Goal: Task Accomplishment & Management: Manage account settings

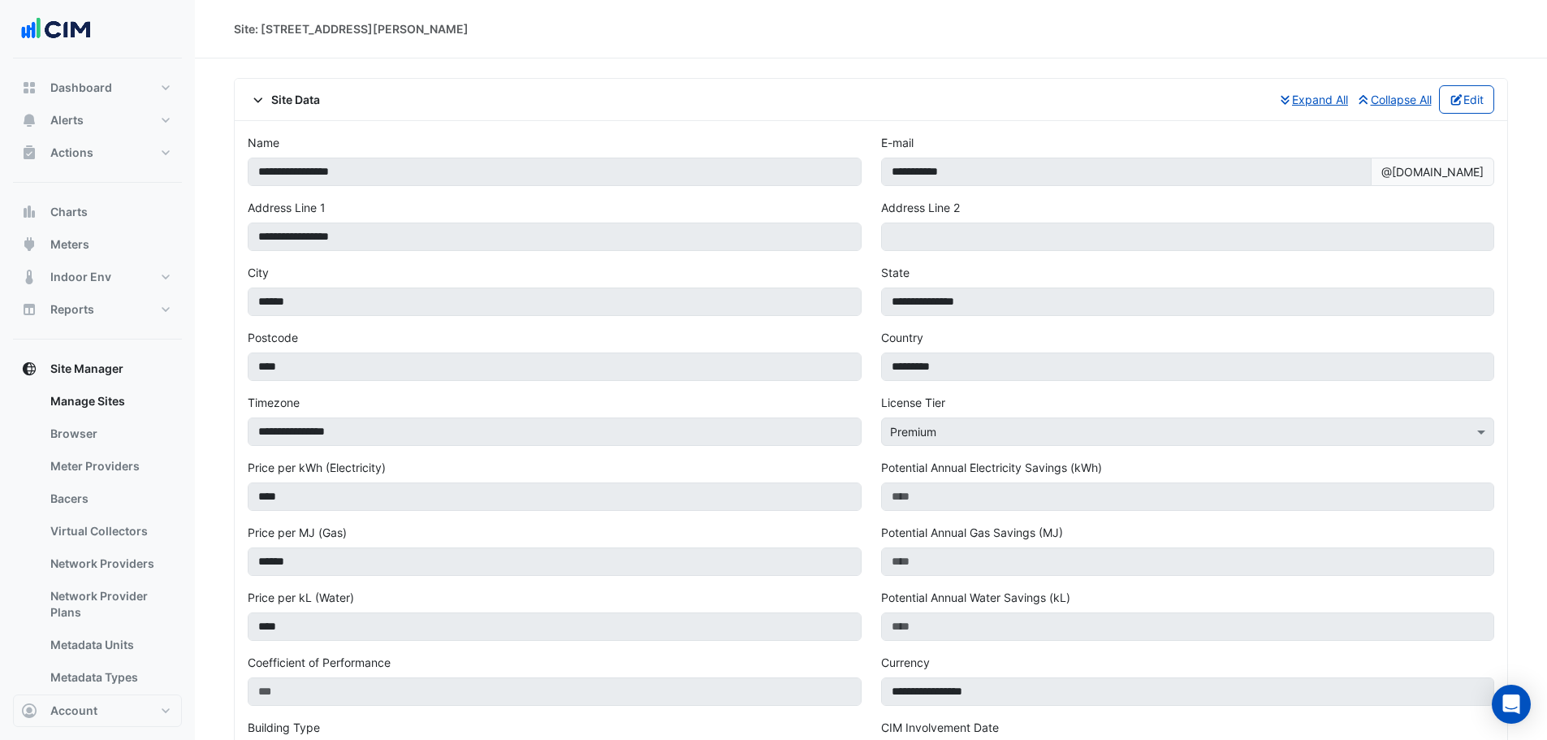
scroll to position [1137, 0]
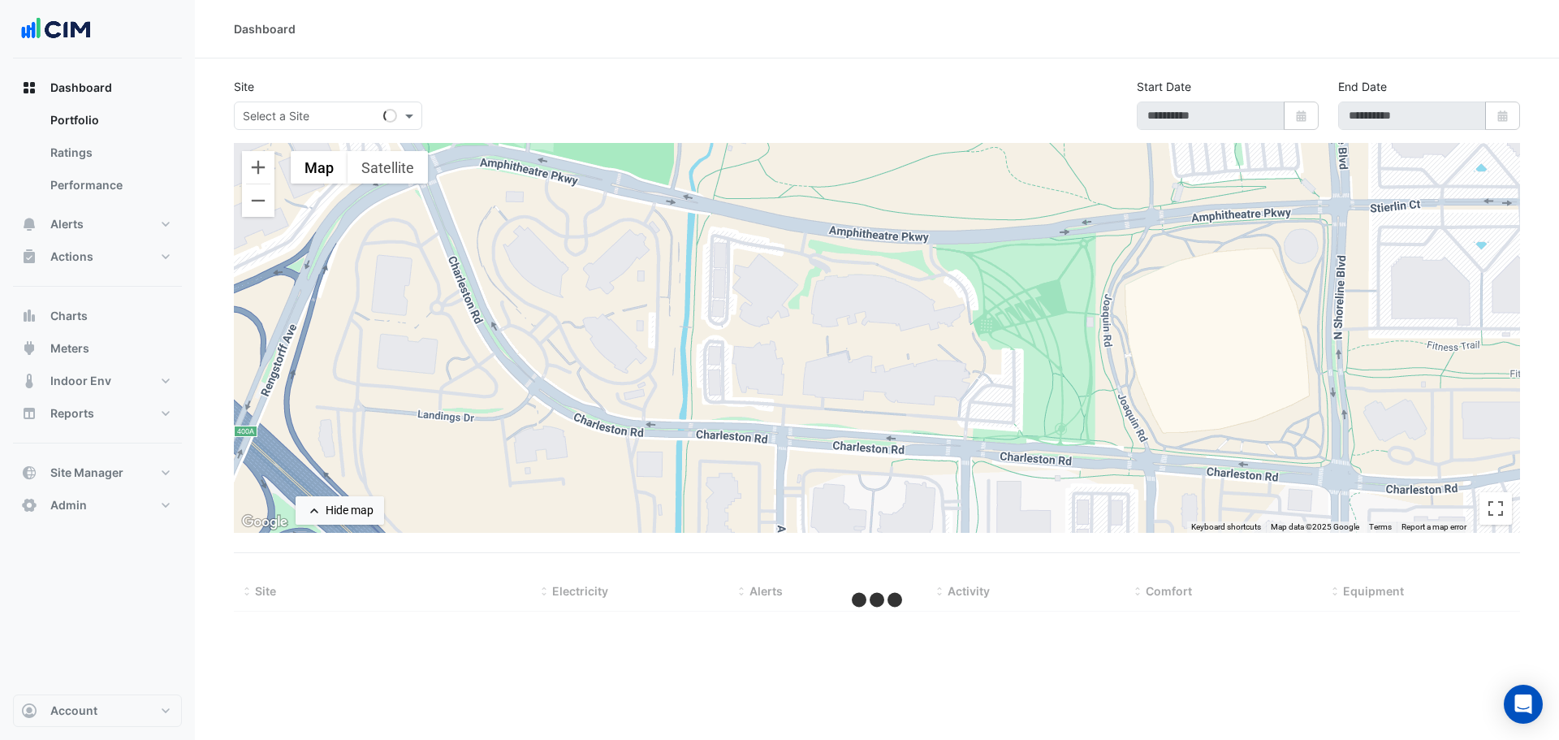
select select "***"
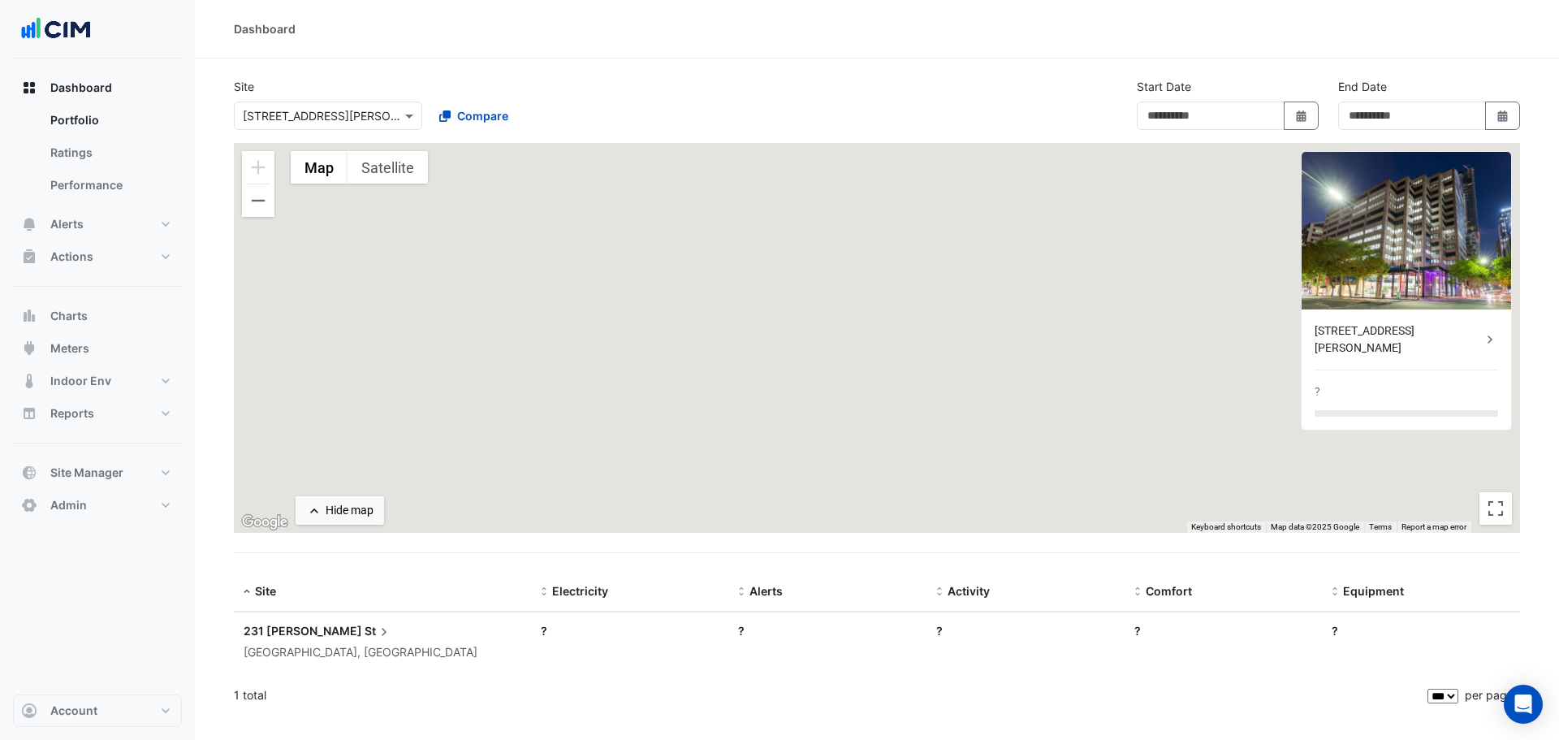
type input "**********"
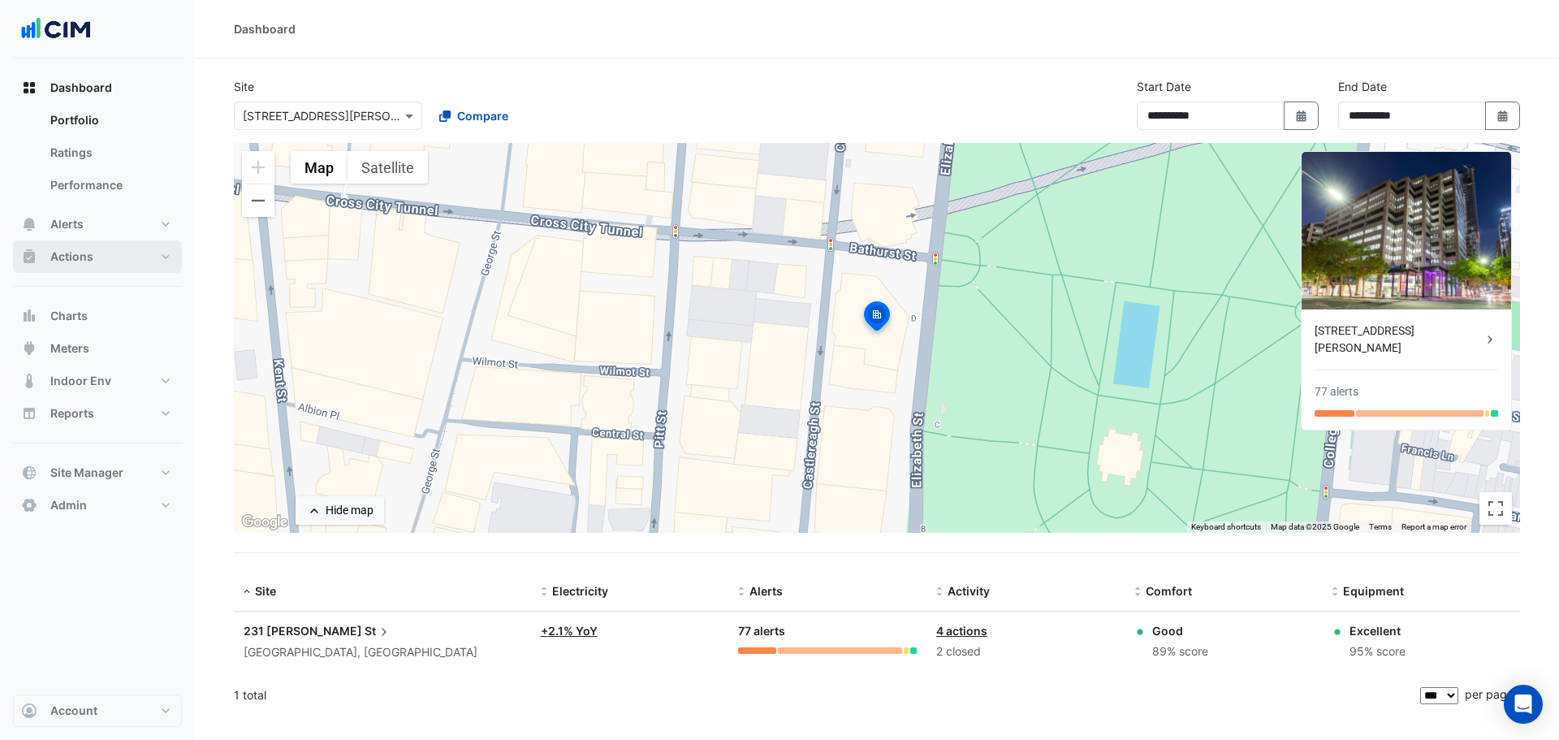
click at [126, 256] on button "Actions" at bounding box center [97, 256] width 169 height 32
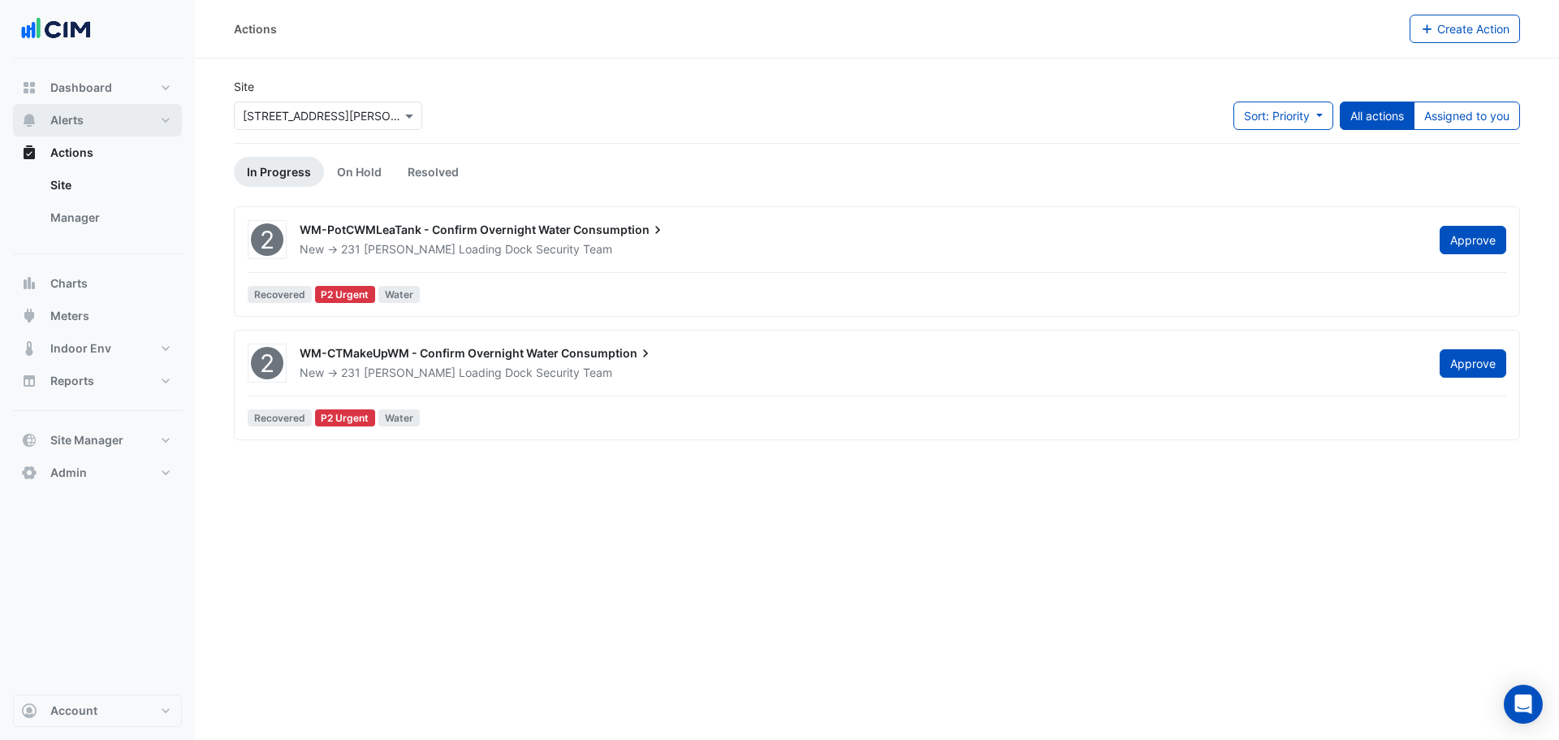
drag, startPoint x: 110, startPoint y: 127, endPoint x: 220, endPoint y: 124, distance: 110.4
click at [110, 127] on button "Alerts" at bounding box center [97, 120] width 169 height 32
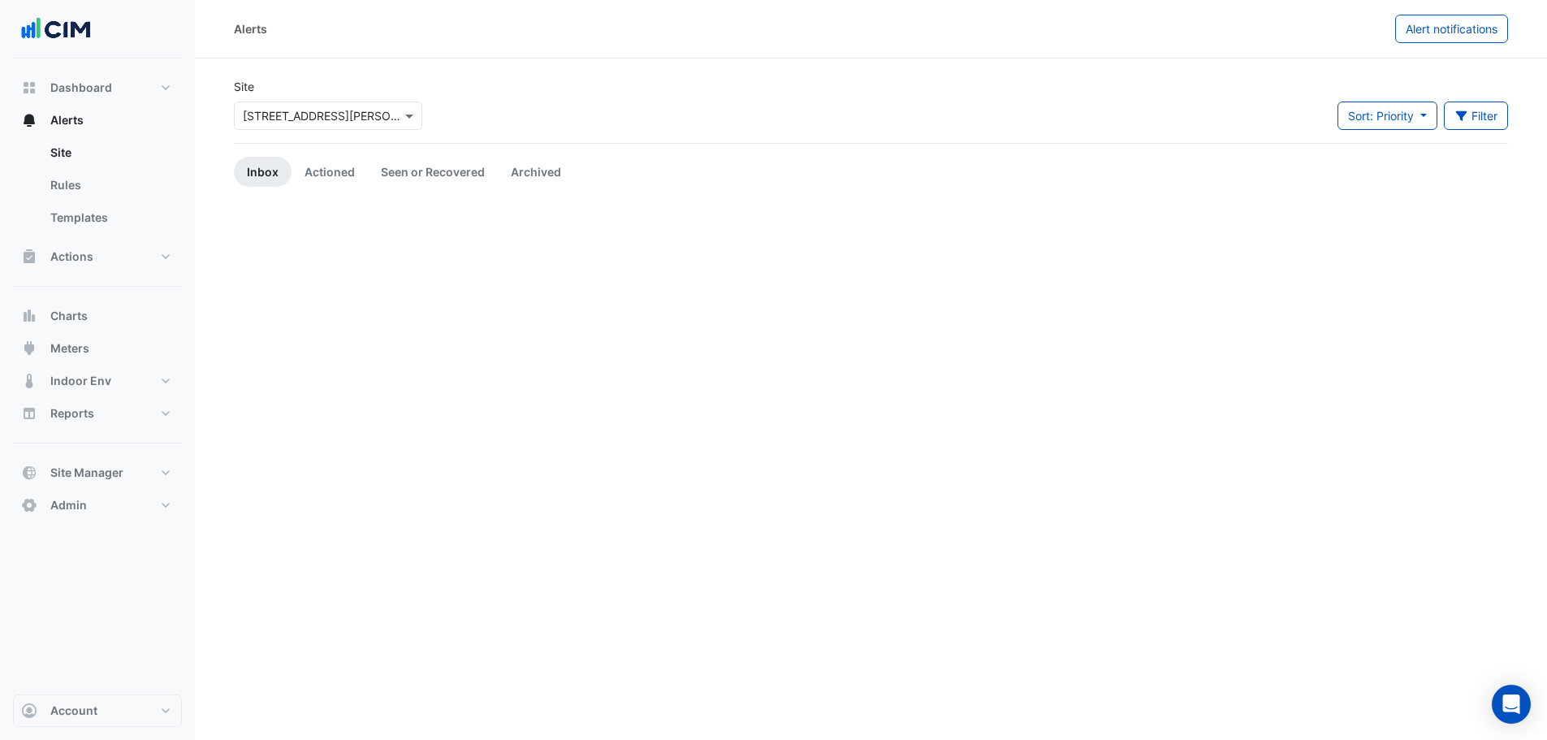
click at [353, 125] on div "Select a Site × 231 Elizabeth St" at bounding box center [328, 115] width 188 height 28
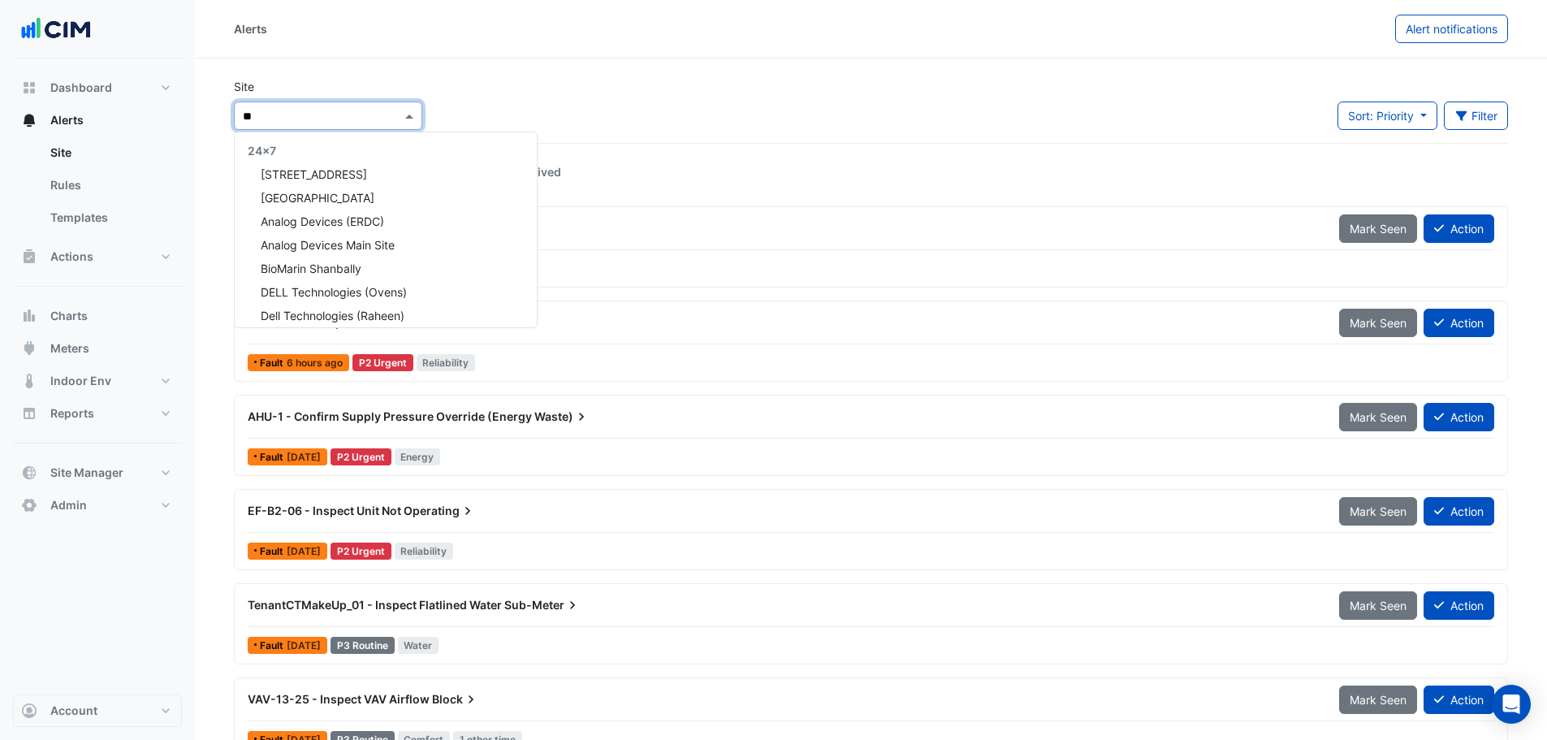
type input "***"
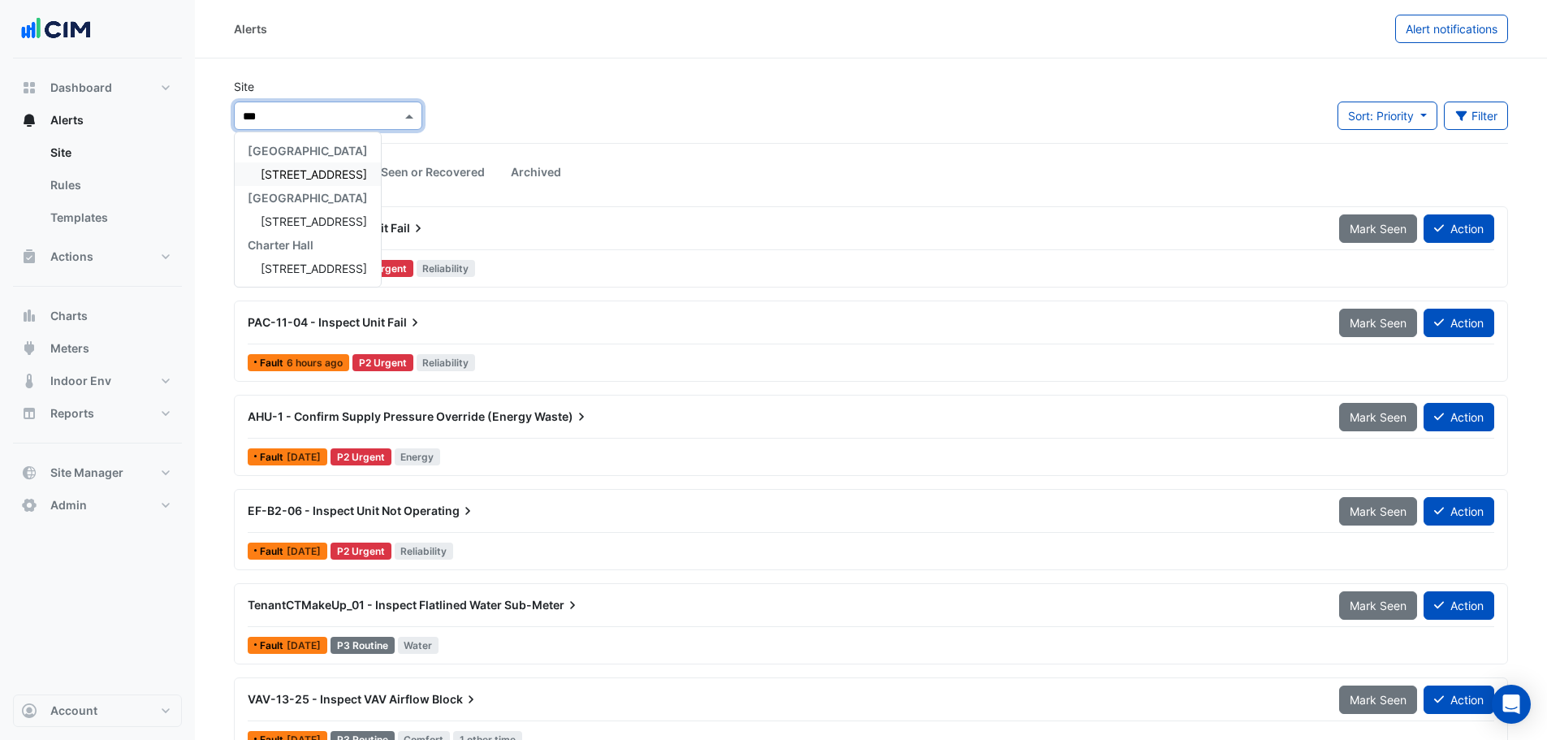
click at [306, 175] on span "[STREET_ADDRESS]" at bounding box center [314, 174] width 106 height 14
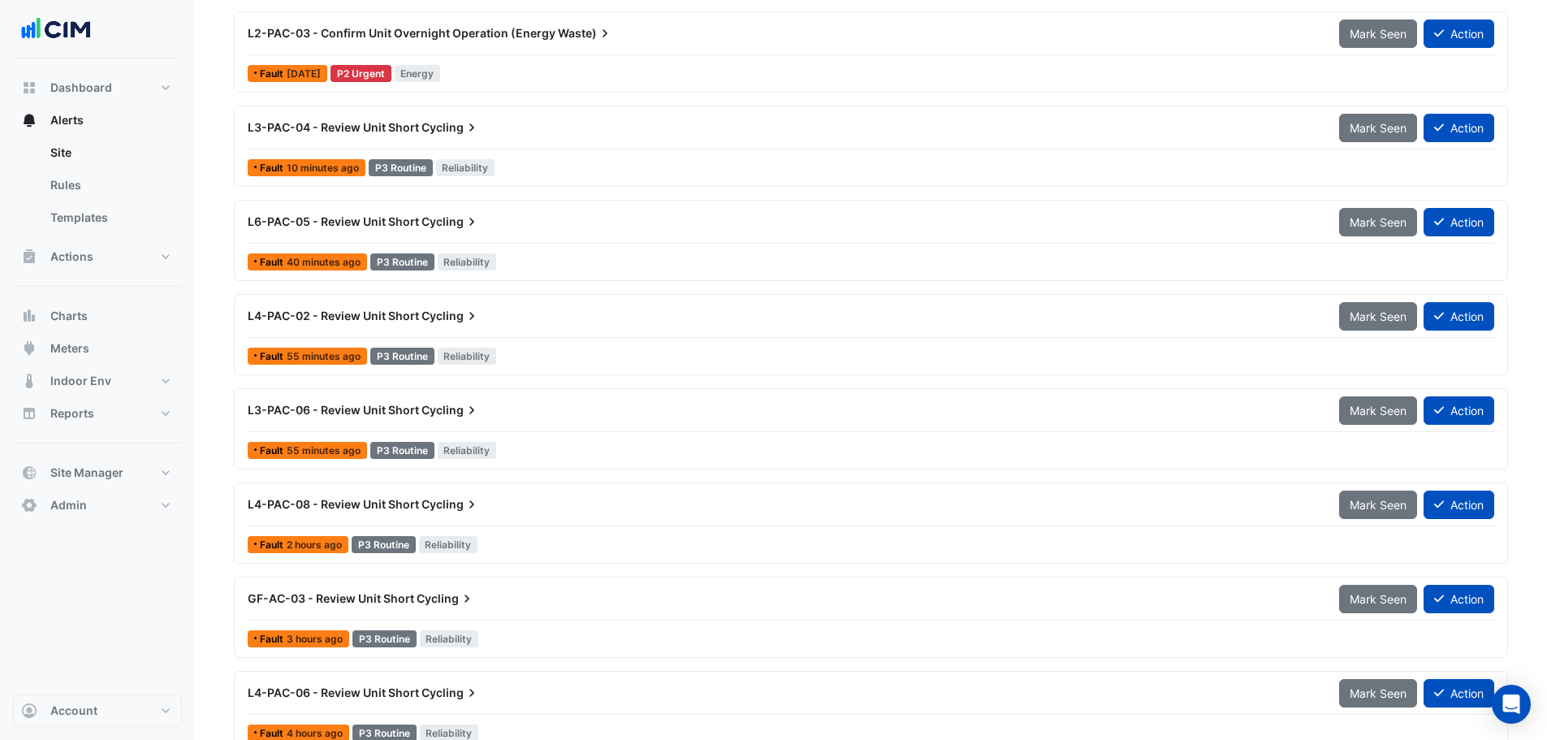
scroll to position [314, 0]
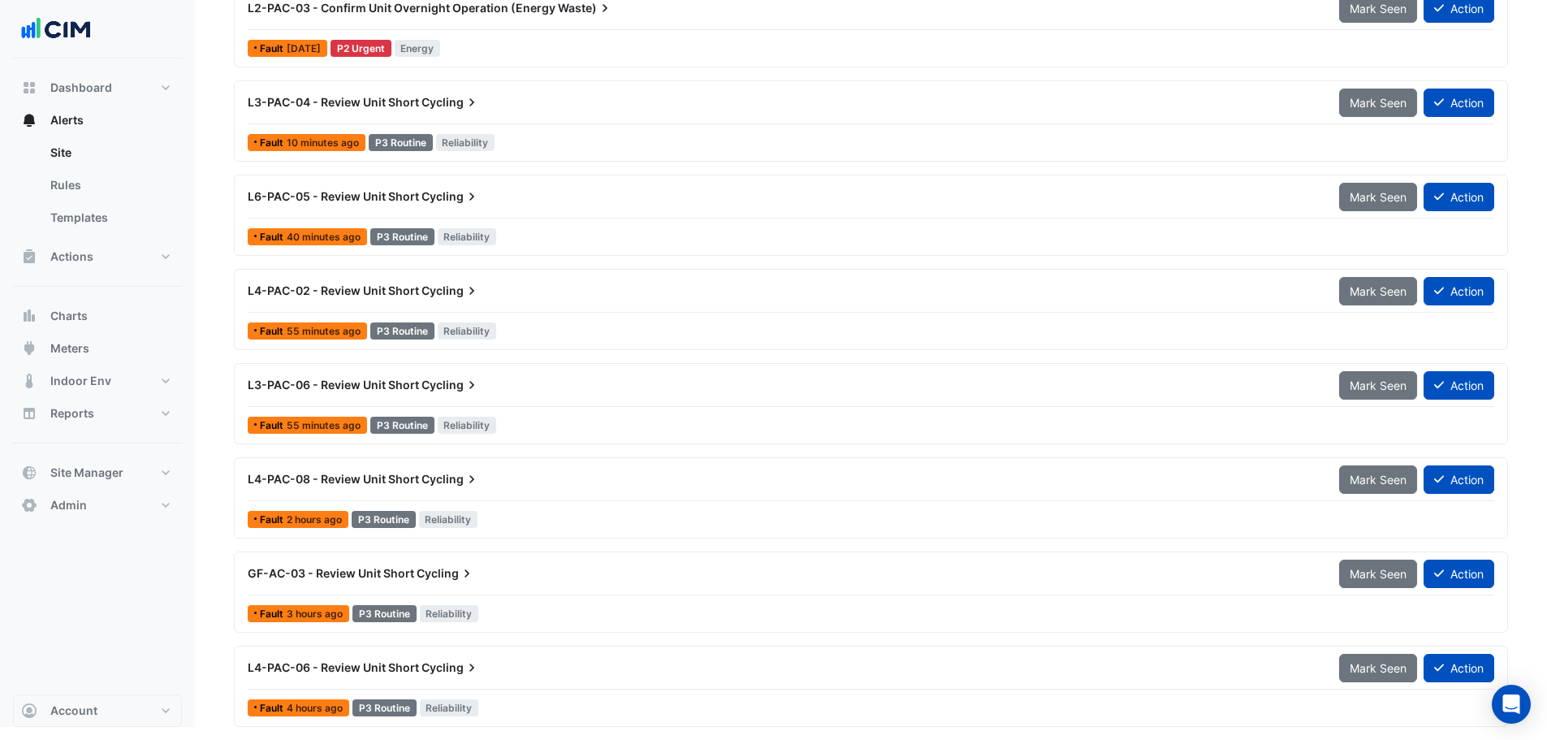
click at [601, 386] on div "L3-PAC-06 - Review Unit Short Cycling" at bounding box center [784, 385] width 1072 height 16
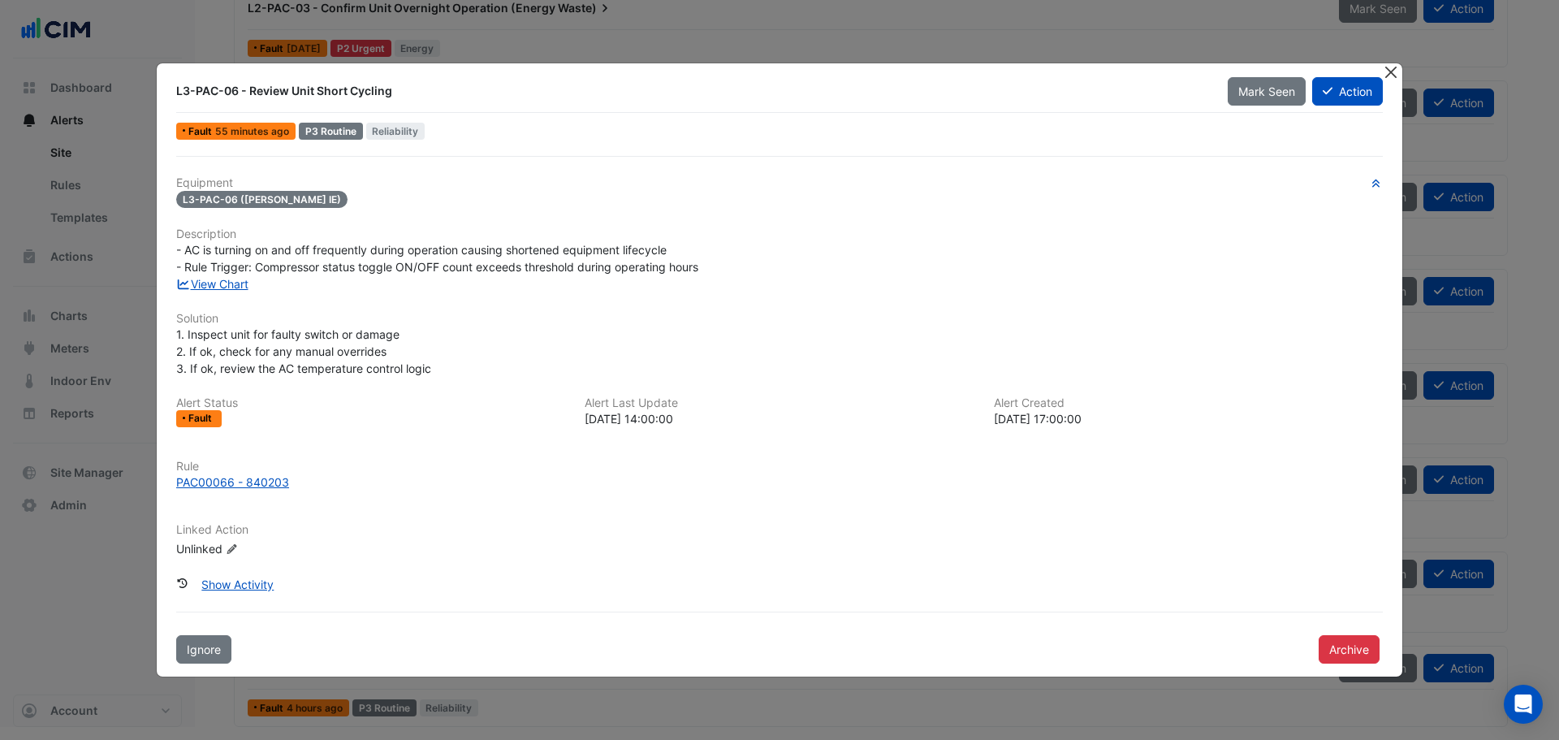
click at [1389, 75] on button "Close" at bounding box center [1390, 71] width 17 height 17
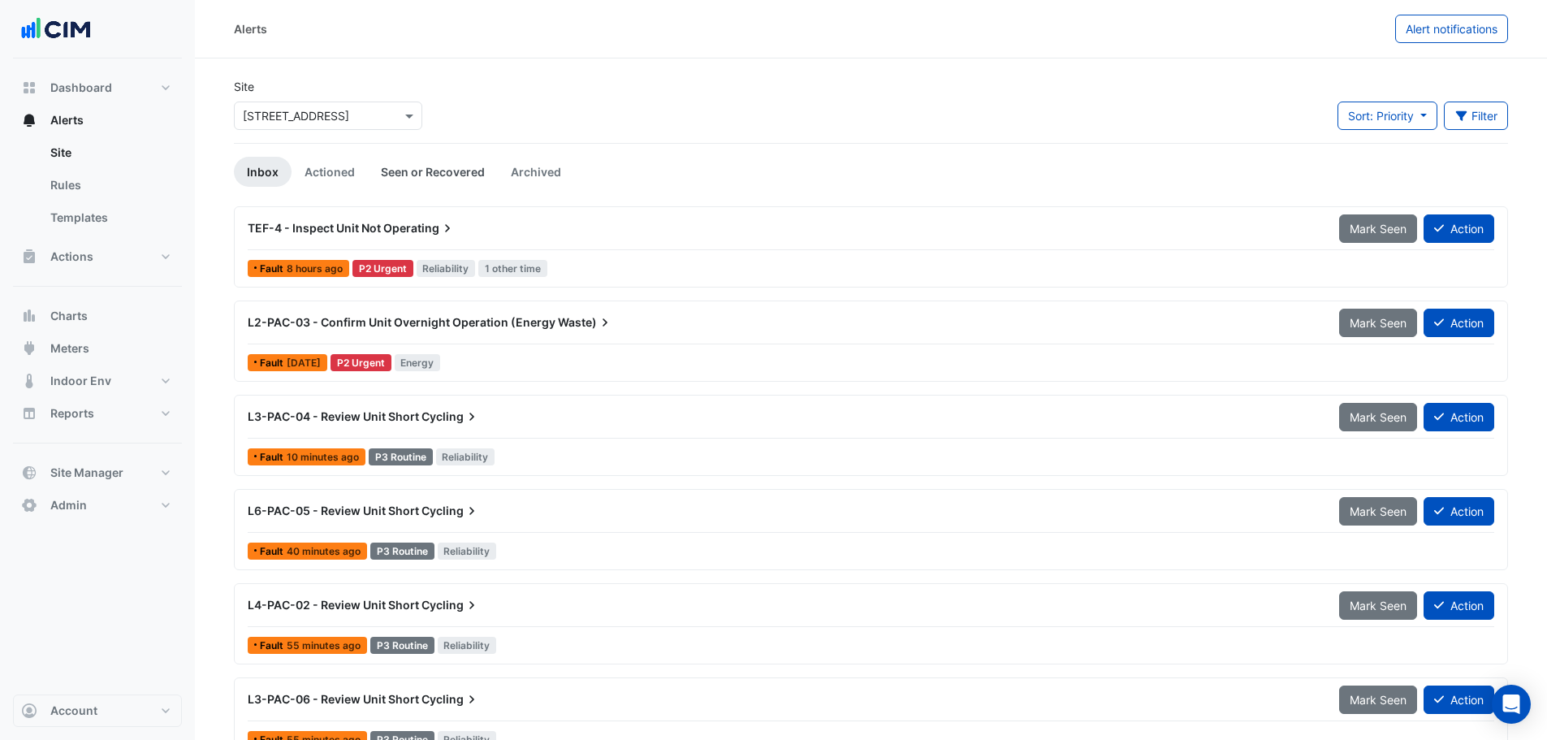
click at [451, 166] on link "Seen or Recovered" at bounding box center [433, 172] width 130 height 30
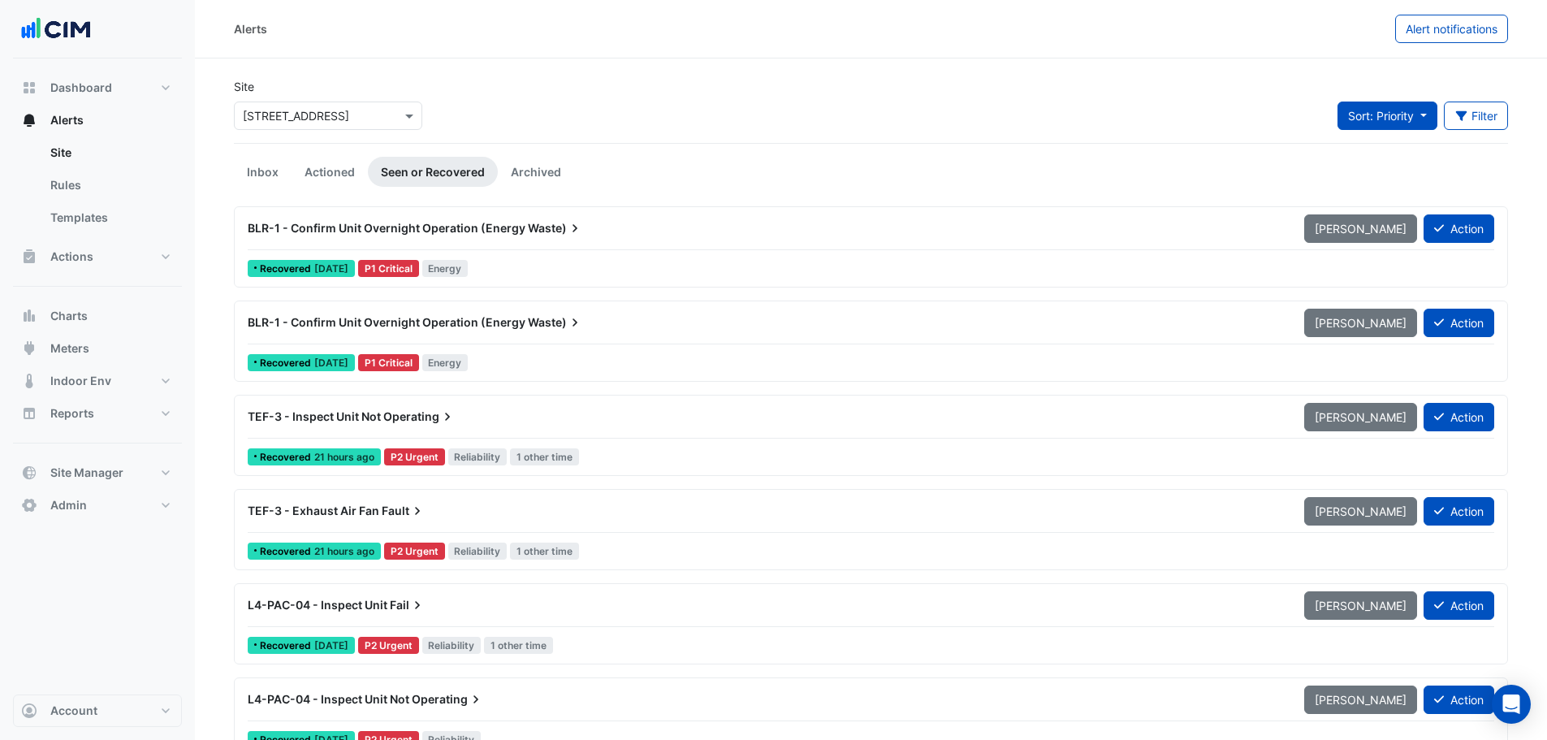
click at [1349, 121] on span "Sort: Priority" at bounding box center [1381, 116] width 66 height 14
click at [1363, 175] on li "Updated" at bounding box center [1399, 174] width 128 height 24
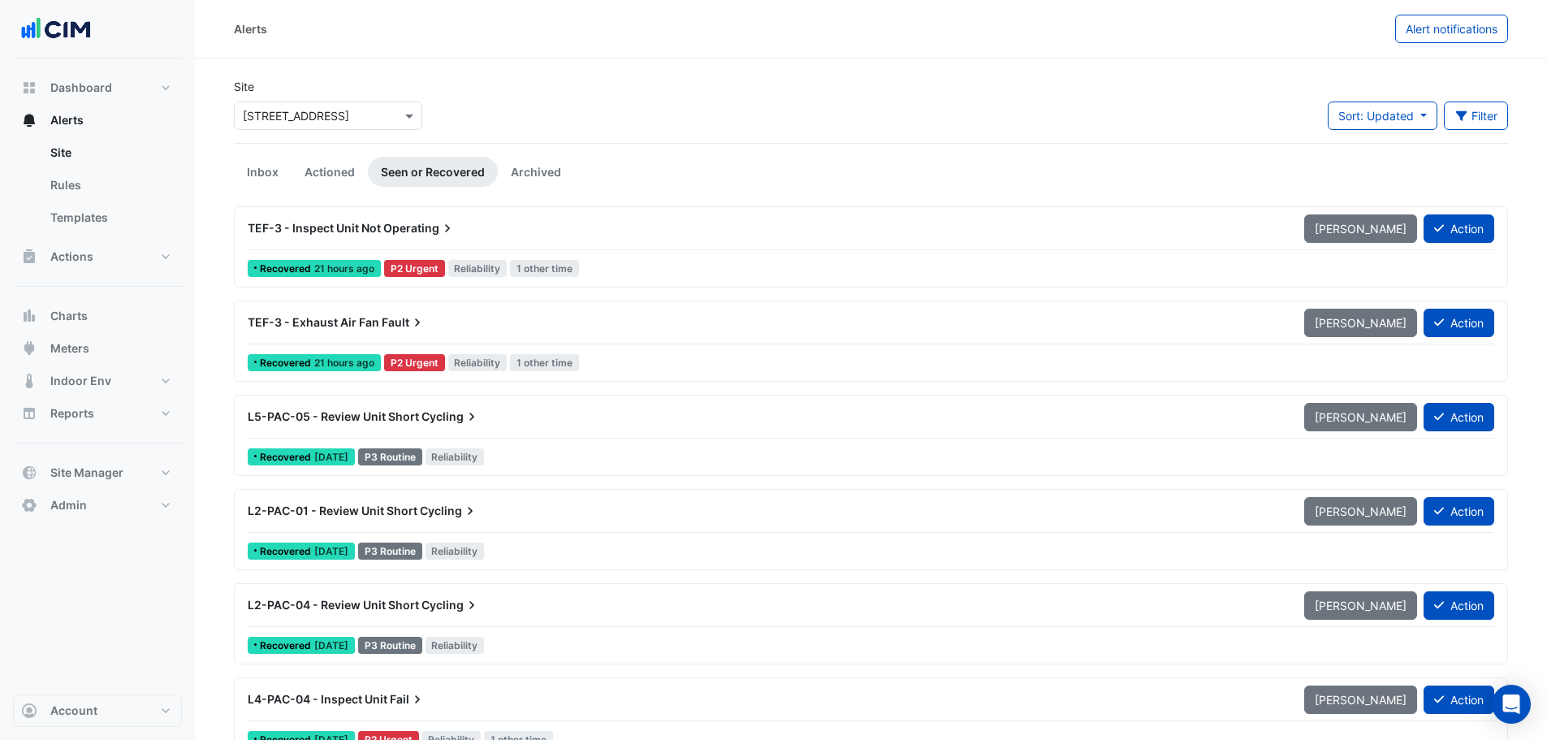
click at [662, 233] on div "TEF-3 - Inspect Unit Not Operating" at bounding box center [766, 228] width 1037 height 16
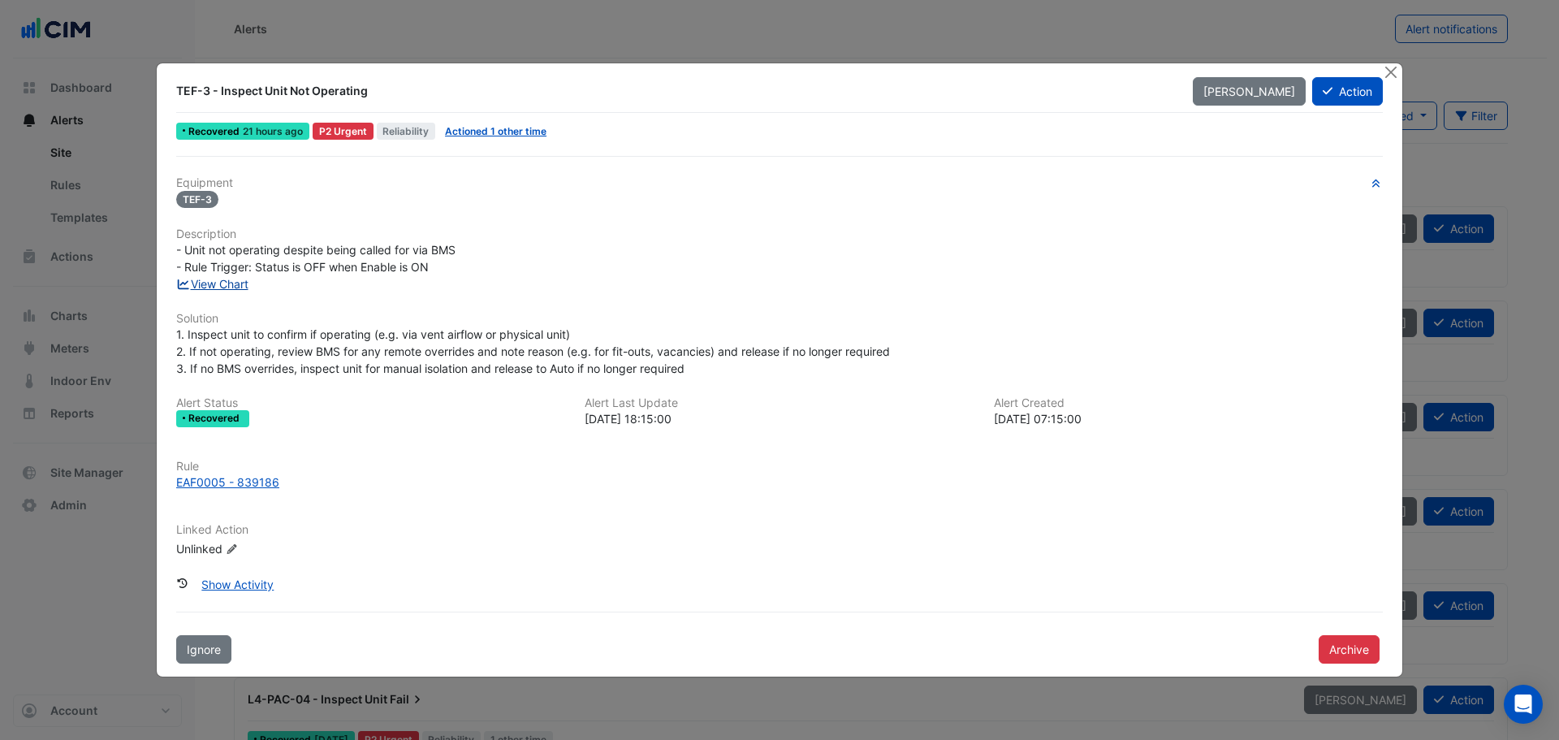
click at [248, 287] on link "View Chart" at bounding box center [212, 284] width 72 height 14
click at [1387, 80] on button "Close" at bounding box center [1390, 71] width 17 height 17
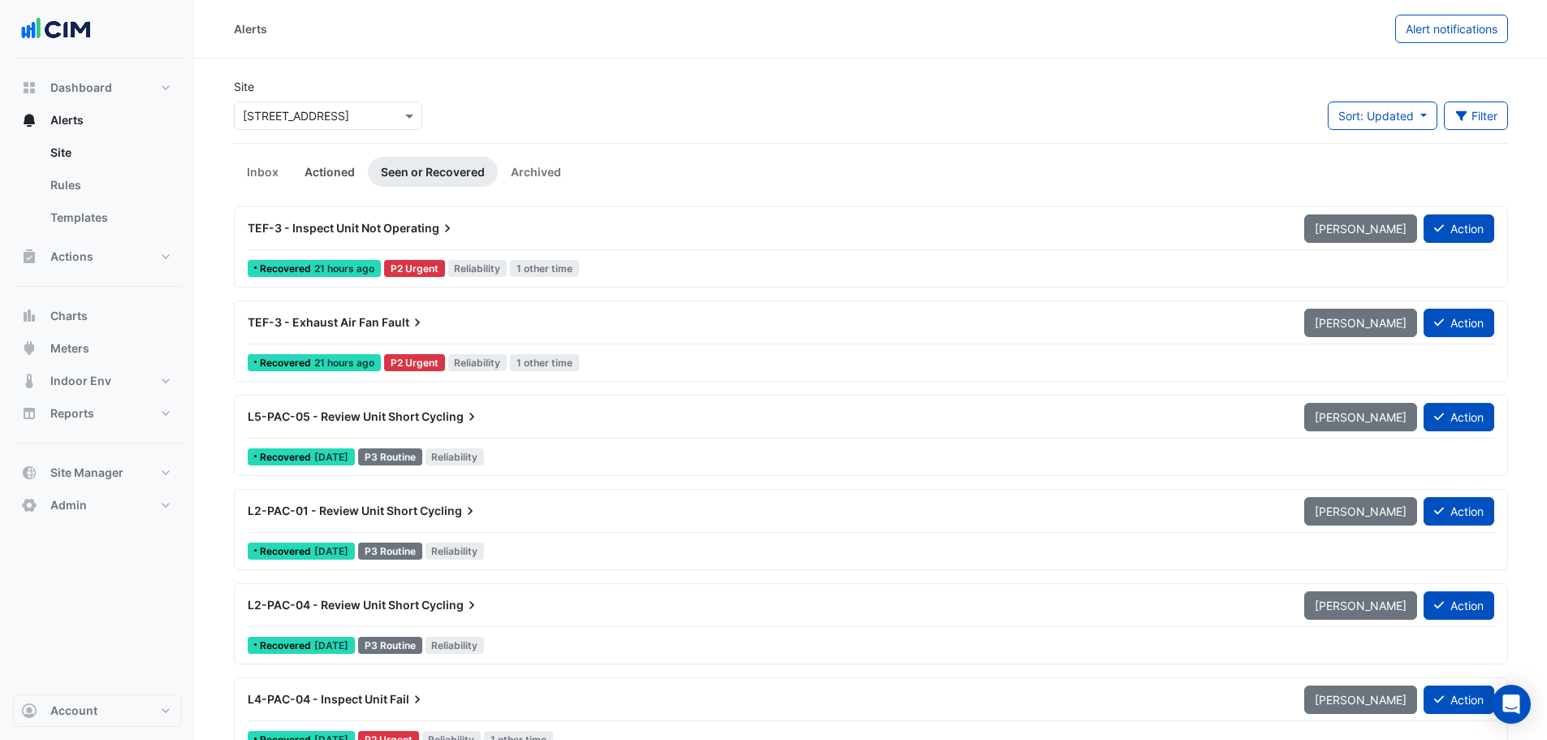
click at [333, 168] on link "Actioned" at bounding box center [329, 172] width 76 height 30
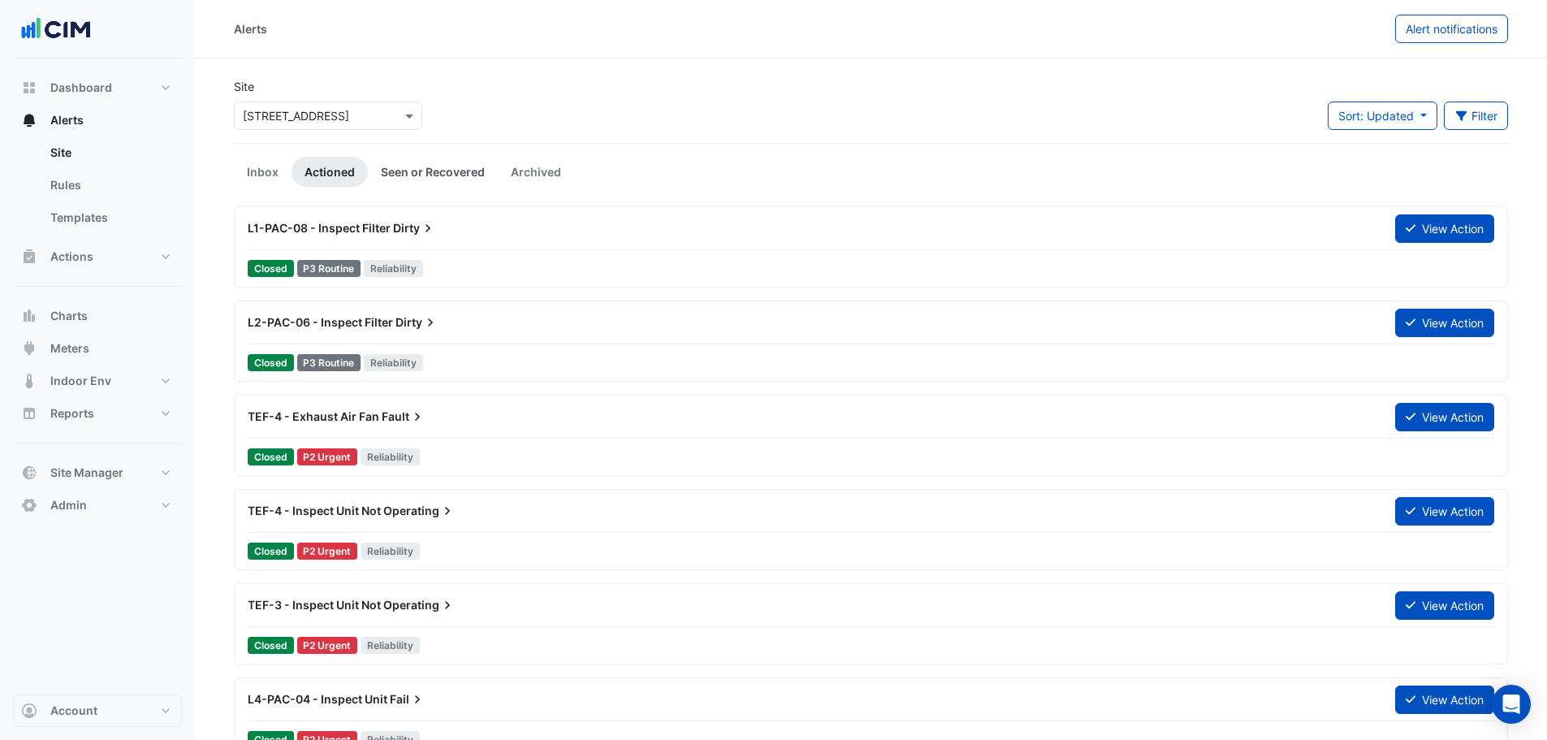
click at [447, 174] on link "Seen or Recovered" at bounding box center [433, 172] width 130 height 30
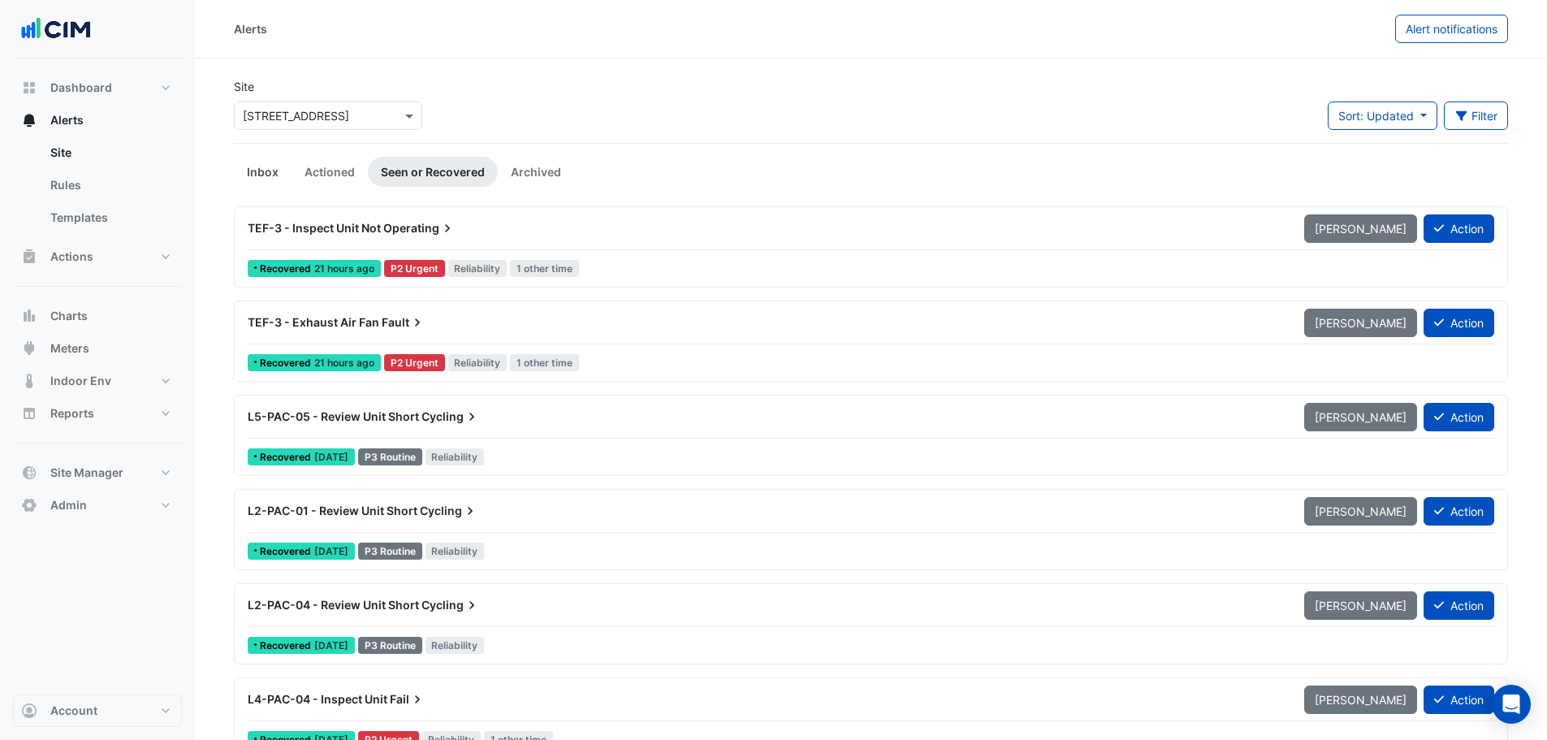
click at [272, 175] on link "Inbox" at bounding box center [263, 172] width 58 height 30
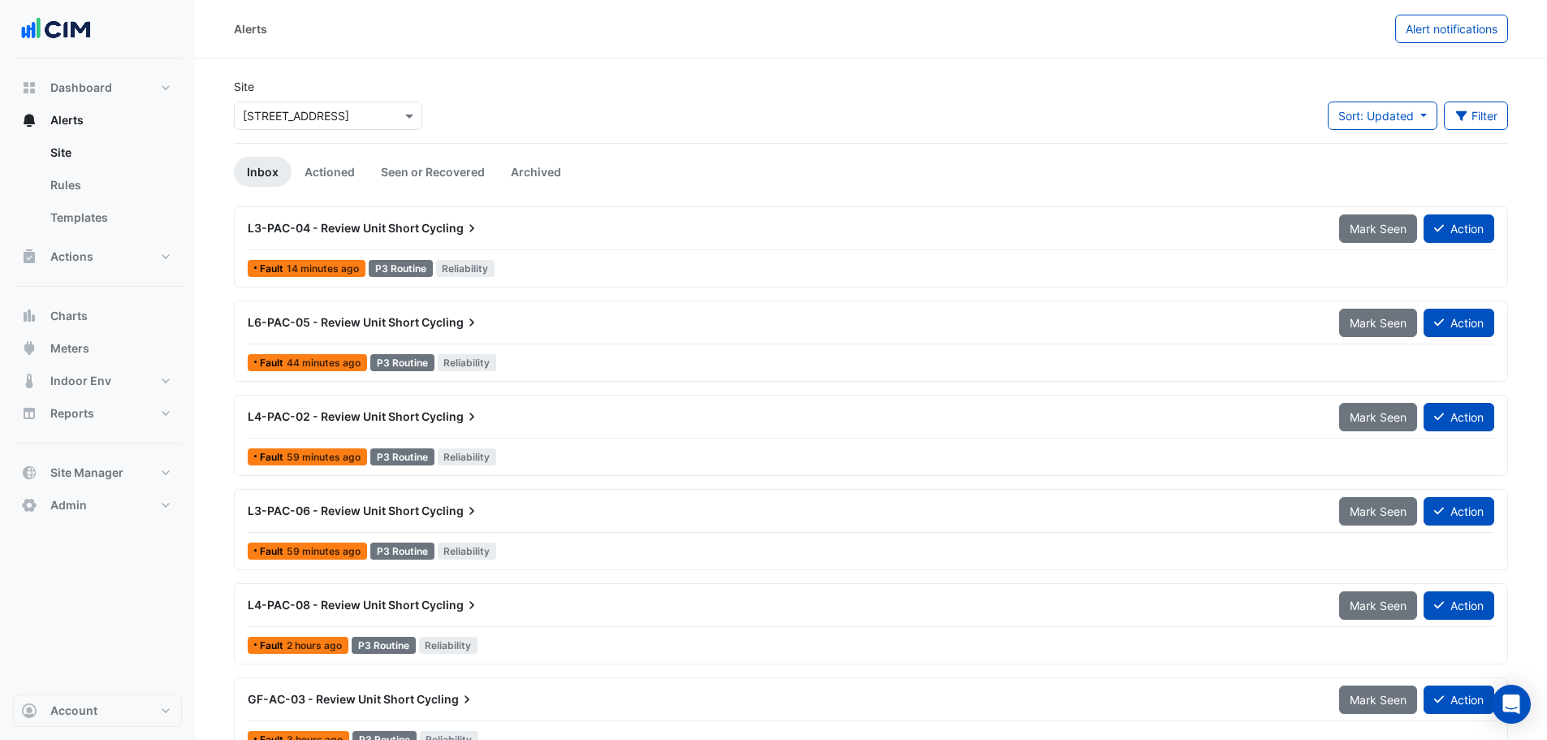
click at [610, 110] on div "Site Select a Site × 266 King St Sort: Updated Priority Updated Filter Title Pr…" at bounding box center [870, 110] width 1293 height 65
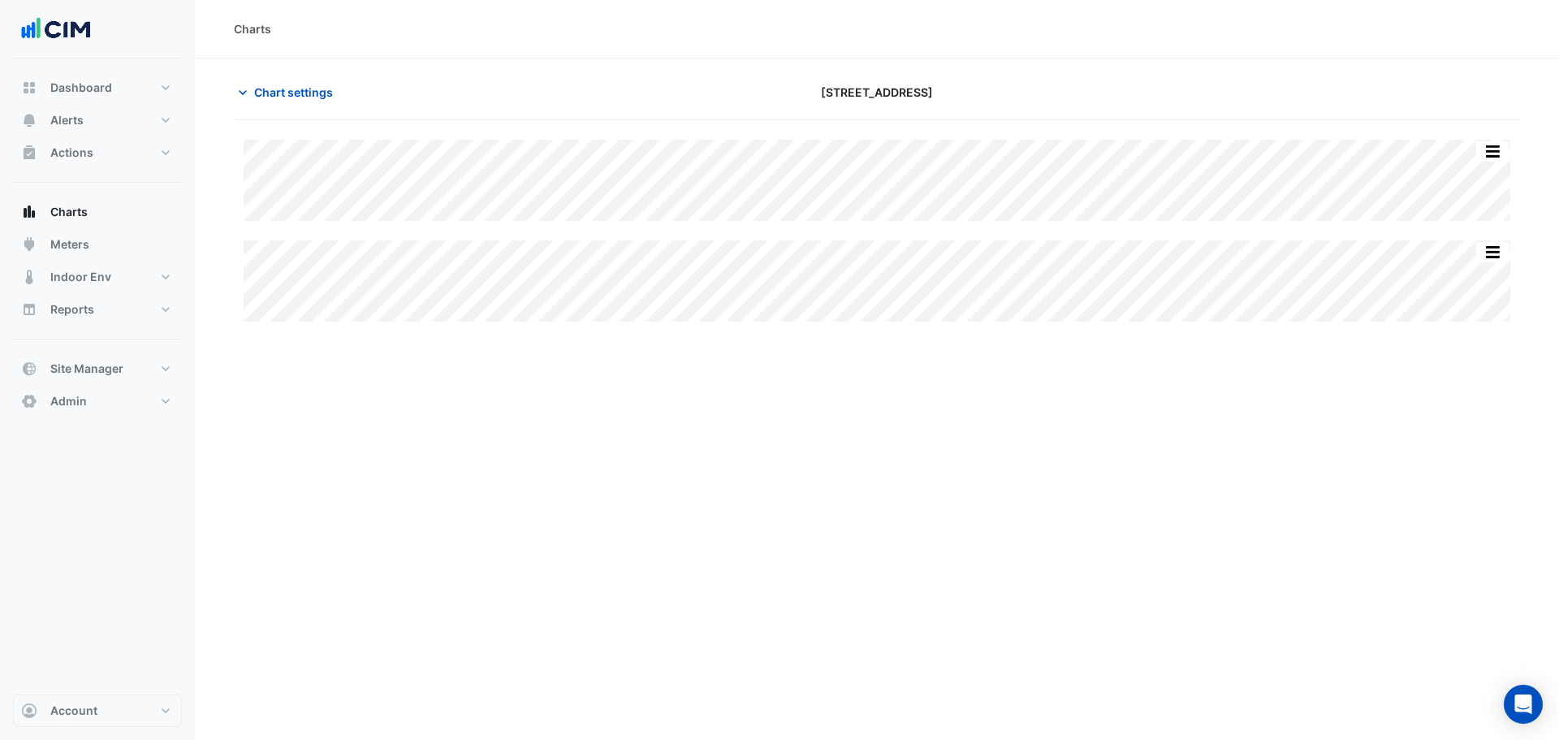
click at [306, 106] on div "Chart settings [STREET_ADDRESS]" at bounding box center [877, 99] width 1286 height 42
click at [309, 96] on span "Chart settings" at bounding box center [293, 92] width 79 height 17
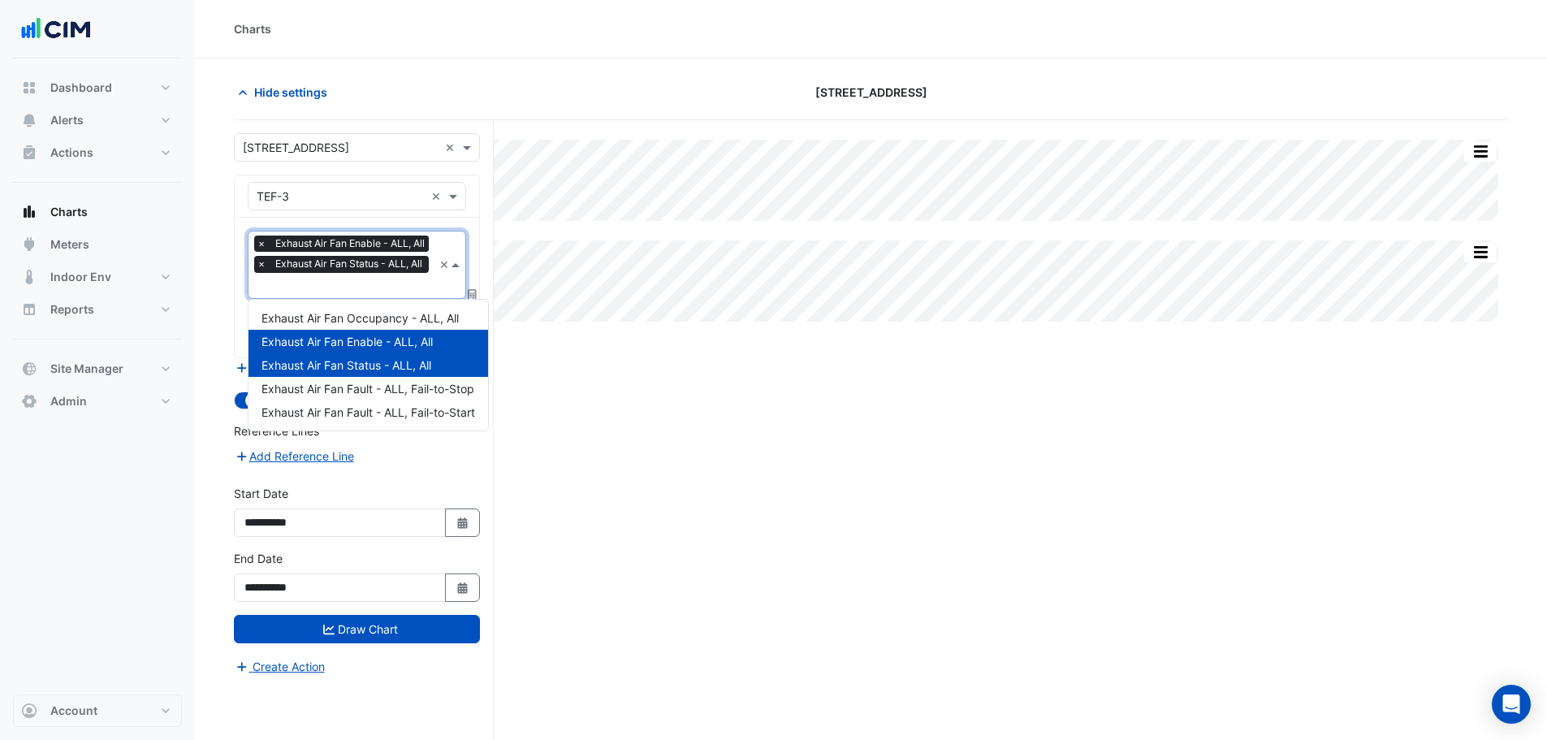
click at [352, 280] on input "text" at bounding box center [345, 286] width 176 height 17
type input "**"
click at [350, 393] on span "Exhaust Air Fan Fault - ALL, Fail-to-Stop" at bounding box center [367, 389] width 213 height 14
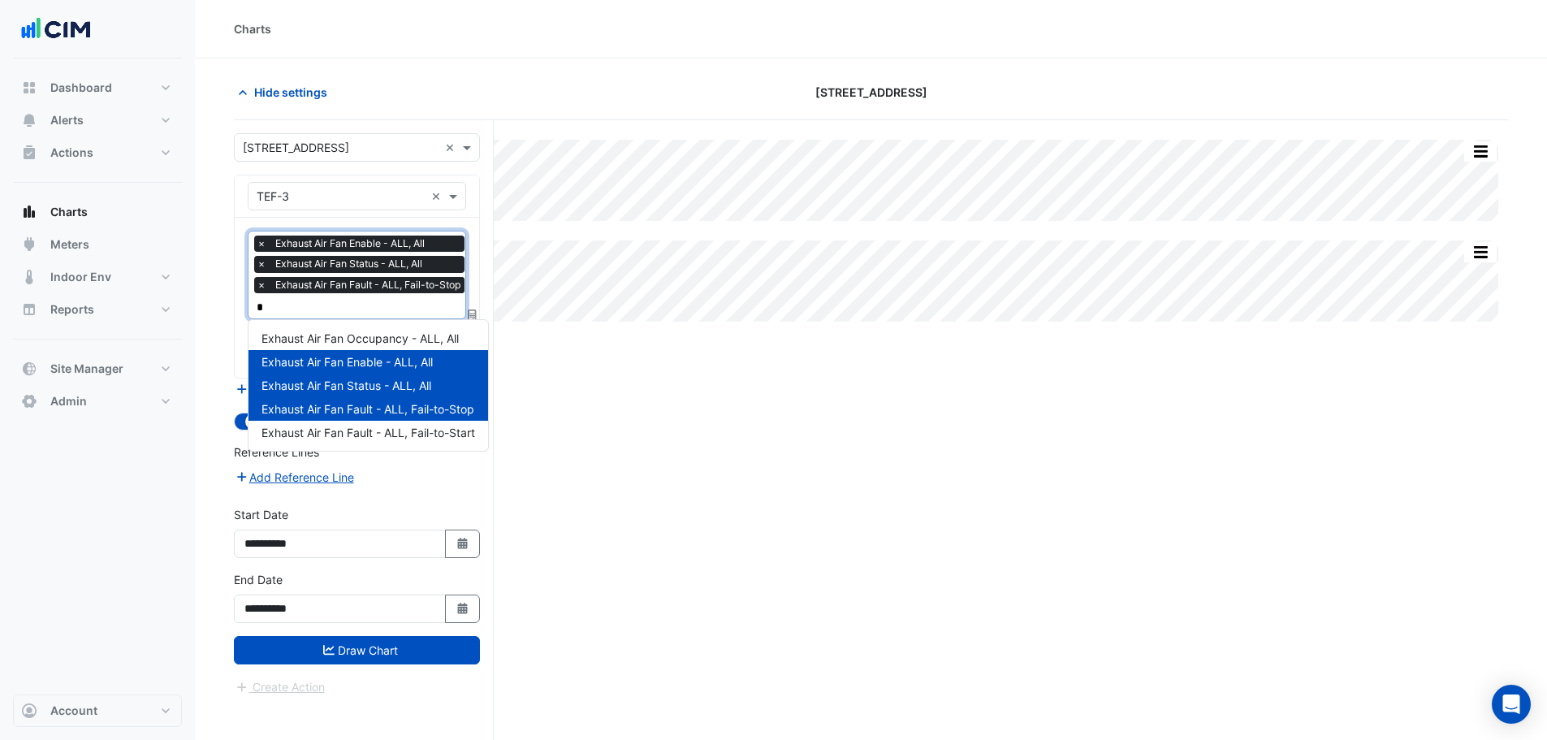
type input "**"
click at [356, 429] on span "Exhaust Air Fan Fault - ALL, Fail-to-Start" at bounding box center [368, 432] width 214 height 14
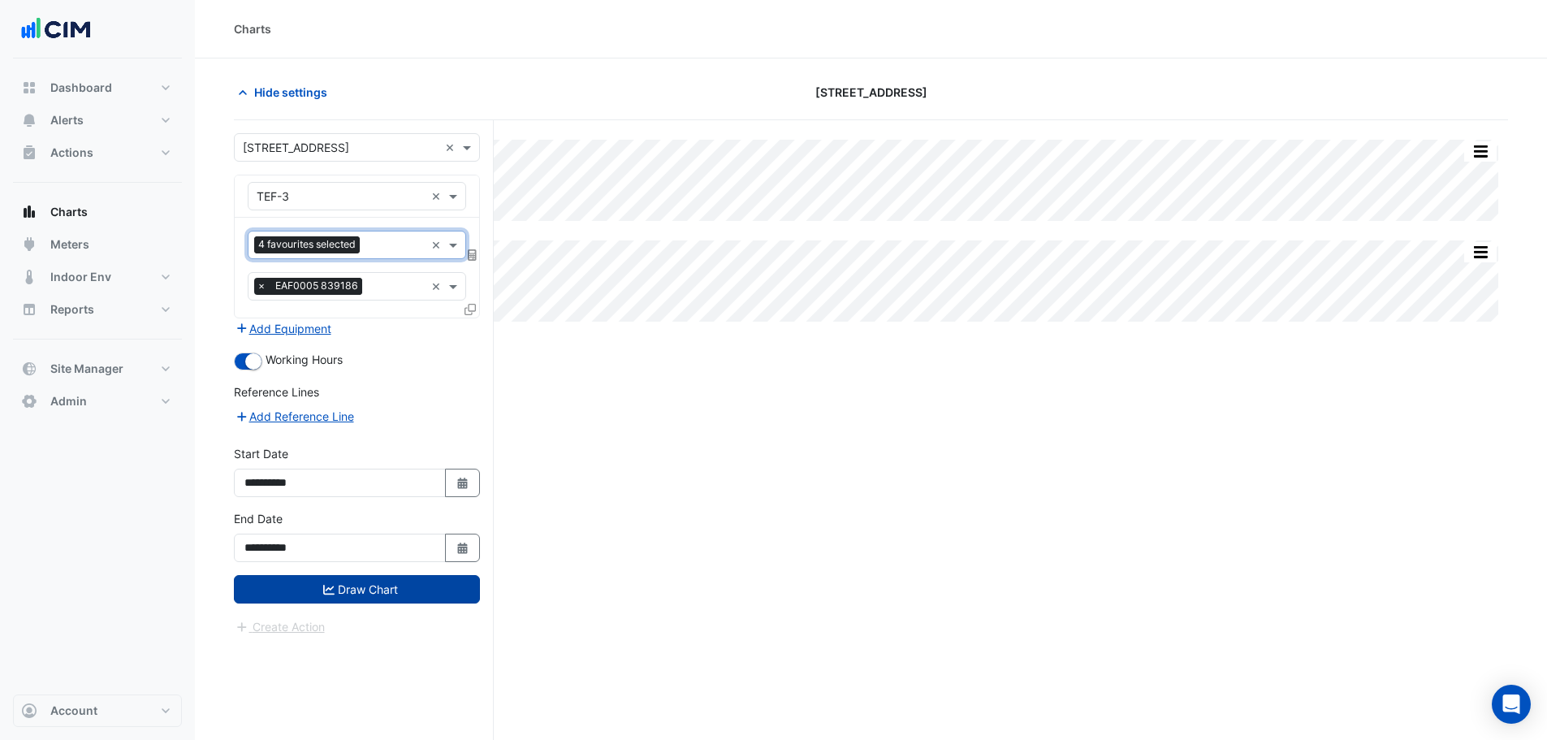
click at [386, 589] on button "Draw Chart" at bounding box center [357, 589] width 246 height 28
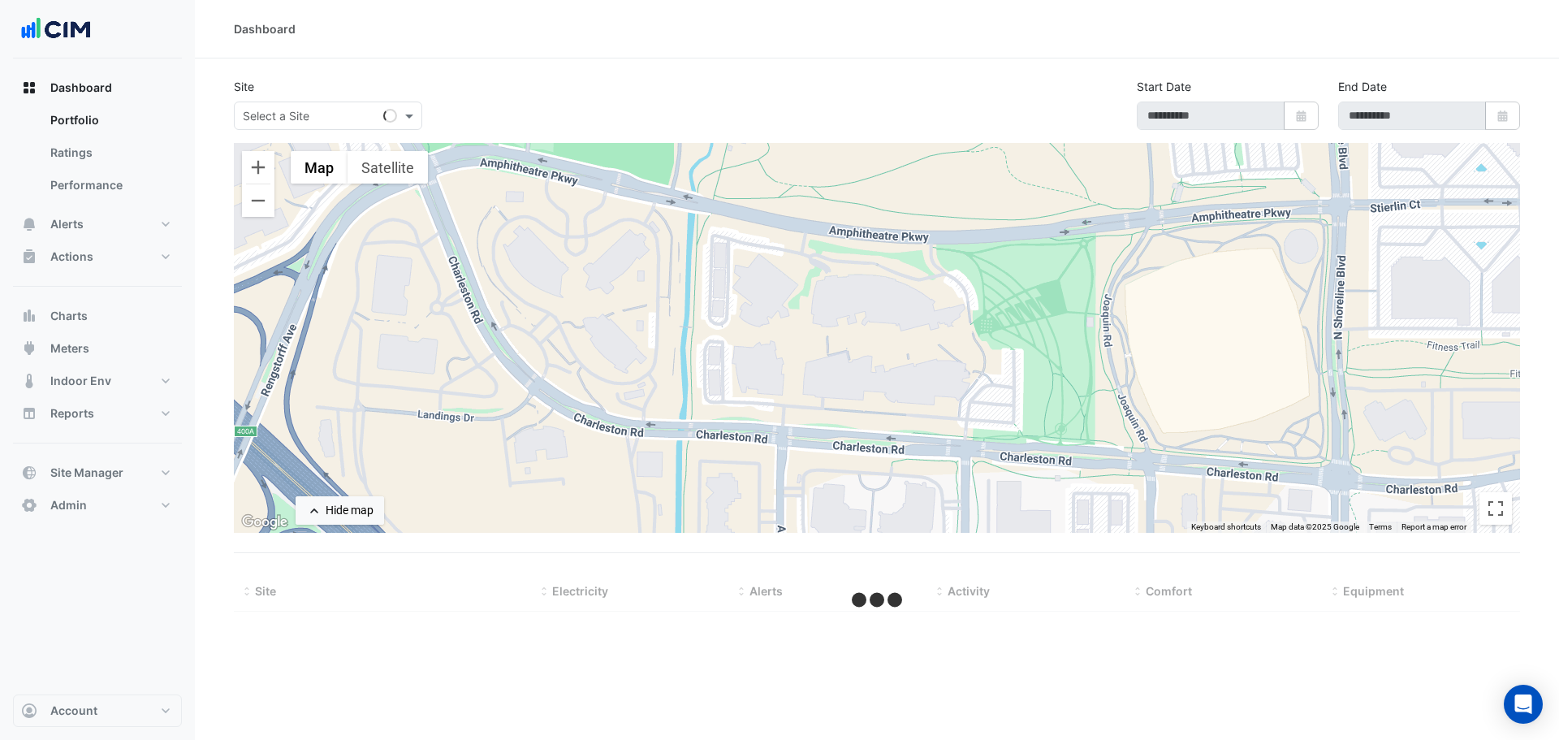
type input "**********"
select select "***"
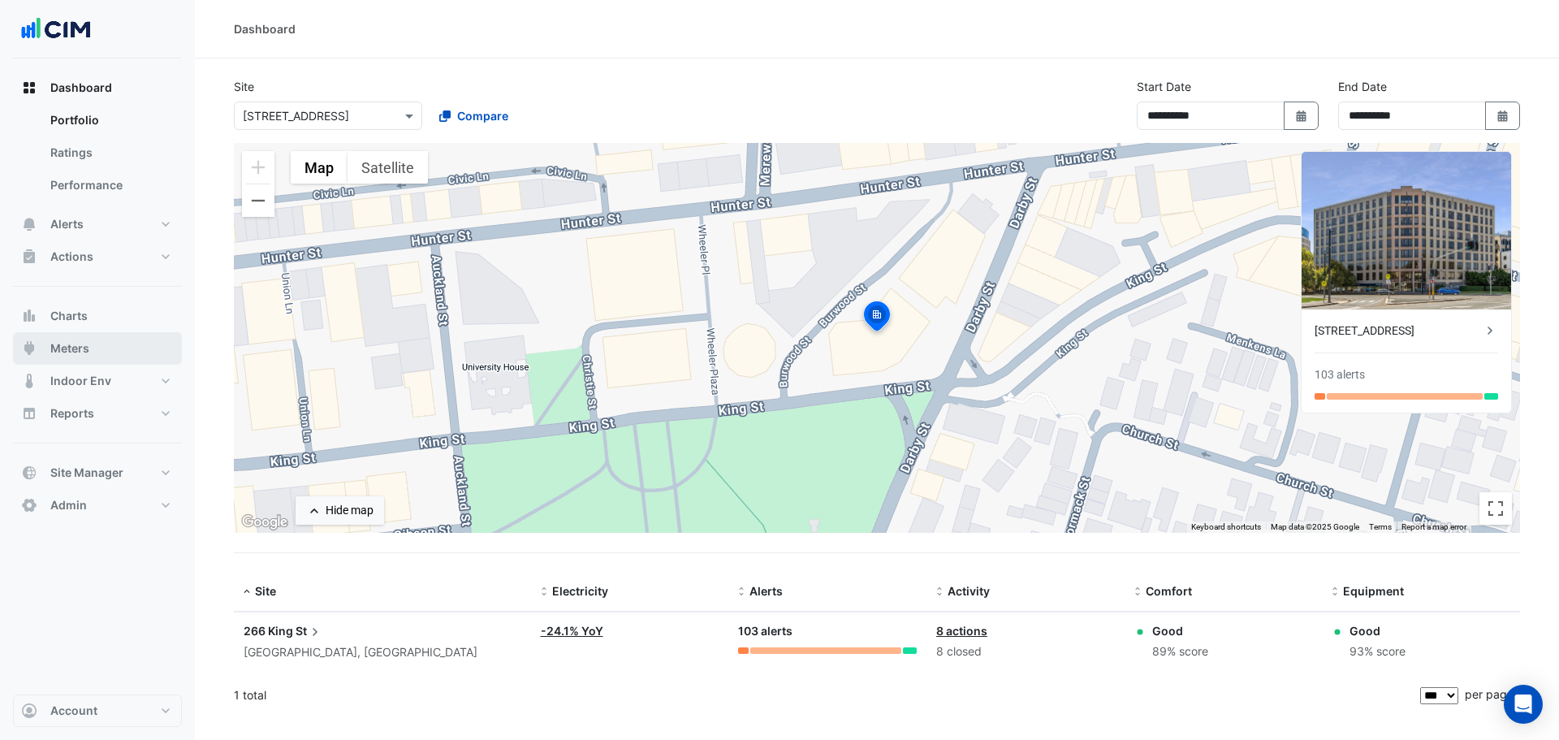
click at [93, 349] on button "Meters" at bounding box center [97, 348] width 169 height 32
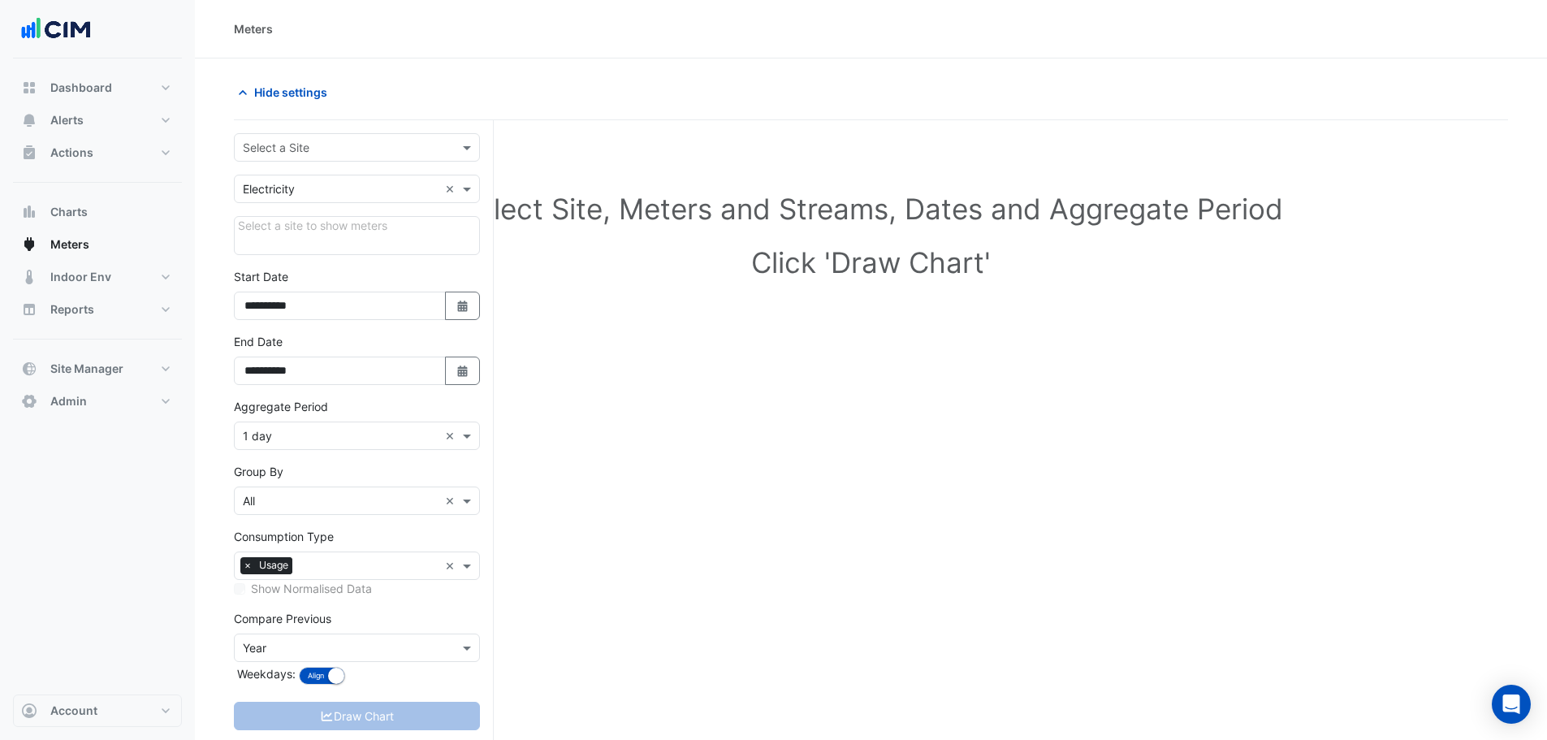
click at [349, 148] on input "text" at bounding box center [341, 148] width 196 height 17
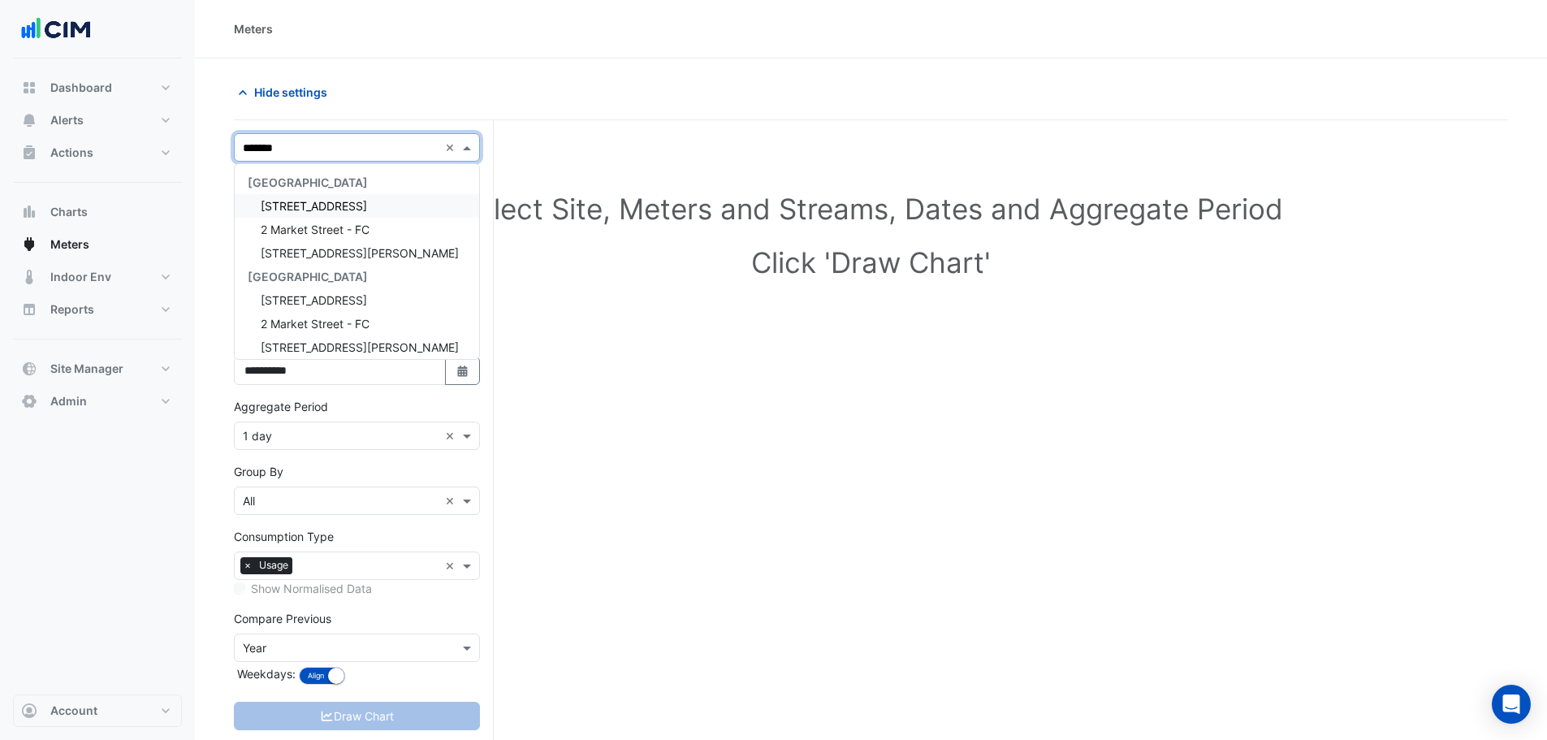
type input "********"
click at [319, 195] on div "2 Market Street" at bounding box center [357, 206] width 244 height 24
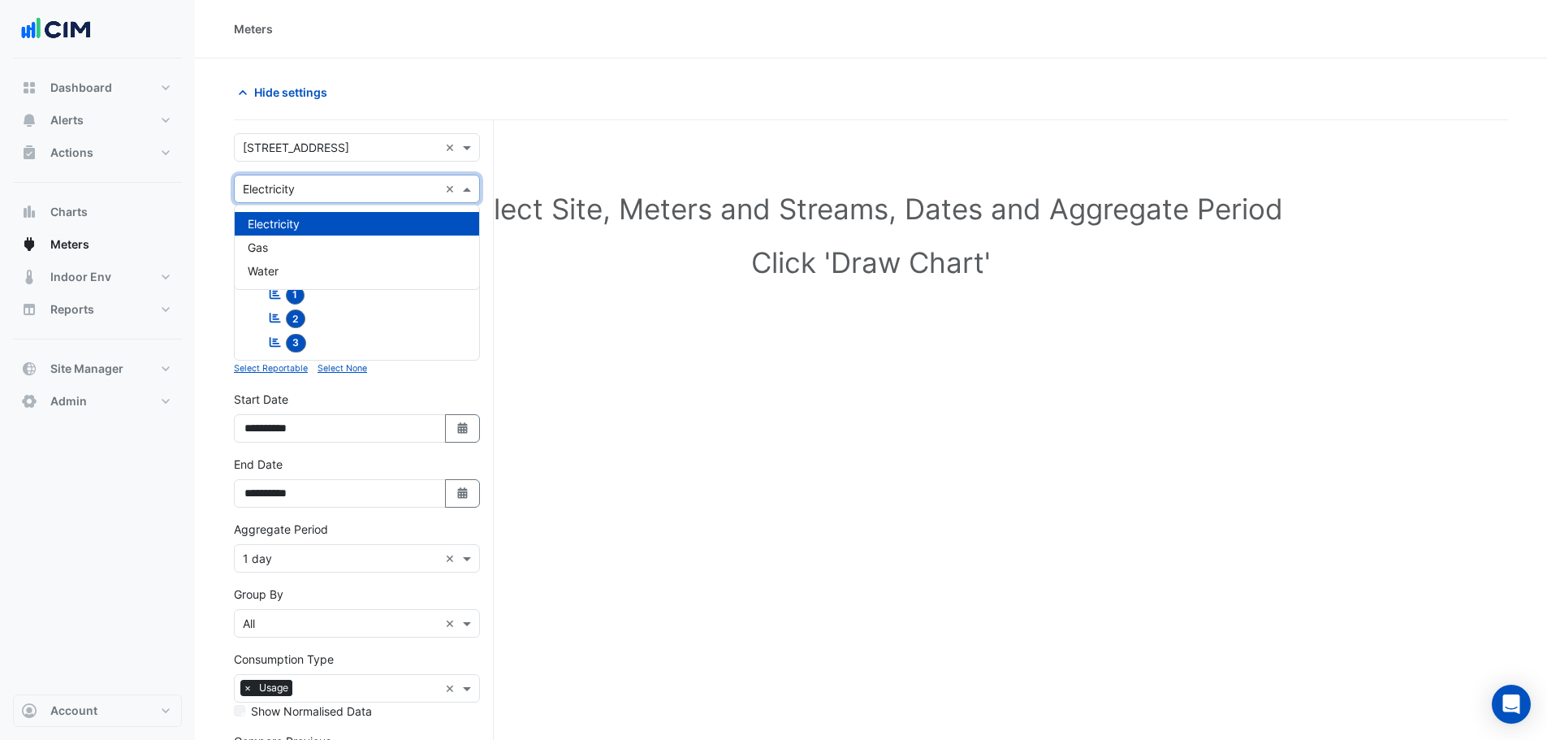
click at [300, 188] on input "text" at bounding box center [341, 189] width 196 height 17
click at [274, 274] on span "Water" at bounding box center [263, 271] width 31 height 14
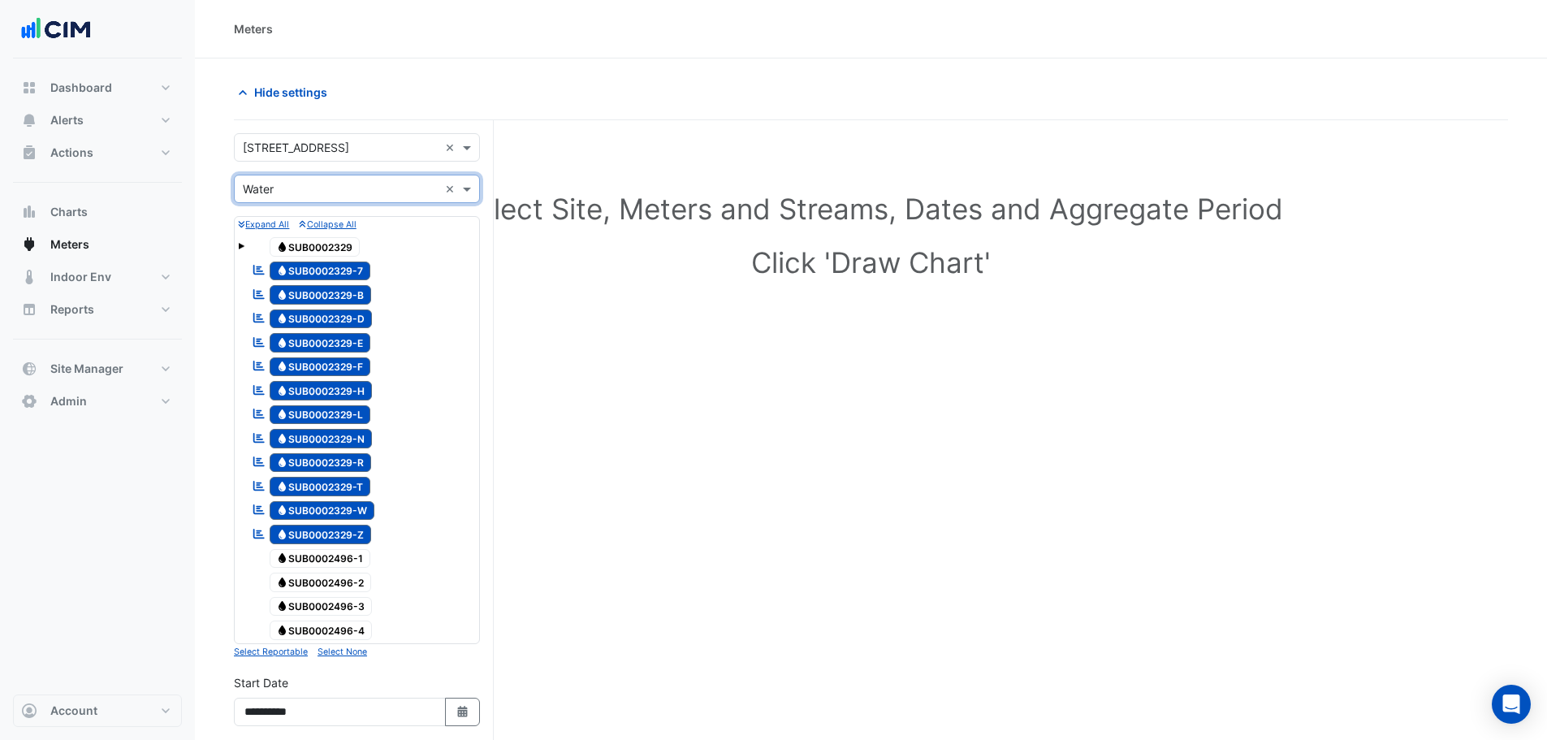
click at [350, 248] on span "Water SUB0002329" at bounding box center [315, 246] width 91 height 19
click at [330, 265] on span "Water SUB0002329-7" at bounding box center [320, 270] width 101 height 19
click at [330, 296] on span "Water SUB0002329-B" at bounding box center [321, 294] width 102 height 19
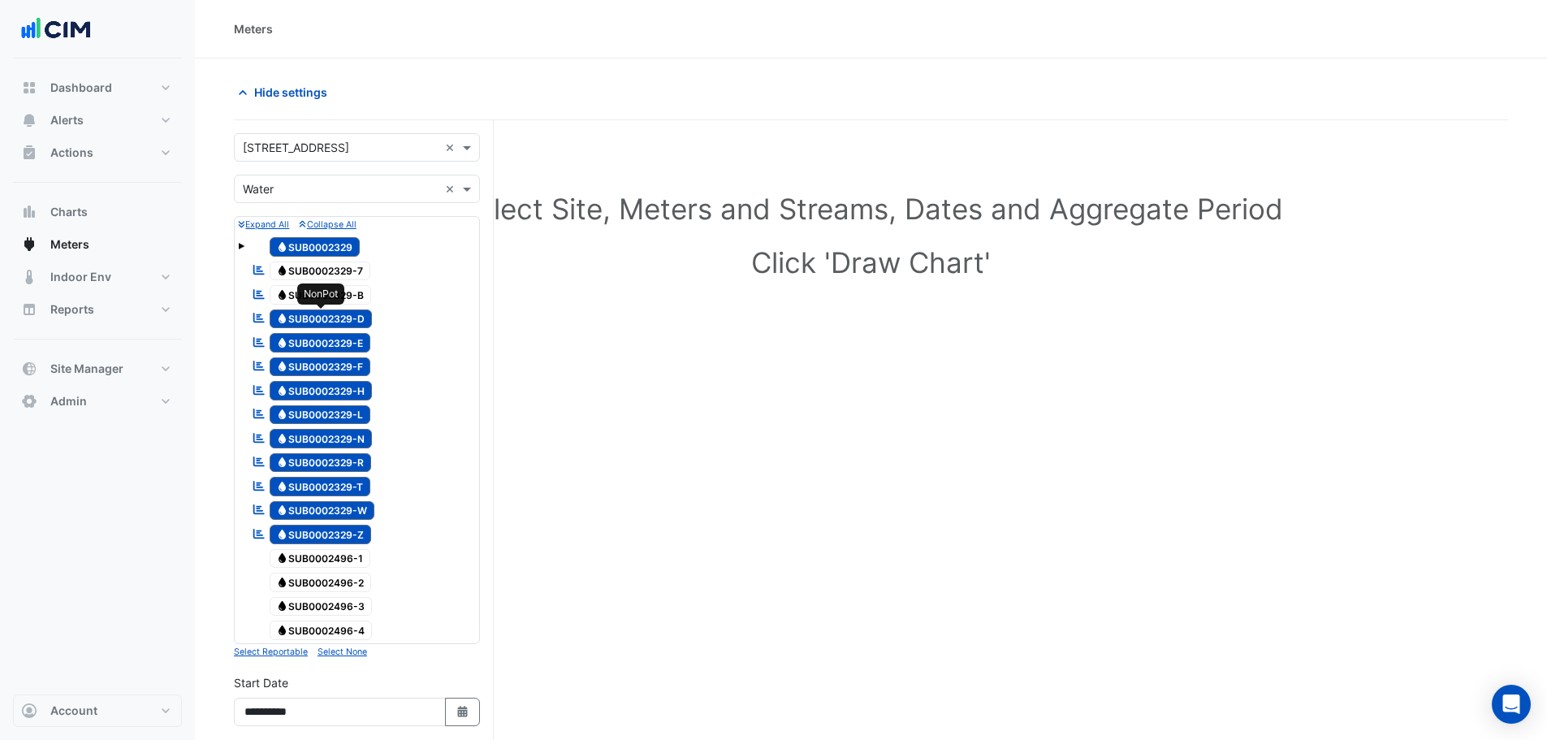
click at [327, 319] on span "Water SUB0002329-D" at bounding box center [321, 318] width 103 height 19
click at [329, 338] on span "Water SUB0002329-E" at bounding box center [320, 342] width 101 height 19
click at [330, 375] on span "Water SUB0002329-F" at bounding box center [320, 366] width 101 height 19
click at [330, 403] on div "Reportable Water SUB0002329-L" at bounding box center [311, 414] width 127 height 23
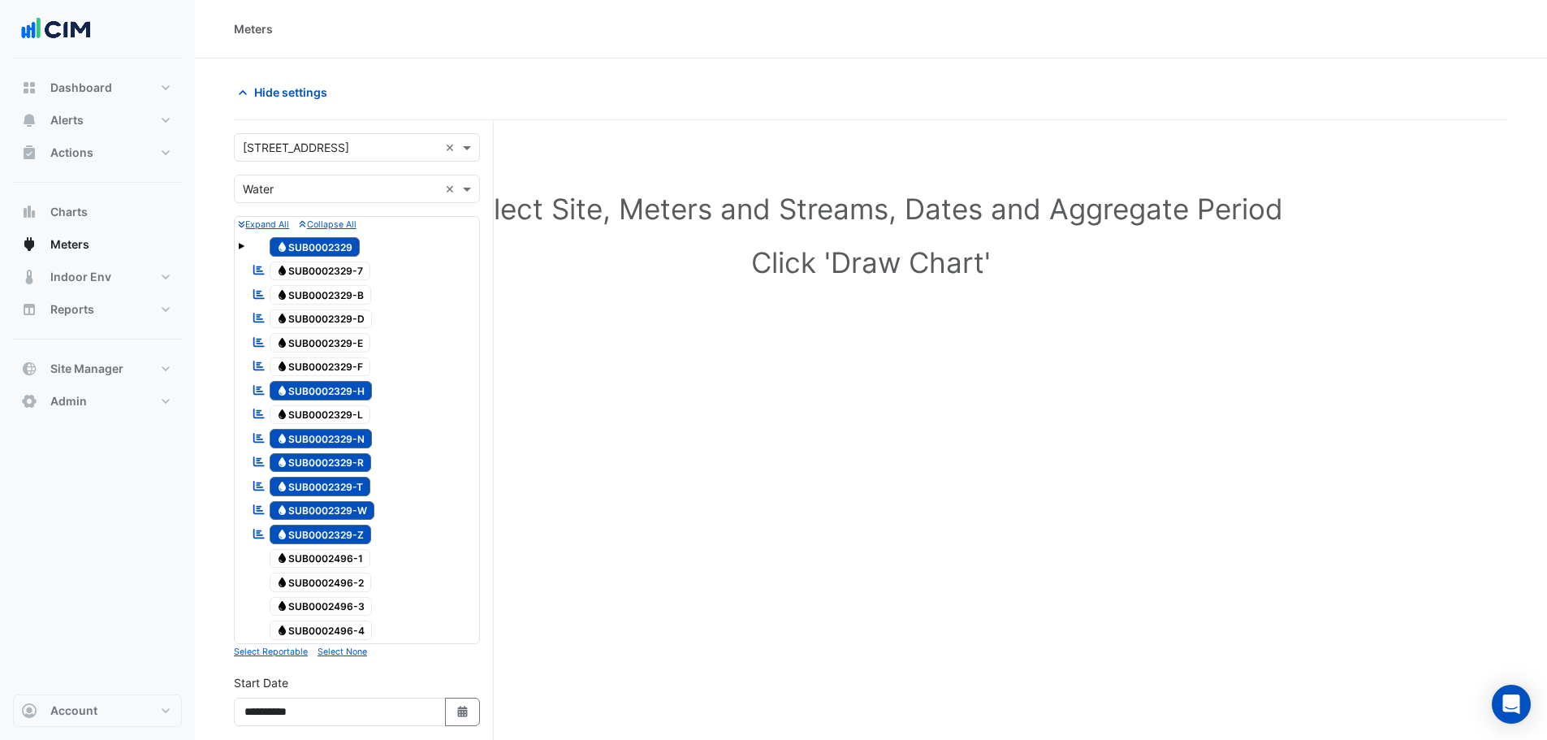
click at [338, 390] on span "Water SUB0002329-H" at bounding box center [321, 390] width 103 height 19
click at [338, 434] on span "Water SUB0002329-N" at bounding box center [321, 438] width 103 height 19
click at [334, 472] on div "Reportable Water SUB0002329-R" at bounding box center [311, 462] width 127 height 23
click at [334, 491] on span "Water SUB0002329-T" at bounding box center [320, 486] width 101 height 19
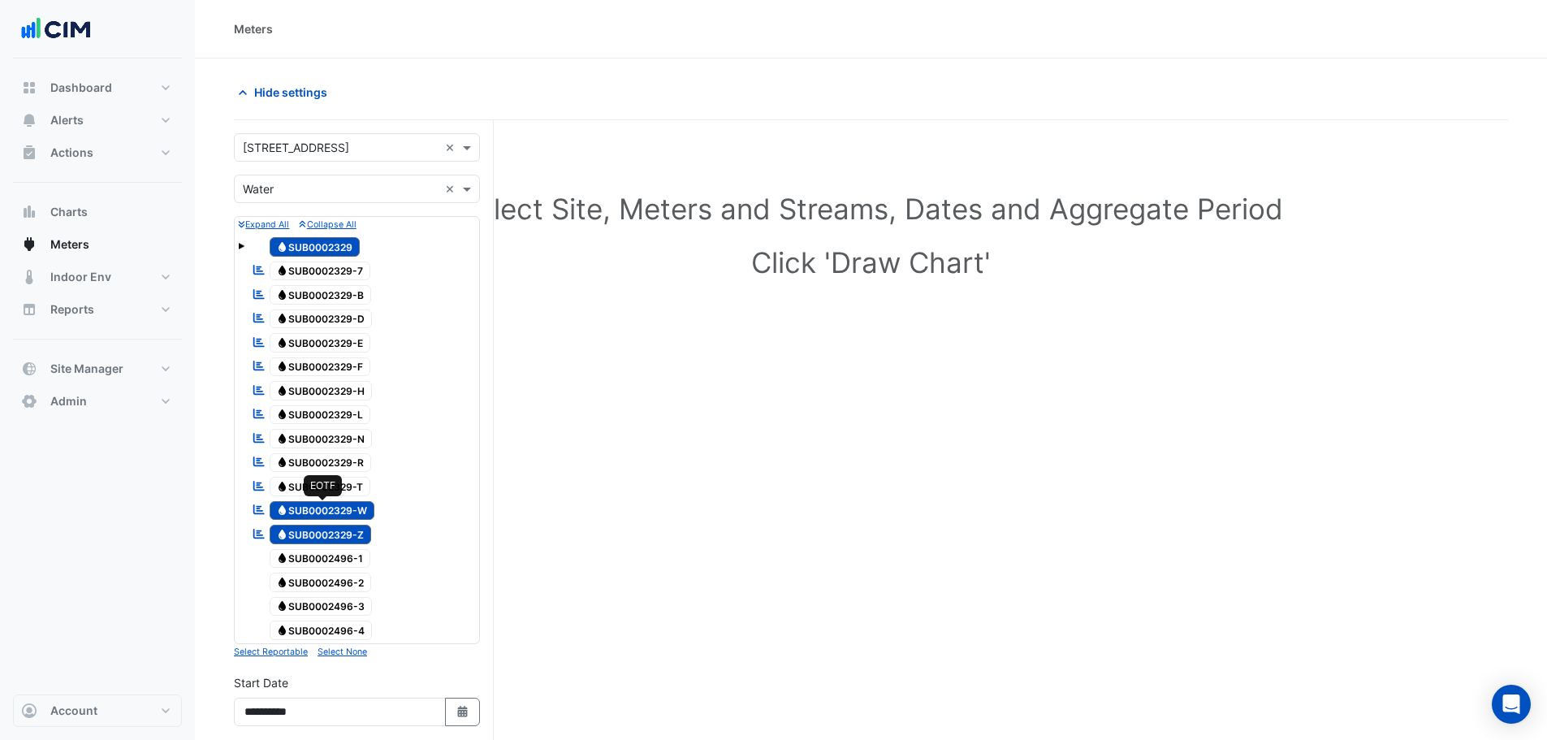
click at [333, 503] on span "Water SUB0002329-W" at bounding box center [323, 510] width 106 height 19
click at [333, 532] on span "Water SUB0002329-Z" at bounding box center [321, 533] width 102 height 19
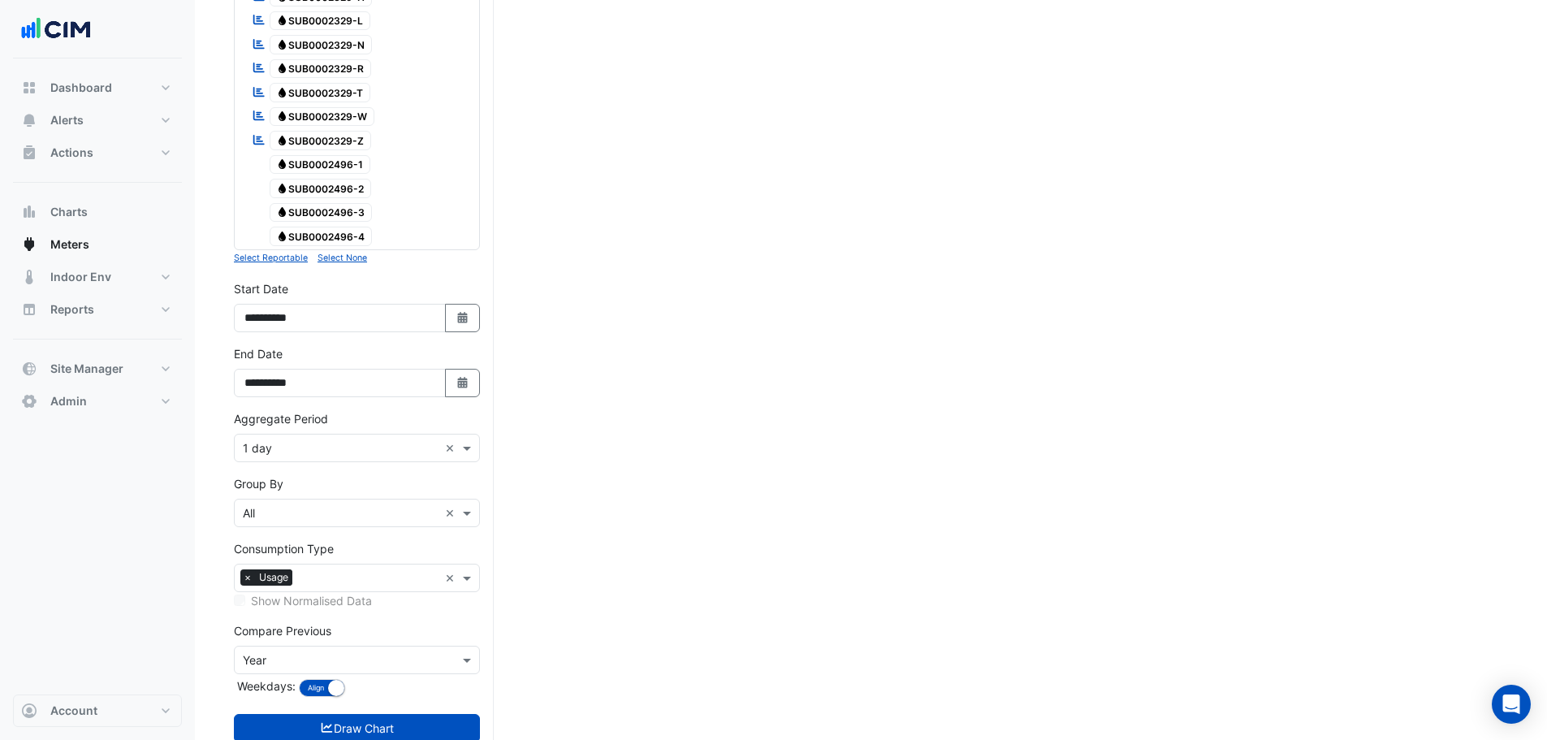
scroll to position [406, 0]
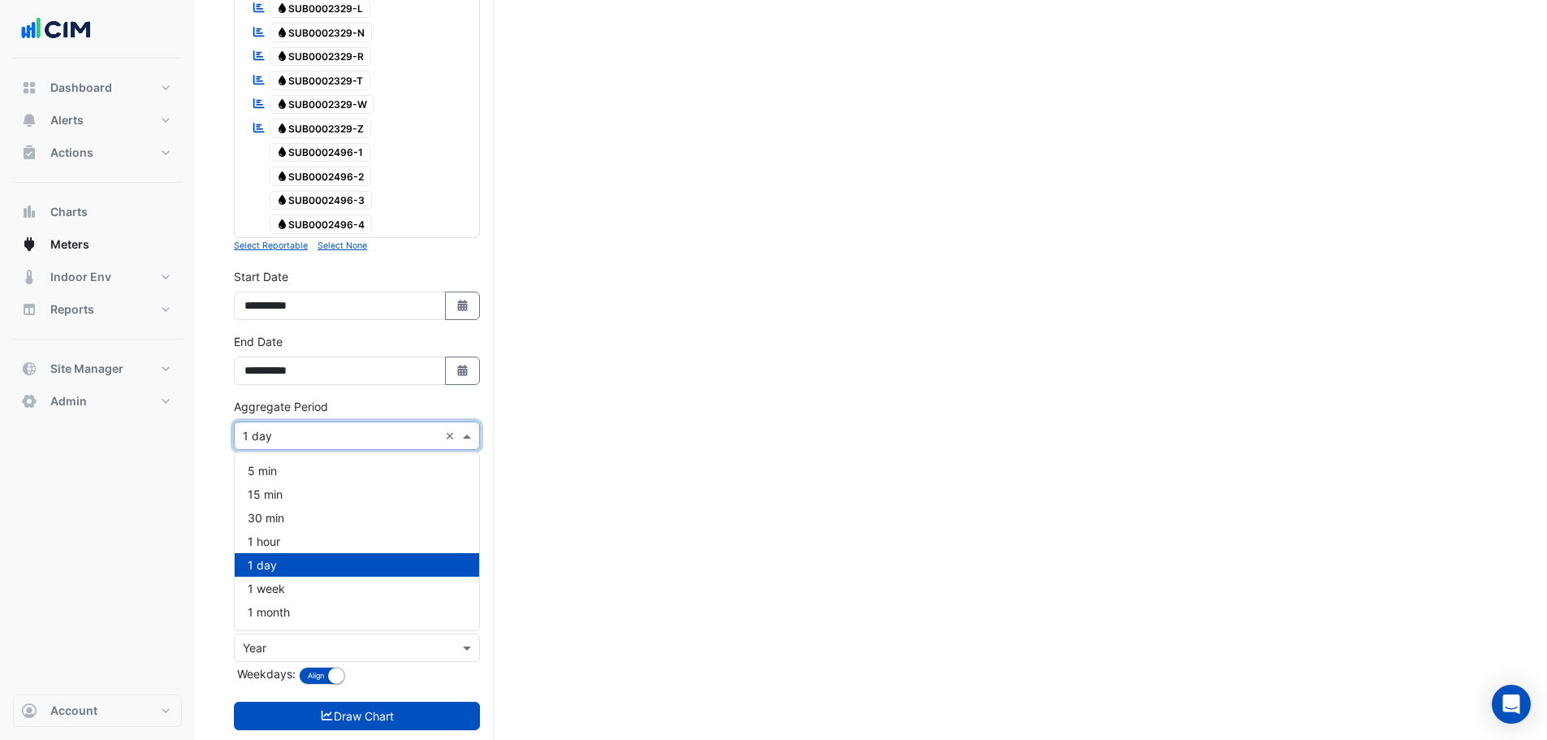
click at [275, 439] on input "text" at bounding box center [341, 436] width 196 height 17
click at [205, 494] on section "Hide settings Select Site, Meters and Streams, Dates and Aggregate Period Click…" at bounding box center [871, 214] width 1352 height 1122
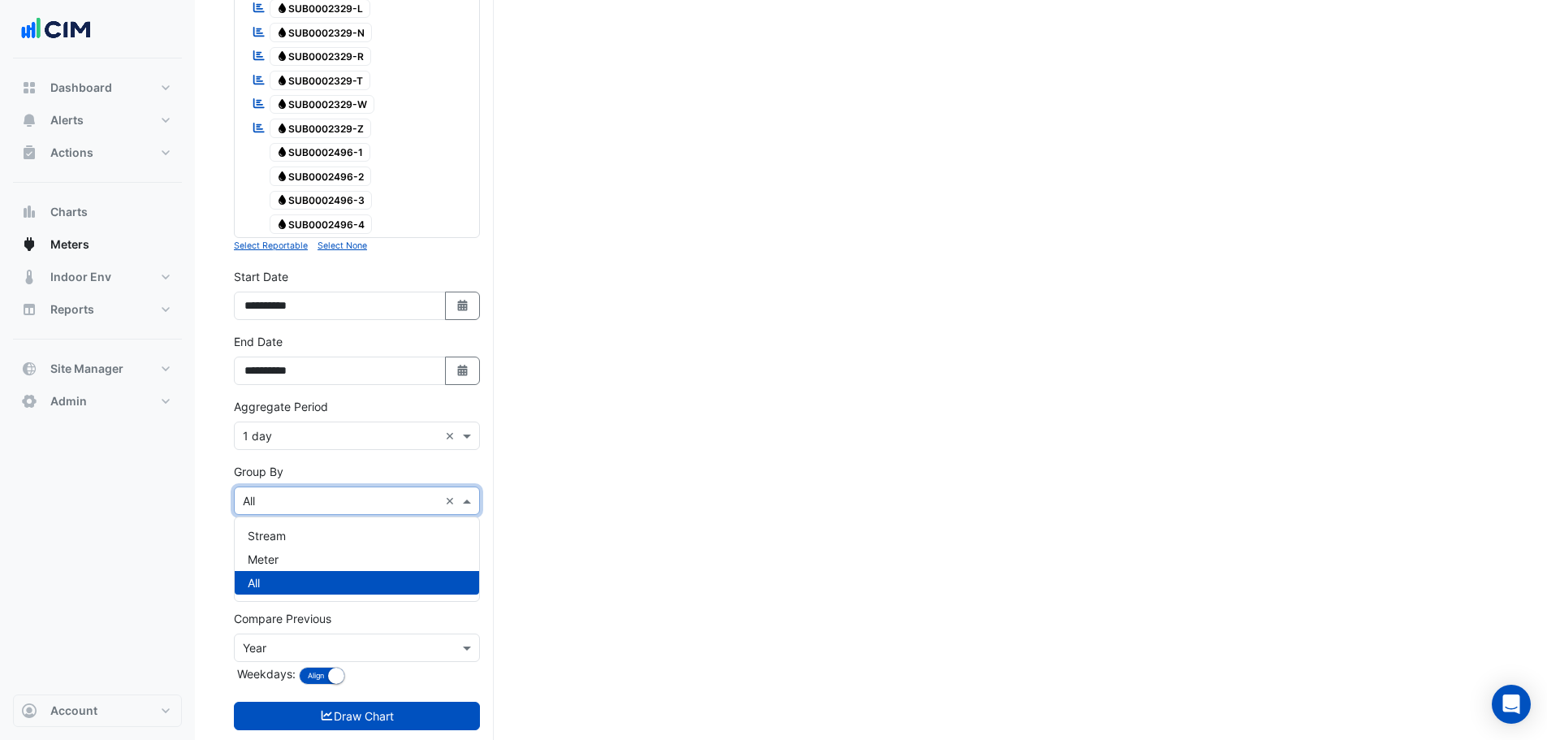
click at [282, 500] on input "text" at bounding box center [341, 501] width 196 height 17
click at [307, 538] on div "Stream" at bounding box center [357, 536] width 244 height 24
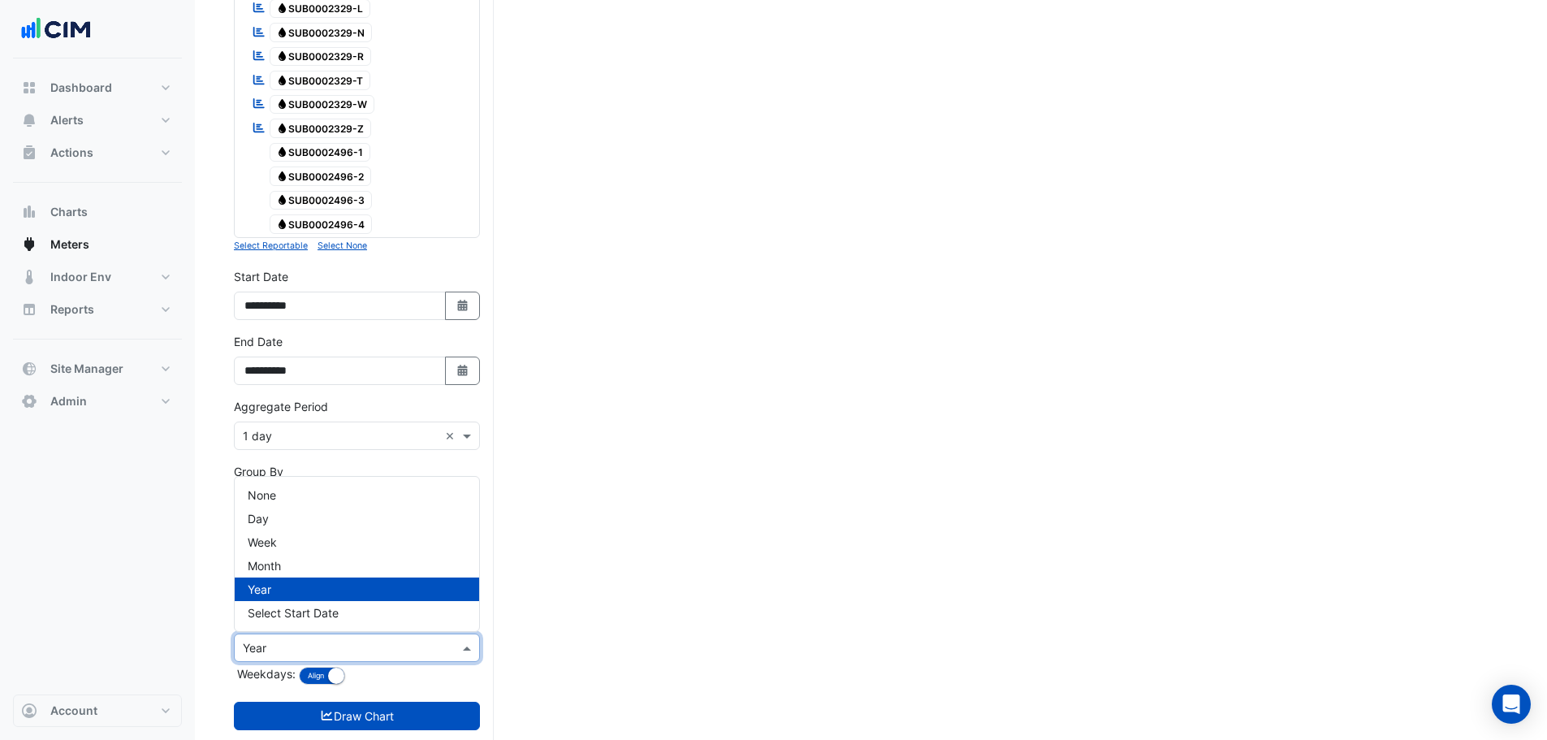
click at [304, 644] on input "text" at bounding box center [341, 648] width 196 height 17
click at [284, 485] on div "None" at bounding box center [357, 495] width 244 height 24
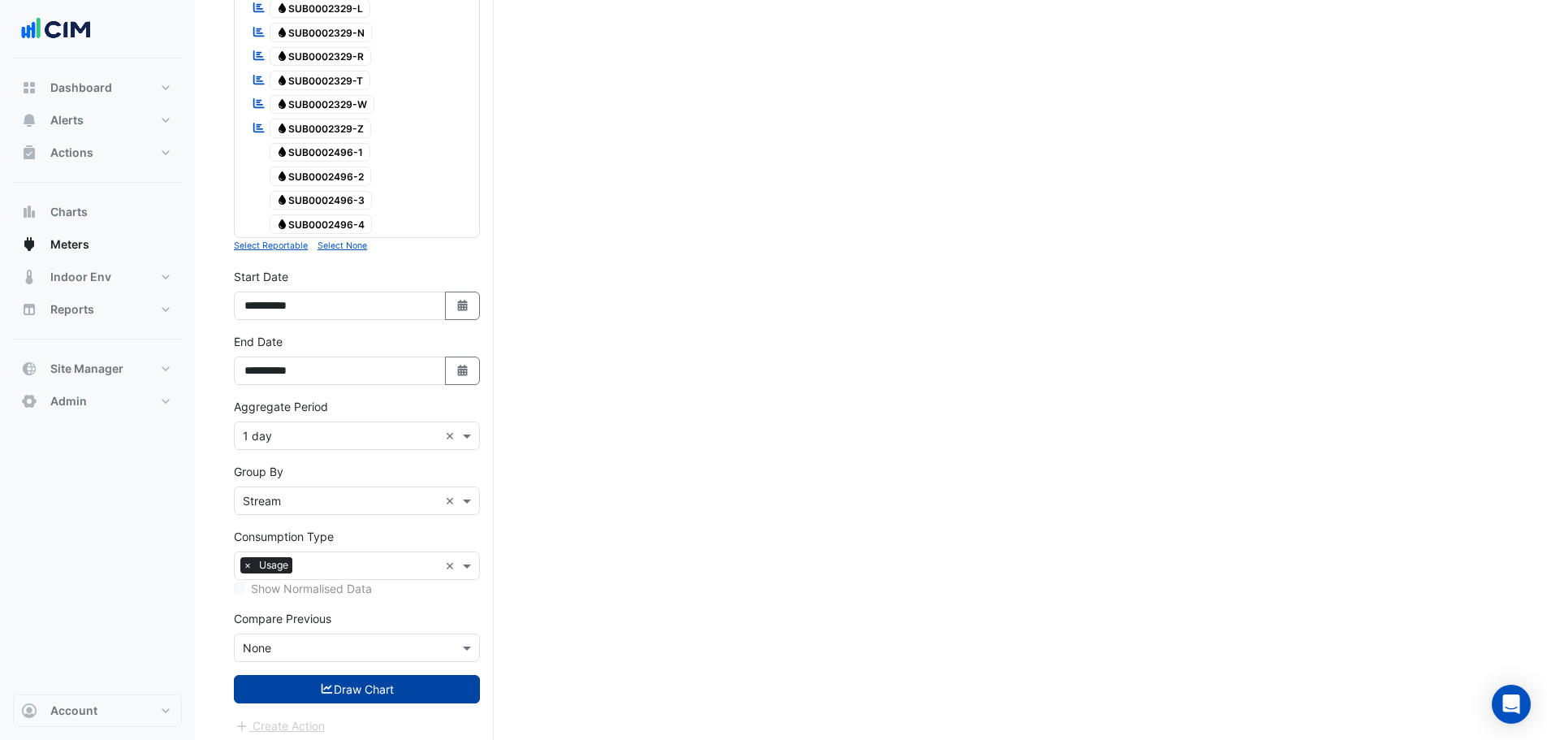
click at [352, 697] on button "Draw Chart" at bounding box center [357, 689] width 246 height 28
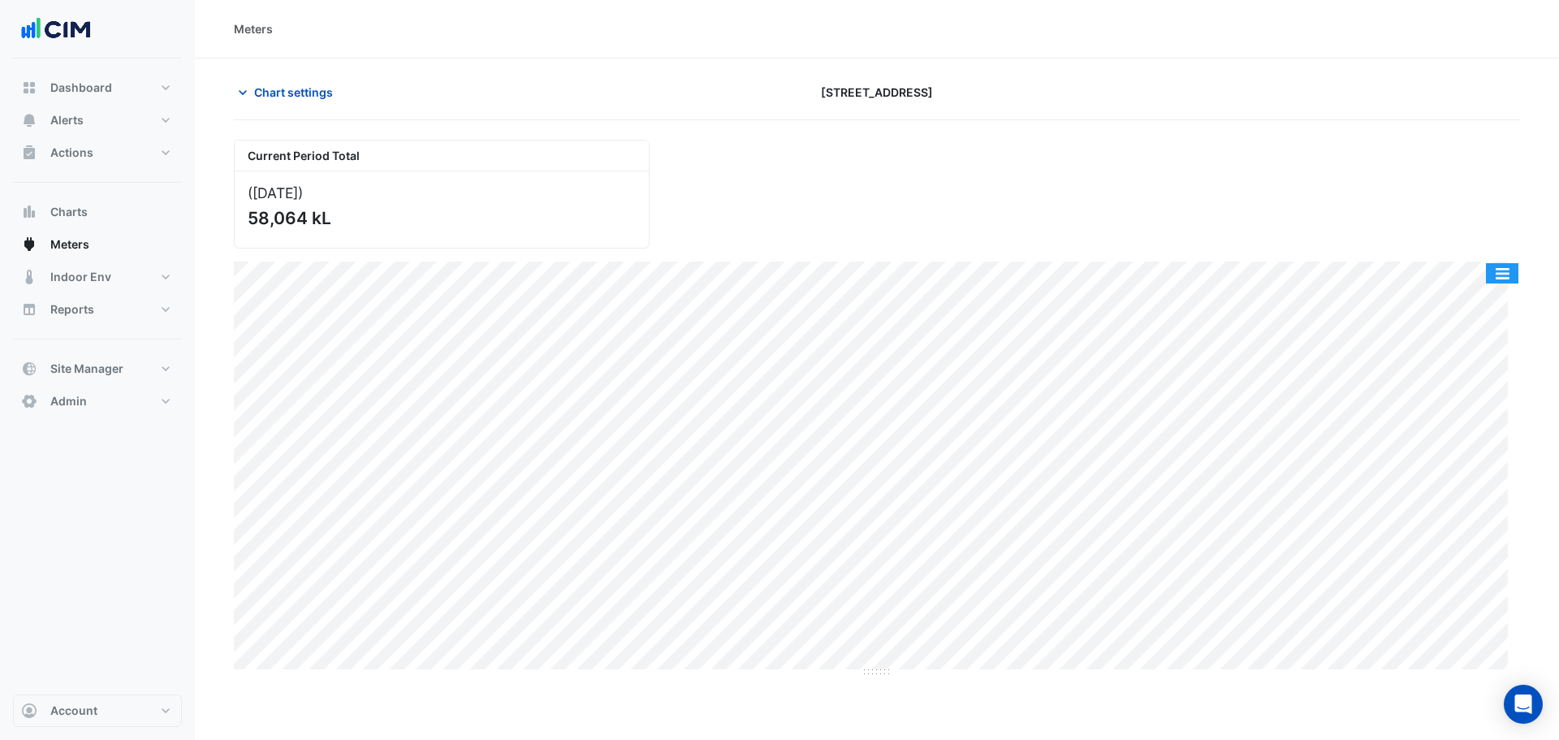
click at [1502, 280] on button "button" at bounding box center [1502, 273] width 32 height 20
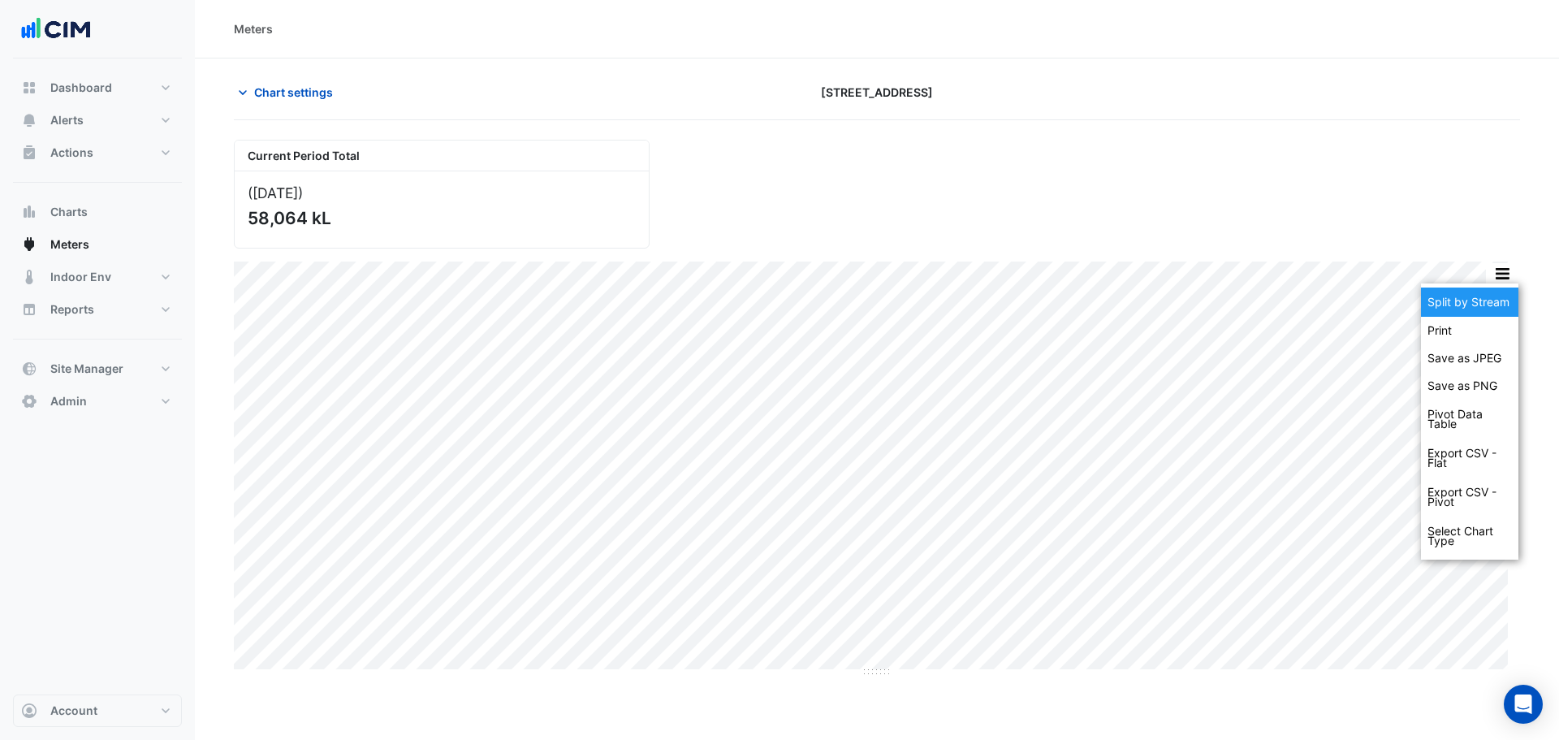
click at [1499, 300] on div "Split by Stream" at bounding box center [1469, 301] width 97 height 29
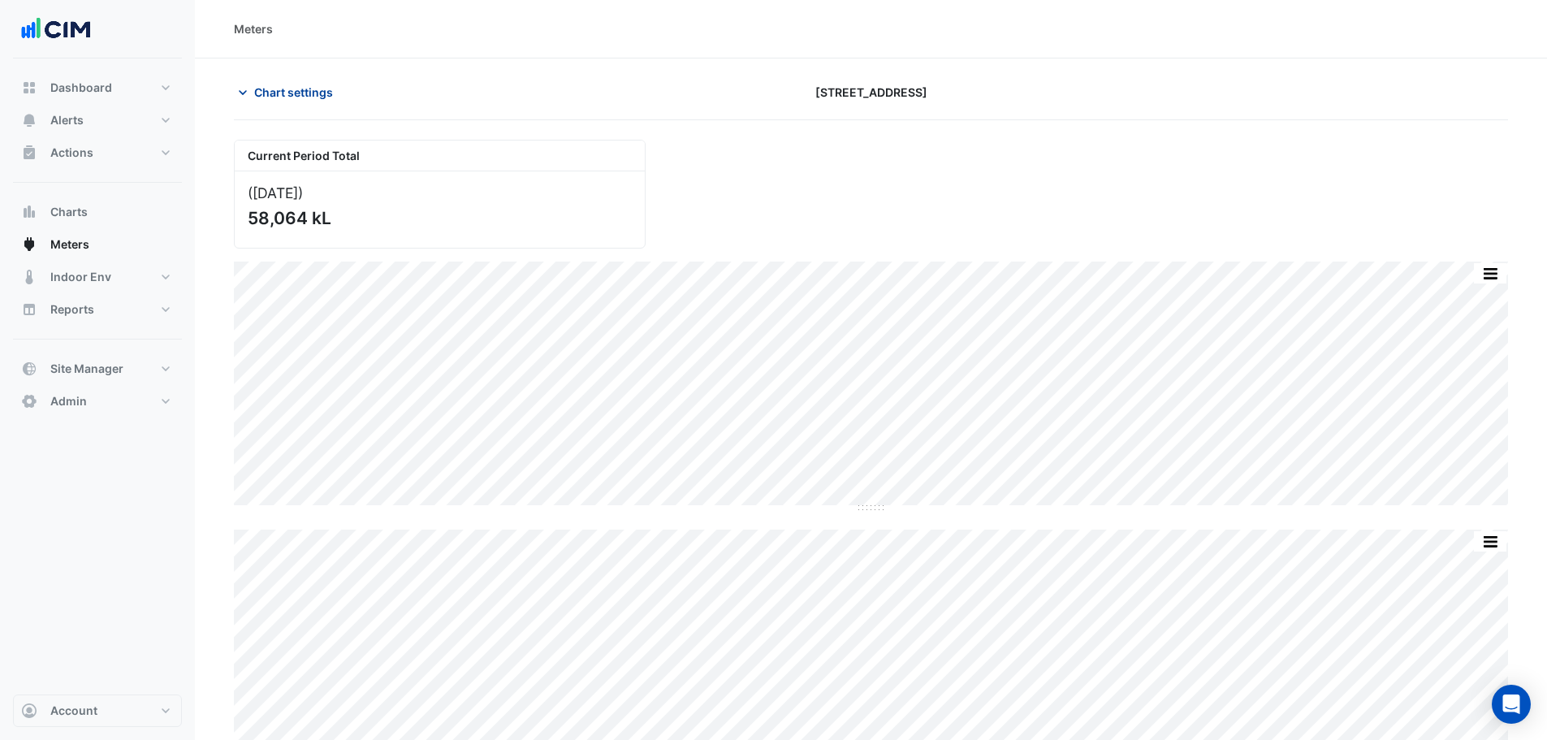
click at [305, 89] on span "Chart settings" at bounding box center [293, 92] width 79 height 17
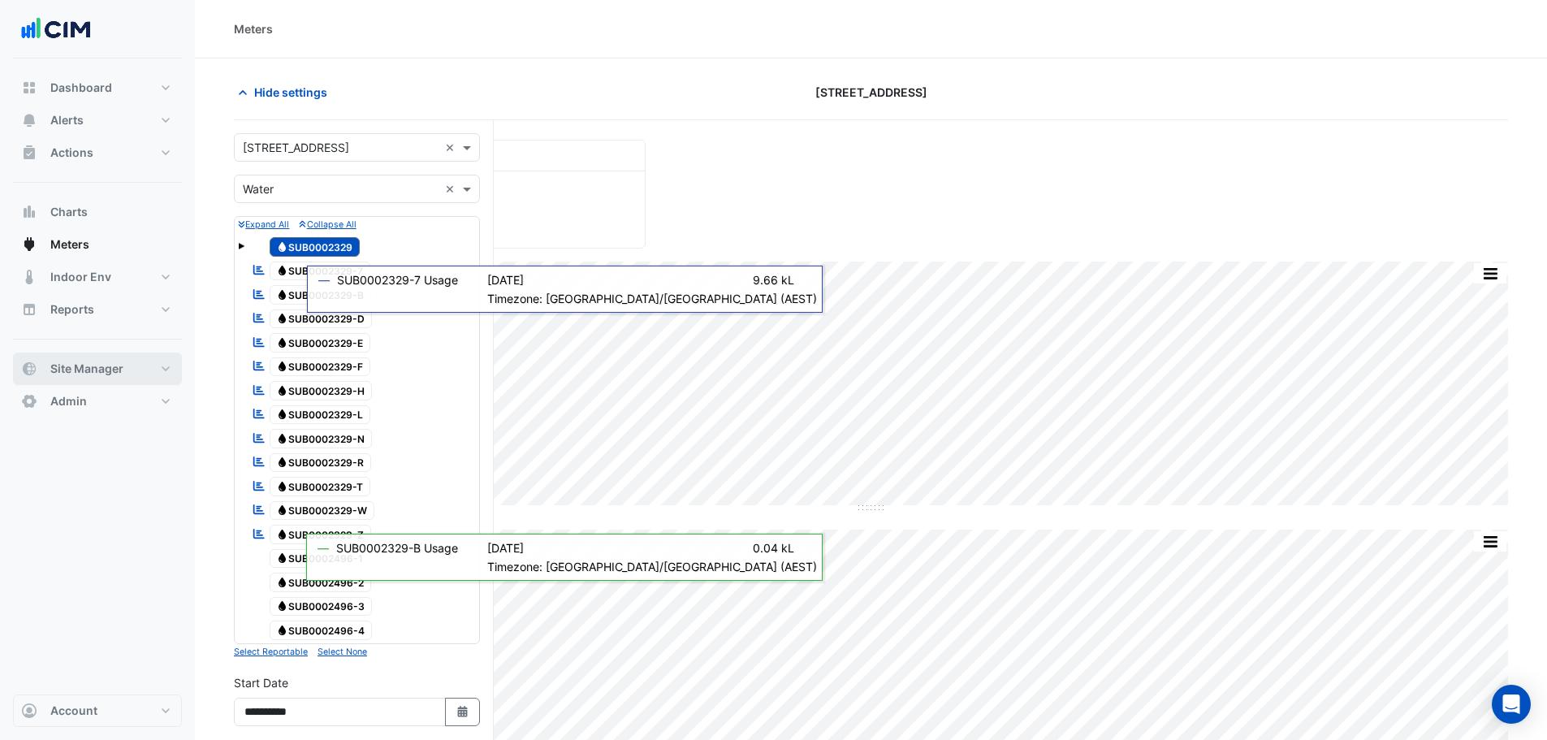
click at [152, 358] on button "Site Manager" at bounding box center [97, 368] width 169 height 32
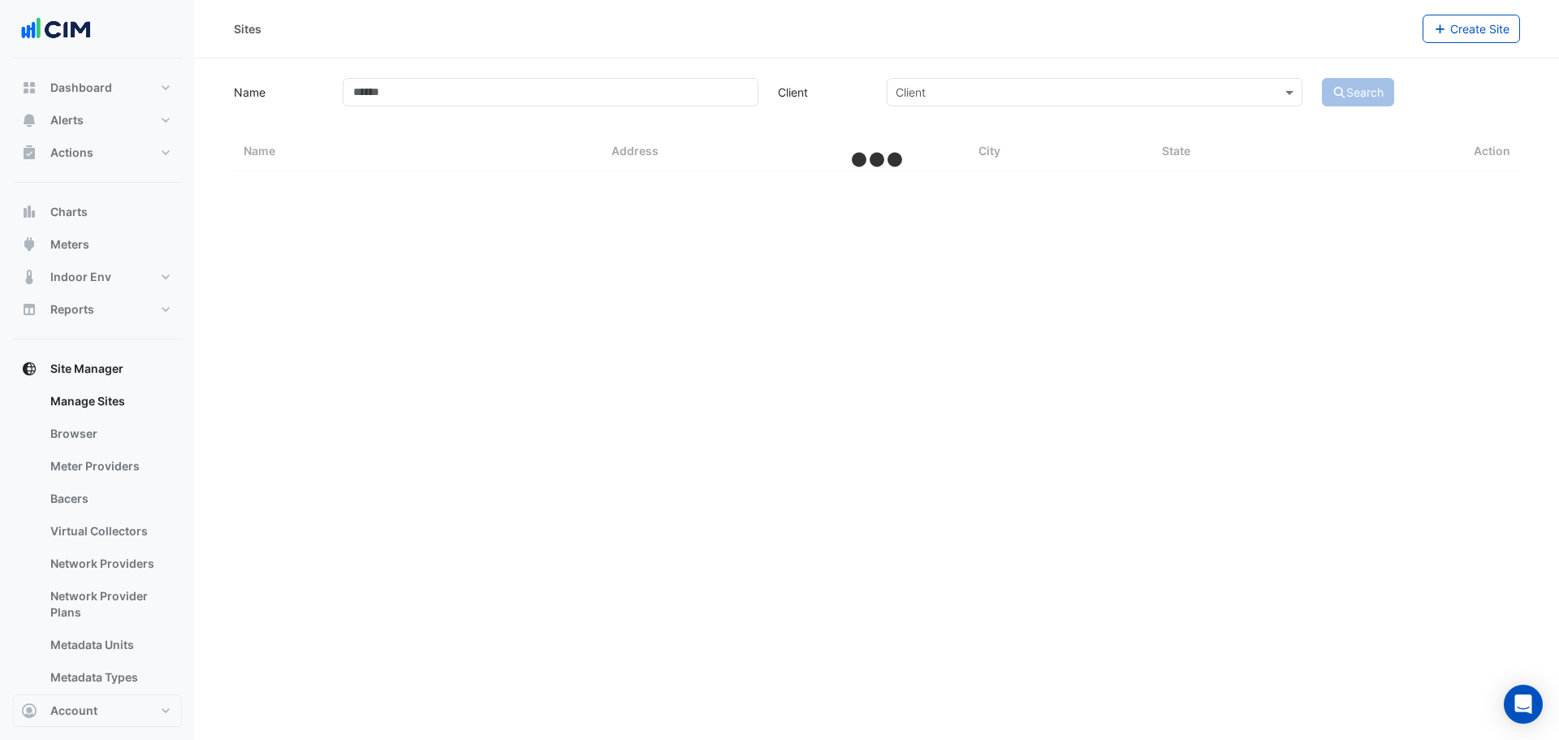
click at [430, 110] on app-manage-sites "Name Client Client Search Sites Name Sites Address Sites City Sites State Action" at bounding box center [877, 123] width 1286 height 97
click at [447, 88] on input "Name" at bounding box center [551, 92] width 416 height 28
type input "*****"
select select "***"
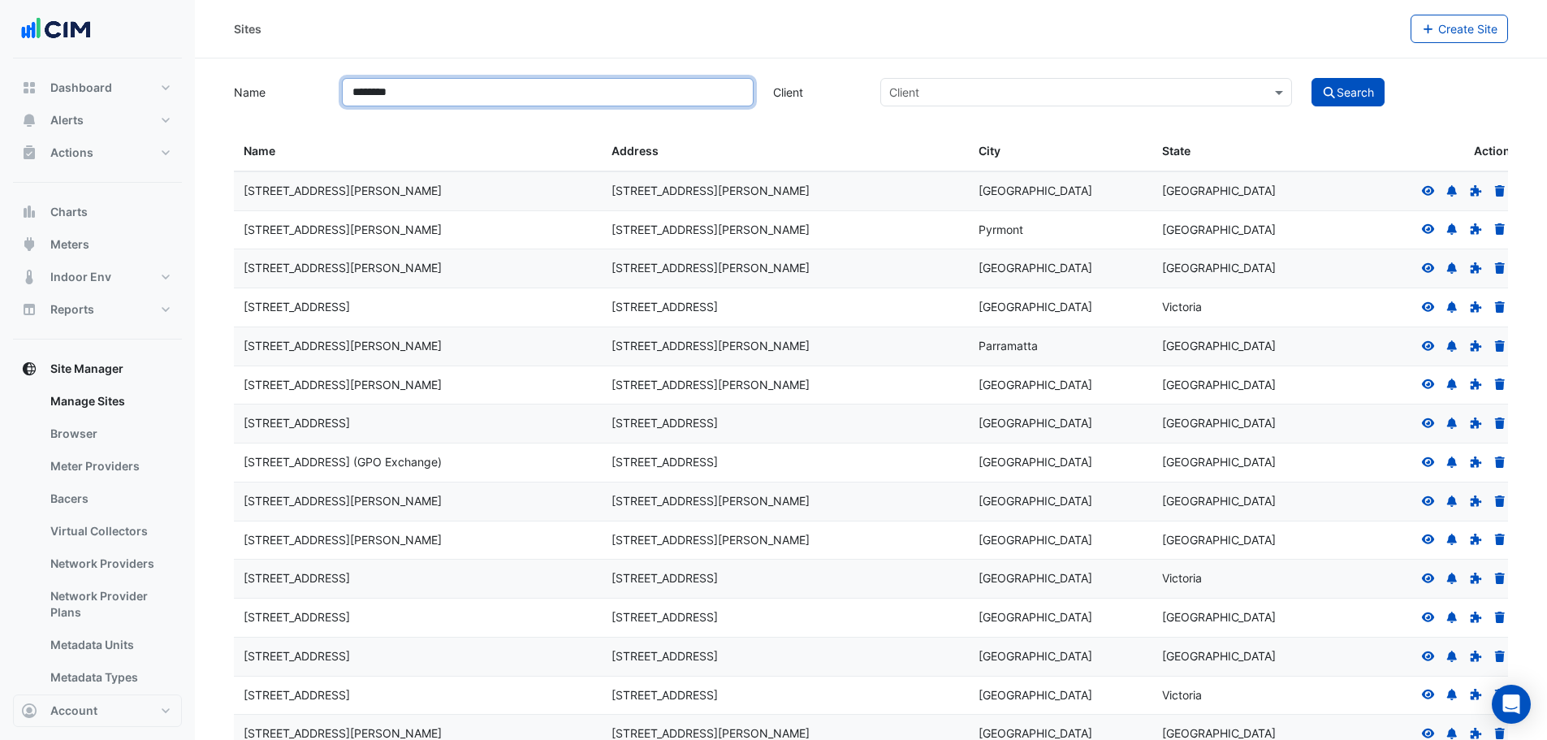
type input "********"
click at [1311, 78] on button "Search" at bounding box center [1347, 92] width 73 height 28
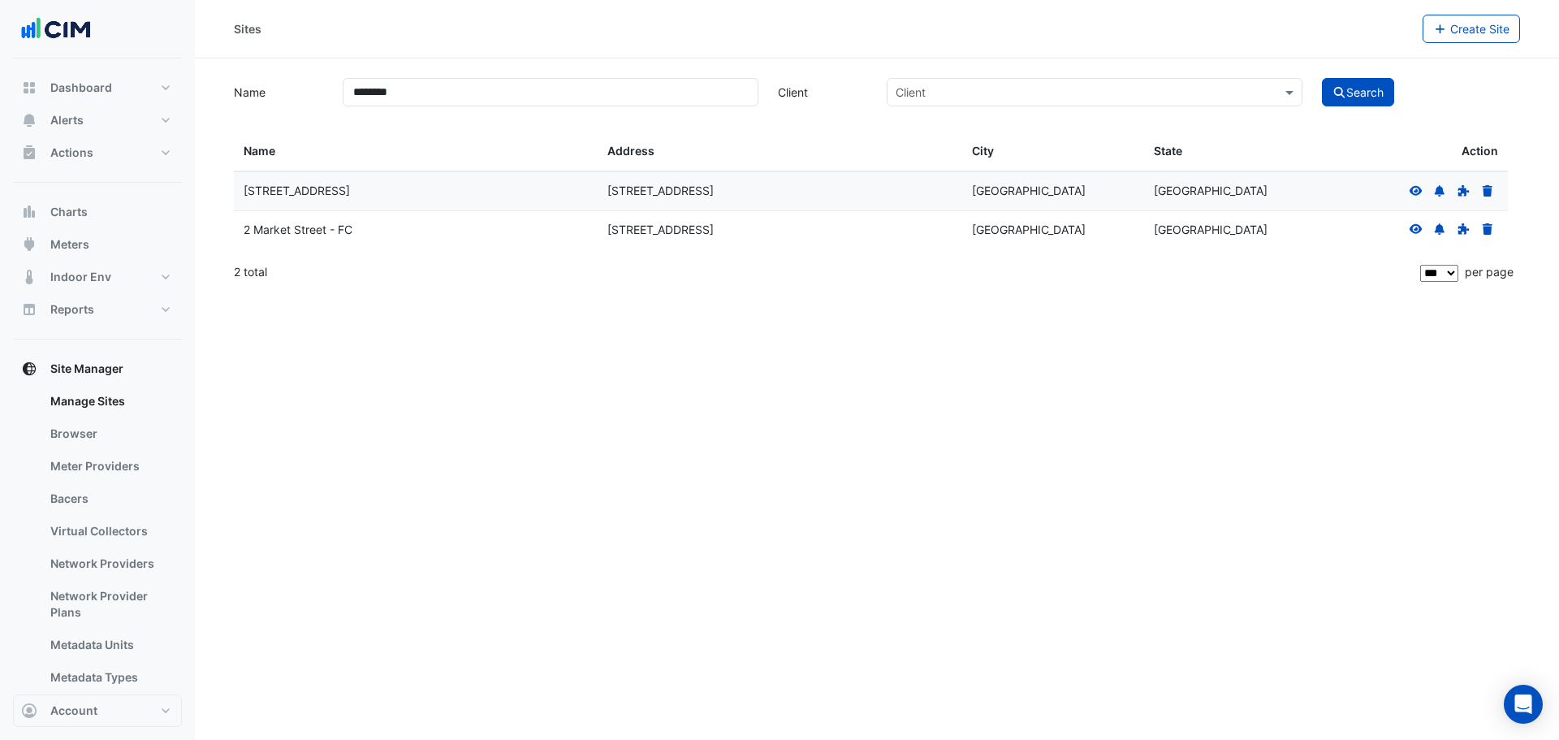
click at [1415, 185] on icon at bounding box center [1416, 190] width 15 height 11
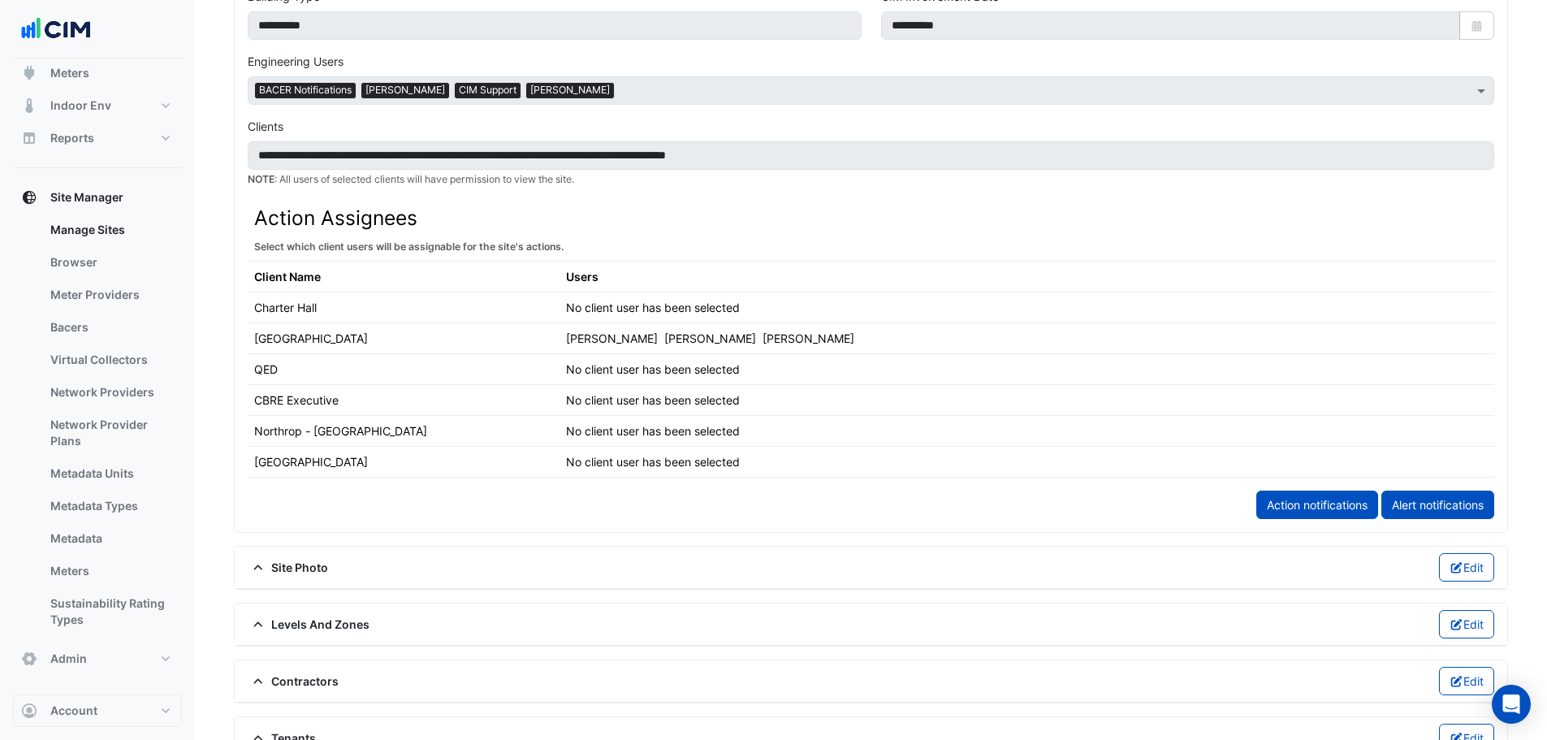
scroll to position [893, 0]
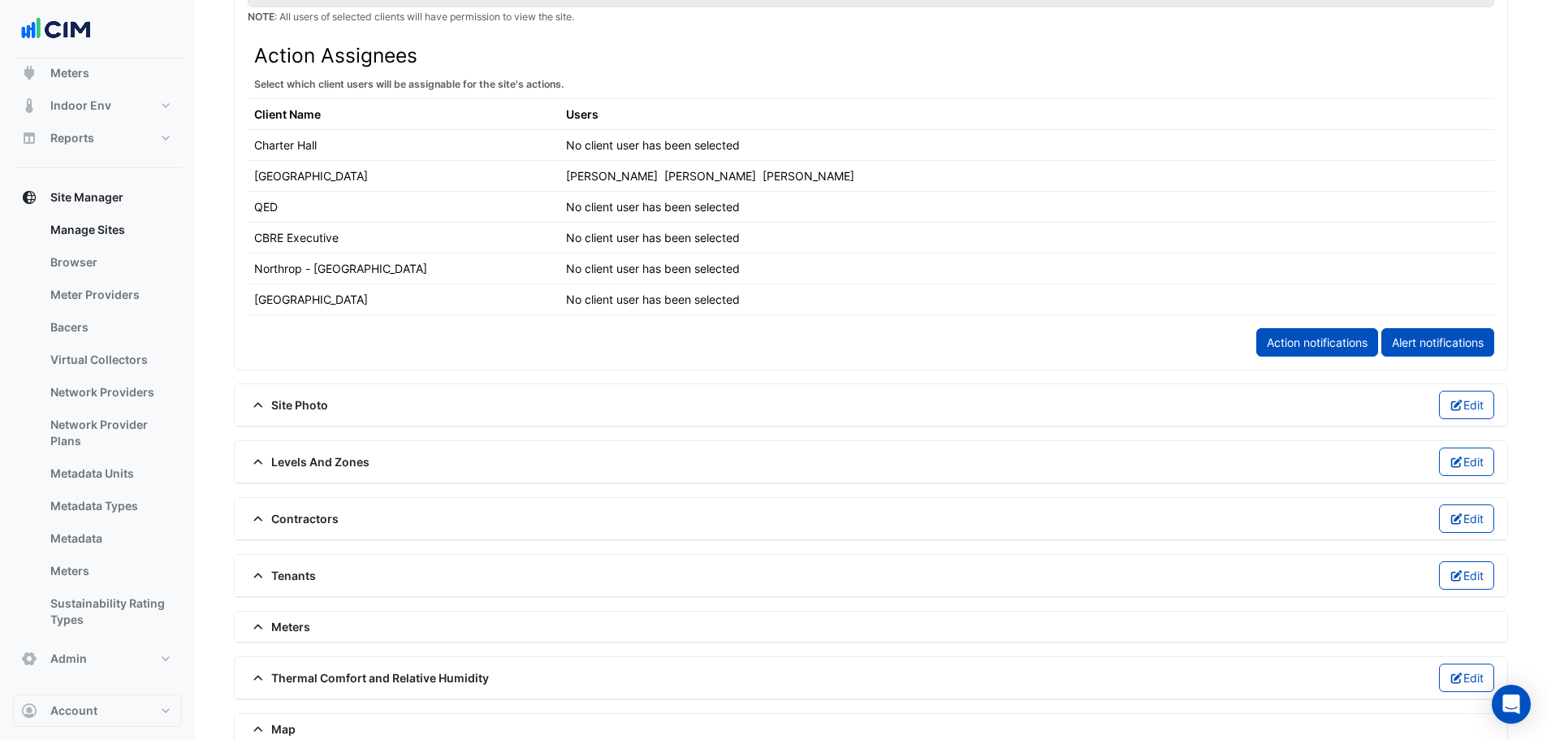
click at [317, 623] on div "Meters" at bounding box center [871, 626] width 1246 height 17
click at [297, 626] on span "Meters" at bounding box center [279, 626] width 63 height 17
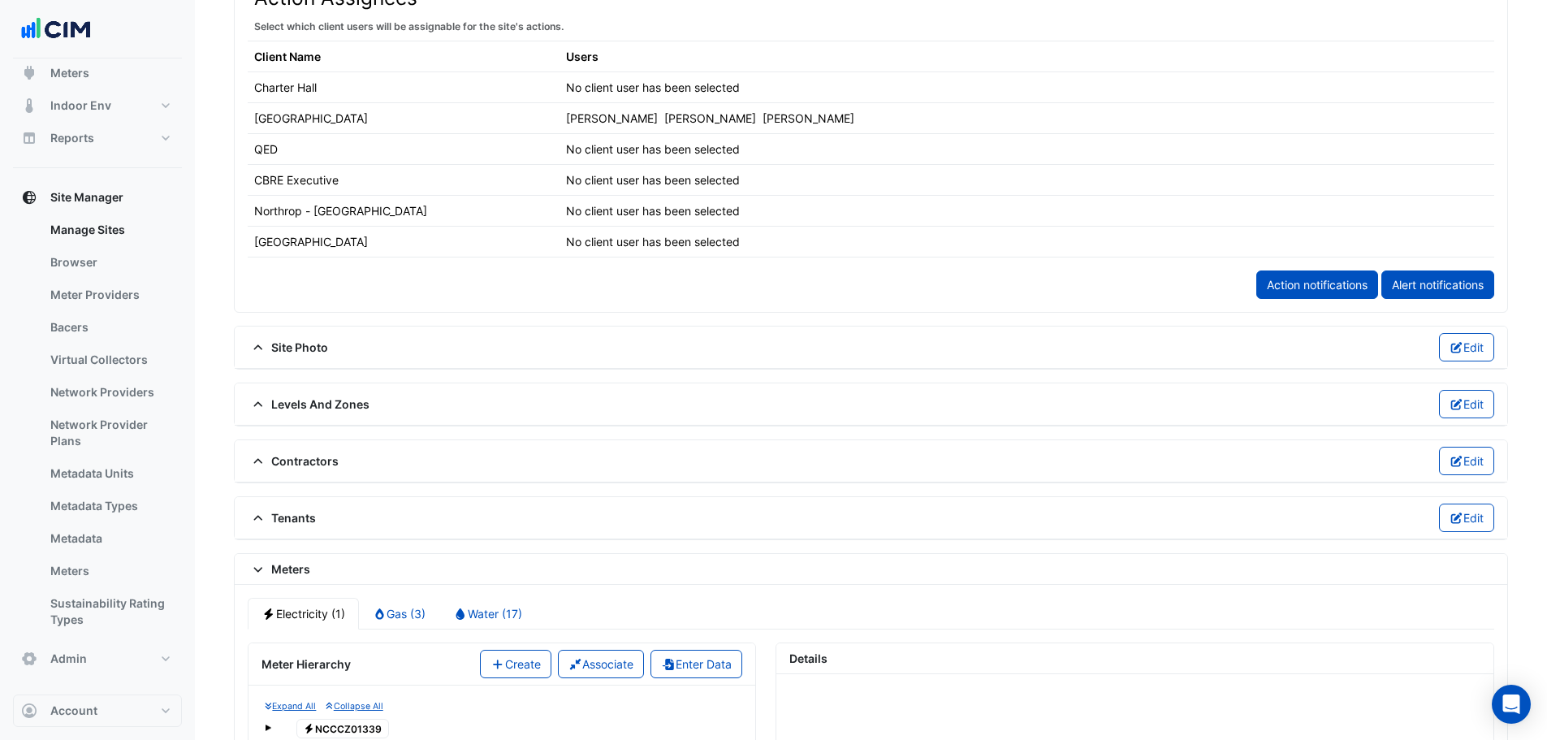
scroll to position [974, 0]
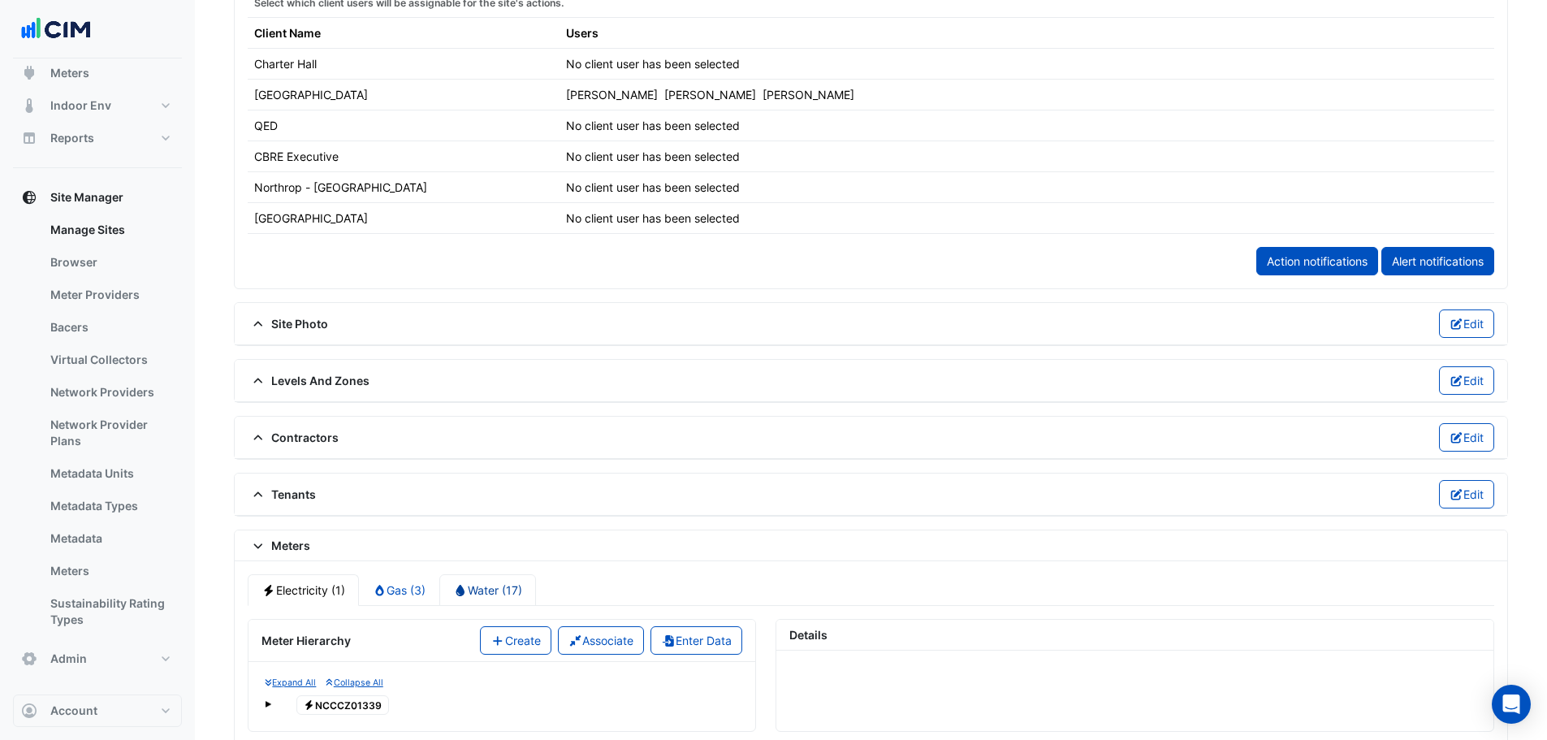
click at [496, 591] on link "Water (17)" at bounding box center [487, 590] width 97 height 32
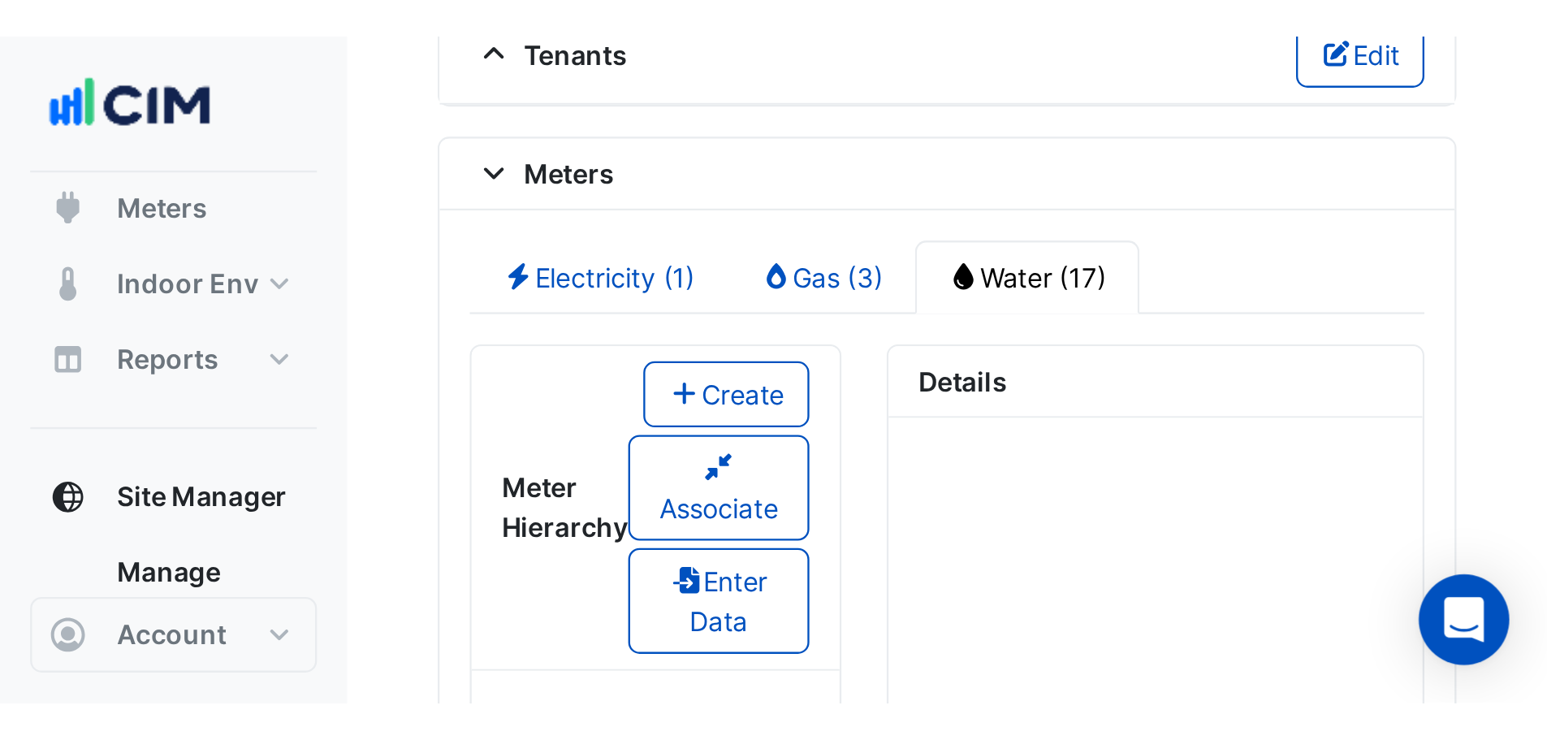
scroll to position [1461, 0]
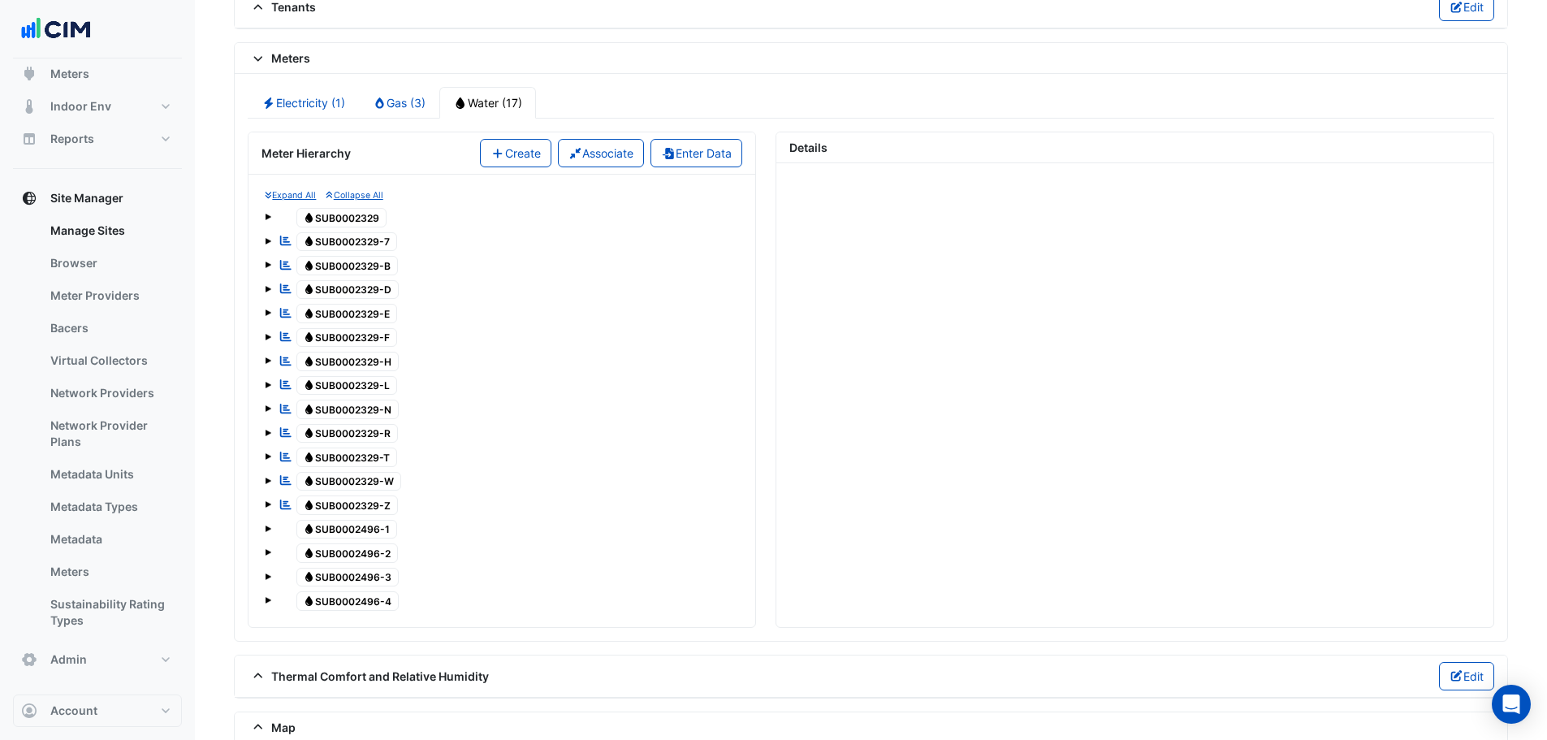
click at [343, 218] on span "Water SUB0002329" at bounding box center [341, 217] width 91 height 19
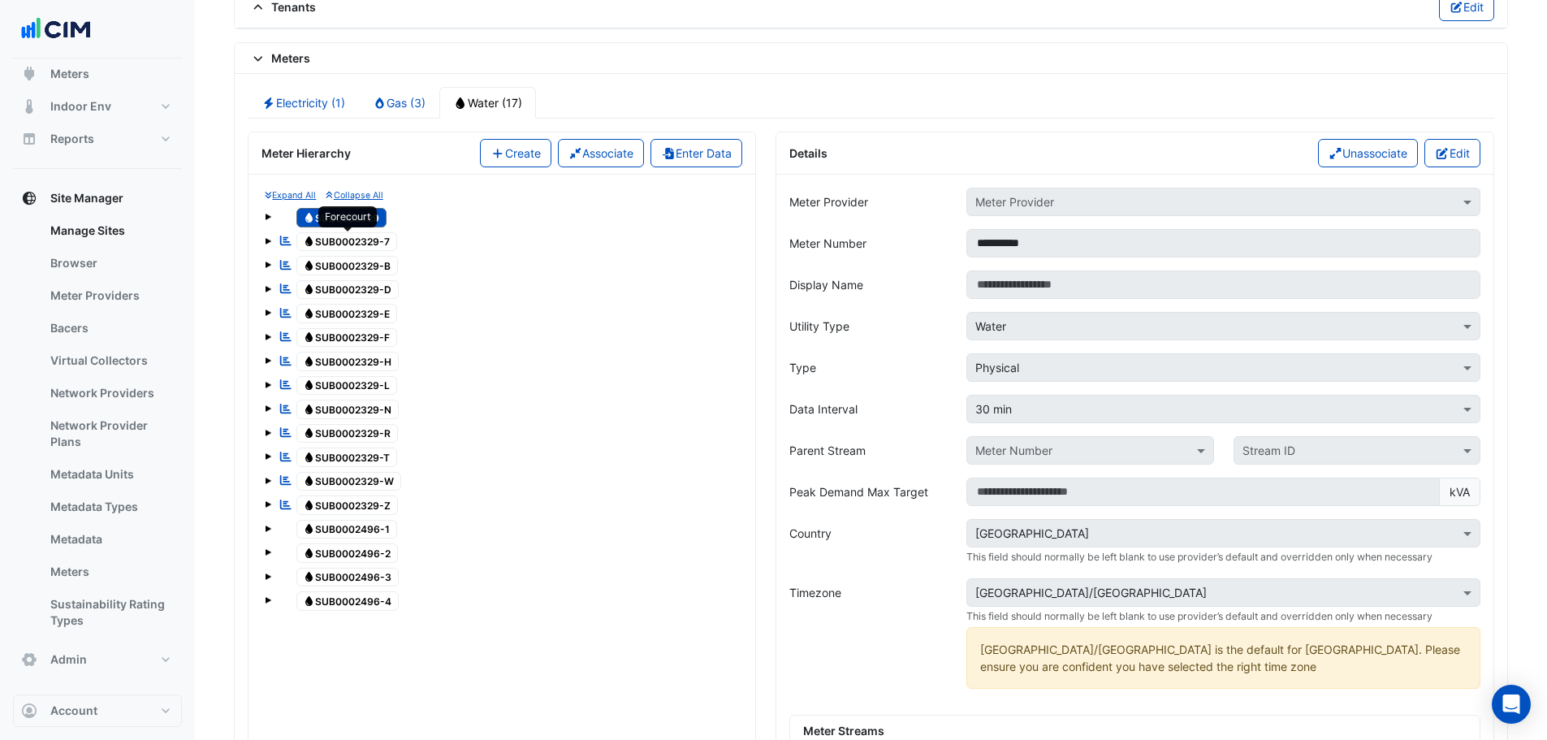
click at [352, 242] on span "Water SUB0002329-7" at bounding box center [346, 241] width 101 height 19
click at [349, 266] on span "Water SUB0002329-B" at bounding box center [347, 265] width 102 height 19
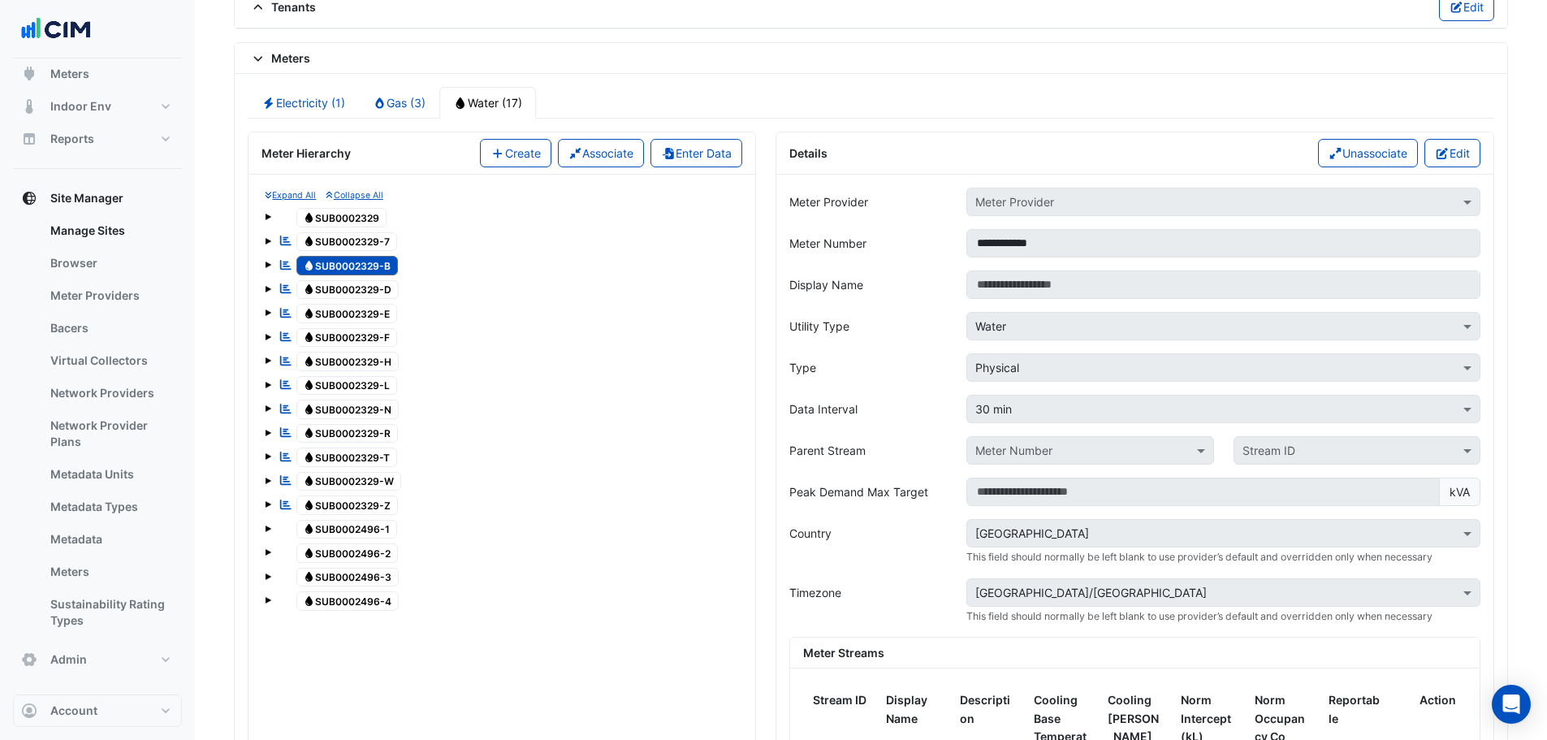
click at [322, 219] on span "Water SUB0002329" at bounding box center [341, 217] width 91 height 19
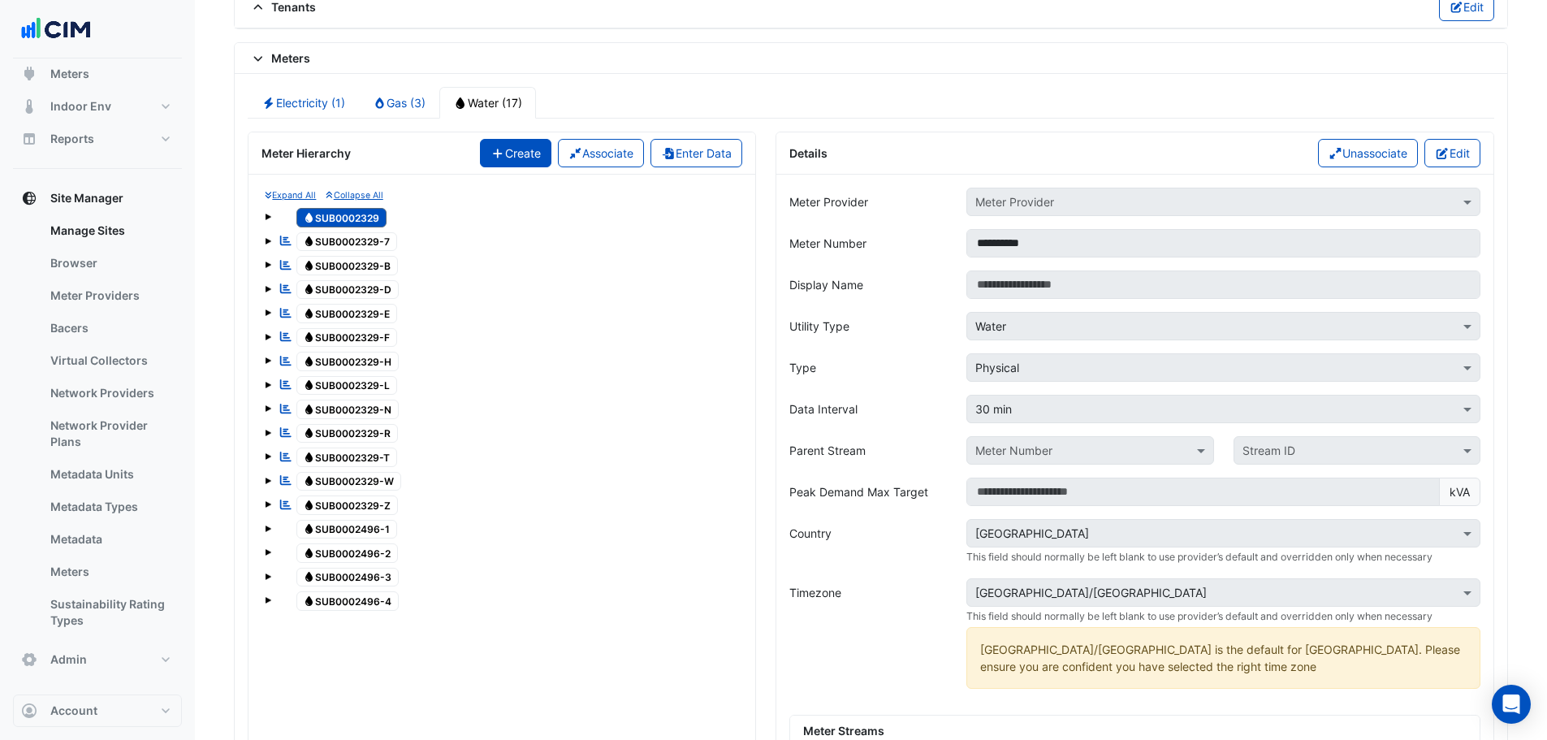
click at [501, 157] on button "Create" at bounding box center [515, 153] width 71 height 28
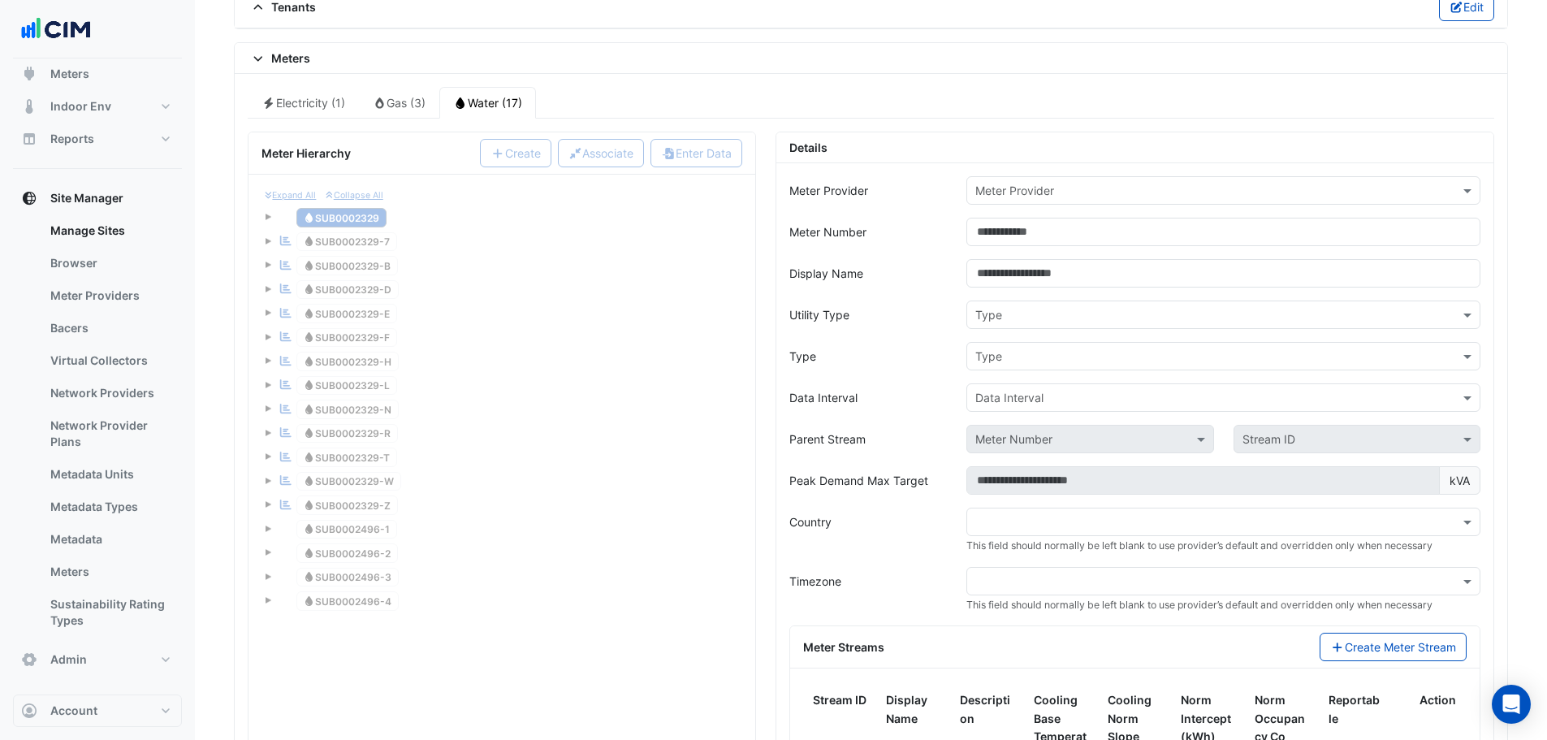
click at [1070, 192] on input "text" at bounding box center [1207, 191] width 464 height 17
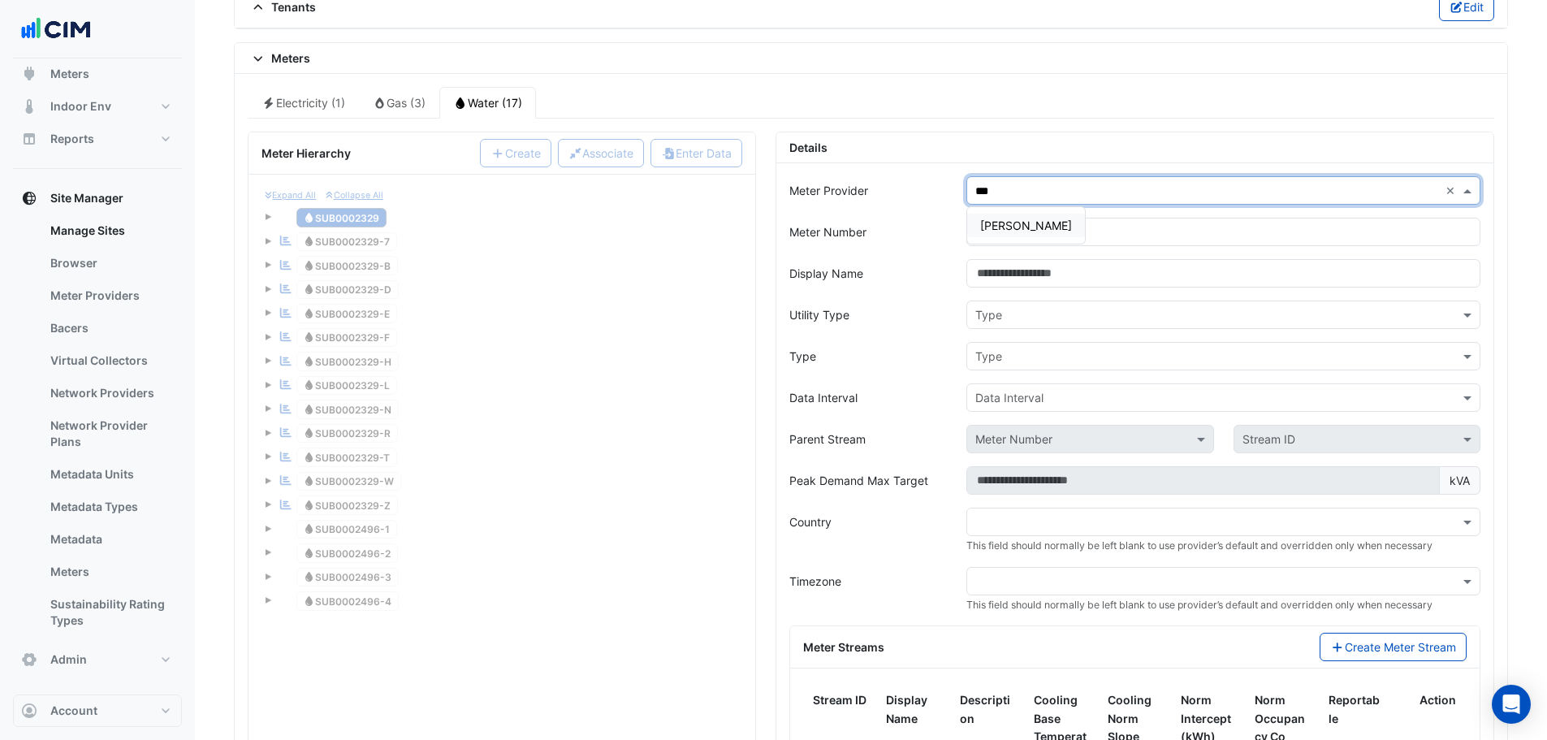
type input "****"
click at [1004, 227] on span "[PERSON_NAME]" at bounding box center [1026, 225] width 92 height 14
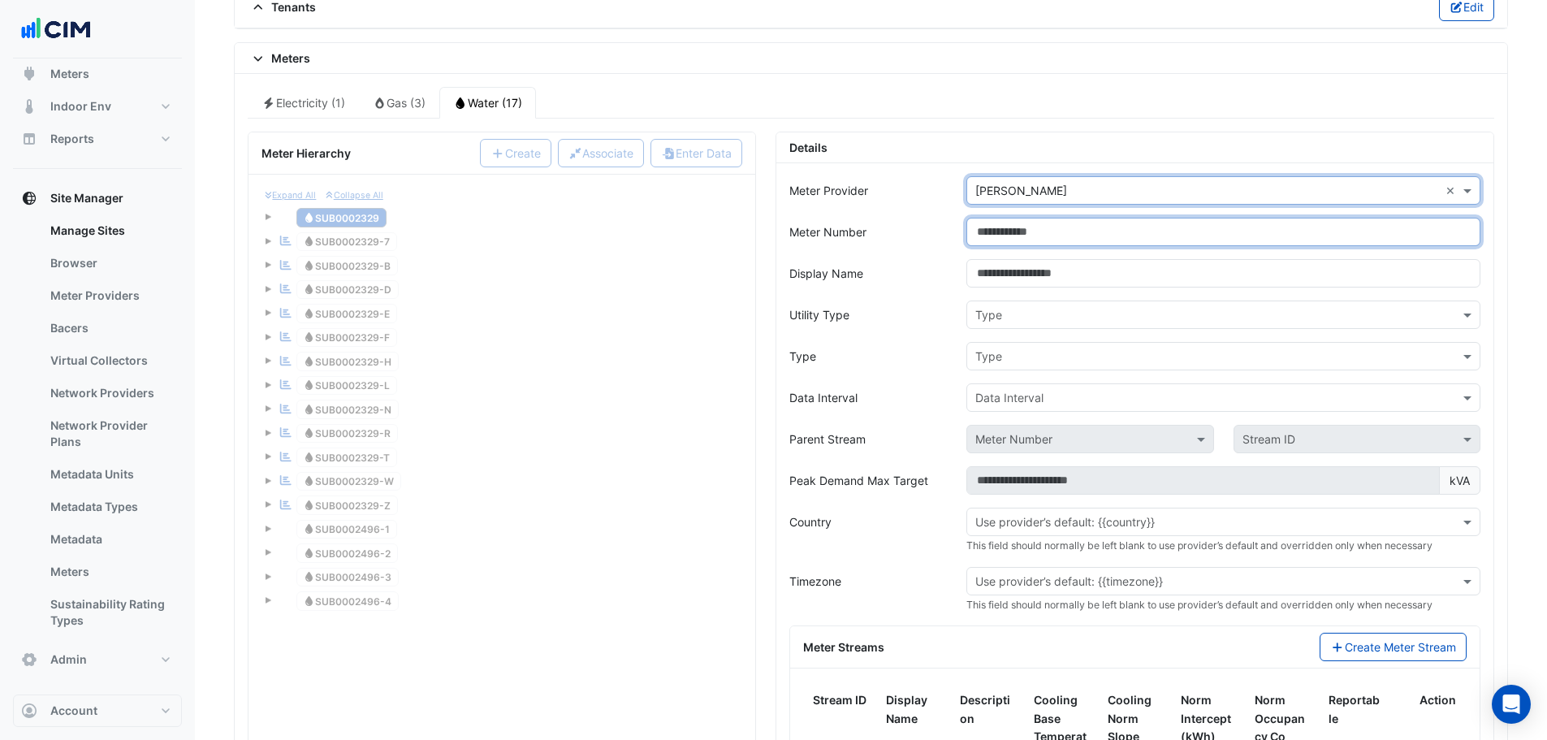
click at [1027, 229] on input "Meter Number" at bounding box center [1223, 232] width 514 height 28
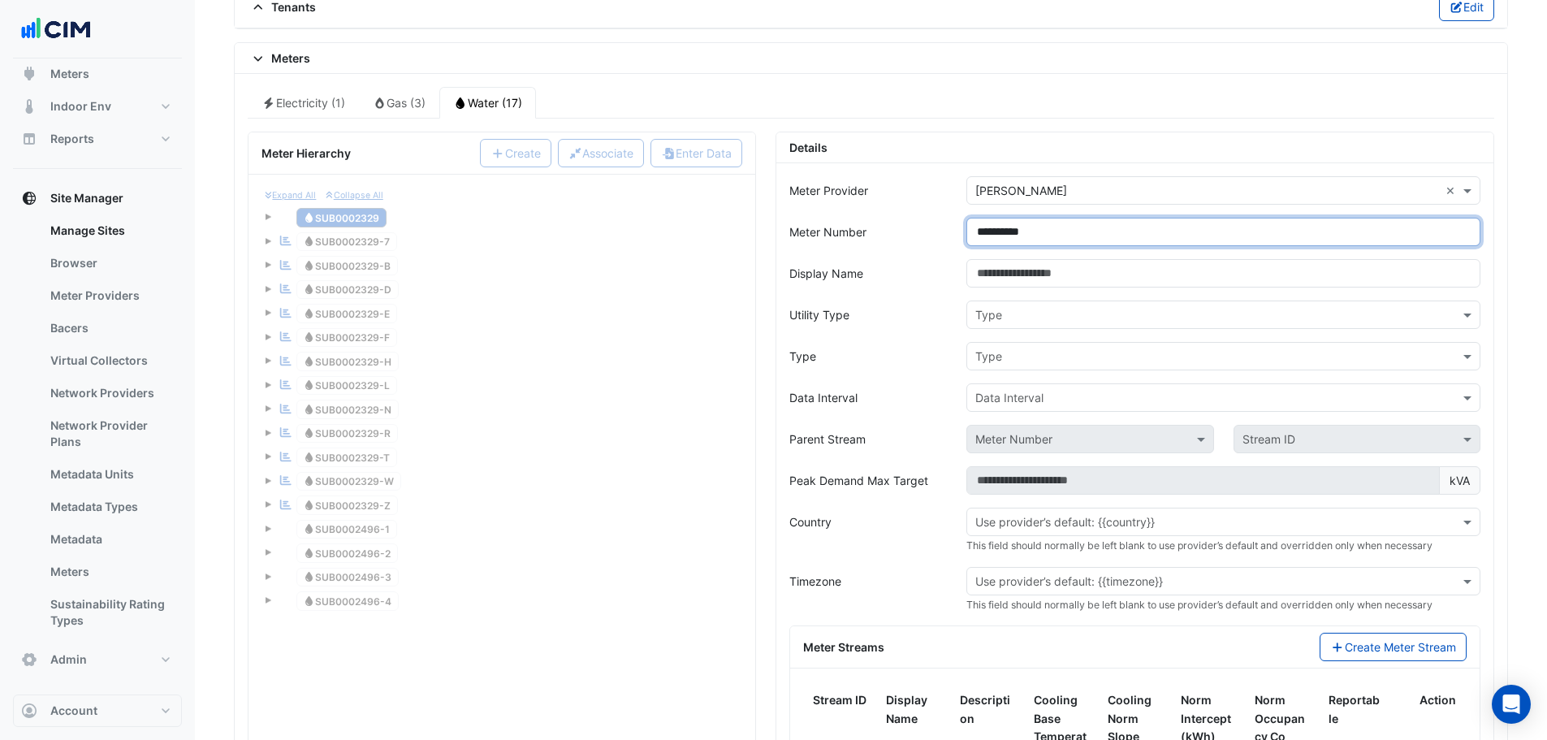
type input "**********"
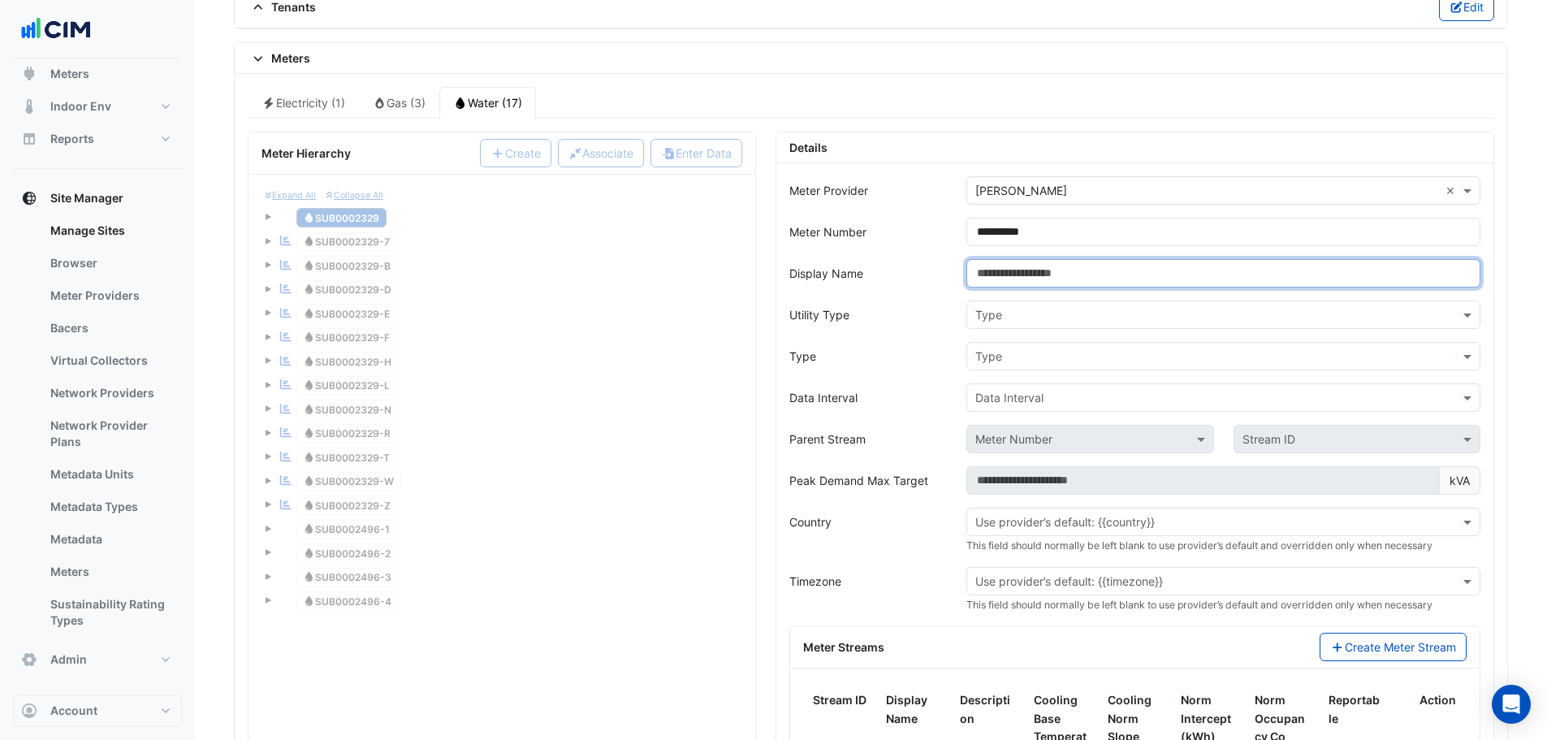
click at [1021, 278] on input "Display Name" at bounding box center [1223, 273] width 514 height 28
click at [1032, 276] on input "Display Name" at bounding box center [1223, 273] width 514 height 28
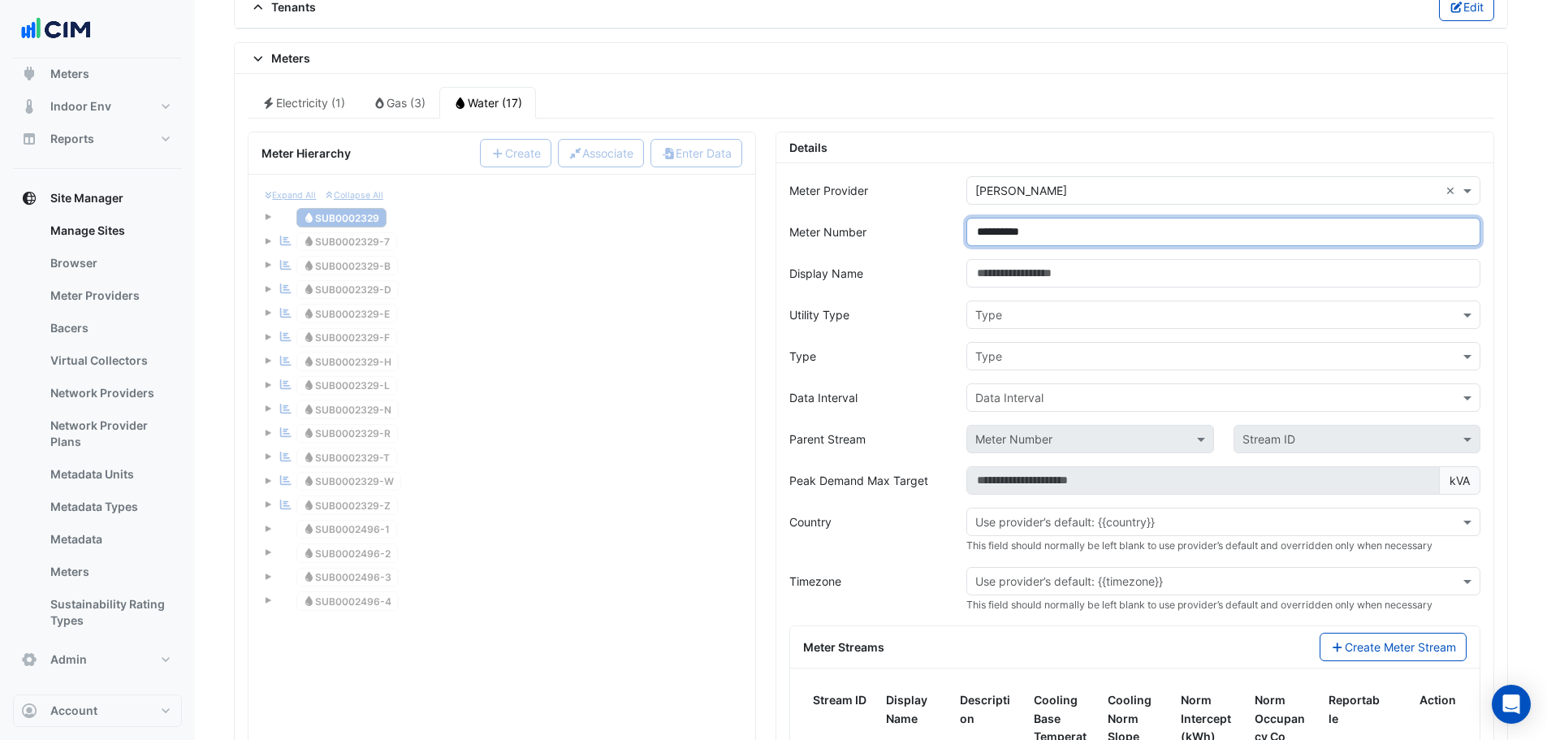
drag, startPoint x: 1052, startPoint y: 231, endPoint x: 976, endPoint y: 246, distance: 77.7
click at [976, 246] on input "**********" at bounding box center [1223, 232] width 514 height 28
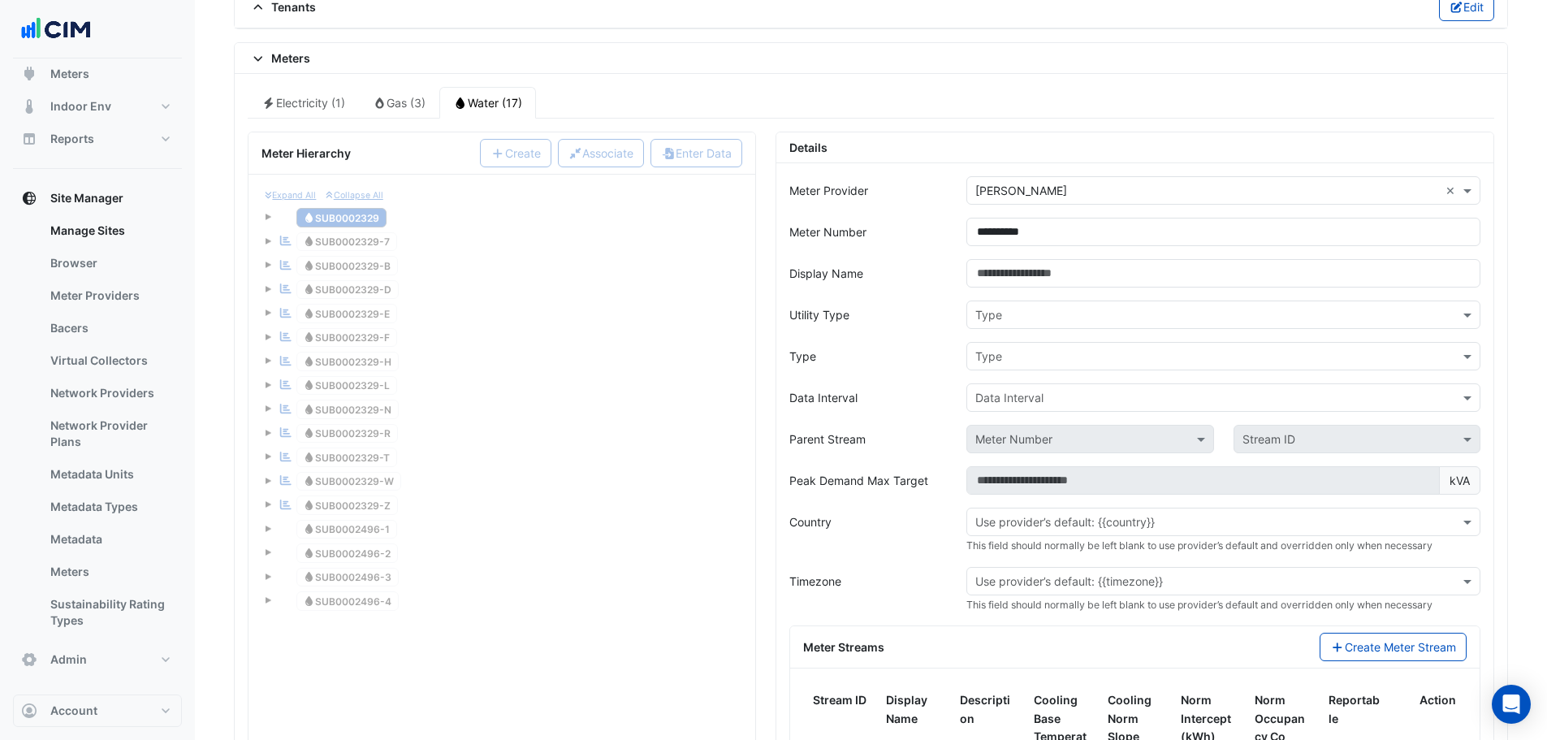
click at [1051, 310] on input "text" at bounding box center [1207, 315] width 464 height 17
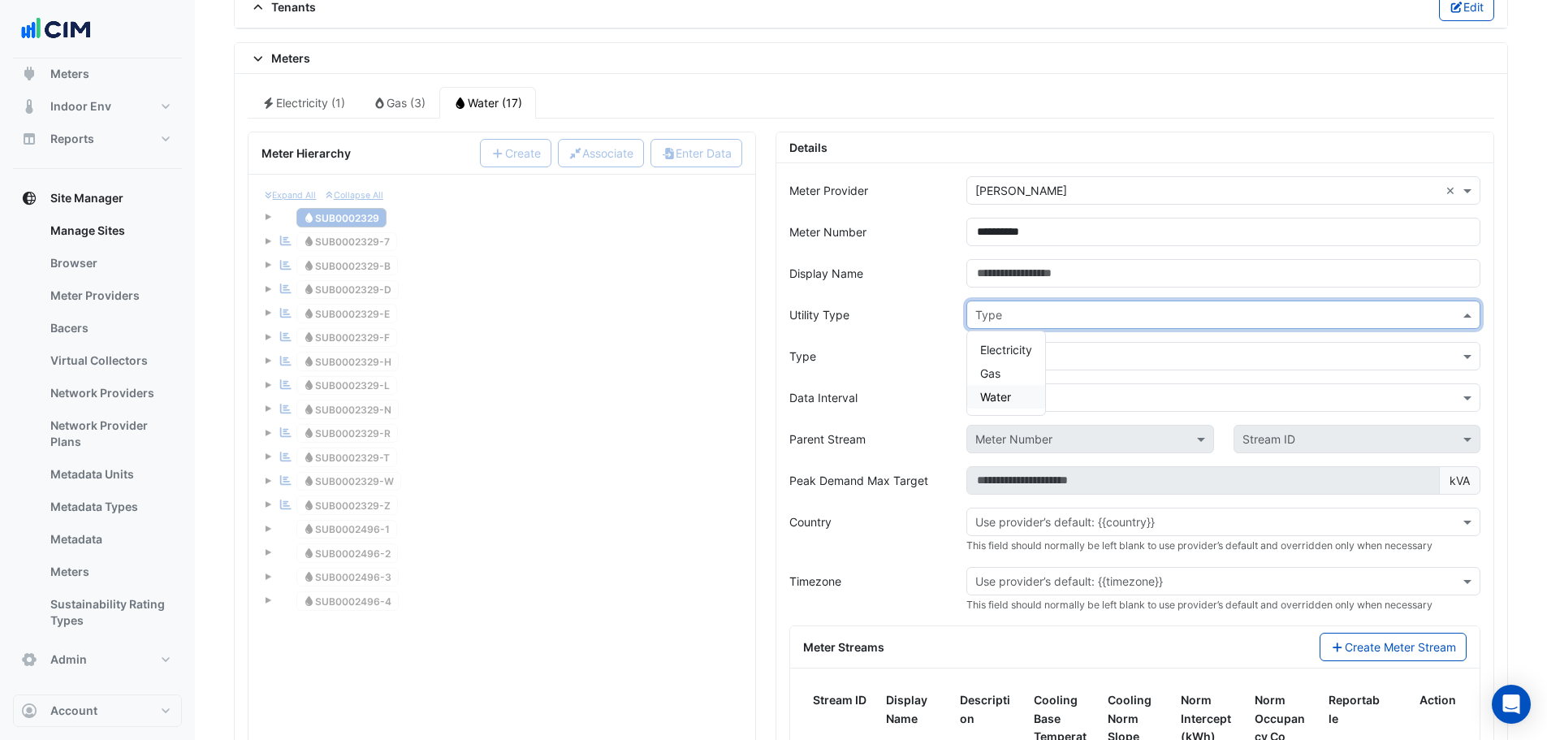
click at [1008, 398] on span "Water" at bounding box center [995, 397] width 31 height 14
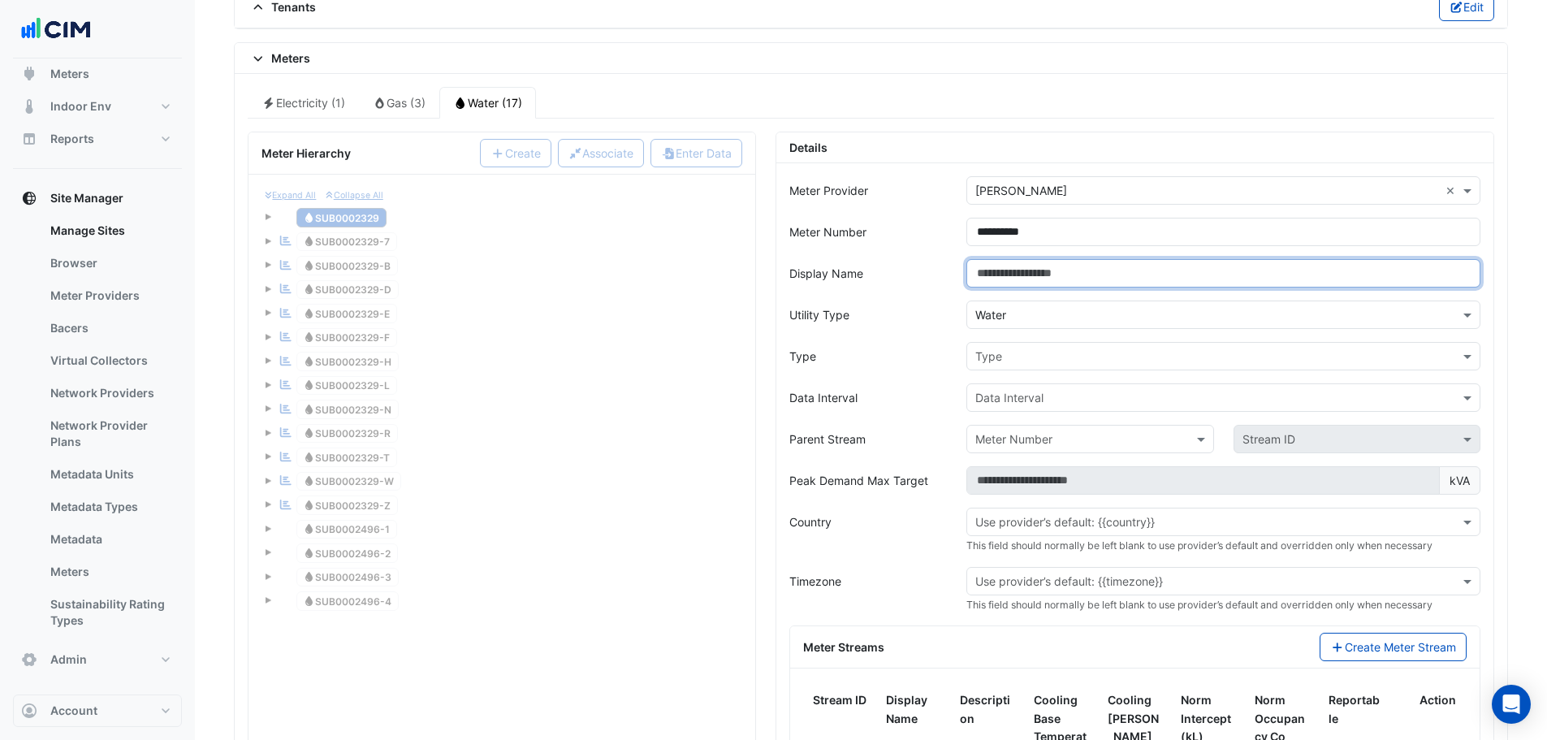
click at [1039, 279] on input "Display Name" at bounding box center [1223, 273] width 514 height 28
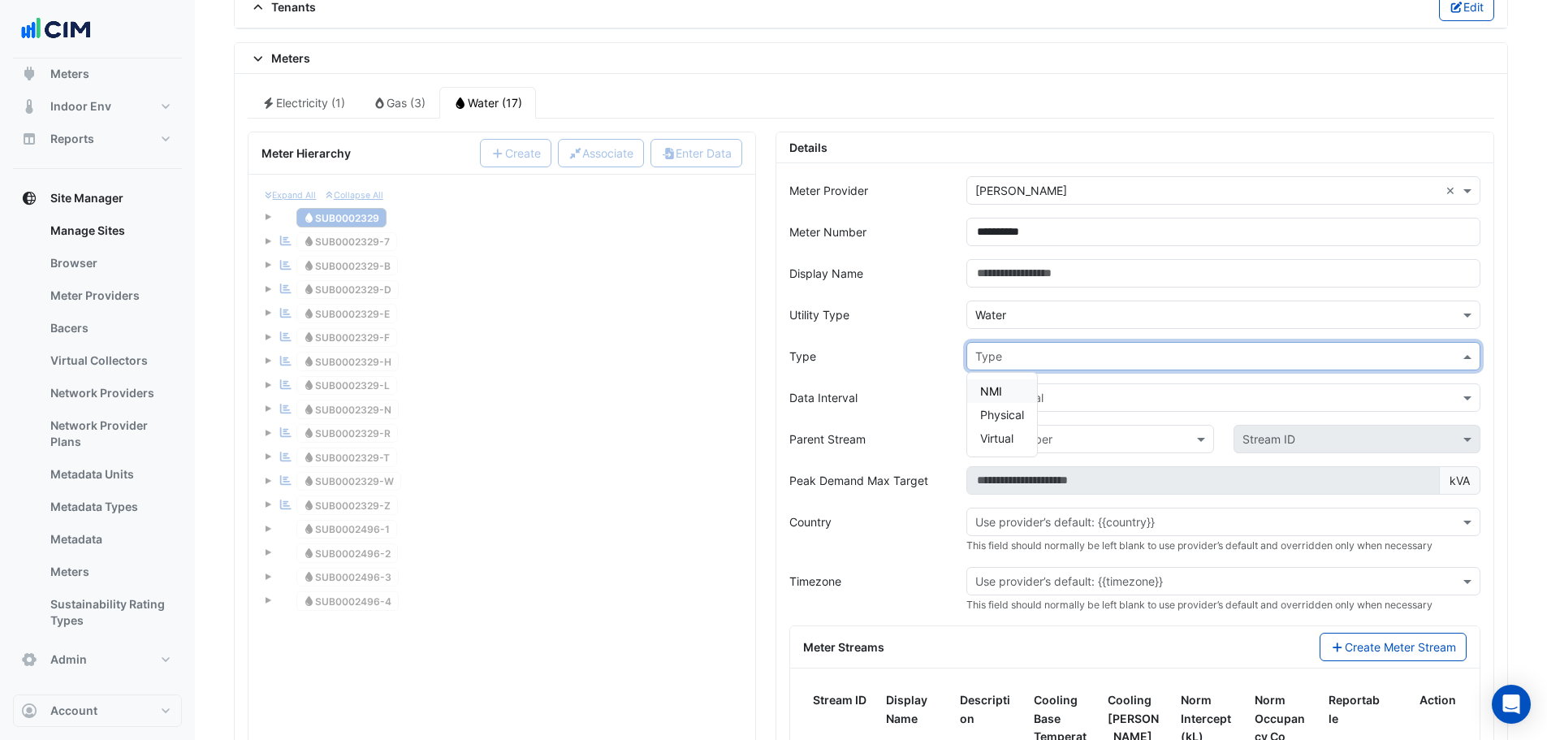
click at [1023, 358] on input "text" at bounding box center [1207, 356] width 464 height 17
click at [1003, 408] on span "Physical" at bounding box center [1002, 415] width 44 height 14
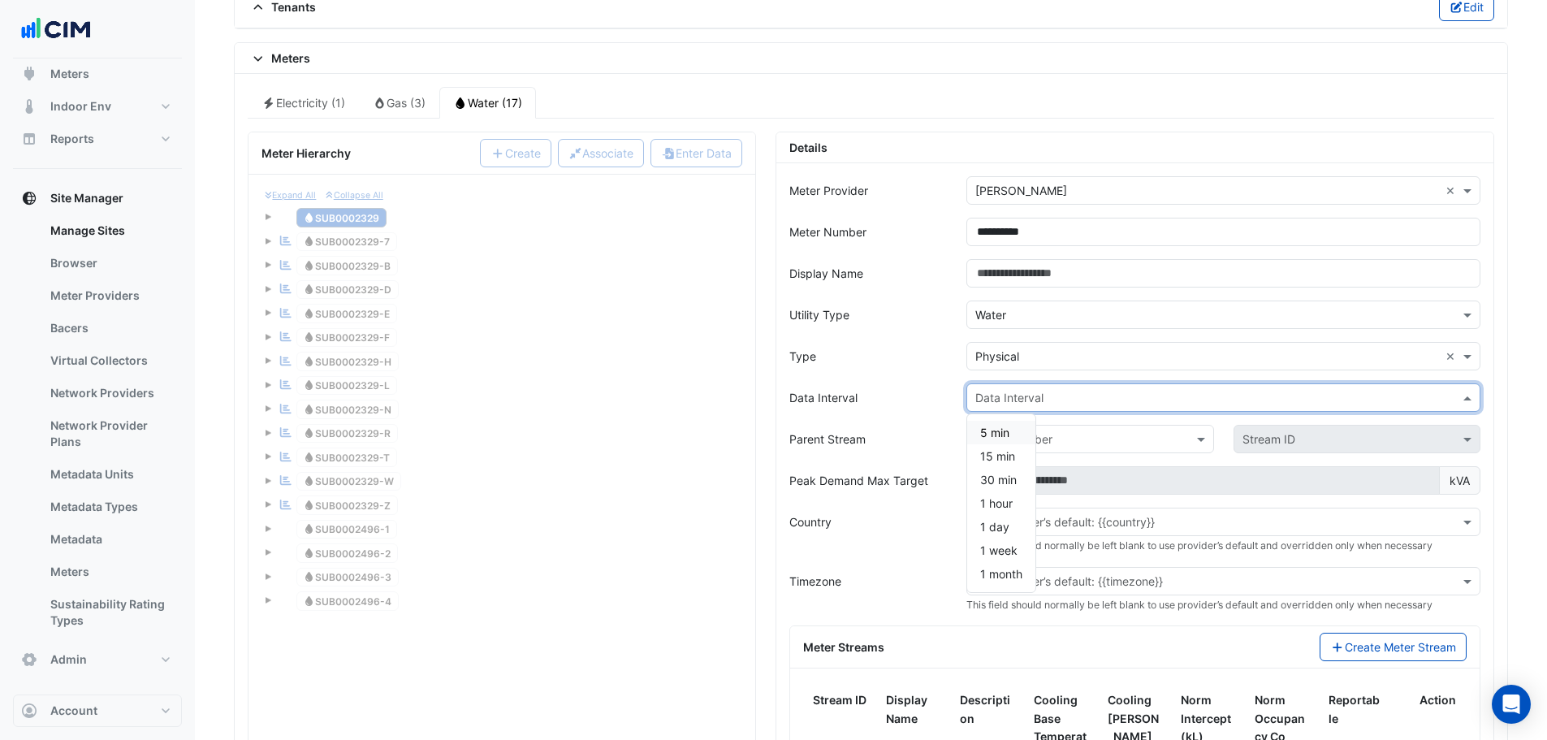
click at [1083, 390] on input "text" at bounding box center [1207, 398] width 464 height 17
click at [1016, 474] on span "30 min" at bounding box center [998, 479] width 37 height 14
click at [1160, 451] on div "Meter Number" at bounding box center [1089, 439] width 247 height 28
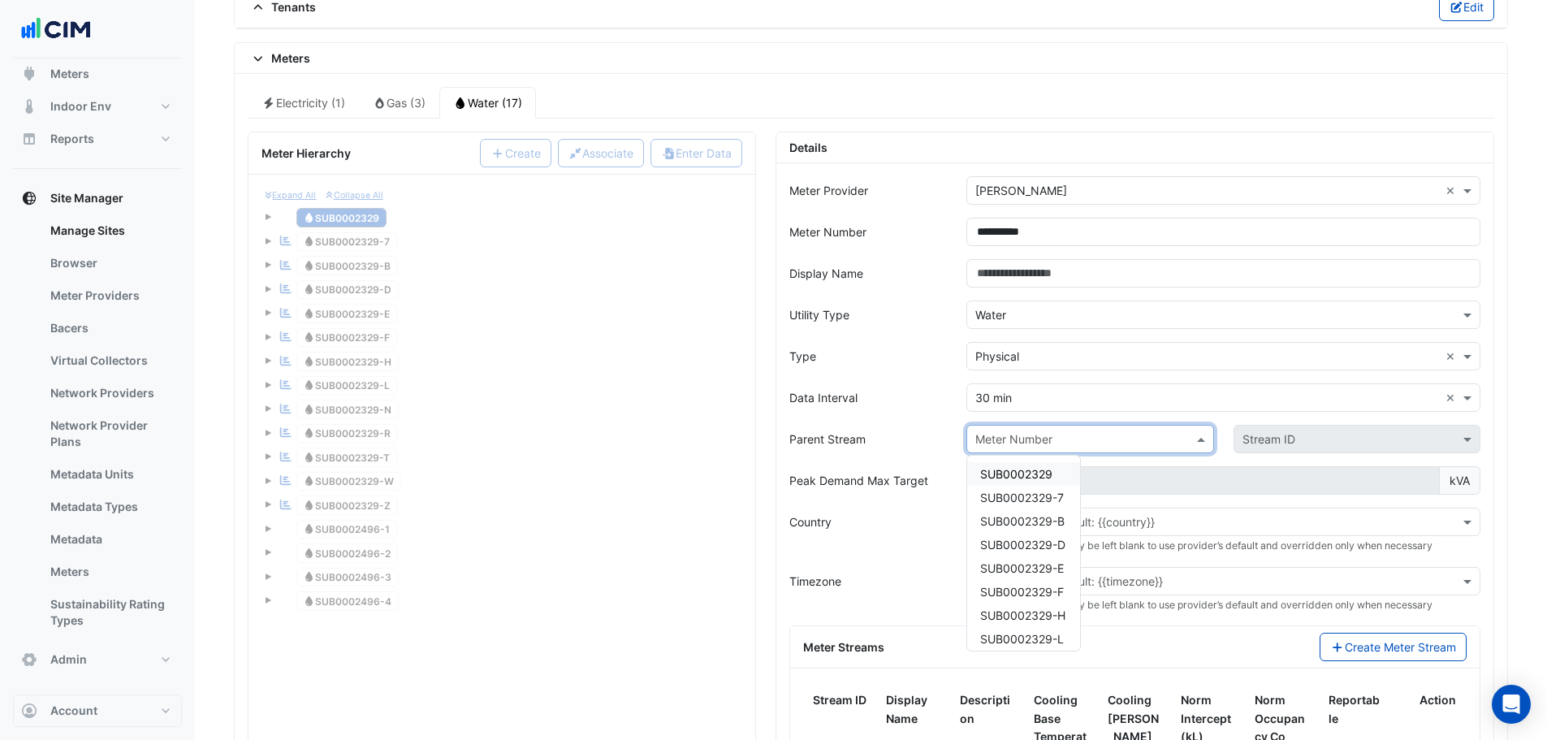
click at [761, 424] on div "Meter Hierarchy Create Associate Enter Data Expand All Collapse All Electricity…" at bounding box center [502, 544] width 528 height 825
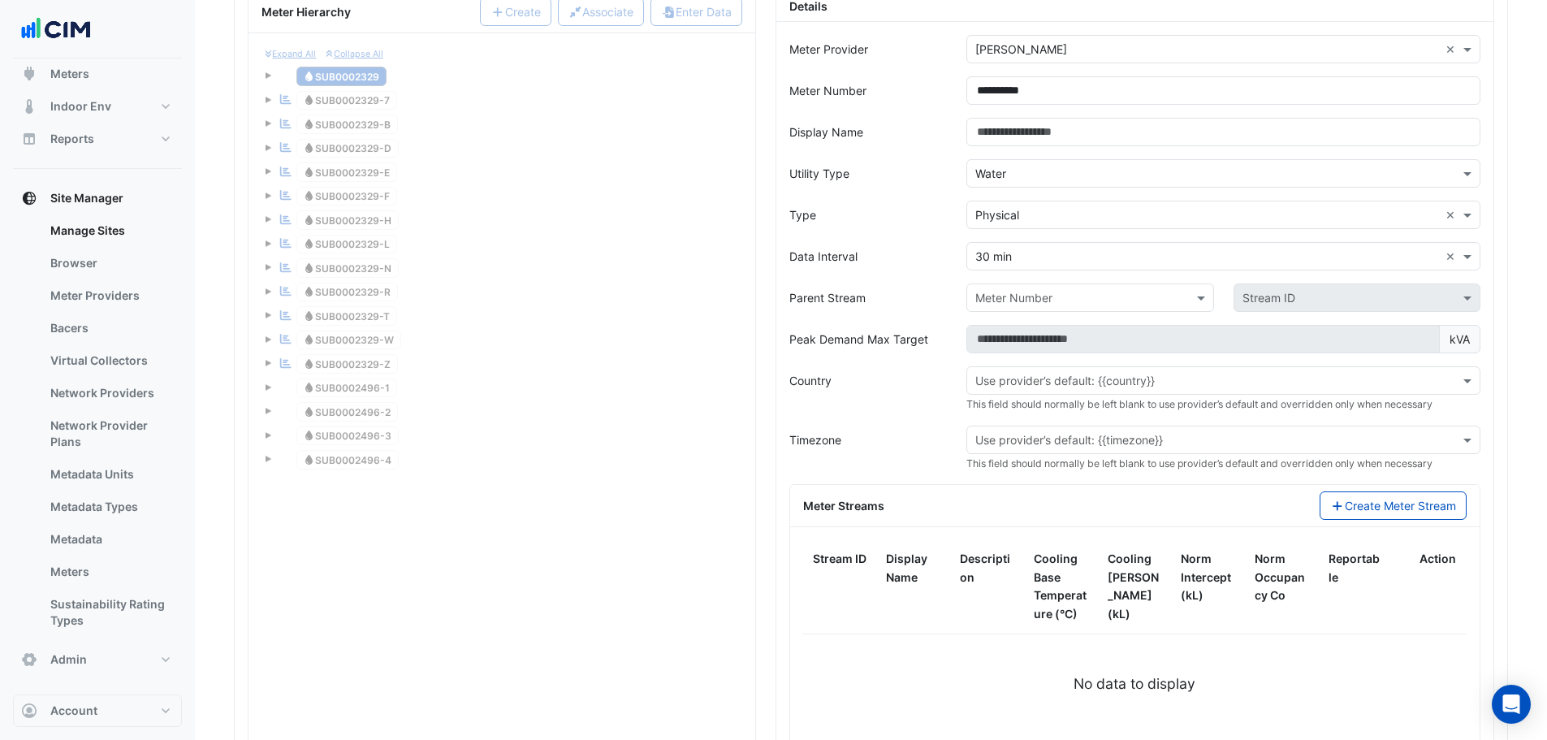
scroll to position [1624, 0]
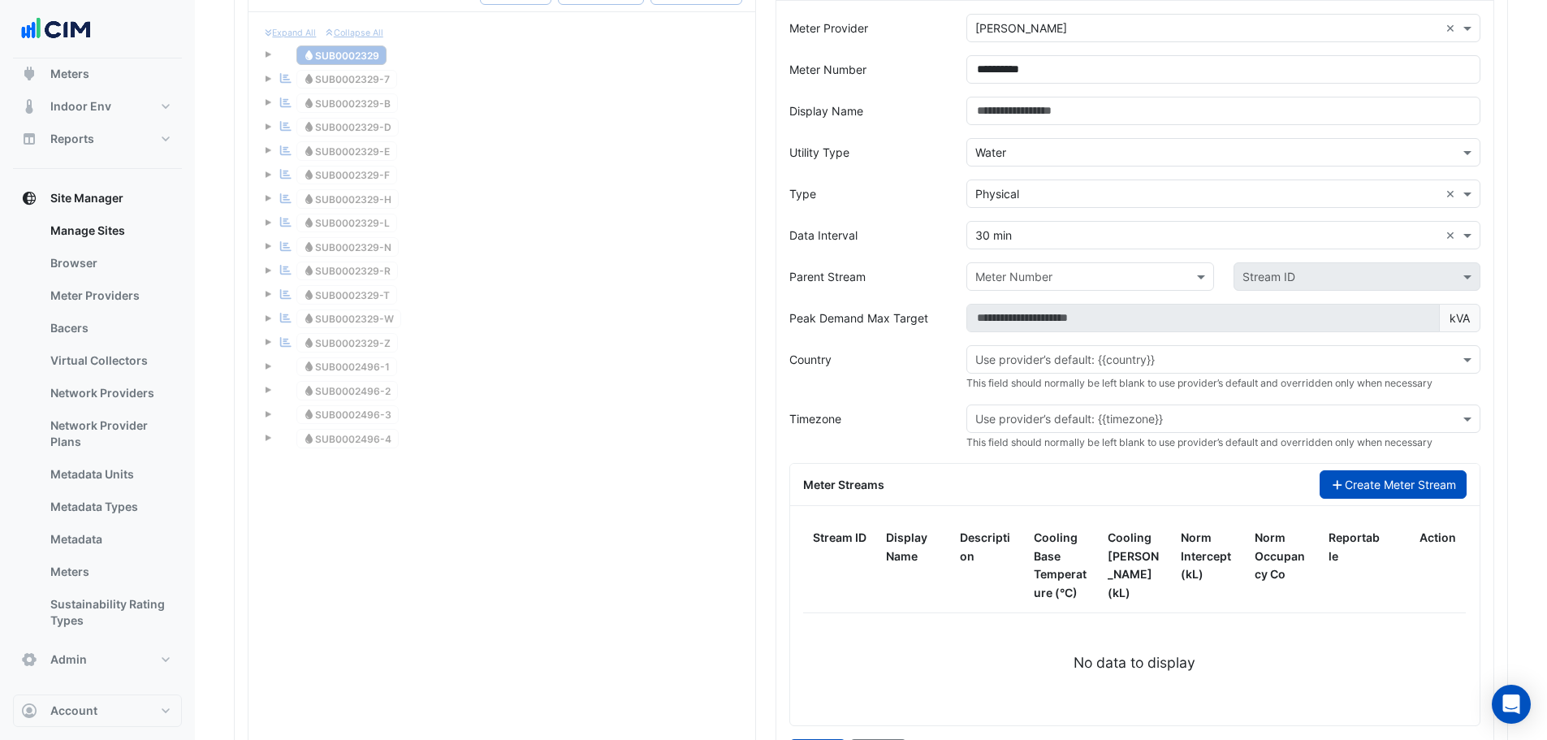
click at [1395, 473] on button "Create Meter Stream" at bounding box center [1392, 484] width 147 height 28
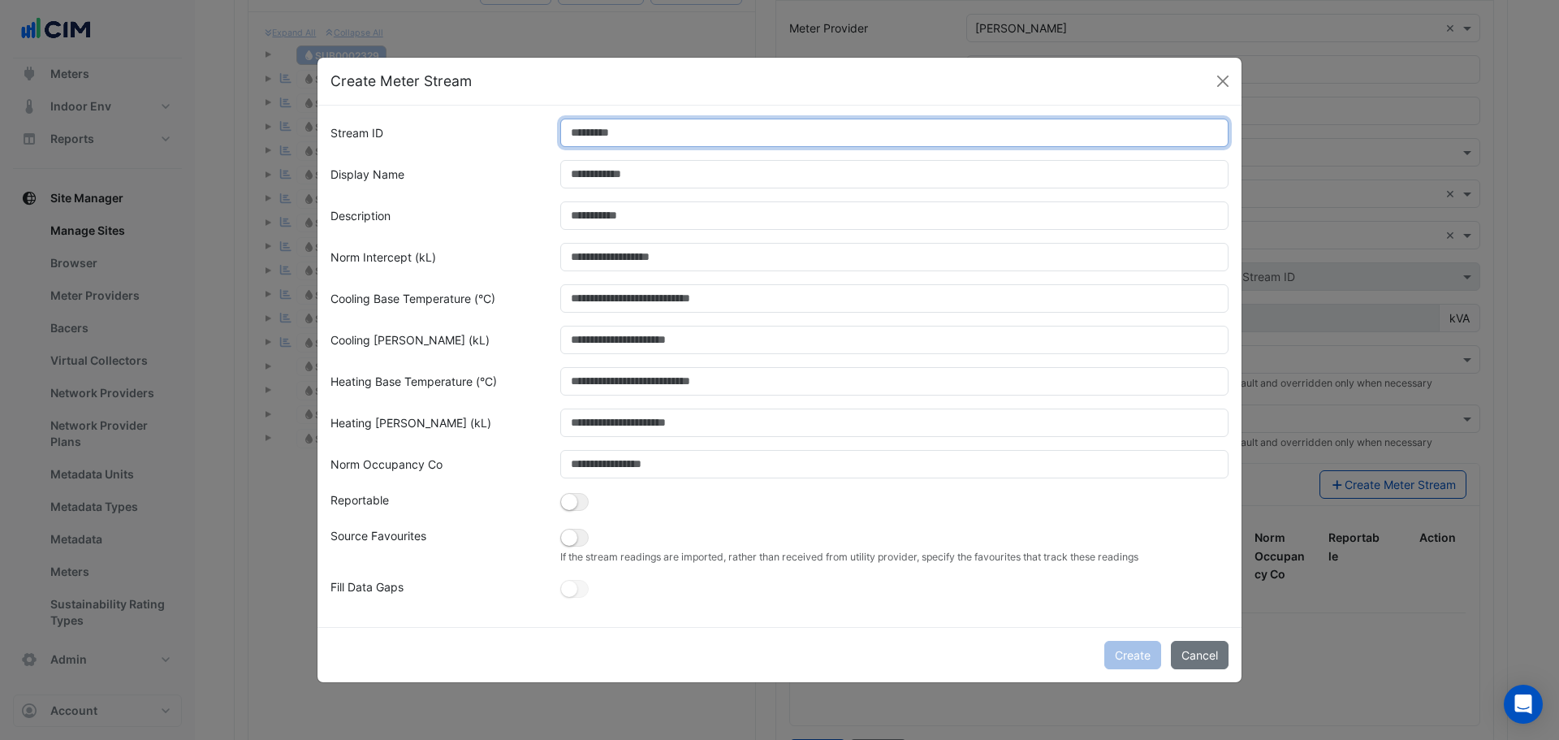
click at [649, 131] on input "Stream ID" at bounding box center [894, 133] width 669 height 28
type input "*"
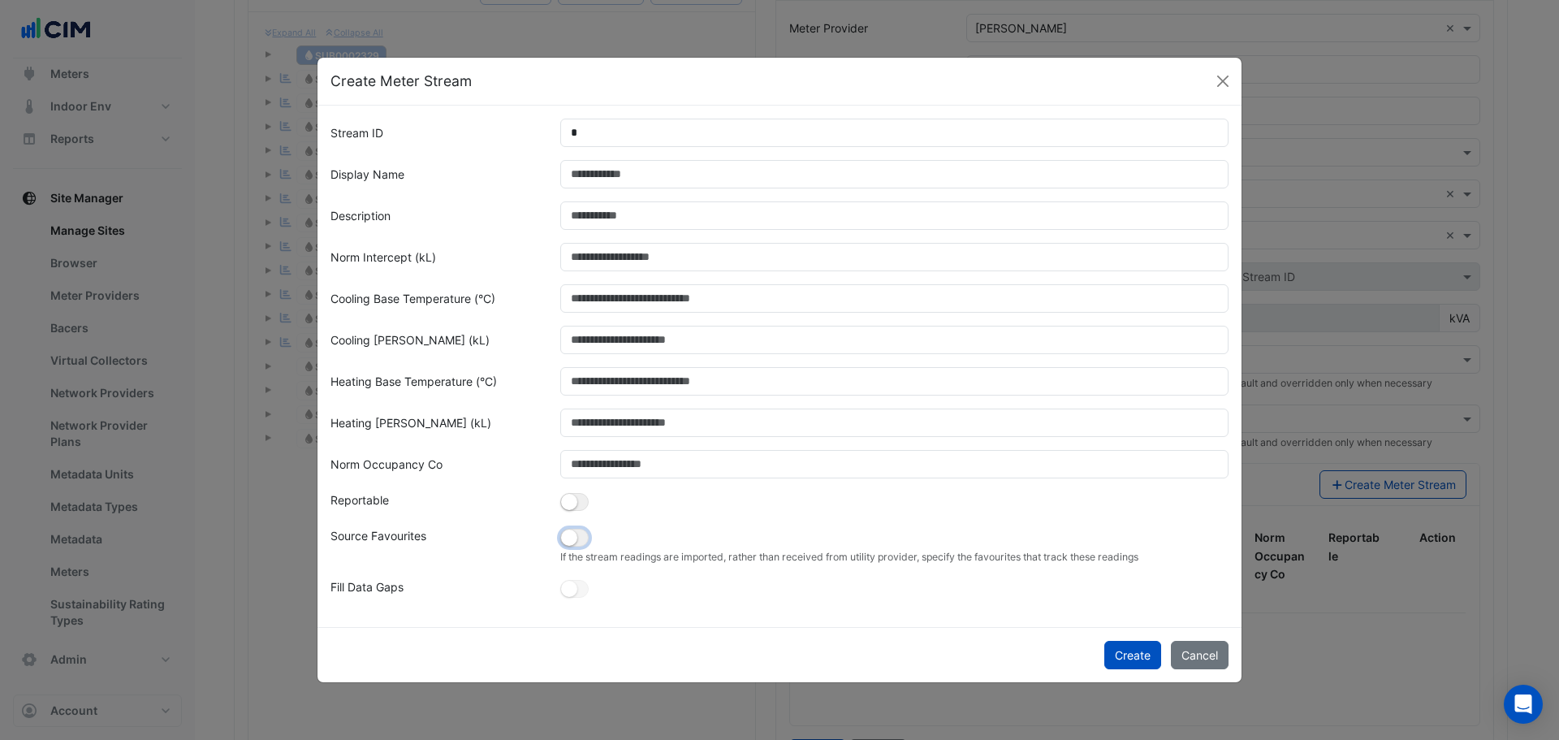
click at [583, 537] on button "button" at bounding box center [574, 537] width 28 height 18
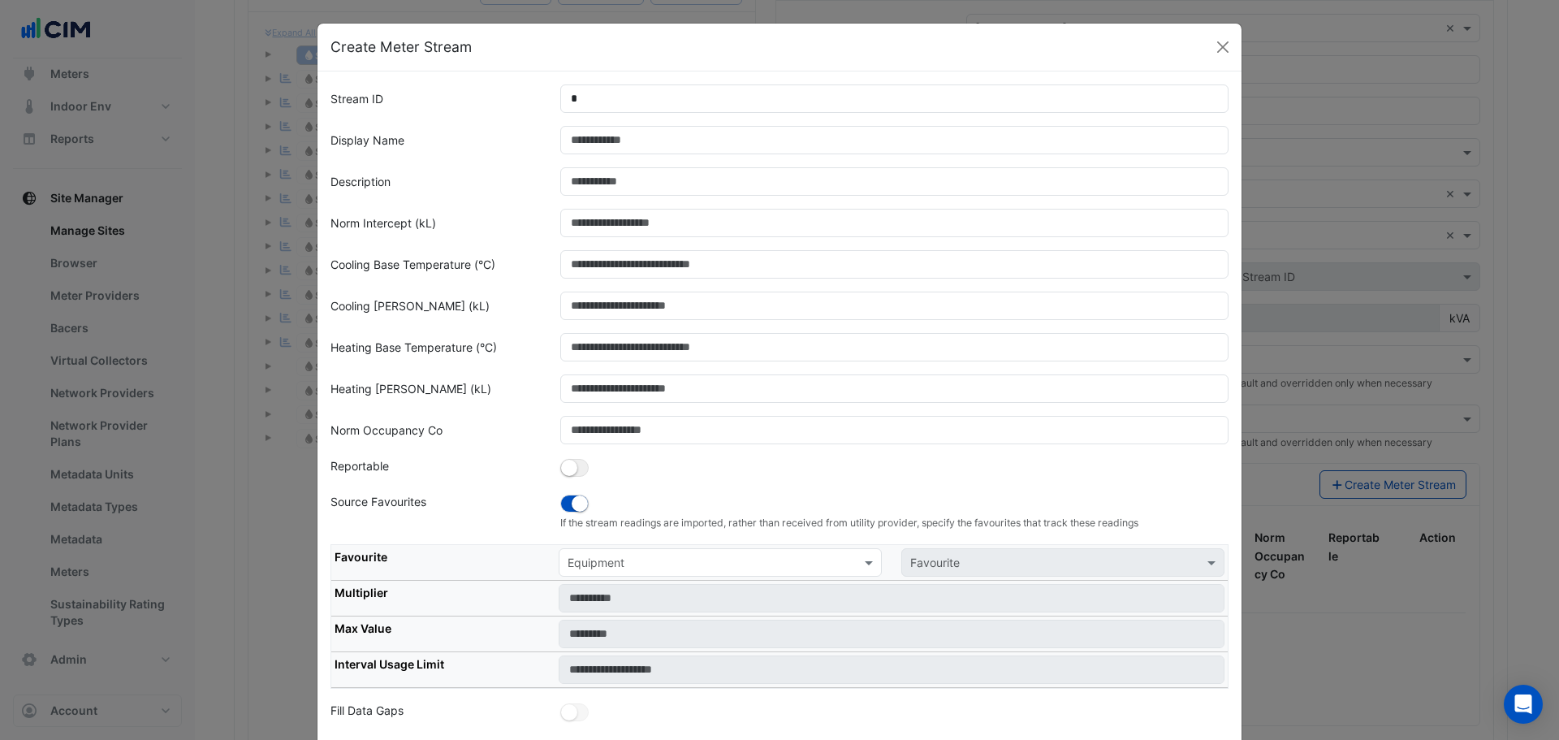
click at [659, 563] on input "text" at bounding box center [703, 562] width 273 height 17
click at [581, 498] on ui-switch at bounding box center [574, 501] width 28 height 14
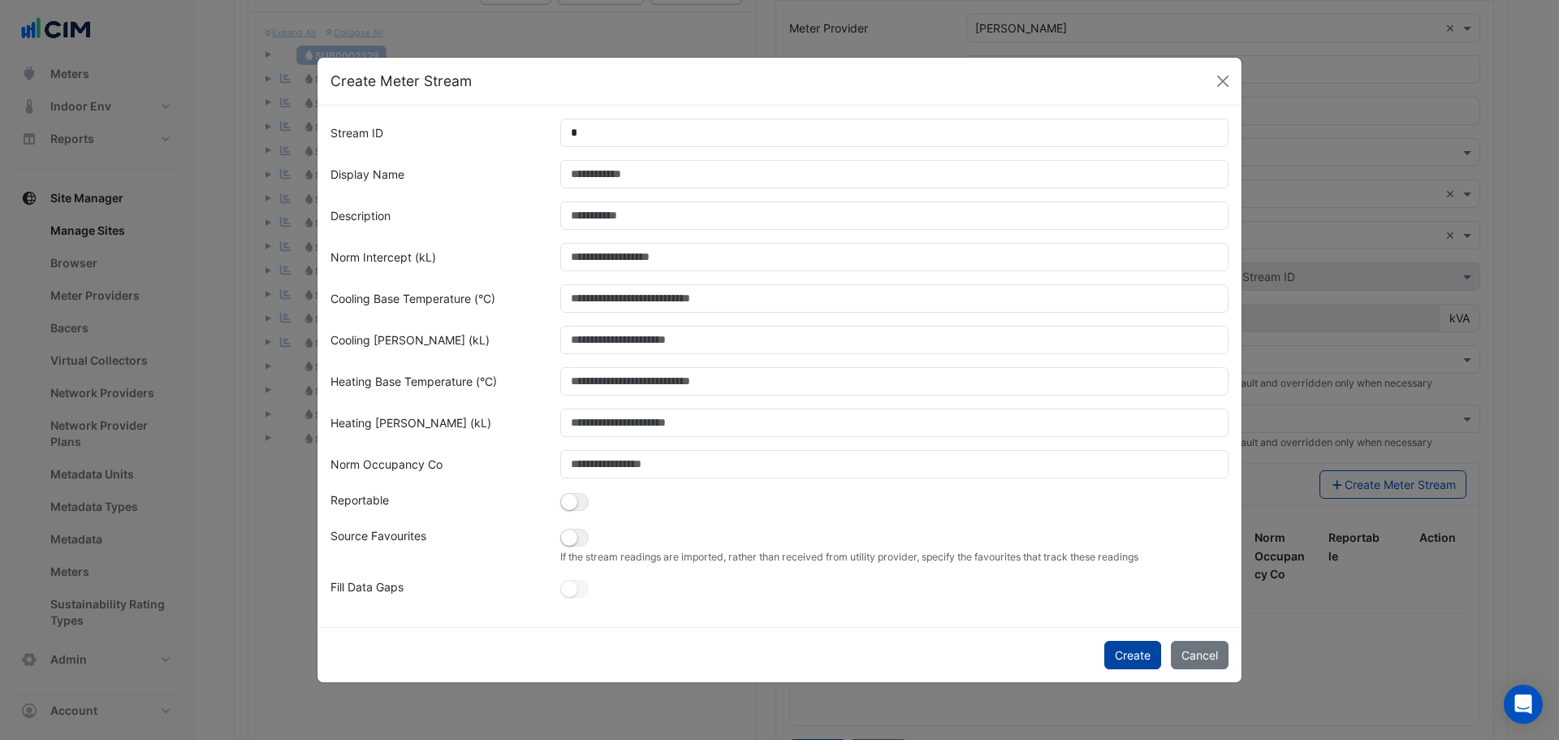
click at [1146, 658] on button "Create" at bounding box center [1132, 655] width 57 height 28
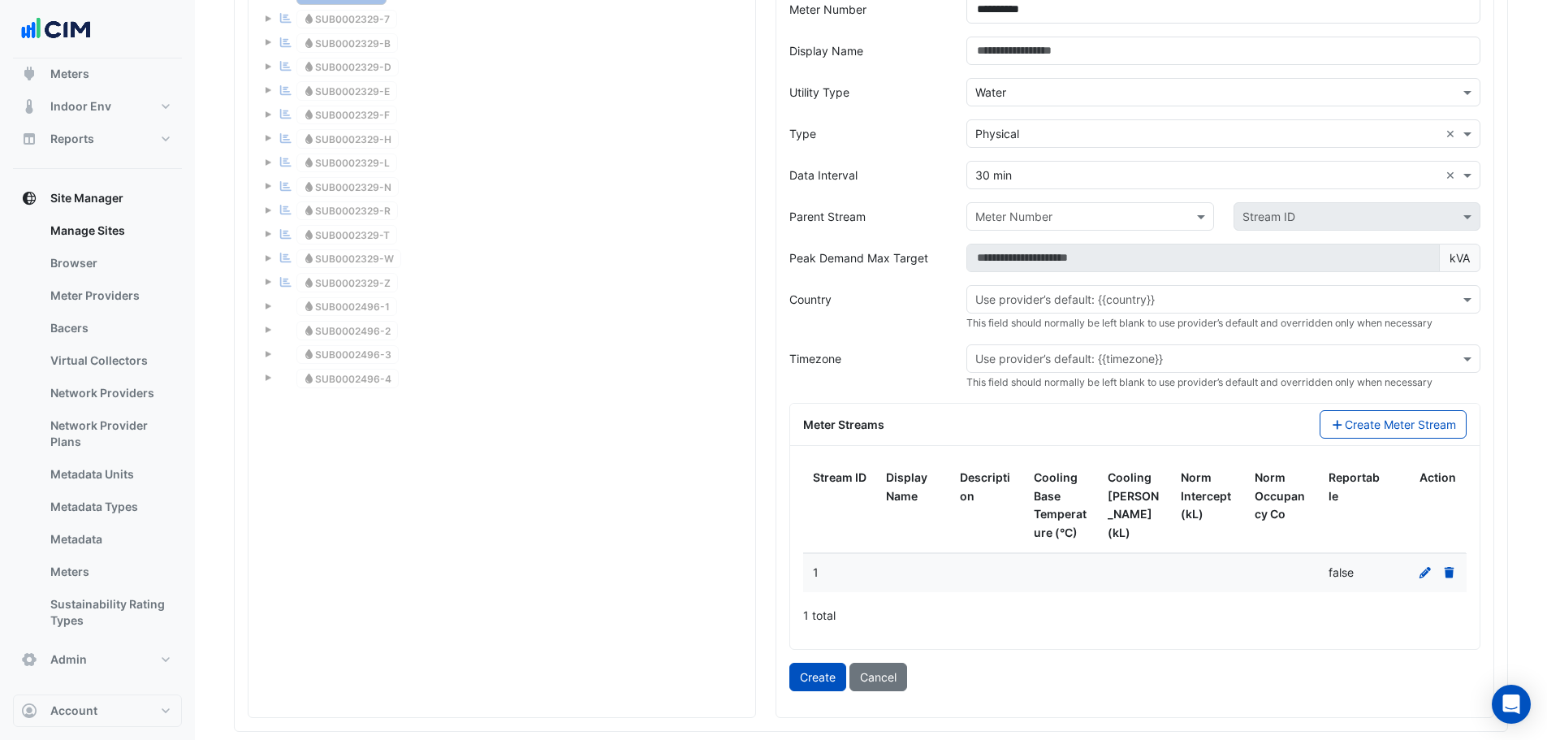
scroll to position [1786, 0]
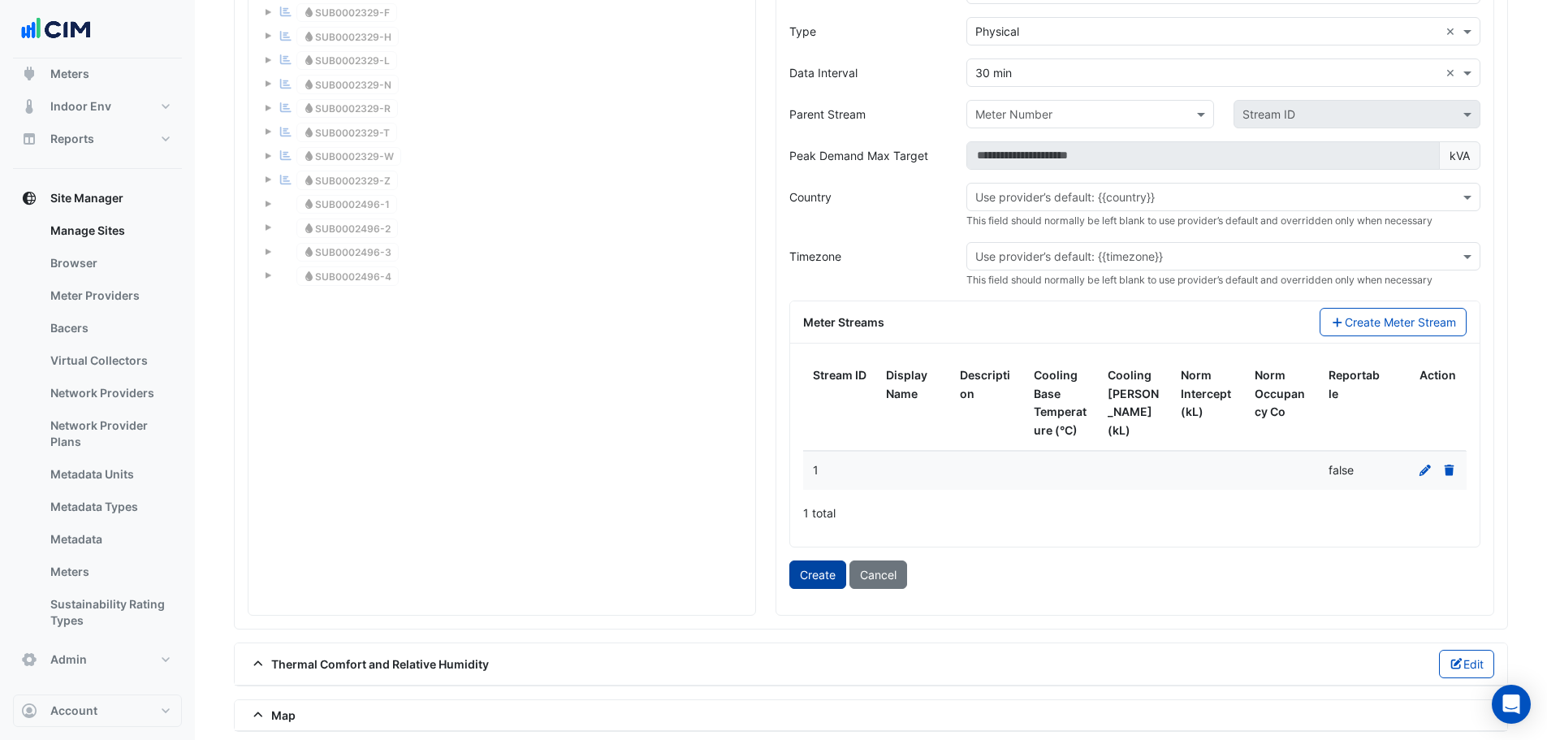
click at [815, 571] on button "Create" at bounding box center [817, 574] width 57 height 28
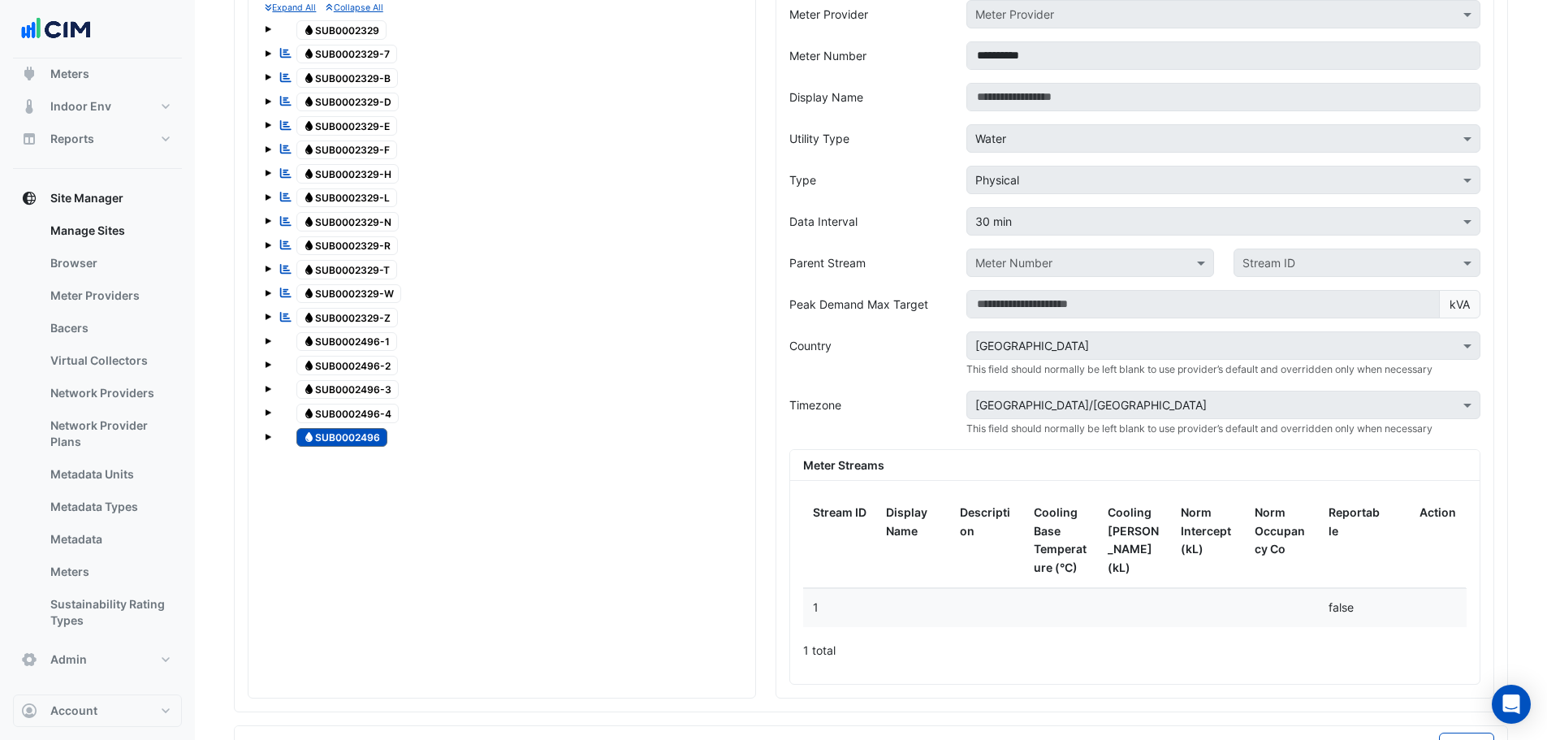
scroll to position [1624, 0]
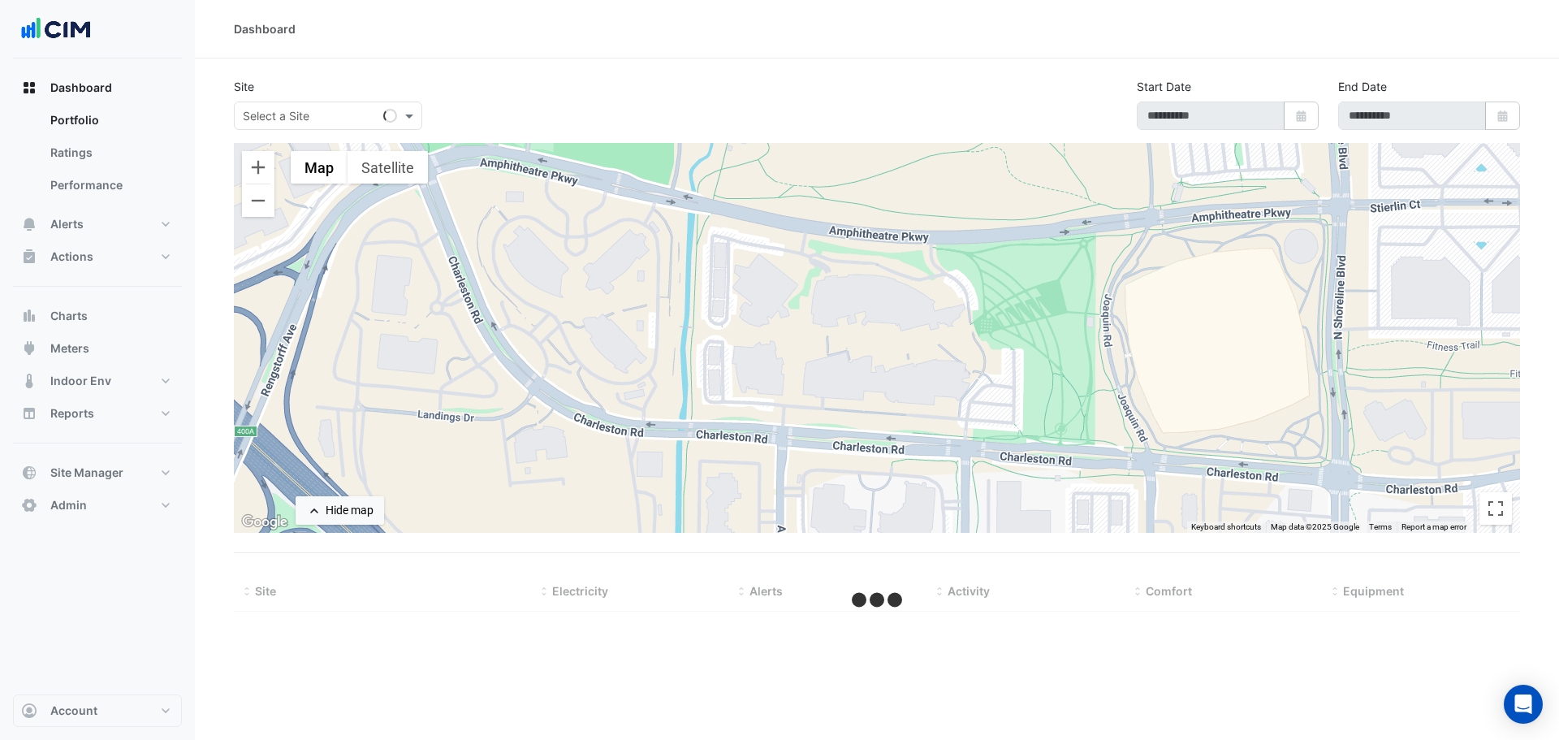
select select "***"
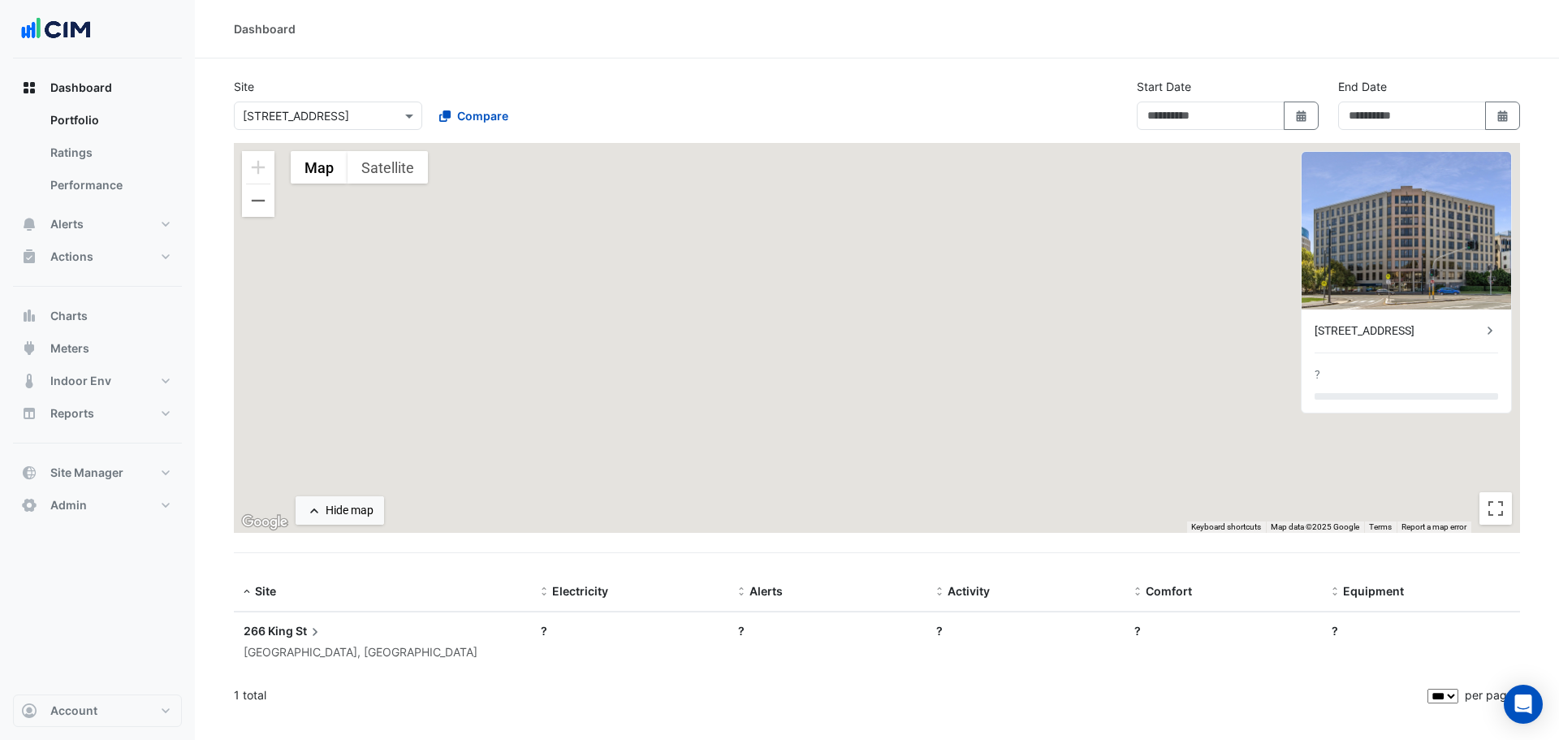
type input "**********"
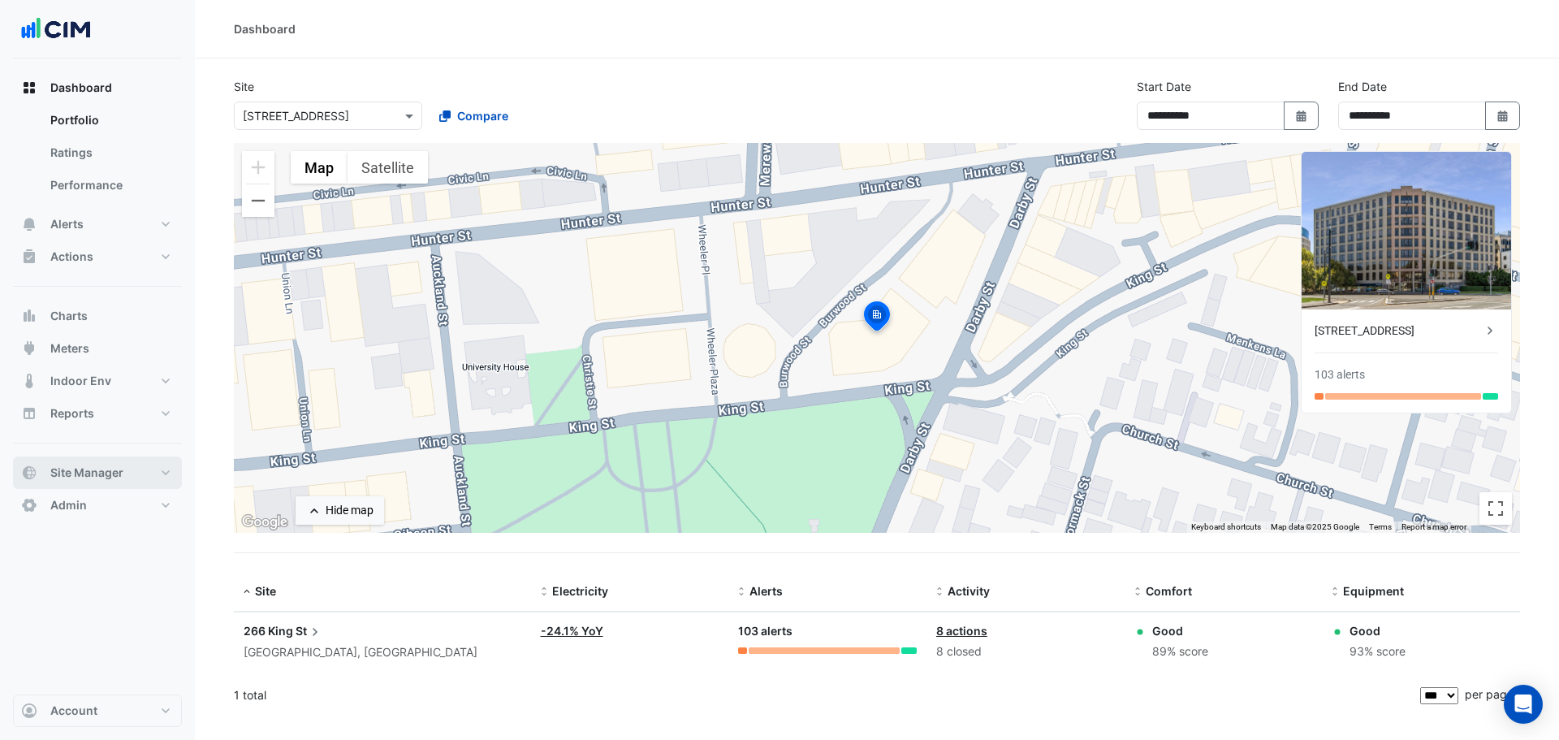
click at [132, 468] on button "Site Manager" at bounding box center [97, 472] width 169 height 32
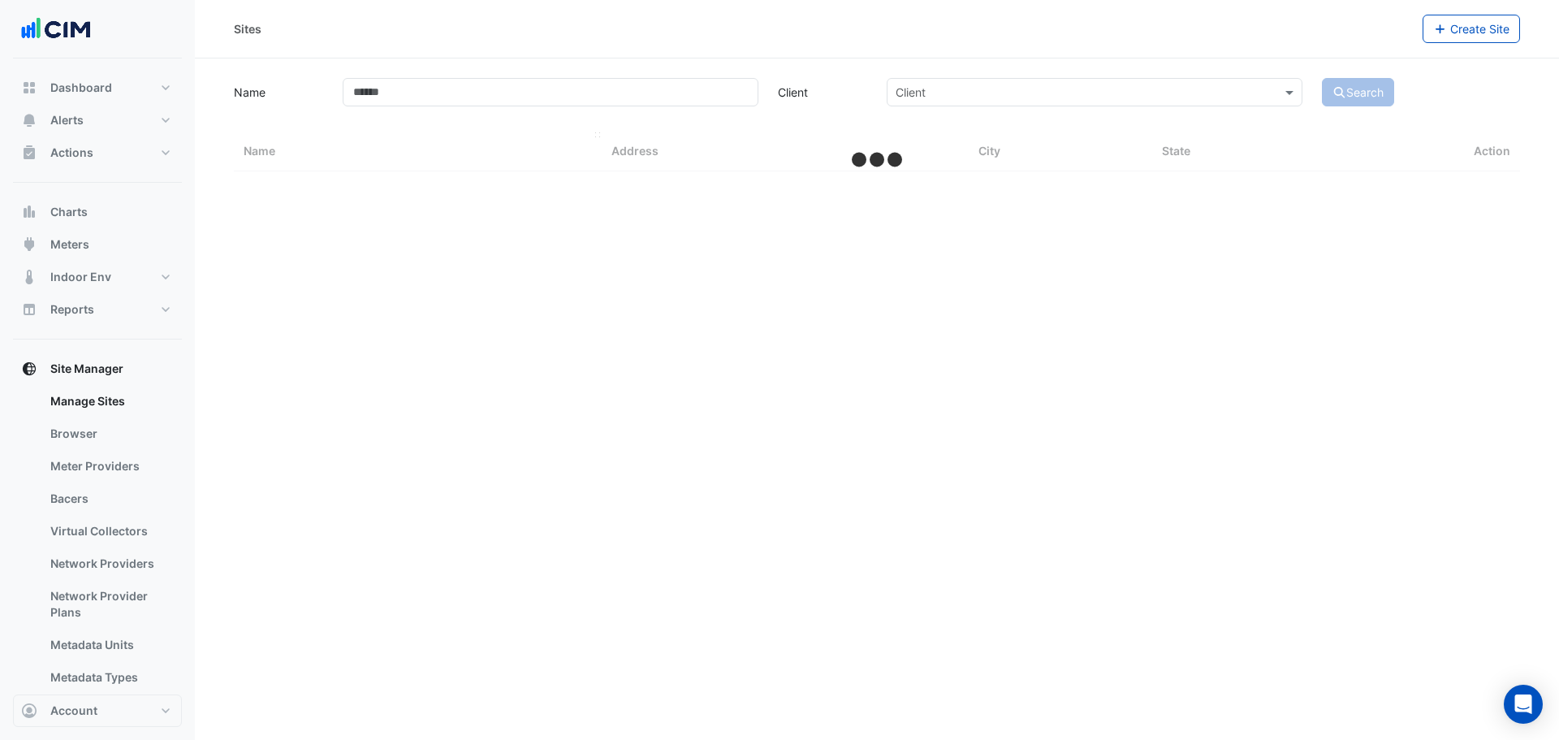
select select "***"
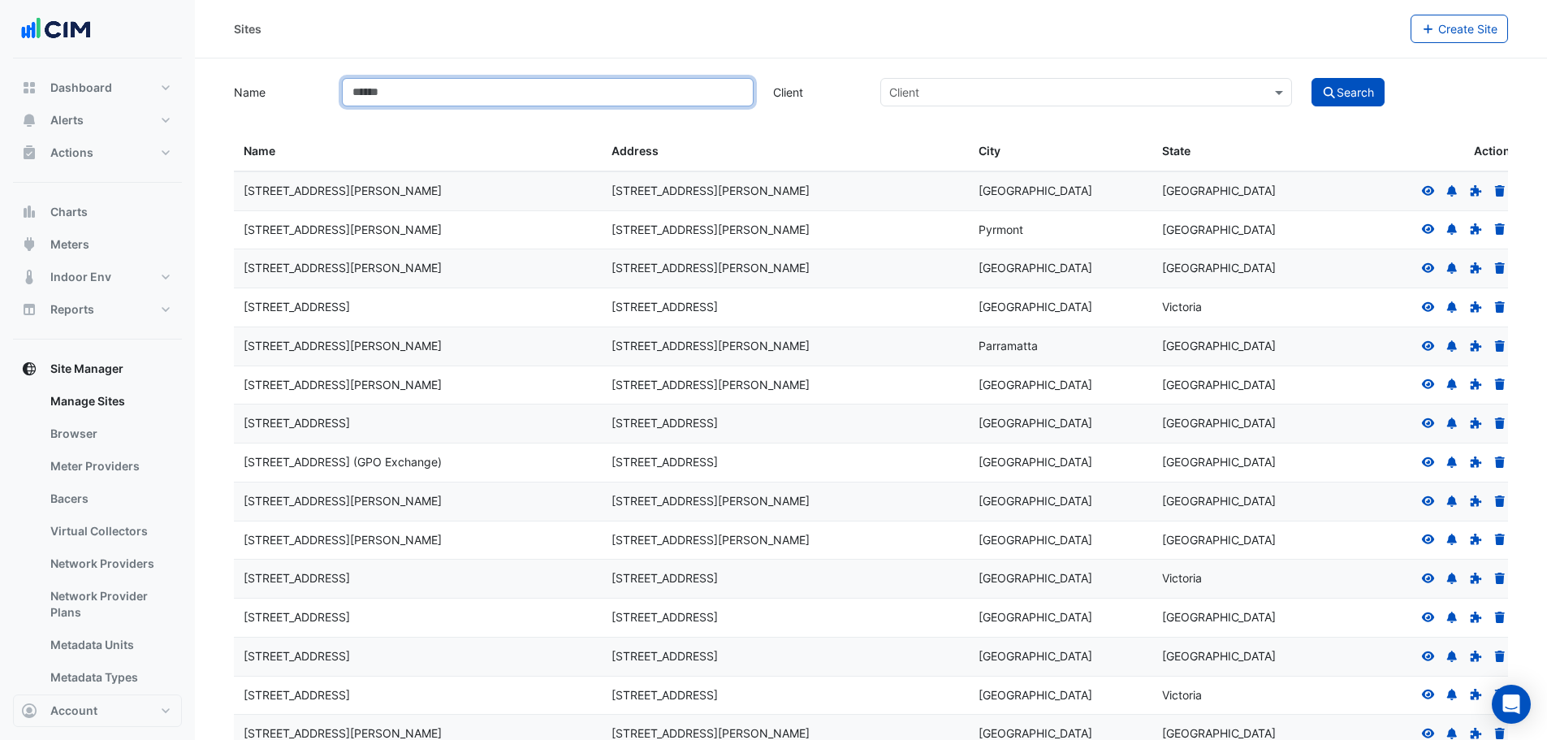
click at [470, 96] on input "Name" at bounding box center [548, 92] width 412 height 28
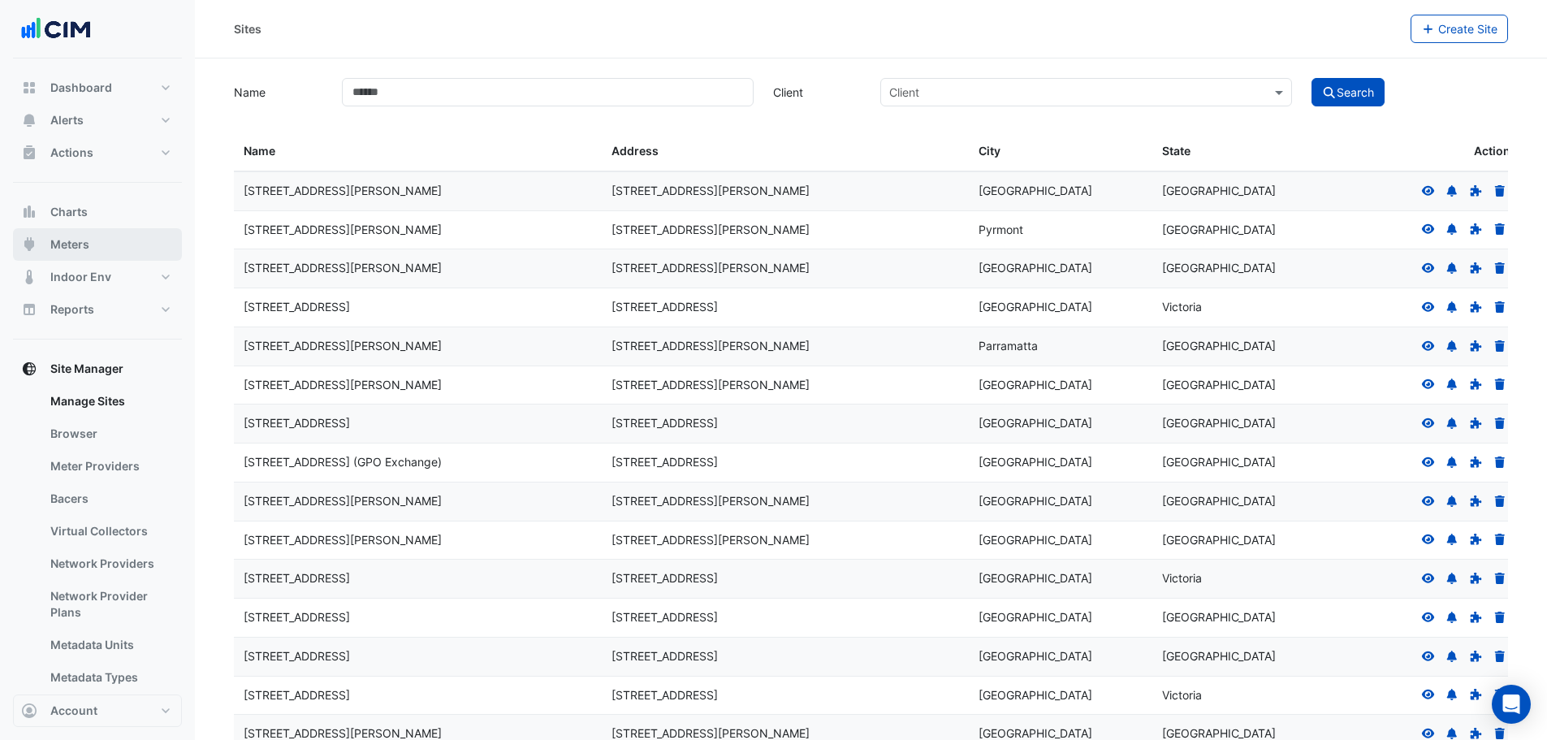
click at [103, 248] on button "Meters" at bounding box center [97, 244] width 169 height 32
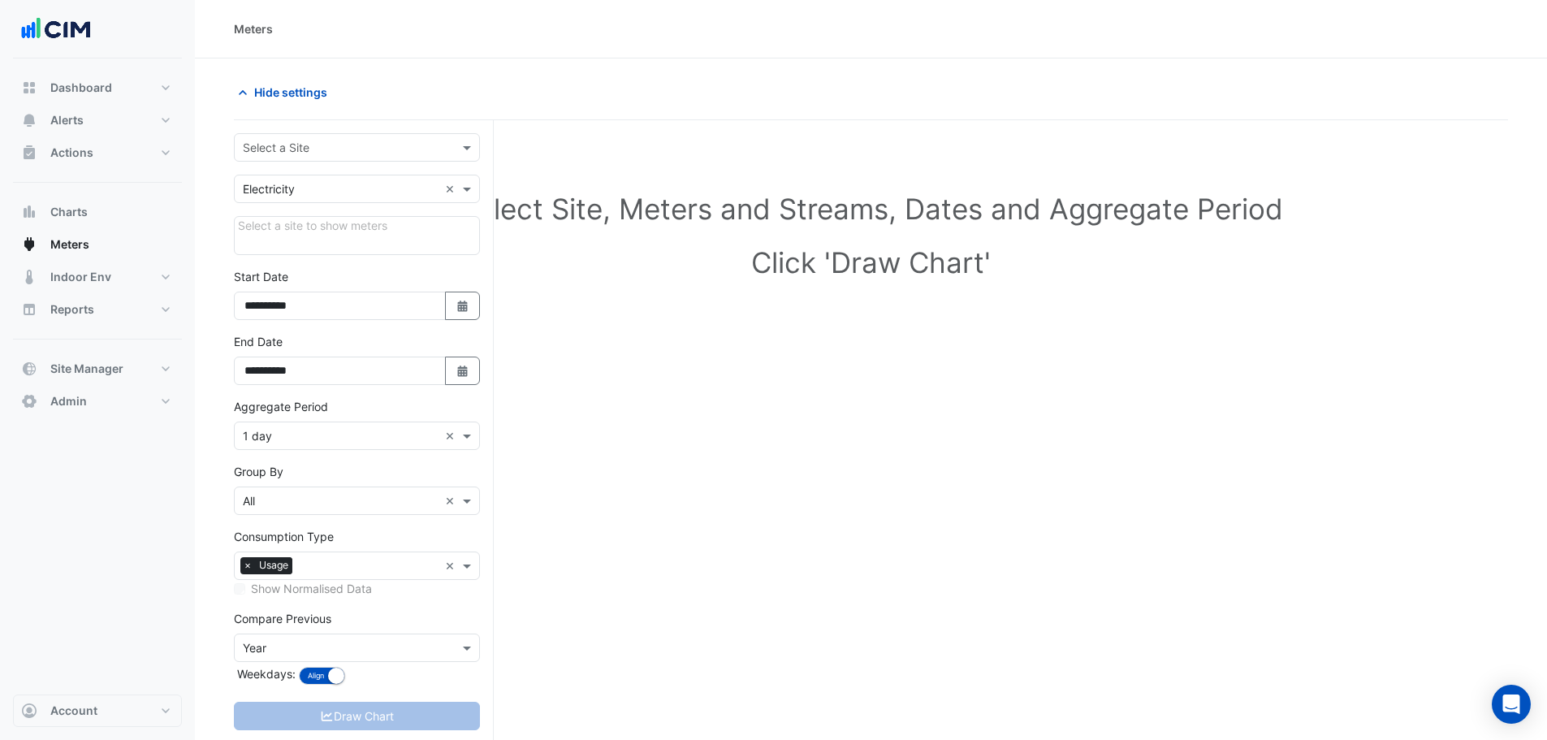
click at [383, 143] on input "text" at bounding box center [341, 148] width 196 height 17
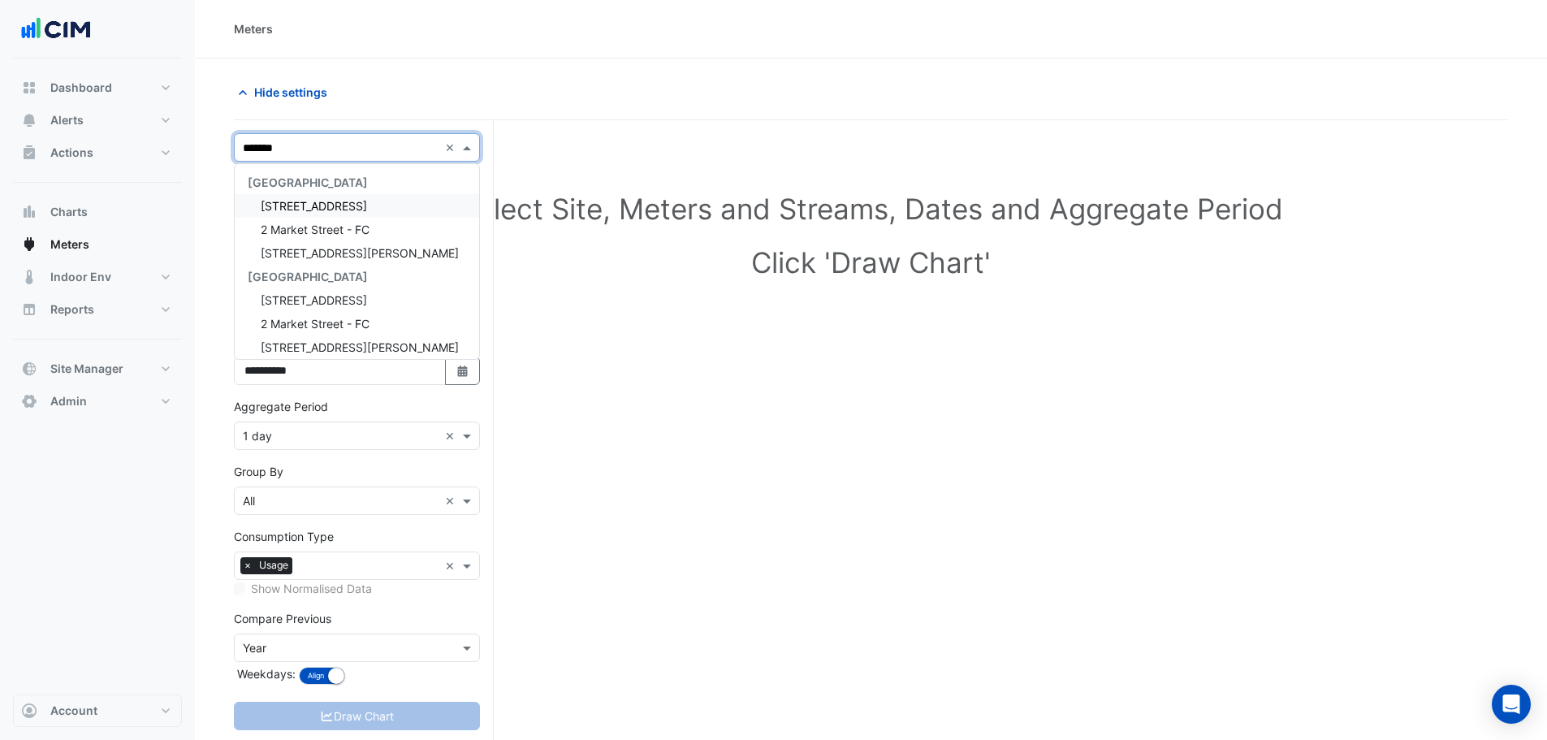
type input "********"
click at [369, 200] on div "[STREET_ADDRESS]" at bounding box center [357, 206] width 244 height 24
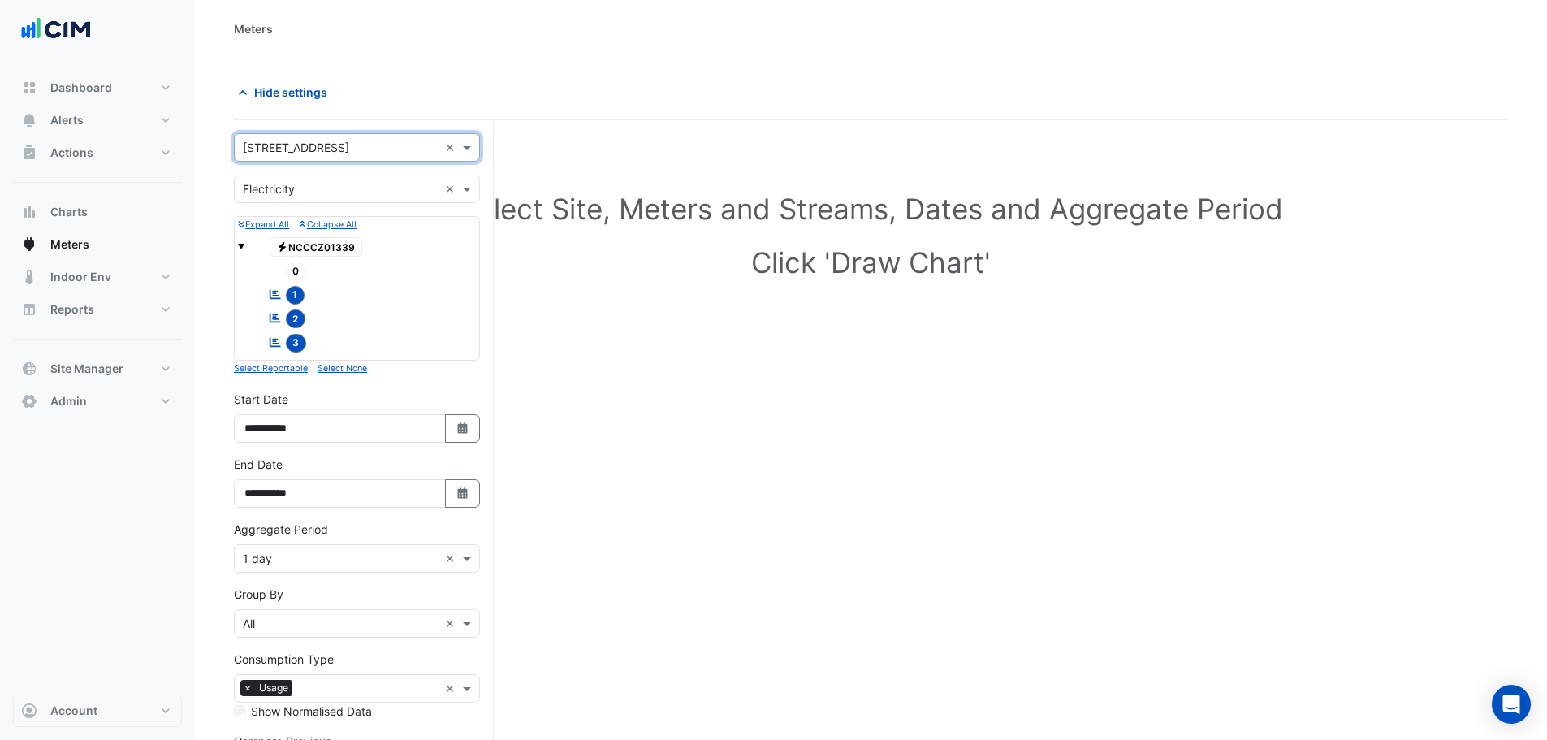
click at [344, 188] on input "text" at bounding box center [341, 189] width 196 height 17
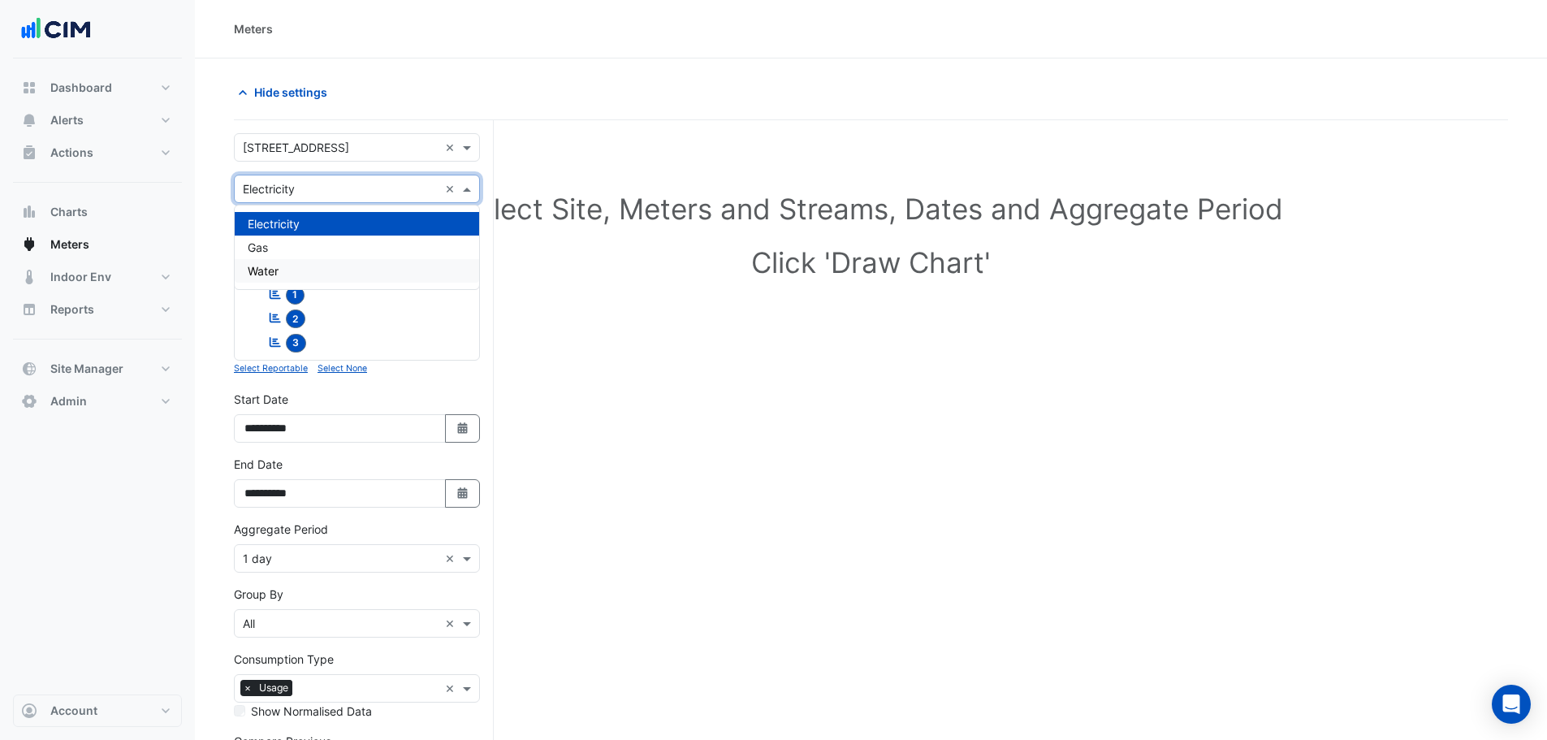
click at [292, 266] on div "Water" at bounding box center [357, 271] width 244 height 24
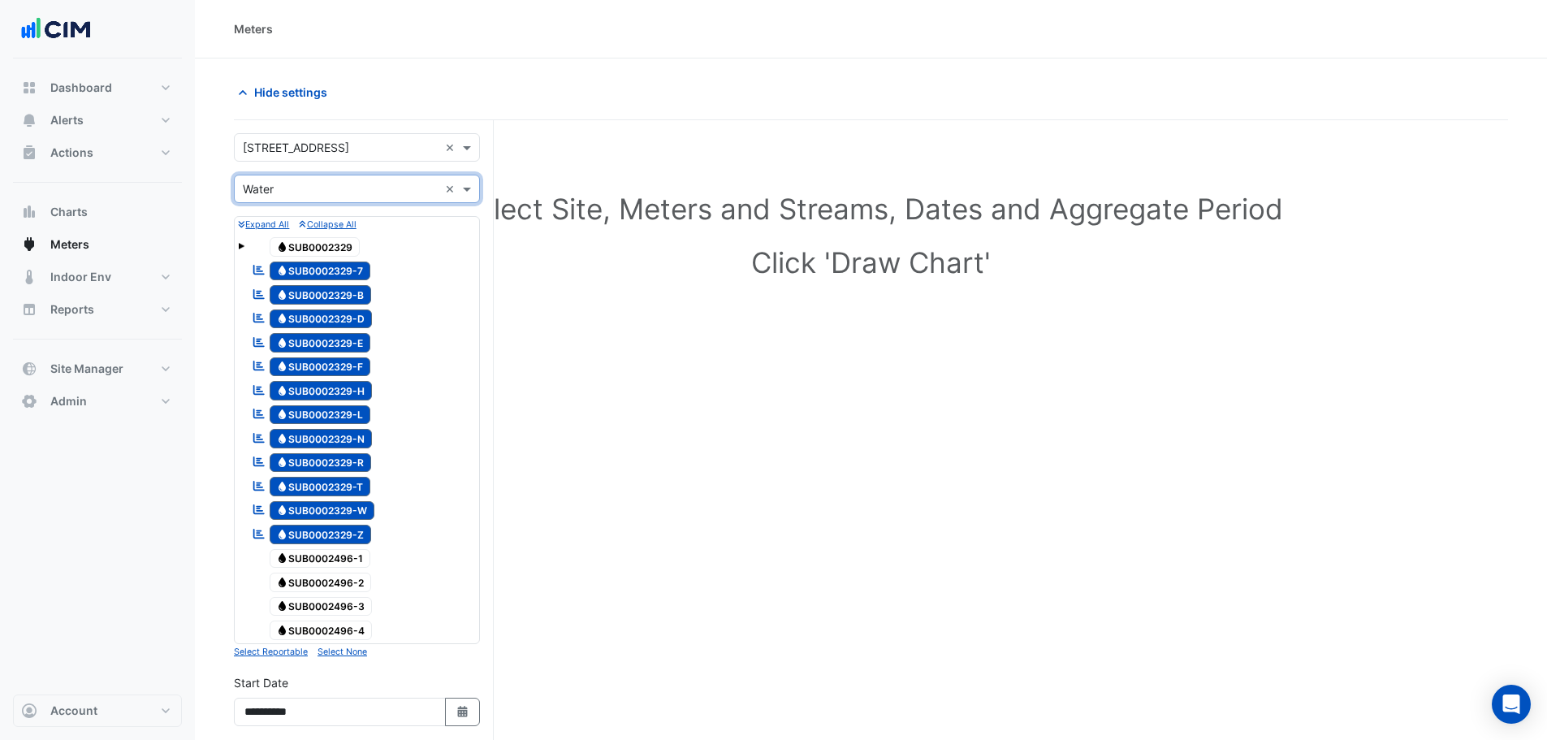
drag, startPoint x: 340, startPoint y: 284, endPoint x: 337, endPoint y: 315, distance: 31.0
click at [340, 285] on div "Reportable Water SUB0002329-B" at bounding box center [311, 294] width 127 height 23
click at [332, 326] on div "Reportable Water SUB0002329-D" at bounding box center [357, 320] width 238 height 24
click at [335, 322] on div "Forecourt" at bounding box center [320, 317] width 45 height 15
click at [337, 347] on span "Water SUB0002329-E" at bounding box center [320, 342] width 101 height 19
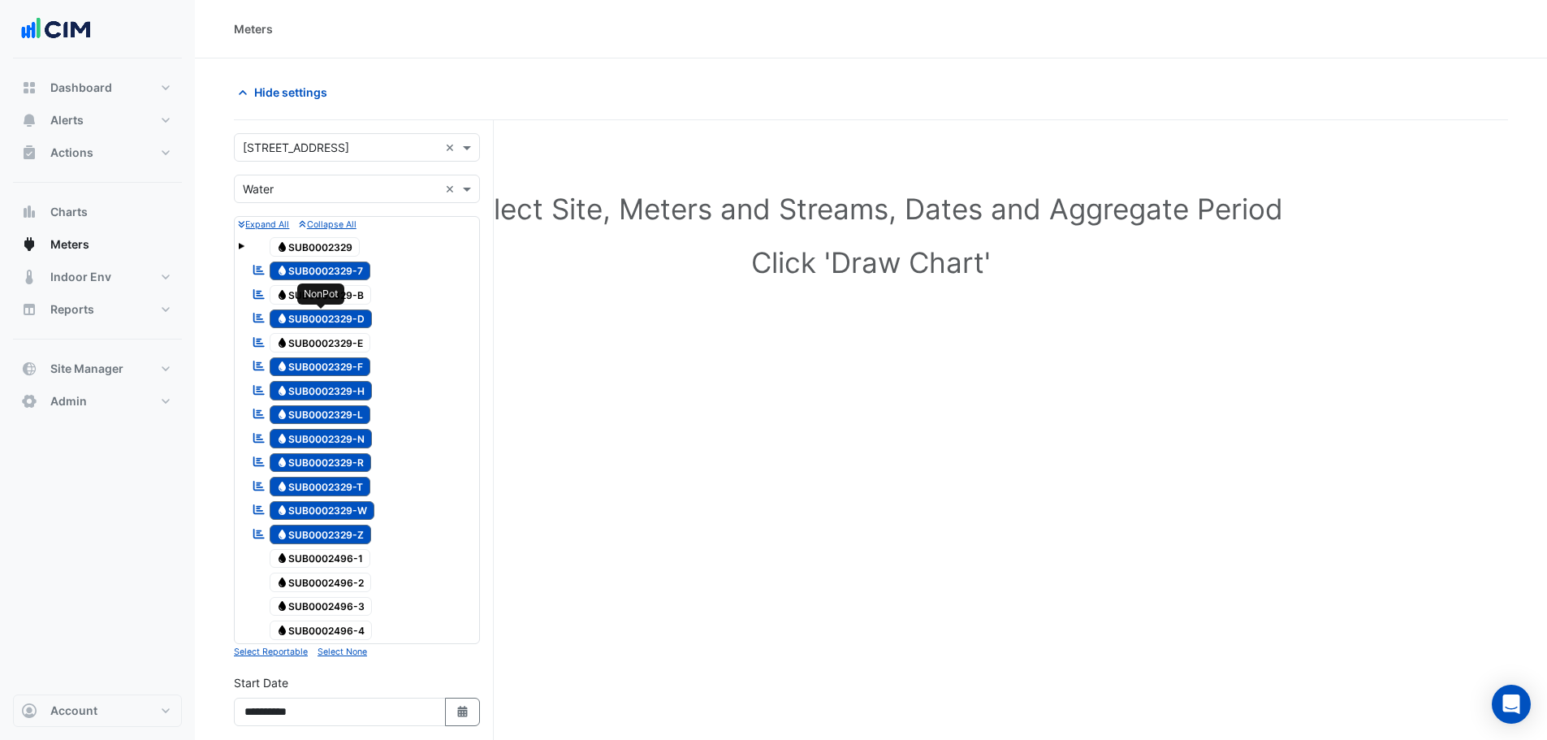
click at [340, 317] on span "Water SUB0002329-D" at bounding box center [321, 318] width 103 height 19
click at [332, 364] on span "Water SUB0002329-F" at bounding box center [320, 366] width 101 height 19
click at [329, 393] on span "Water SUB0002329-H" at bounding box center [321, 390] width 103 height 19
click at [329, 420] on span "Water SUB0002329-L" at bounding box center [320, 414] width 101 height 19
click at [330, 442] on span "Water SUB0002329-N" at bounding box center [321, 438] width 103 height 19
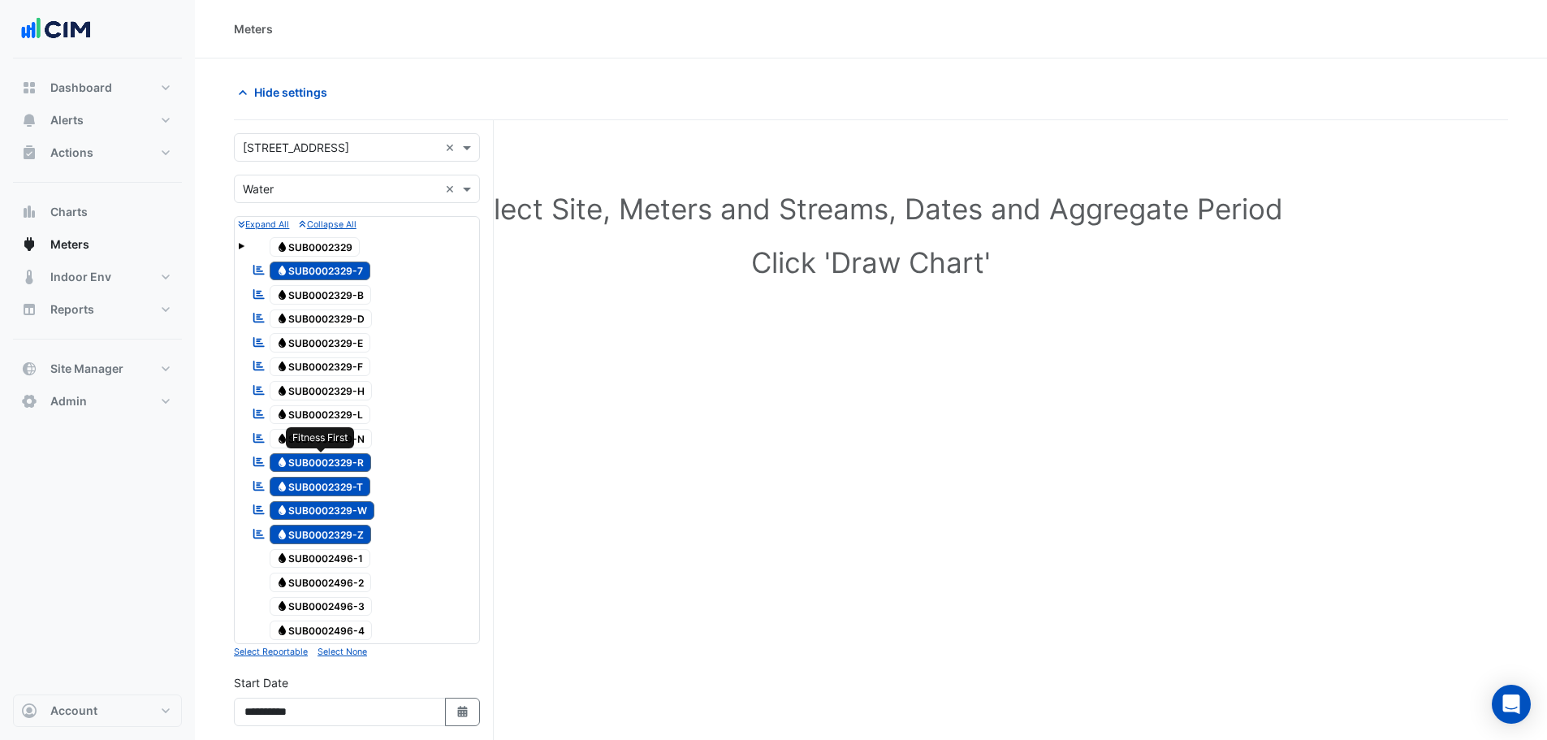
click at [333, 455] on span "Water SUB0002329-R" at bounding box center [321, 462] width 102 height 19
click at [337, 483] on span "Water SUB0002329-T" at bounding box center [320, 486] width 101 height 19
click at [339, 515] on span "Water SUB0002329-W" at bounding box center [323, 510] width 106 height 19
click at [335, 535] on span "Water SUB0002329-Z" at bounding box center [321, 533] width 102 height 19
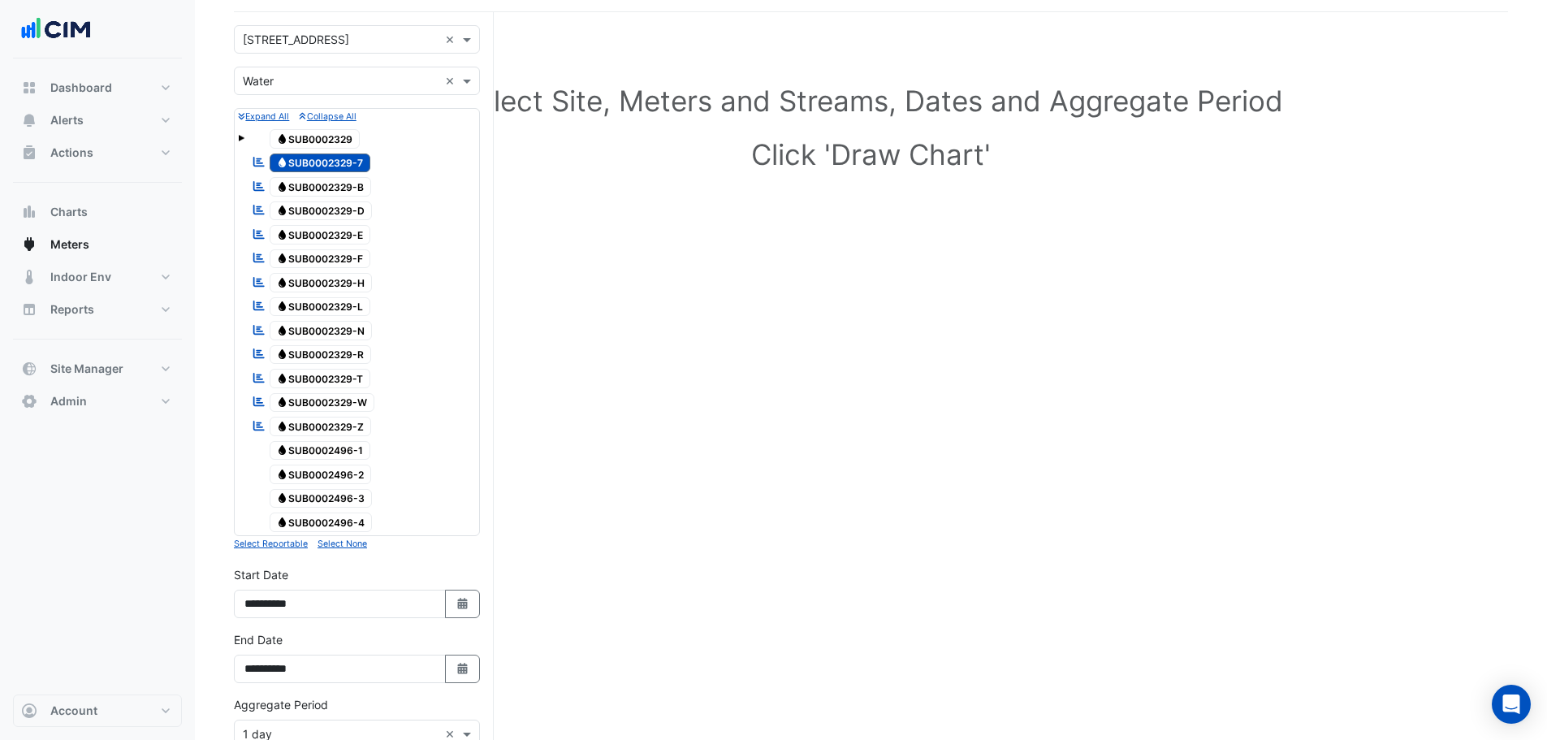
scroll to position [441, 0]
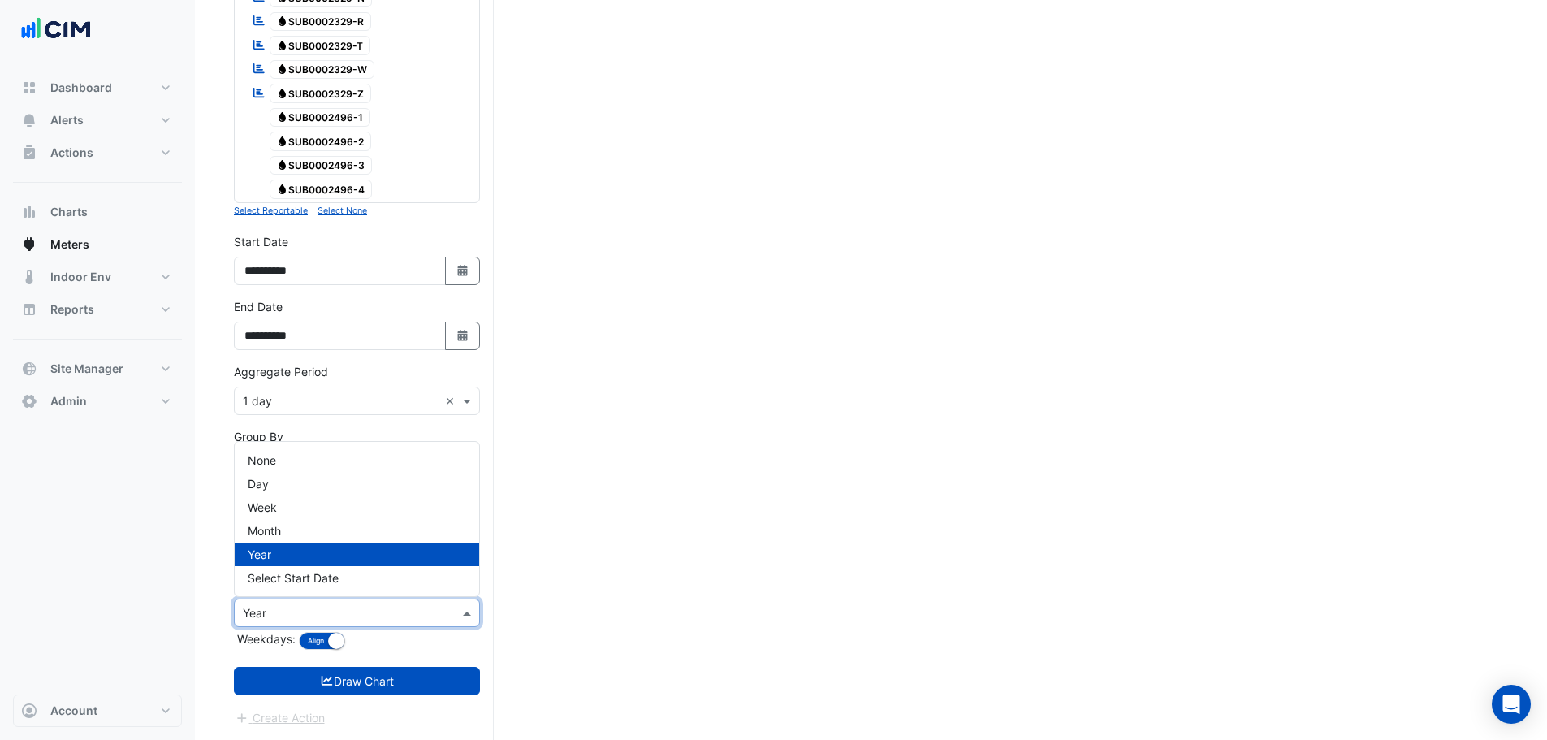
click at [308, 618] on input "text" at bounding box center [341, 613] width 196 height 17
click at [270, 459] on span "None" at bounding box center [262, 460] width 28 height 14
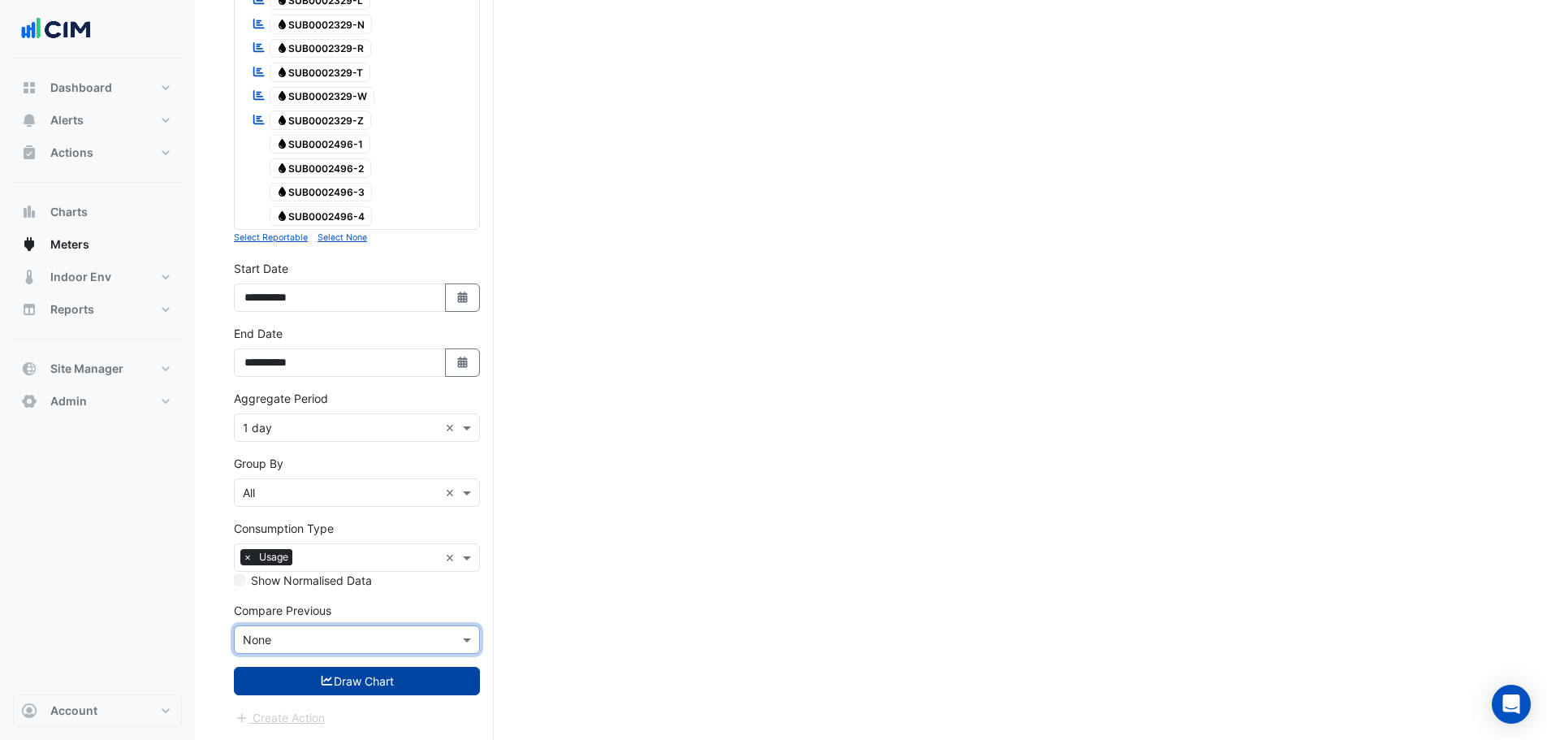
click at [314, 683] on button "Draw Chart" at bounding box center [357, 681] width 246 height 28
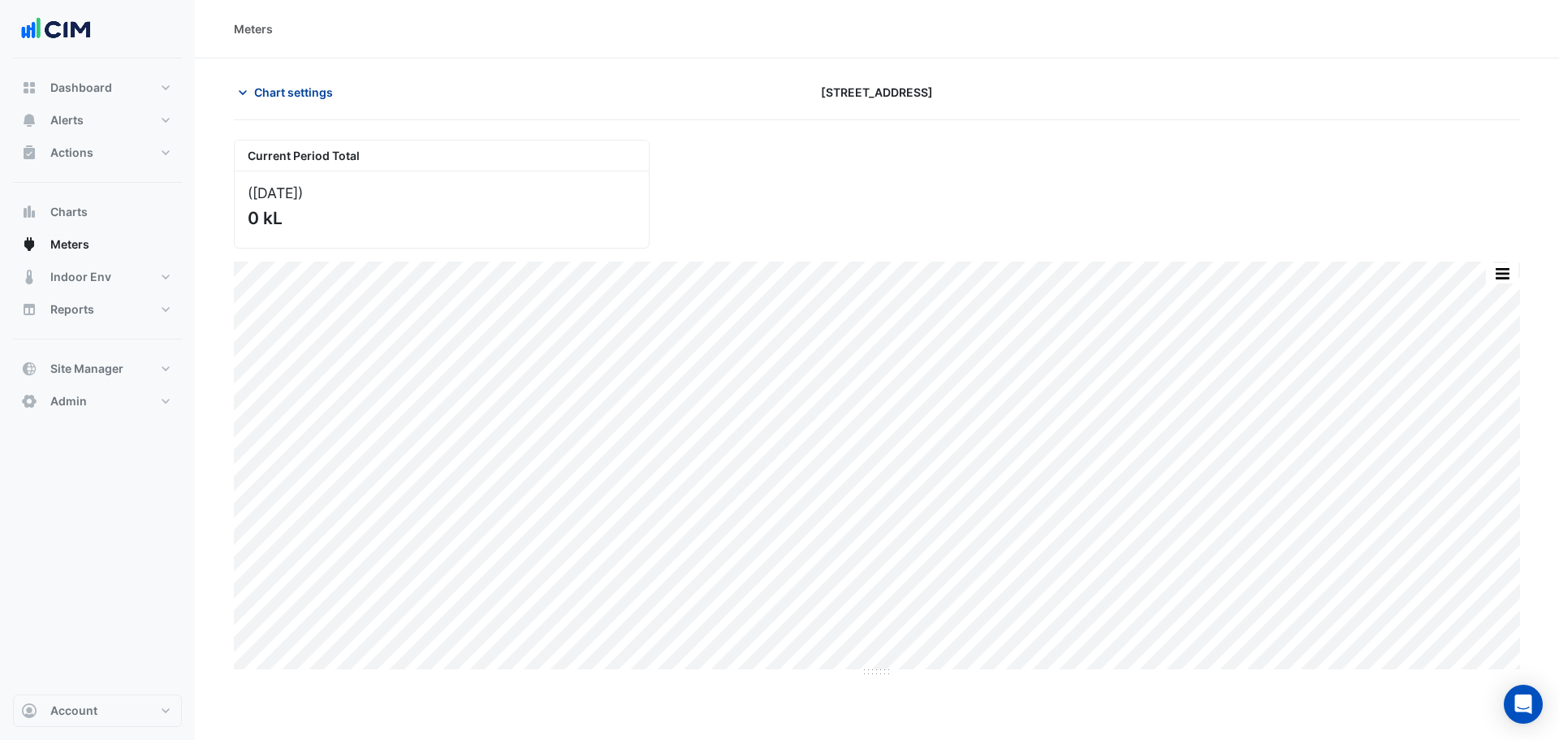
click at [295, 84] on span "Chart settings" at bounding box center [293, 92] width 79 height 17
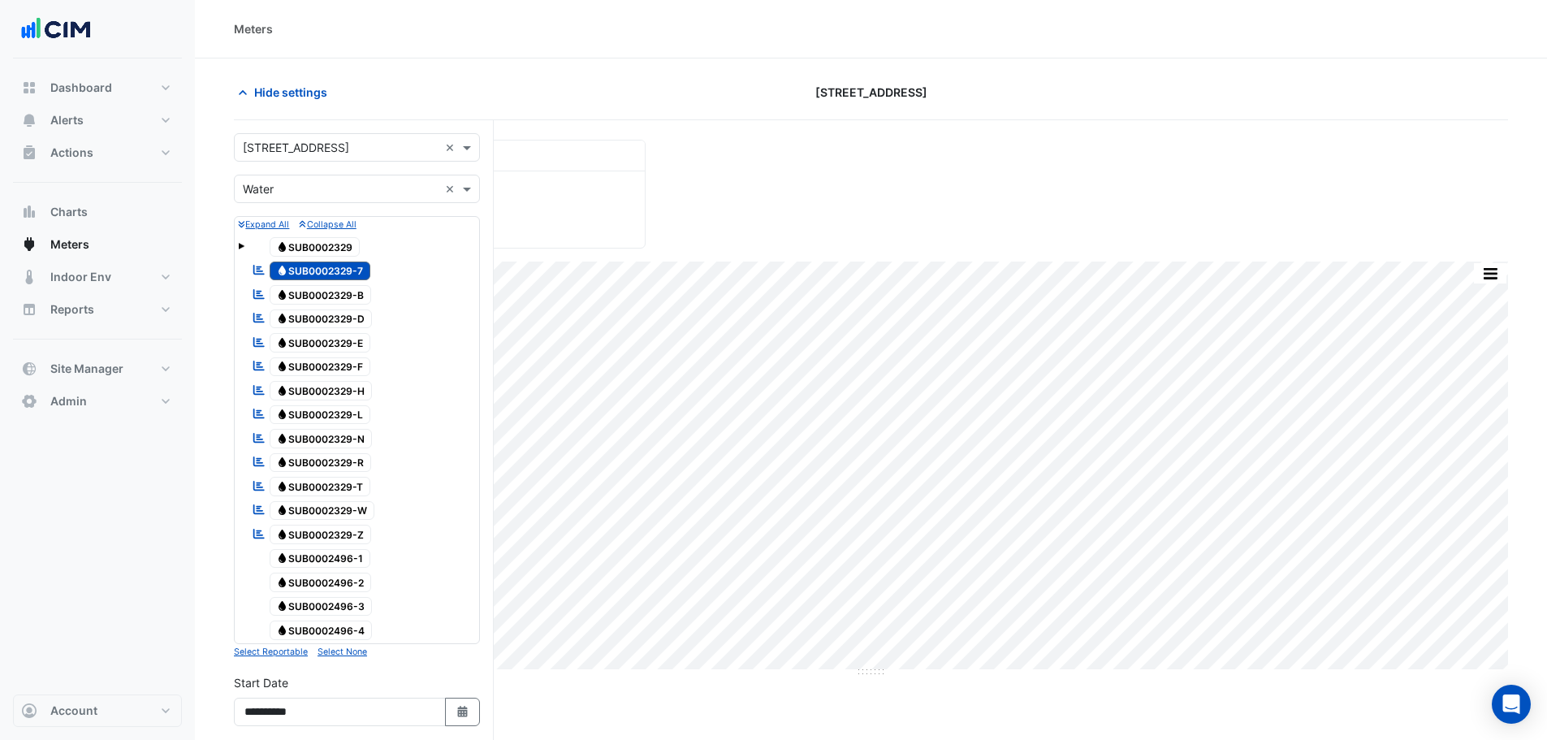
click at [332, 254] on span "Water SUB0002329" at bounding box center [315, 246] width 91 height 19
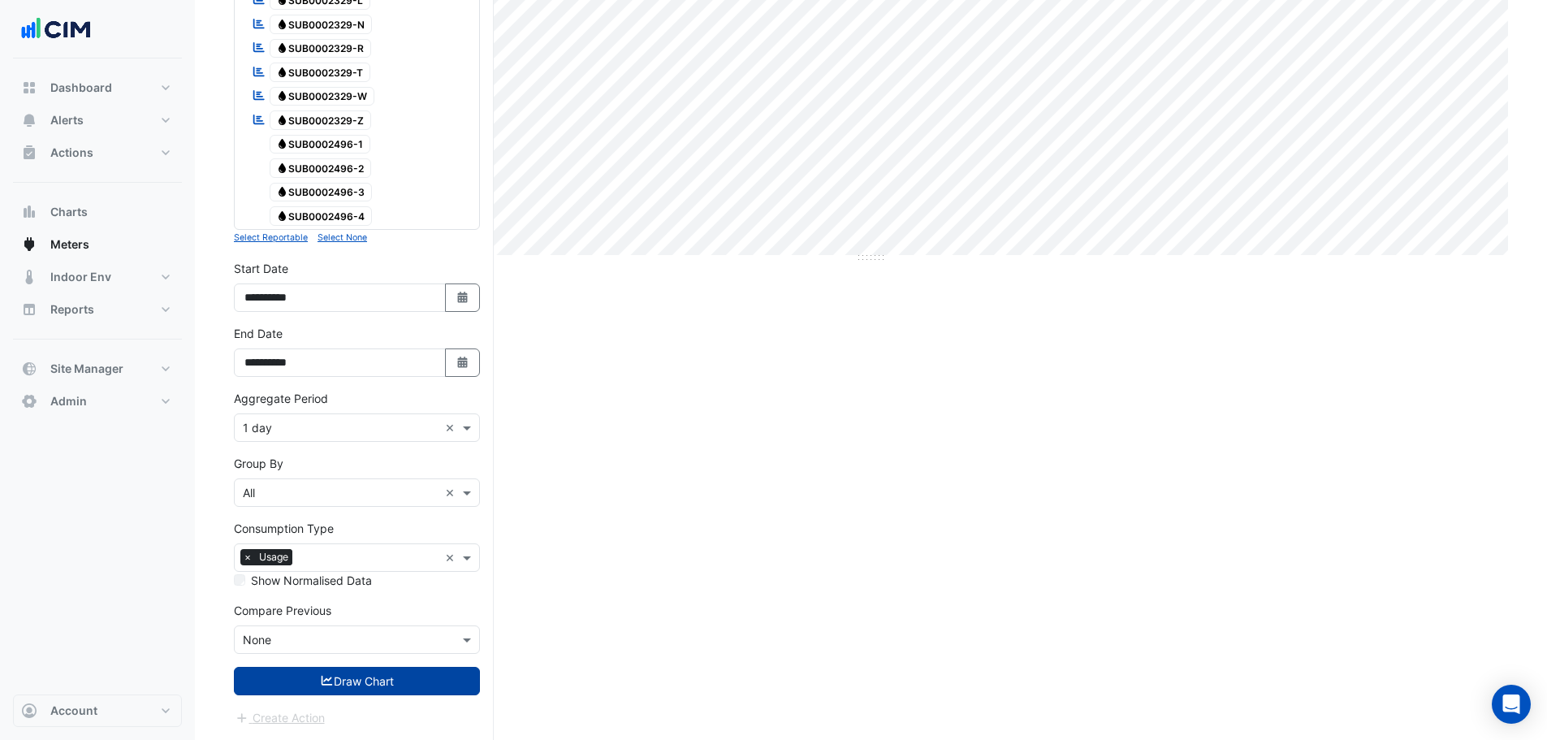
click at [374, 685] on button "Draw Chart" at bounding box center [357, 681] width 246 height 28
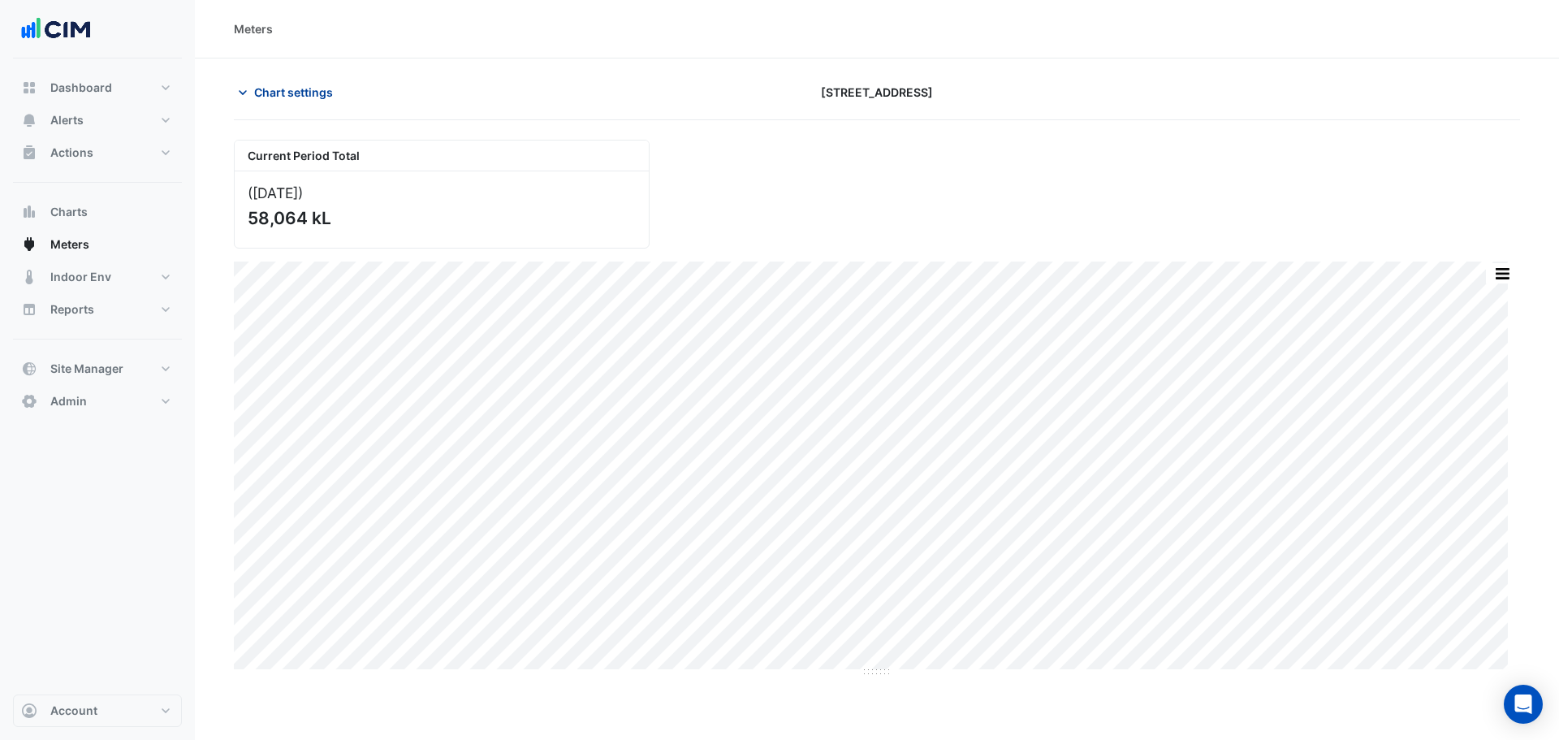
click at [295, 88] on span "Chart settings" at bounding box center [293, 92] width 79 height 17
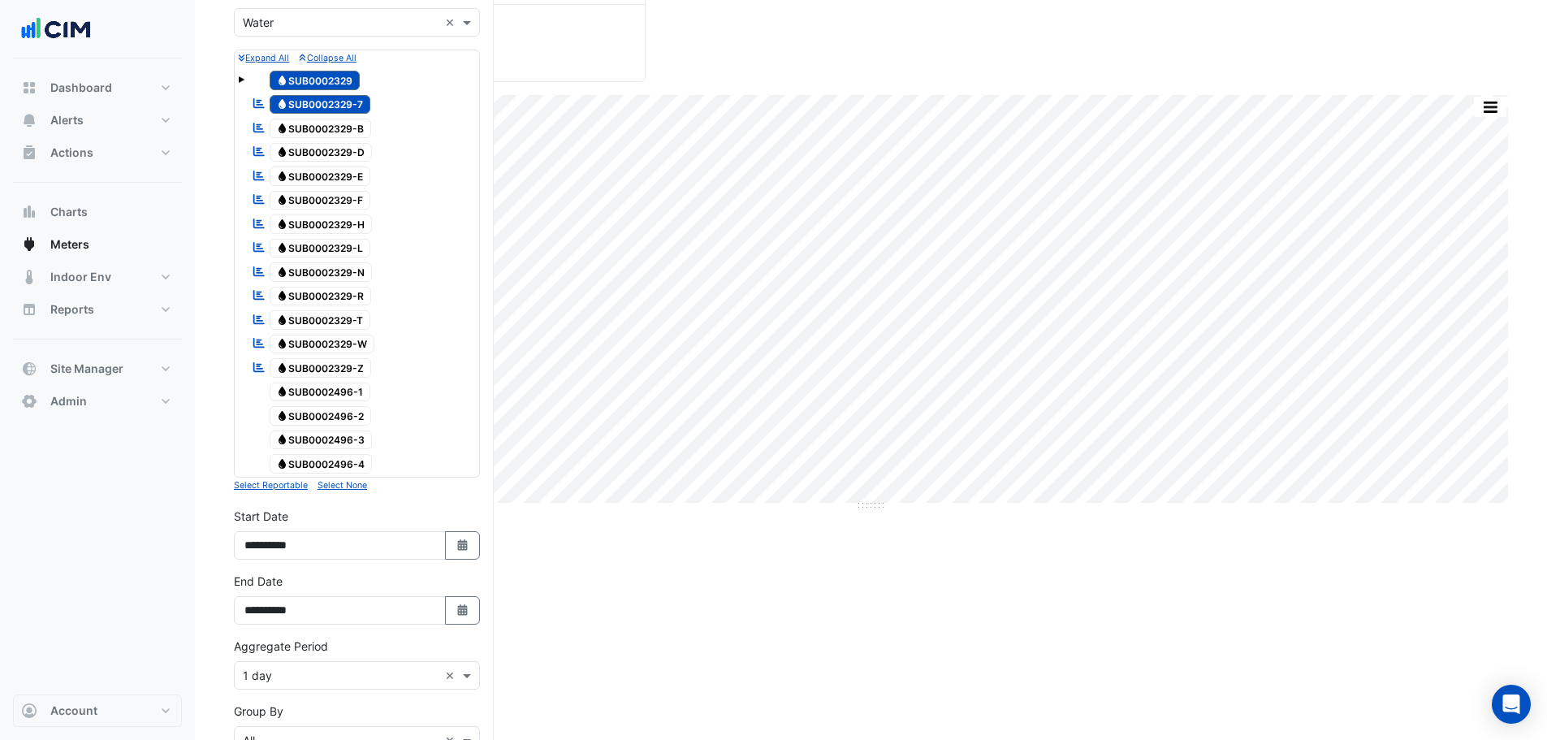
scroll to position [414, 0]
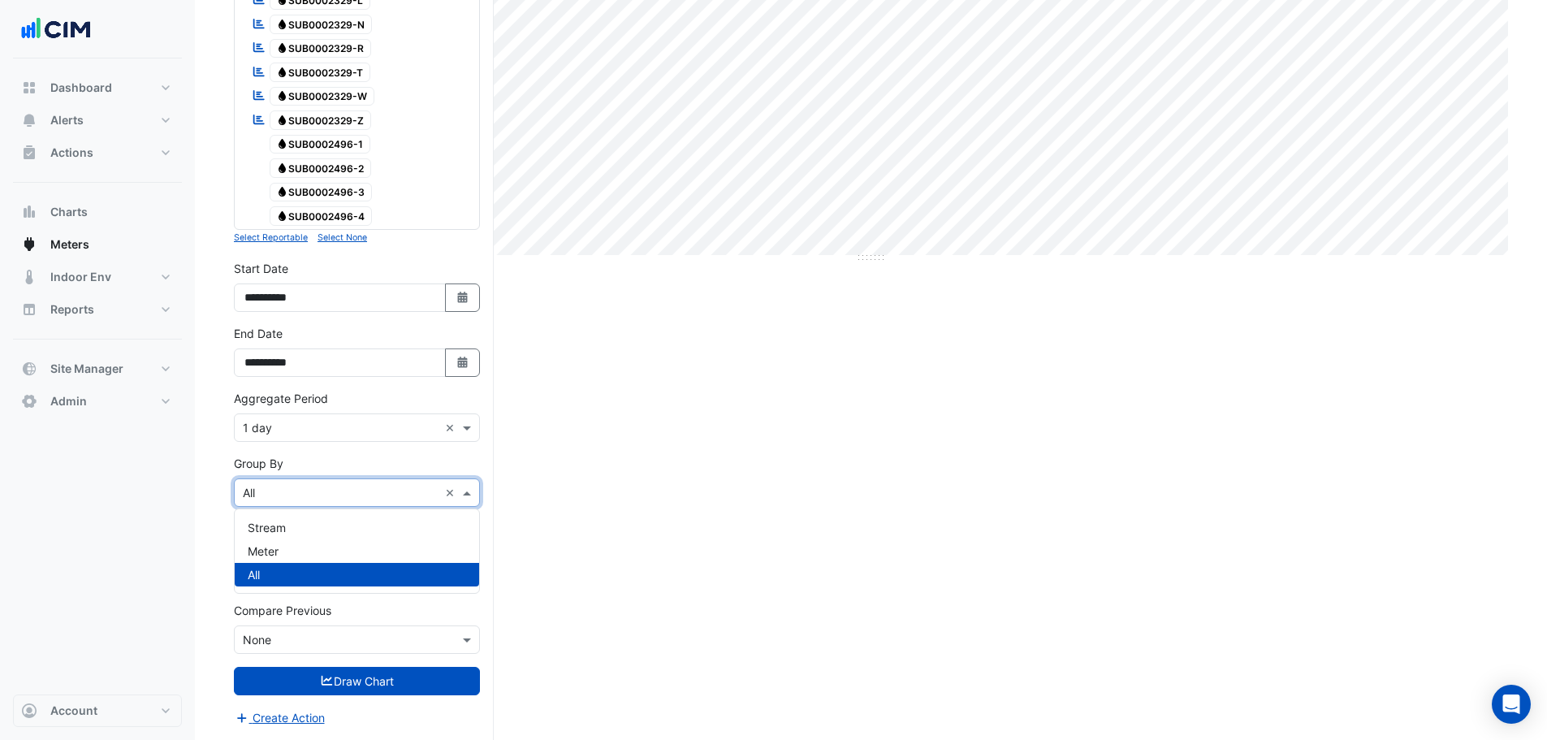
click at [281, 491] on input "text" at bounding box center [341, 493] width 196 height 17
click at [277, 551] on span "Meter" at bounding box center [263, 551] width 31 height 14
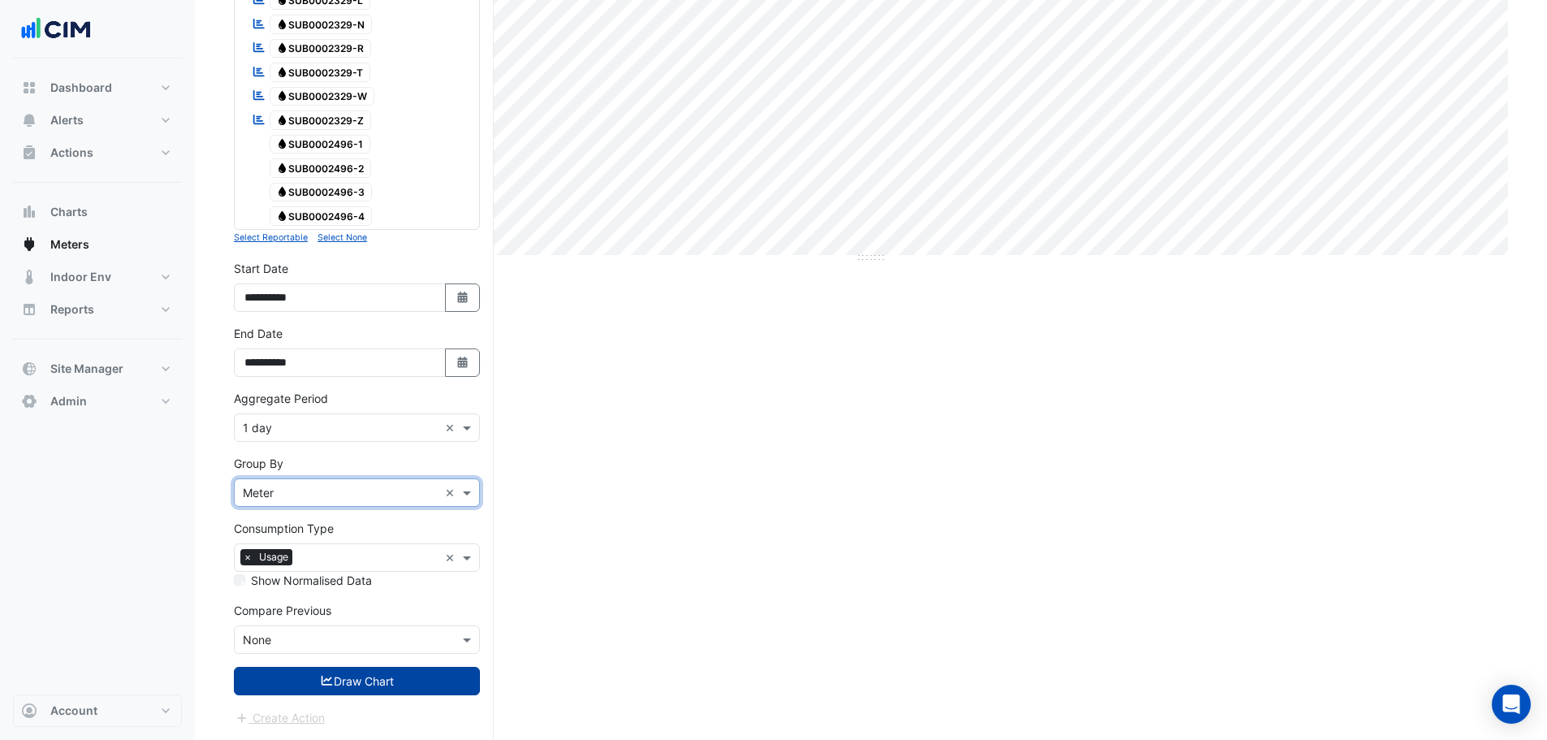
click at [305, 685] on button "Draw Chart" at bounding box center [357, 681] width 246 height 28
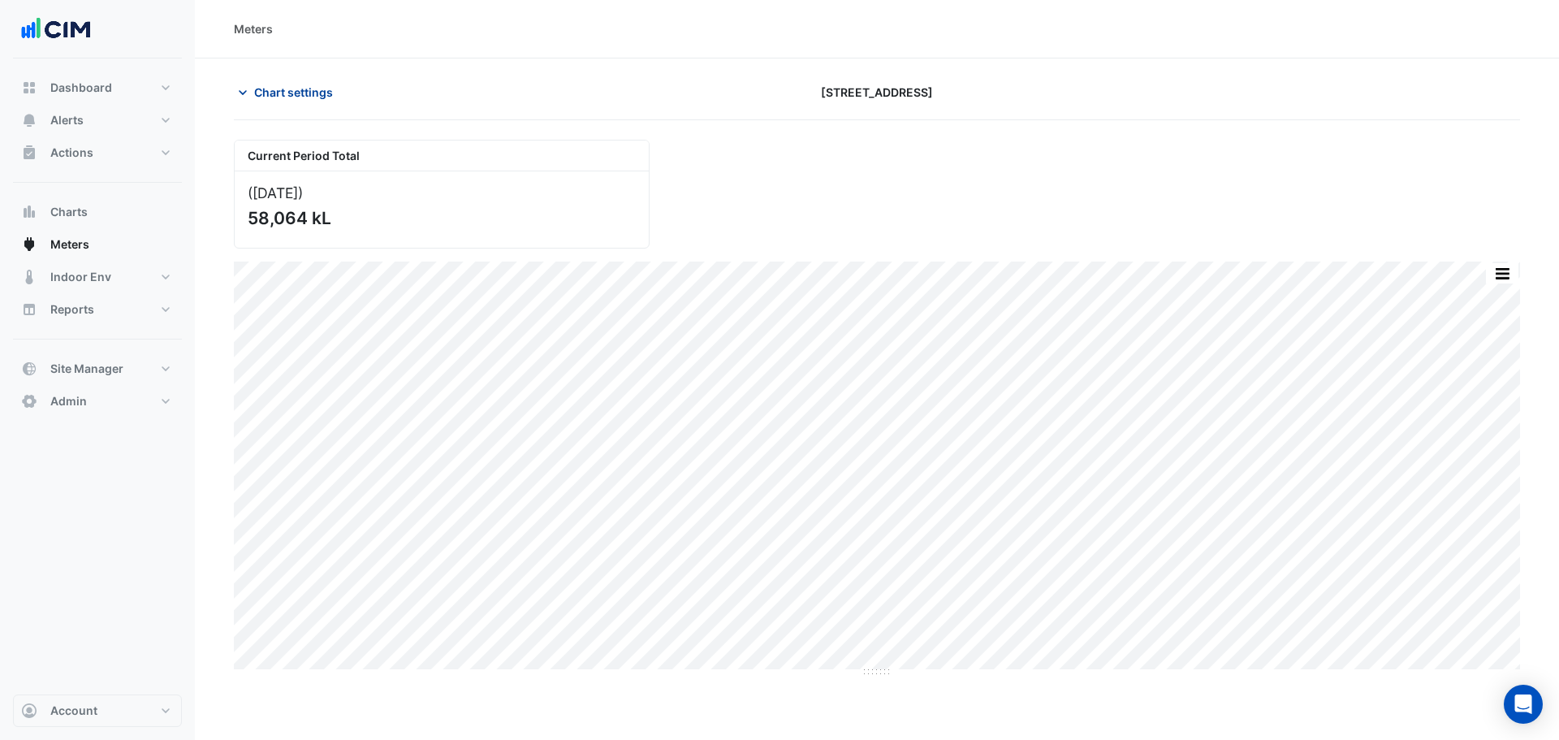
click at [287, 88] on span "Chart settings" at bounding box center [293, 92] width 79 height 17
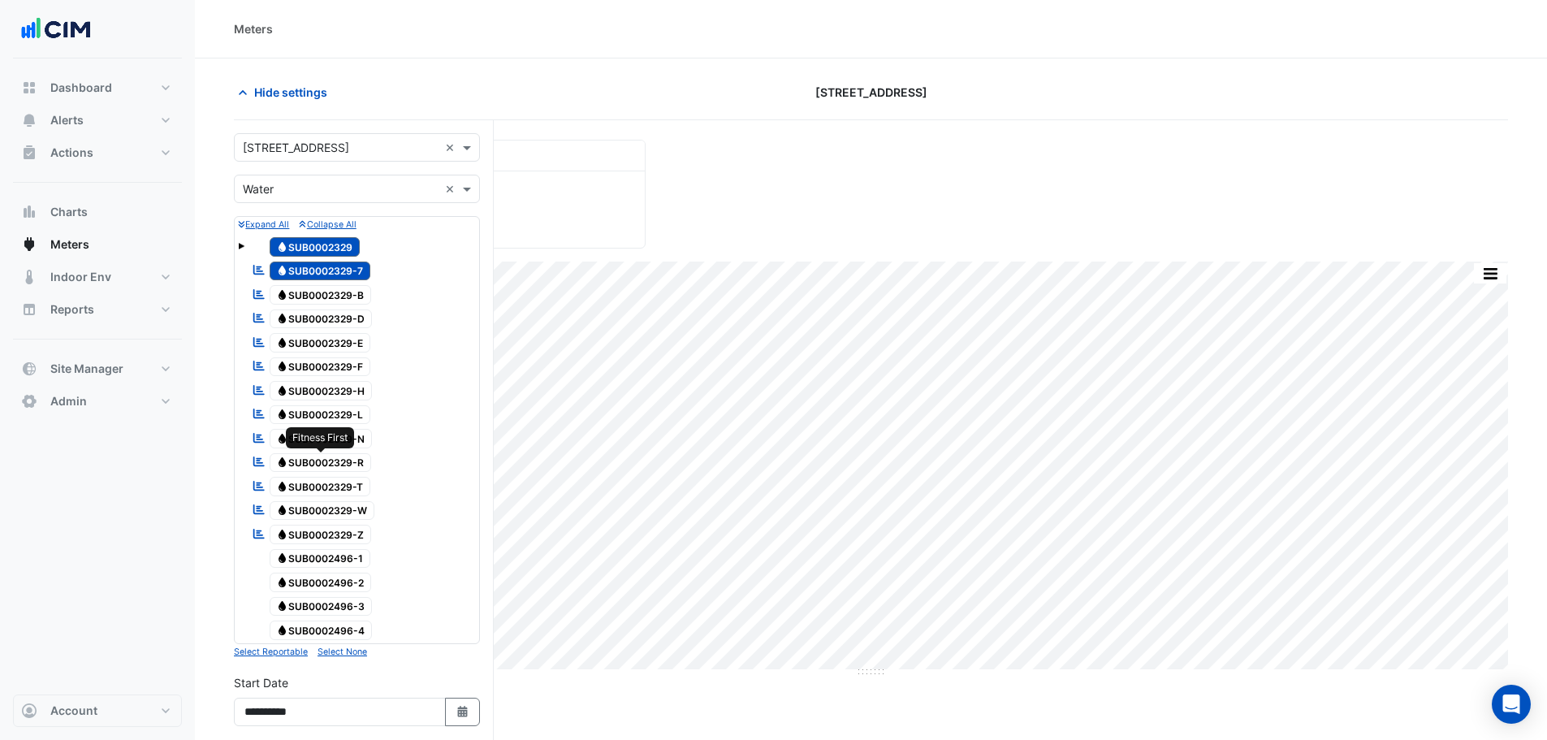
scroll to position [414, 0]
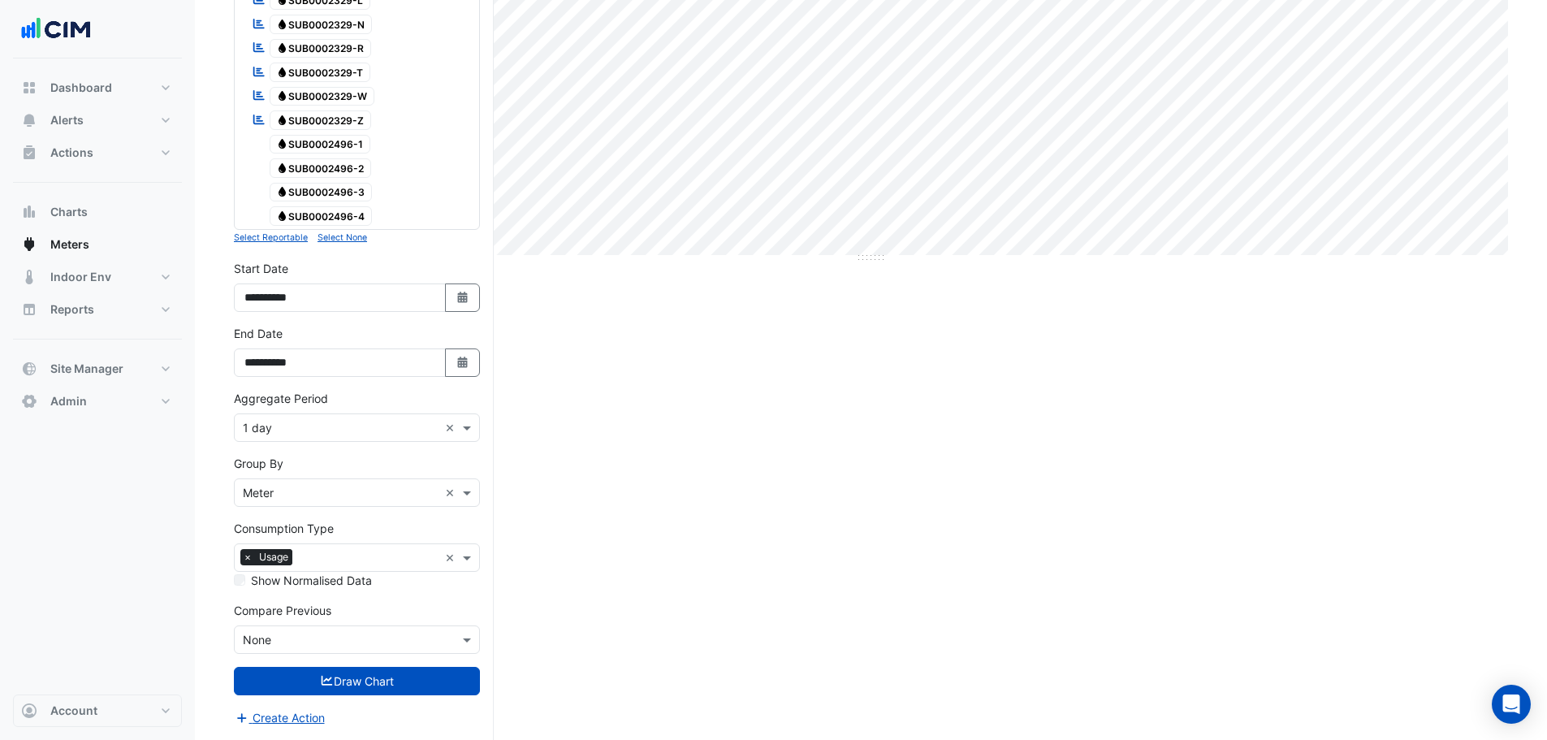
click at [280, 493] on input "text" at bounding box center [341, 493] width 196 height 17
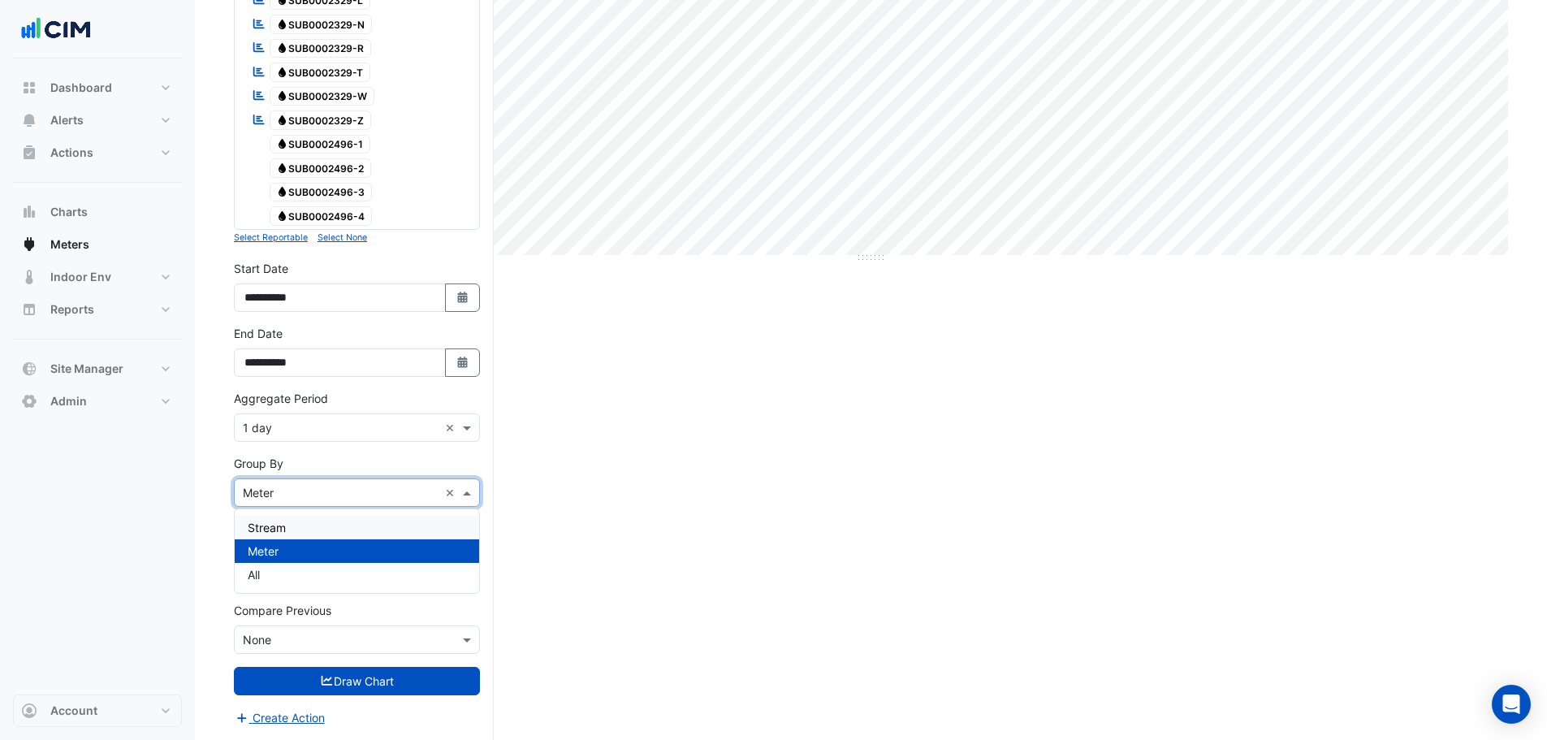
click at [289, 528] on div "Stream" at bounding box center [357, 528] width 244 height 24
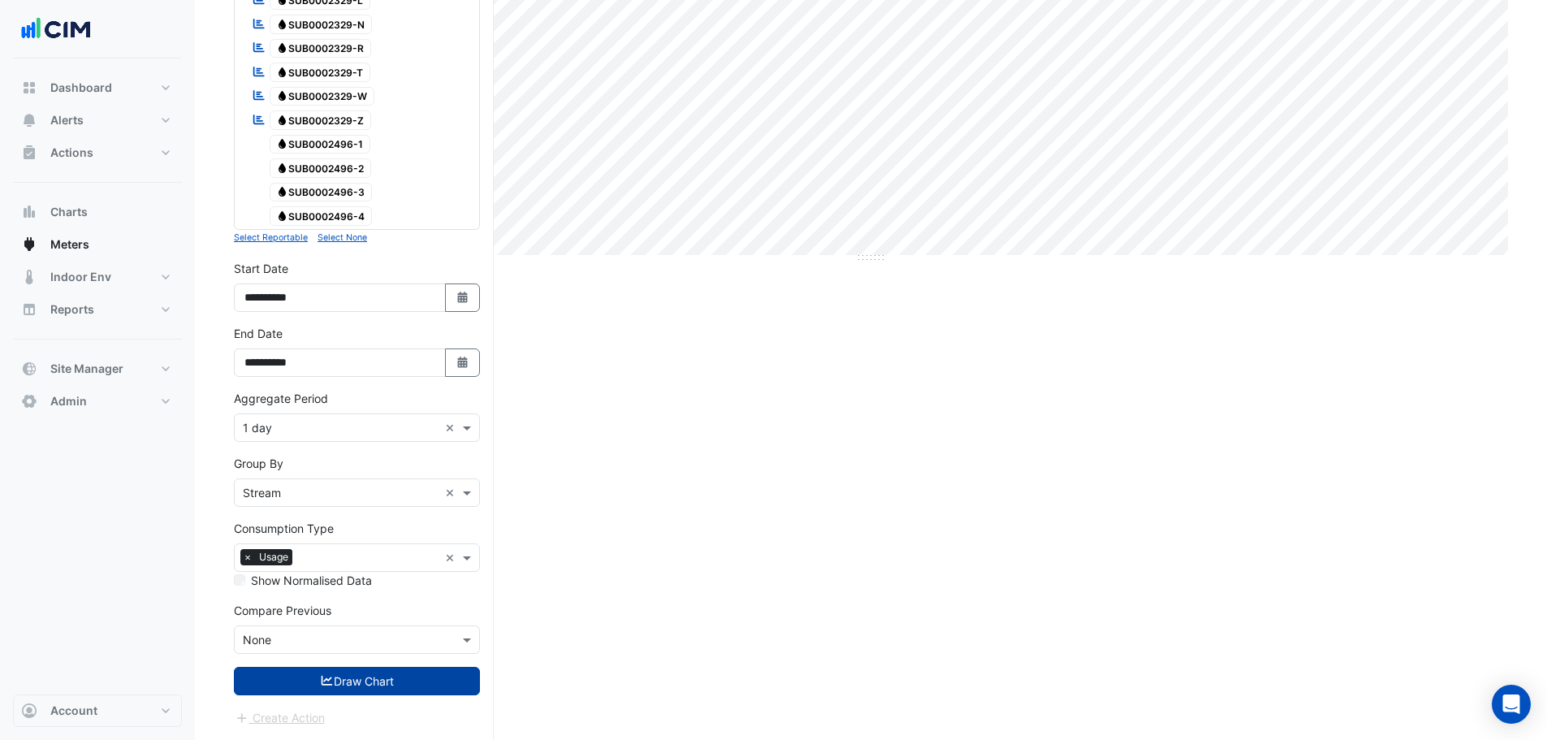
click at [343, 682] on button "Draw Chart" at bounding box center [357, 681] width 246 height 28
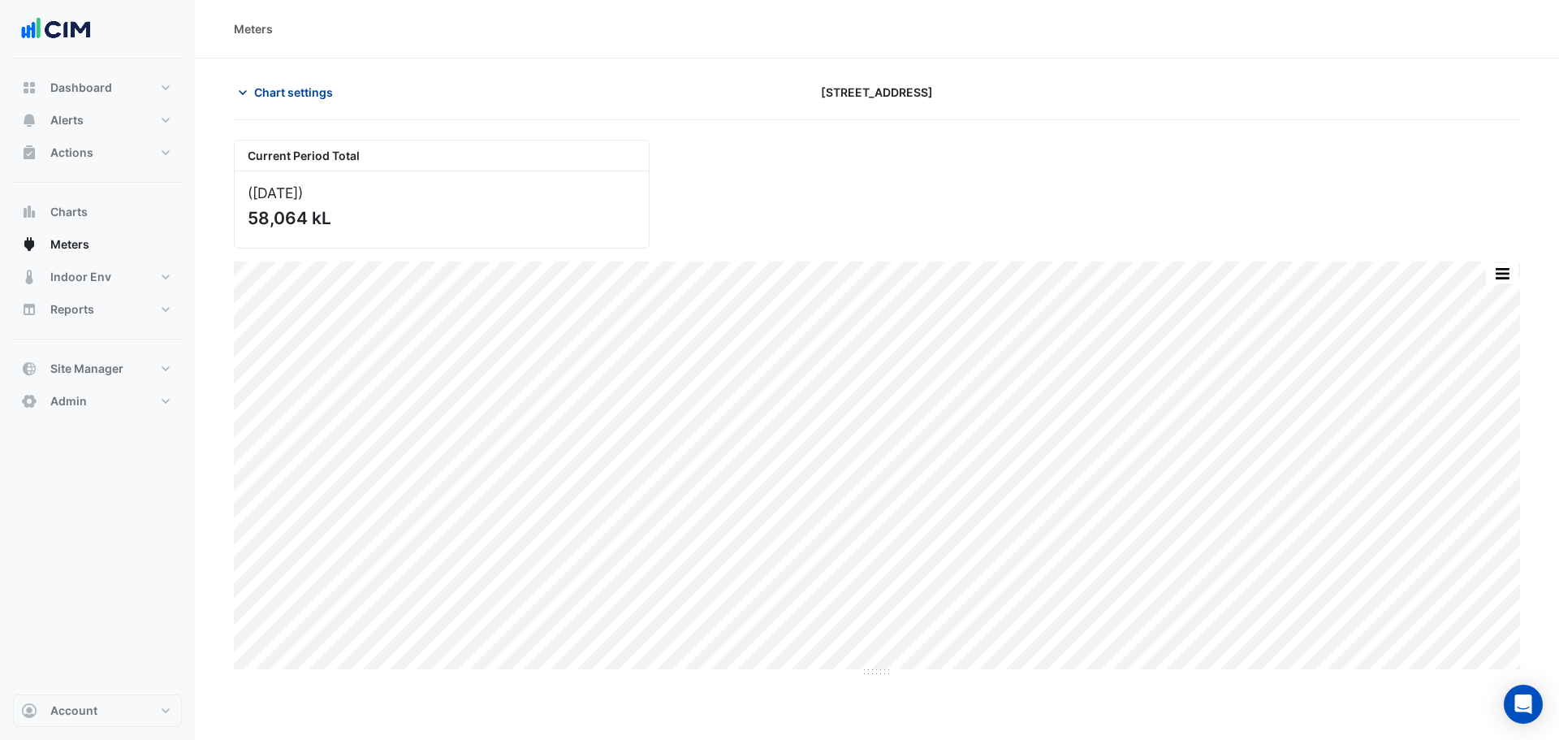
click at [282, 88] on span "Chart settings" at bounding box center [293, 92] width 79 height 17
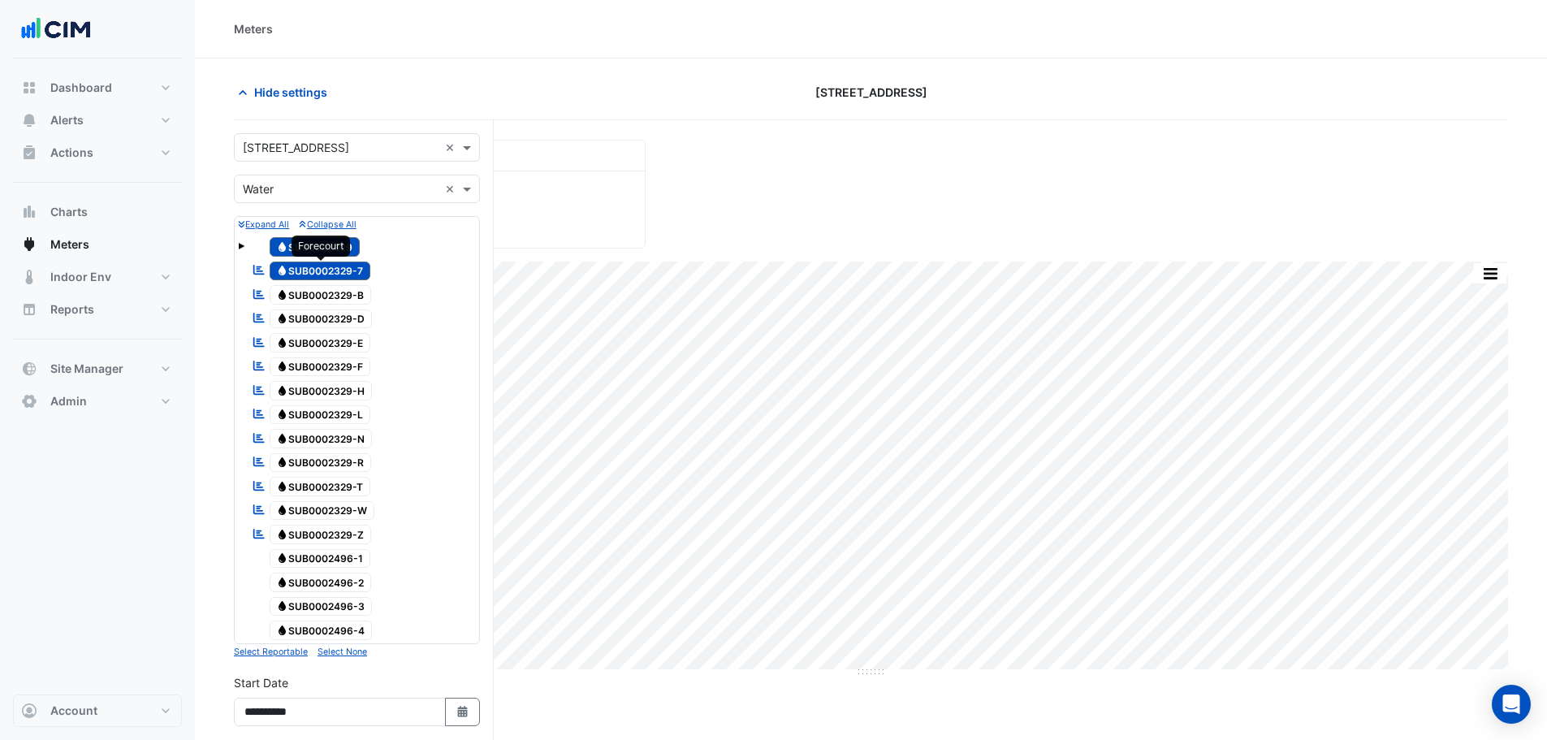
click at [296, 273] on span "Water SUB0002329-7" at bounding box center [320, 270] width 101 height 19
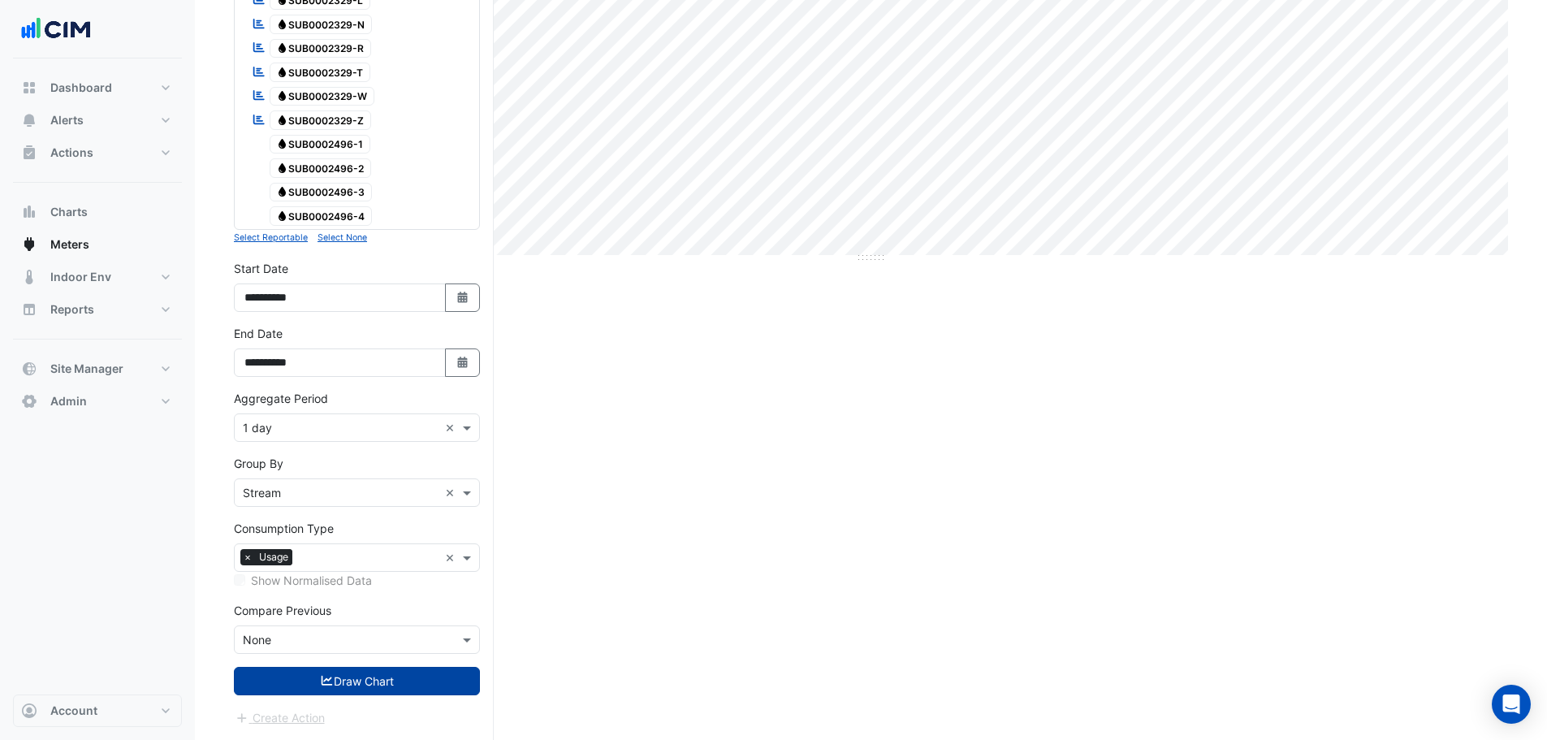
click at [341, 669] on button "Draw Chart" at bounding box center [357, 681] width 246 height 28
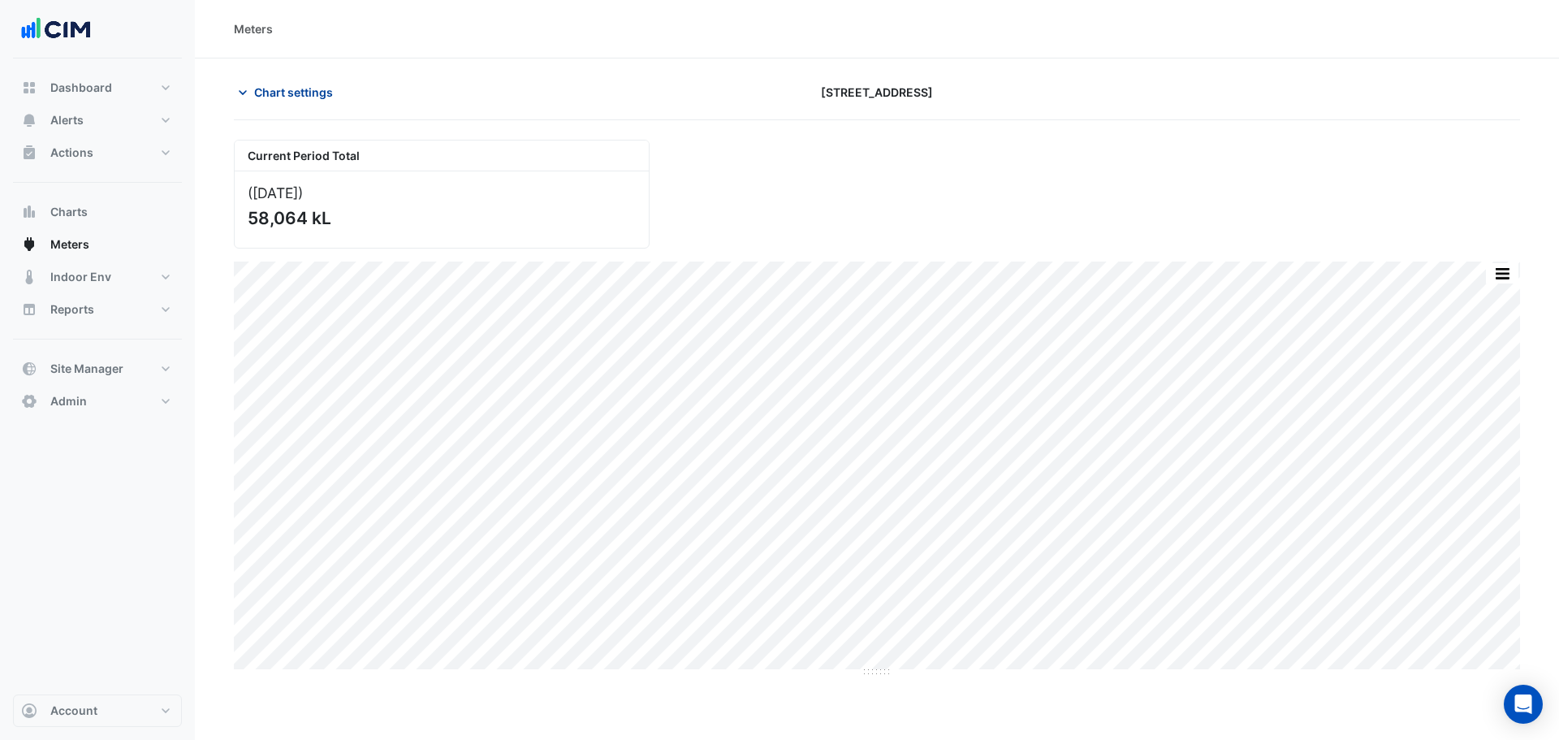
click at [317, 99] on span "Chart settings" at bounding box center [293, 92] width 79 height 17
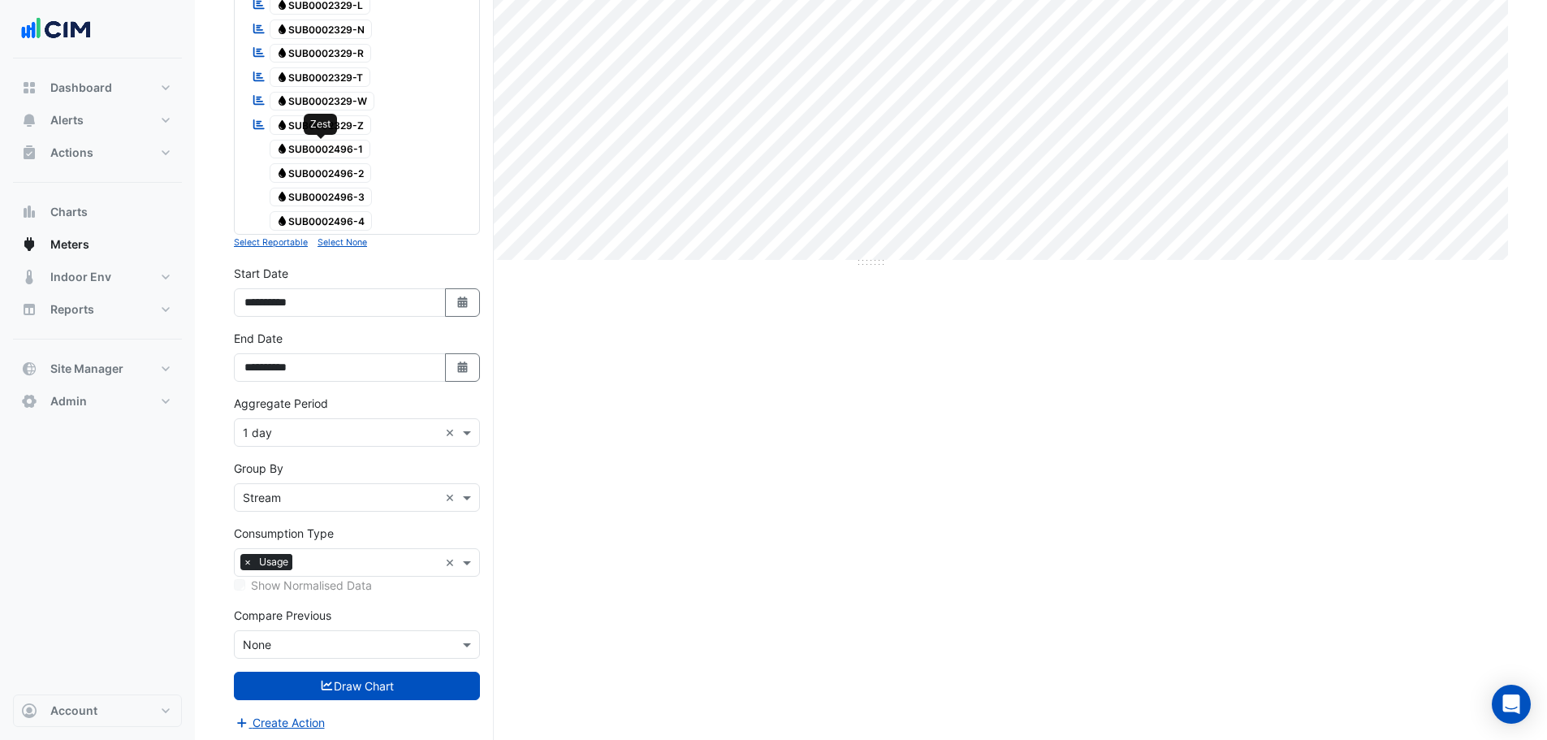
scroll to position [414, 0]
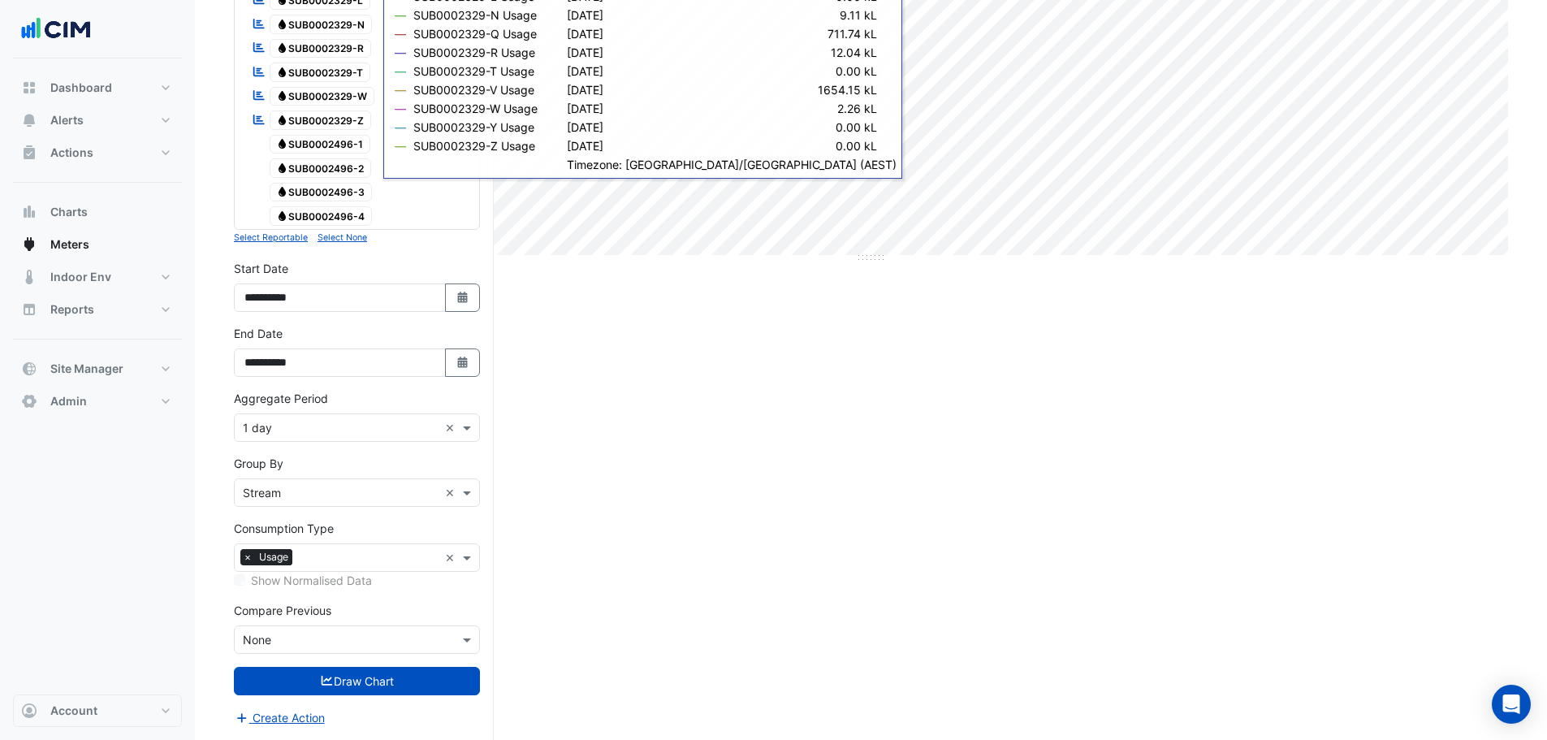
drag, startPoint x: 613, startPoint y: 434, endPoint x: 608, endPoint y: 421, distance: 13.9
click at [612, 433] on div "Current Period Total ([DATE] ) 58,064 kL Split by Stream Print Save as JPEG Sav…" at bounding box center [871, 233] width 1274 height 1014
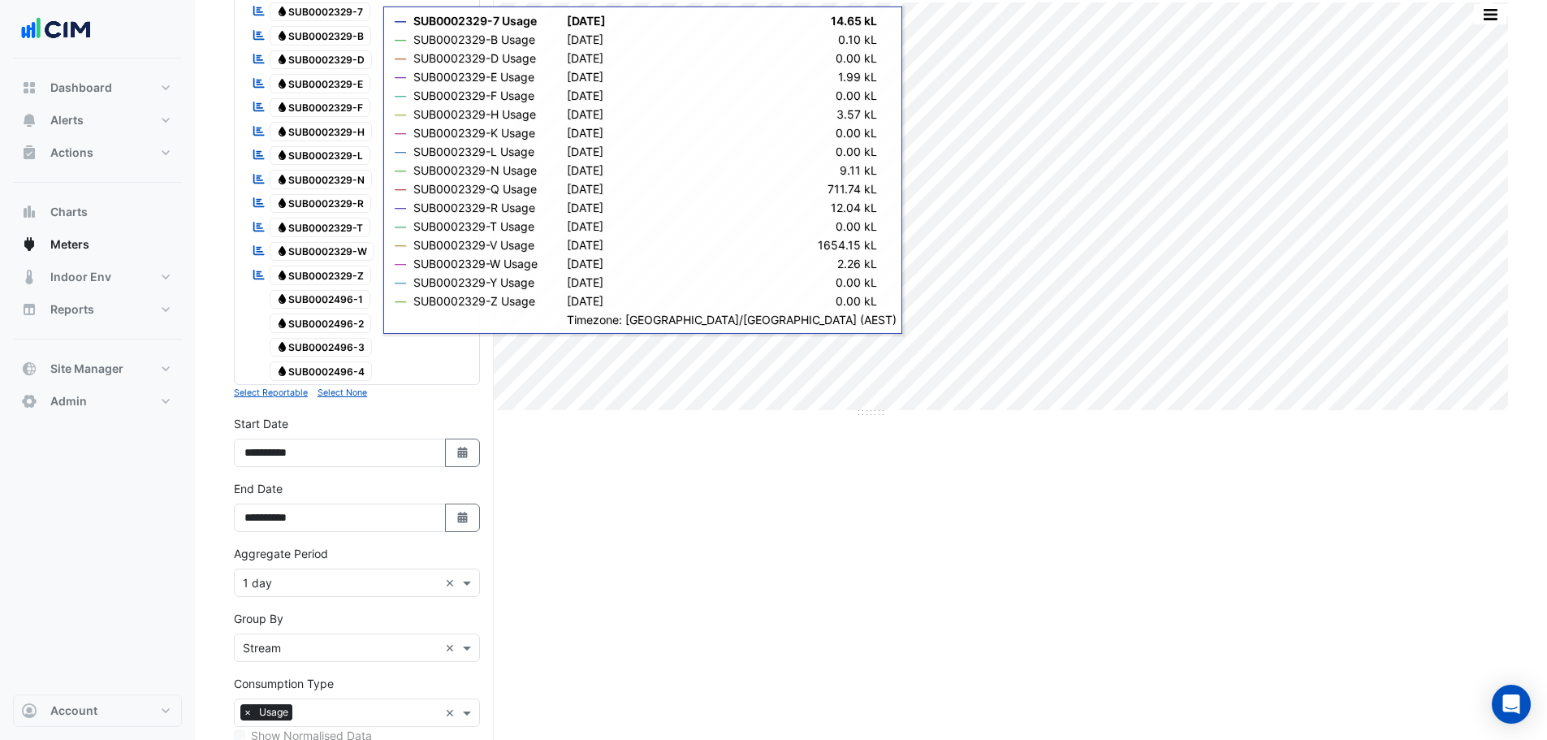
scroll to position [8, 0]
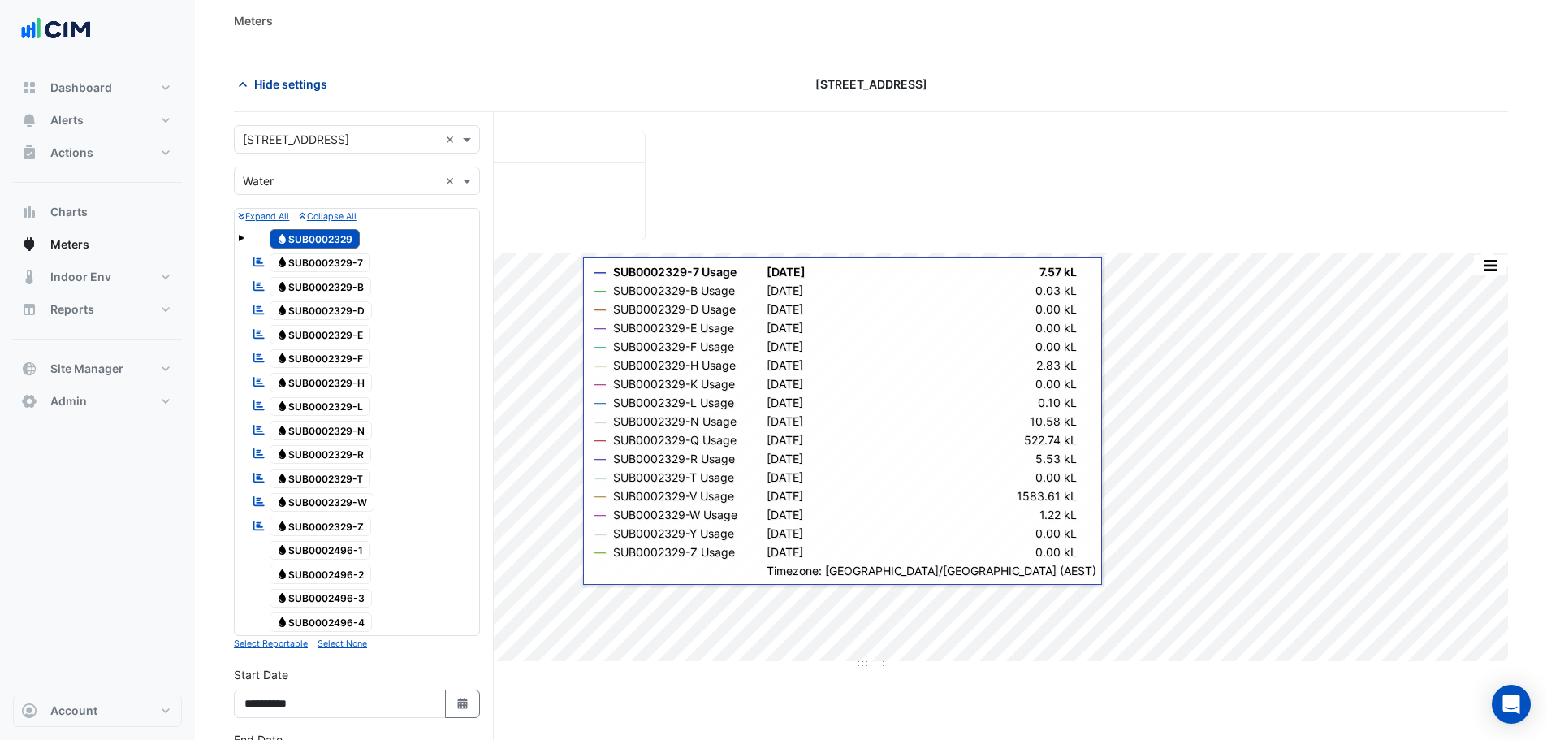
click at [302, 84] on span "Hide settings" at bounding box center [290, 83] width 73 height 17
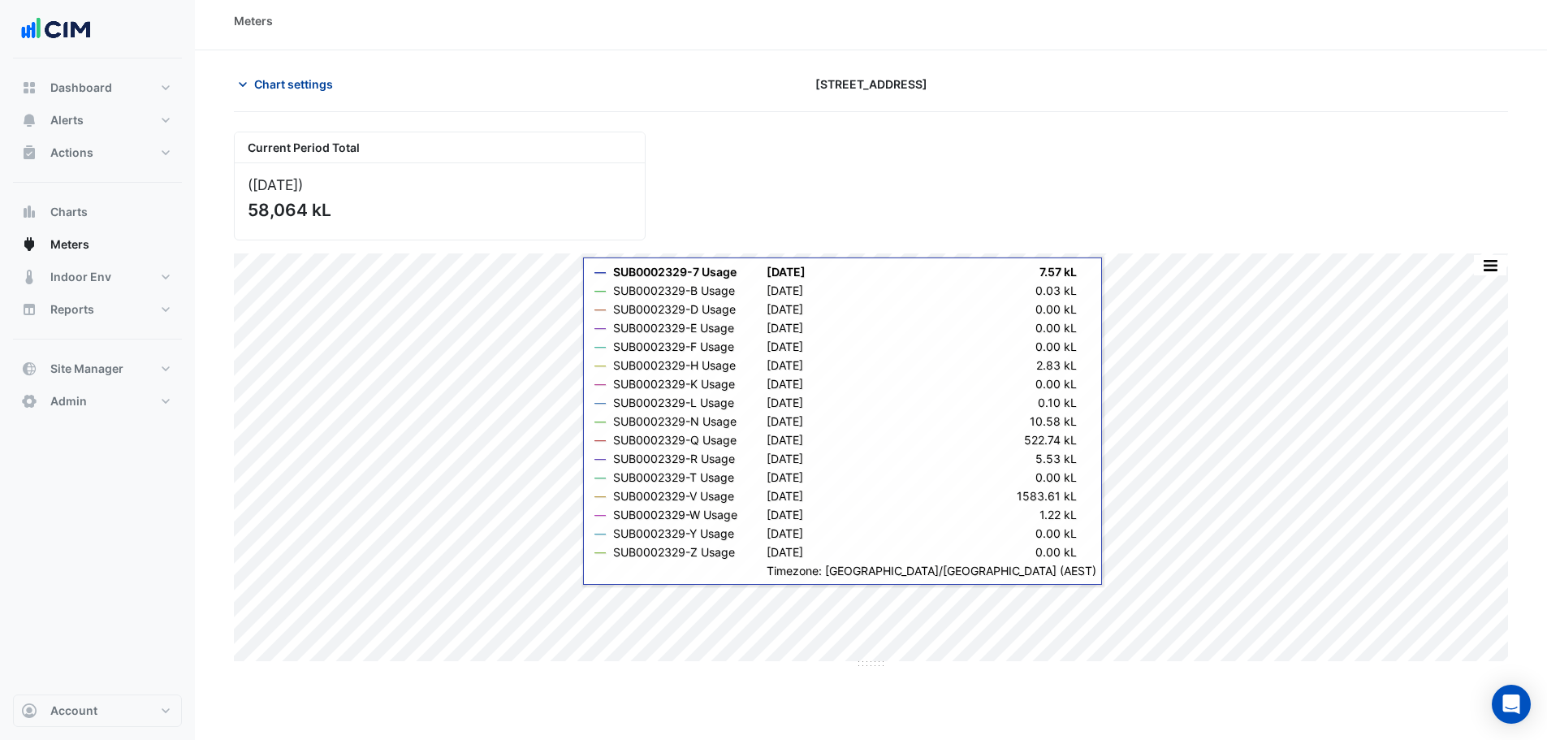
scroll to position [0, 0]
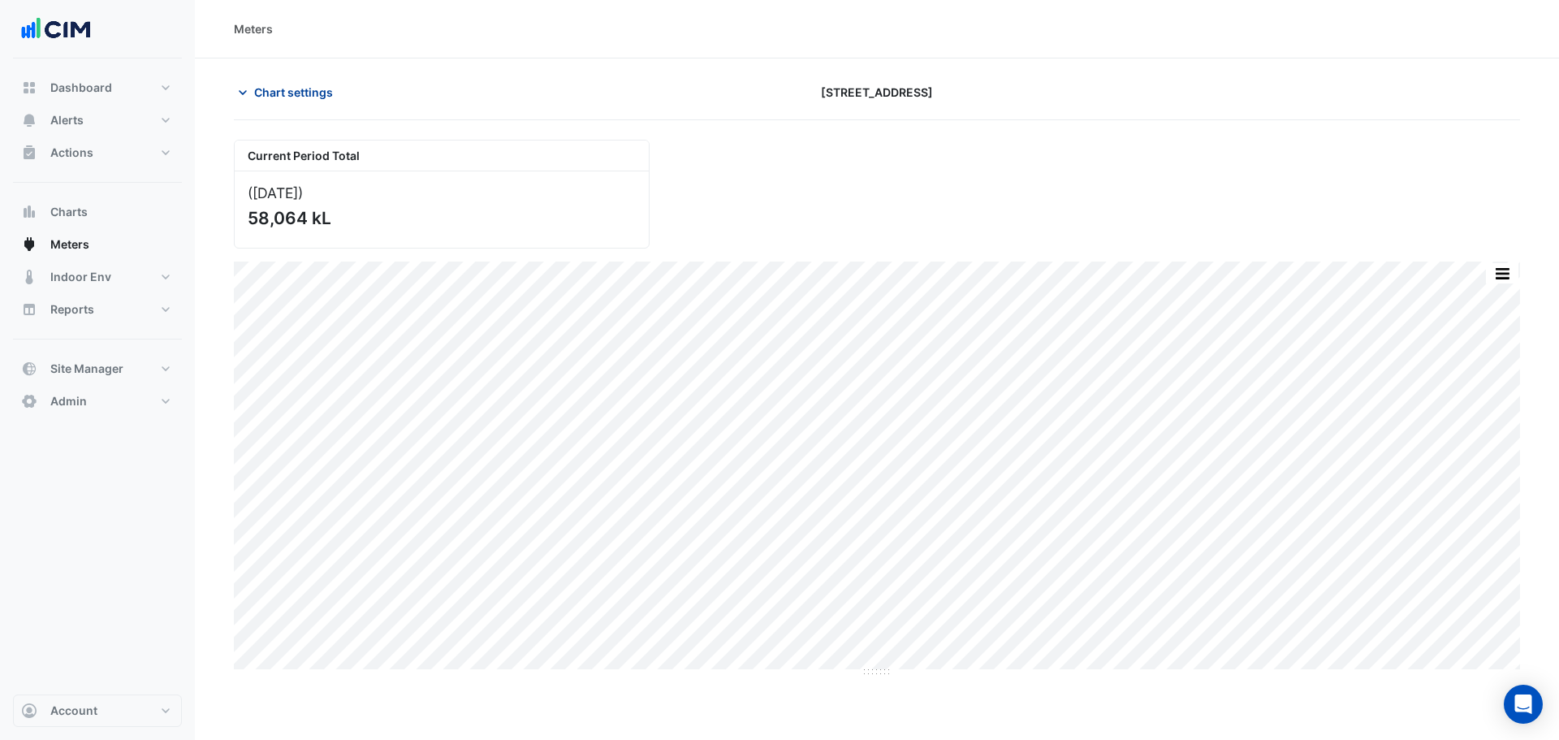
click at [295, 97] on span "Chart settings" at bounding box center [293, 92] width 79 height 17
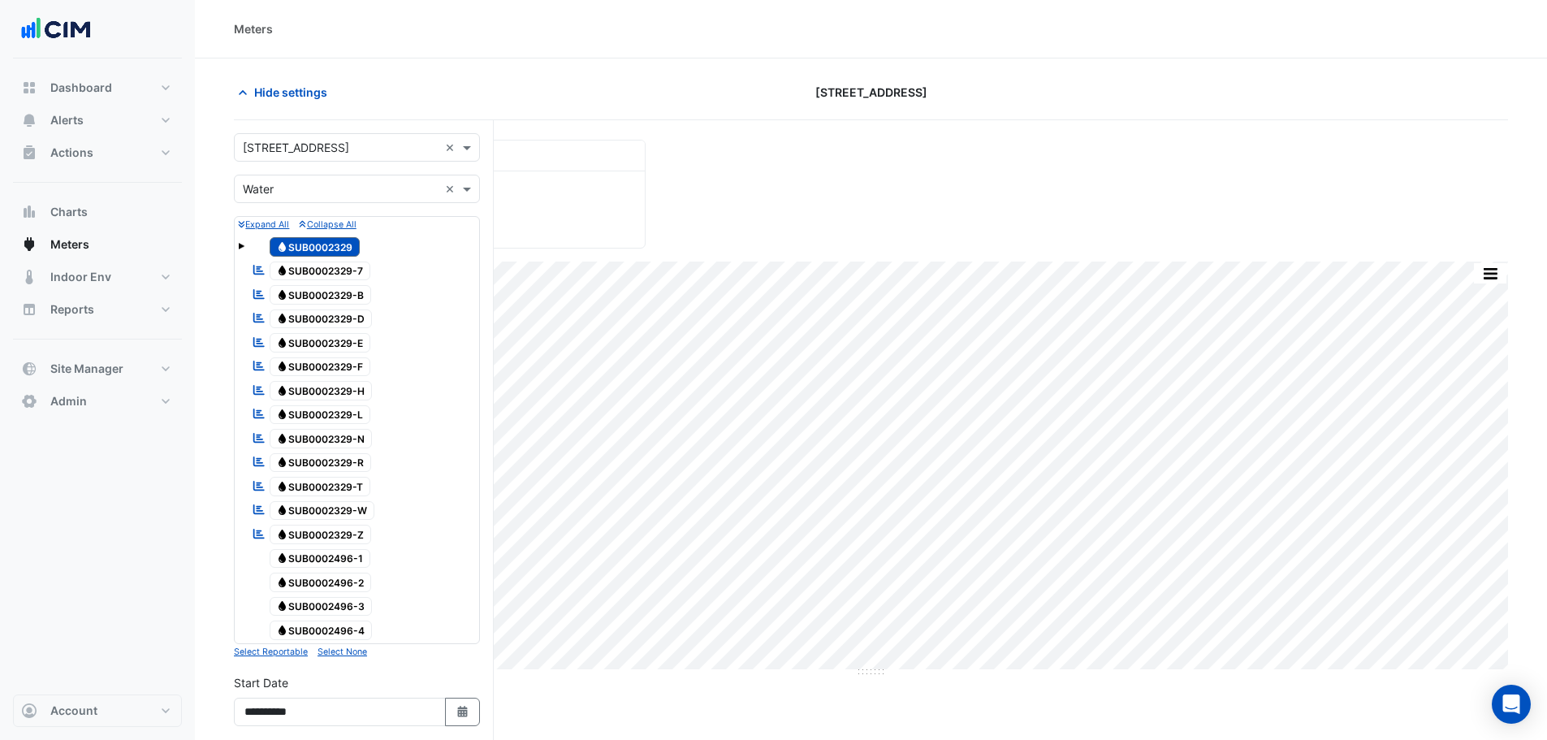
click at [286, 194] on input "text" at bounding box center [341, 189] width 196 height 17
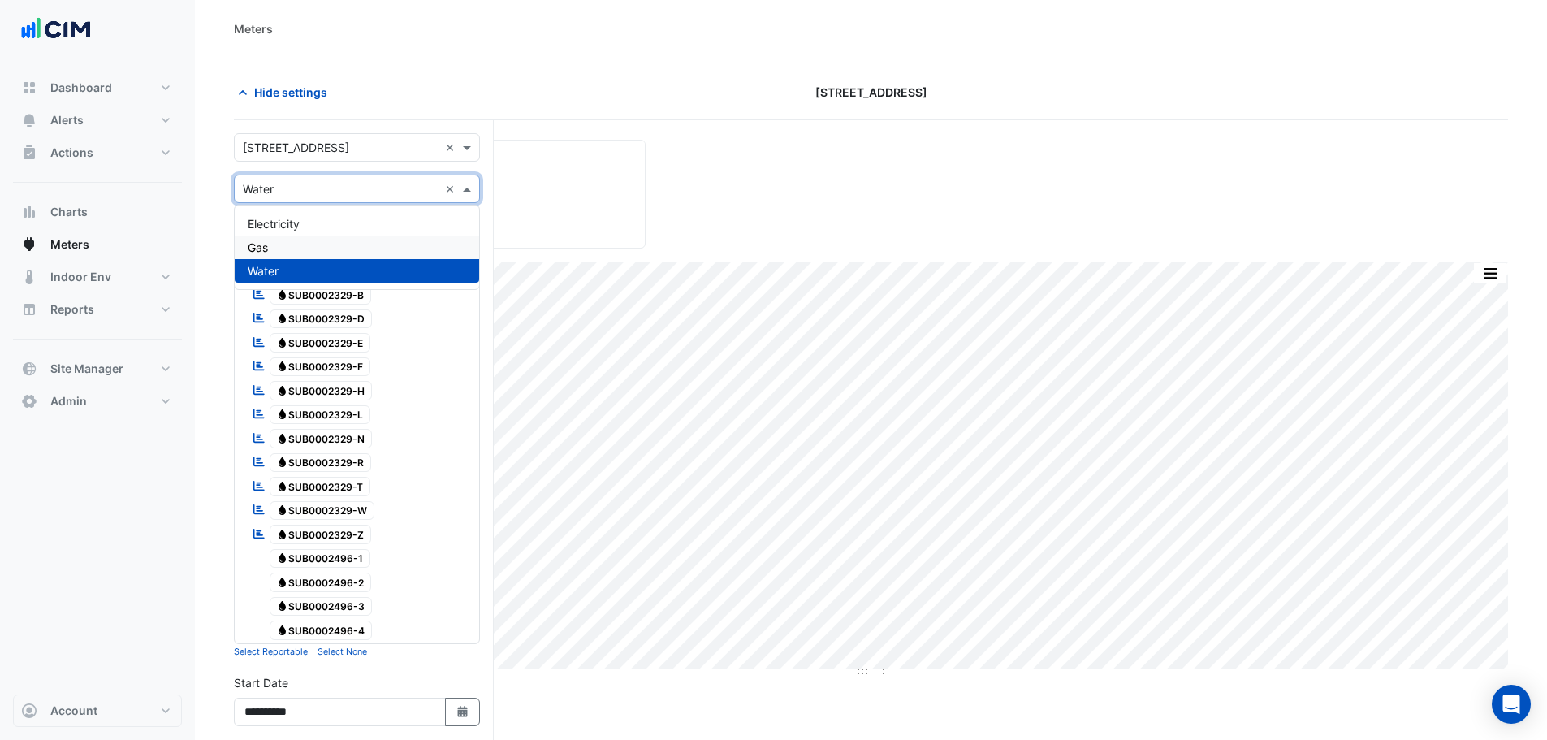
click at [288, 237] on div "Gas" at bounding box center [357, 247] width 244 height 24
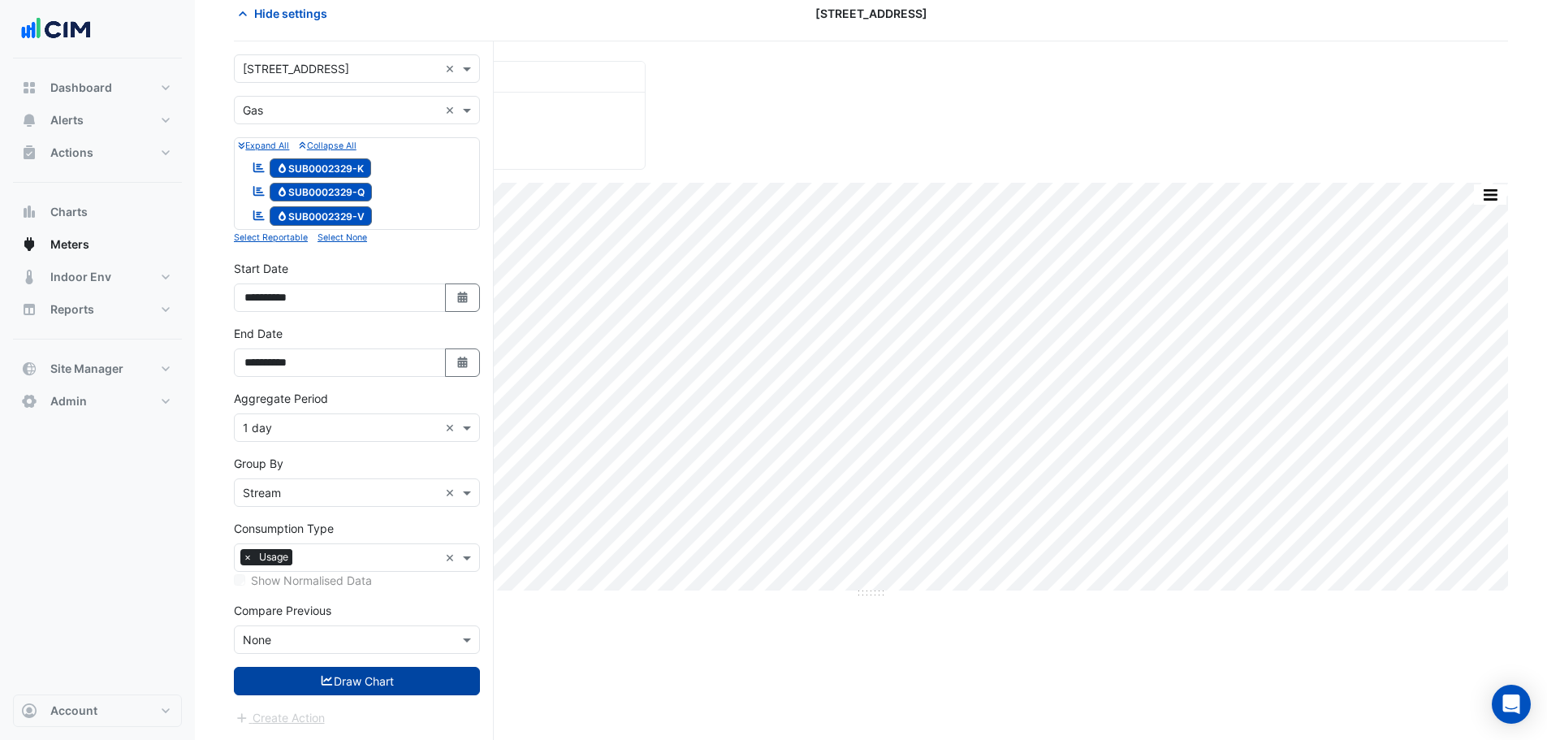
click at [363, 667] on button "Draw Chart" at bounding box center [357, 681] width 246 height 28
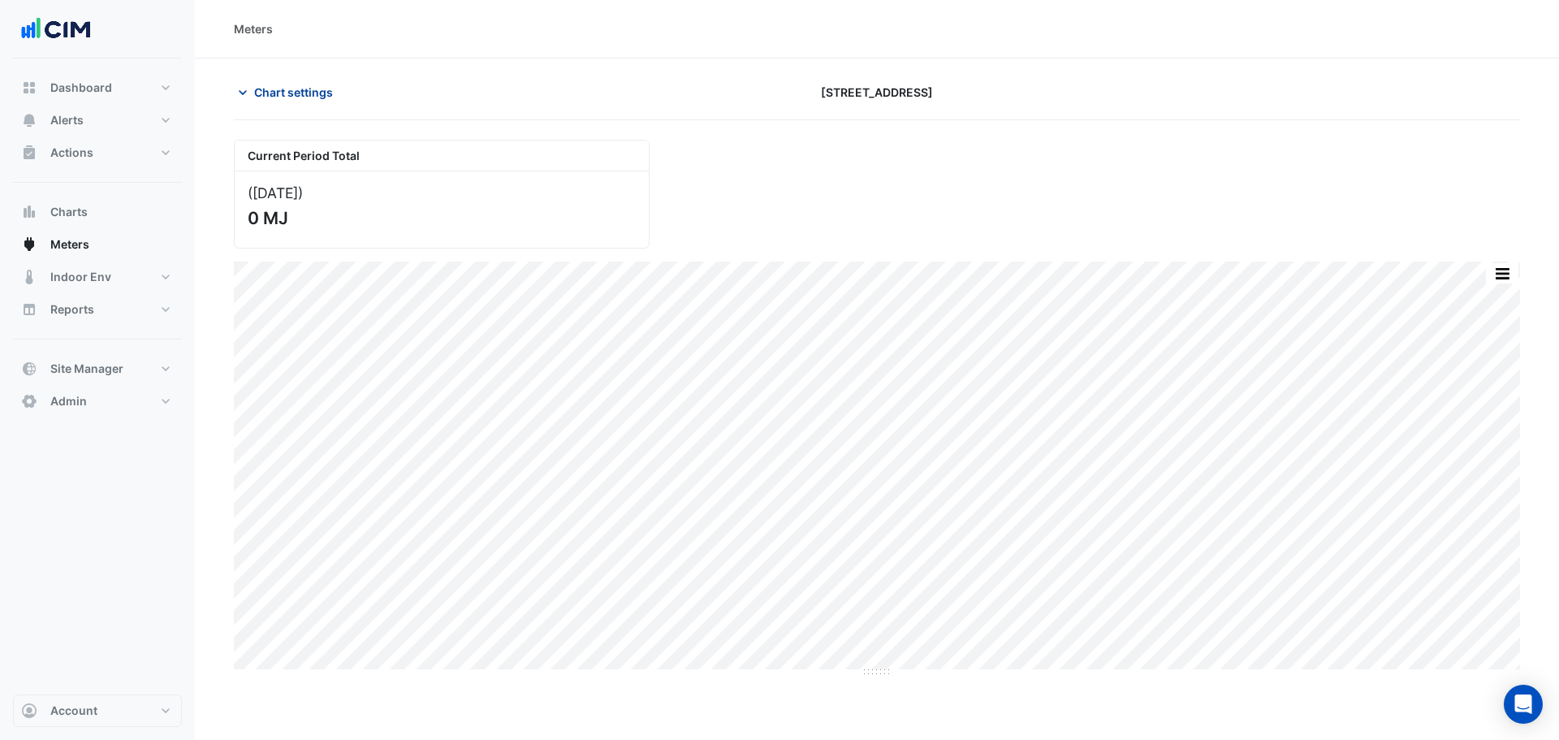
click at [295, 90] on span "Chart settings" at bounding box center [293, 92] width 79 height 17
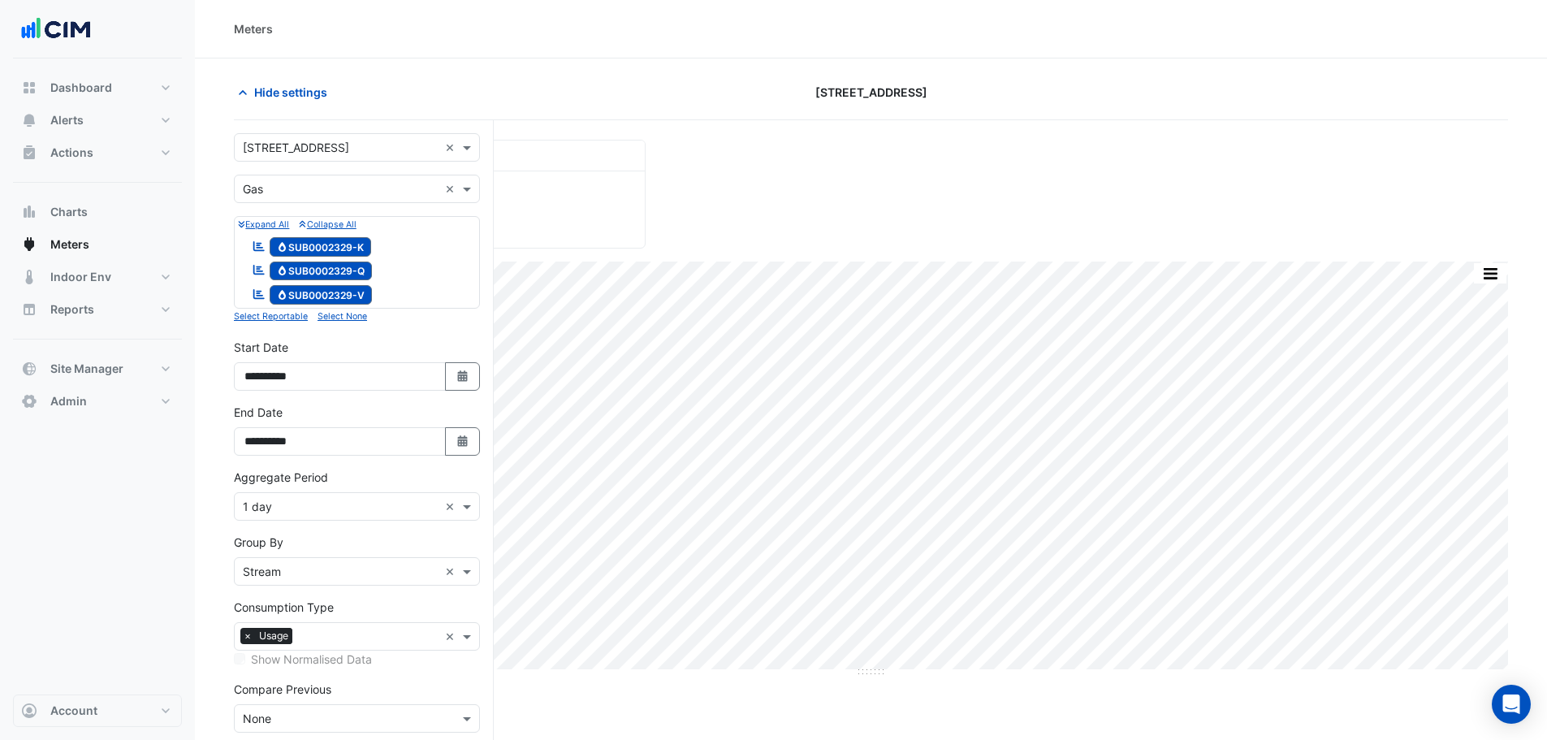
click at [302, 145] on input "text" at bounding box center [341, 148] width 196 height 17
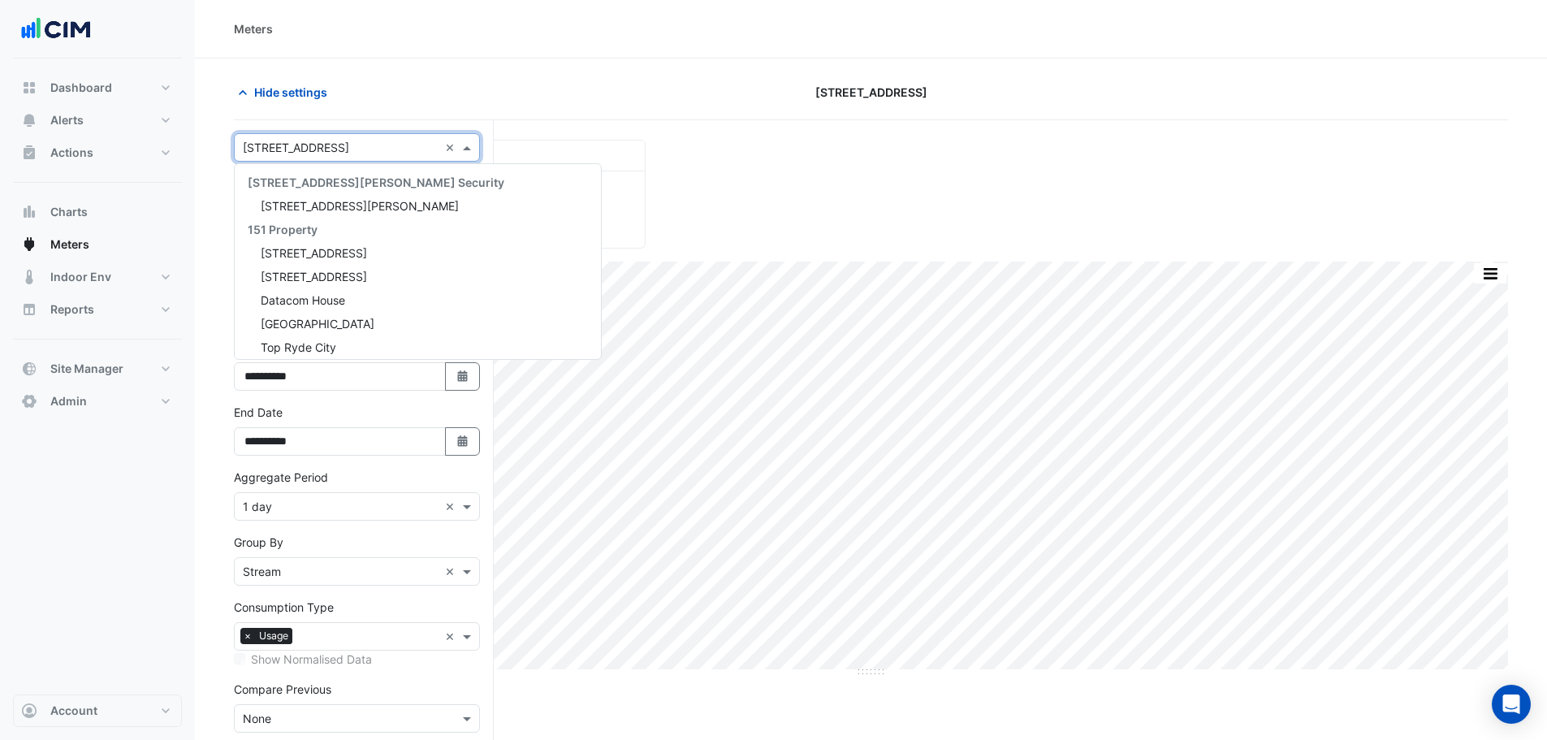
scroll to position [3561, 0]
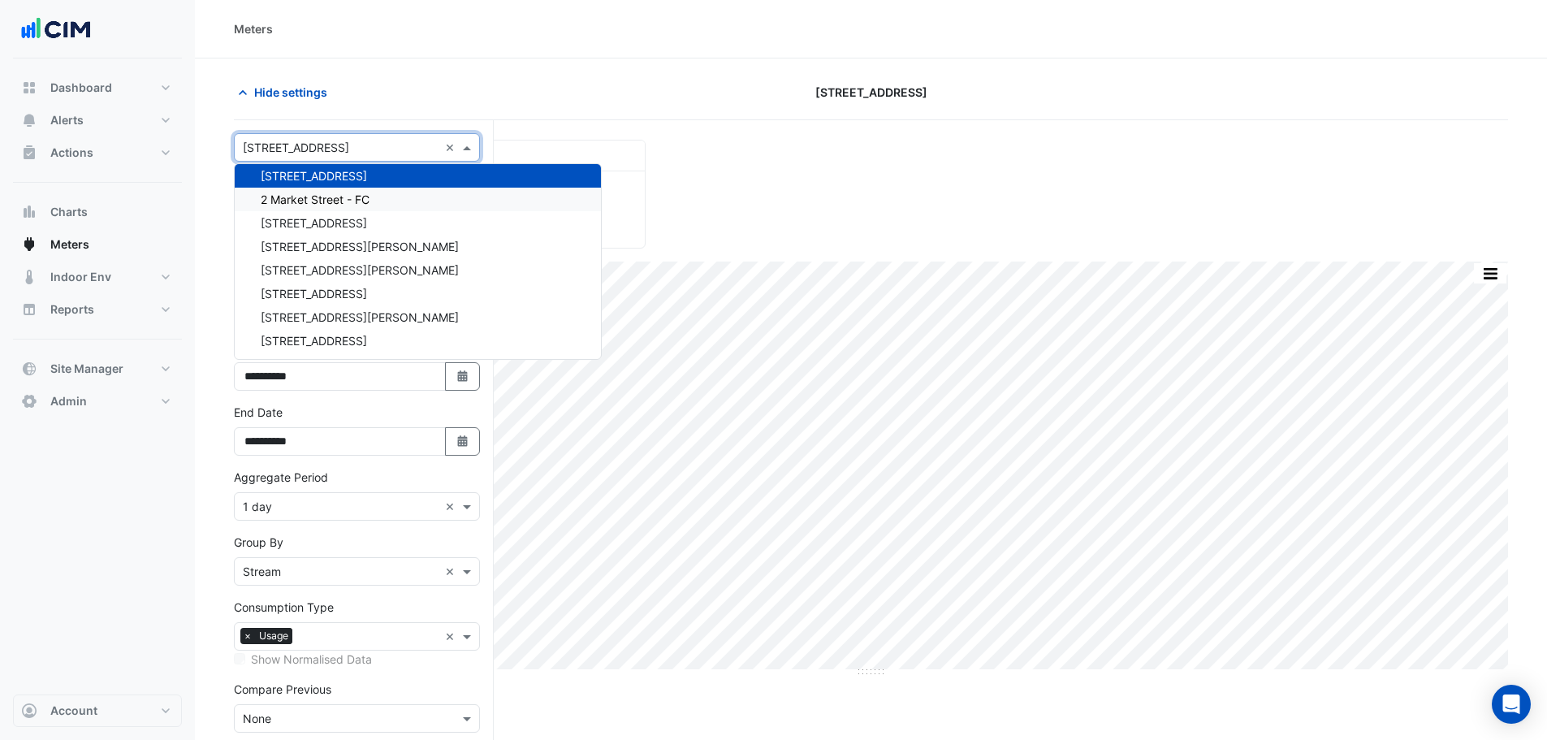
click at [194, 181] on nav "Dashboard Portfolio Ratings Performance Alerts Site Rules Templates Actions Sit…" at bounding box center [97, 370] width 195 height 740
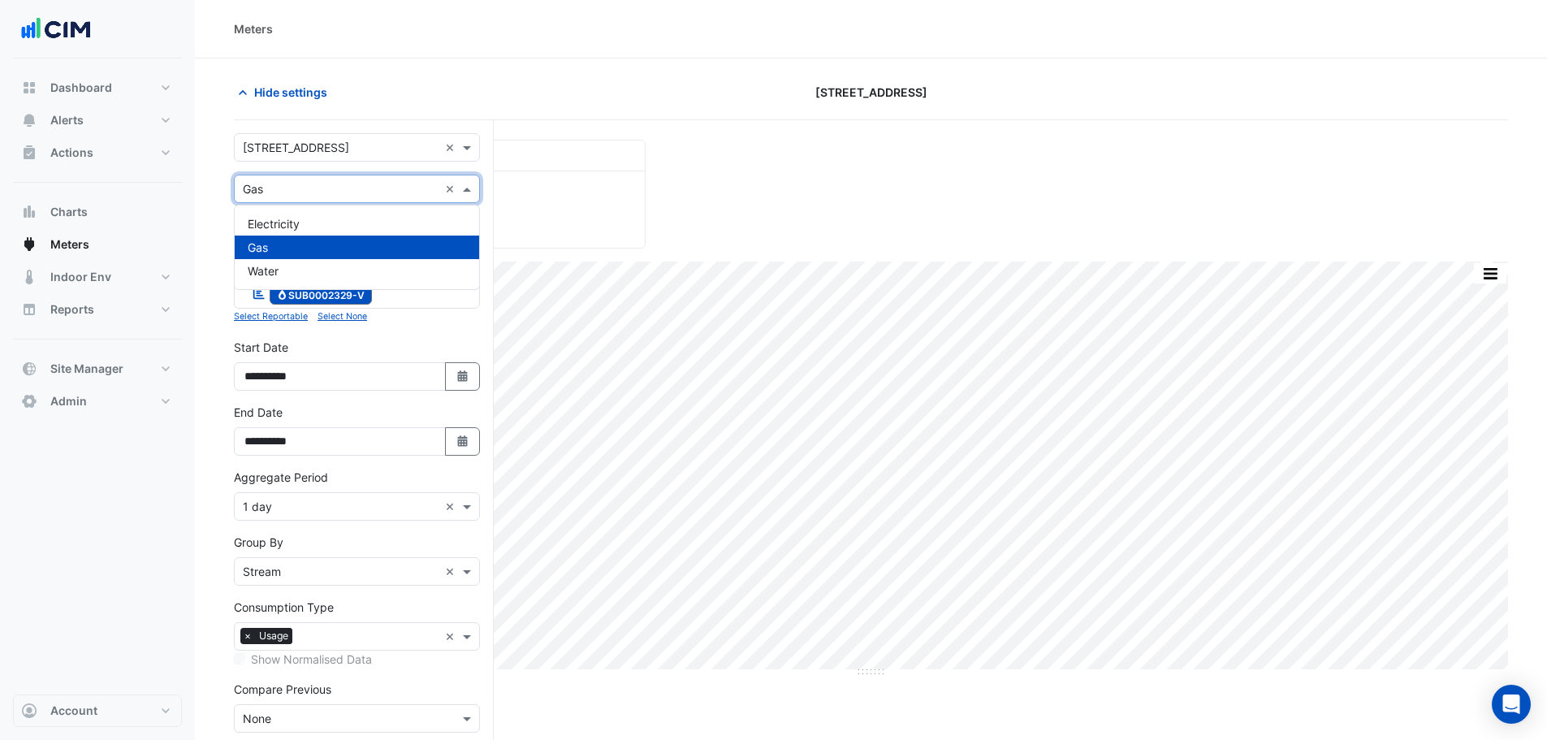
click at [285, 188] on input "text" at bounding box center [341, 189] width 196 height 17
click at [264, 223] on span "Electricity" at bounding box center [274, 224] width 52 height 14
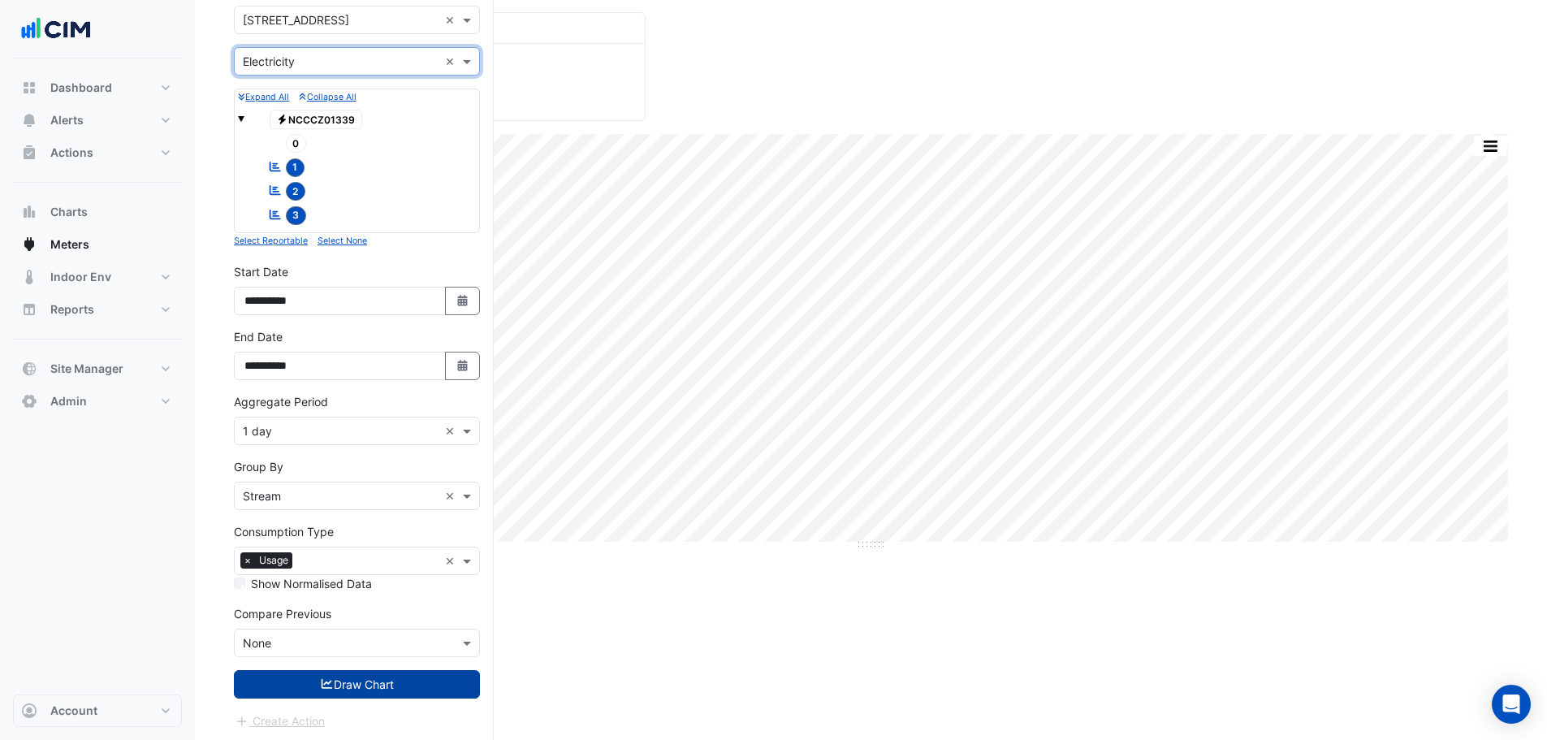
scroll to position [131, 0]
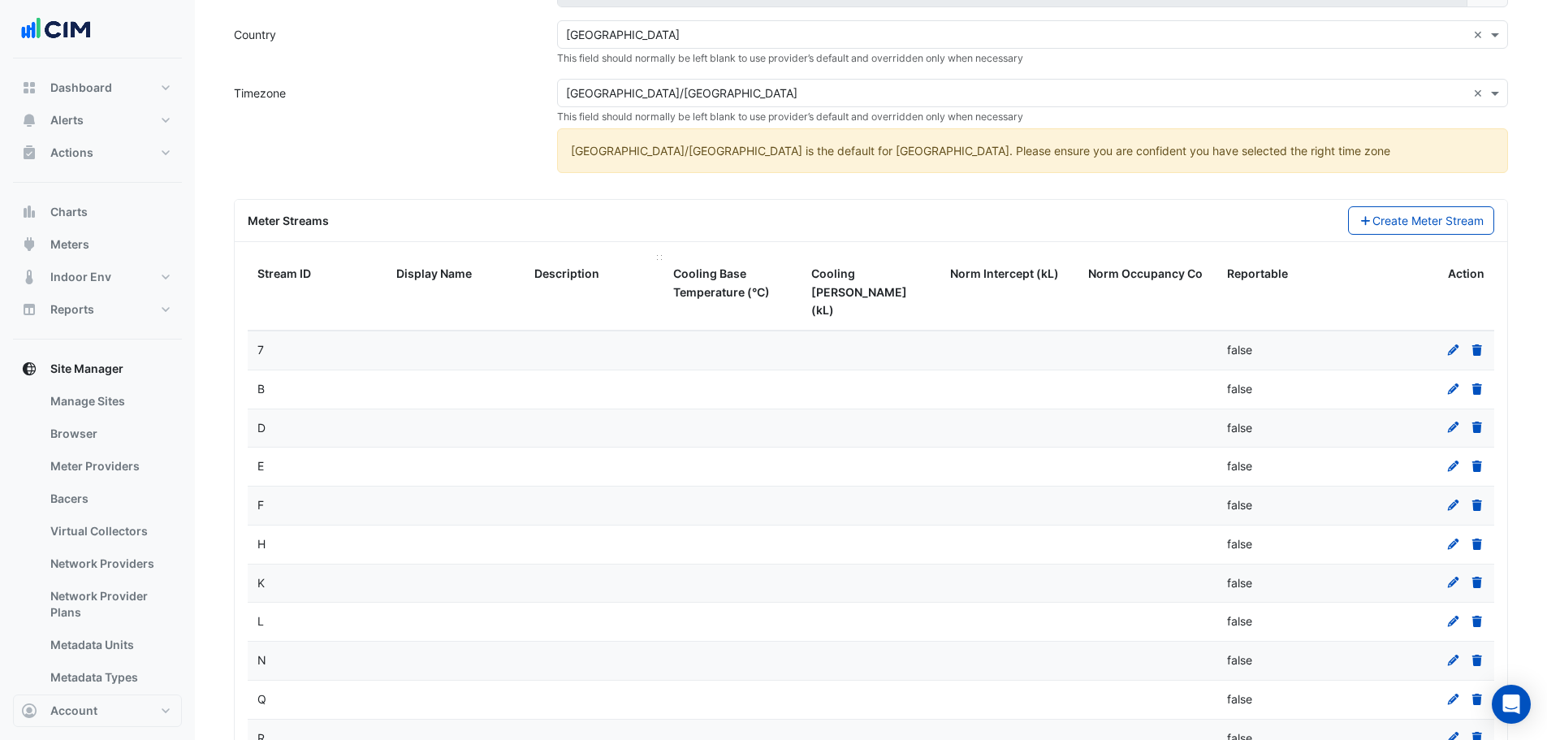
scroll to position [487, 0]
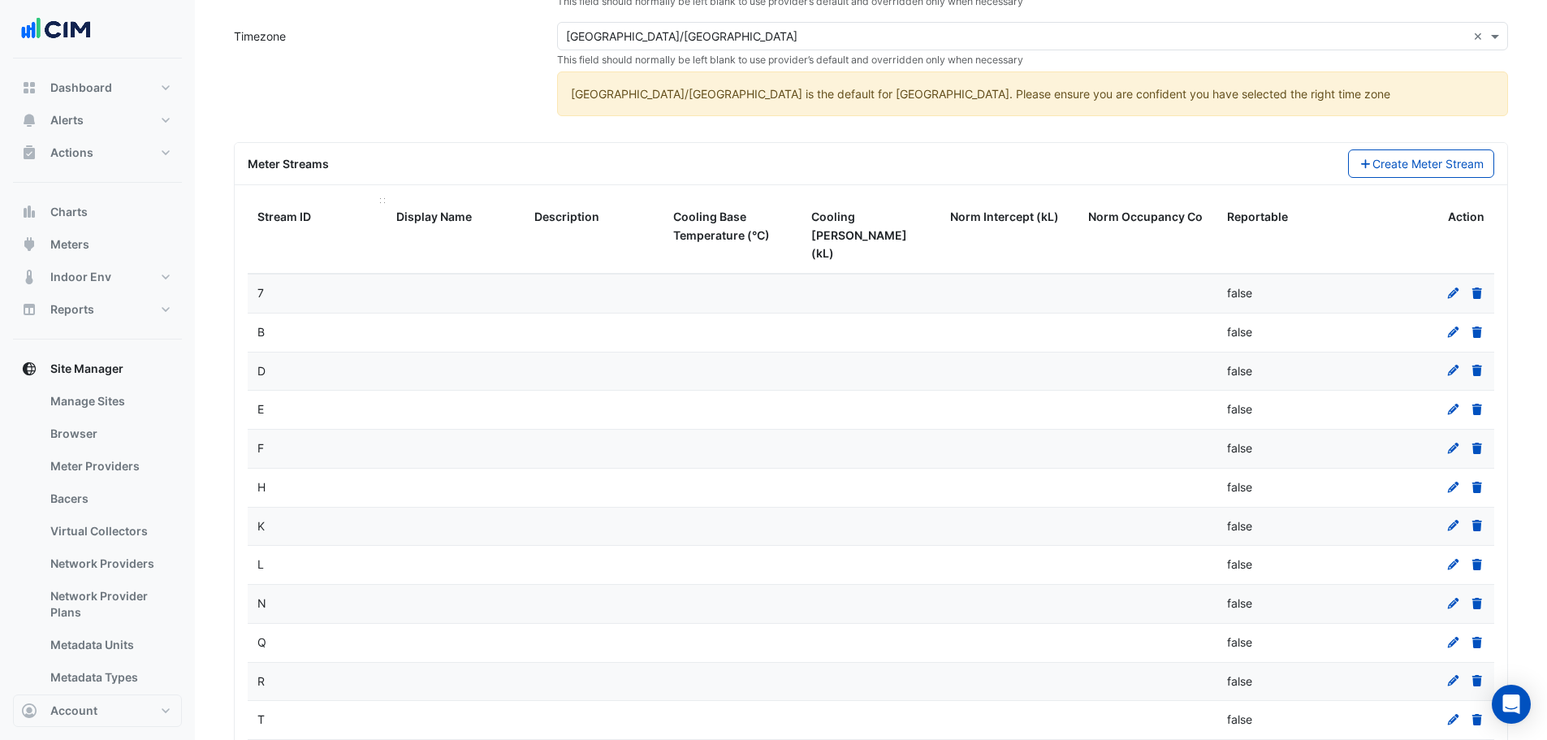
drag, startPoint x: 293, startPoint y: 218, endPoint x: 334, endPoint y: 219, distance: 41.4
click at [293, 218] on span "Stream ID" at bounding box center [284, 216] width 54 height 14
click at [1455, 287] on icon at bounding box center [1453, 292] width 15 height 11
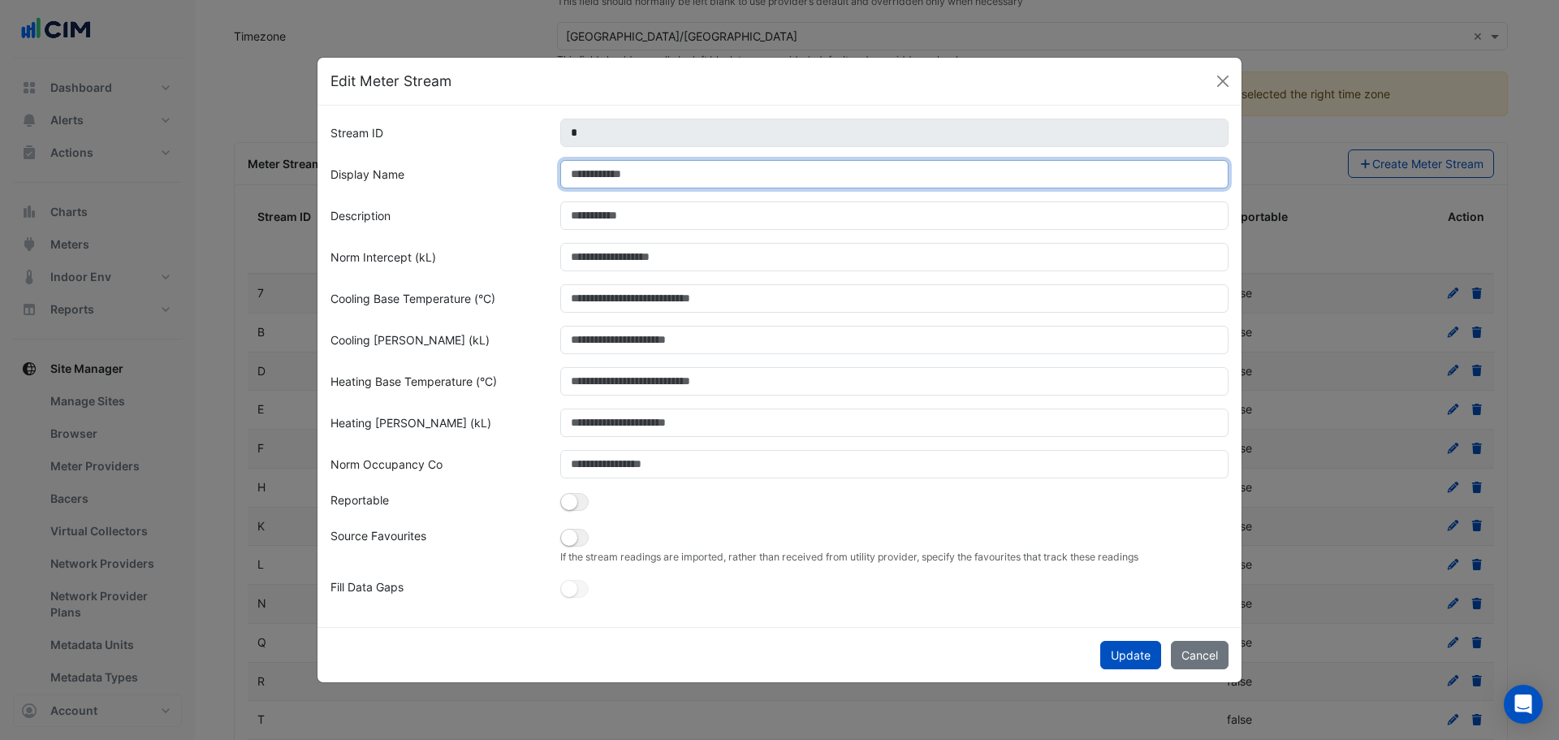
click at [605, 183] on input "Display Name" at bounding box center [894, 174] width 669 height 28
type input "**********"
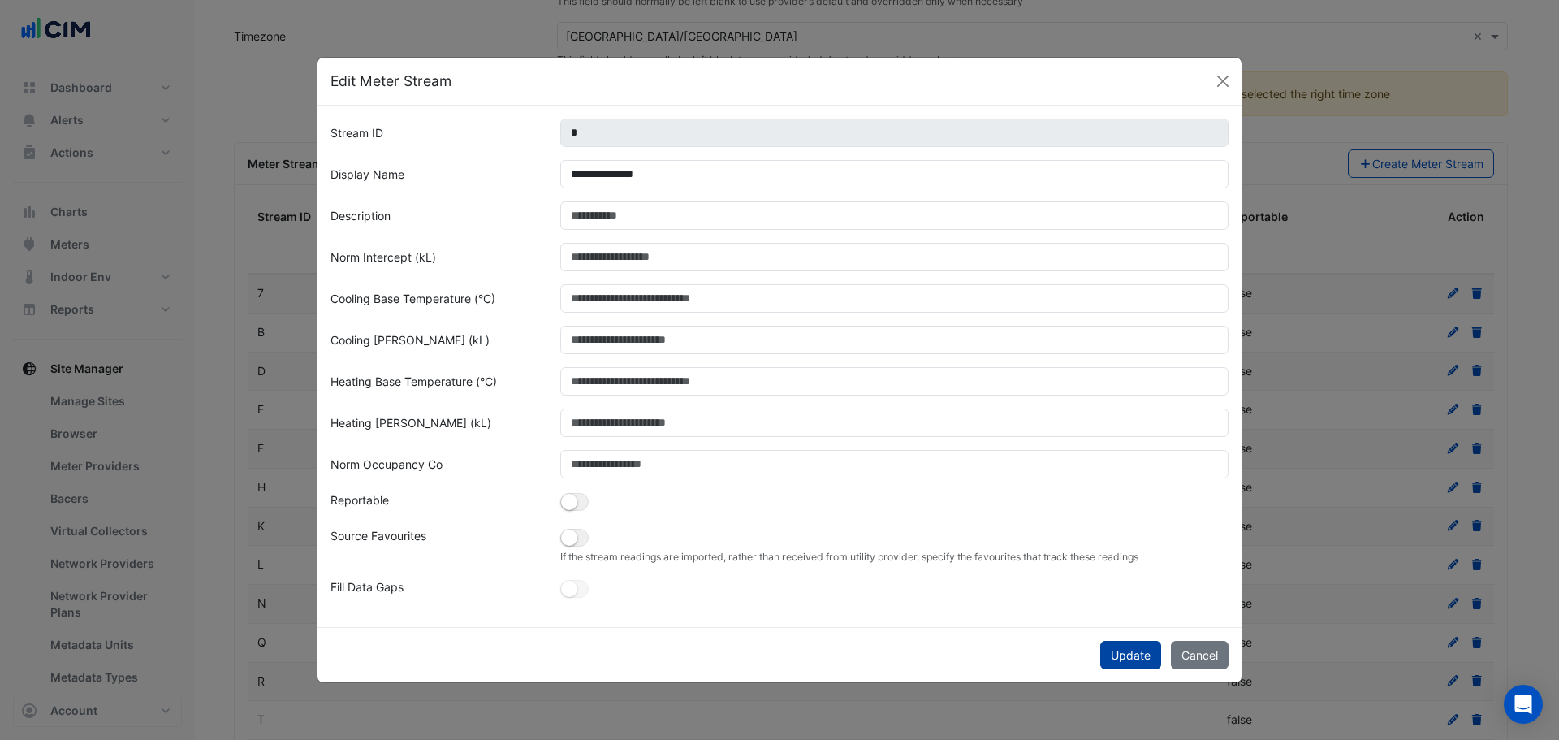
click at [1132, 656] on button "Update" at bounding box center [1130, 655] width 61 height 28
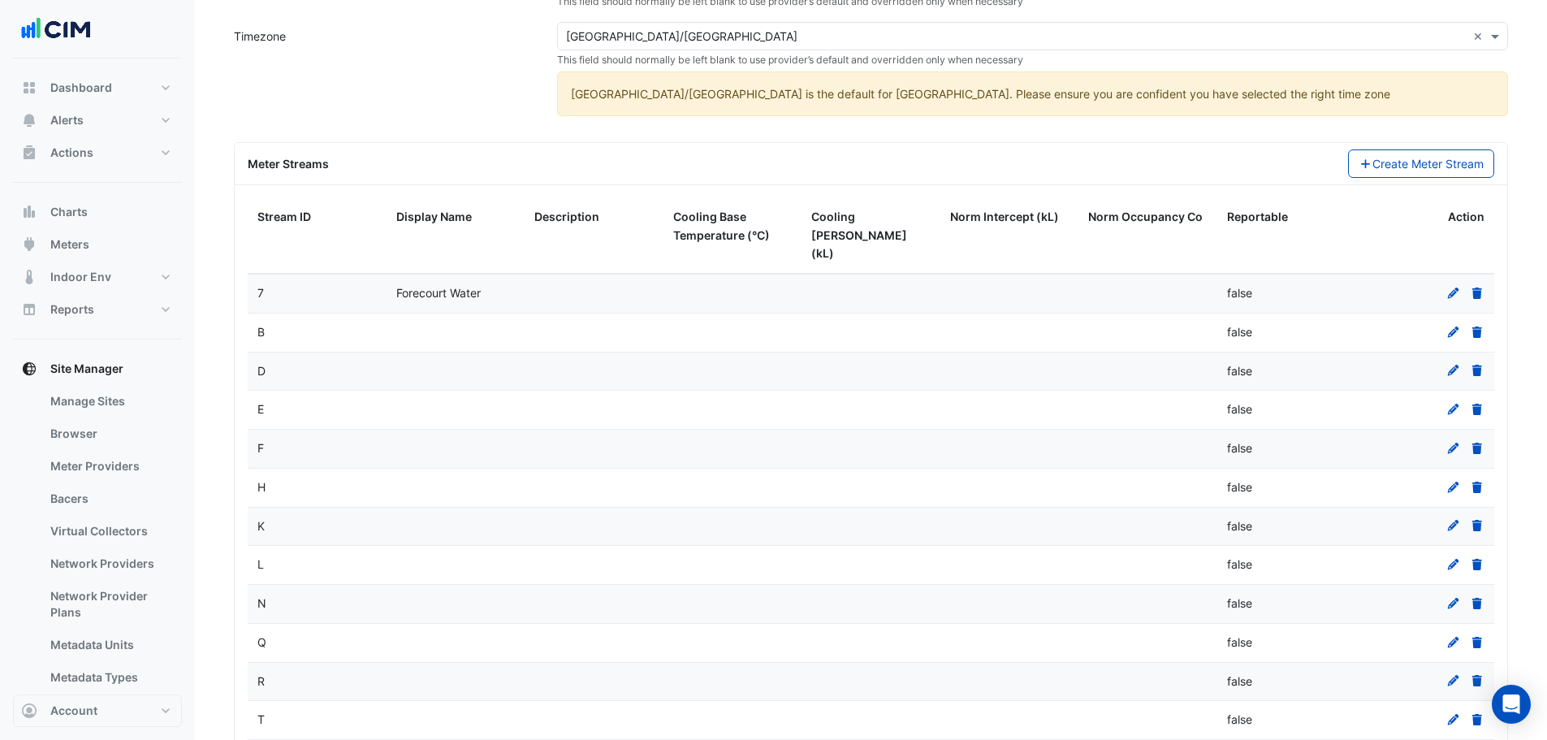
click at [1449, 326] on icon at bounding box center [1453, 331] width 15 height 11
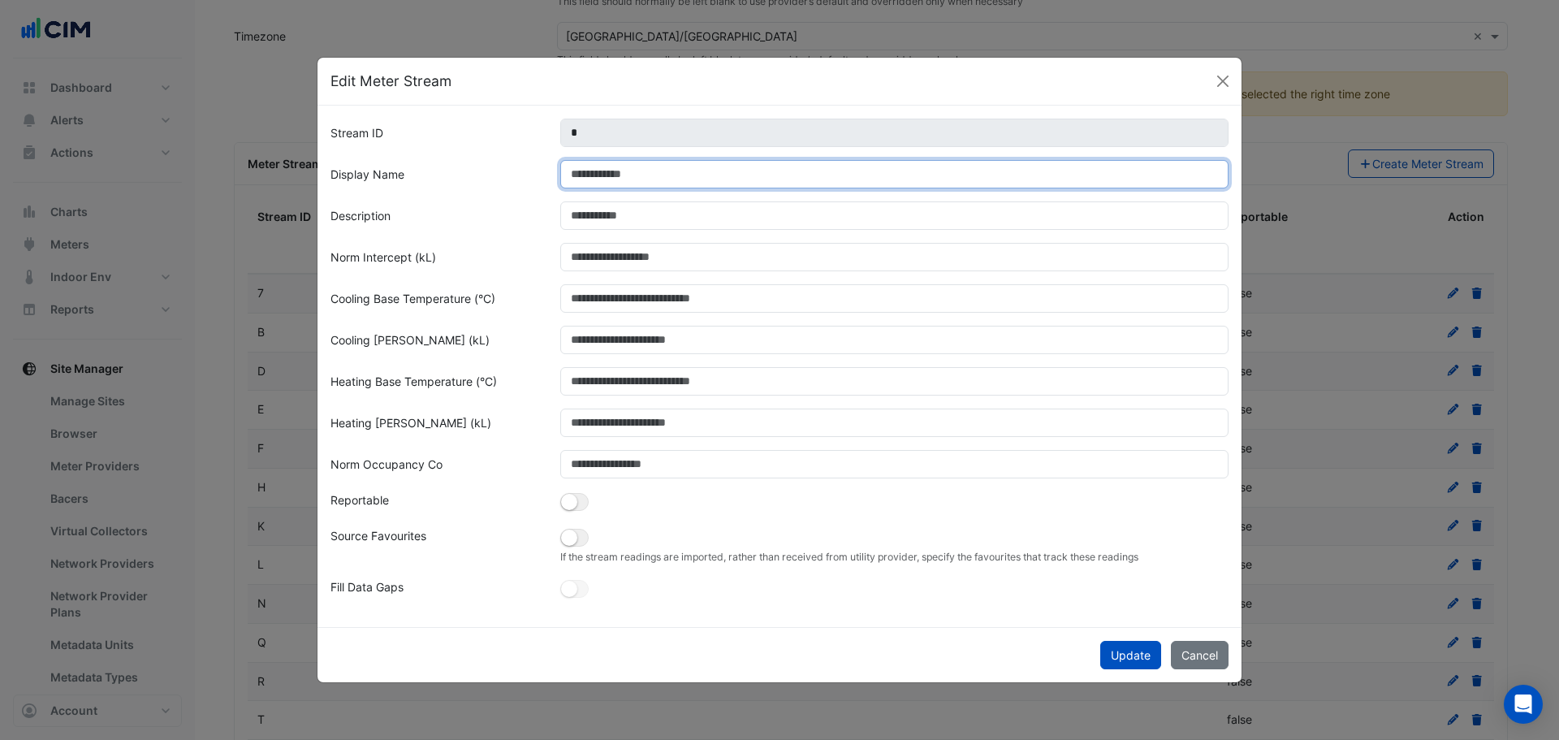
click at [634, 178] on input "Display Name" at bounding box center [894, 174] width 669 height 28
type input "**********"
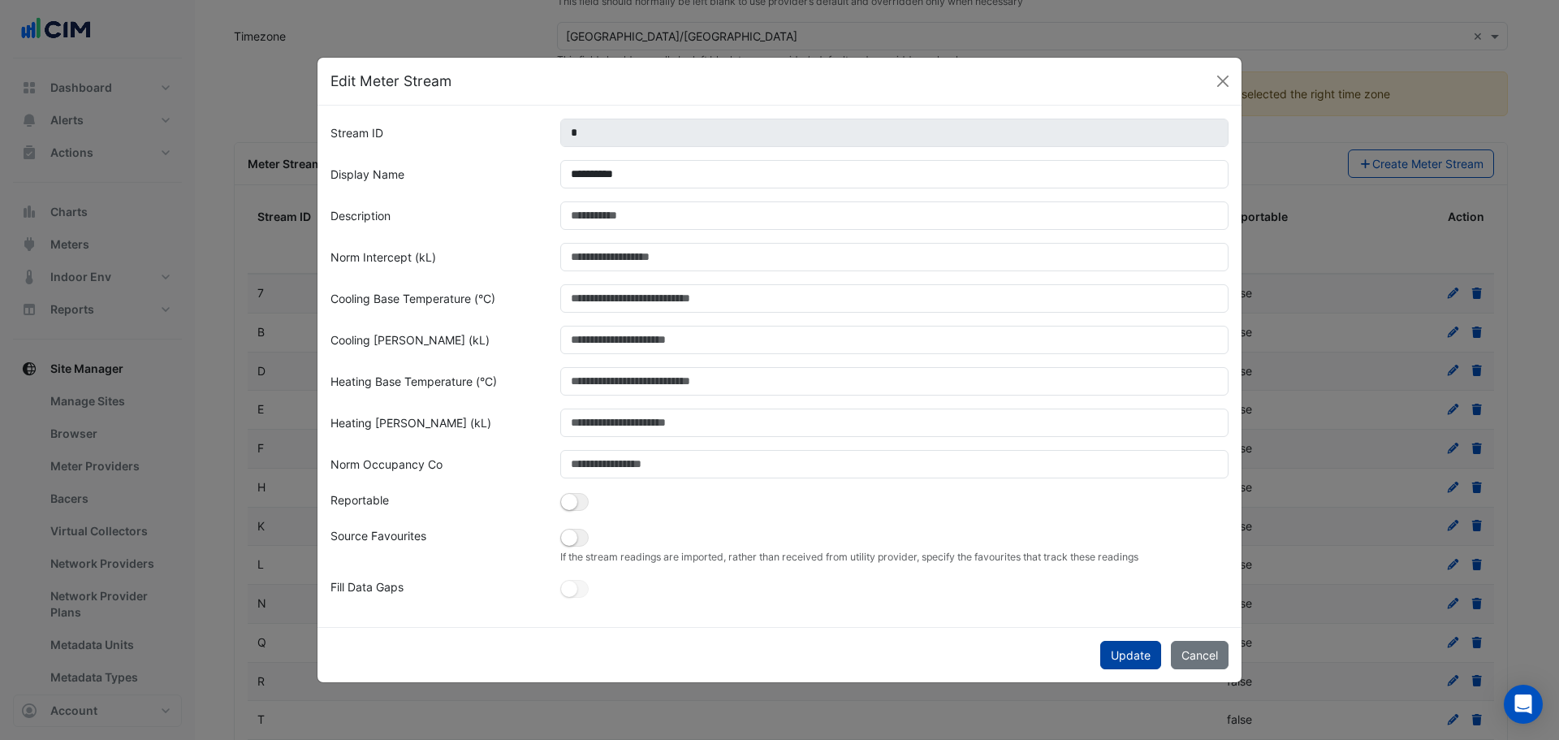
click at [1115, 655] on button "Update" at bounding box center [1130, 655] width 61 height 28
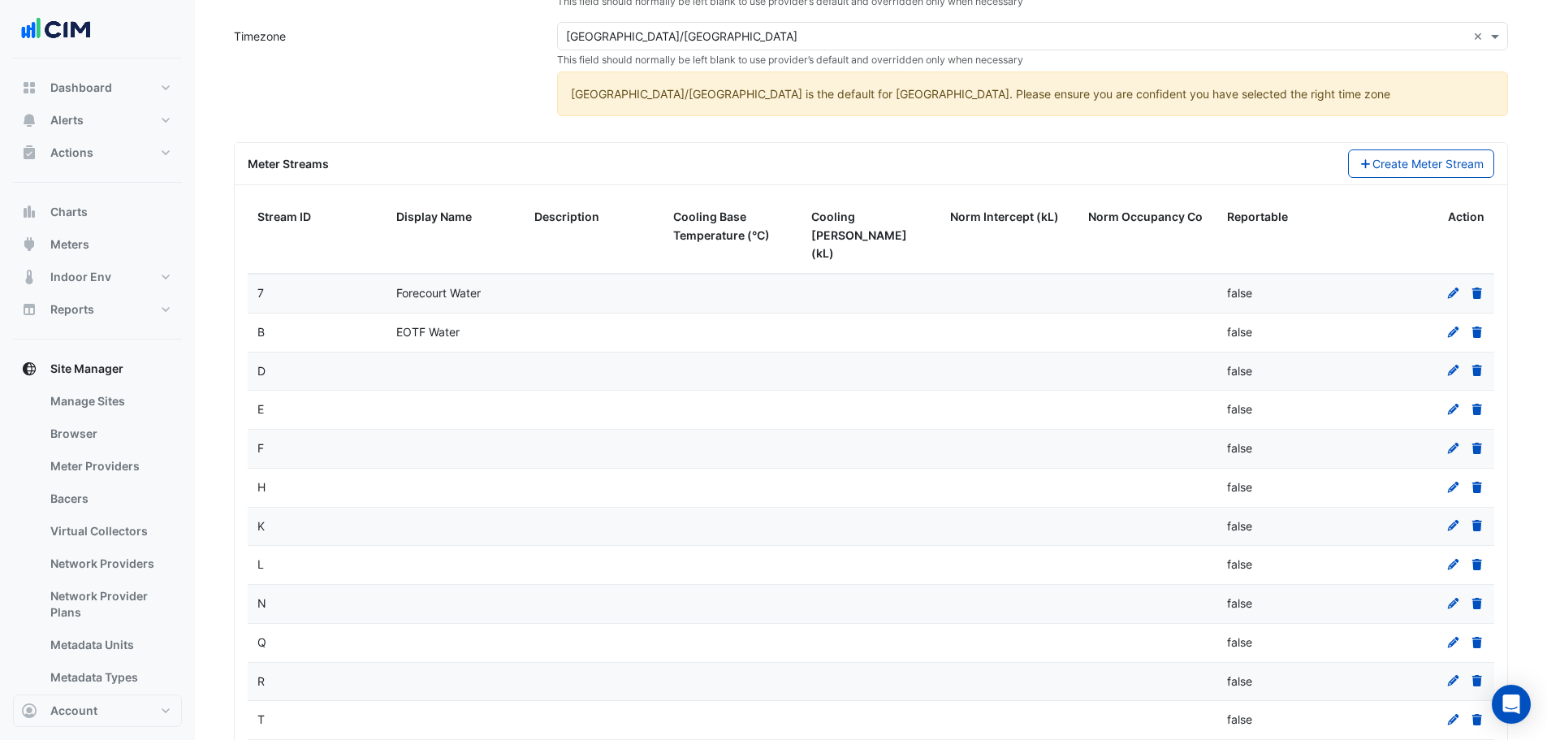
click at [1452, 365] on icon at bounding box center [1452, 370] width 11 height 11
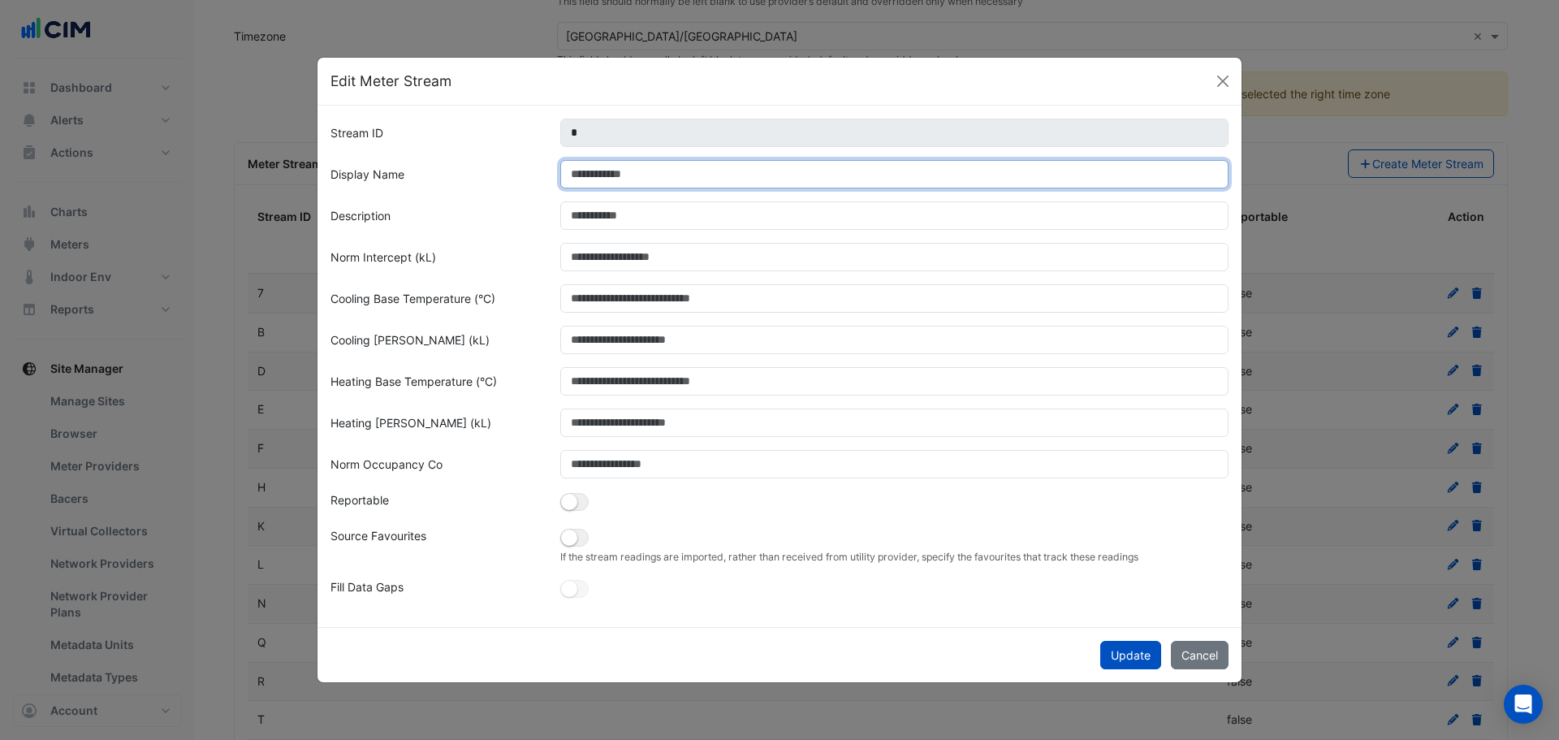
click at [629, 175] on input "Display Name" at bounding box center [894, 174] width 669 height 28
type input "**********"
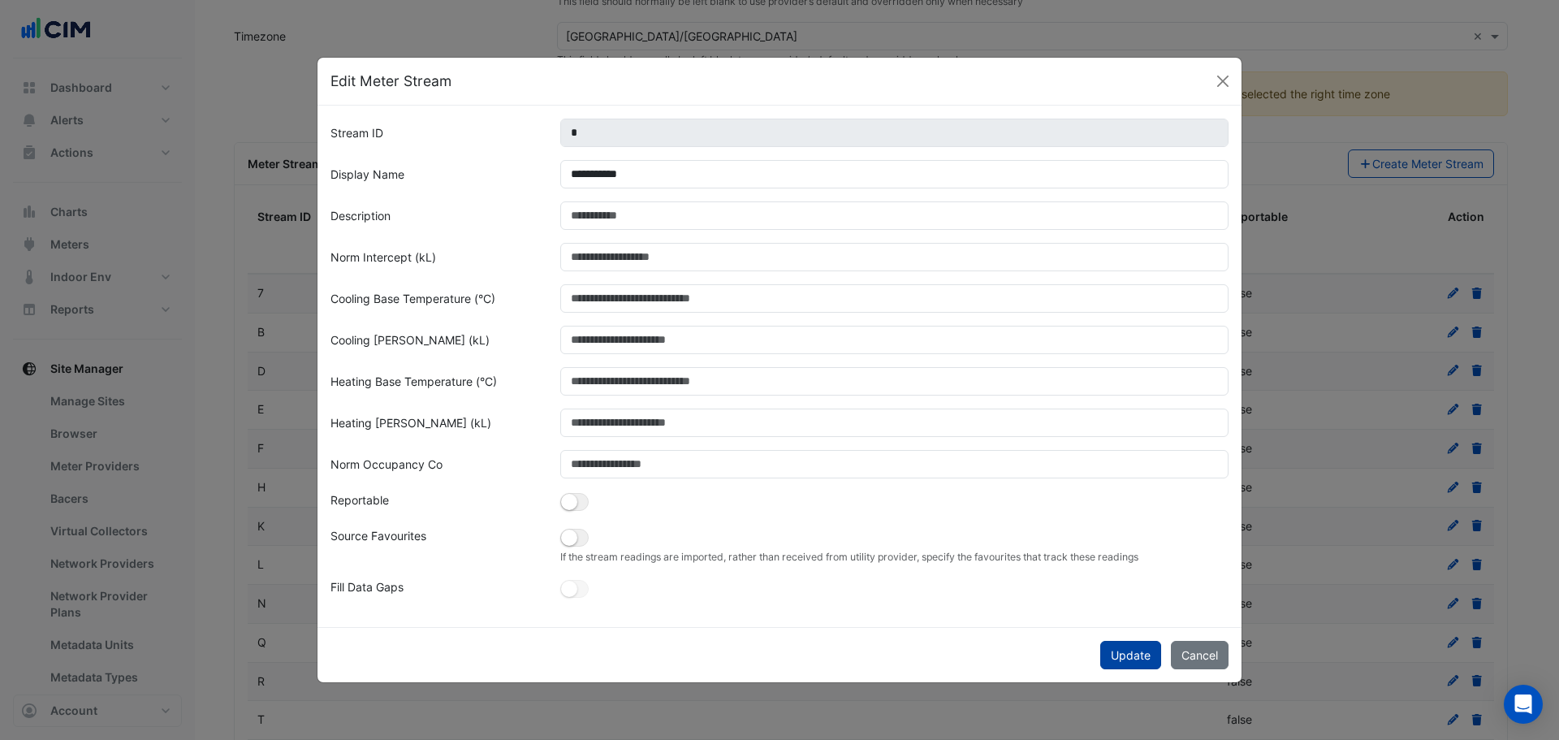
click at [1115, 659] on button "Update" at bounding box center [1130, 655] width 61 height 28
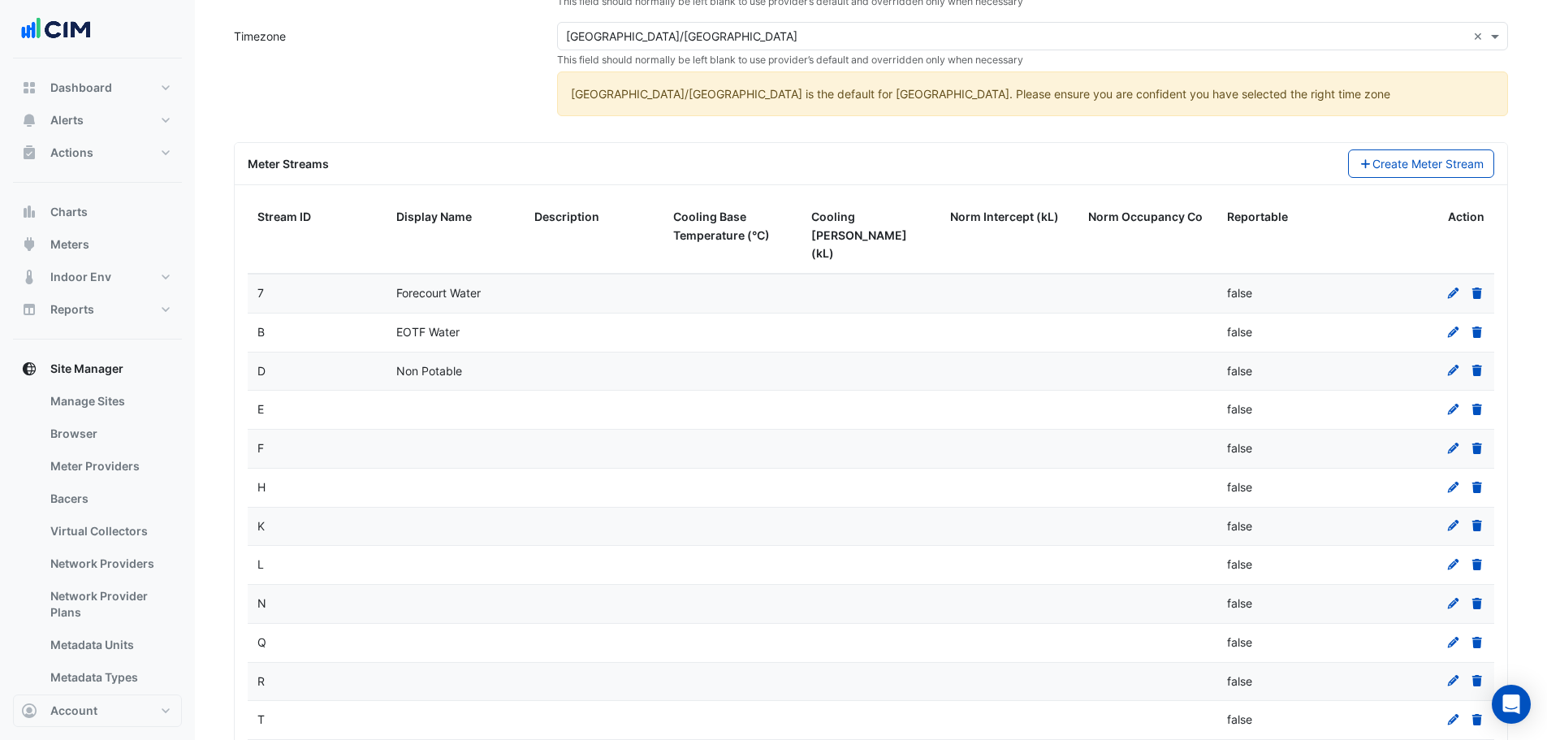
click at [1451, 403] on icon at bounding box center [1452, 408] width 11 height 11
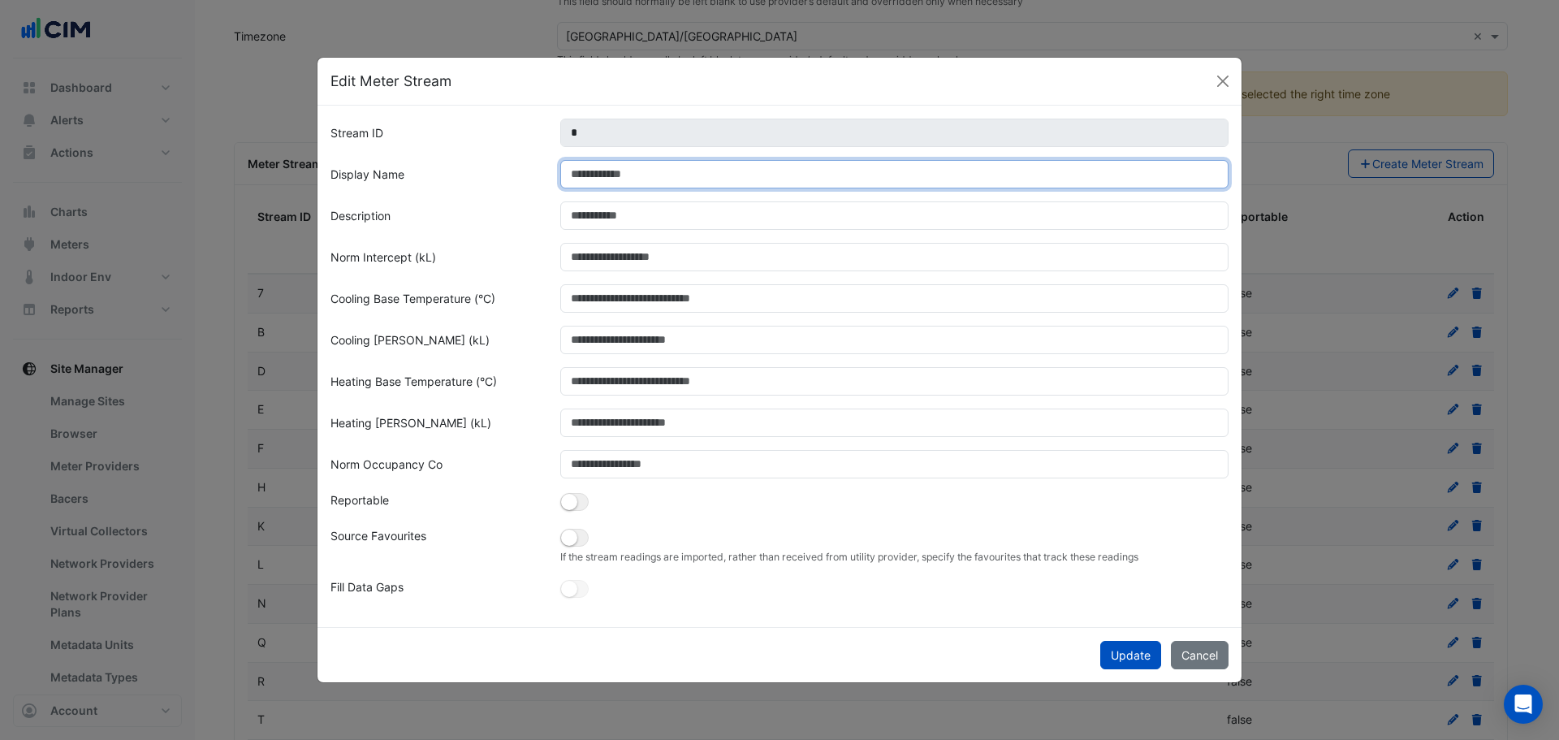
click at [628, 172] on input "Display Name" at bounding box center [894, 174] width 669 height 28
type input "*********"
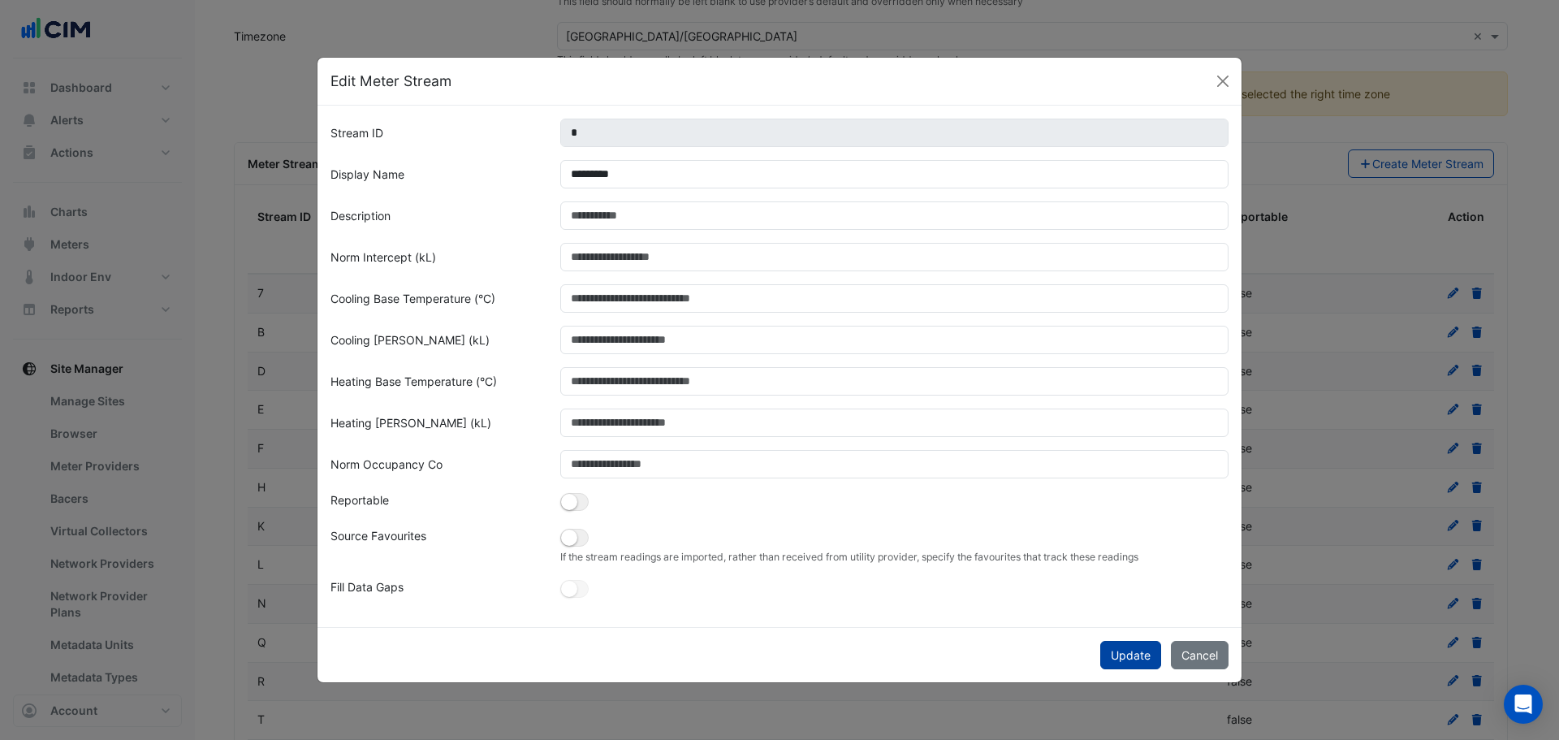
click at [1139, 651] on button "Update" at bounding box center [1130, 655] width 61 height 28
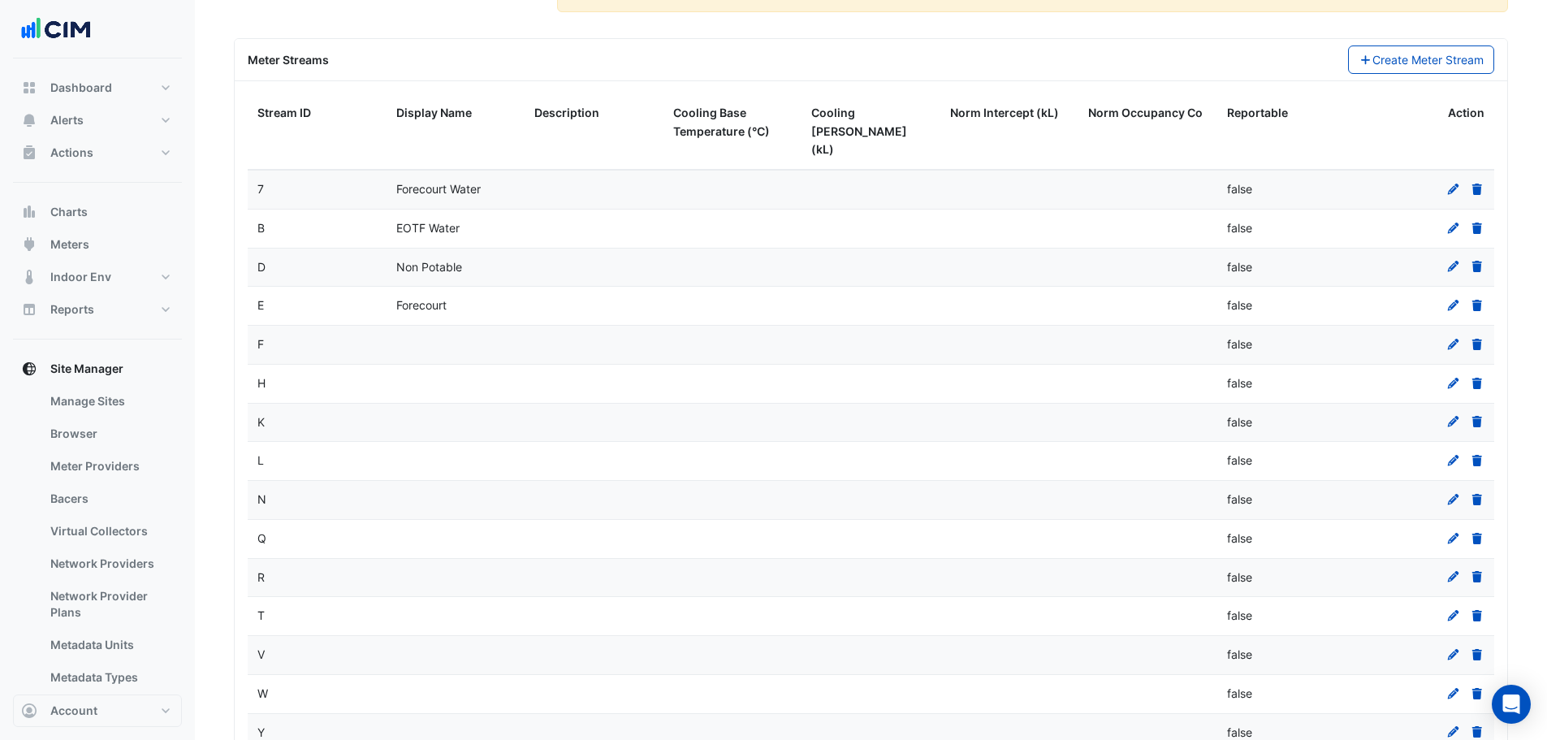
scroll to position [735, 0]
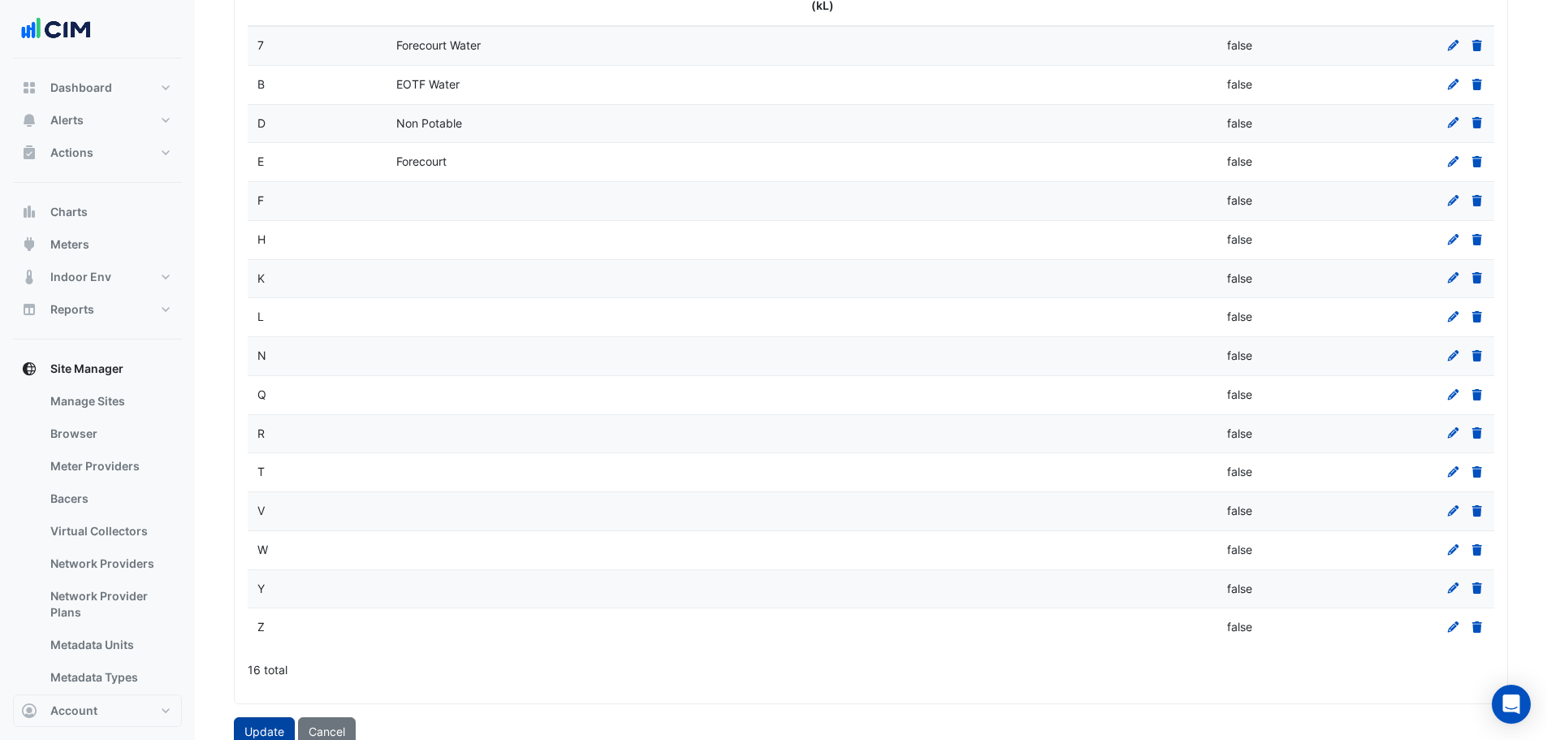
click at [270, 717] on button "Update" at bounding box center [264, 731] width 61 height 28
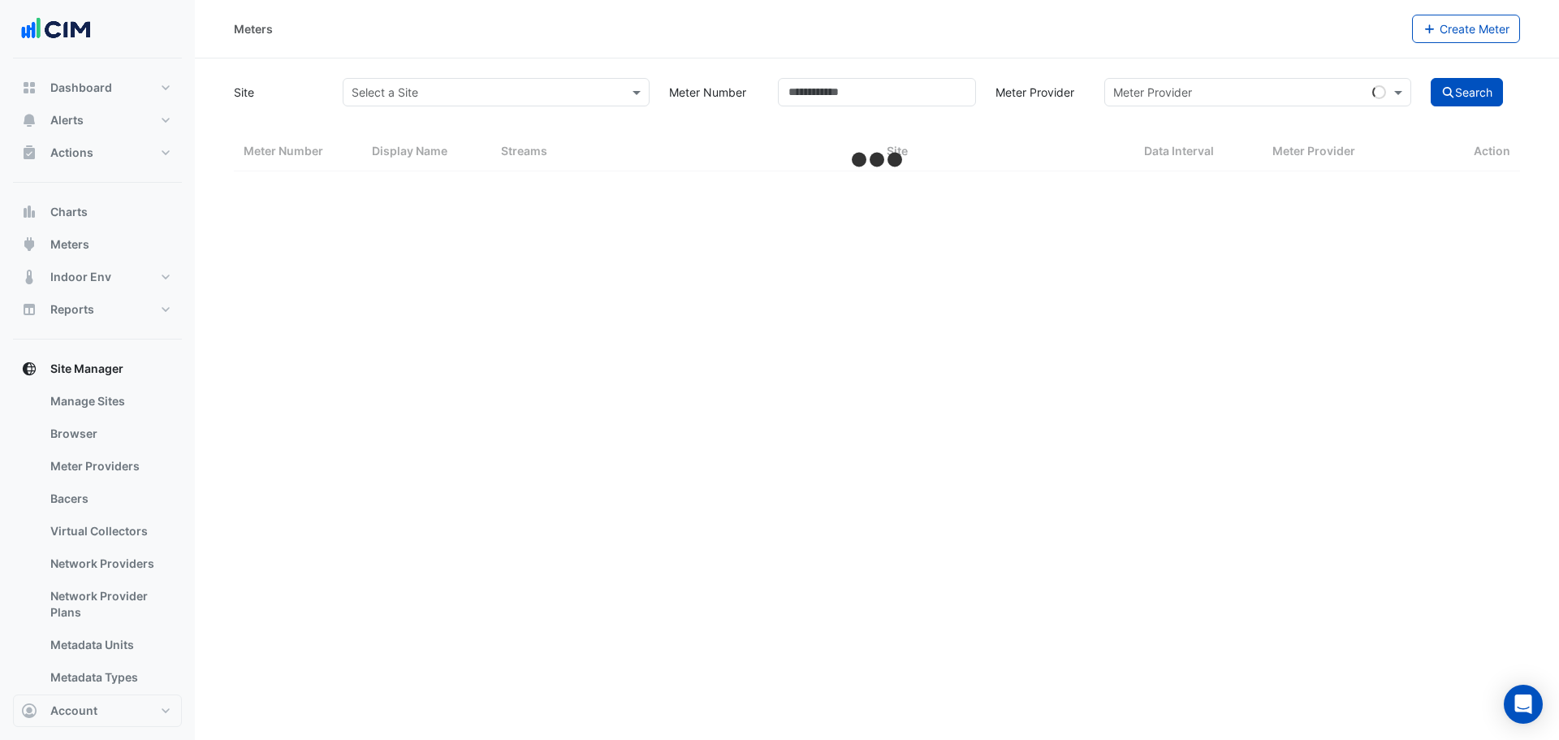
select select "***"
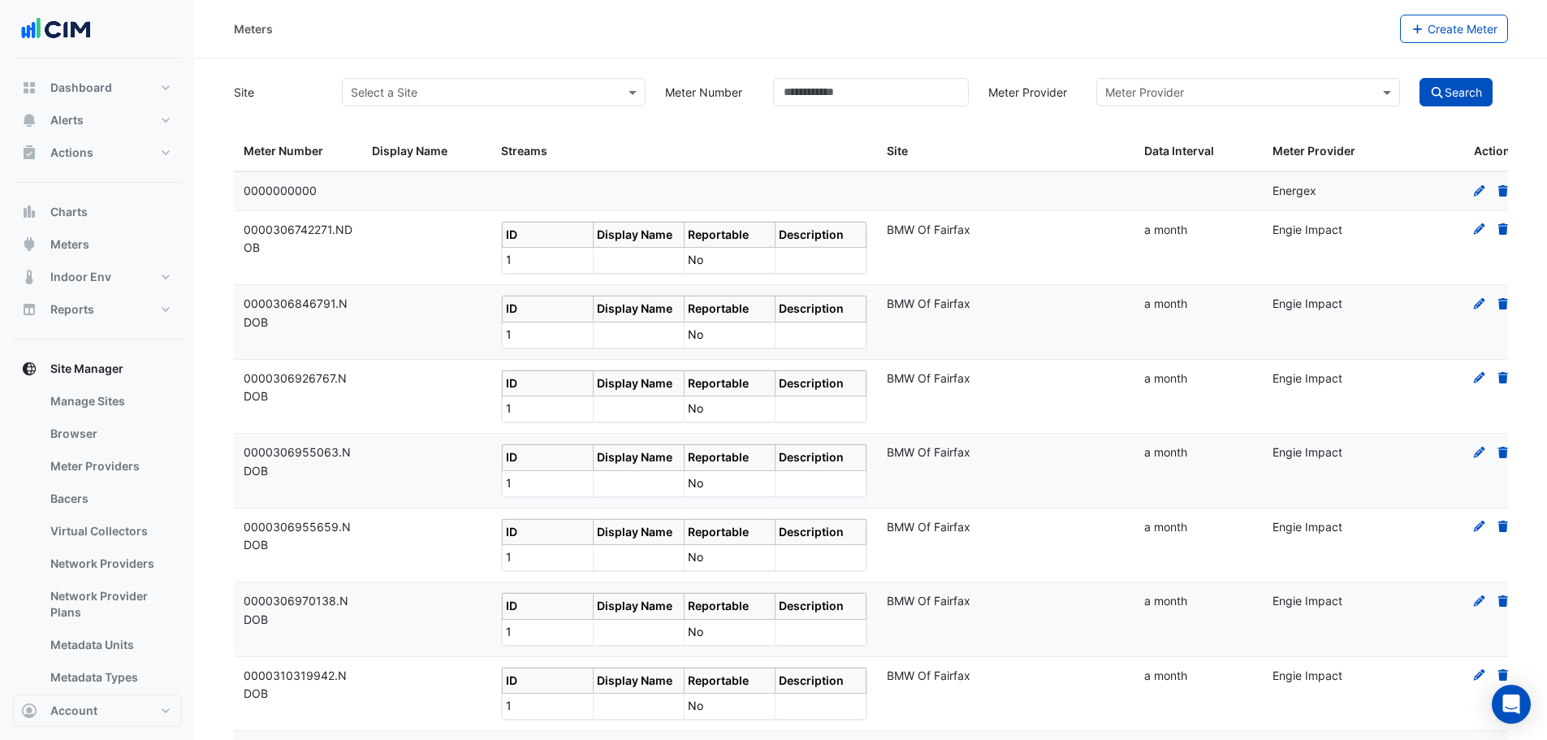
click at [481, 91] on input "text" at bounding box center [477, 92] width 253 height 17
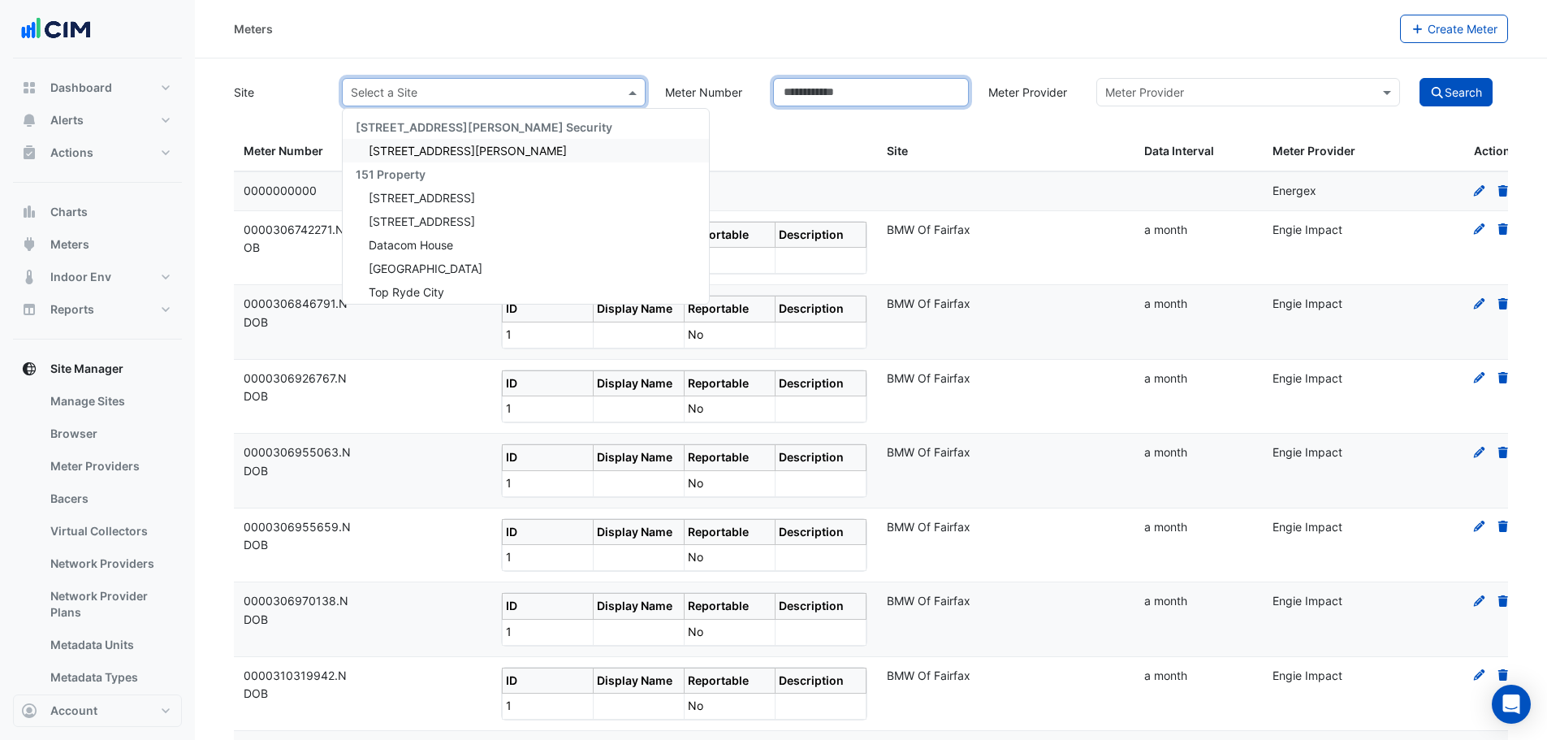
click at [845, 90] on input "Meter Number" at bounding box center [871, 92] width 196 height 28
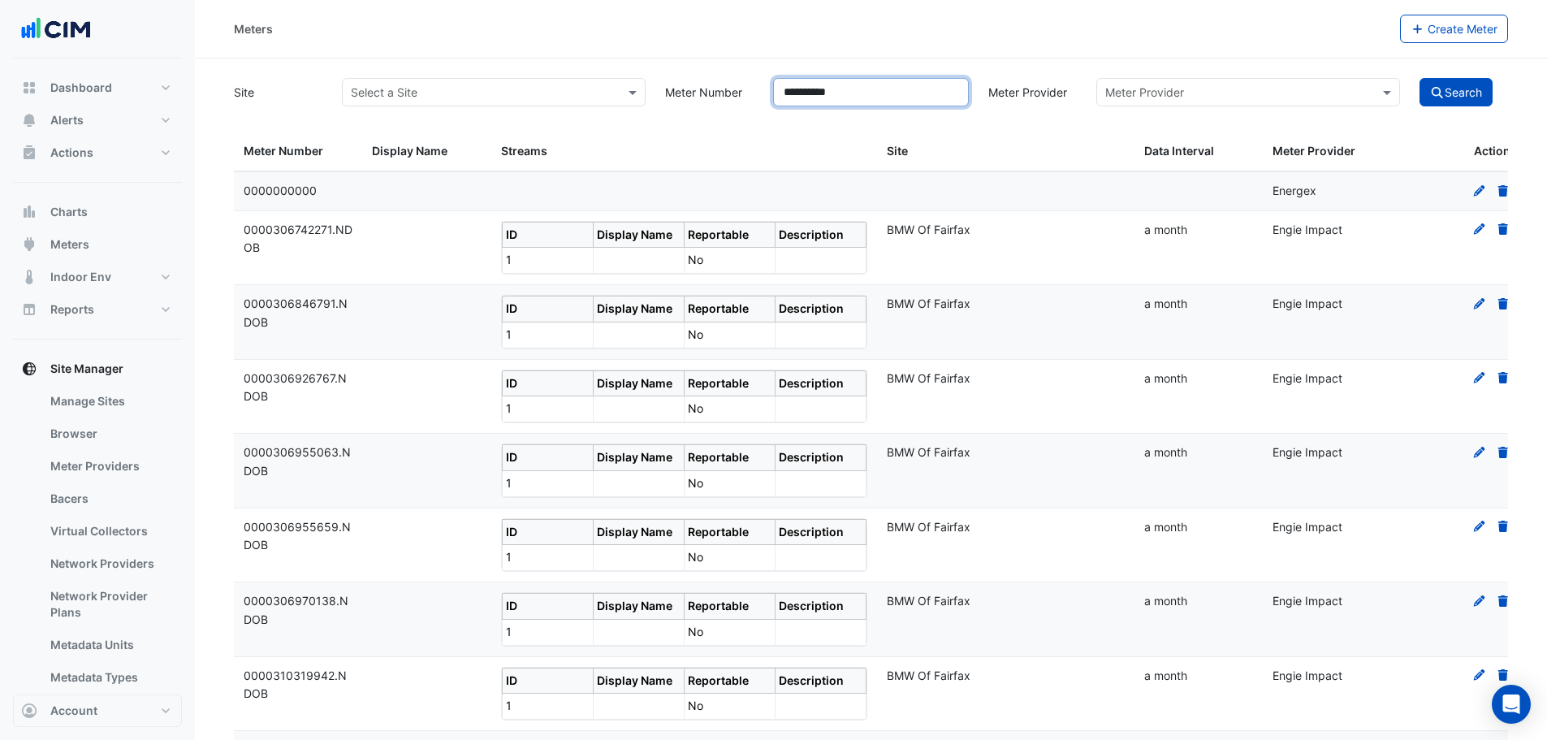
type input "**********"
click at [1419, 78] on button "Search" at bounding box center [1455, 92] width 73 height 28
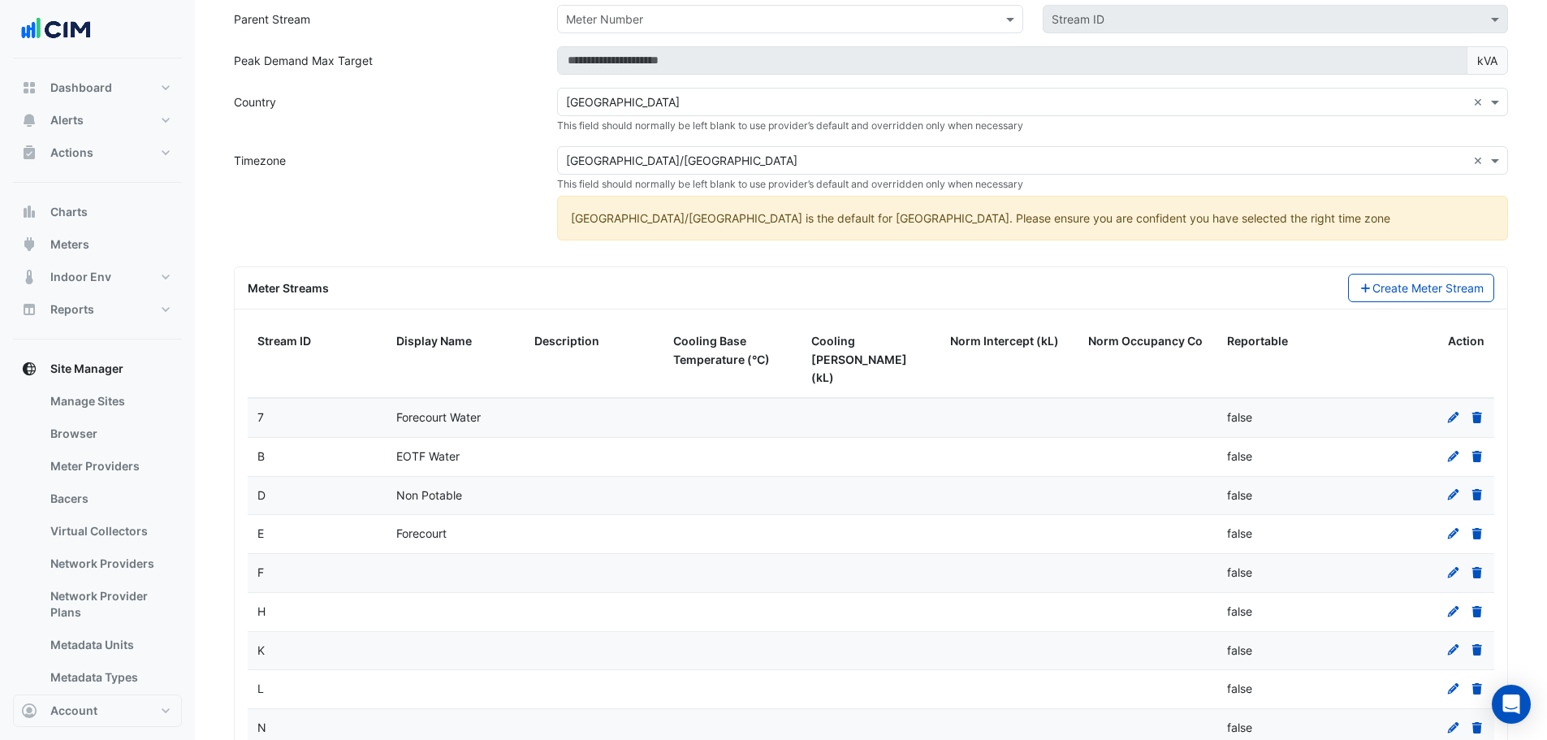
scroll to position [406, 0]
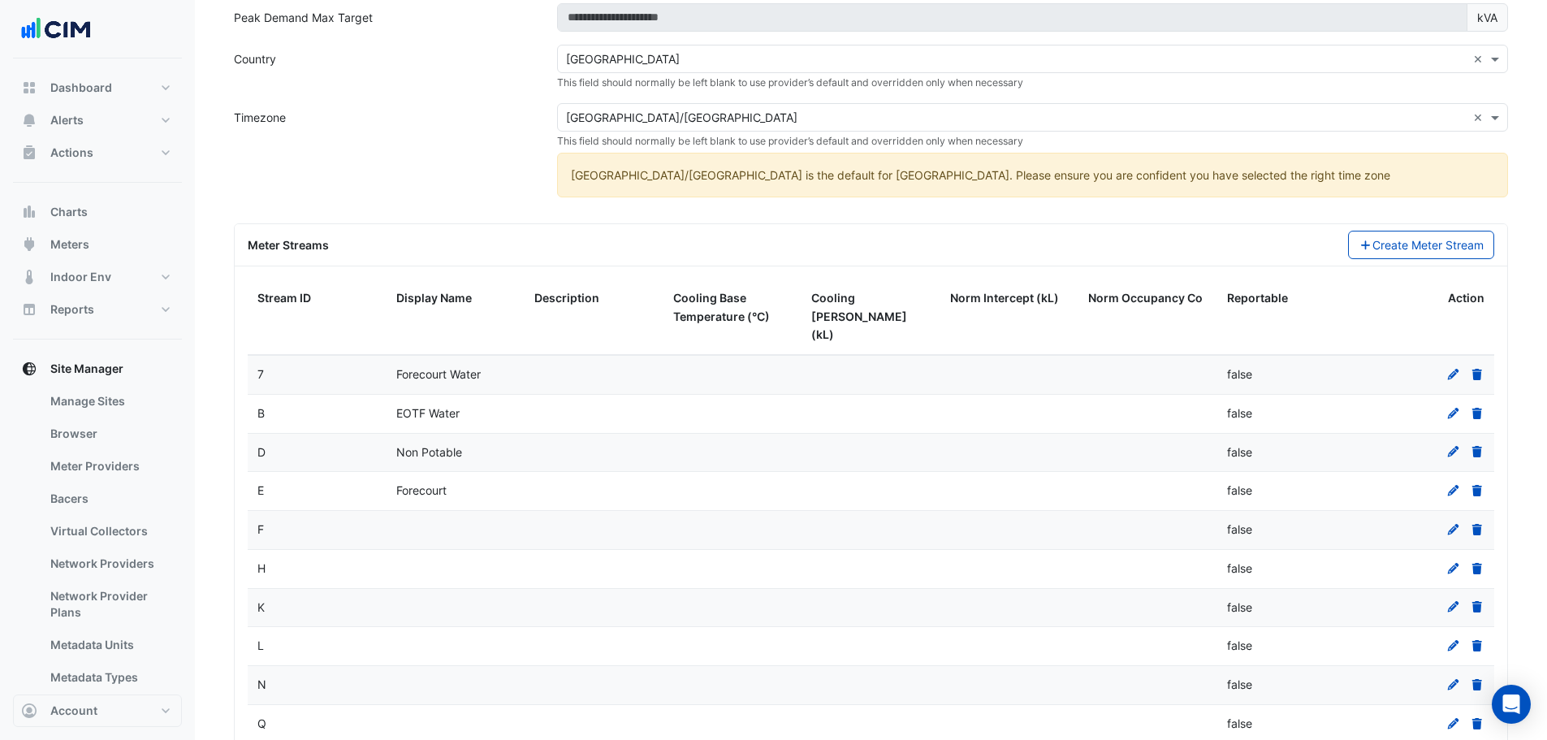
click at [1453, 524] on icon at bounding box center [1453, 529] width 15 height 11
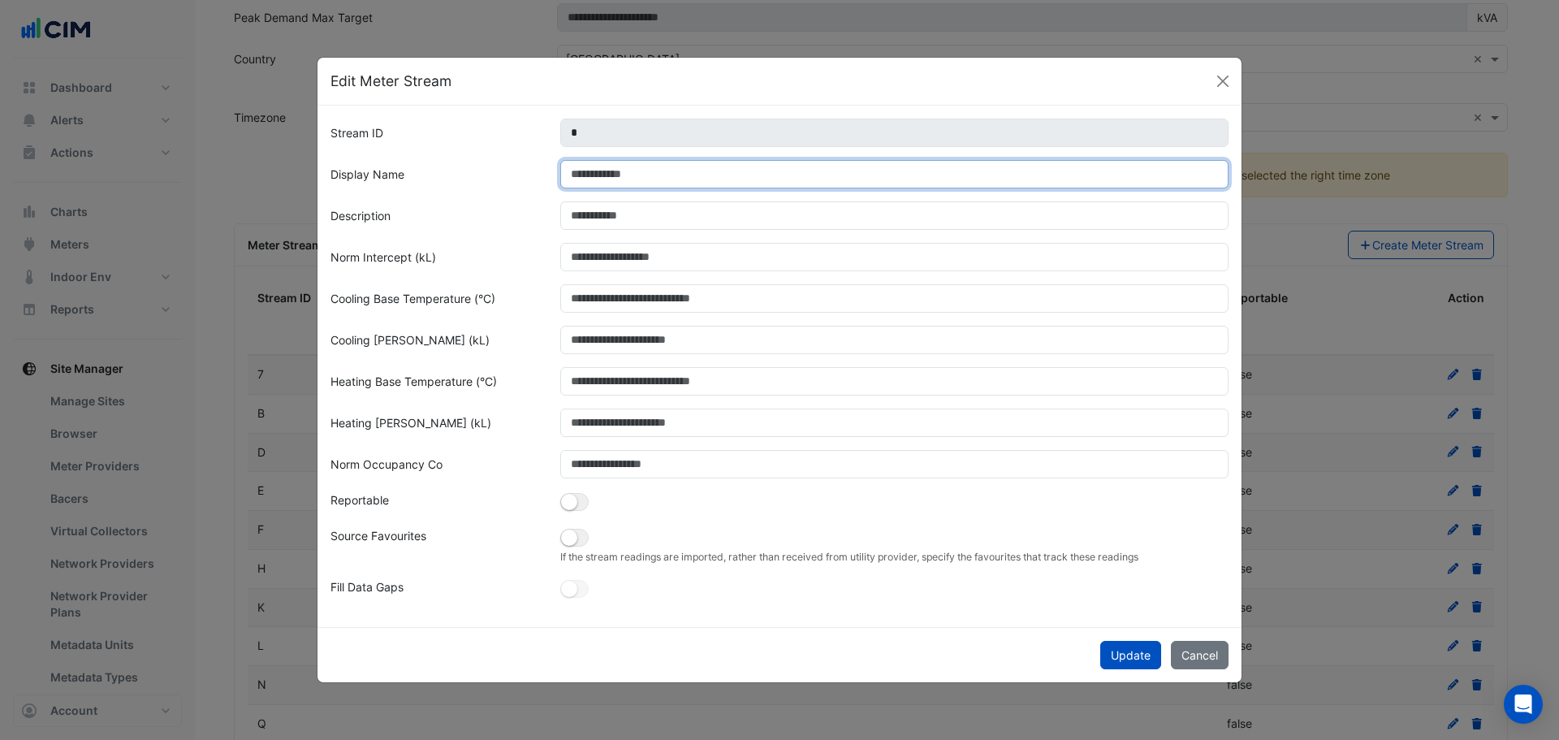
click at [618, 178] on input "Display Name" at bounding box center [894, 174] width 669 height 28
type input "**********"
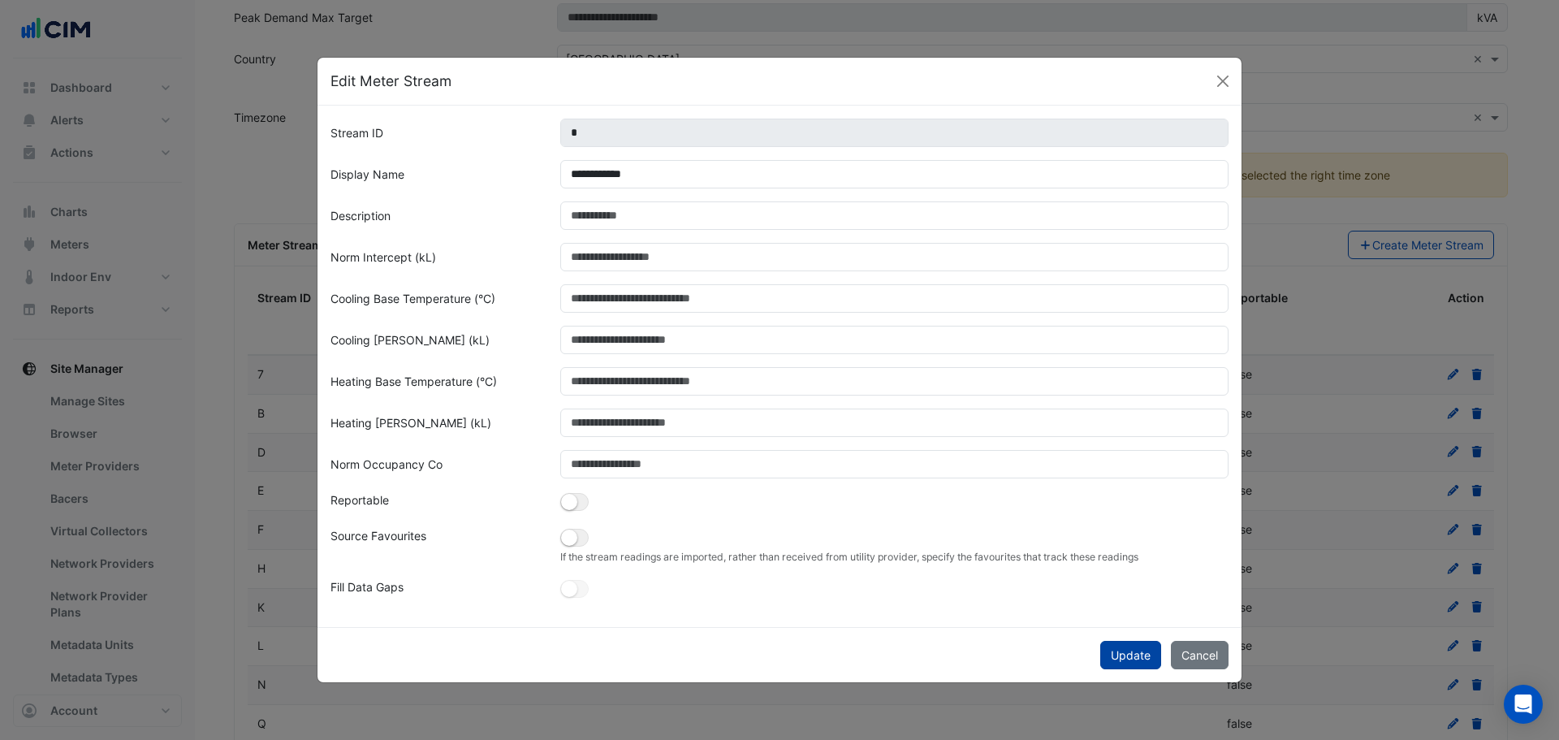
click at [1126, 651] on button "Update" at bounding box center [1130, 655] width 61 height 28
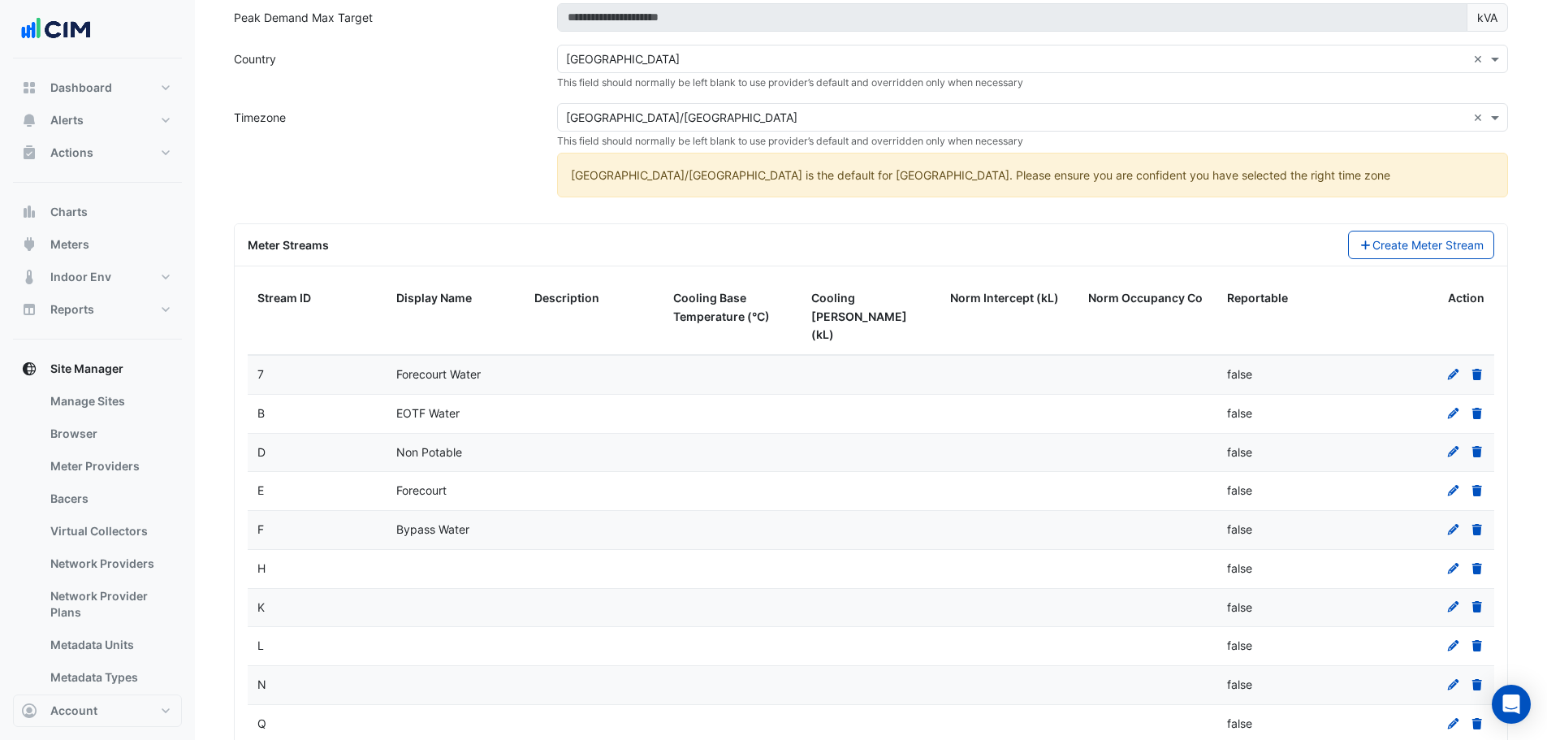
click at [1450, 563] on icon at bounding box center [1453, 568] width 15 height 11
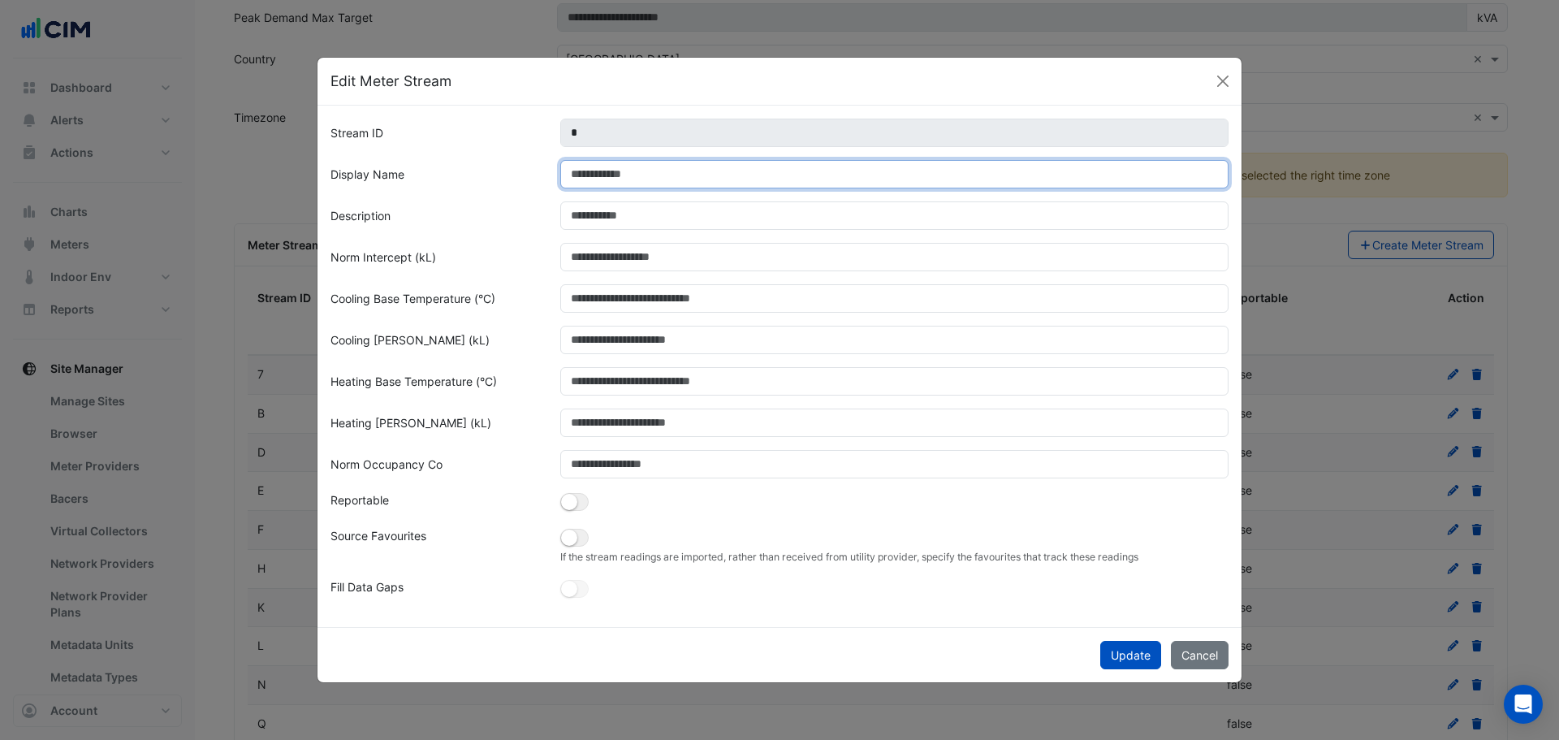
click at [755, 174] on input "Display Name" at bounding box center [894, 174] width 669 height 28
type input "**********"
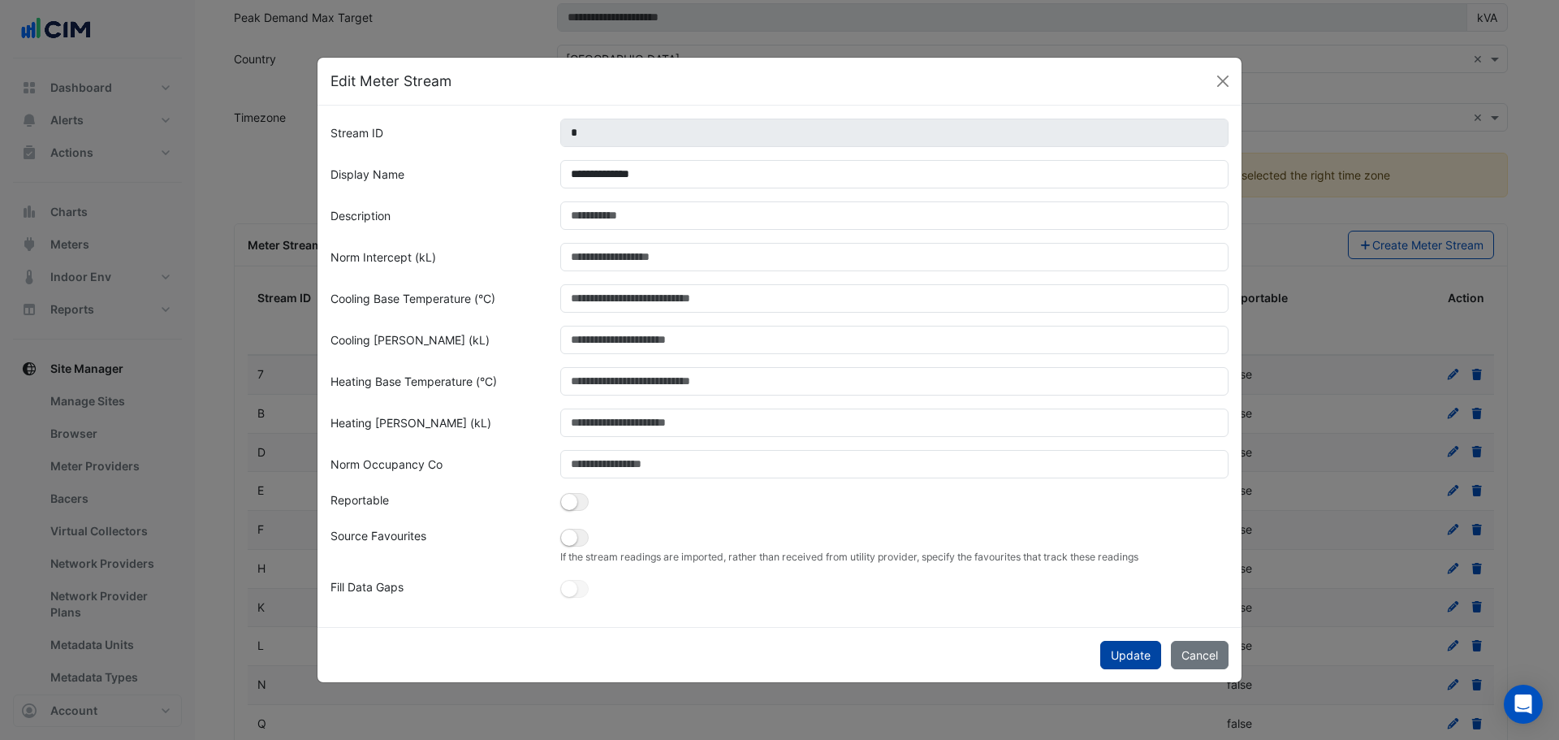
click at [1147, 654] on button "Update" at bounding box center [1130, 655] width 61 height 28
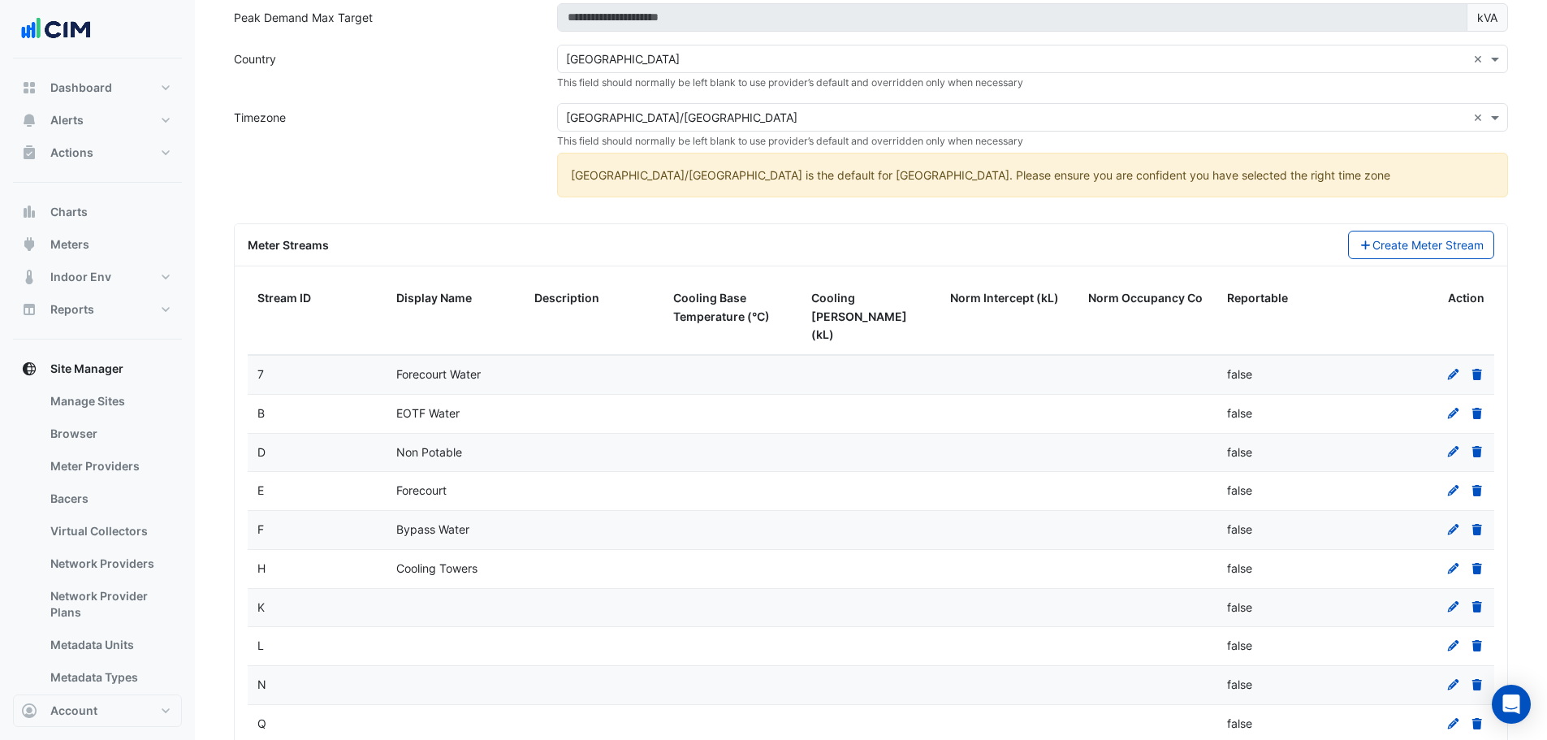
click at [1454, 601] on icon at bounding box center [1453, 606] width 15 height 11
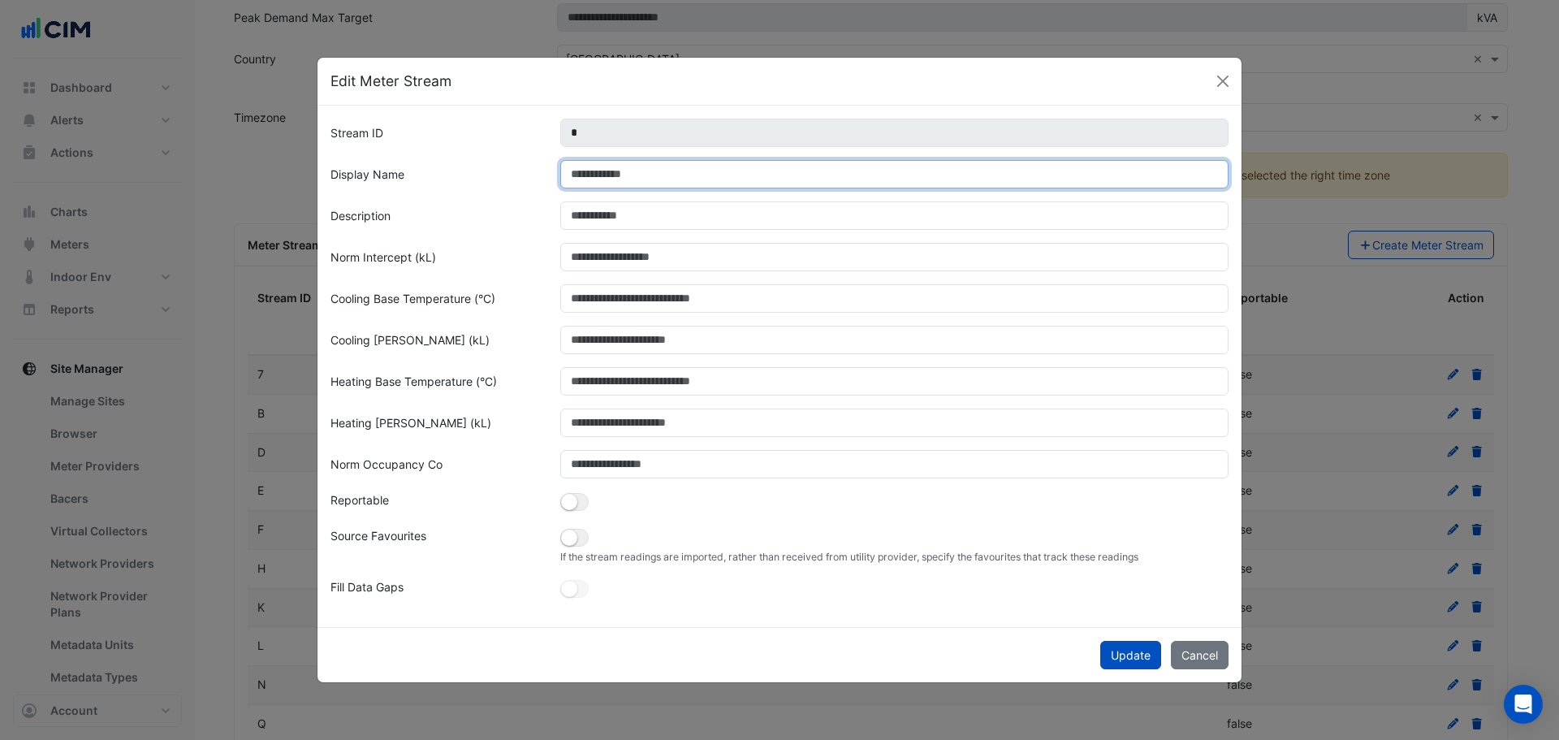
click at [600, 168] on input "Display Name" at bounding box center [894, 174] width 669 height 28
type input "*"
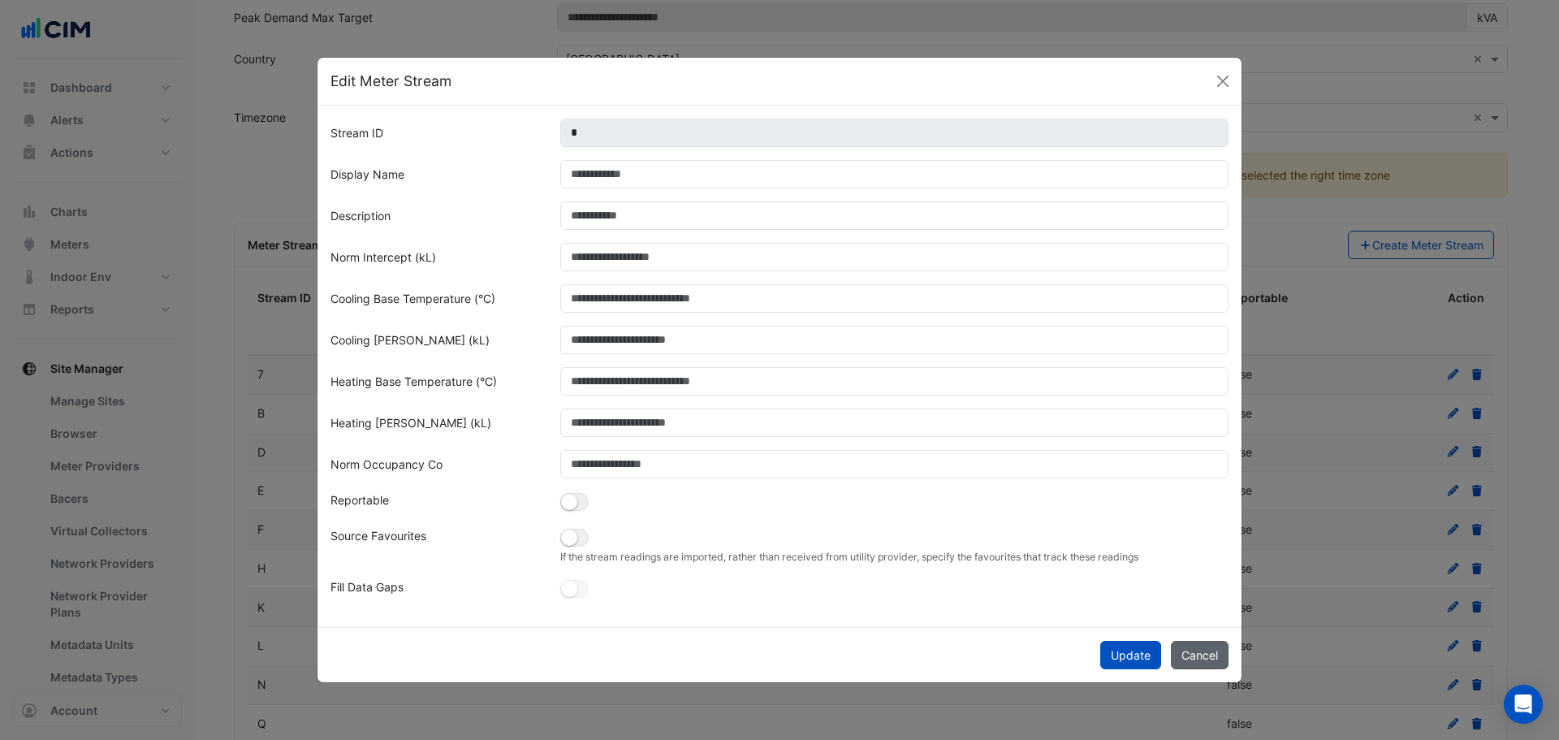
click at [1214, 656] on button "Cancel" at bounding box center [1200, 655] width 58 height 28
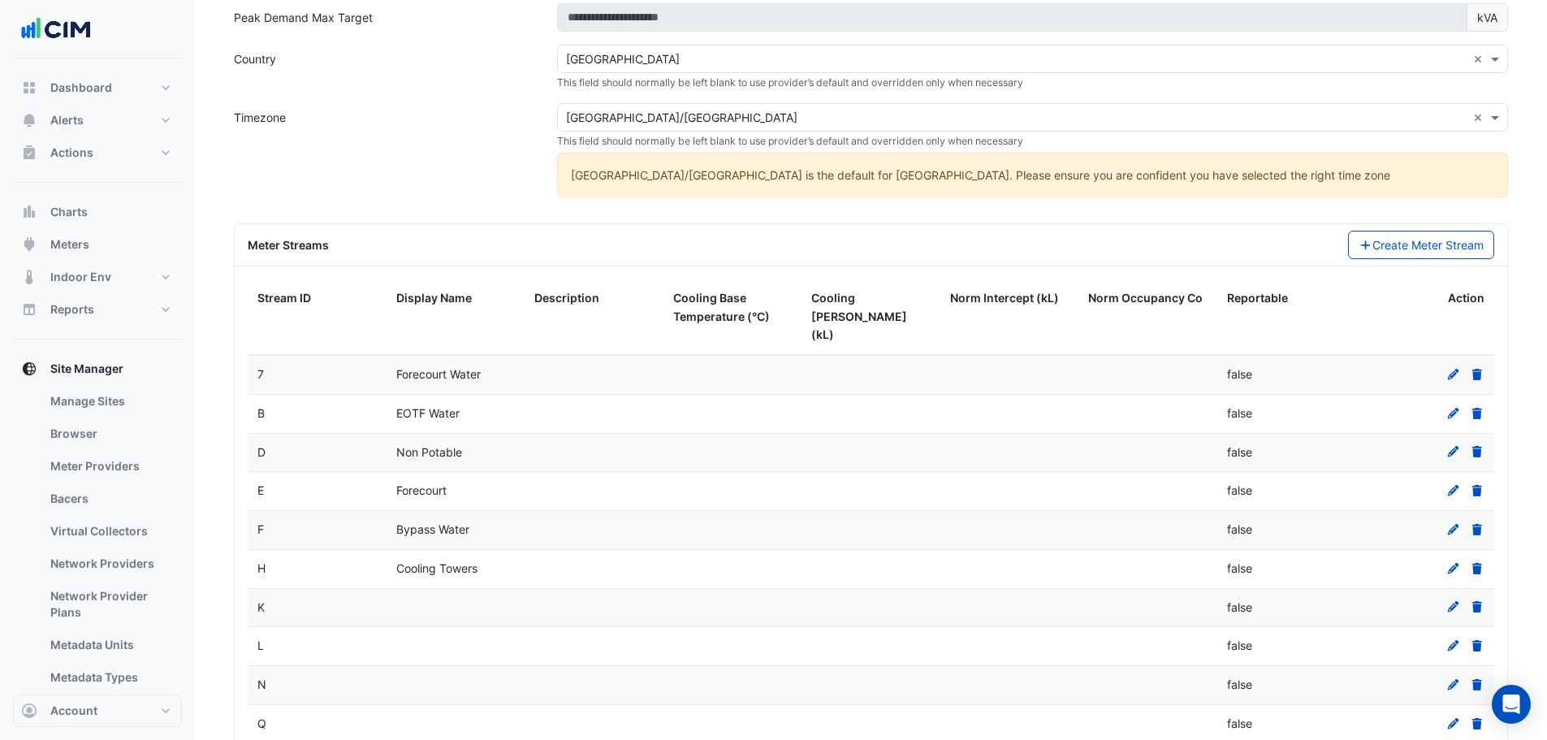
click at [1448, 640] on icon at bounding box center [1452, 645] width 11 height 11
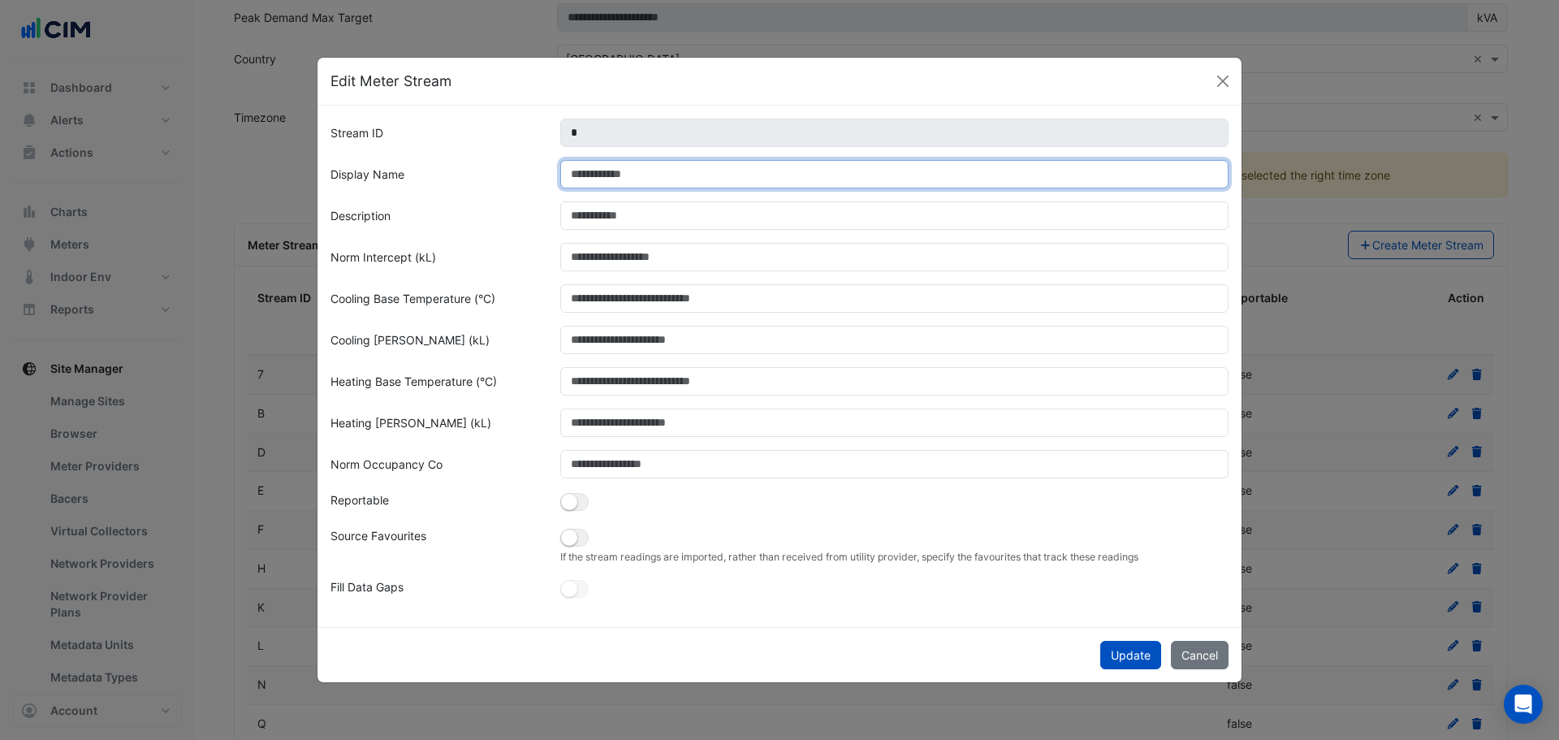
click at [641, 173] on input "Display Name" at bounding box center [894, 174] width 669 height 28
type input "**********"
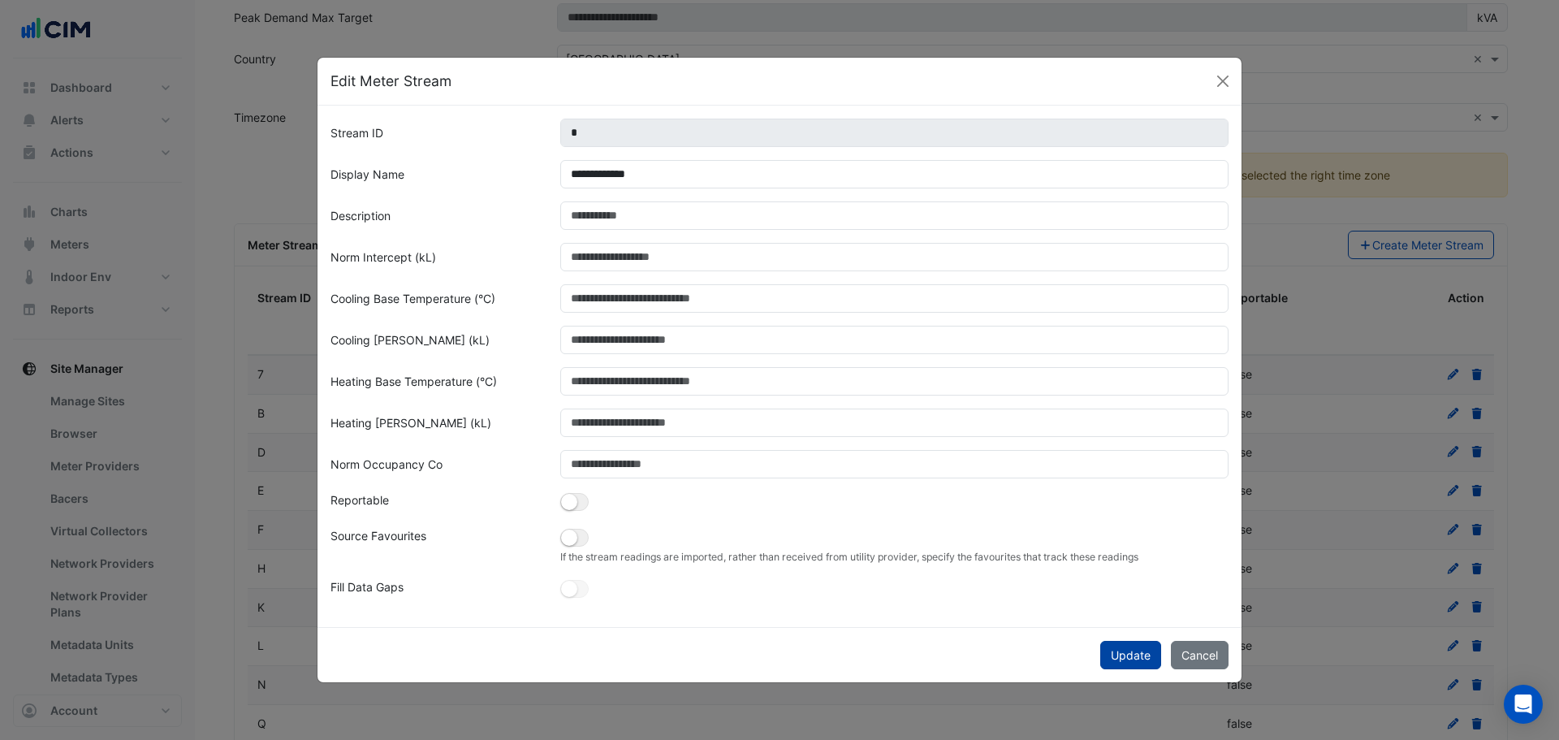
click at [1128, 652] on button "Update" at bounding box center [1130, 655] width 61 height 28
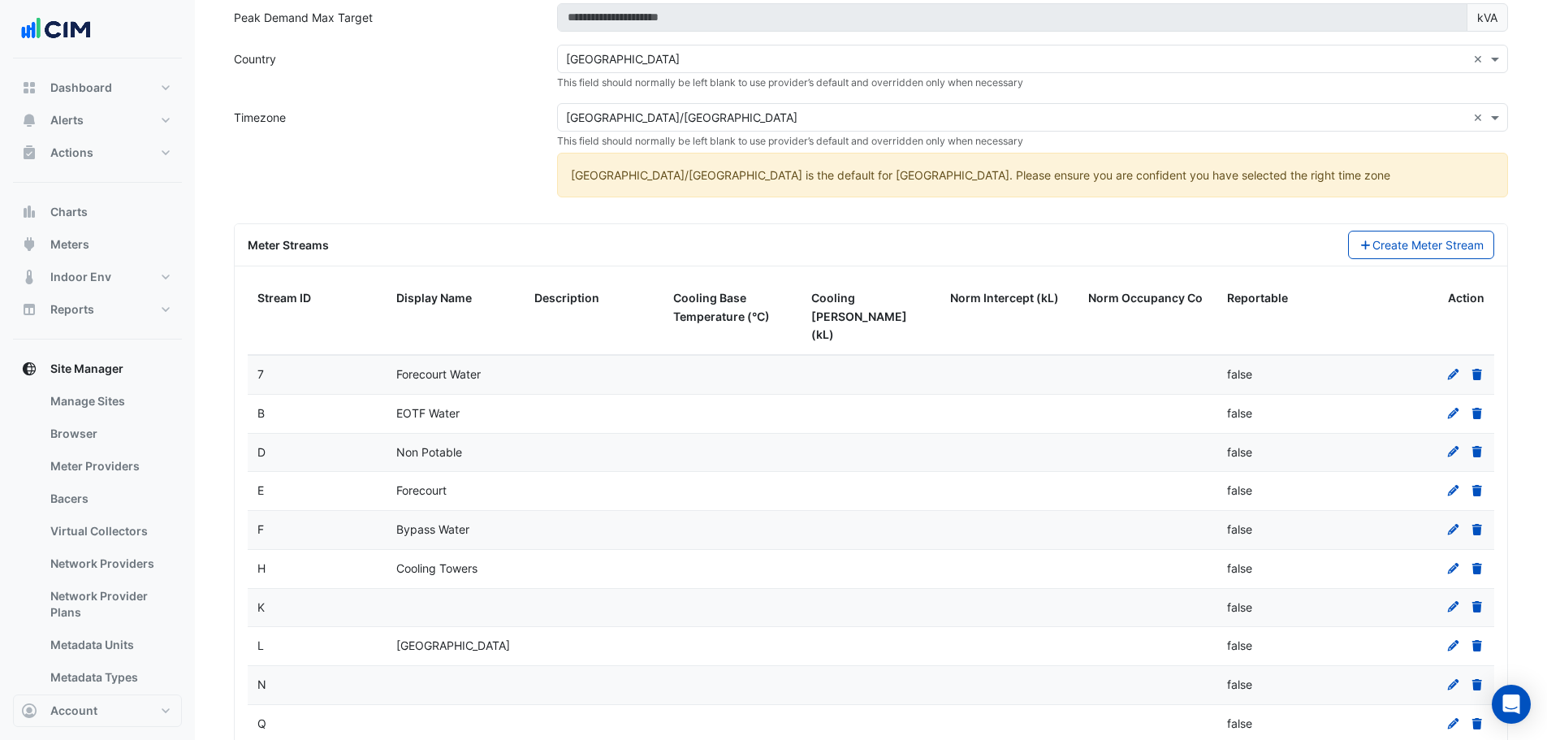
click at [1449, 679] on icon at bounding box center [1452, 684] width 11 height 11
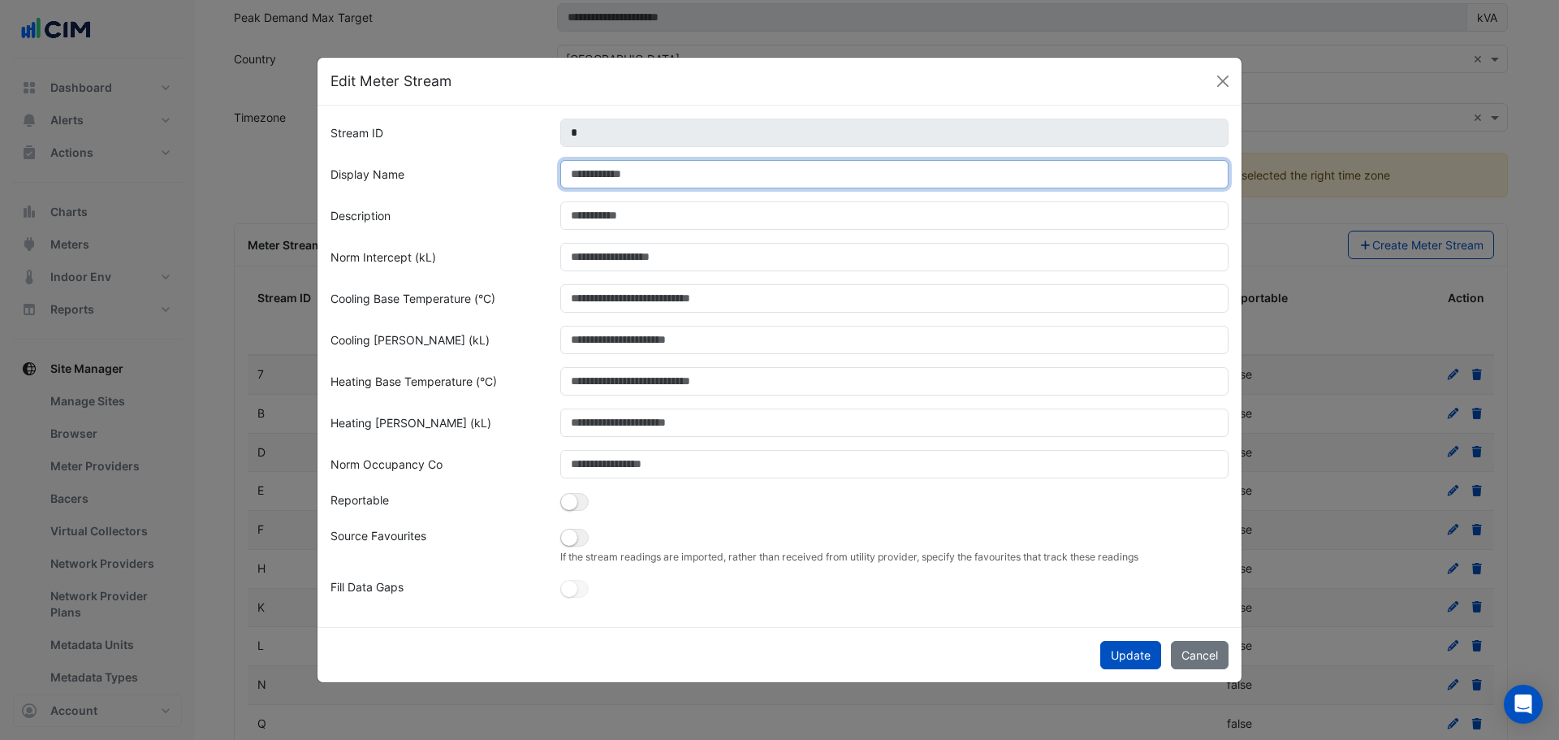
click at [640, 182] on input "Display Name" at bounding box center [894, 174] width 669 height 28
type input "*********"
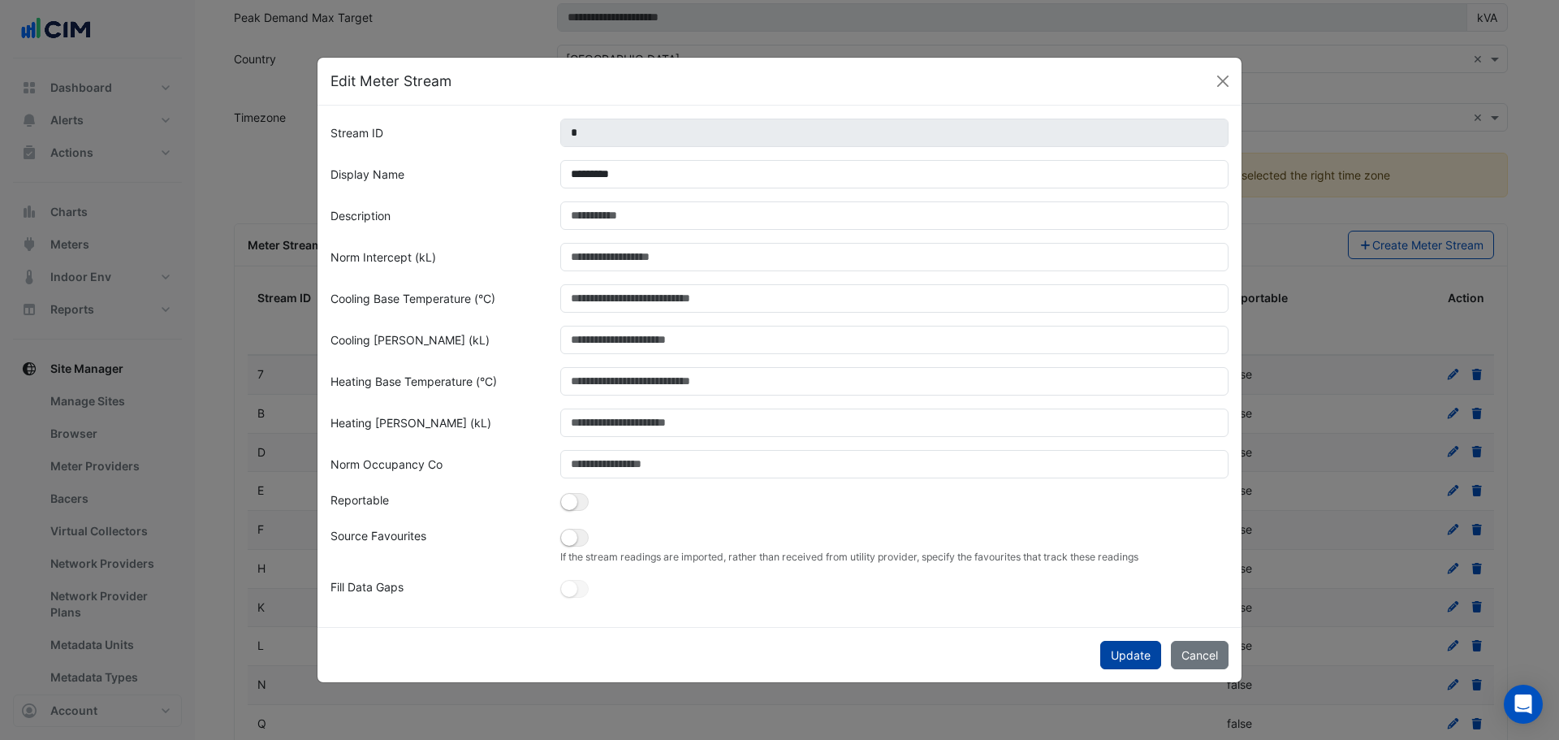
click at [1136, 658] on button "Update" at bounding box center [1130, 655] width 61 height 28
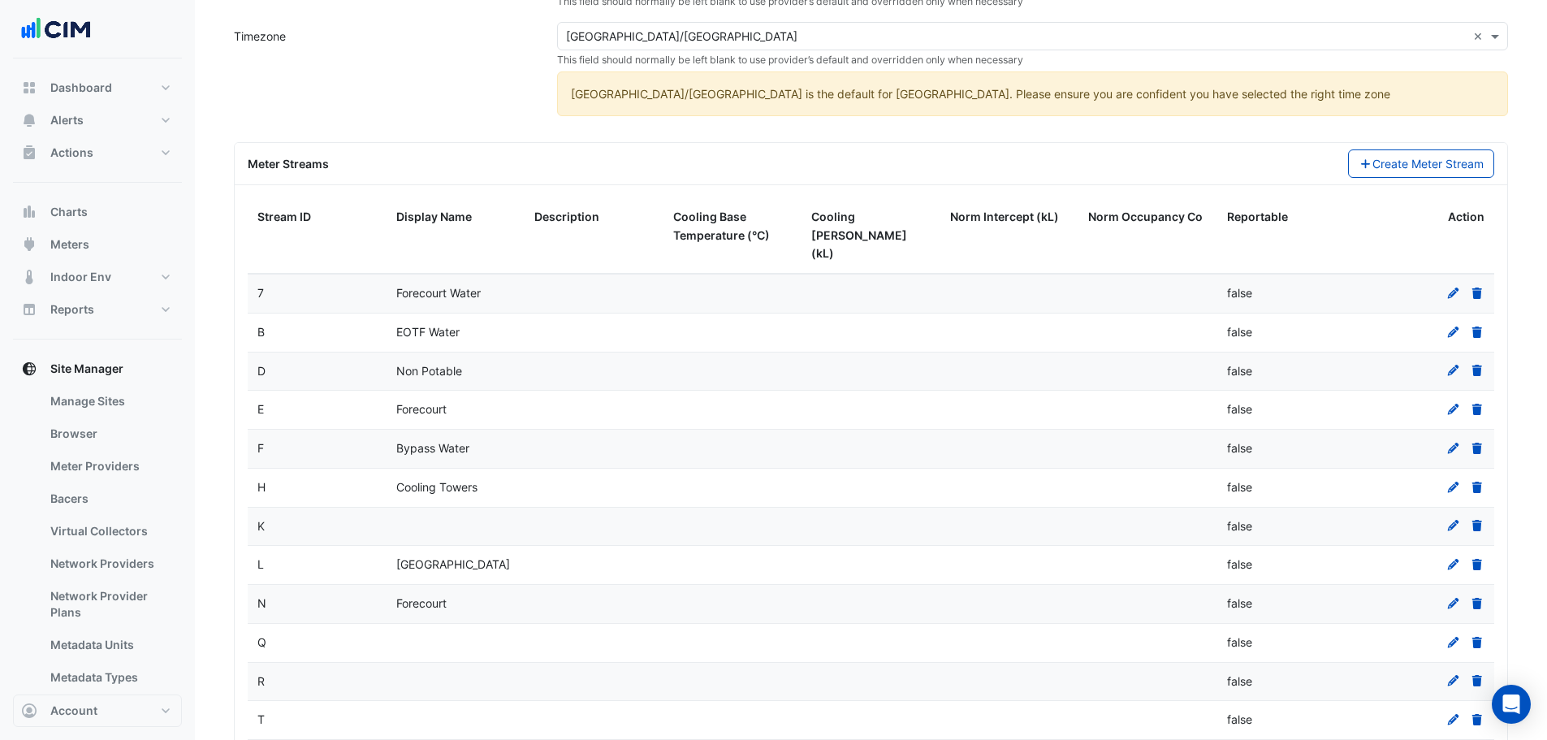
scroll to position [568, 0]
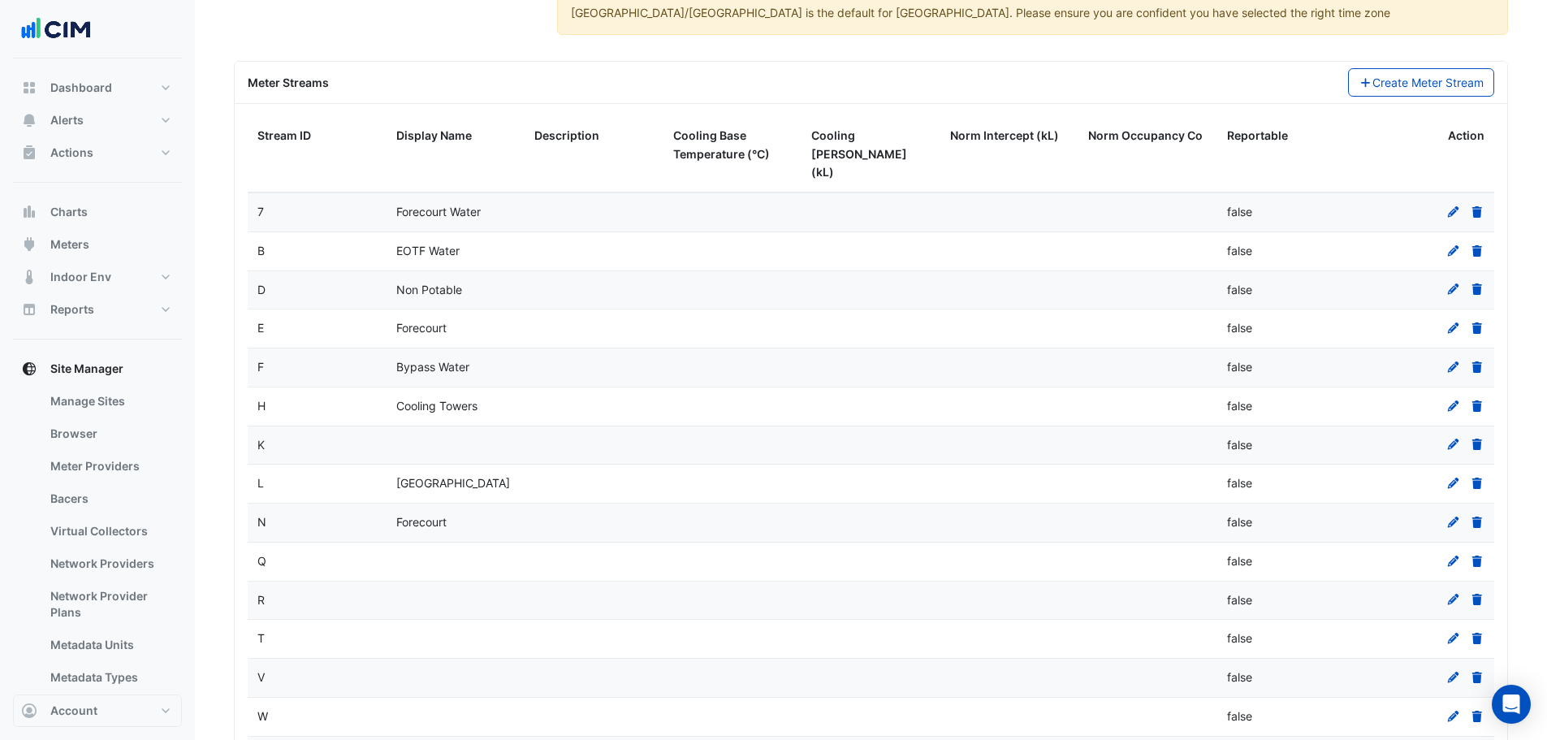
click at [1455, 593] on icon at bounding box center [1452, 598] width 11 height 11
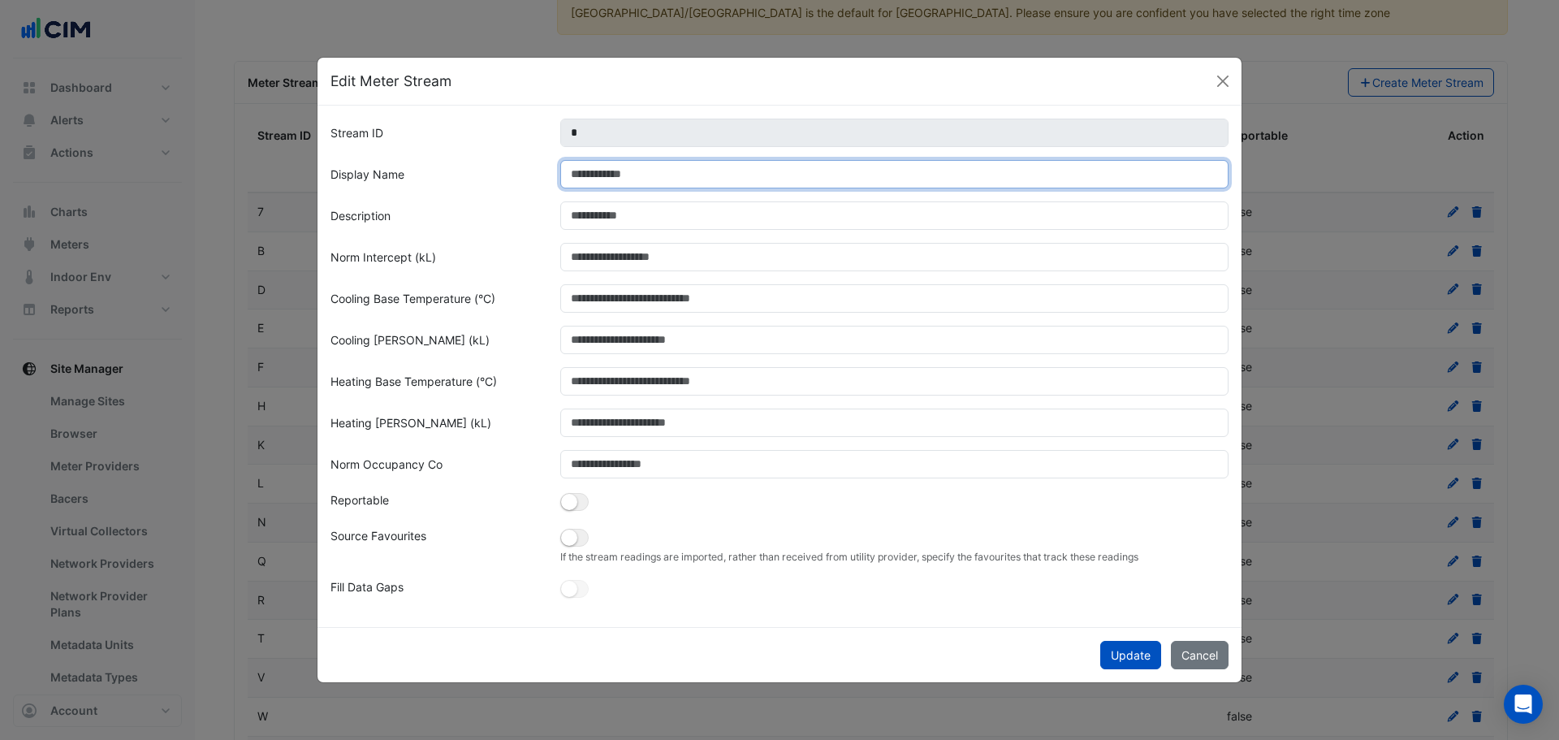
click at [723, 179] on input "Display Name" at bounding box center [894, 174] width 669 height 28
type input "**********"
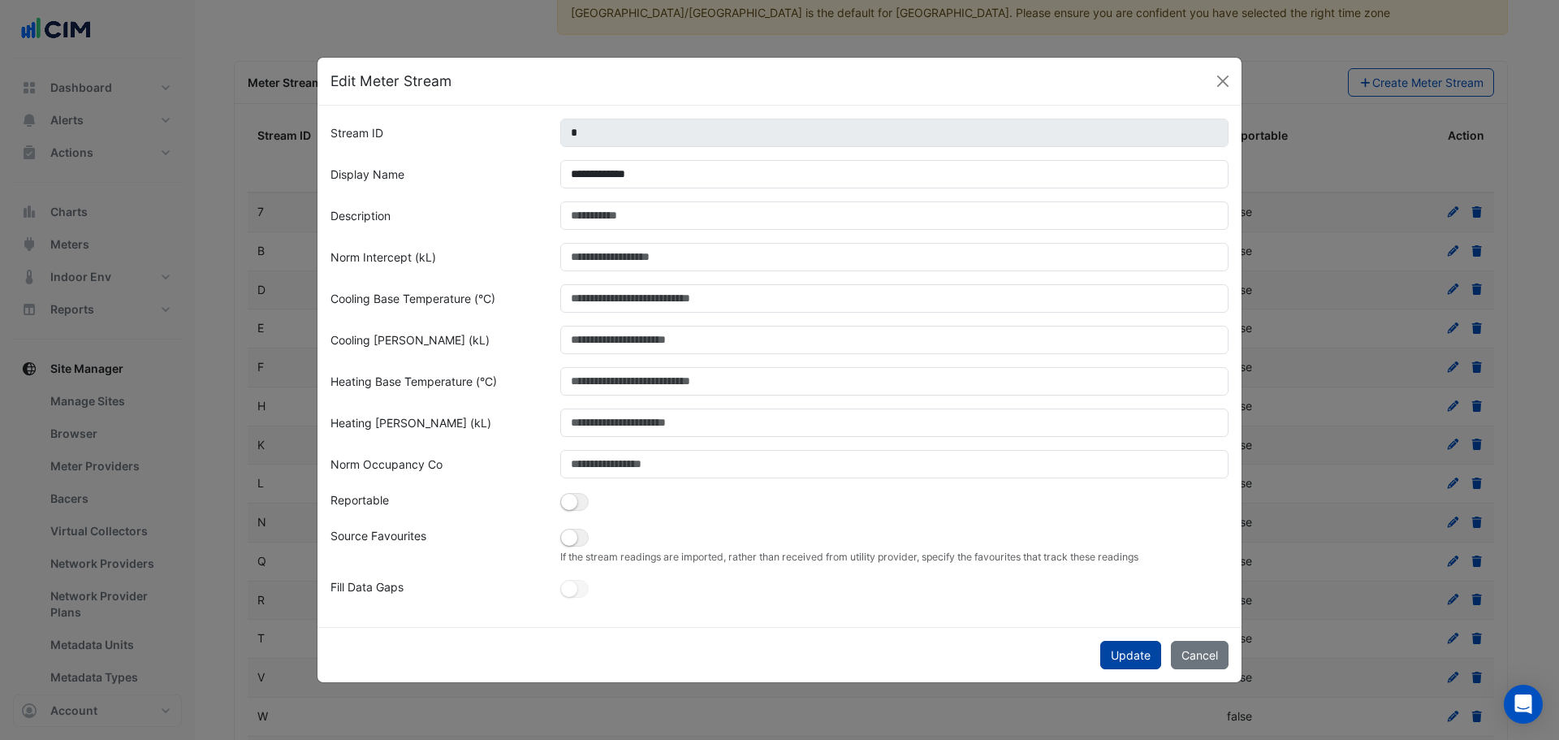
click at [1140, 654] on button "Update" at bounding box center [1130, 655] width 61 height 28
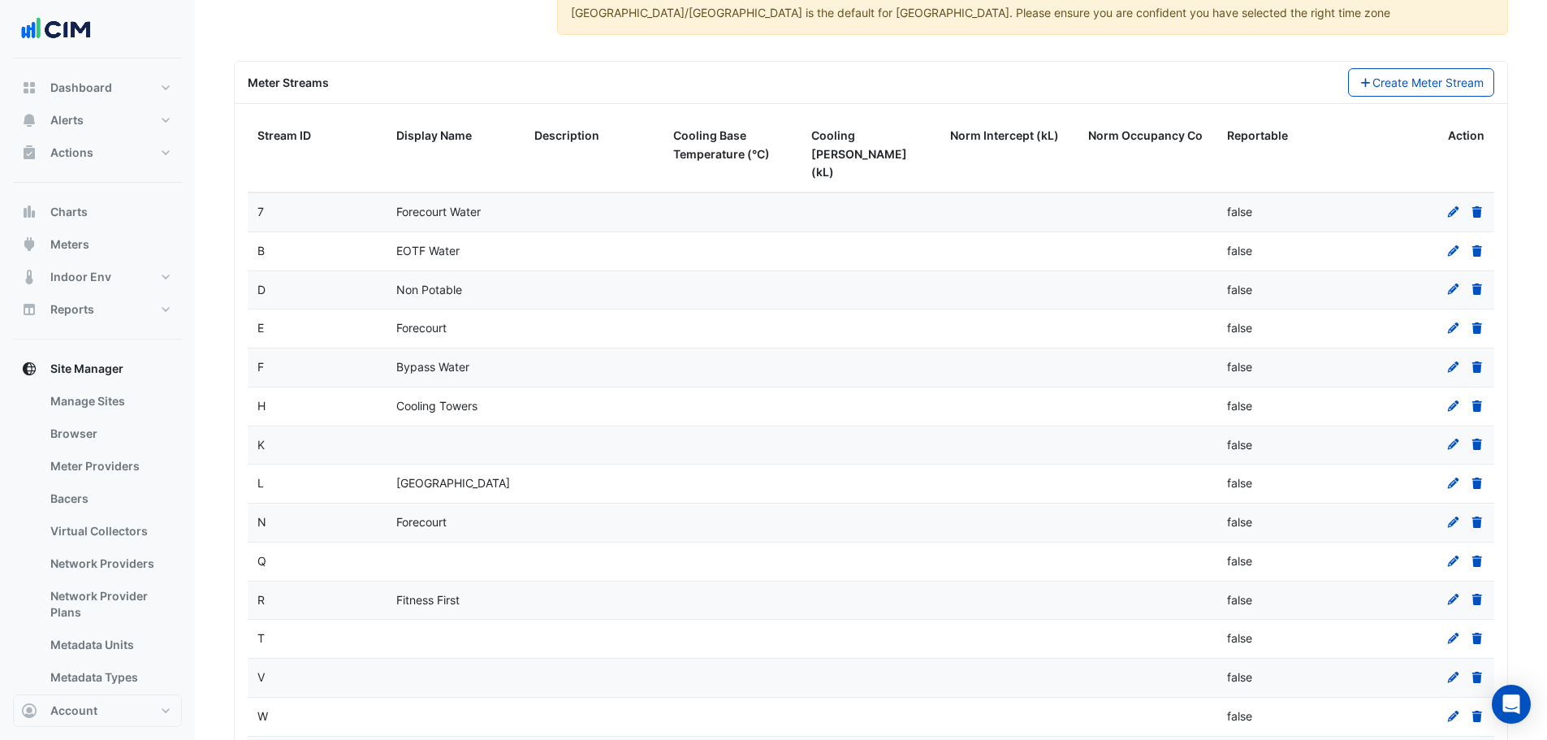
click at [1452, 632] on icon at bounding box center [1452, 637] width 11 height 11
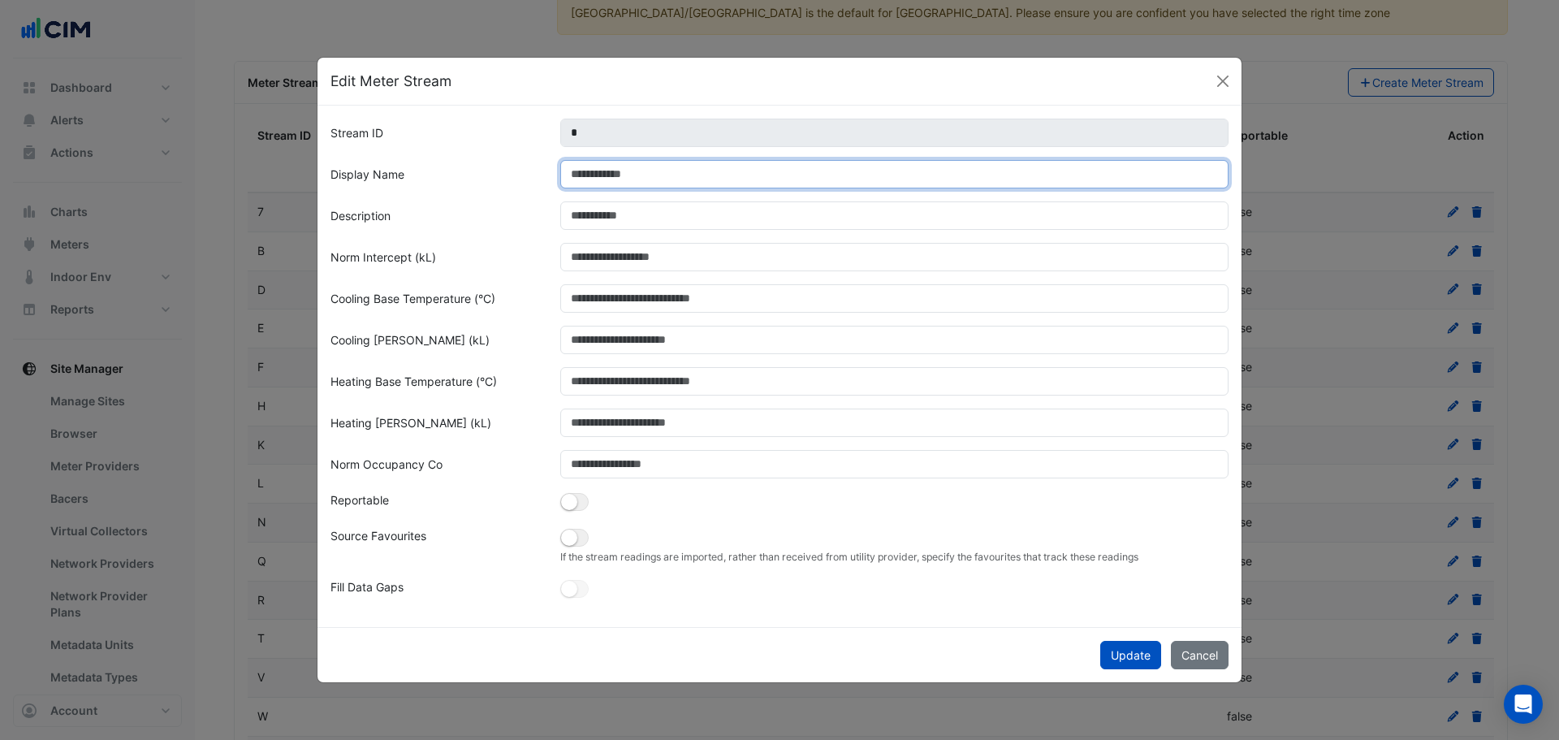
click at [656, 171] on input "Display Name" at bounding box center [894, 174] width 669 height 28
type input "**********"
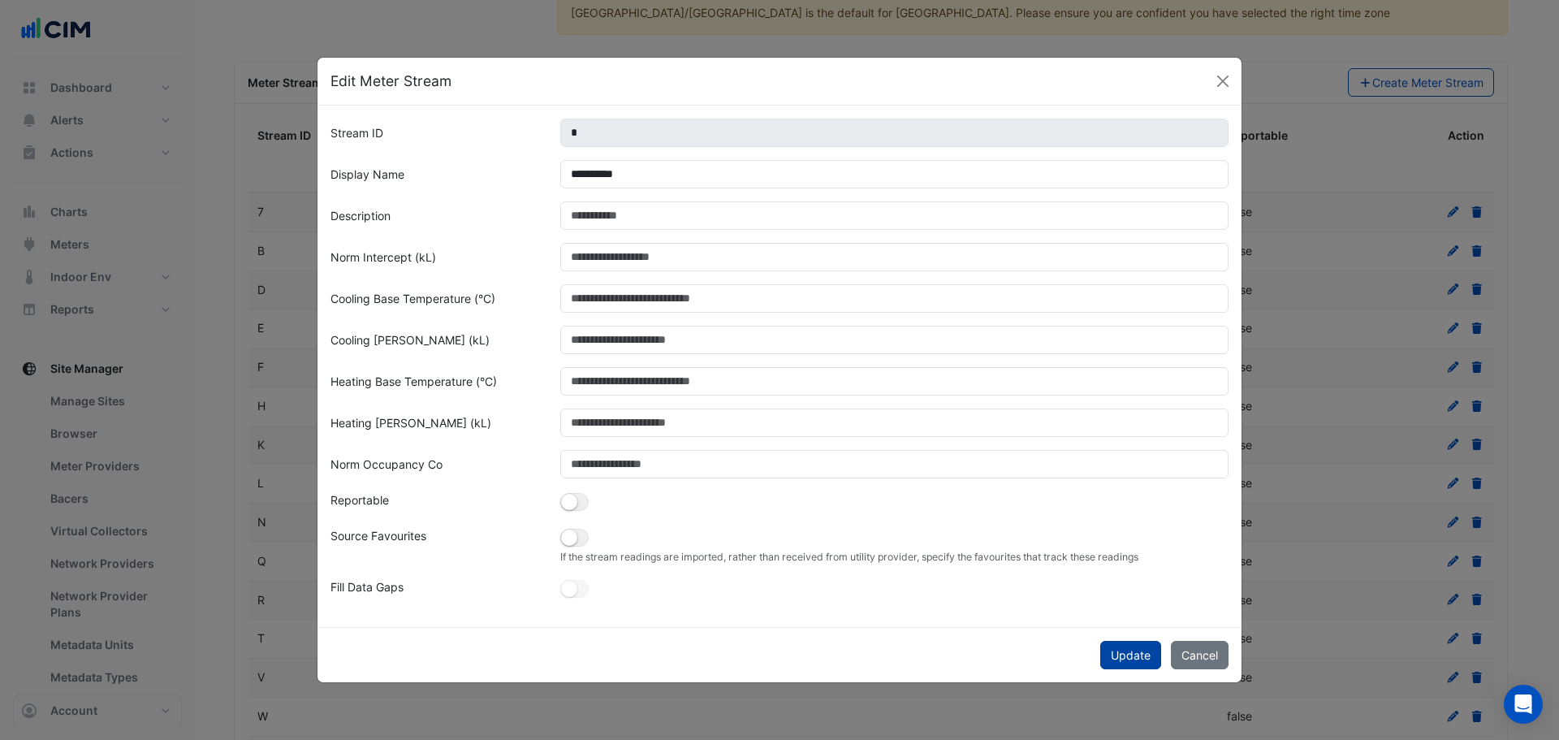
click at [1132, 654] on button "Update" at bounding box center [1130, 655] width 61 height 28
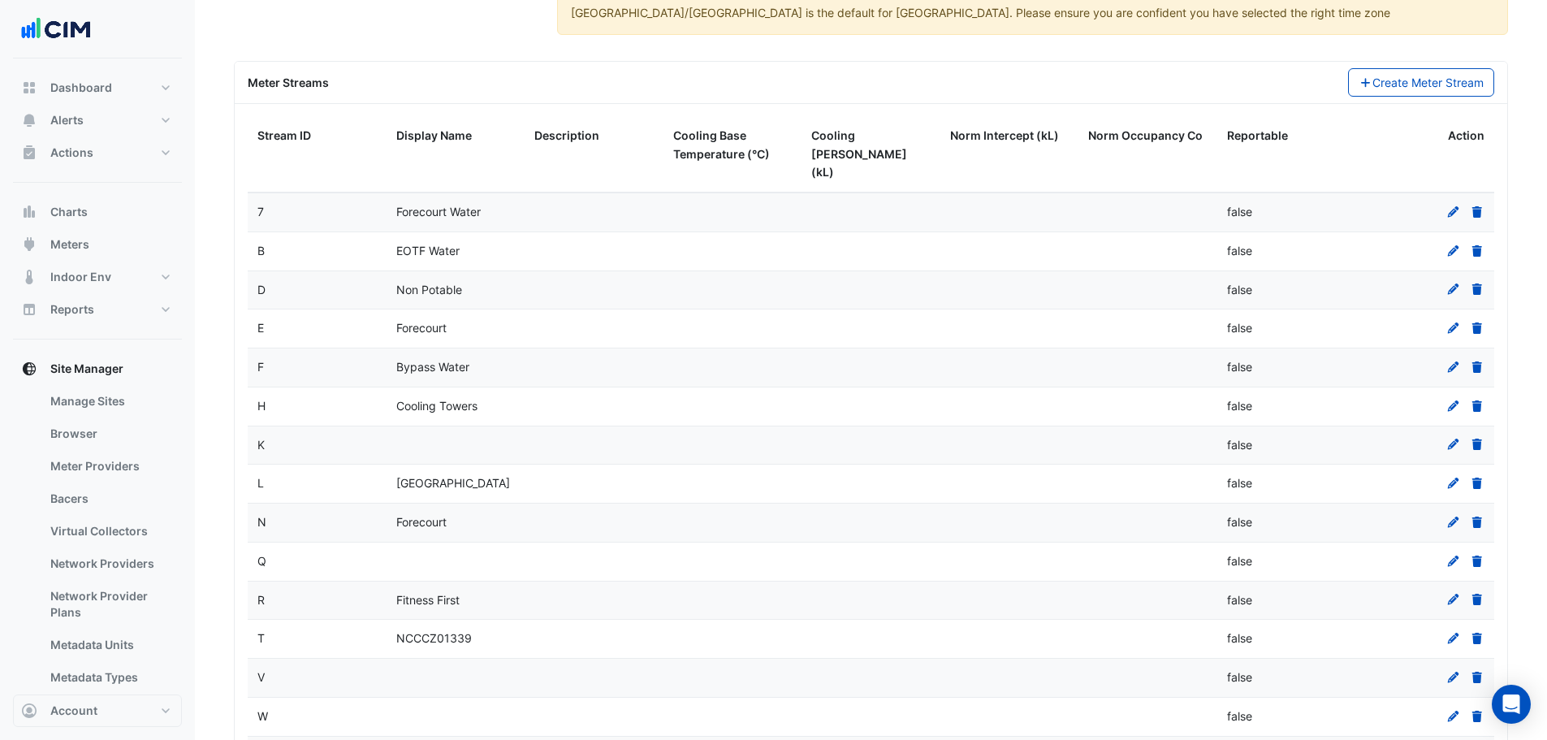
click at [1450, 671] on icon at bounding box center [1453, 676] width 15 height 11
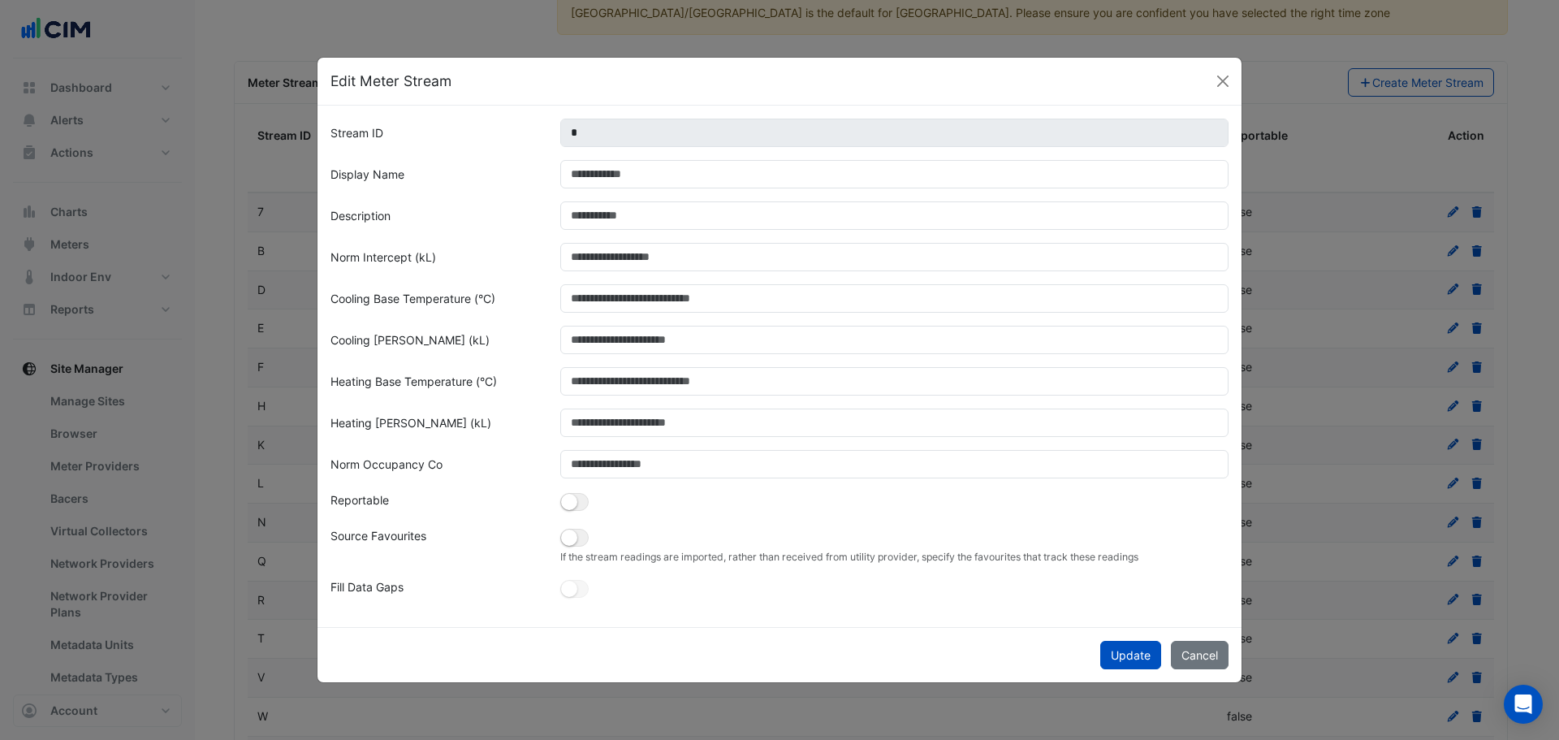
click at [1231, 656] on div "Update Cancel" at bounding box center [779, 654] width 924 height 55
click at [1214, 658] on button "Cancel" at bounding box center [1200, 655] width 58 height 28
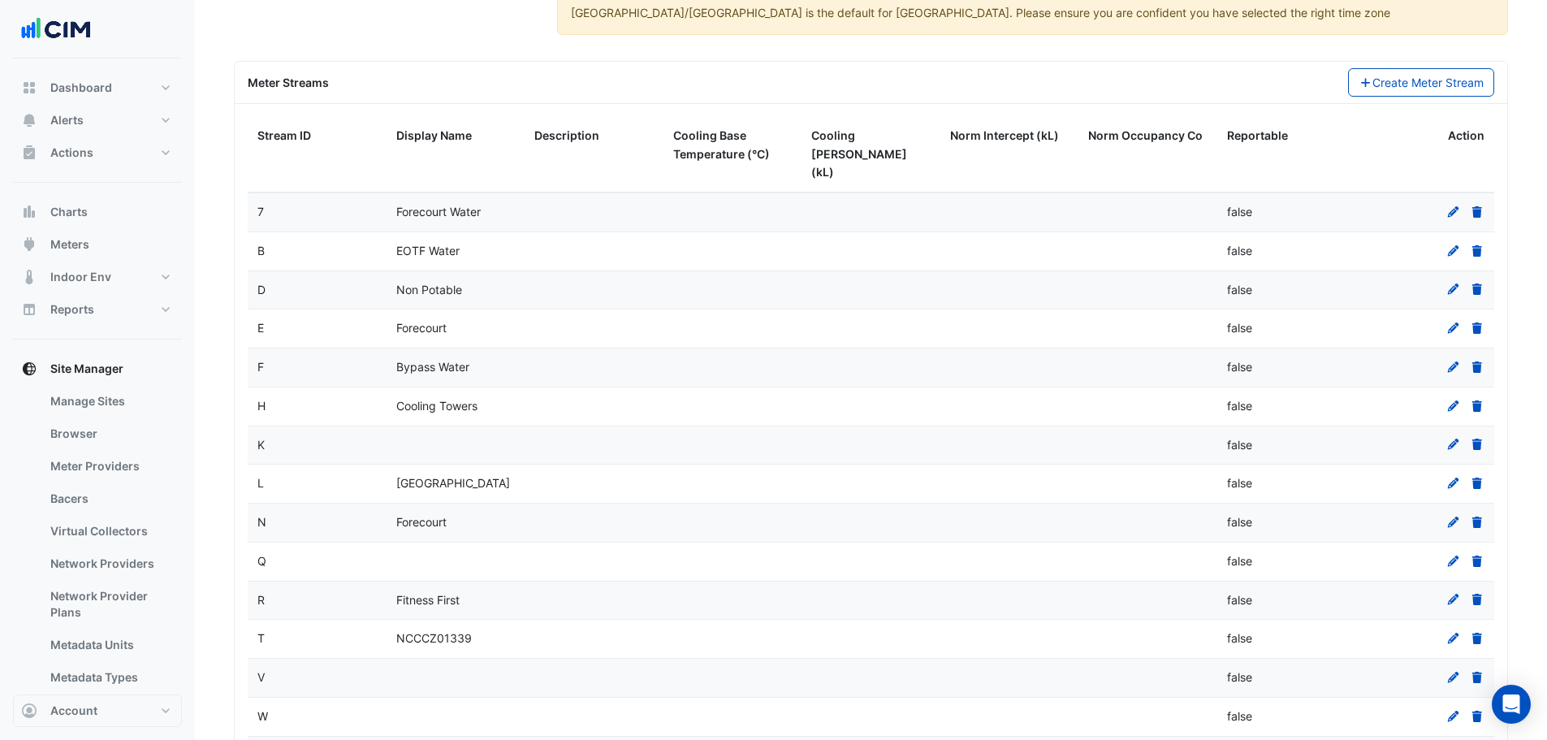
click at [1456, 710] on icon at bounding box center [1453, 715] width 15 height 11
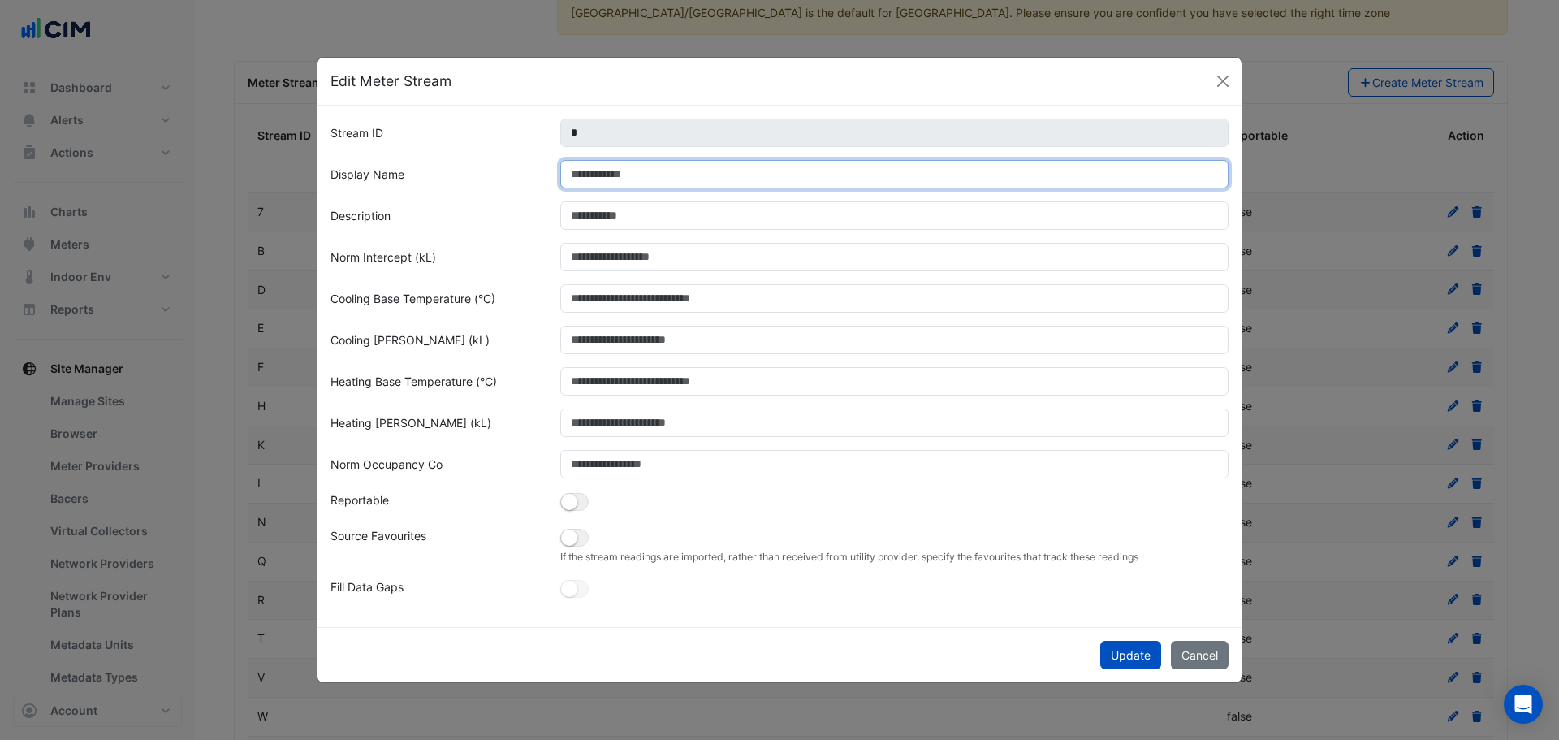
click at [647, 172] on input "Display Name" at bounding box center [894, 174] width 669 height 28
type input "**********"
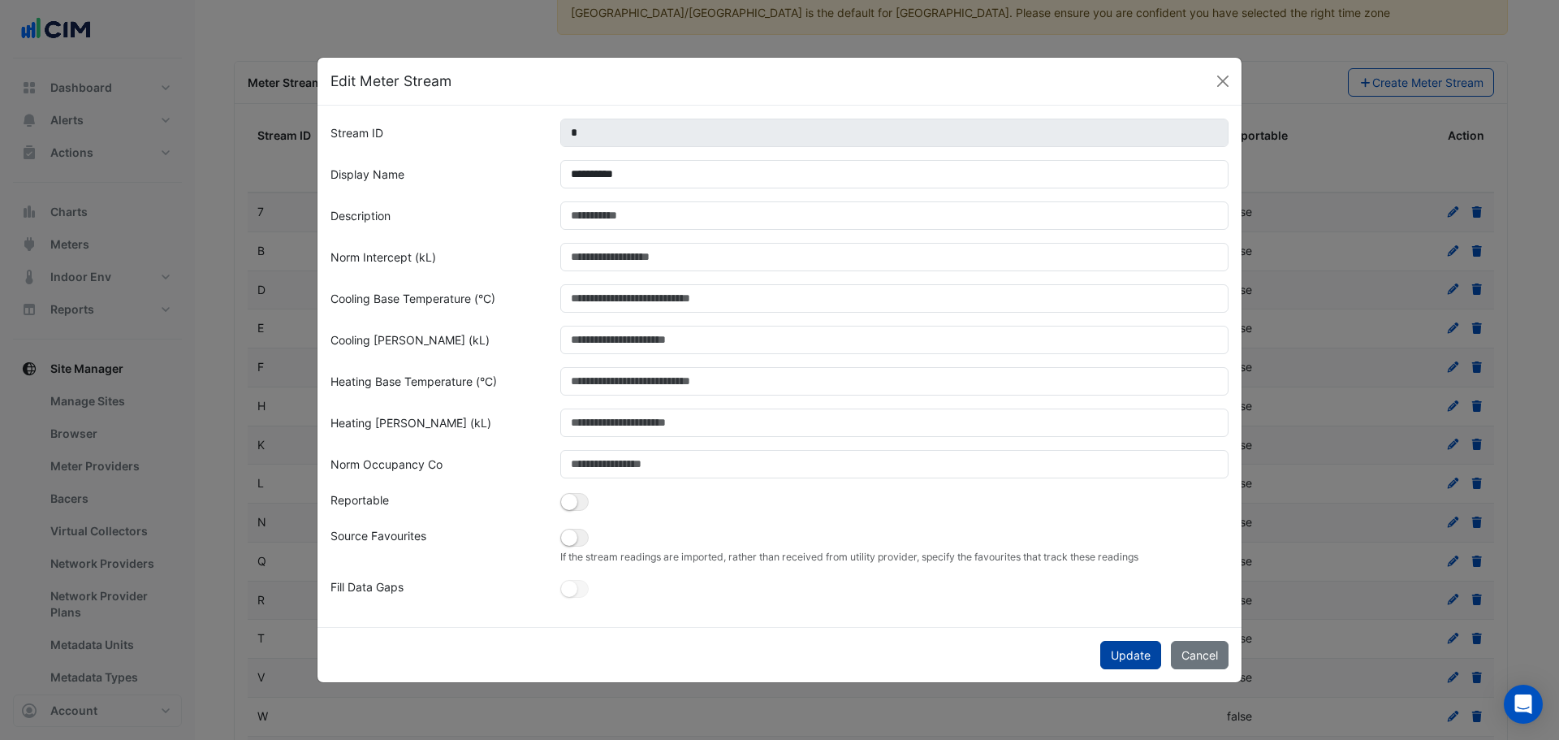
click at [1127, 650] on button "Update" at bounding box center [1130, 655] width 61 height 28
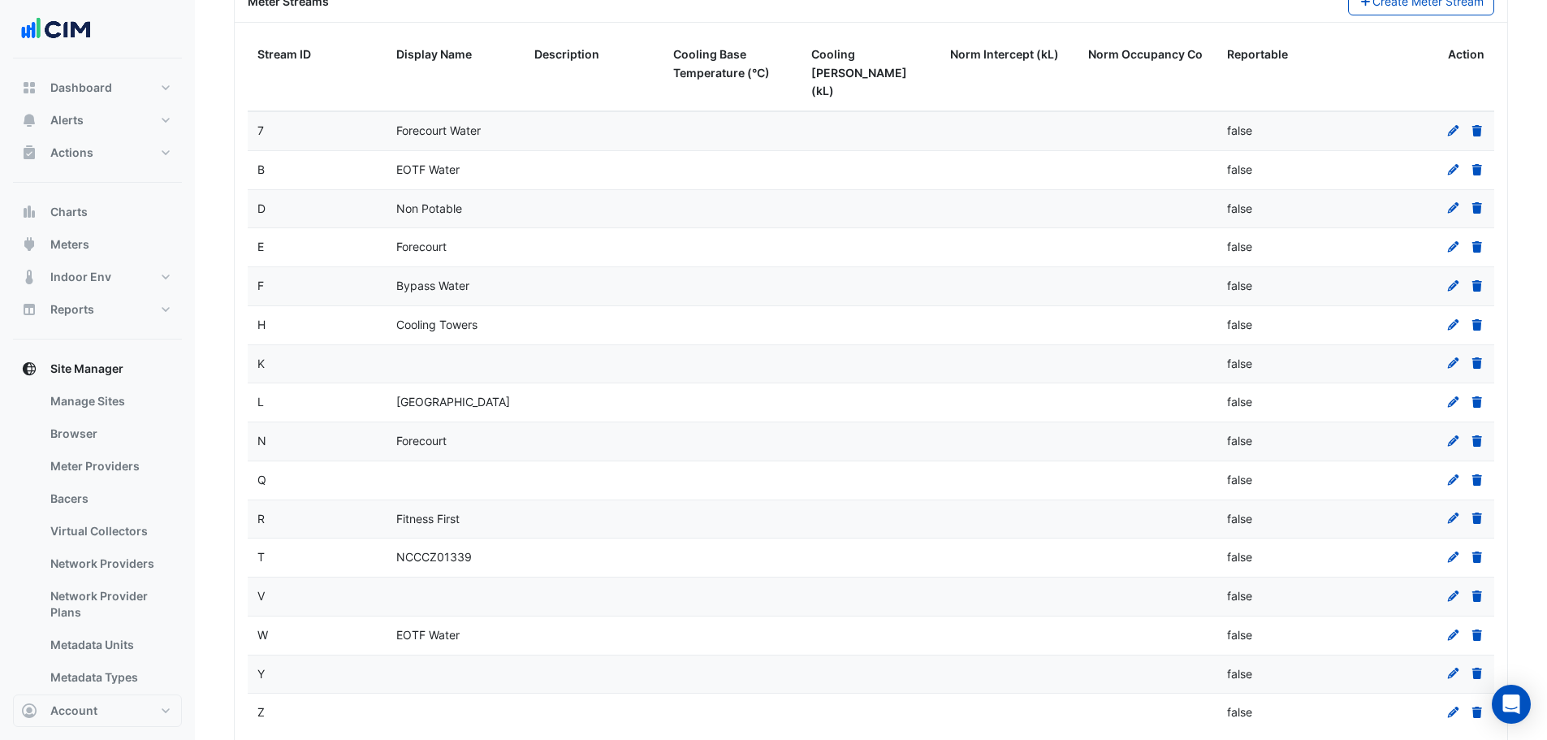
scroll to position [735, 0]
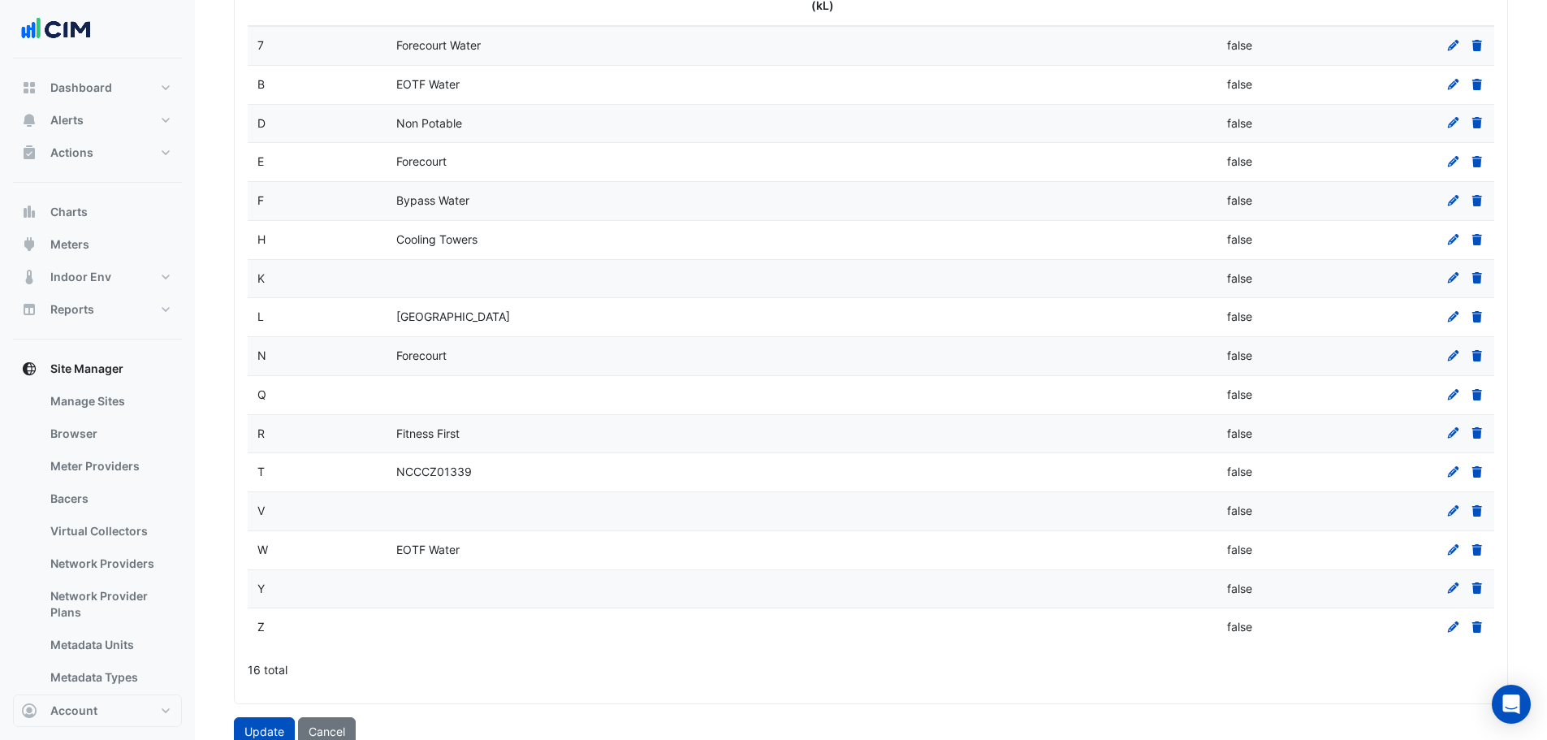
click at [1453, 582] on icon at bounding box center [1452, 587] width 11 height 11
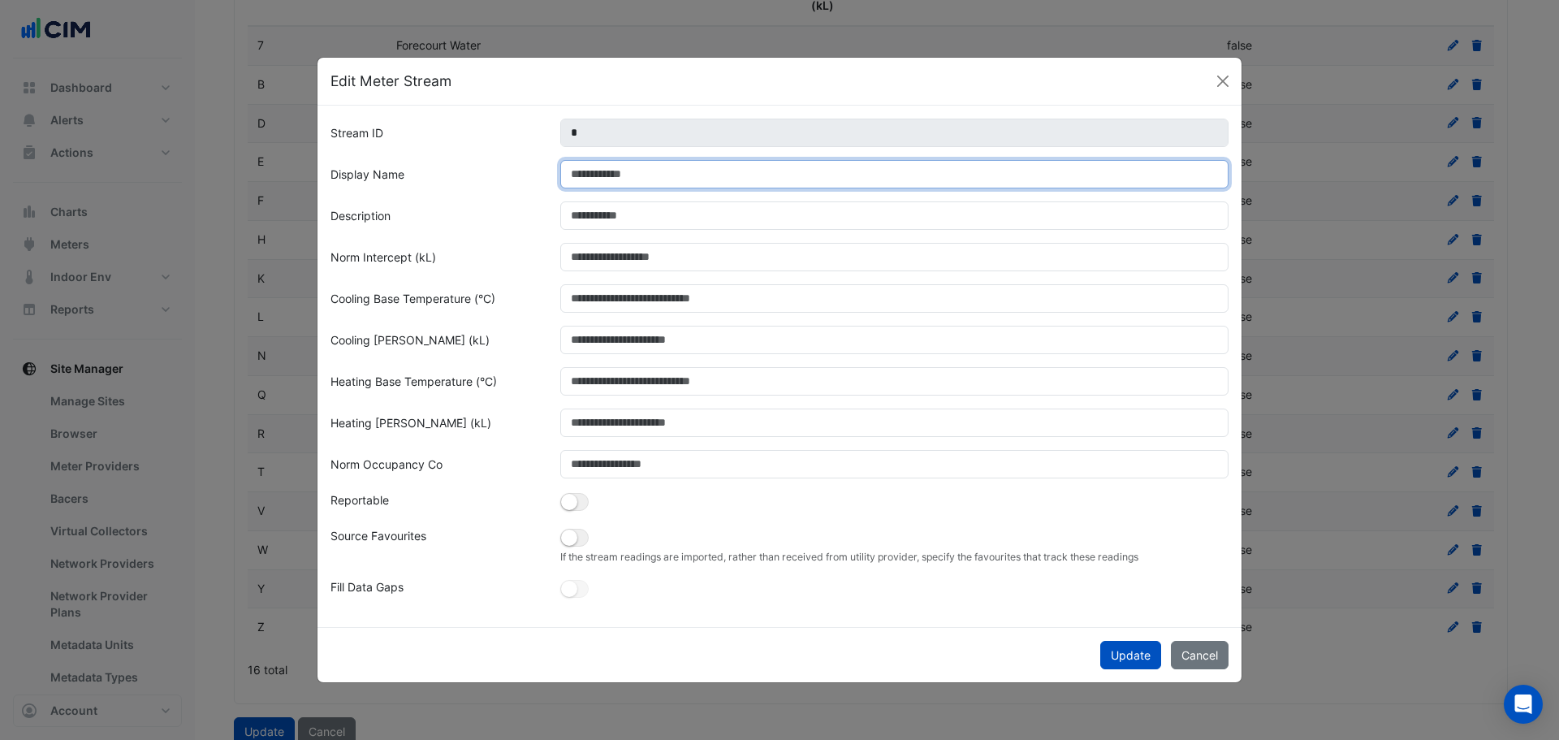
click at [688, 182] on input "Display Name" at bounding box center [894, 174] width 669 height 28
type input "**********"
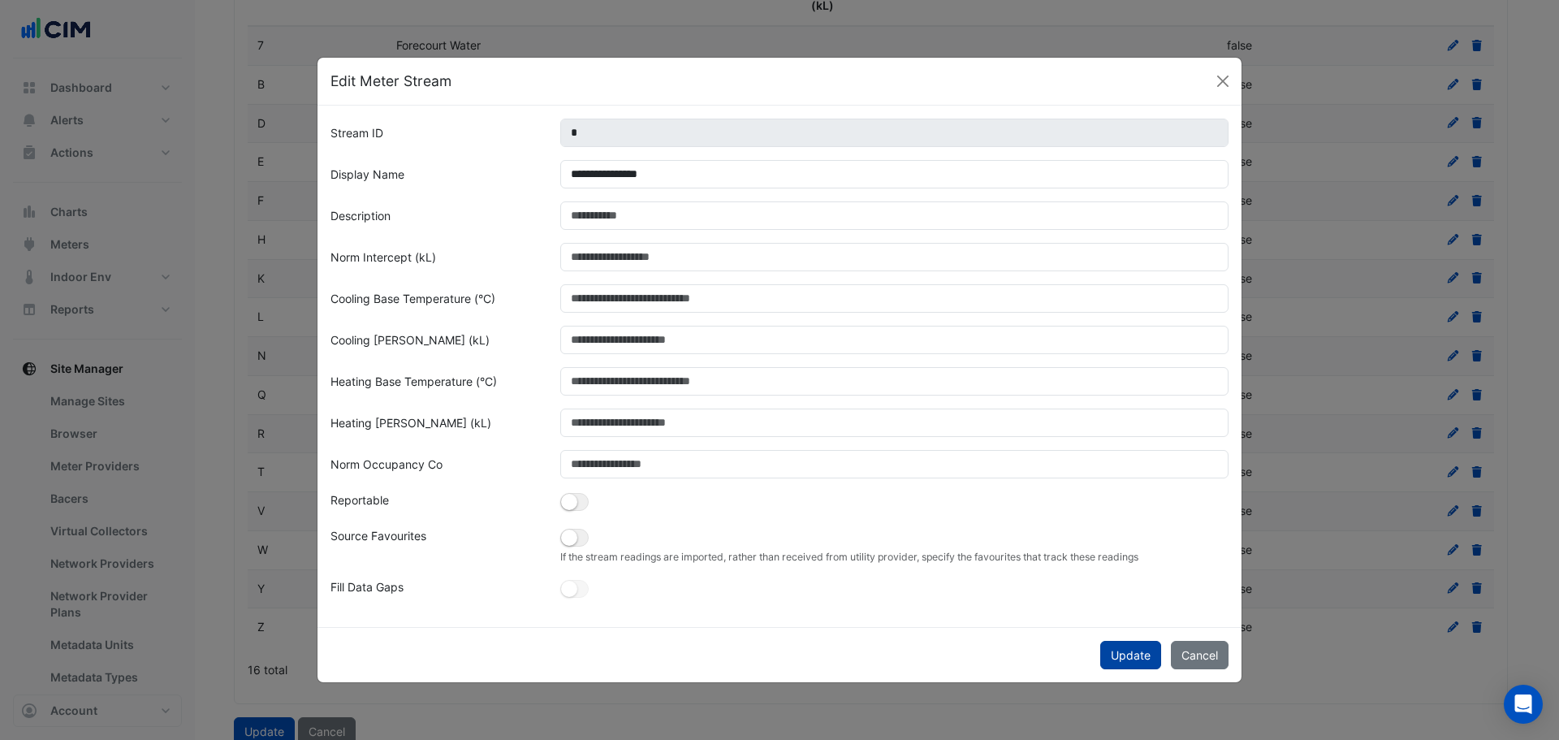
click at [1122, 648] on button "Update" at bounding box center [1130, 655] width 61 height 28
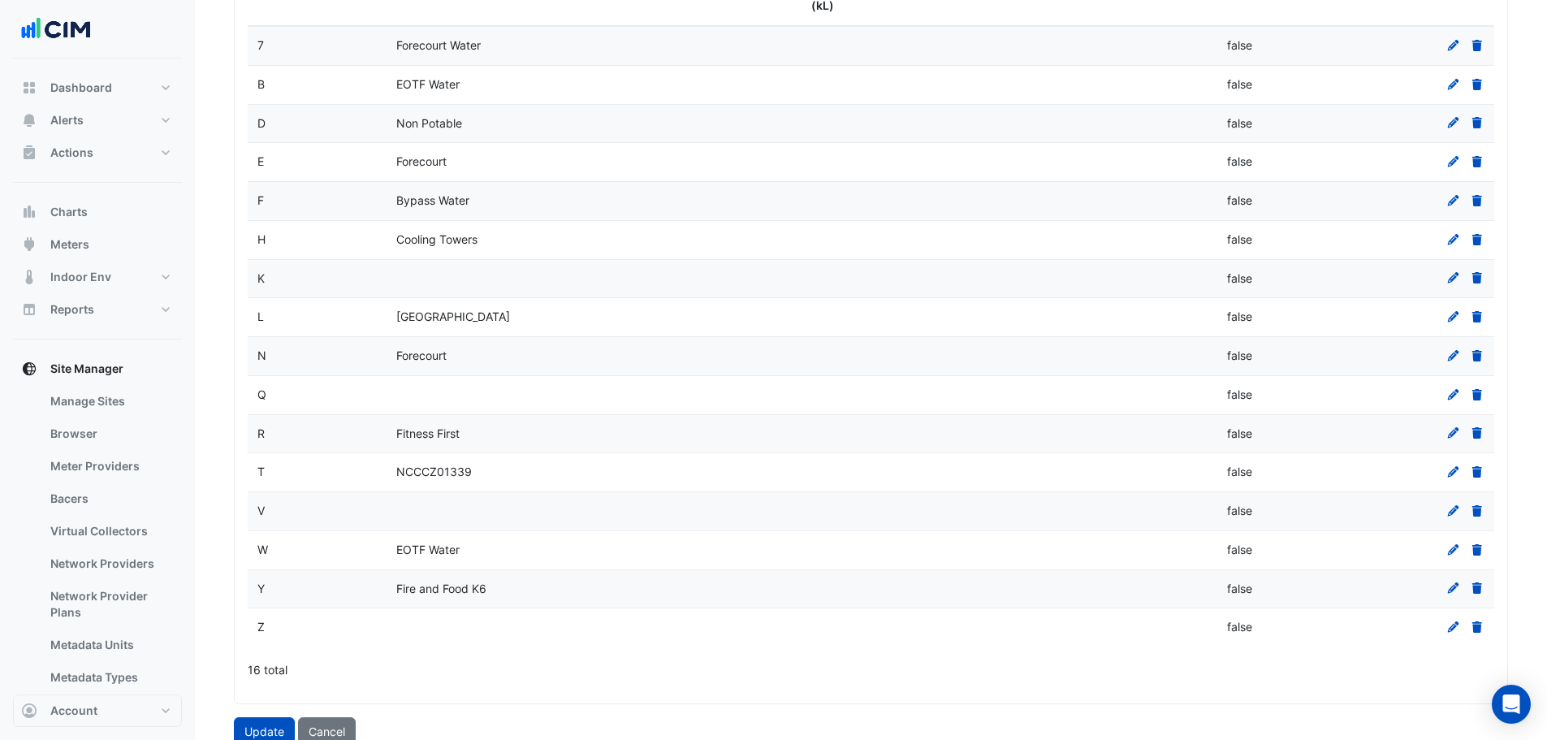
click at [1456, 621] on icon at bounding box center [1452, 626] width 11 height 11
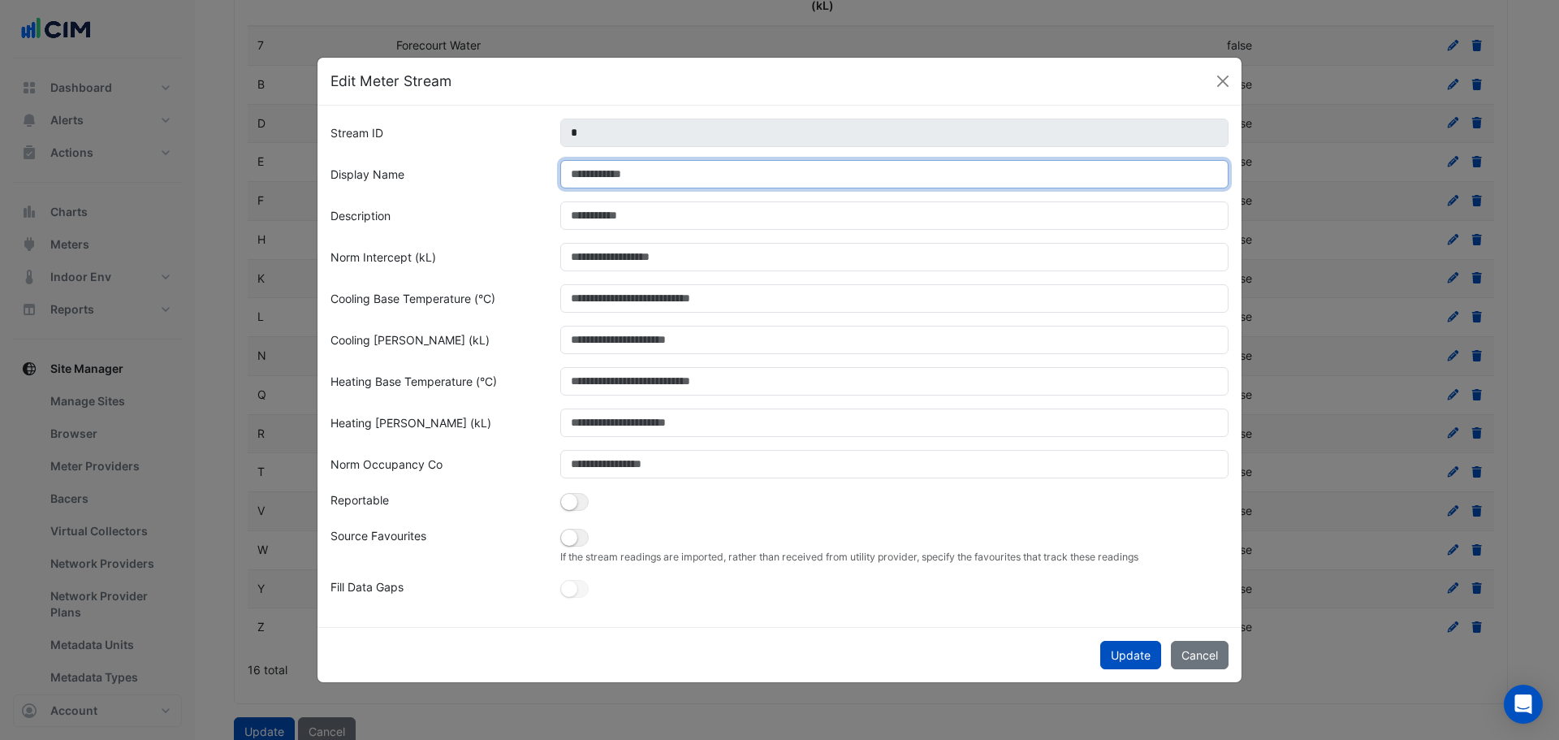
click at [593, 176] on input "Display Name" at bounding box center [894, 174] width 669 height 28
type input "**********"
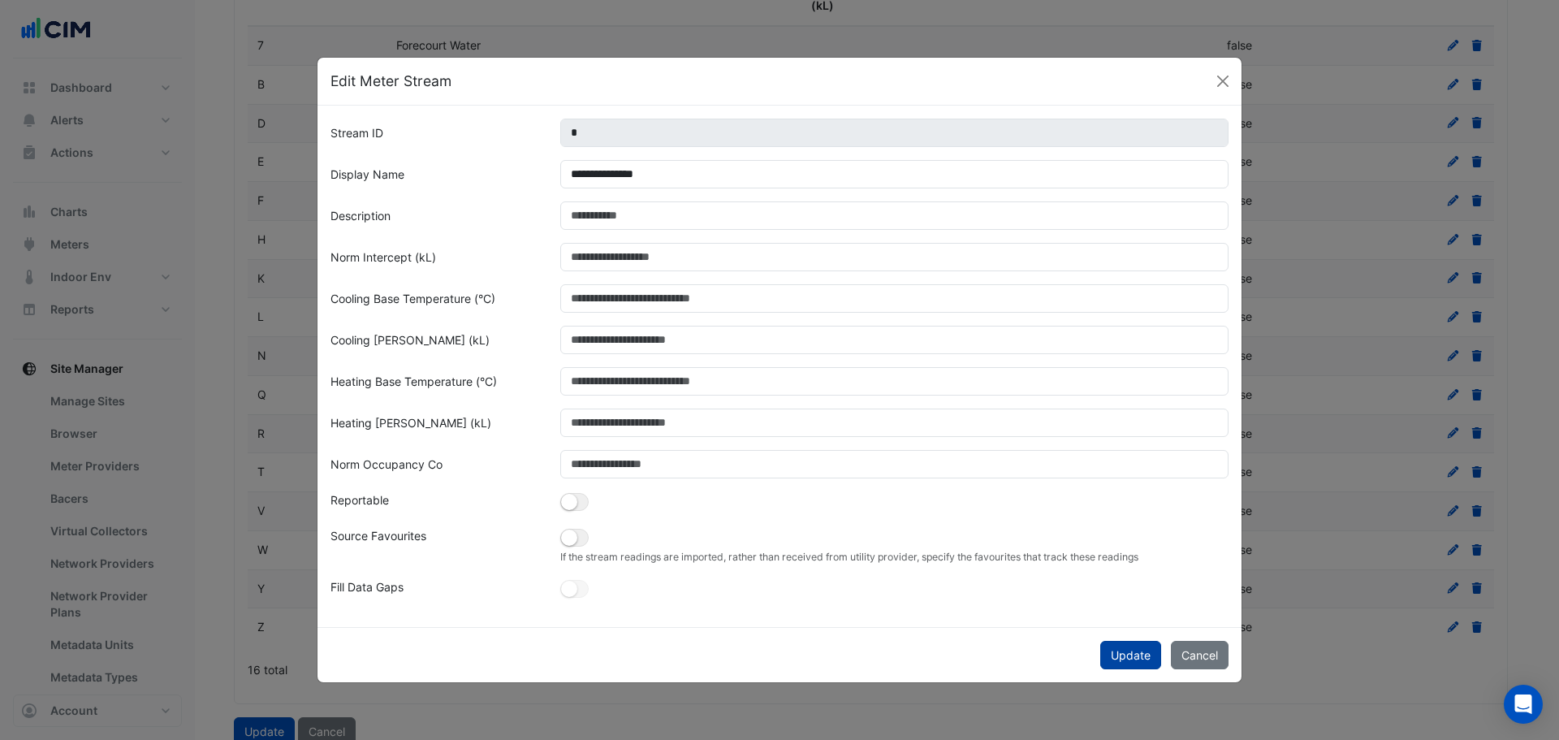
click at [1122, 659] on button "Update" at bounding box center [1130, 655] width 61 height 28
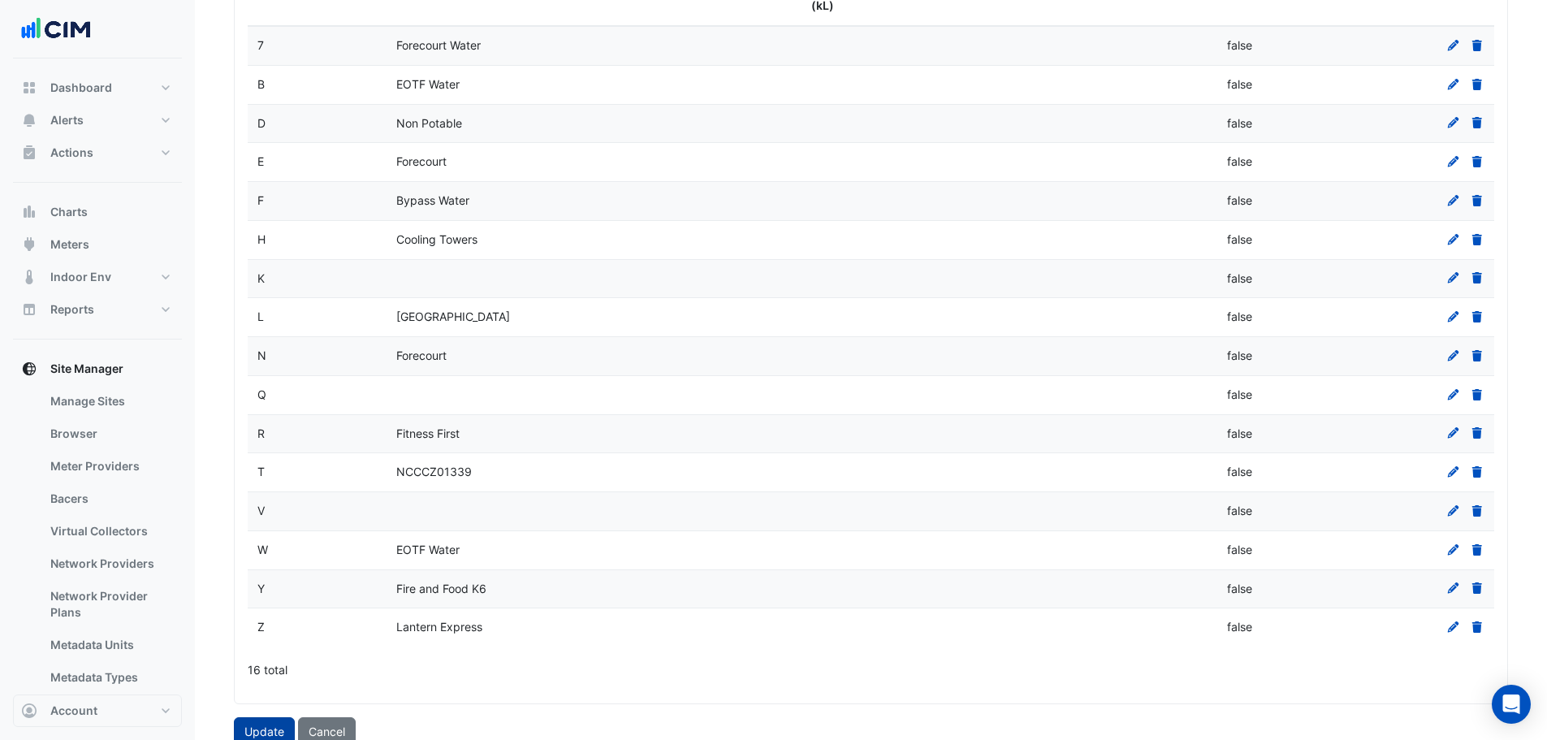
click at [265, 717] on button "Update" at bounding box center [264, 731] width 61 height 28
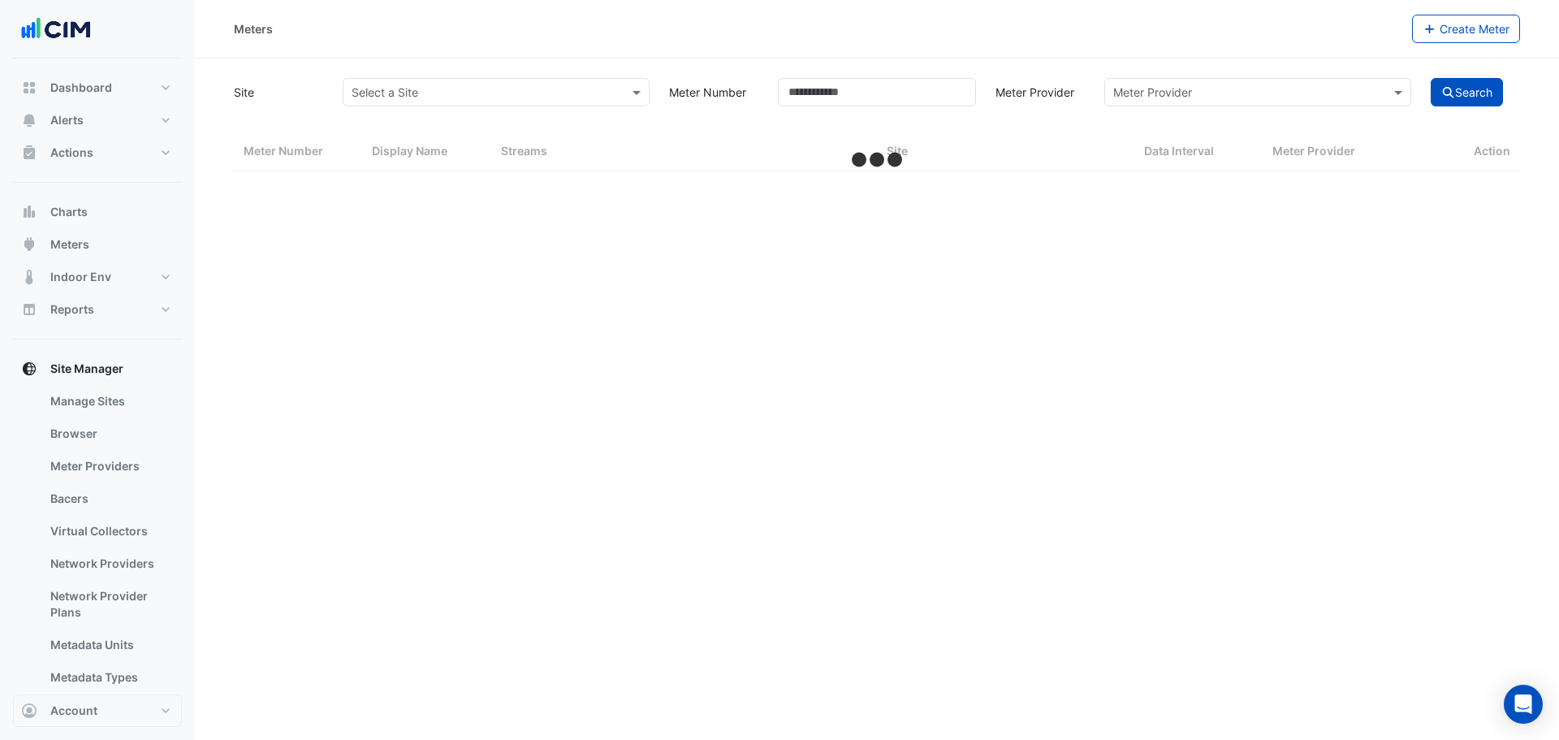
select select "***"
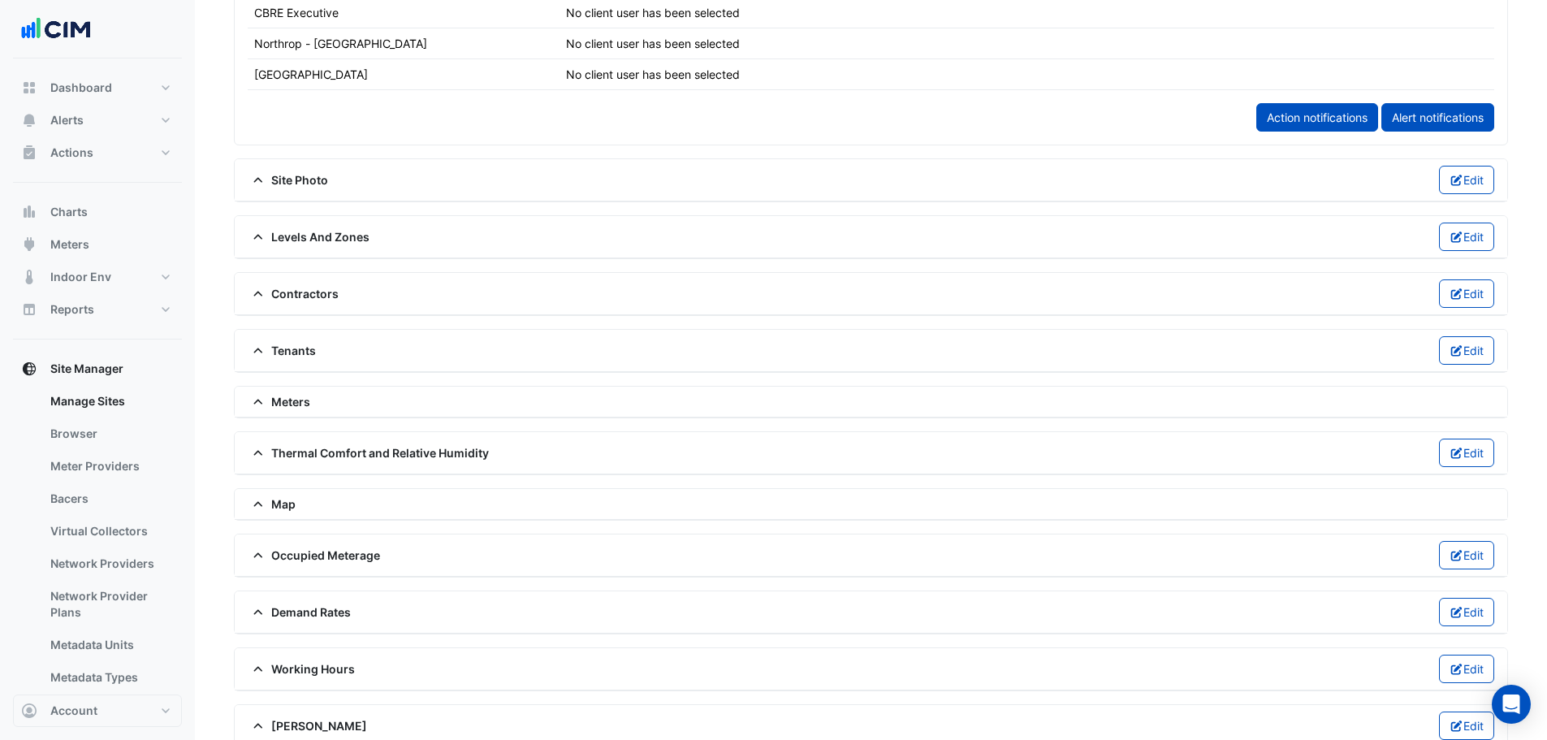
scroll to position [1137, 0]
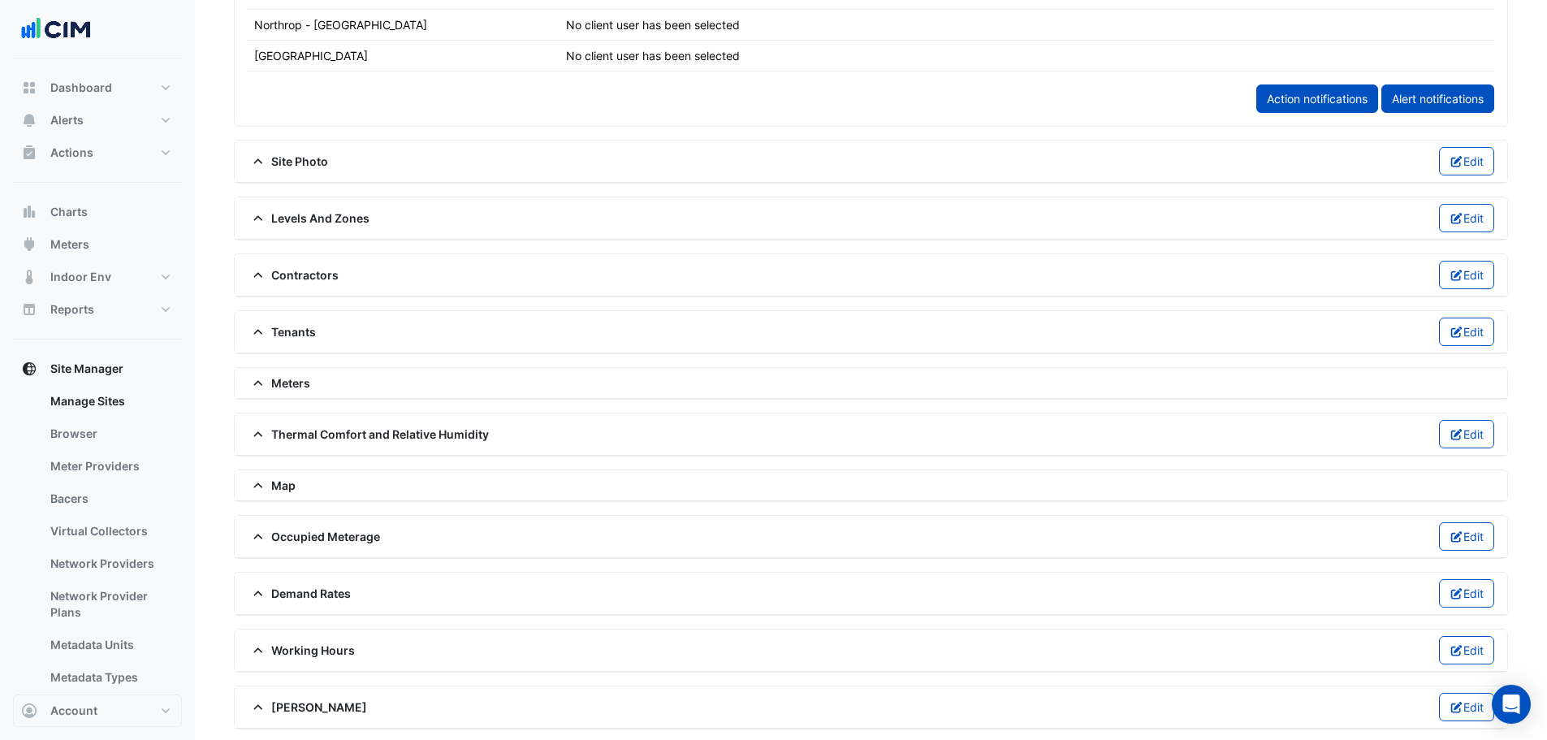
click at [288, 381] on span "Meters" at bounding box center [279, 382] width 63 height 17
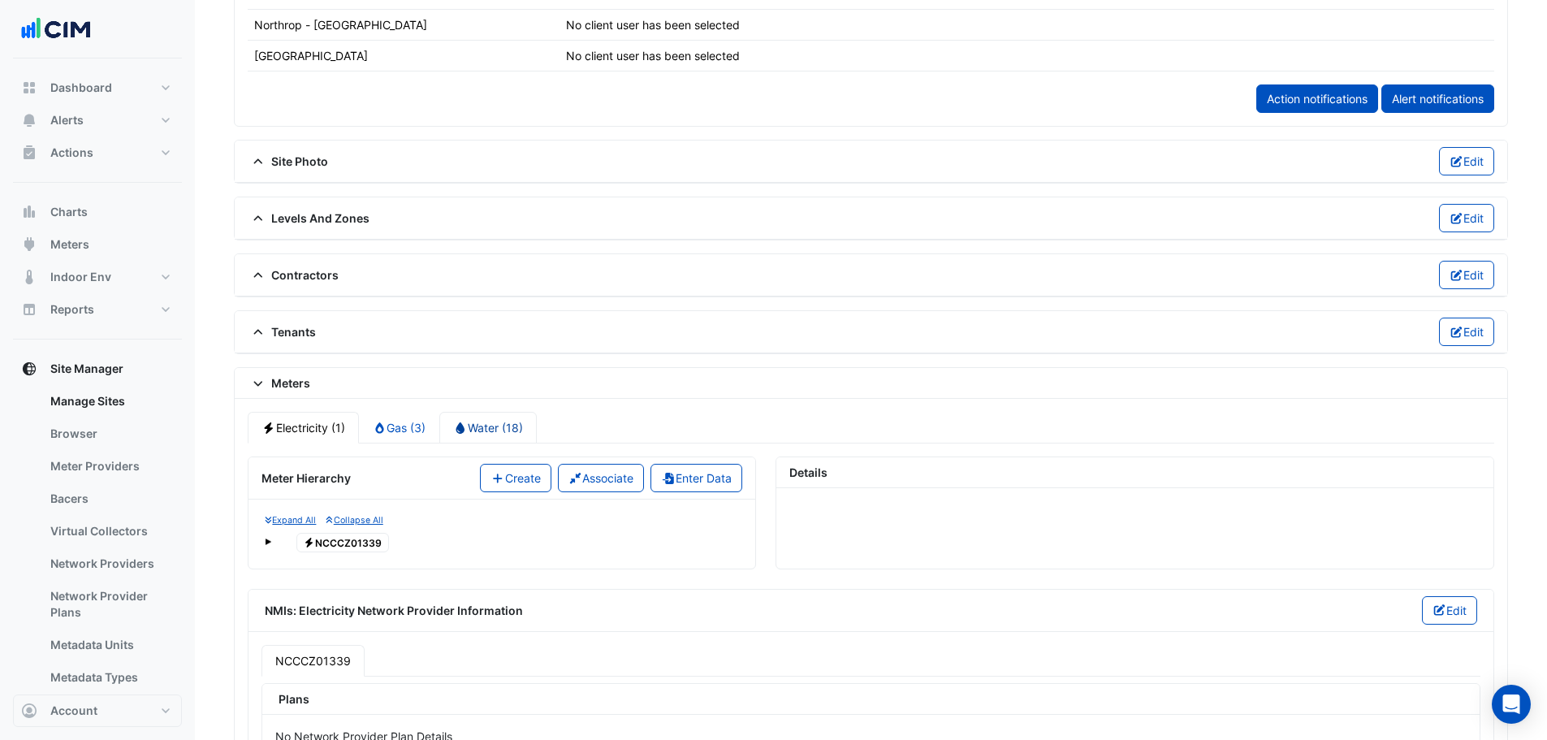
click at [503, 421] on link "Water (18)" at bounding box center [487, 428] width 97 height 32
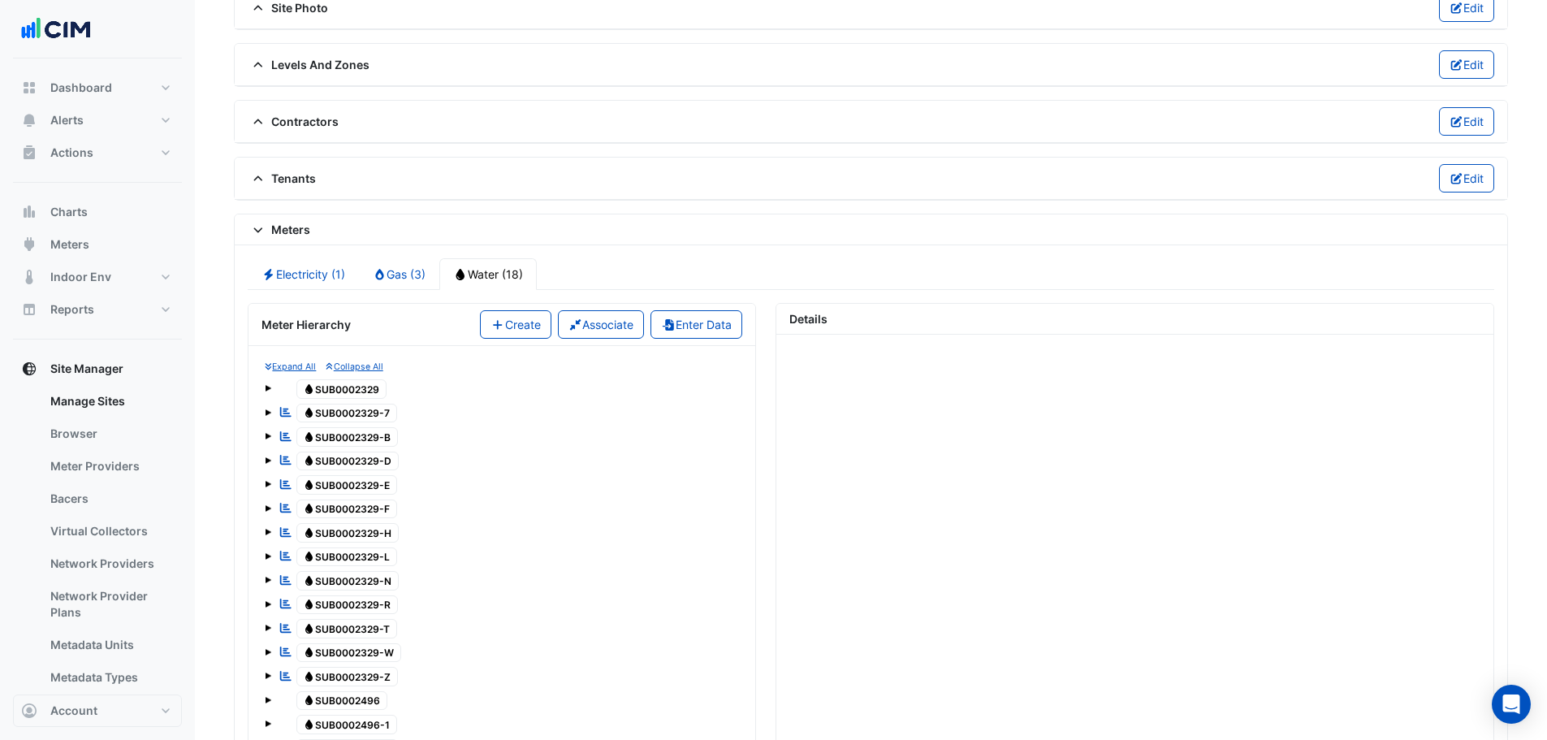
scroll to position [1299, 0]
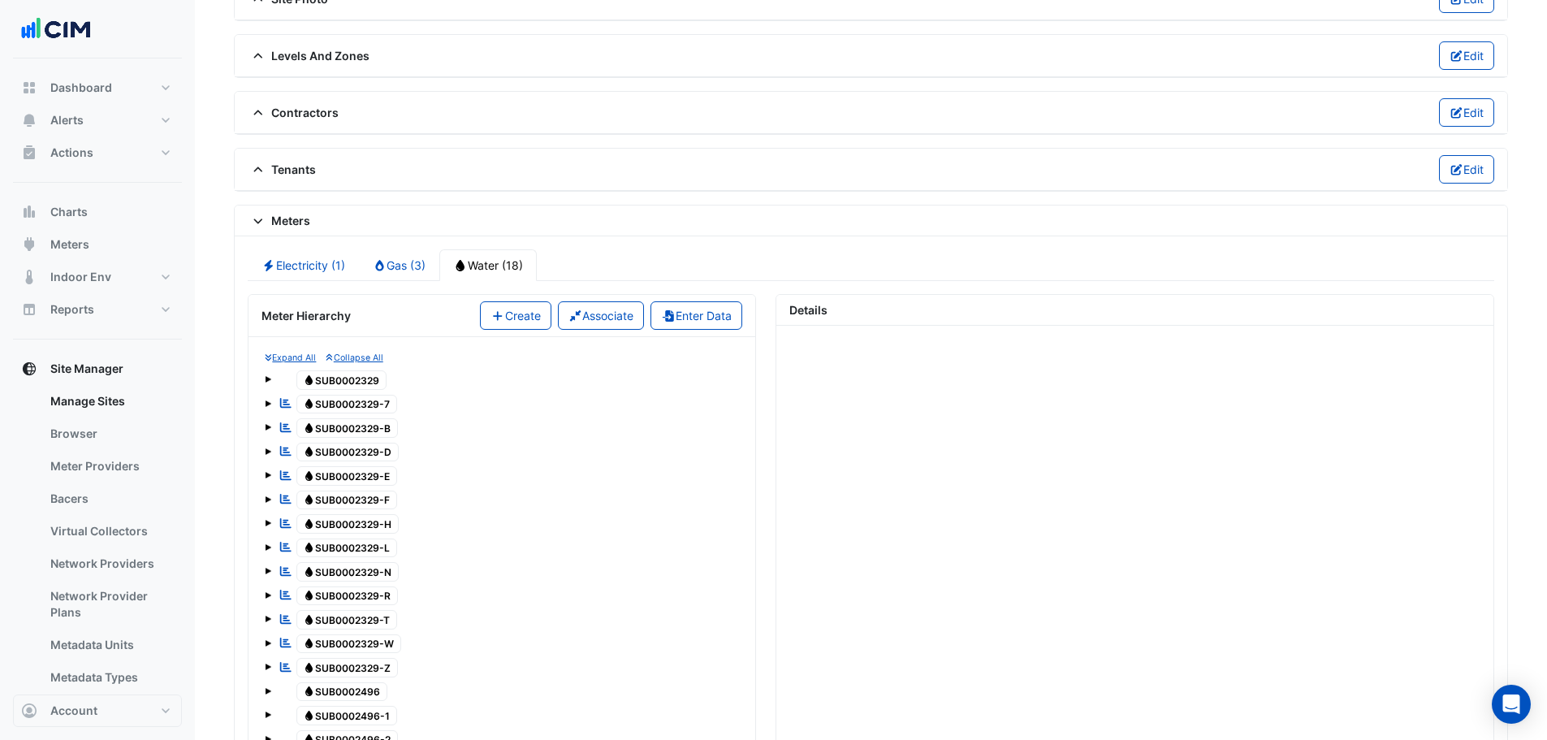
click at [270, 379] on span at bounding box center [268, 379] width 6 height 6
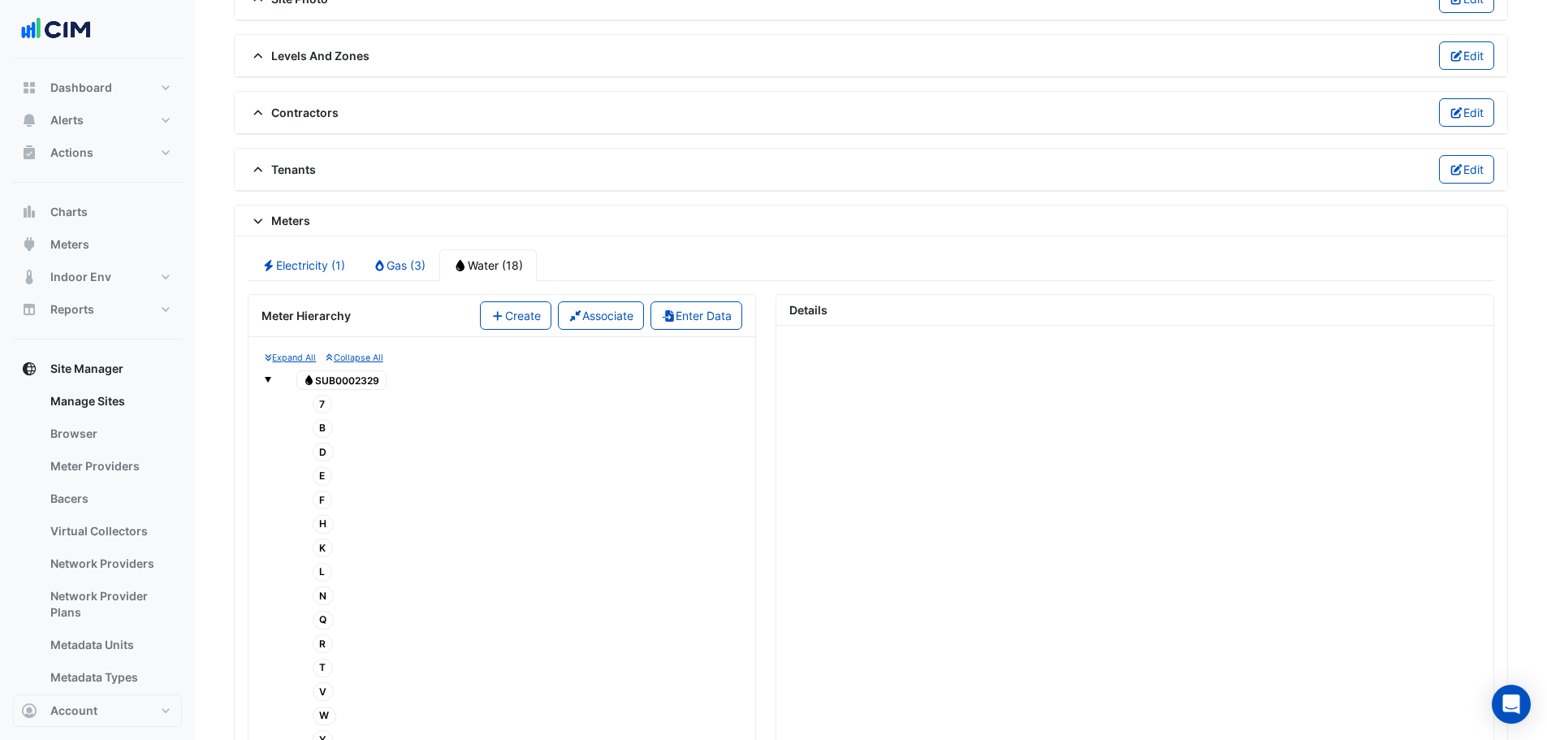
click at [321, 403] on span "7" at bounding box center [323, 404] width 20 height 19
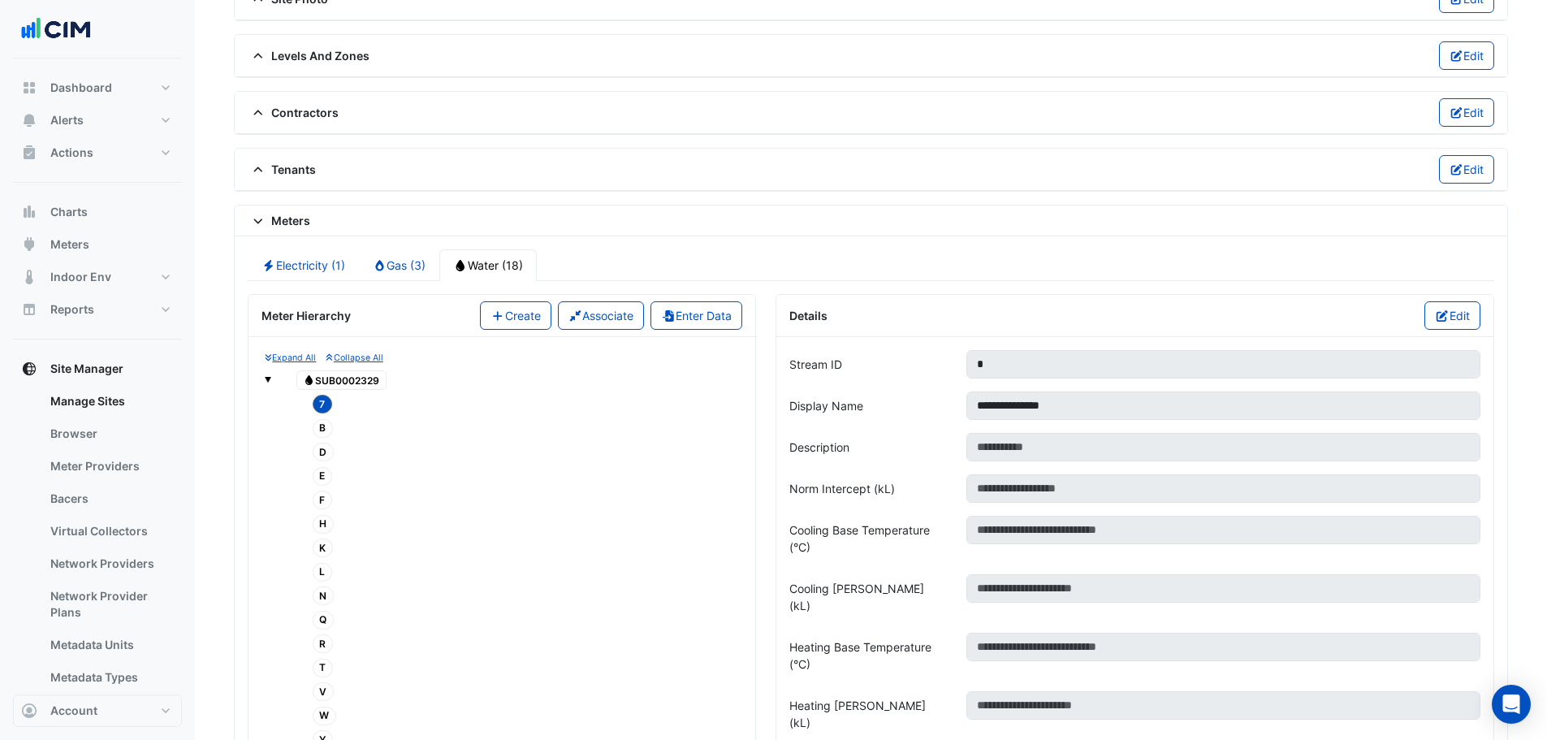
scroll to position [1380, 0]
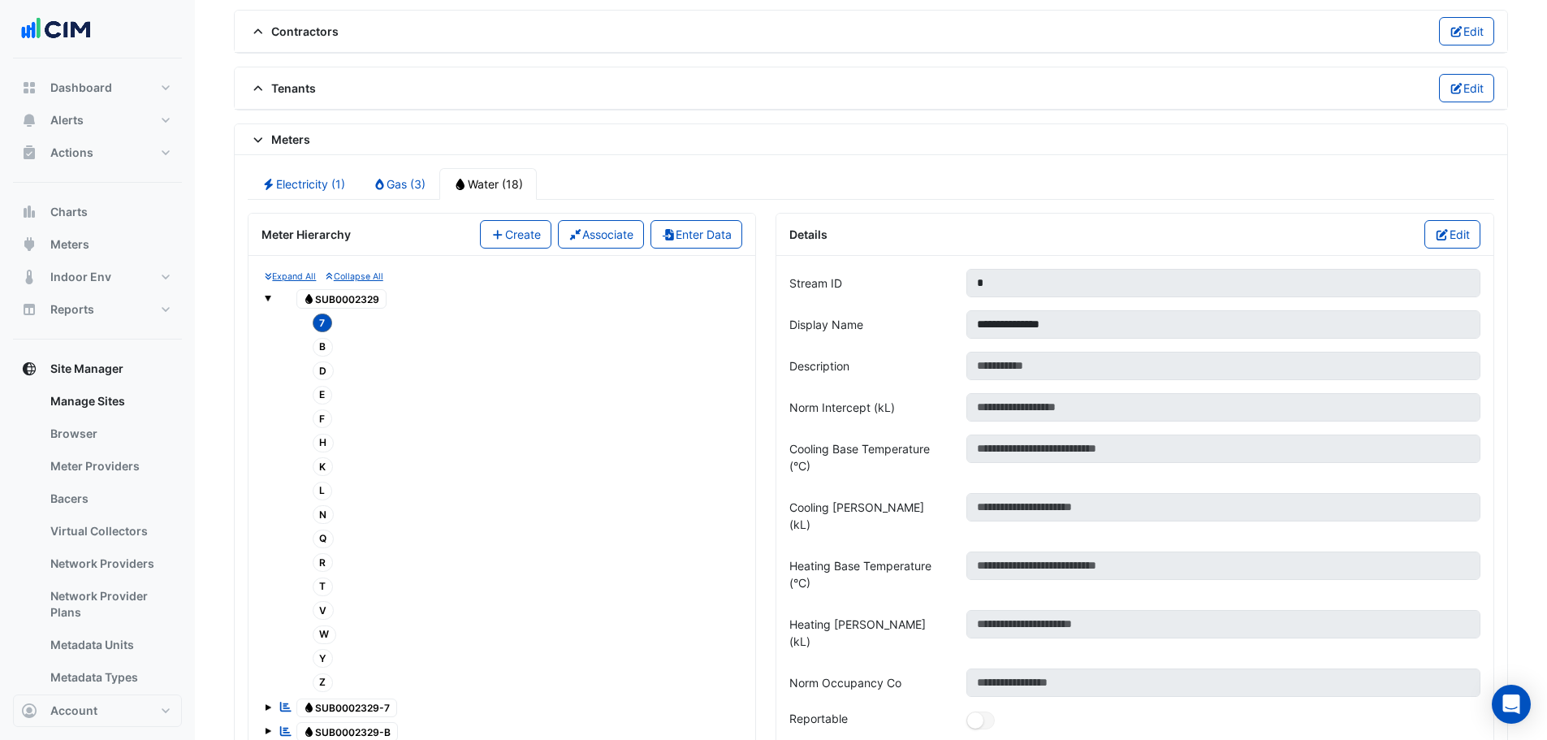
click at [263, 294] on div "Expand All Collapse All Water SUB0002329 7 B D" at bounding box center [501, 686] width 481 height 835
click at [266, 295] on span at bounding box center [268, 298] width 6 height 6
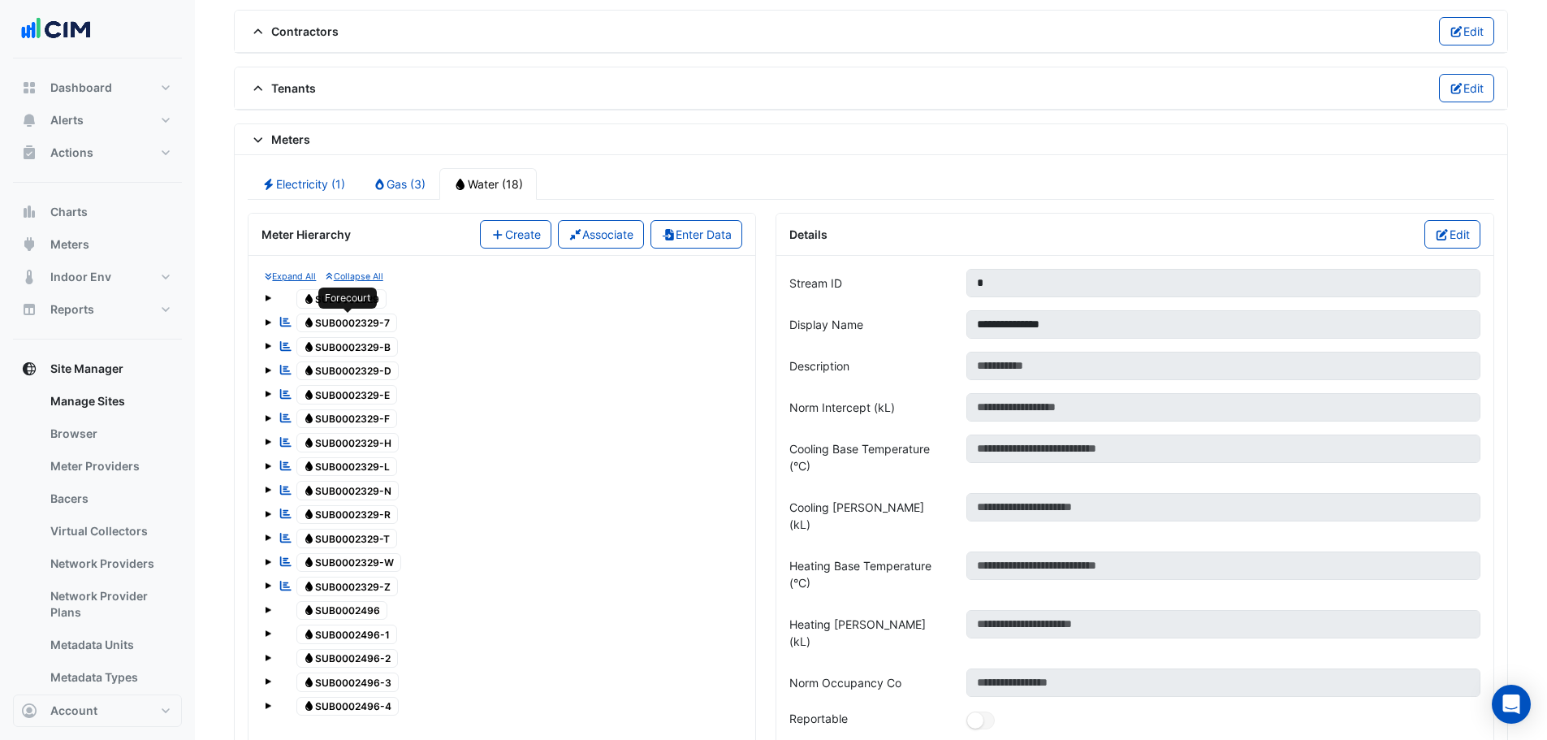
click at [347, 325] on span "Water SUB0002329-7" at bounding box center [346, 322] width 101 height 19
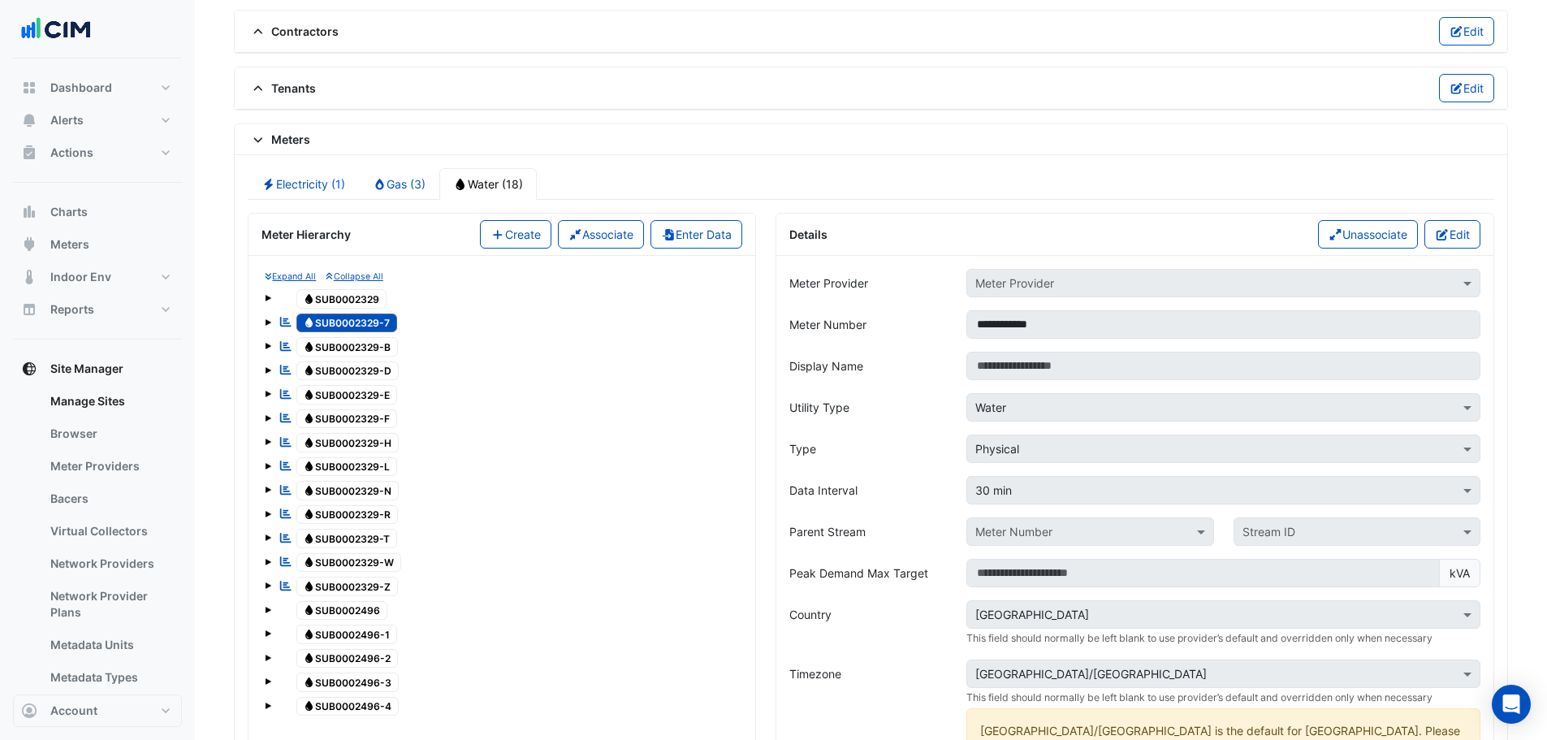
click at [274, 323] on div "Reportable Water SUB0002329-7" at bounding box center [502, 323] width 474 height 23
click at [265, 323] on div "Expand All Collapse All Water SUB0002329 Reportable Water SUB0002329-7 Reportab…" at bounding box center [501, 494] width 481 height 450
click at [266, 321] on span at bounding box center [268, 322] width 6 height 6
click at [321, 345] on span "1" at bounding box center [322, 347] width 19 height 19
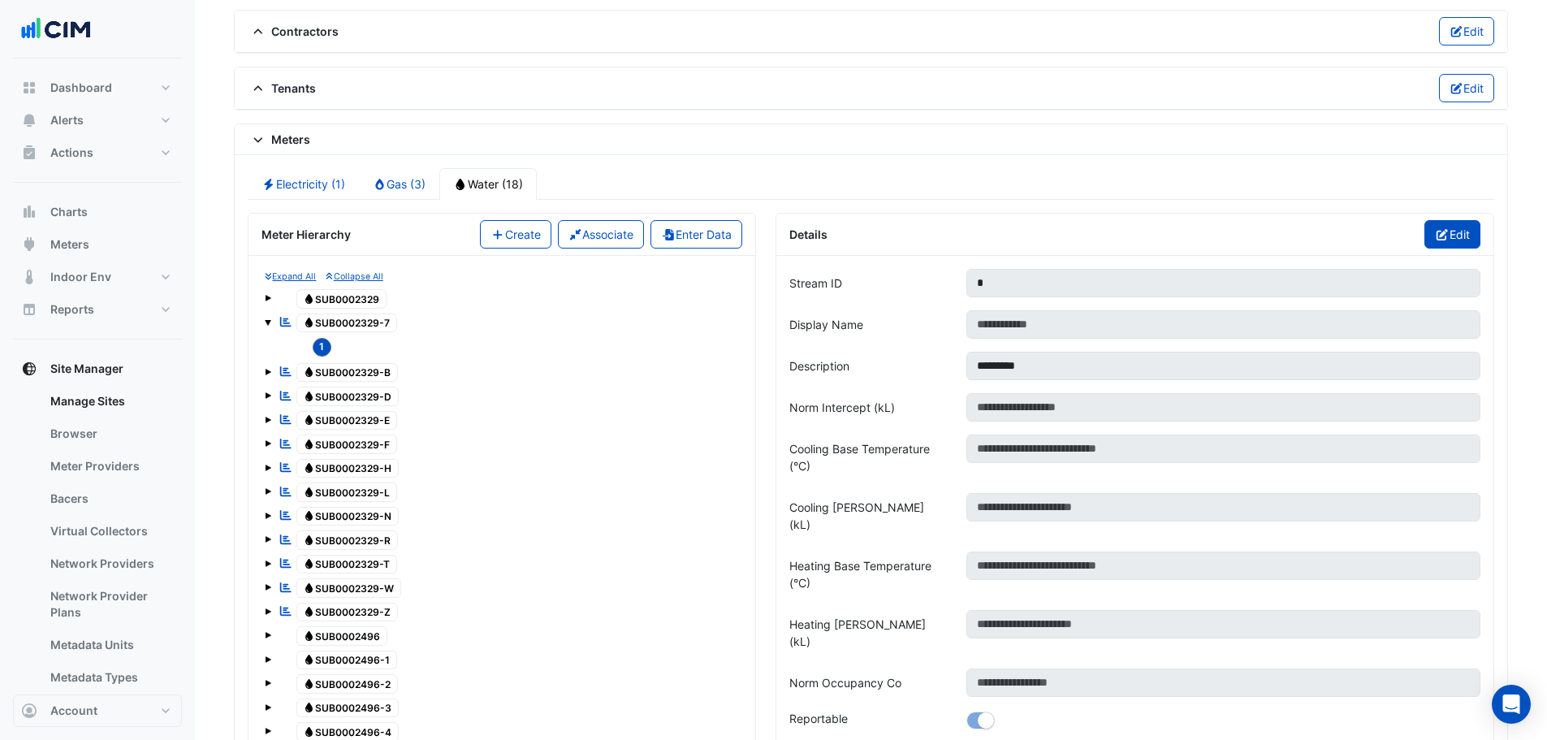
click at [1459, 239] on button "Edit" at bounding box center [1452, 234] width 56 height 28
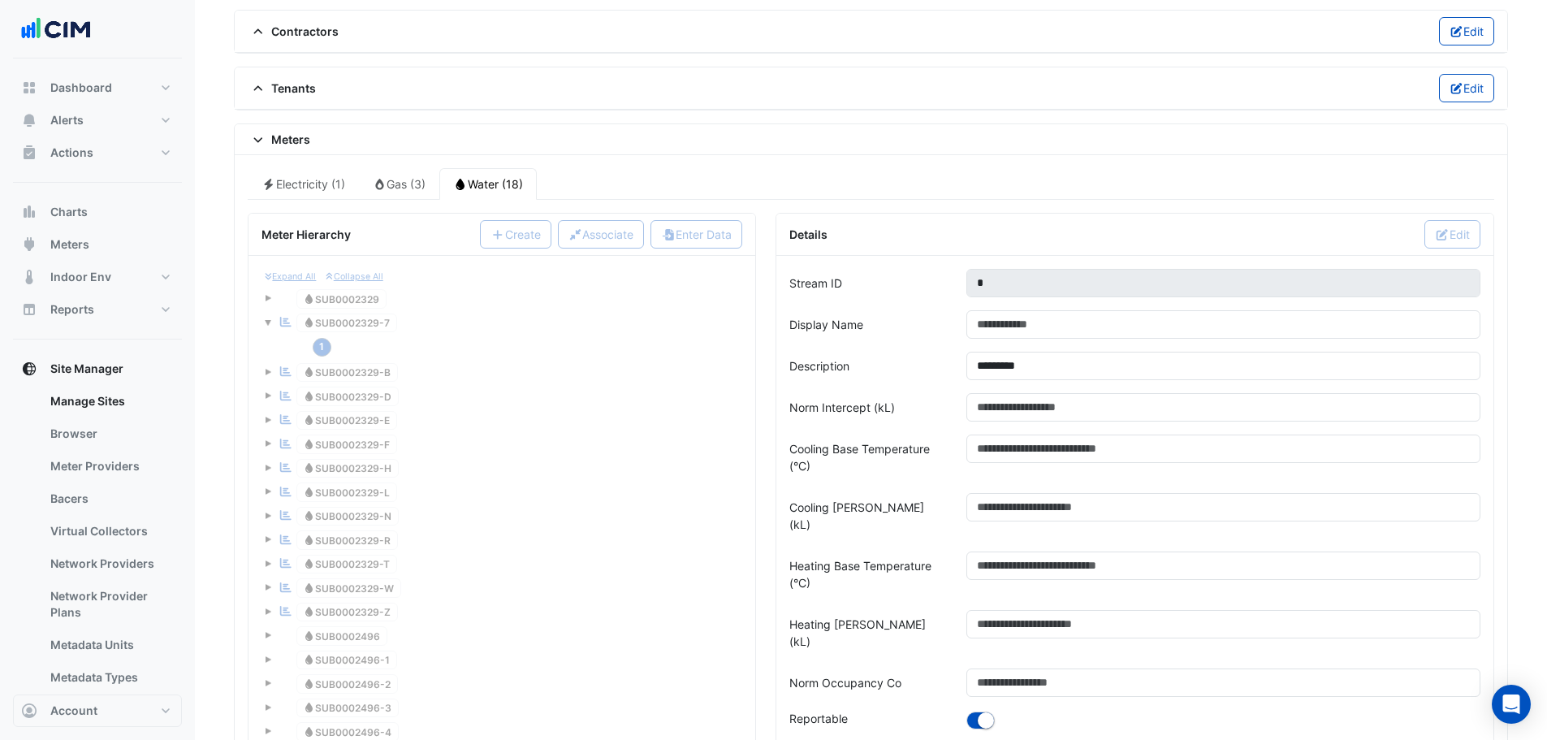
click at [965, 710] on div at bounding box center [1222, 721] width 533 height 23
click at [976, 711] on button "button" at bounding box center [980, 720] width 28 height 18
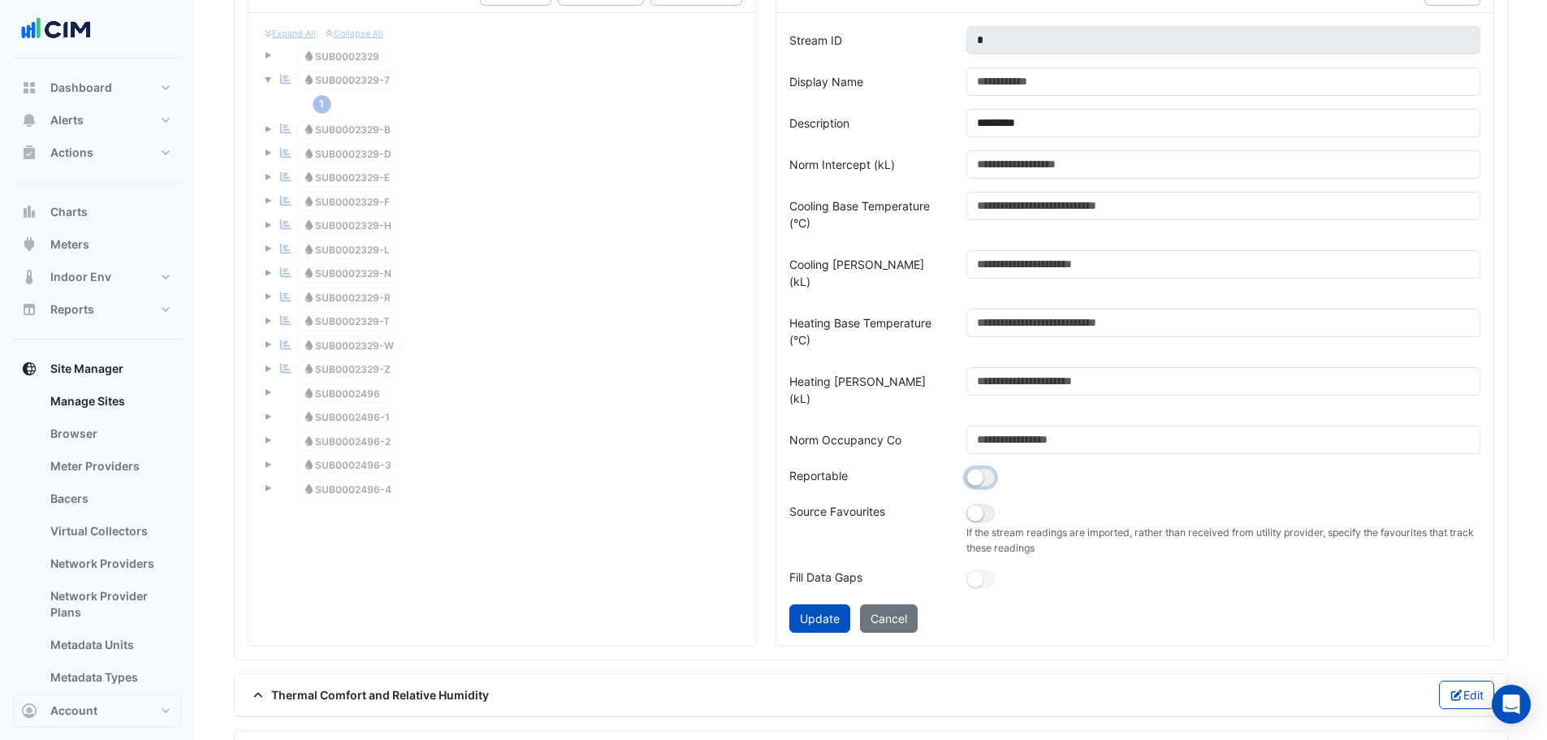
scroll to position [1624, 0]
click at [813, 603] on button "Update" at bounding box center [819, 617] width 61 height 28
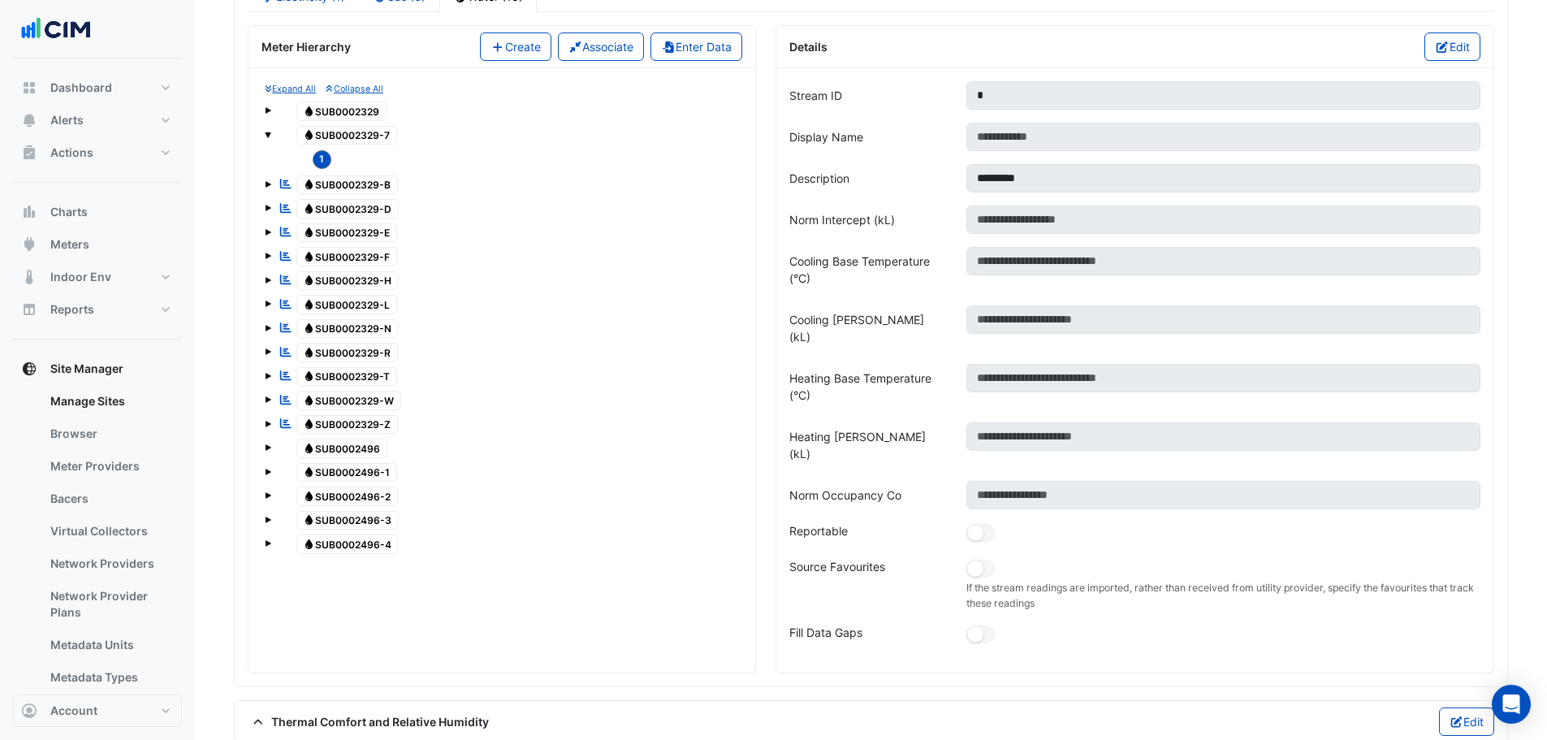
scroll to position [1542, 0]
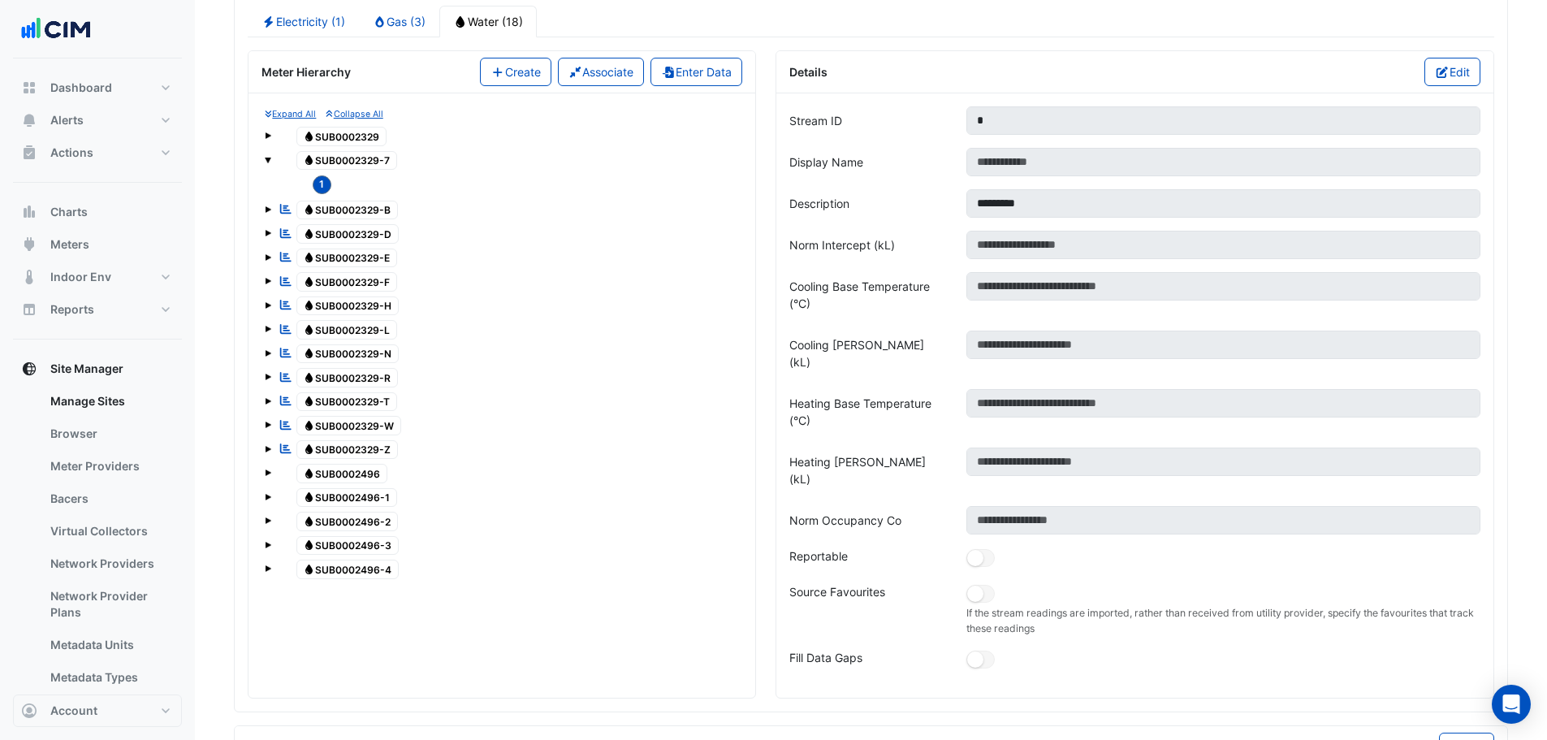
click at [270, 206] on span at bounding box center [268, 209] width 6 height 6
click at [322, 237] on span "1" at bounding box center [322, 234] width 19 height 19
click at [1456, 74] on button "Edit" at bounding box center [1452, 72] width 56 height 28
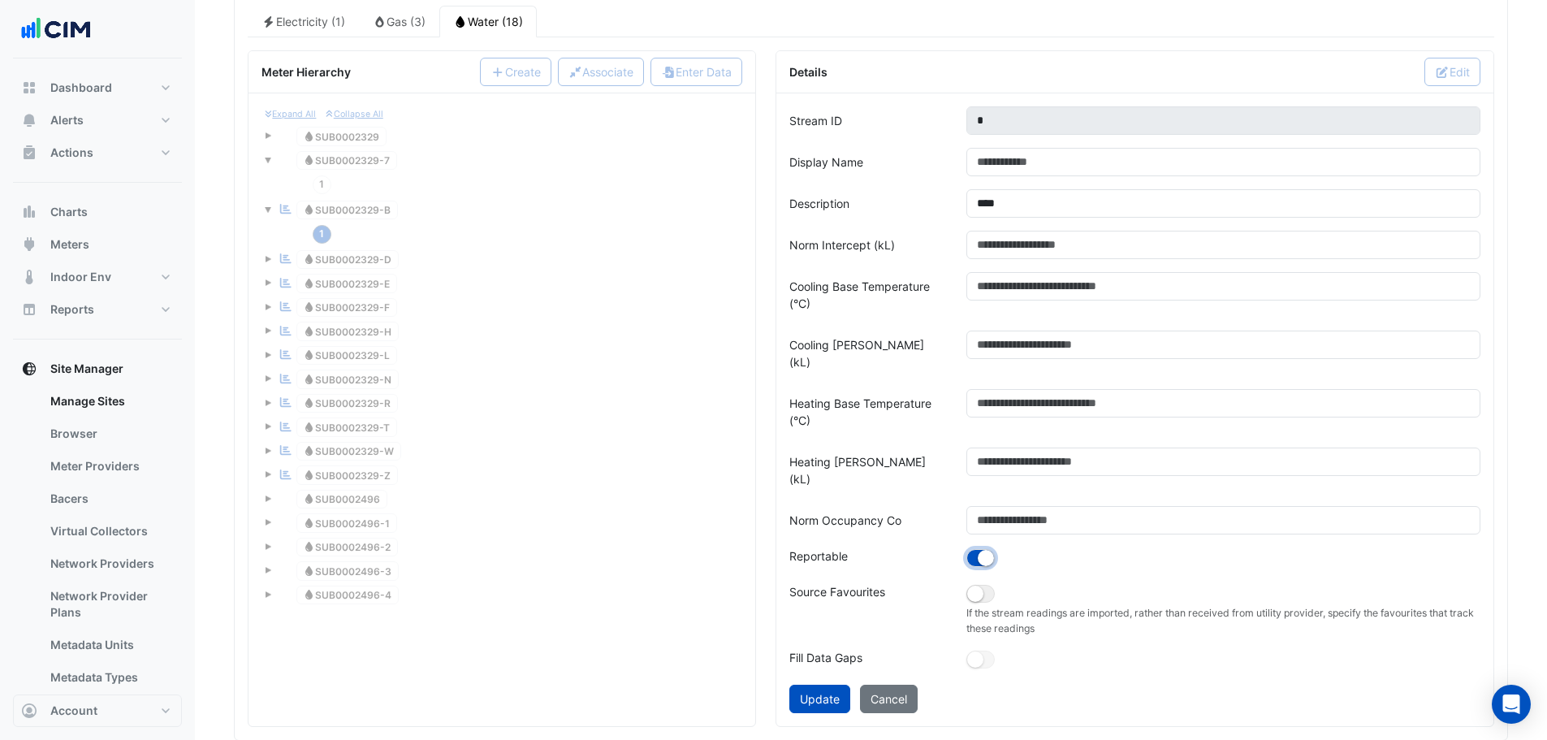
click at [981, 550] on small "button" at bounding box center [985, 558] width 16 height 16
click at [835, 684] on button "Update" at bounding box center [819, 698] width 61 height 28
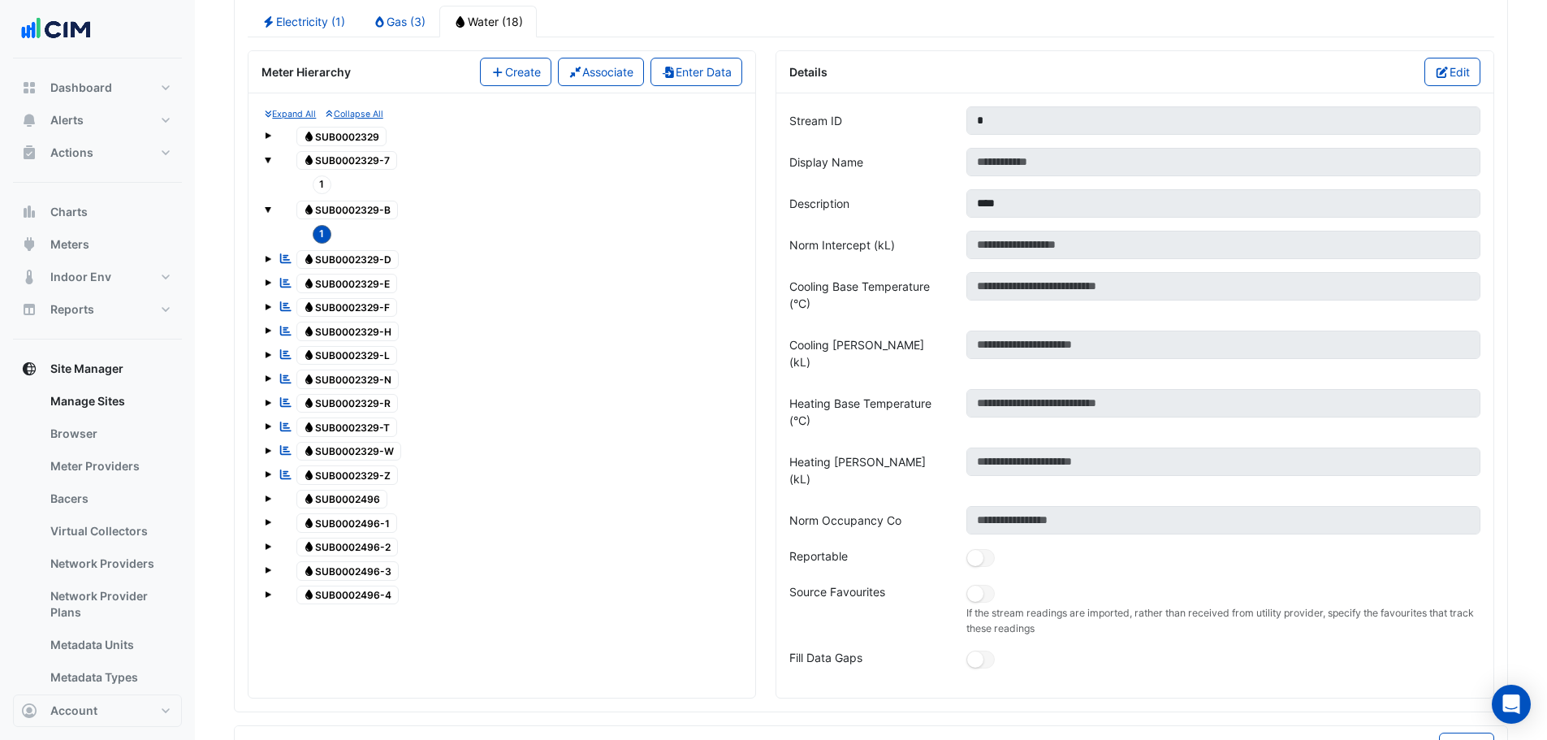
click at [270, 253] on span at bounding box center [268, 257] width 6 height 14
click at [328, 284] on span "1" at bounding box center [322, 283] width 19 height 19
click at [1457, 66] on button "Edit" at bounding box center [1452, 72] width 56 height 28
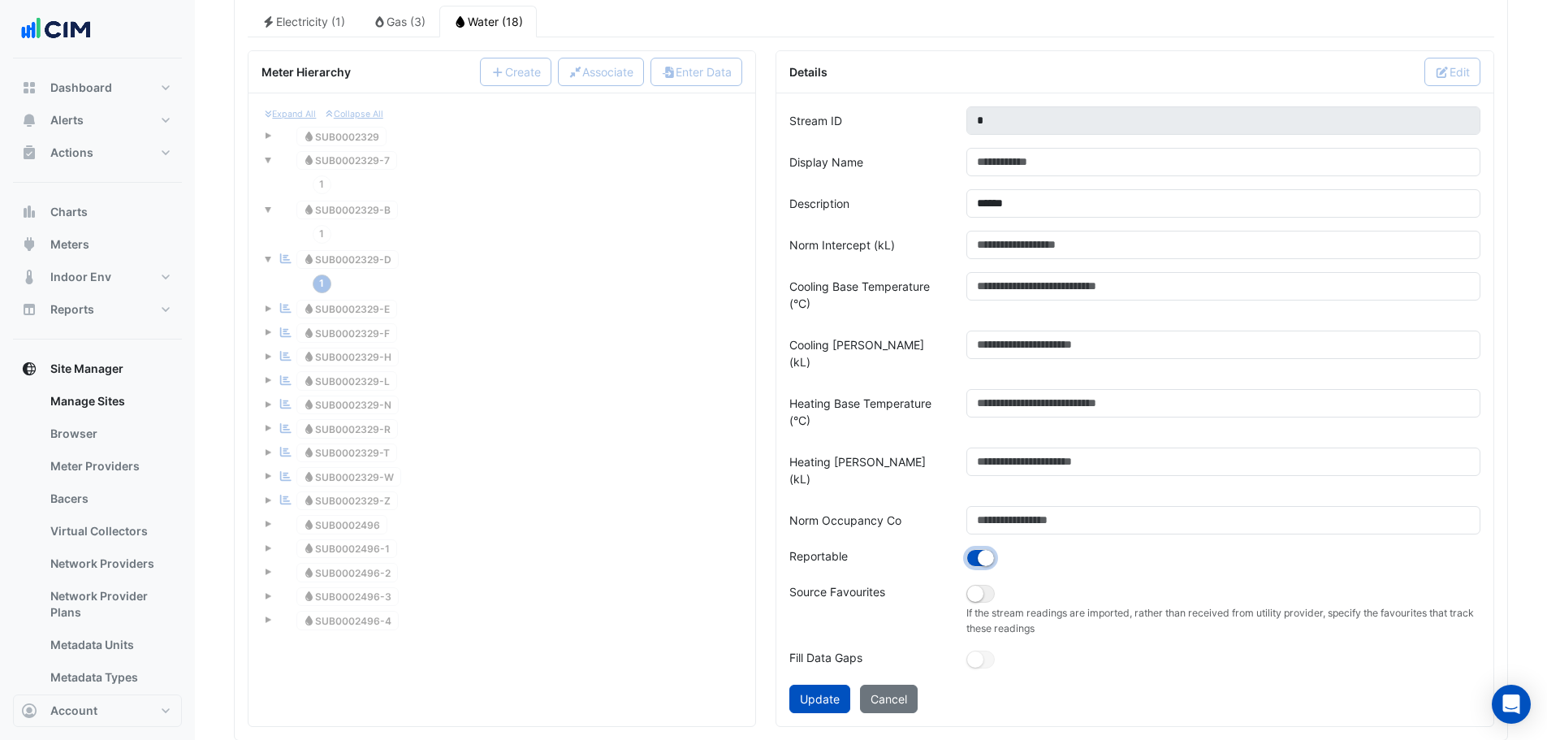
click at [974, 549] on button "button" at bounding box center [980, 558] width 28 height 18
click at [832, 684] on button "Update" at bounding box center [819, 698] width 61 height 28
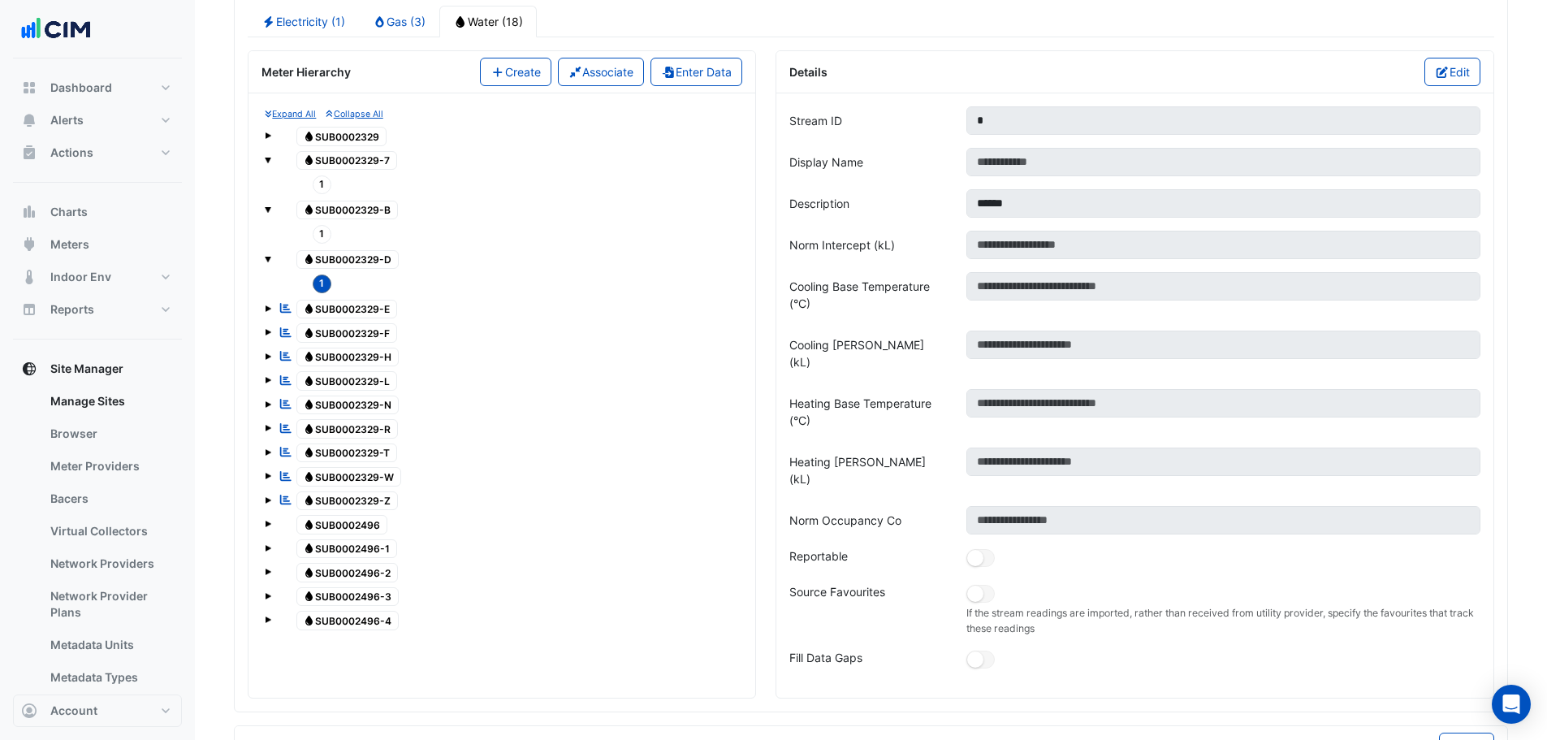
click at [269, 309] on span at bounding box center [268, 308] width 6 height 6
drag, startPoint x: 317, startPoint y: 332, endPoint x: 528, endPoint y: 357, distance: 213.4
click at [317, 332] on span "1" at bounding box center [322, 333] width 19 height 19
drag, startPoint x: 1434, startPoint y: 85, endPoint x: 1447, endPoint y: 70, distance: 20.7
click at [1436, 82] on button "Edit" at bounding box center [1452, 72] width 56 height 28
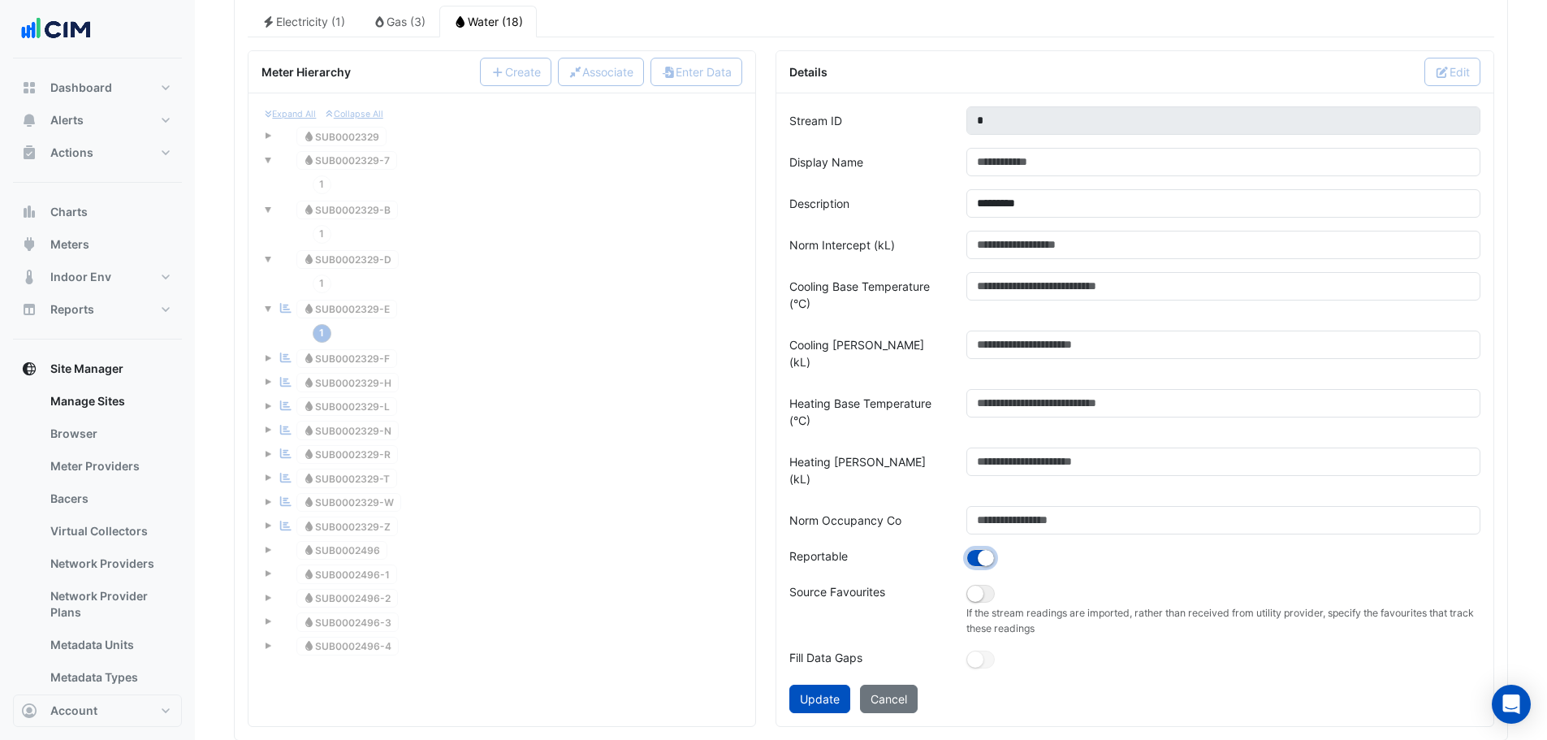
click at [986, 550] on small "button" at bounding box center [985, 558] width 16 height 16
click at [827, 684] on button "Update" at bounding box center [819, 698] width 61 height 28
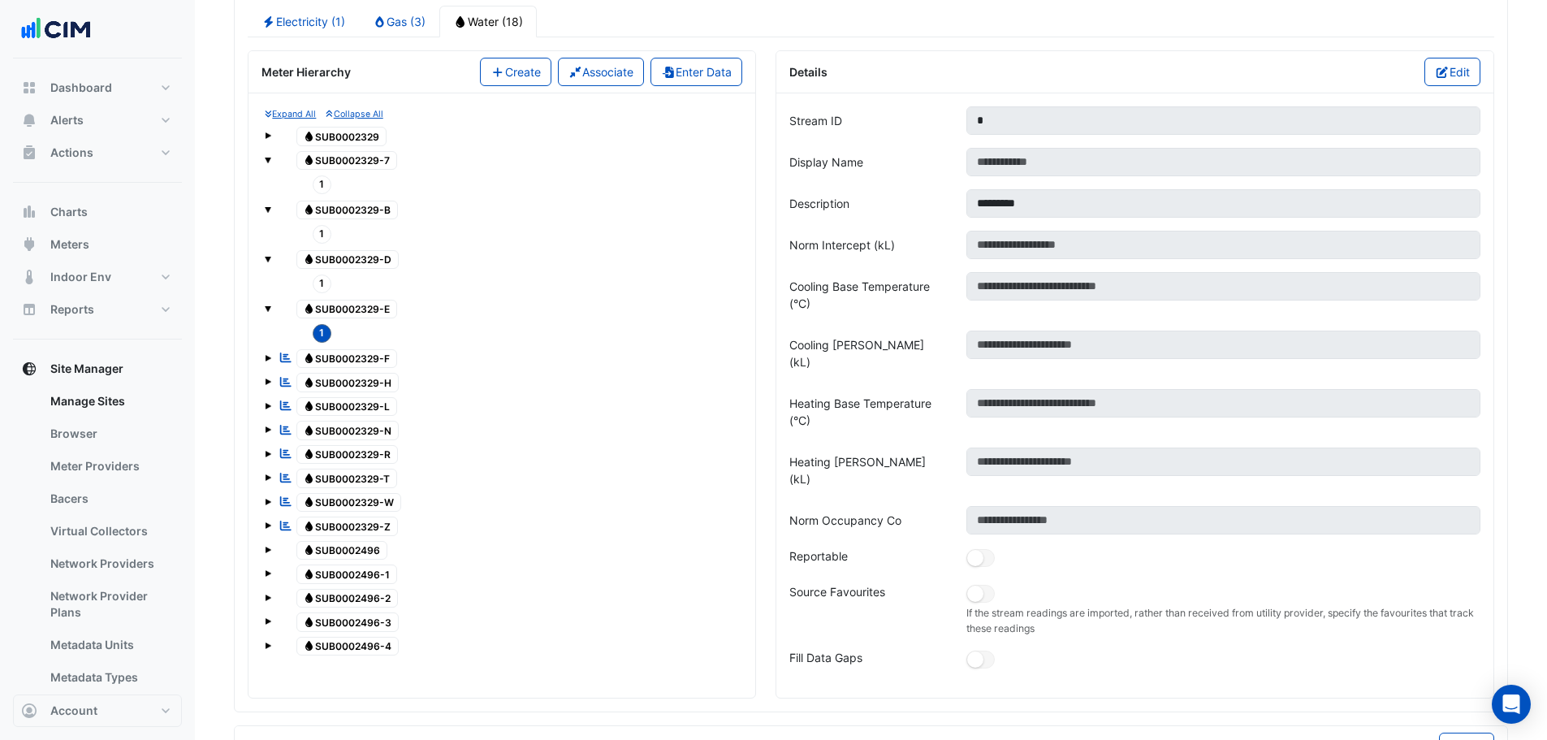
click at [264, 360] on div "Expand All Collapse All Water SUB0002329 Water SUB0002329-7 1 Water SUB0002329-…" at bounding box center [501, 382] width 481 height 552
click at [268, 358] on span at bounding box center [268, 358] width 6 height 6
click at [321, 383] on span "1" at bounding box center [322, 382] width 19 height 19
click at [1457, 71] on button "Edit" at bounding box center [1452, 72] width 56 height 28
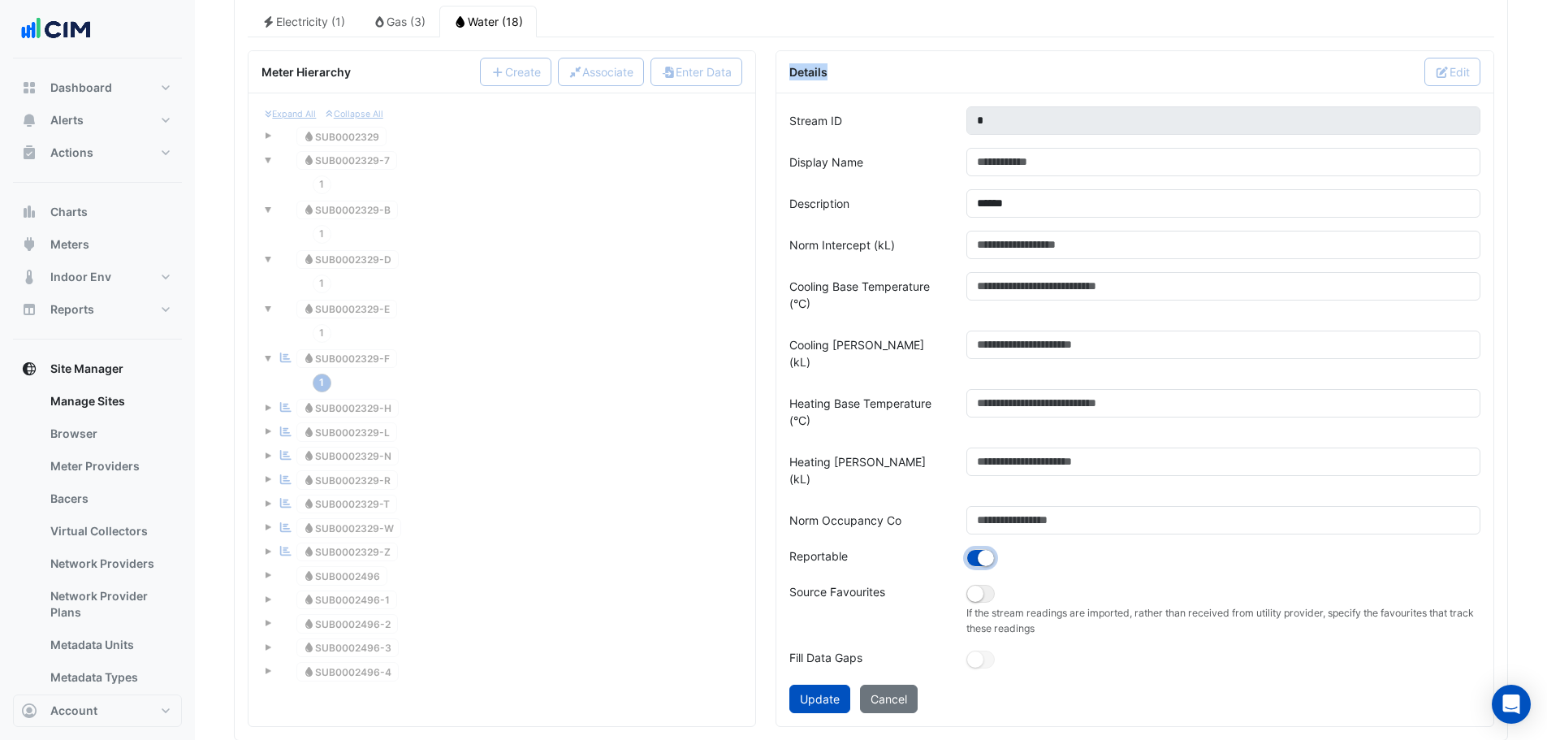
click at [987, 550] on small "button" at bounding box center [985, 558] width 16 height 16
click at [825, 684] on button "Update" at bounding box center [819, 698] width 61 height 28
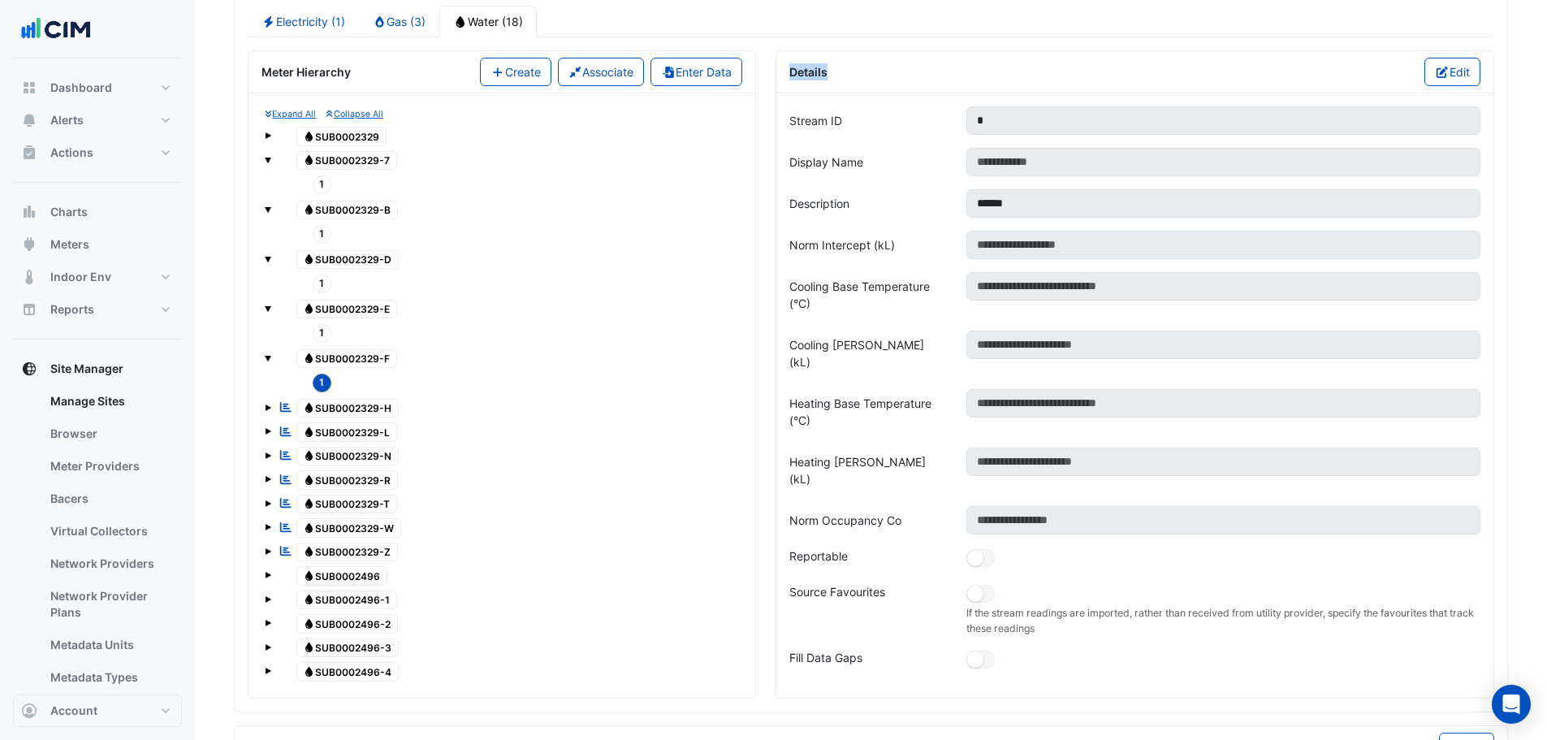
click at [265, 408] on span at bounding box center [268, 407] width 6 height 6
click at [319, 434] on span "1" at bounding box center [322, 432] width 19 height 19
click at [986, 550] on small "button" at bounding box center [985, 558] width 16 height 16
click at [1469, 80] on button "Edit" at bounding box center [1452, 72] width 56 height 28
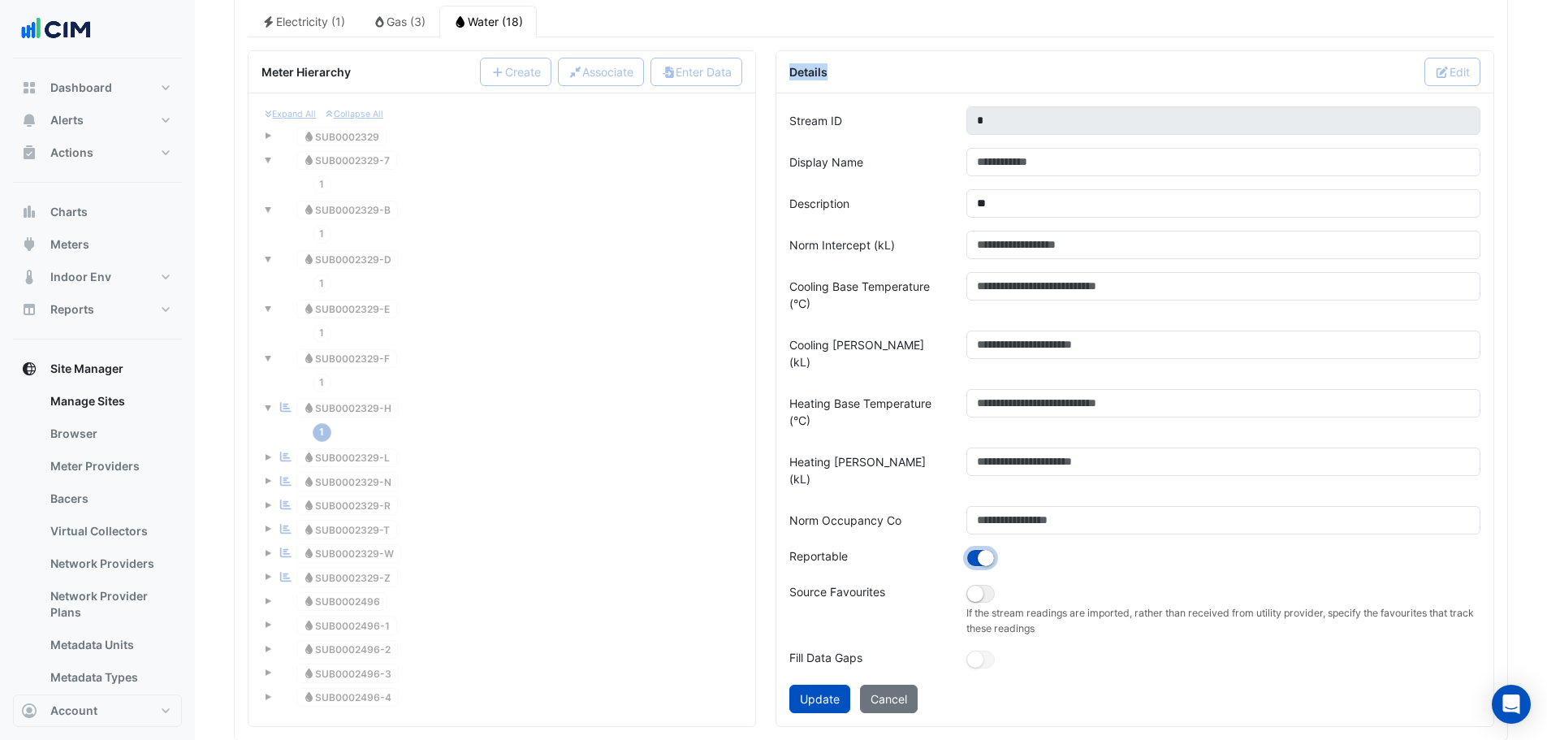
click at [985, 550] on small "button" at bounding box center [985, 558] width 16 height 16
drag, startPoint x: 814, startPoint y: 667, endPoint x: 818, endPoint y: 660, distance: 8.4
click at [817, 684] on button "Update" at bounding box center [819, 698] width 61 height 28
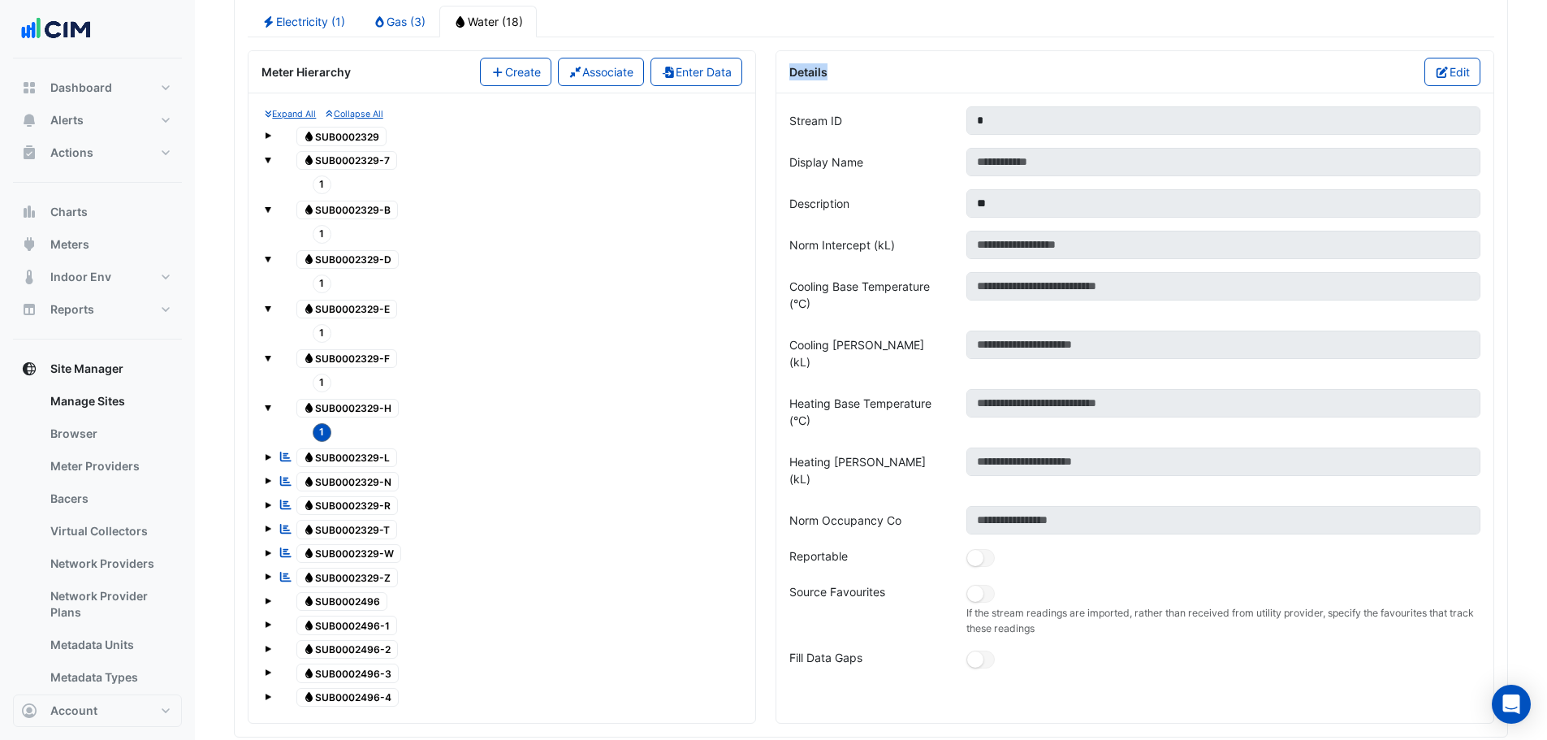
click at [269, 456] on span at bounding box center [268, 457] width 6 height 6
click at [319, 481] on span "1" at bounding box center [322, 481] width 19 height 19
click at [1457, 79] on button "Edit" at bounding box center [1452, 72] width 56 height 28
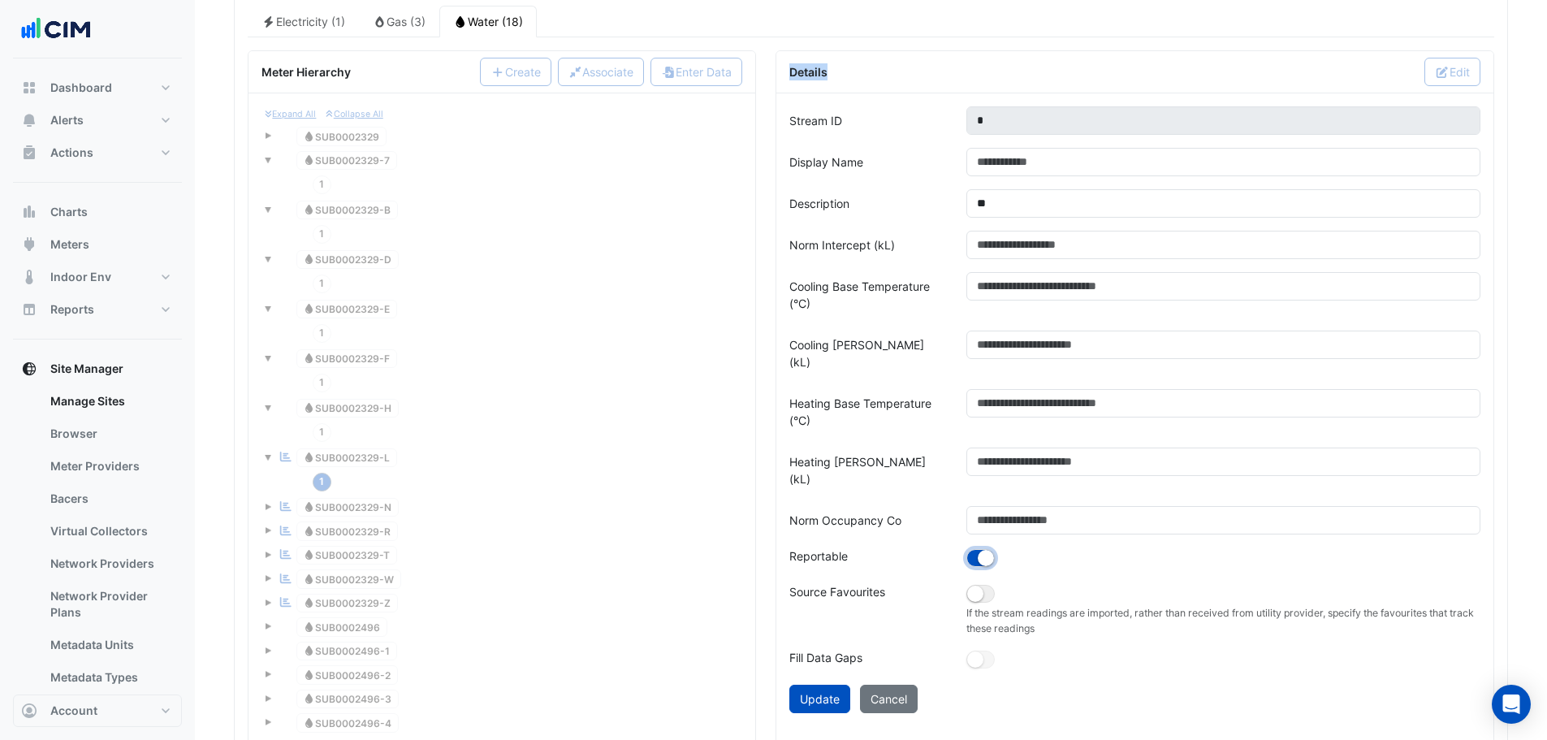
click at [970, 549] on button "button" at bounding box center [980, 558] width 28 height 18
click at [810, 684] on button "Update" at bounding box center [819, 698] width 61 height 28
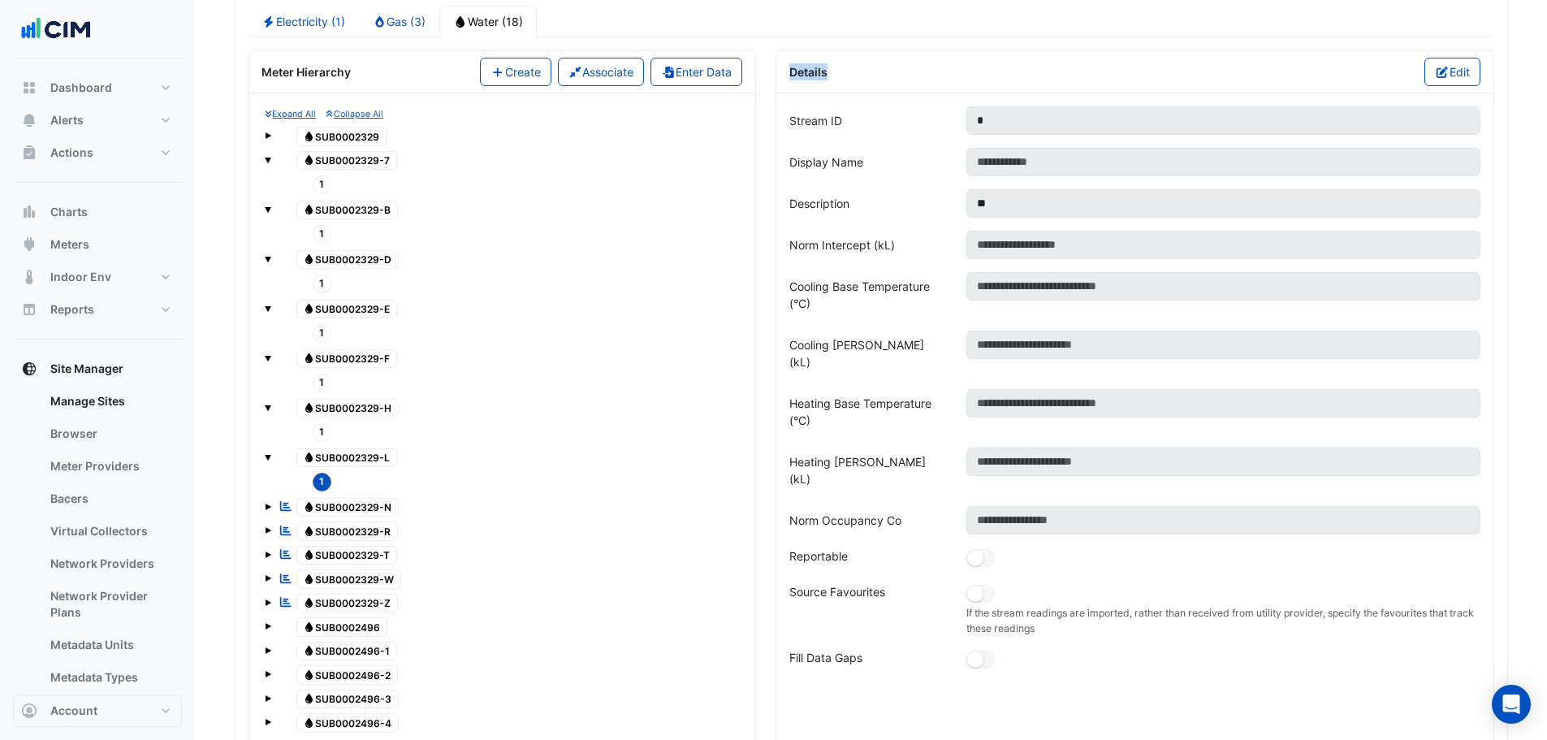
click at [267, 511] on span at bounding box center [268, 505] width 6 height 14
click at [324, 537] on span "1" at bounding box center [322, 531] width 19 height 19
click at [1459, 70] on button "Edit" at bounding box center [1452, 72] width 56 height 28
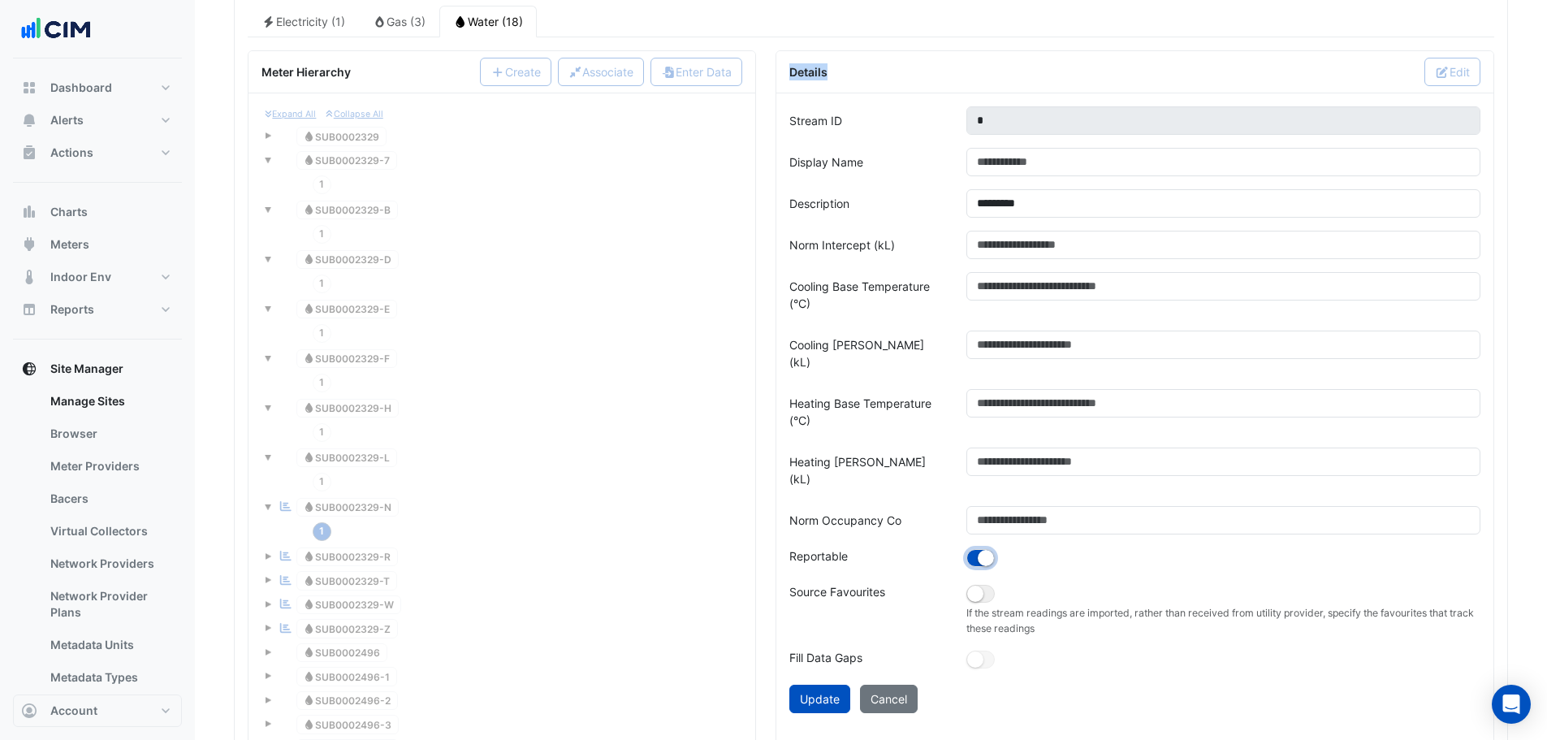
click at [979, 550] on small "button" at bounding box center [985, 558] width 16 height 16
click at [813, 684] on button "Update" at bounding box center [819, 698] width 61 height 28
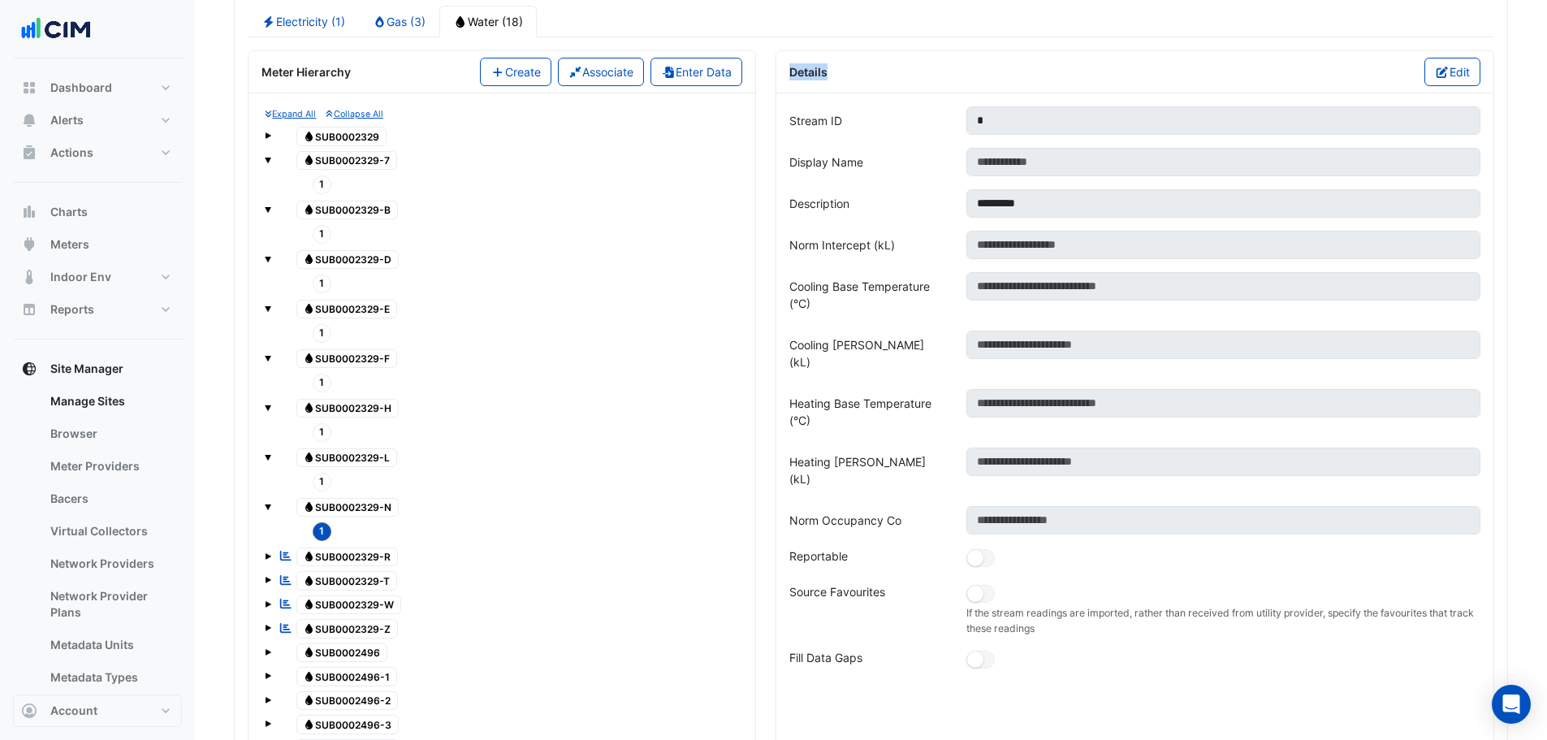
click at [268, 556] on span at bounding box center [268, 556] width 6 height 6
drag, startPoint x: 322, startPoint y: 584, endPoint x: 340, endPoint y: 580, distance: 18.3
click at [323, 584] on span "1" at bounding box center [322, 581] width 19 height 19
drag, startPoint x: 1471, startPoint y: 66, endPoint x: 1459, endPoint y: 83, distance: 21.0
click at [1472, 66] on button "Edit" at bounding box center [1452, 72] width 56 height 28
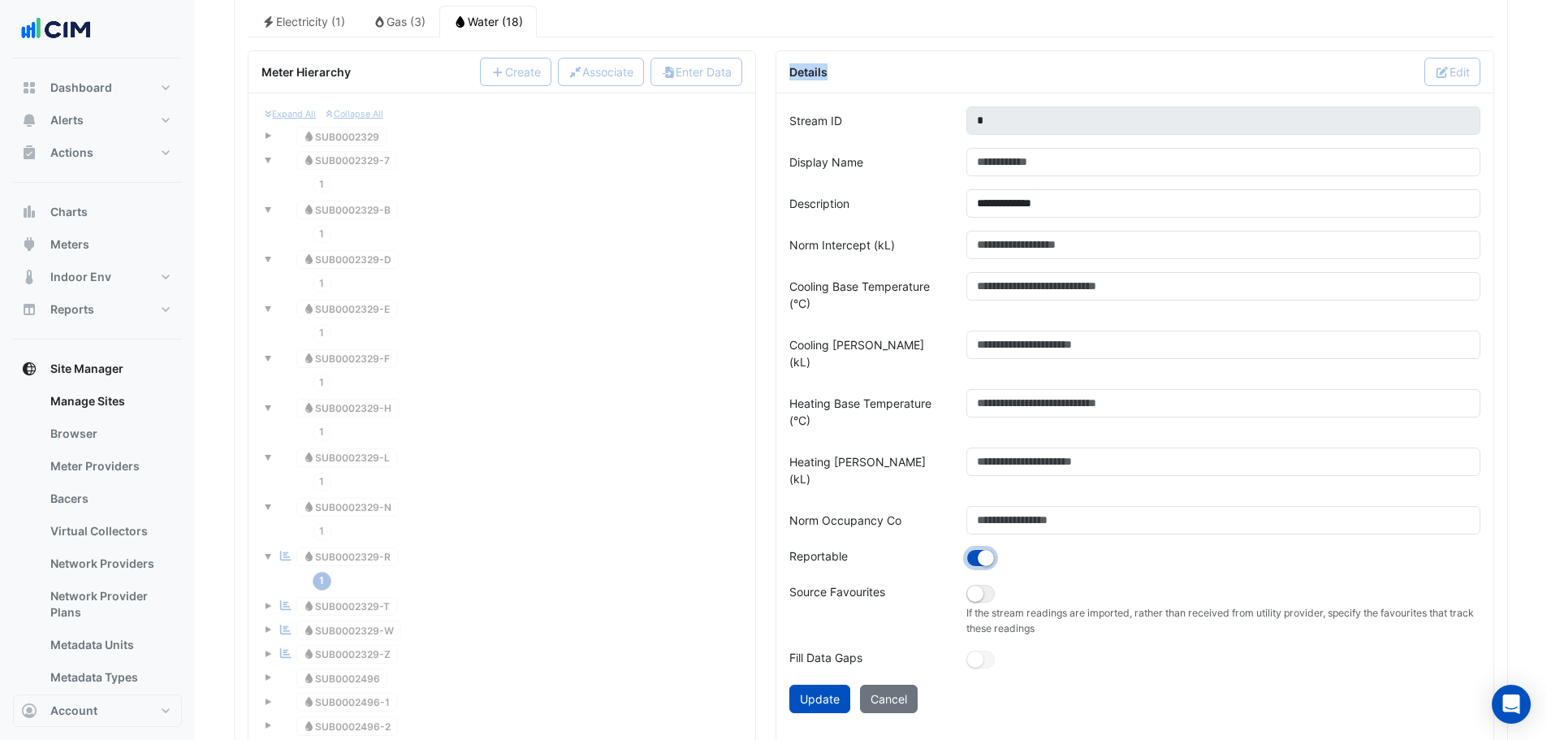
click at [979, 550] on small "button" at bounding box center [985, 558] width 16 height 16
click at [818, 684] on button "Update" at bounding box center [819, 698] width 61 height 28
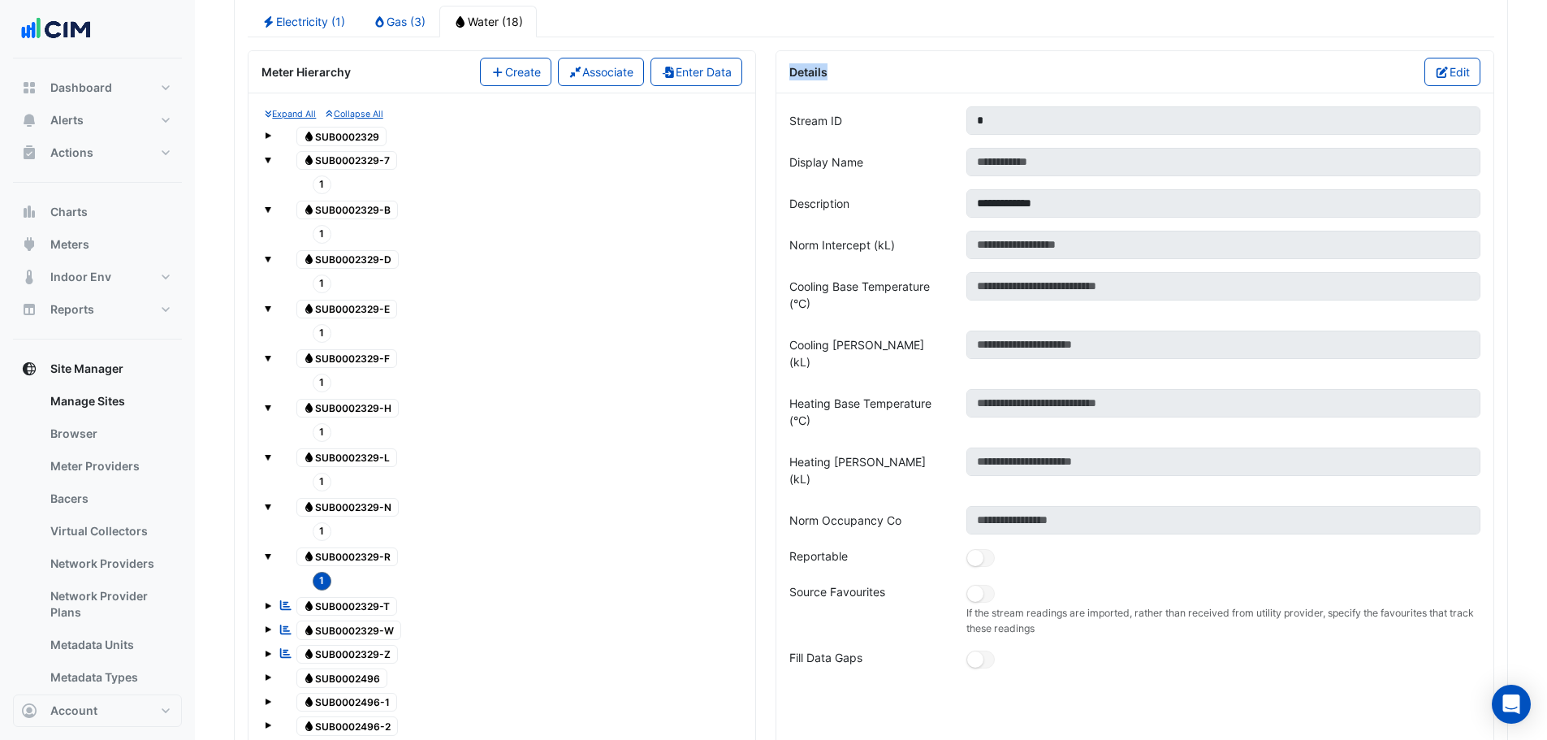
click at [264, 610] on div "Expand All Collapse All Water SUB0002329 Water SUB0002329-7 1 Water SUB0002329-…" at bounding box center [501, 446] width 481 height 680
click at [267, 607] on span at bounding box center [268, 605] width 6 height 6
click at [320, 632] on span "1" at bounding box center [322, 630] width 19 height 19
click at [1485, 63] on div "Details Edit" at bounding box center [1134, 72] width 717 height 42
click at [1468, 67] on button "Edit" at bounding box center [1452, 72] width 56 height 28
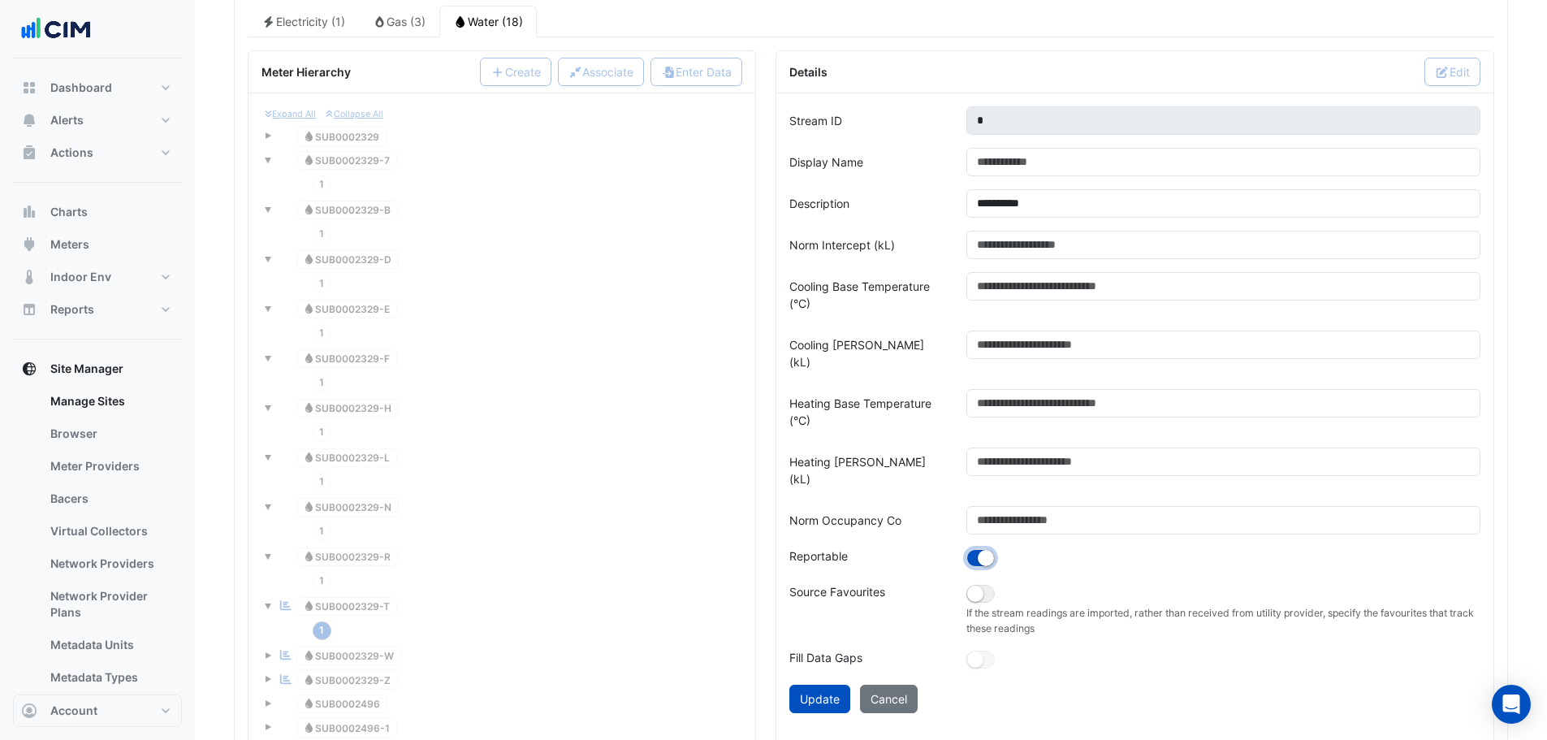
click at [982, 550] on small "button" at bounding box center [985, 558] width 16 height 16
click at [831, 684] on button "Update" at bounding box center [819, 698] width 61 height 28
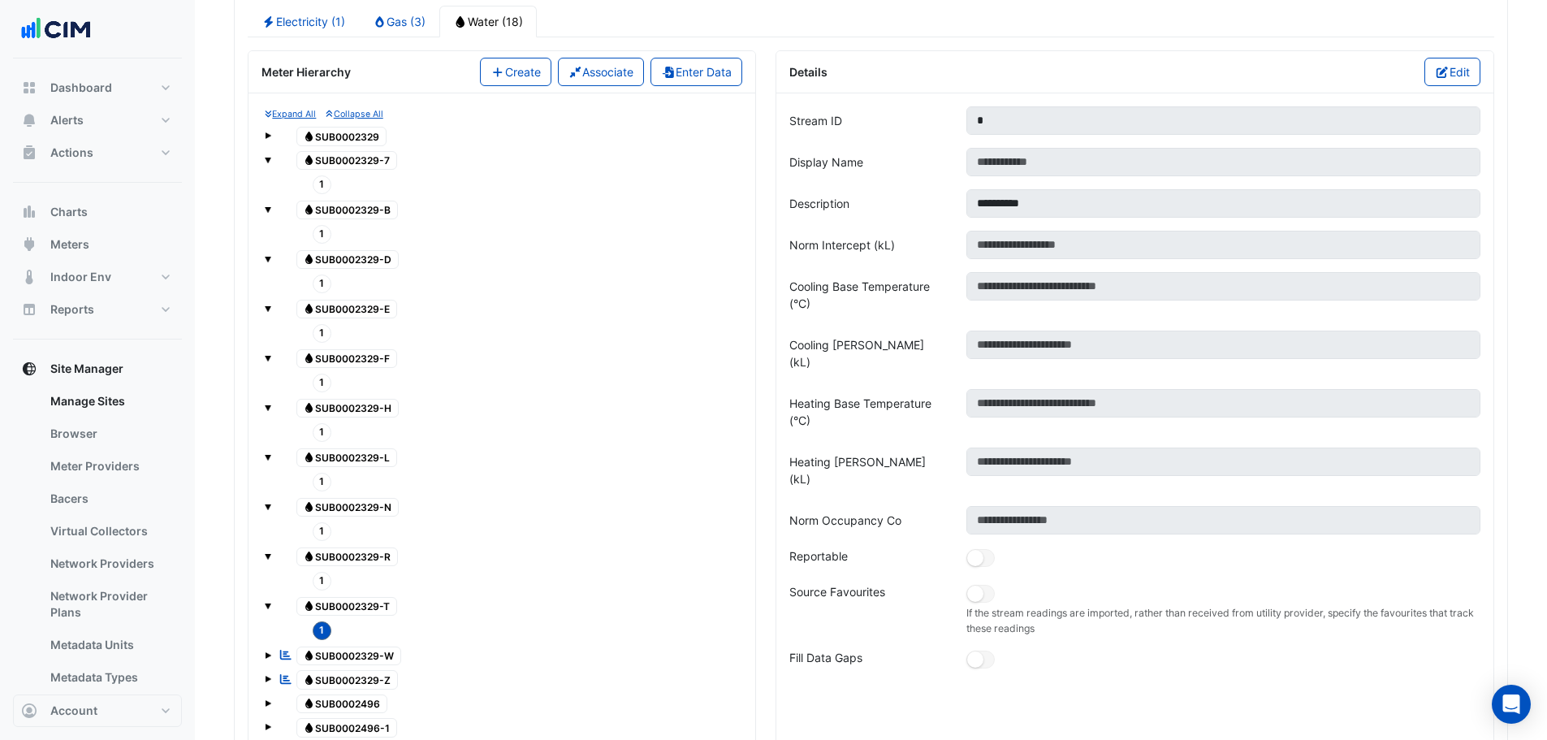
scroll to position [1624, 0]
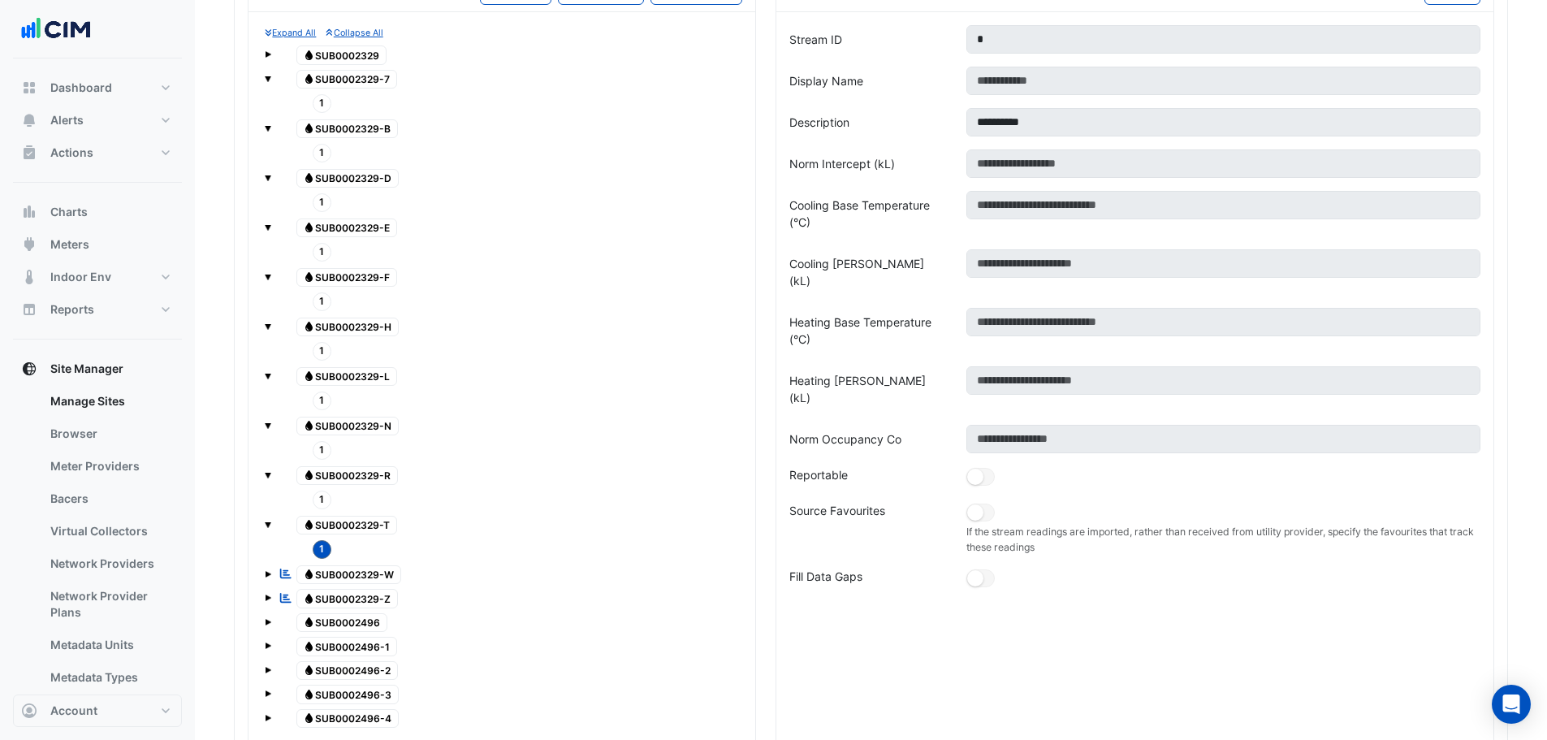
click at [266, 574] on span at bounding box center [268, 574] width 6 height 6
click at [320, 605] on span "1" at bounding box center [322, 598] width 19 height 19
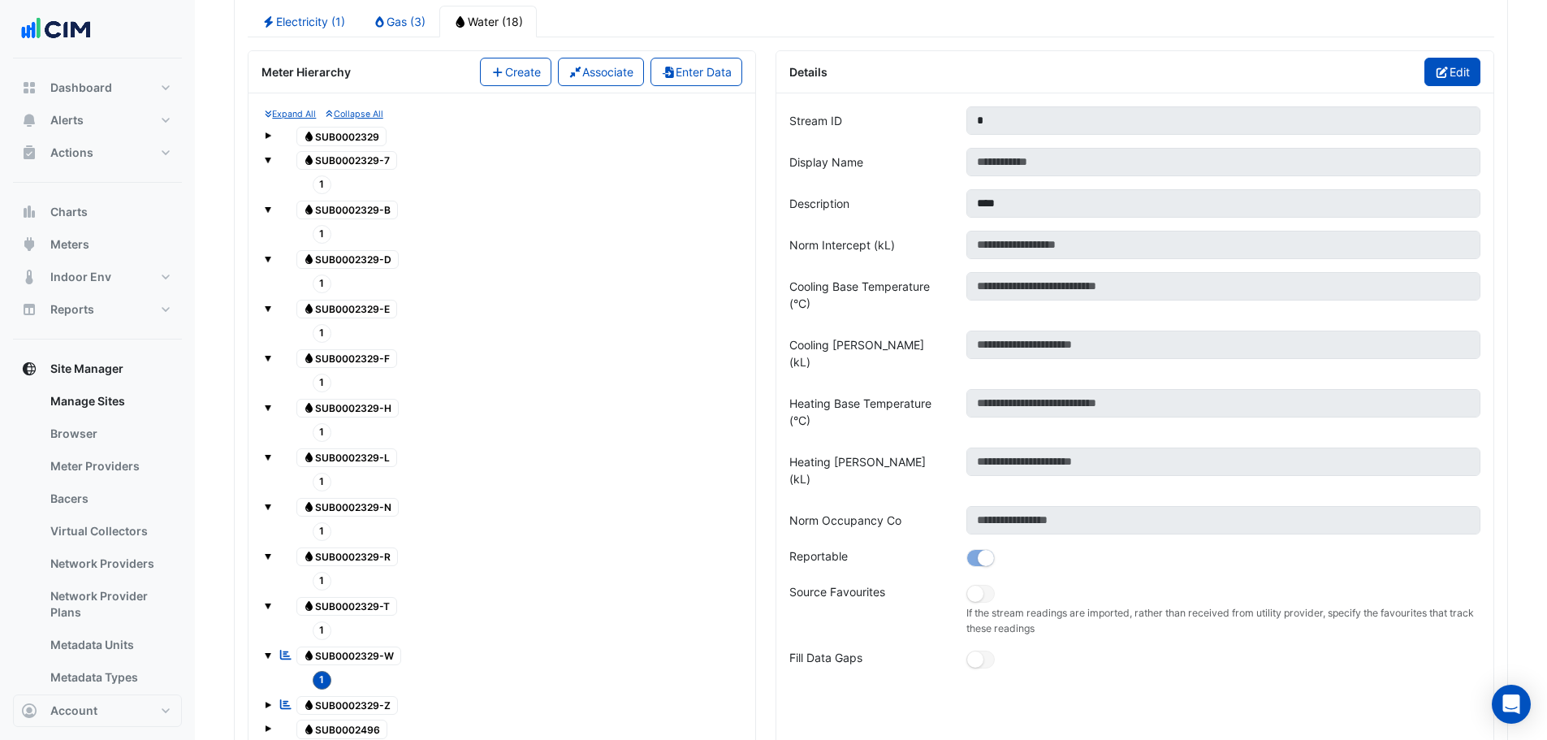
click at [1465, 72] on button "Edit" at bounding box center [1452, 72] width 56 height 28
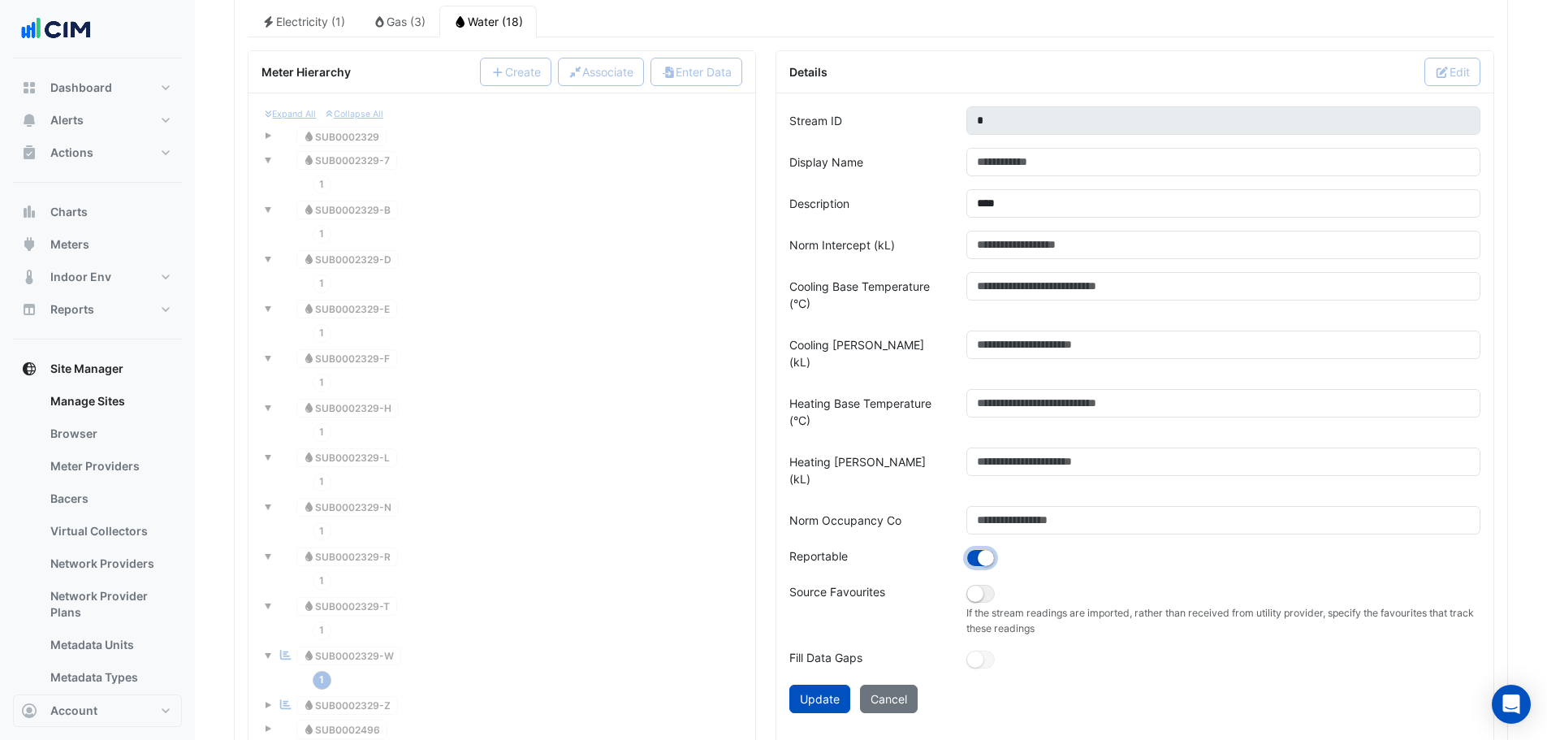
click at [986, 550] on small "button" at bounding box center [985, 558] width 16 height 16
click at [812, 684] on button "Update" at bounding box center [819, 698] width 61 height 28
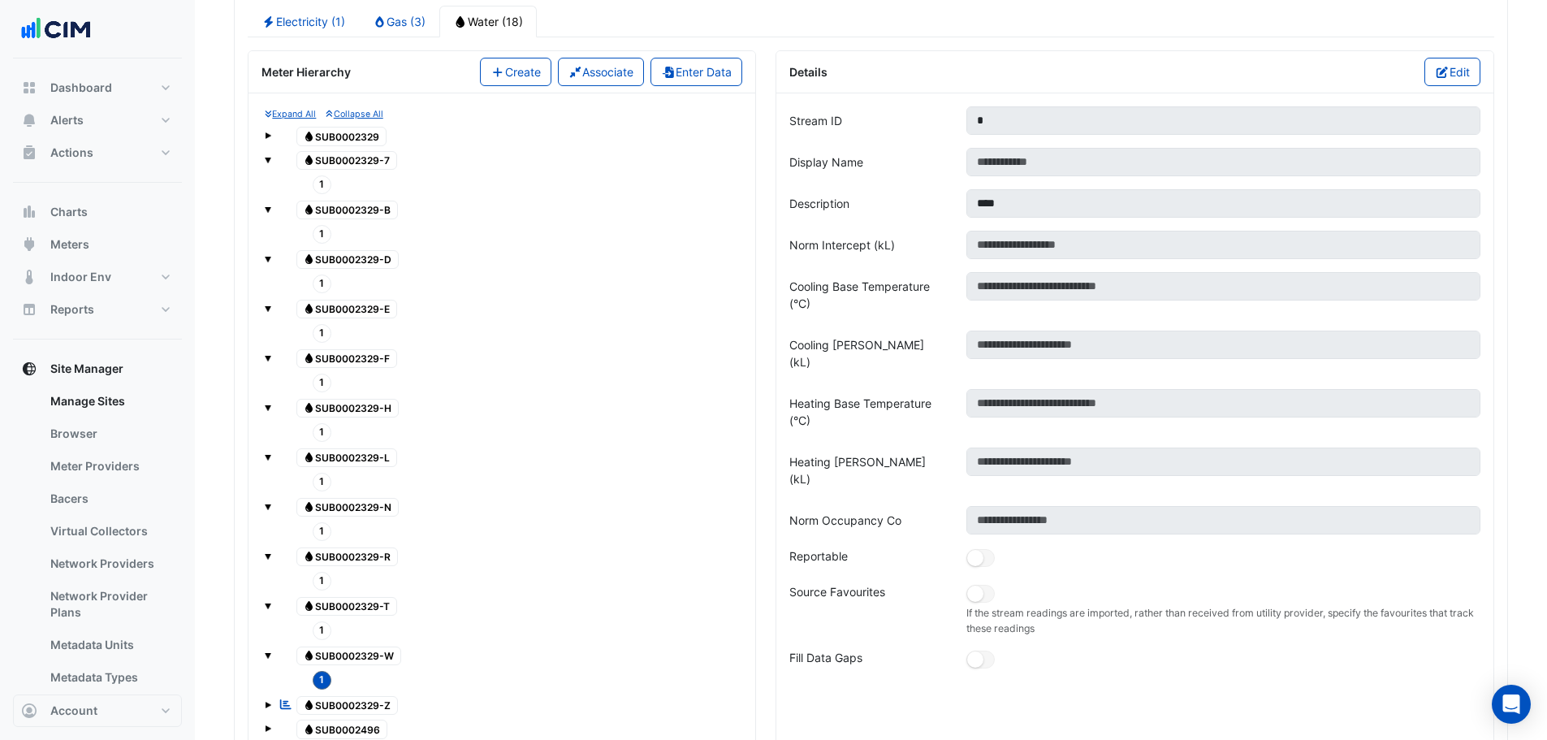
scroll to position [1624, 0]
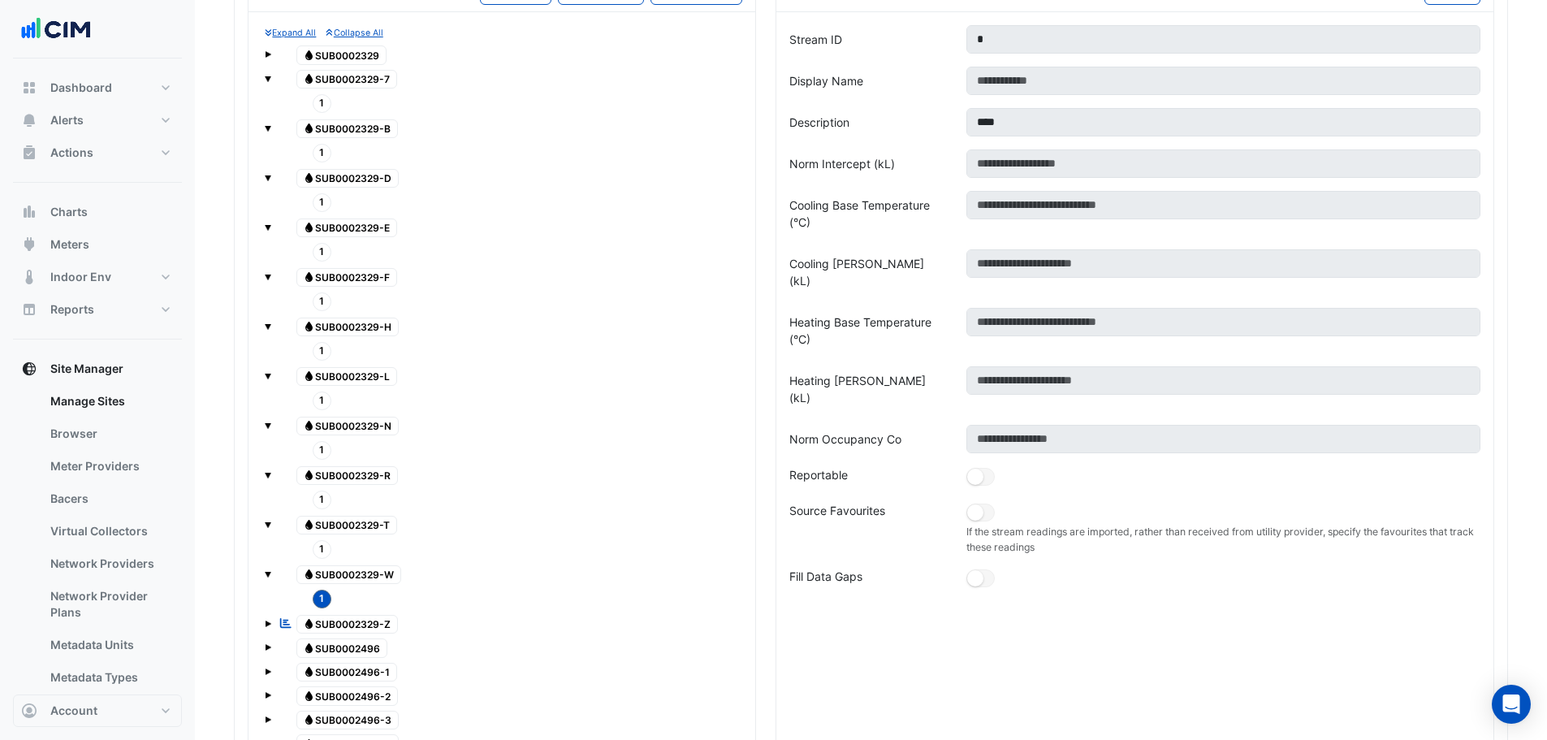
click at [265, 625] on span at bounding box center [268, 623] width 6 height 6
click at [314, 645] on span "1" at bounding box center [322, 648] width 19 height 19
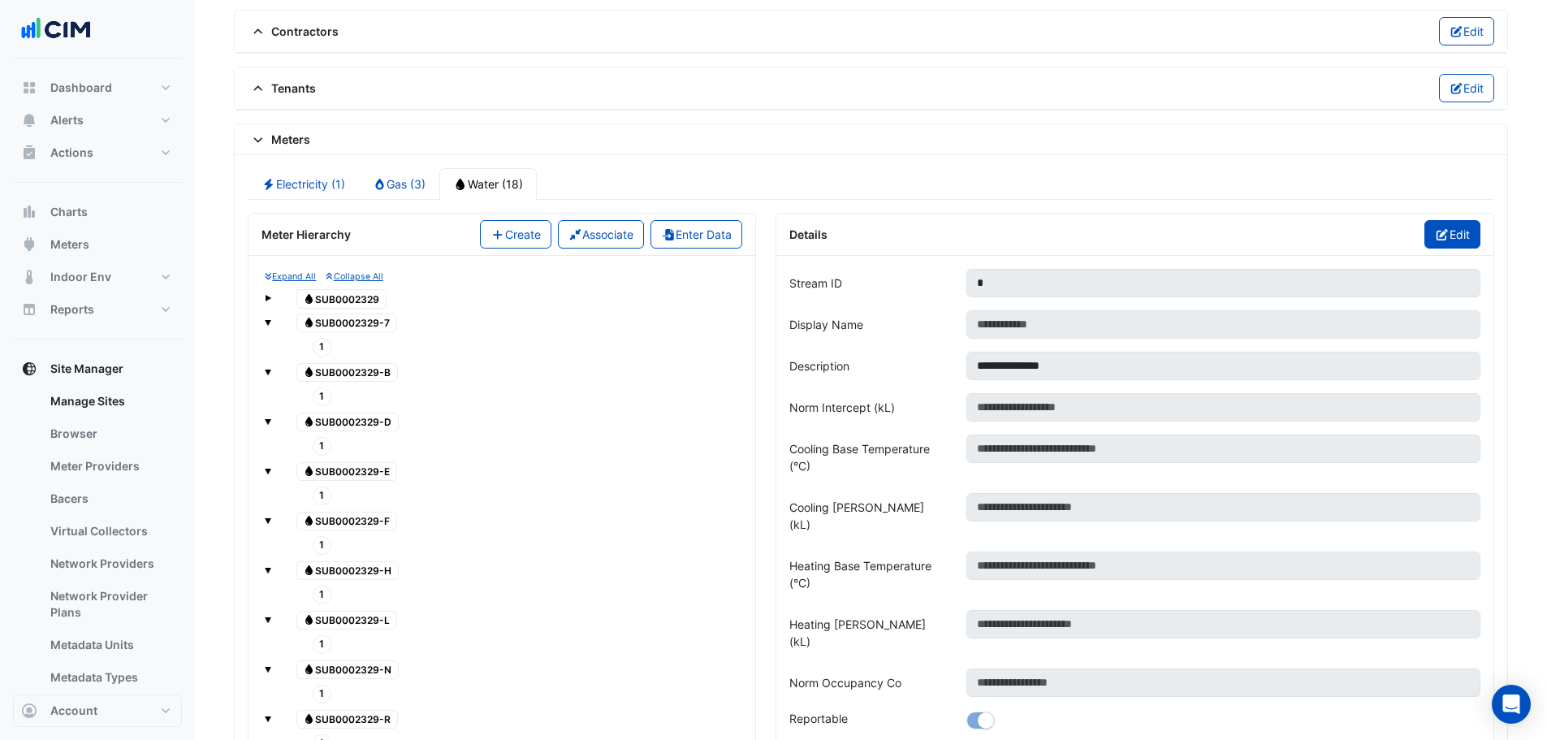
click at [1441, 225] on button "Edit" at bounding box center [1452, 234] width 56 height 28
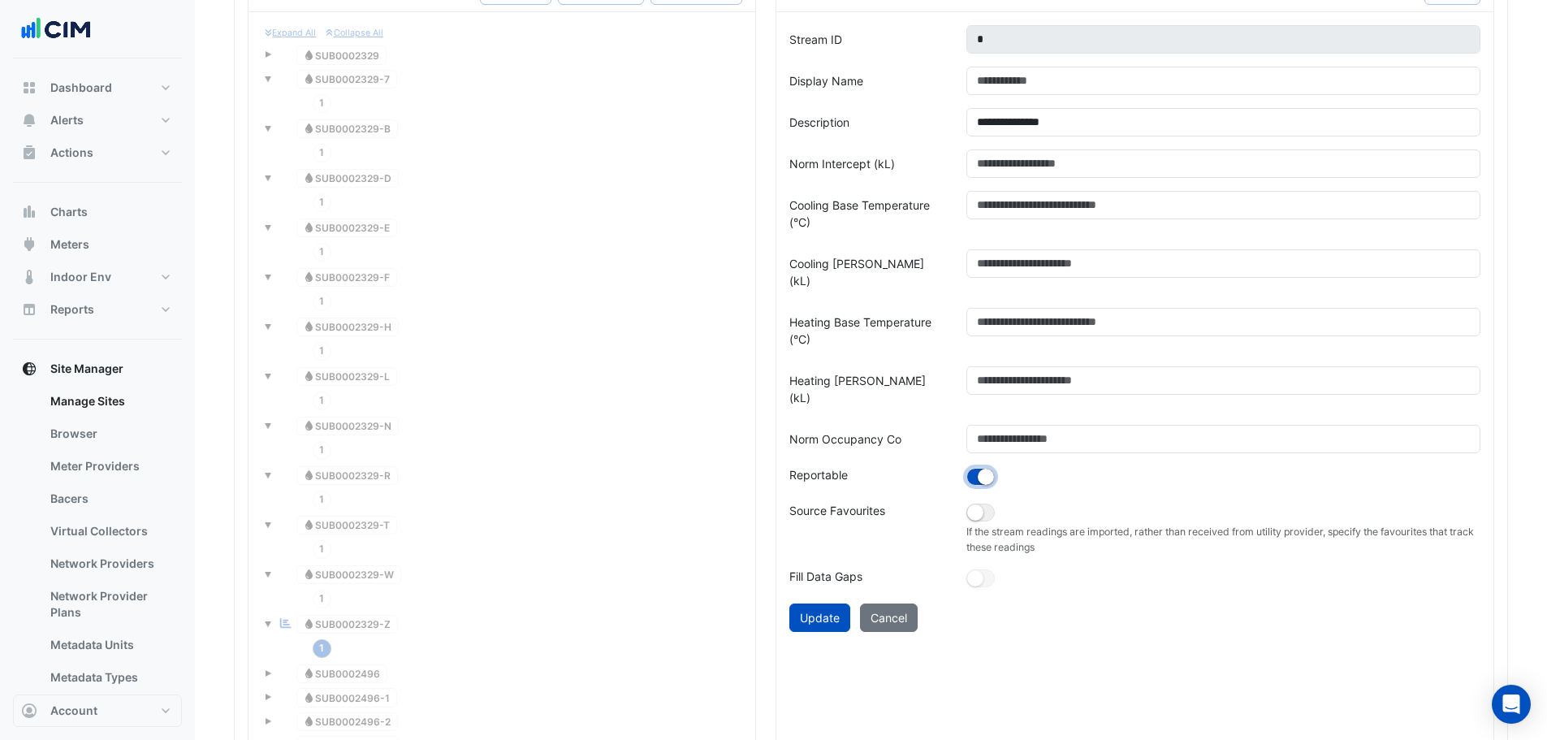
click at [970, 468] on button "button" at bounding box center [980, 477] width 28 height 18
click at [796, 602] on div "**********" at bounding box center [1134, 403] width 717 height 783
click at [825, 603] on button "Update" at bounding box center [819, 617] width 61 height 28
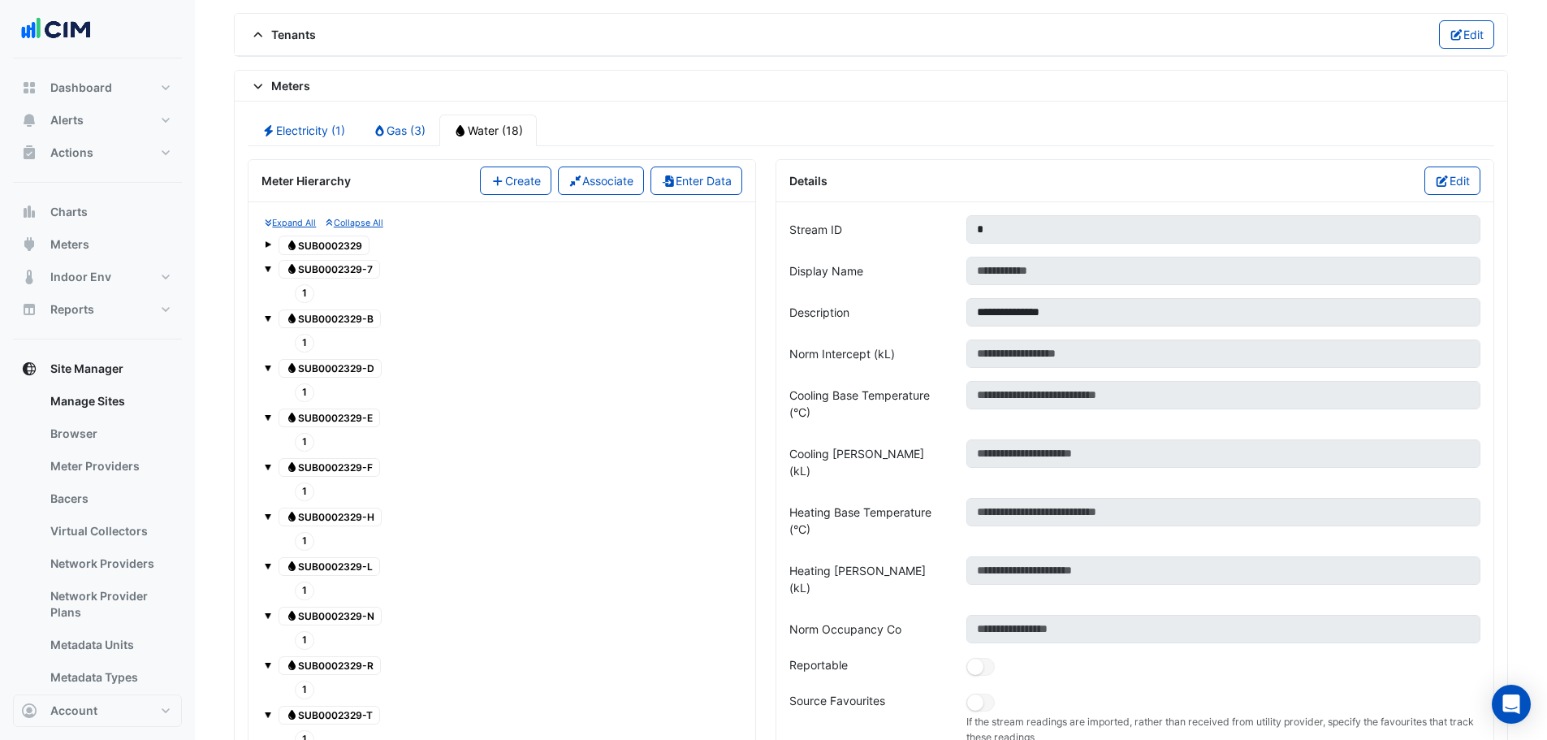
scroll to position [1380, 0]
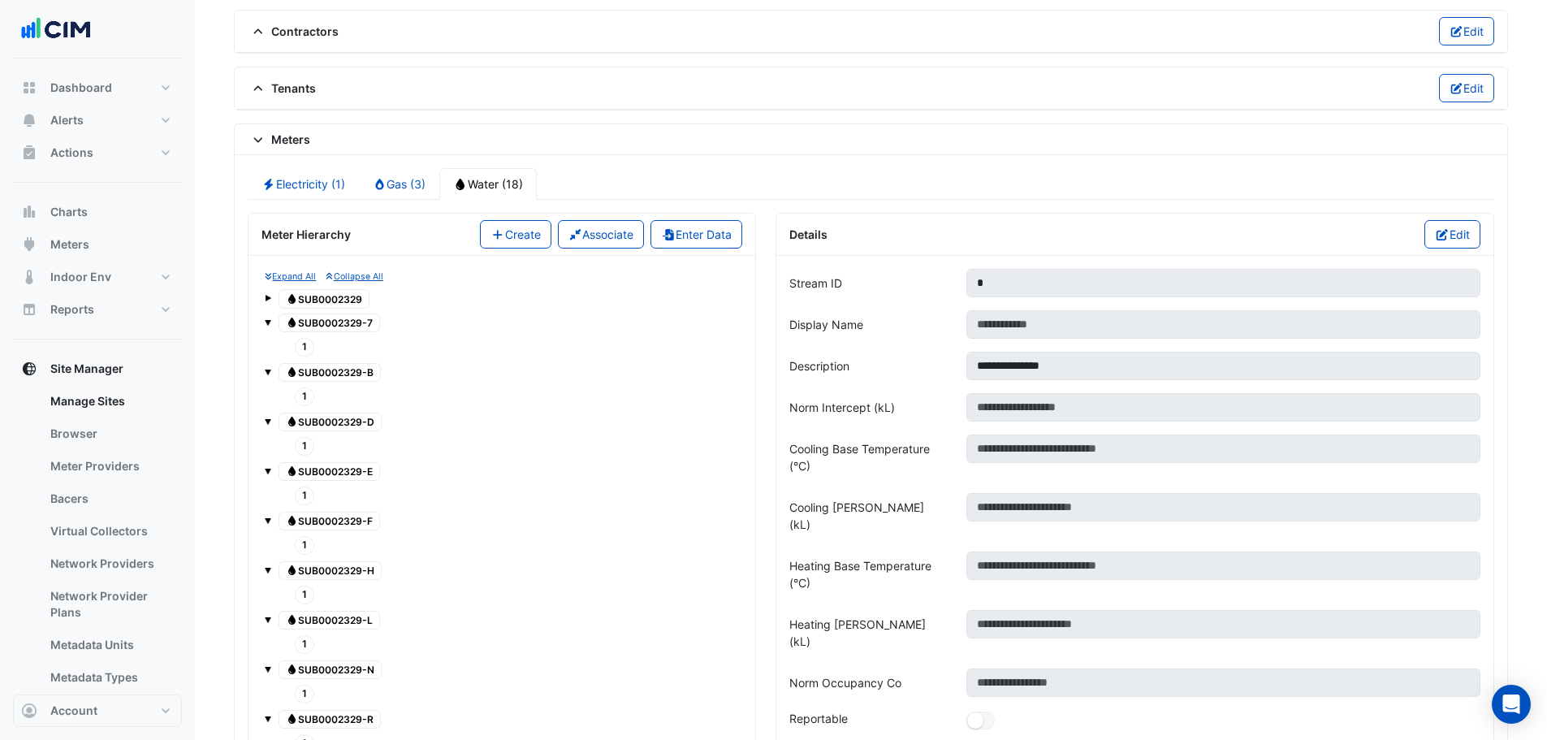
click at [294, 300] on icon at bounding box center [291, 299] width 7 height 10
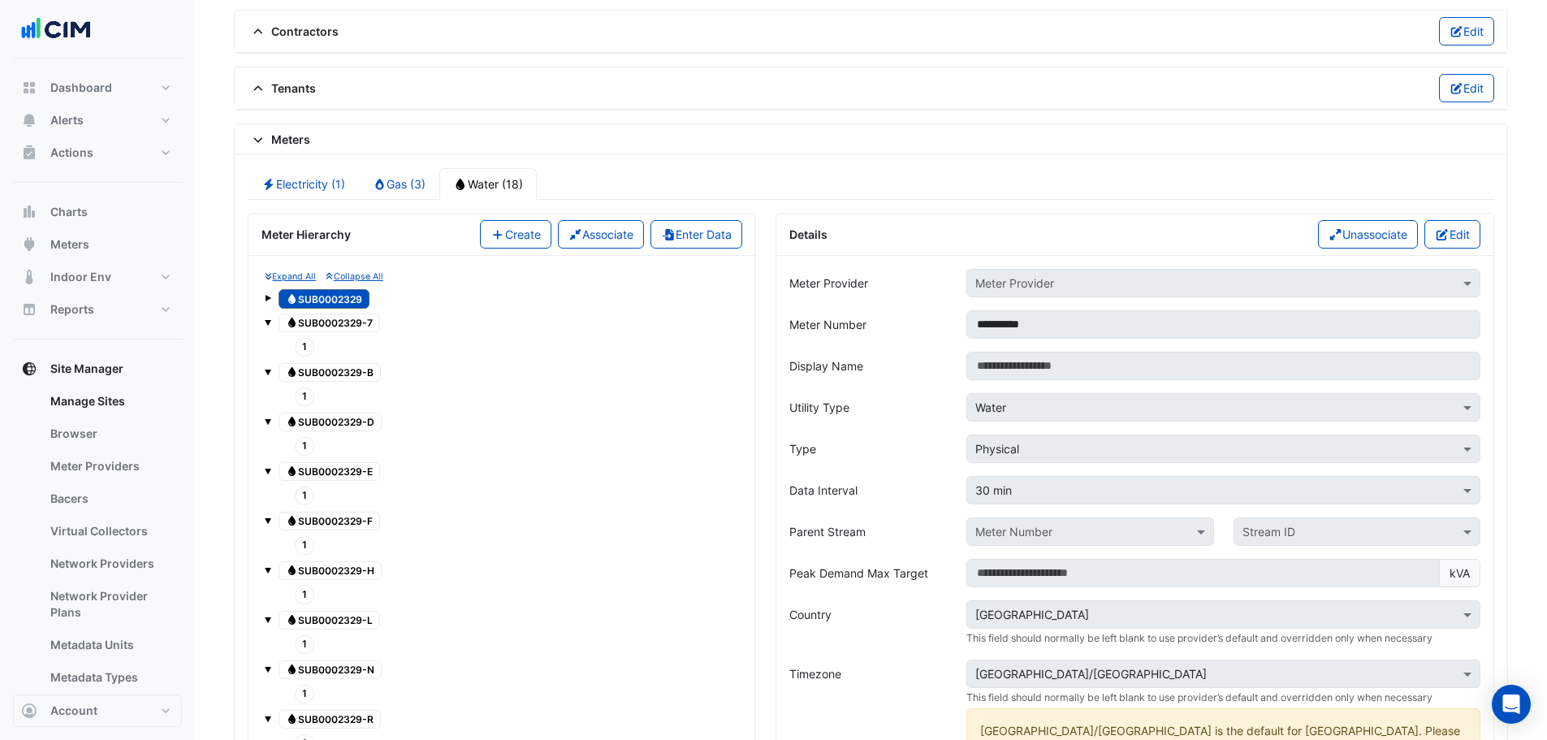
click at [268, 299] on span at bounding box center [268, 298] width 6 height 6
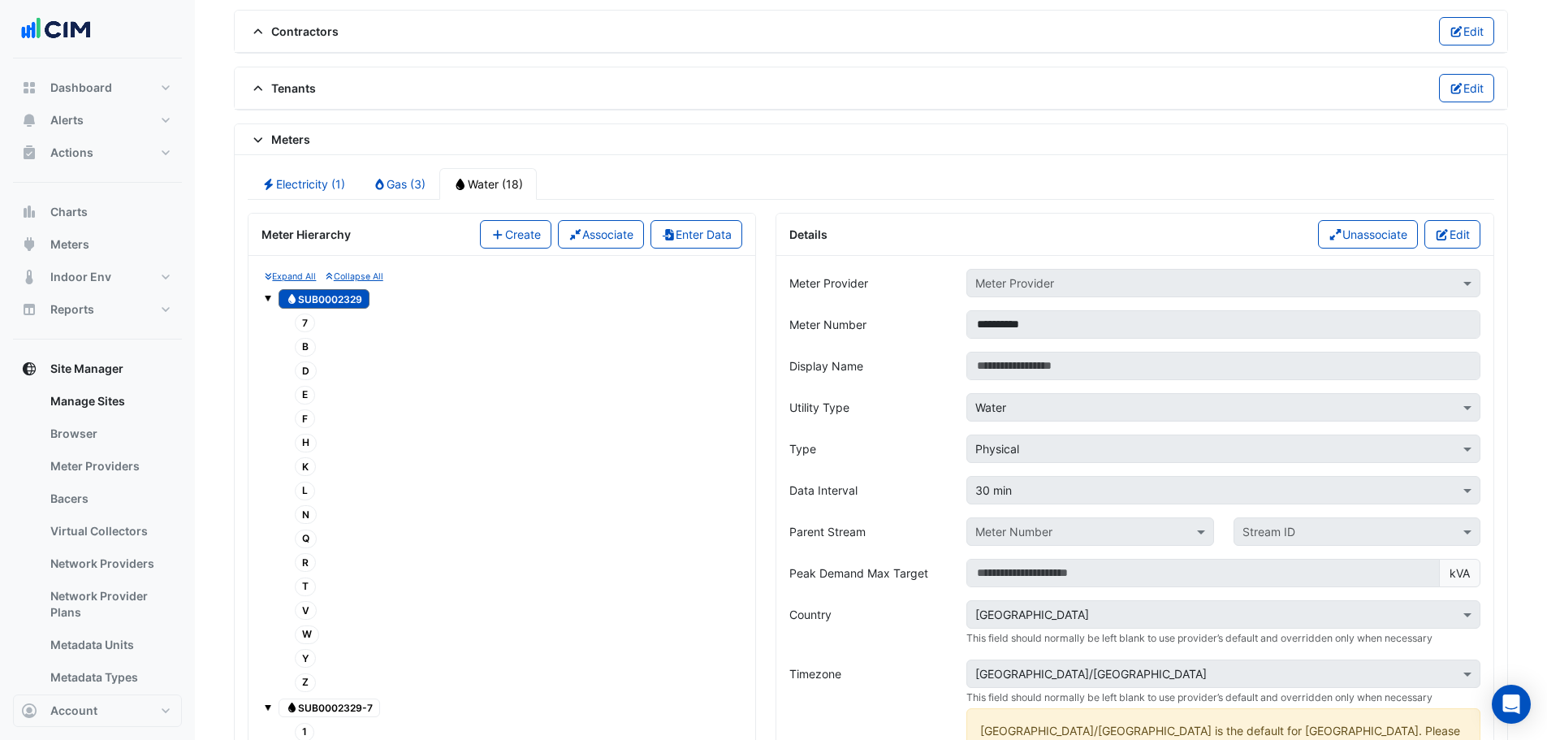
click at [298, 321] on span "7" at bounding box center [305, 322] width 20 height 19
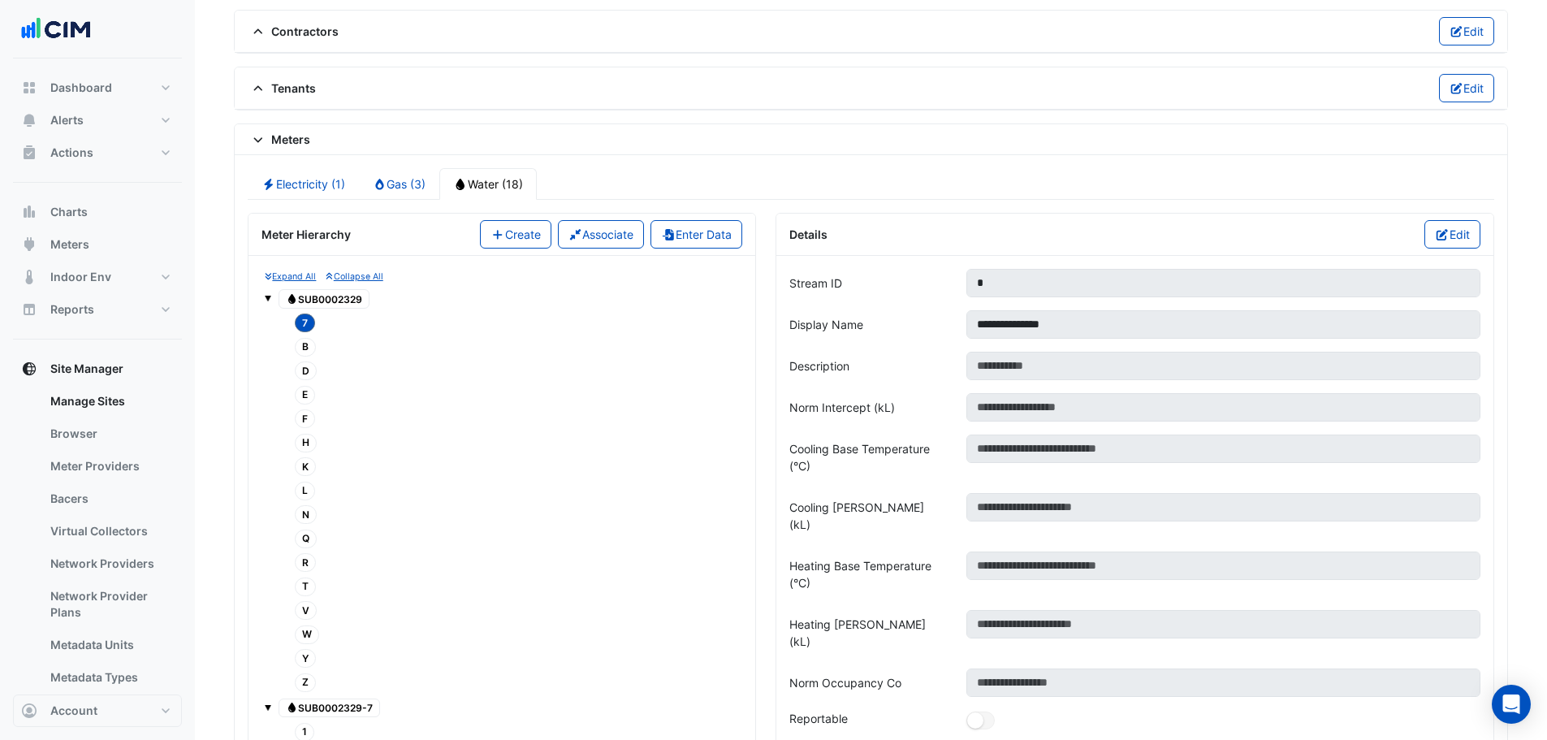
click at [332, 301] on span "Water SUB0002329" at bounding box center [323, 298] width 91 height 19
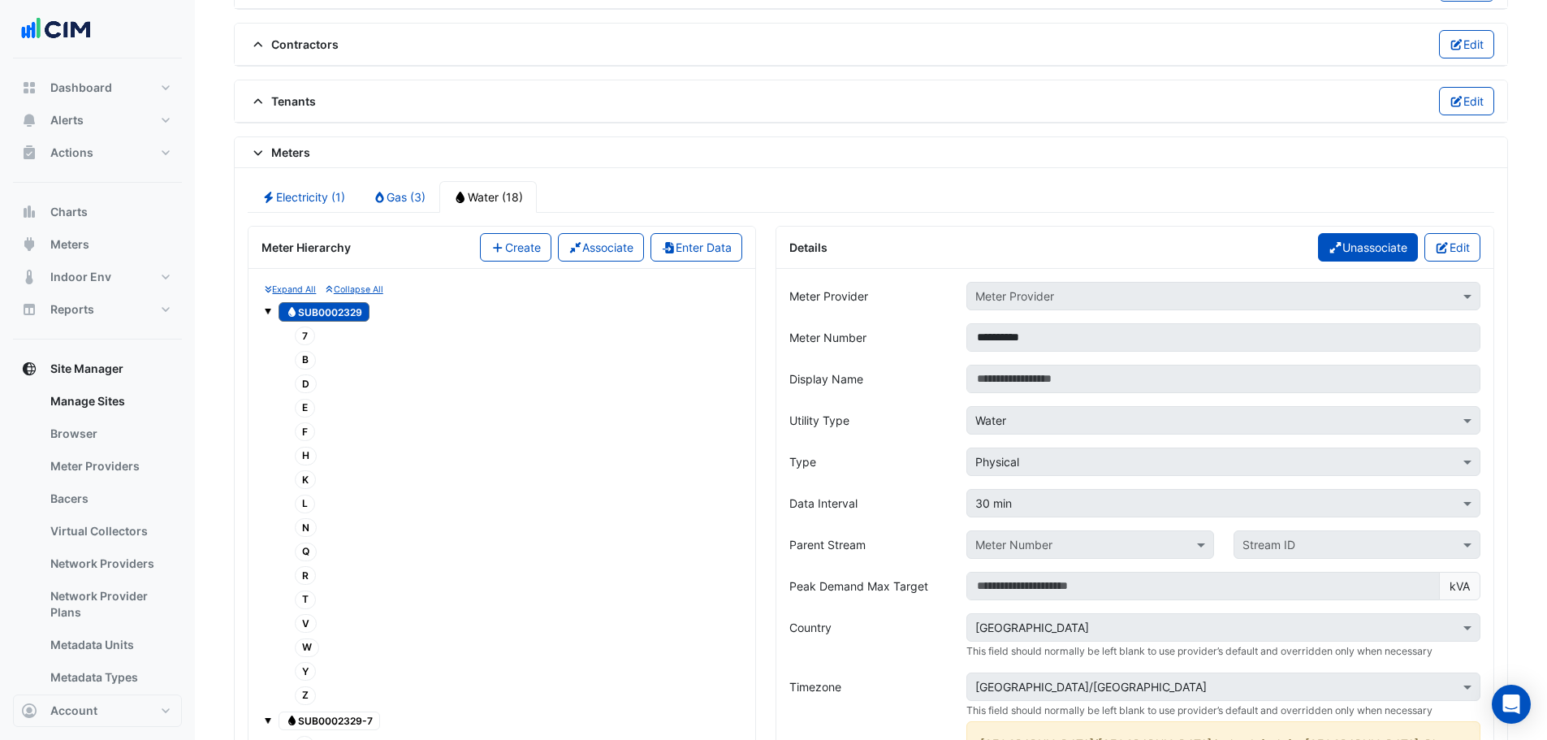
scroll to position [1299, 0]
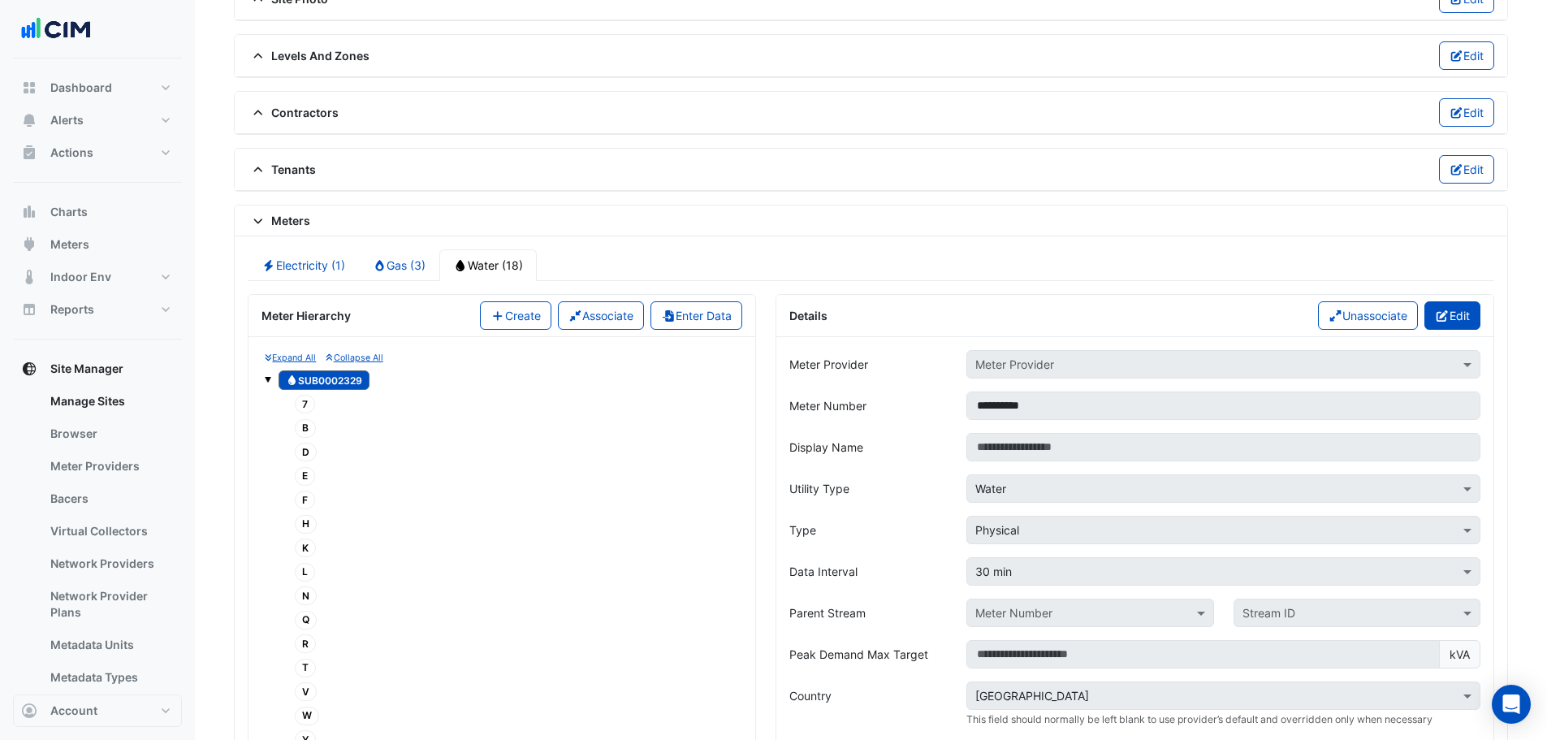
click at [1438, 313] on icon "button" at bounding box center [1441, 315] width 15 height 11
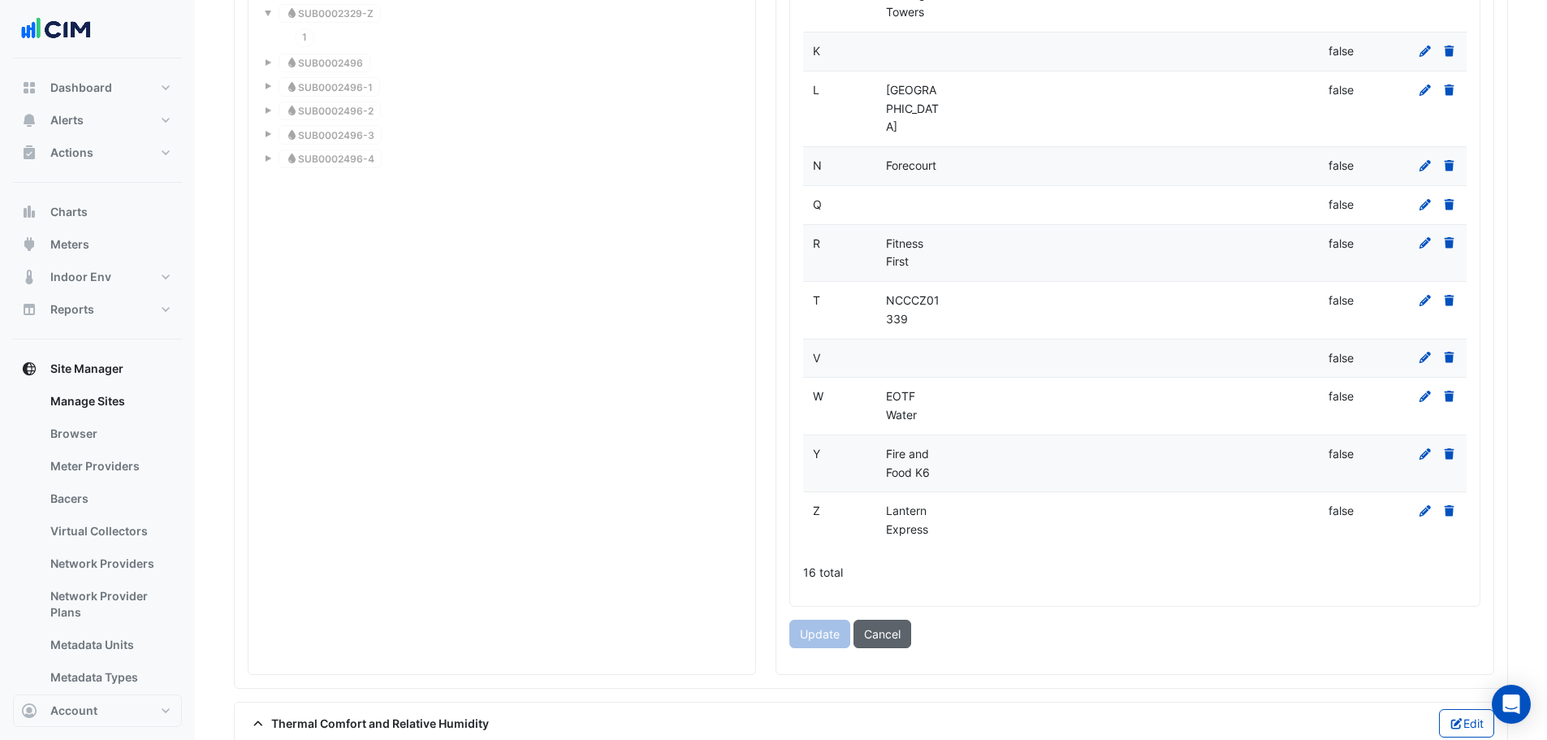
scroll to position [2679, 0]
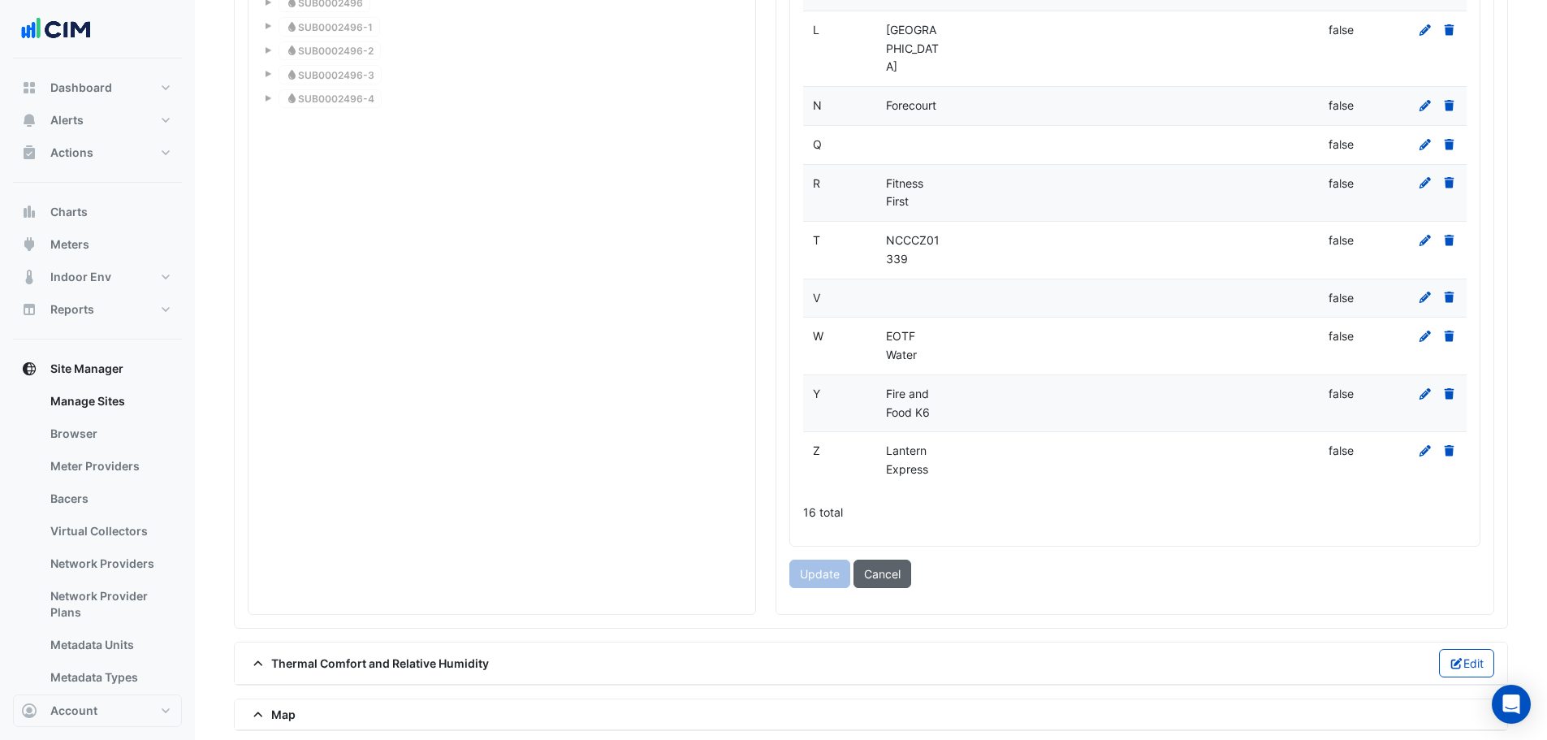
click at [881, 562] on button "Cancel" at bounding box center [882, 573] width 58 height 28
click at [874, 559] on button "Cancel" at bounding box center [882, 573] width 58 height 28
click at [884, 559] on button "Cancel" at bounding box center [882, 573] width 58 height 28
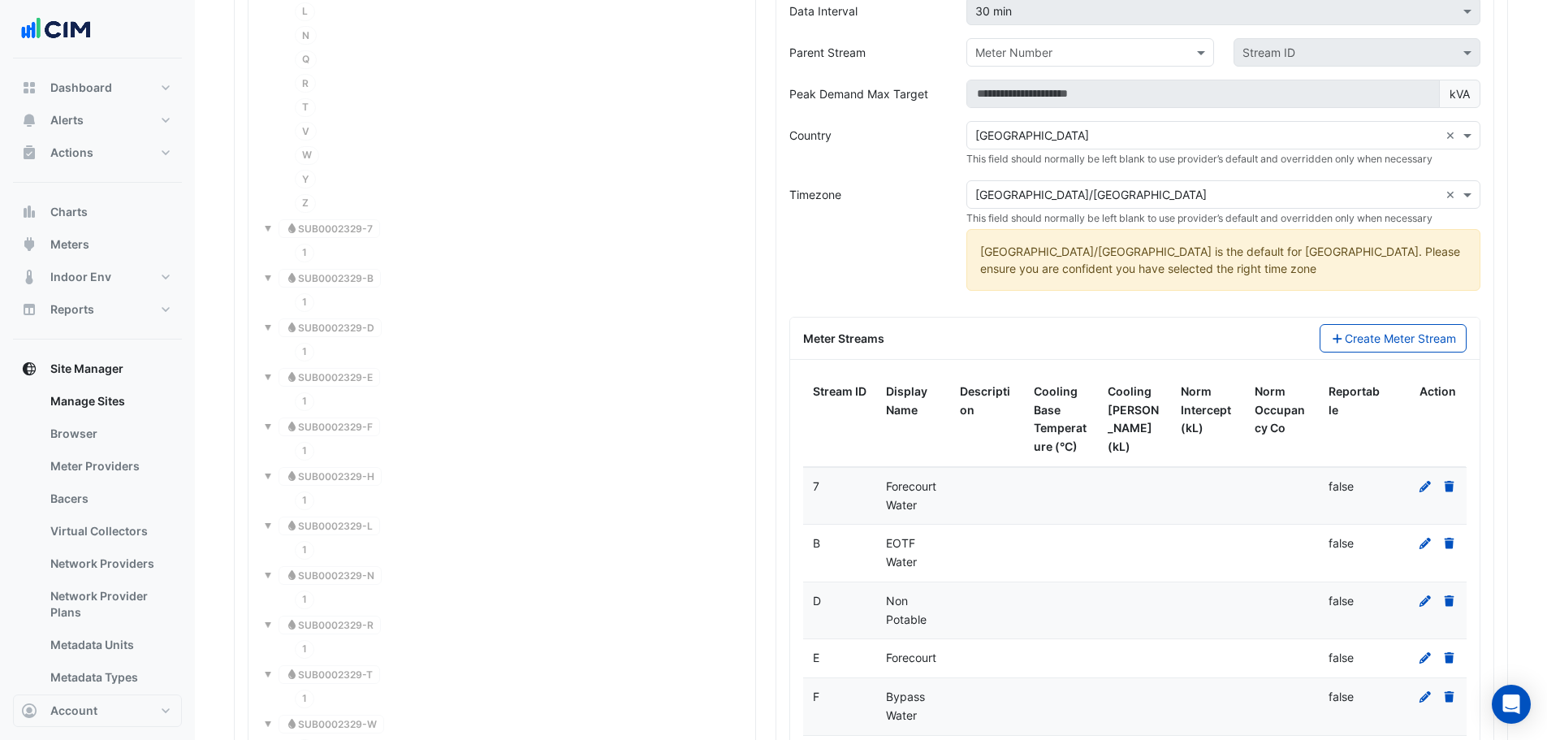
scroll to position [1461, 0]
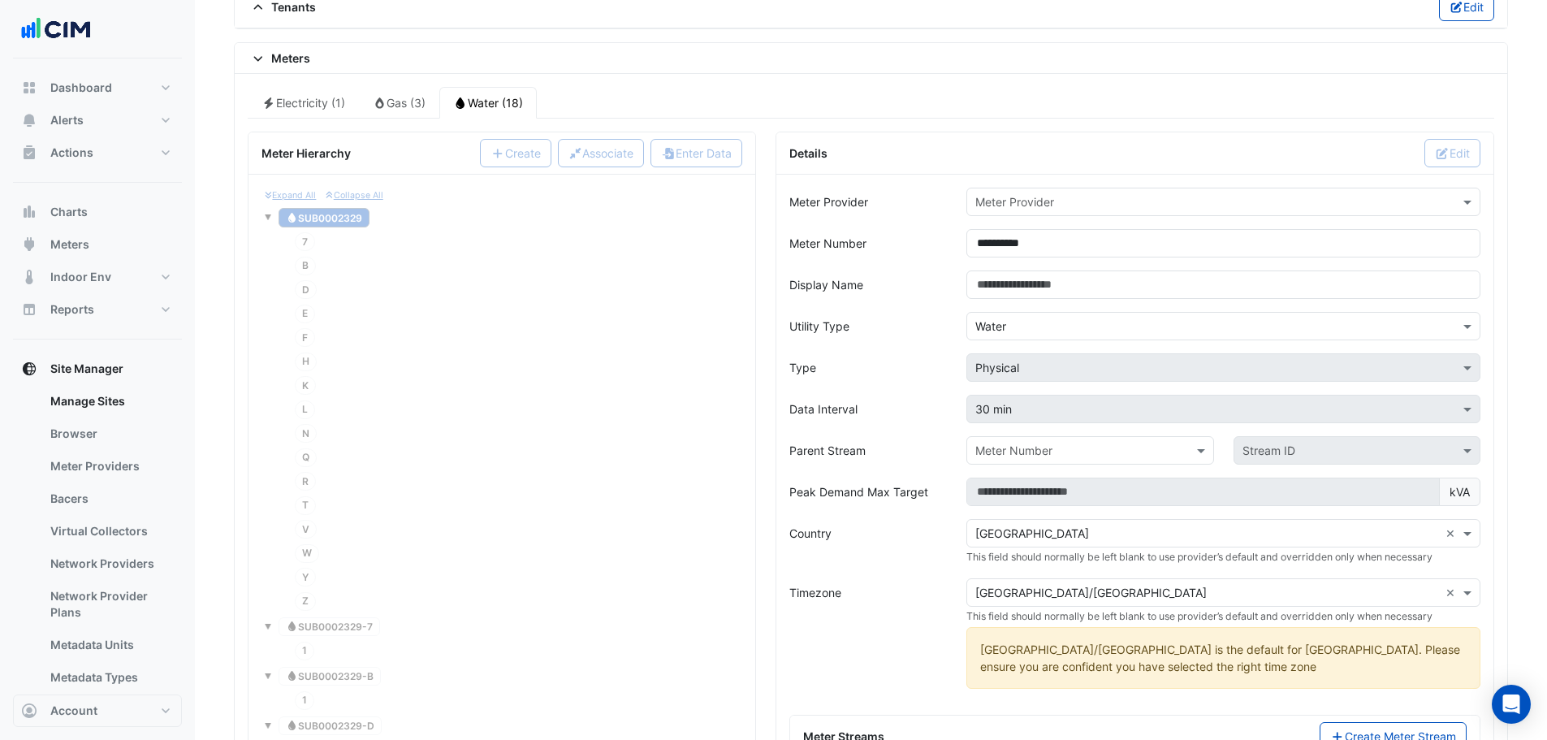
click at [1028, 196] on input "text" at bounding box center [1207, 202] width 464 height 17
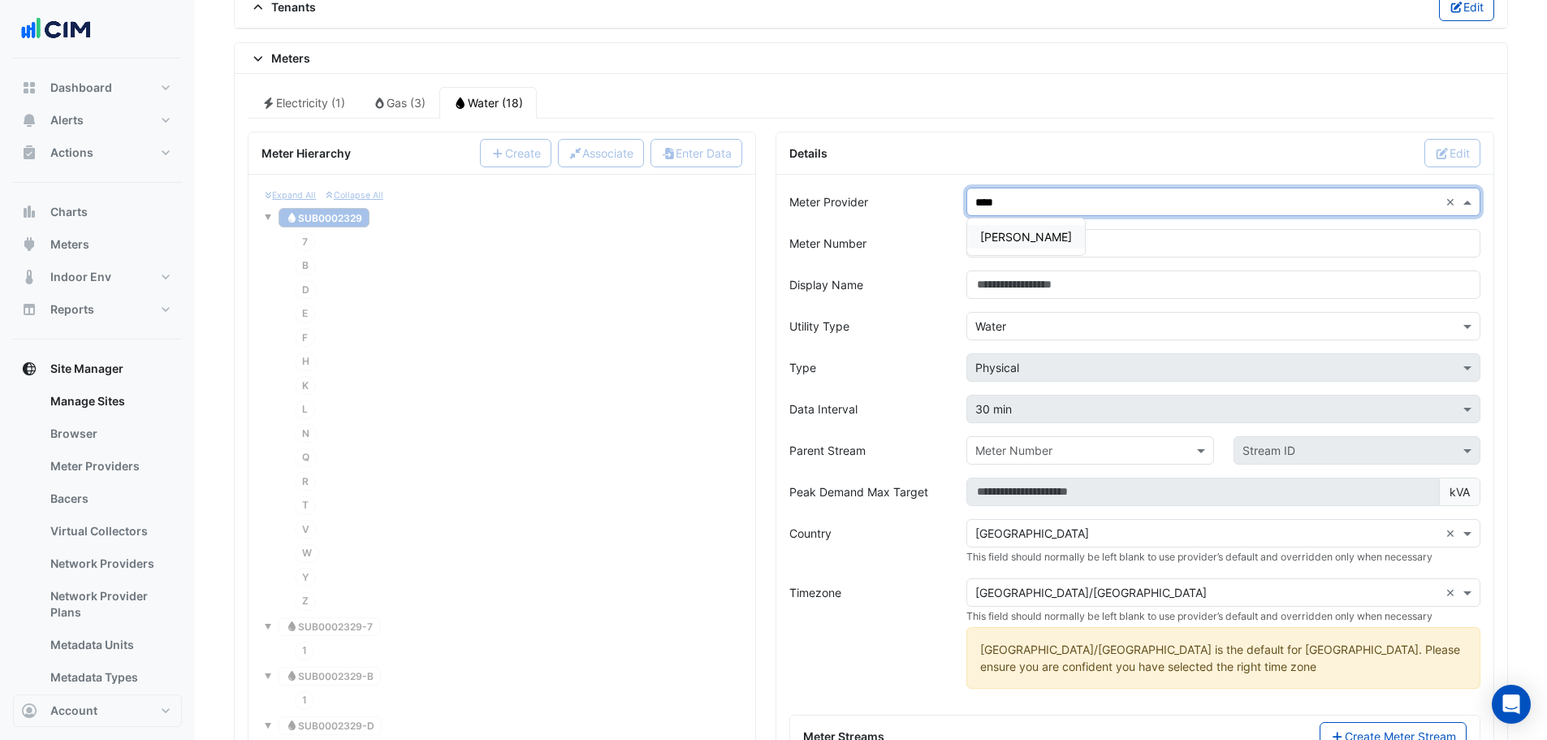
type input "*****"
click at [986, 239] on span "[PERSON_NAME]" at bounding box center [1026, 237] width 92 height 14
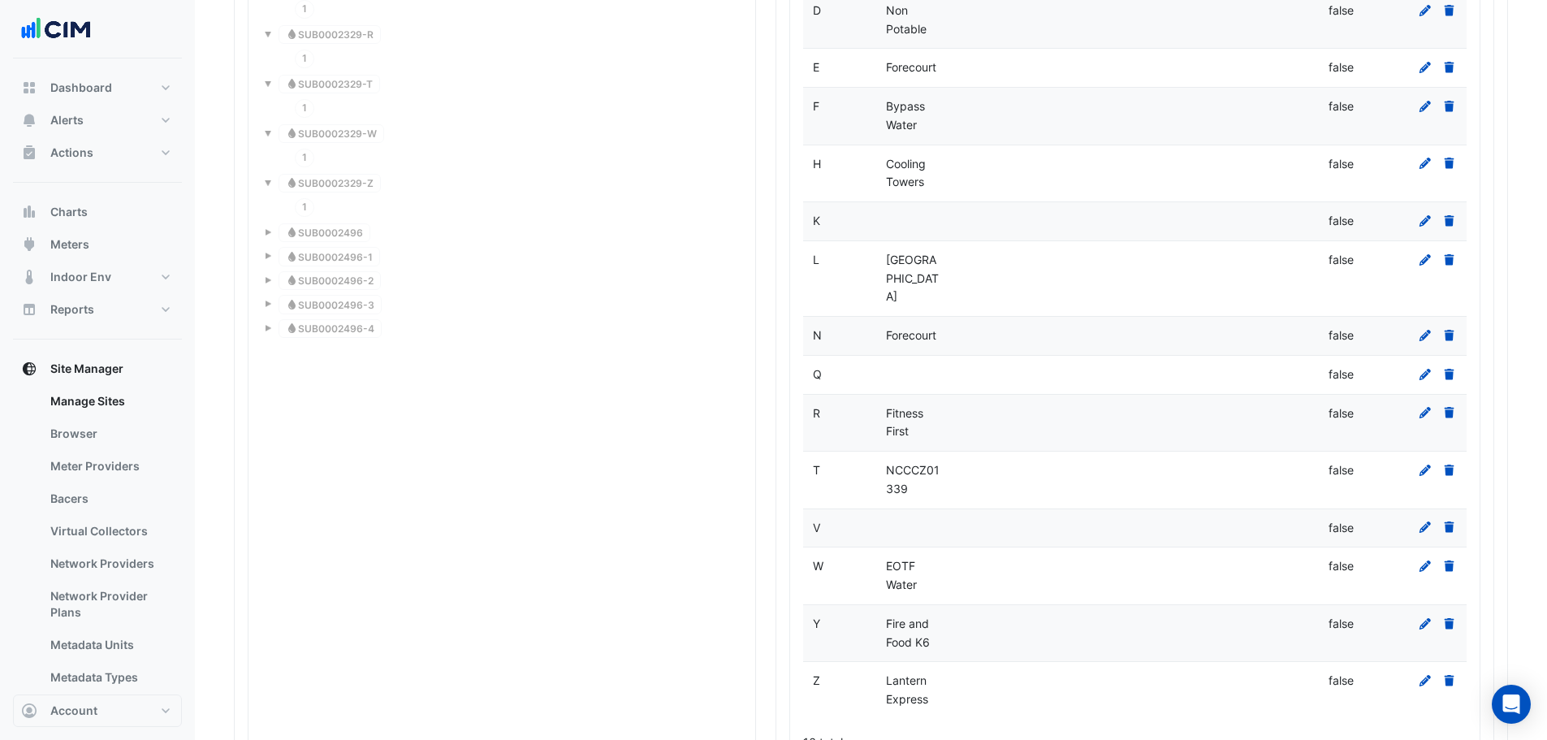
scroll to position [2760, 0]
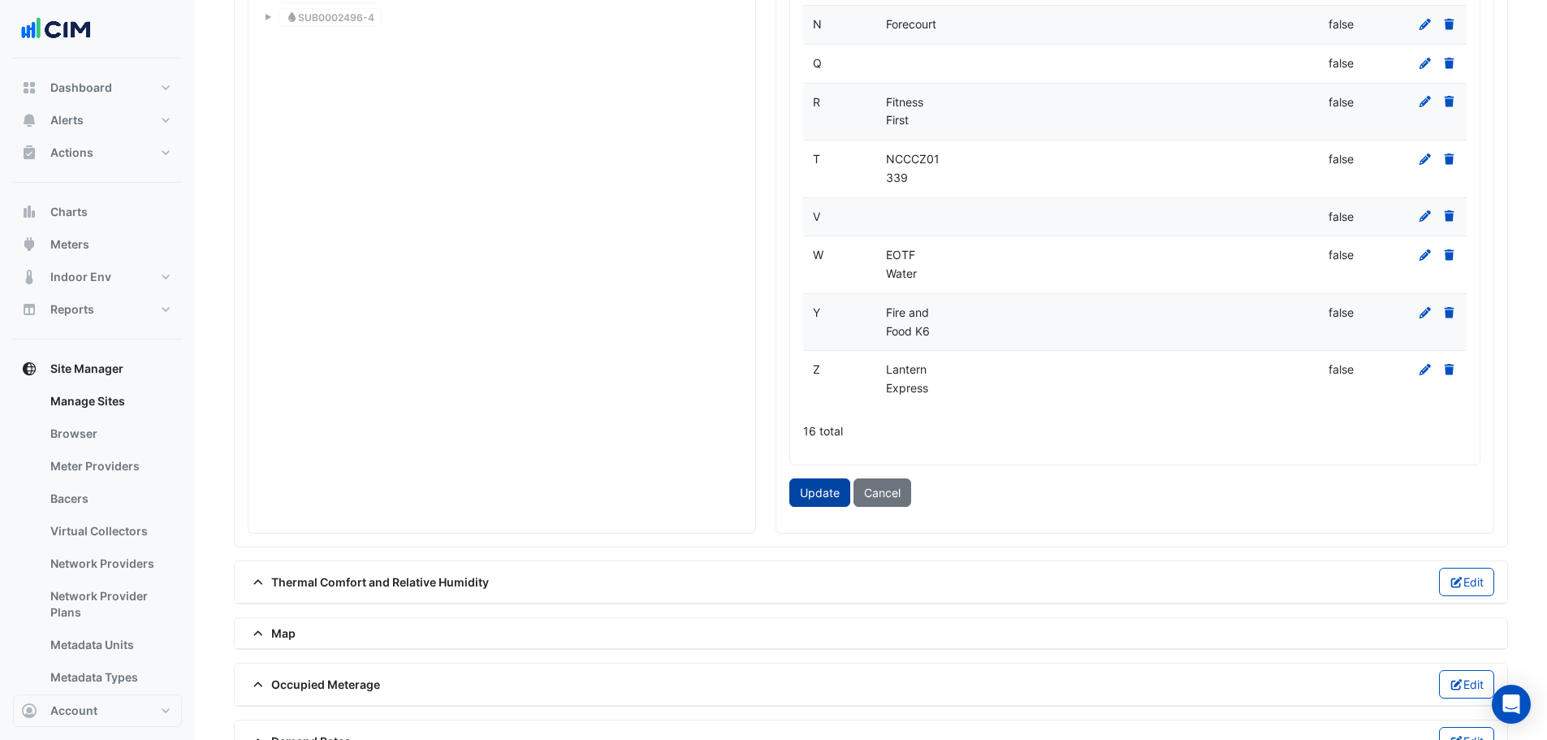
click at [833, 481] on button "Update" at bounding box center [819, 492] width 61 height 28
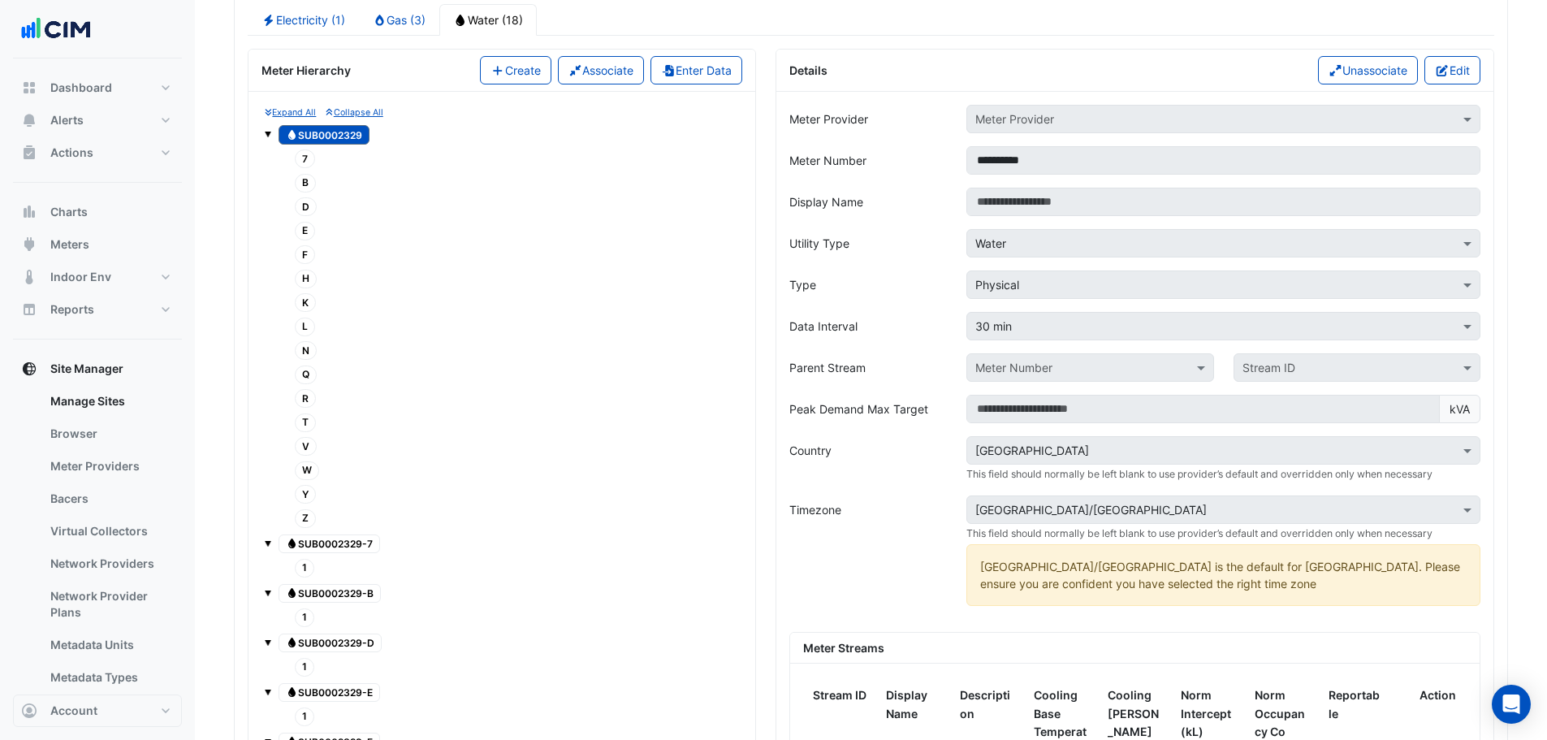
scroll to position [1218, 0]
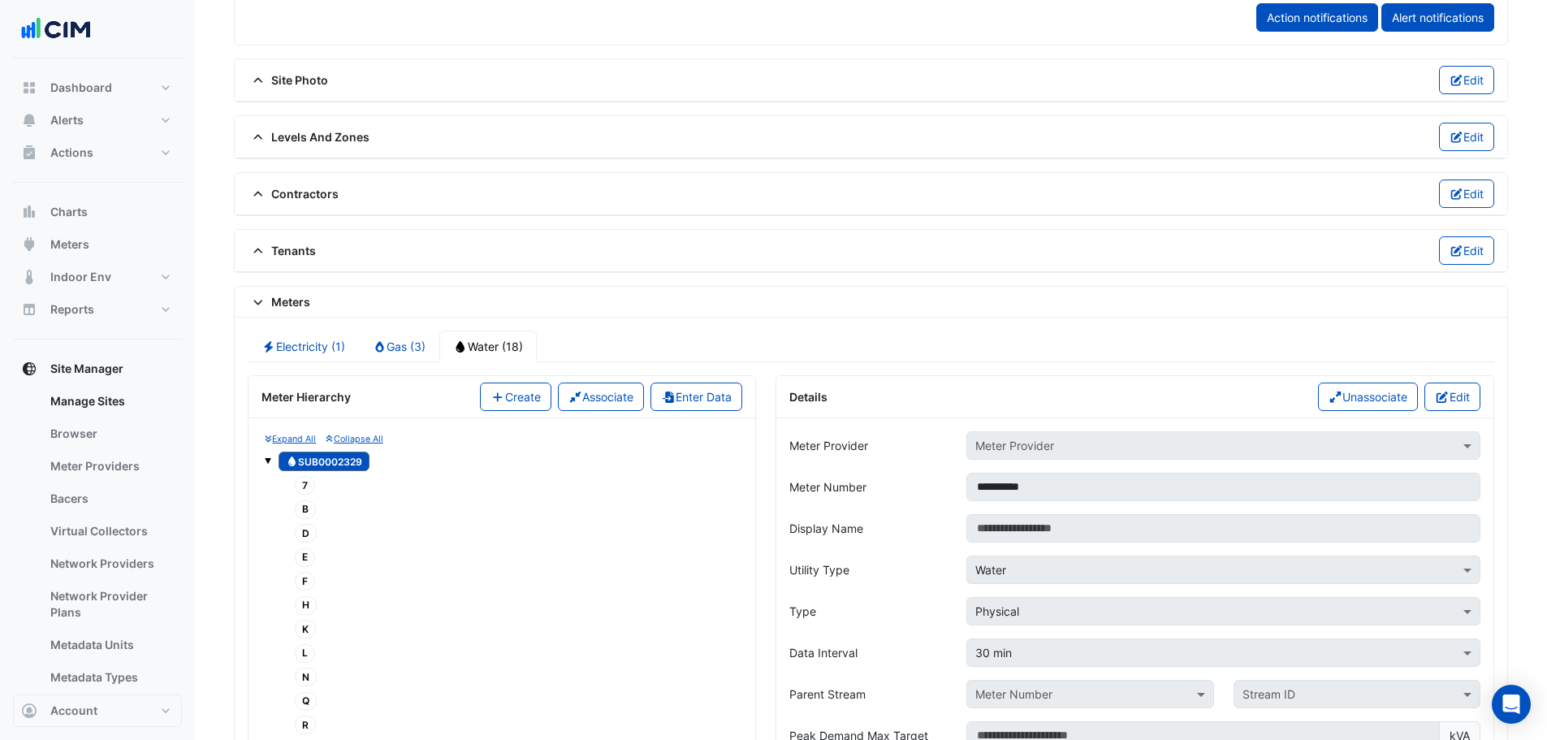
click at [306, 482] on span "7" at bounding box center [305, 485] width 20 height 19
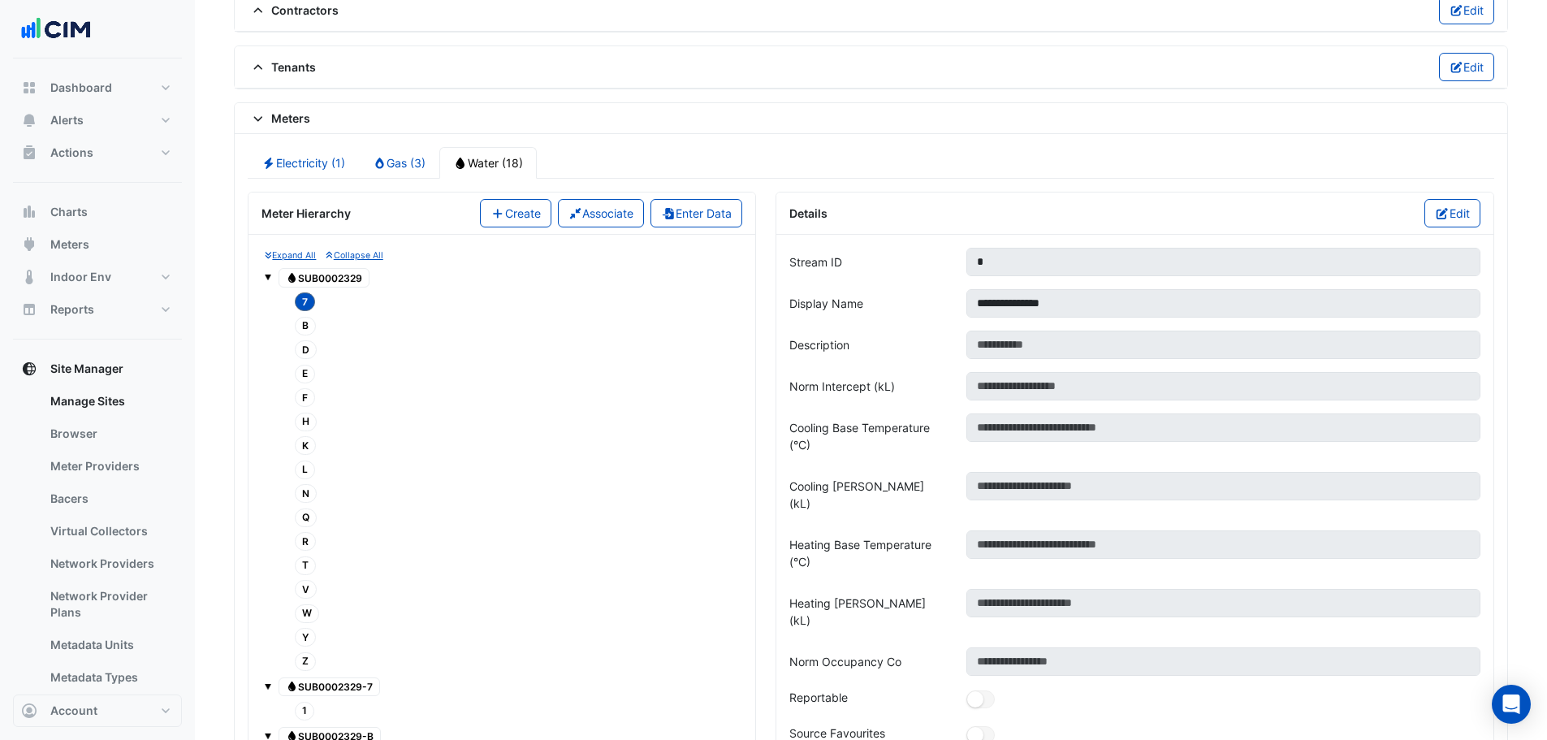
scroll to position [1461, 0]
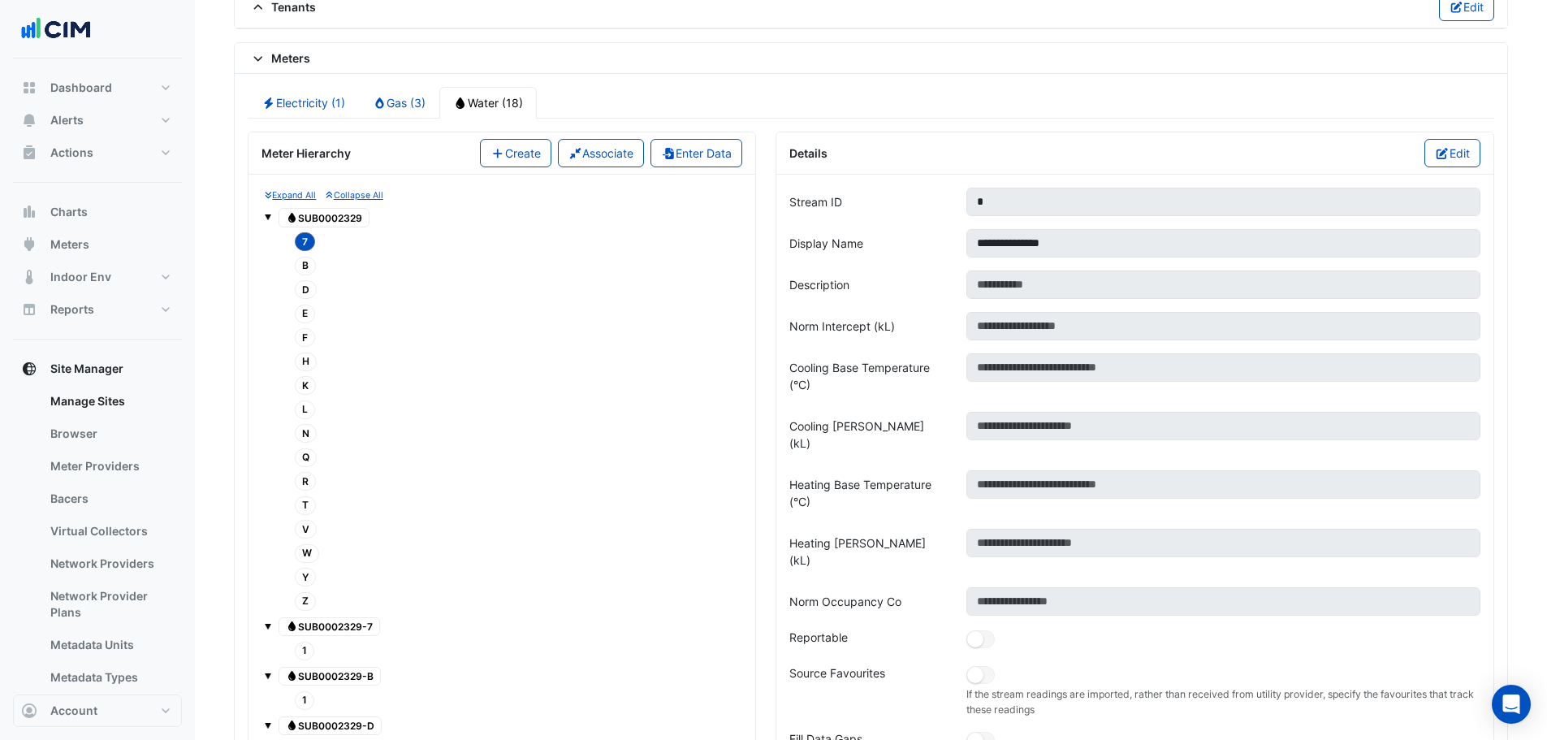
click at [270, 217] on span at bounding box center [268, 217] width 6 height 6
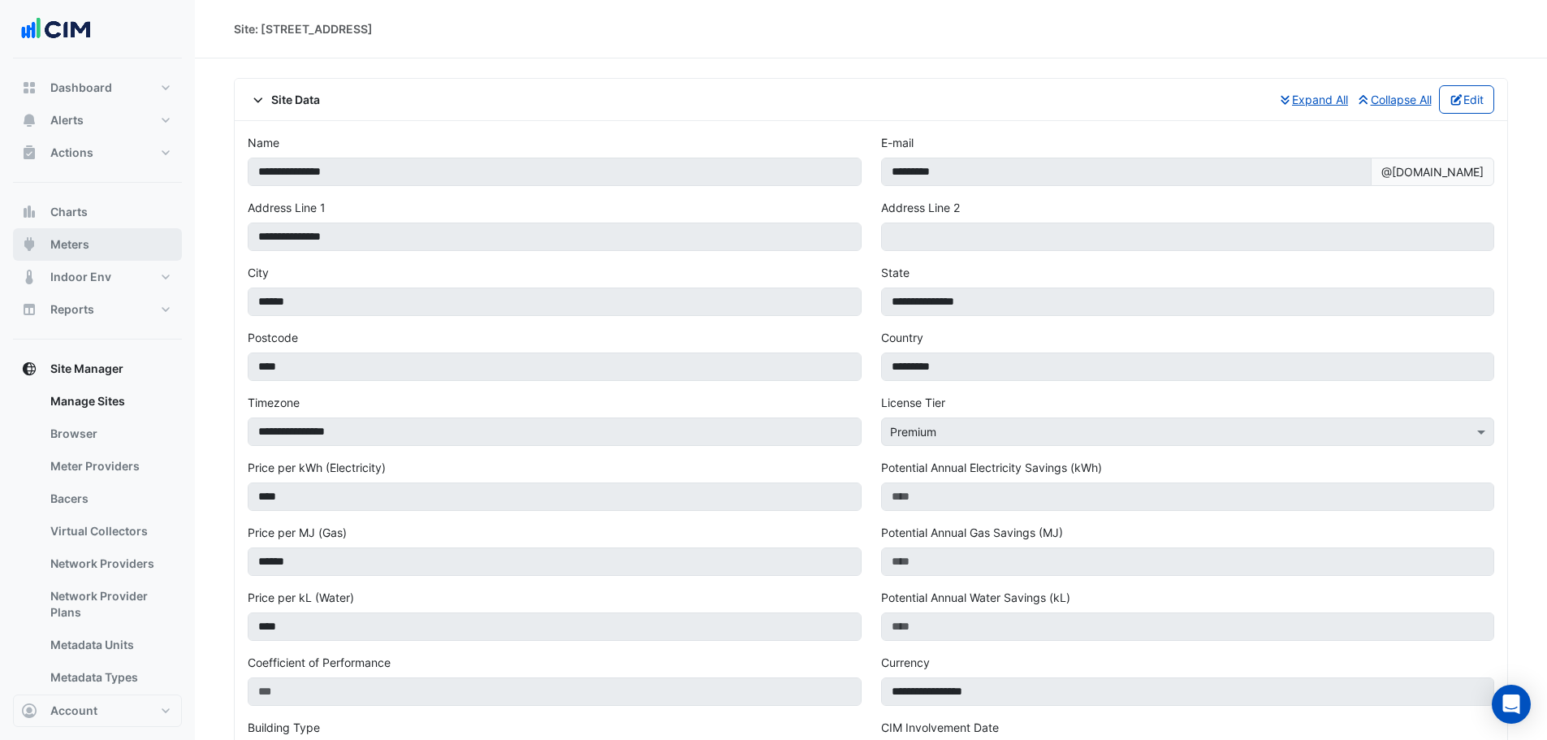
click at [84, 249] on span "Meters" at bounding box center [69, 244] width 39 height 16
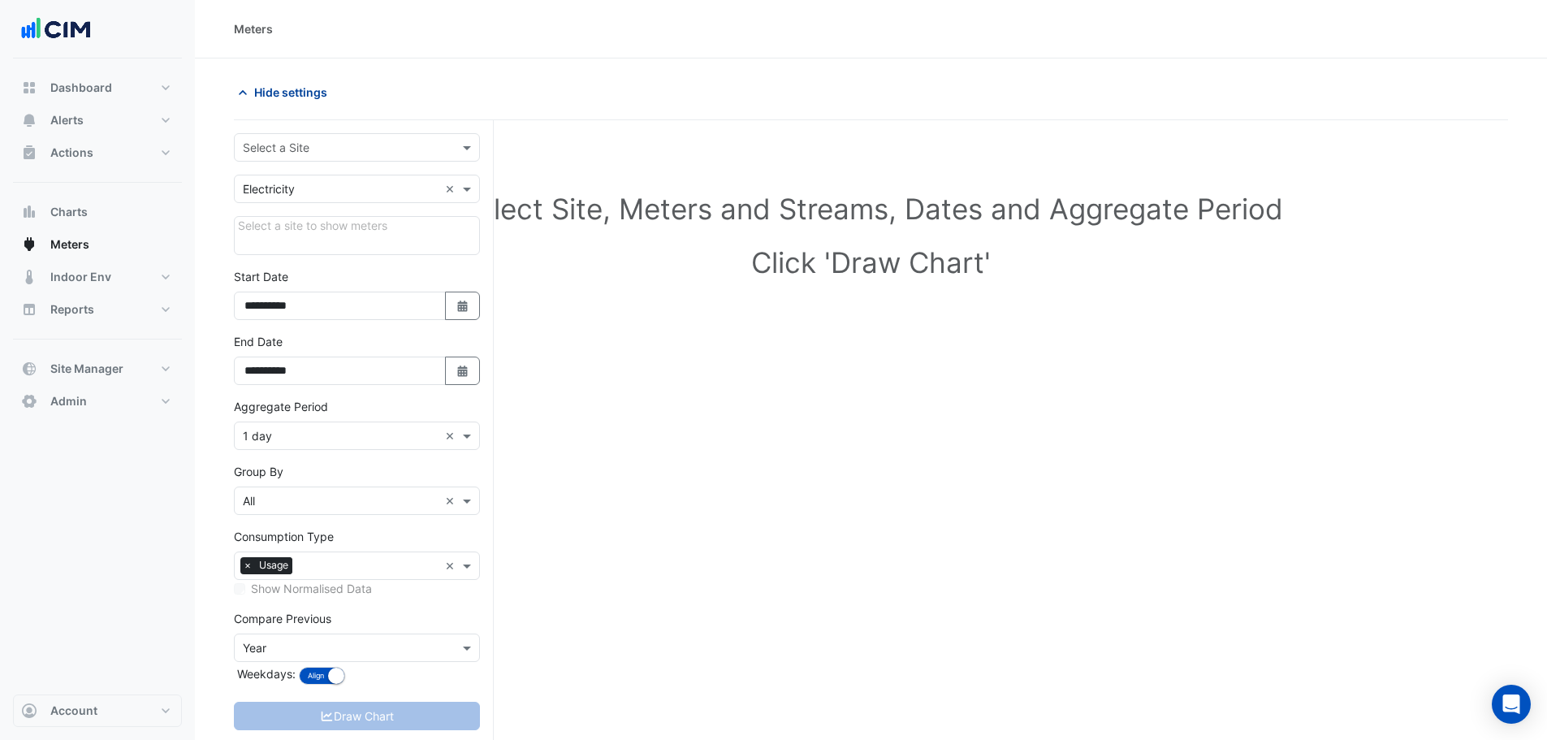
click at [296, 97] on span "Hide settings" at bounding box center [290, 92] width 73 height 17
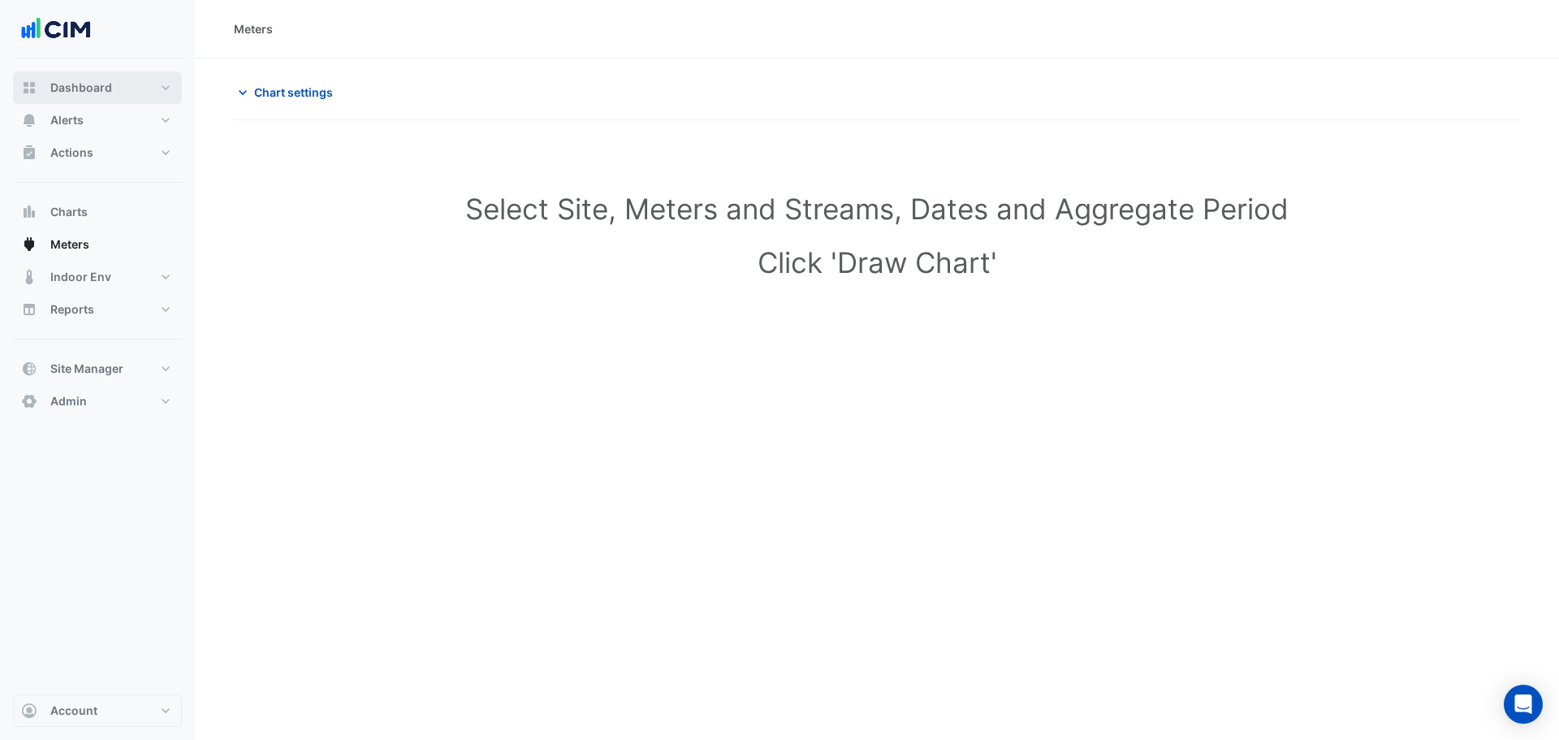
click at [112, 91] on button "Dashboard" at bounding box center [97, 87] width 169 height 32
select select "***"
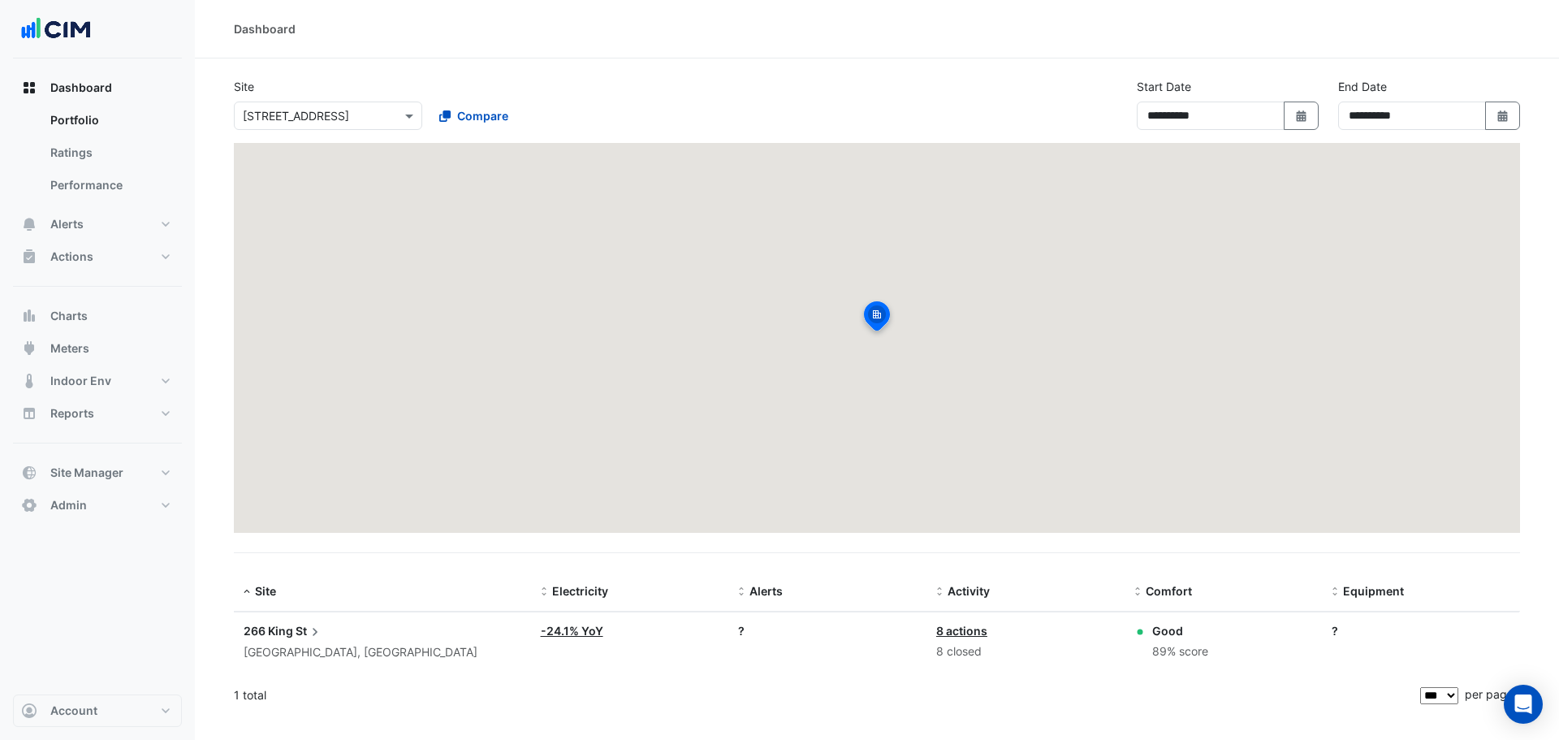
click at [290, 121] on input "text" at bounding box center [312, 116] width 138 height 17
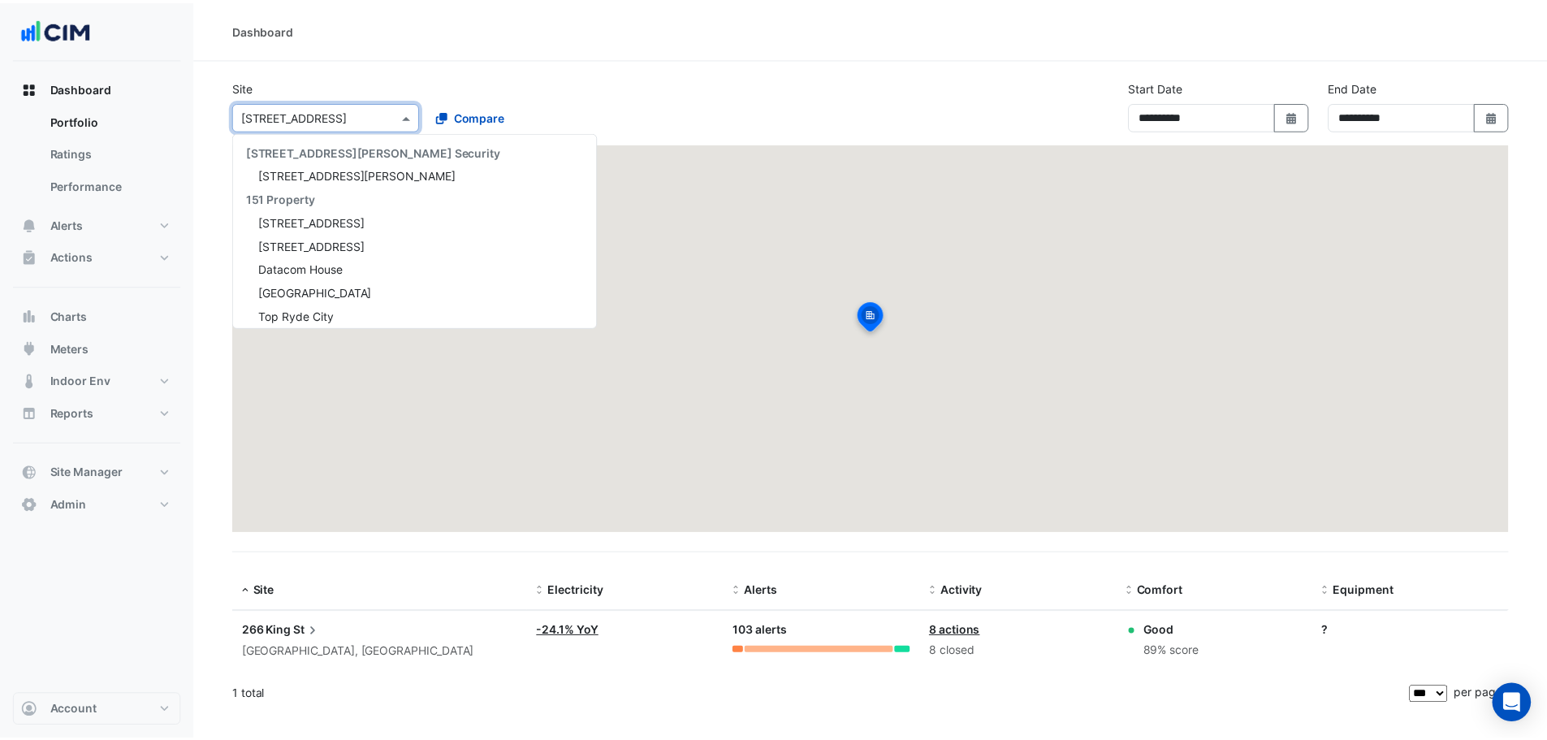
scroll to position [3797, 0]
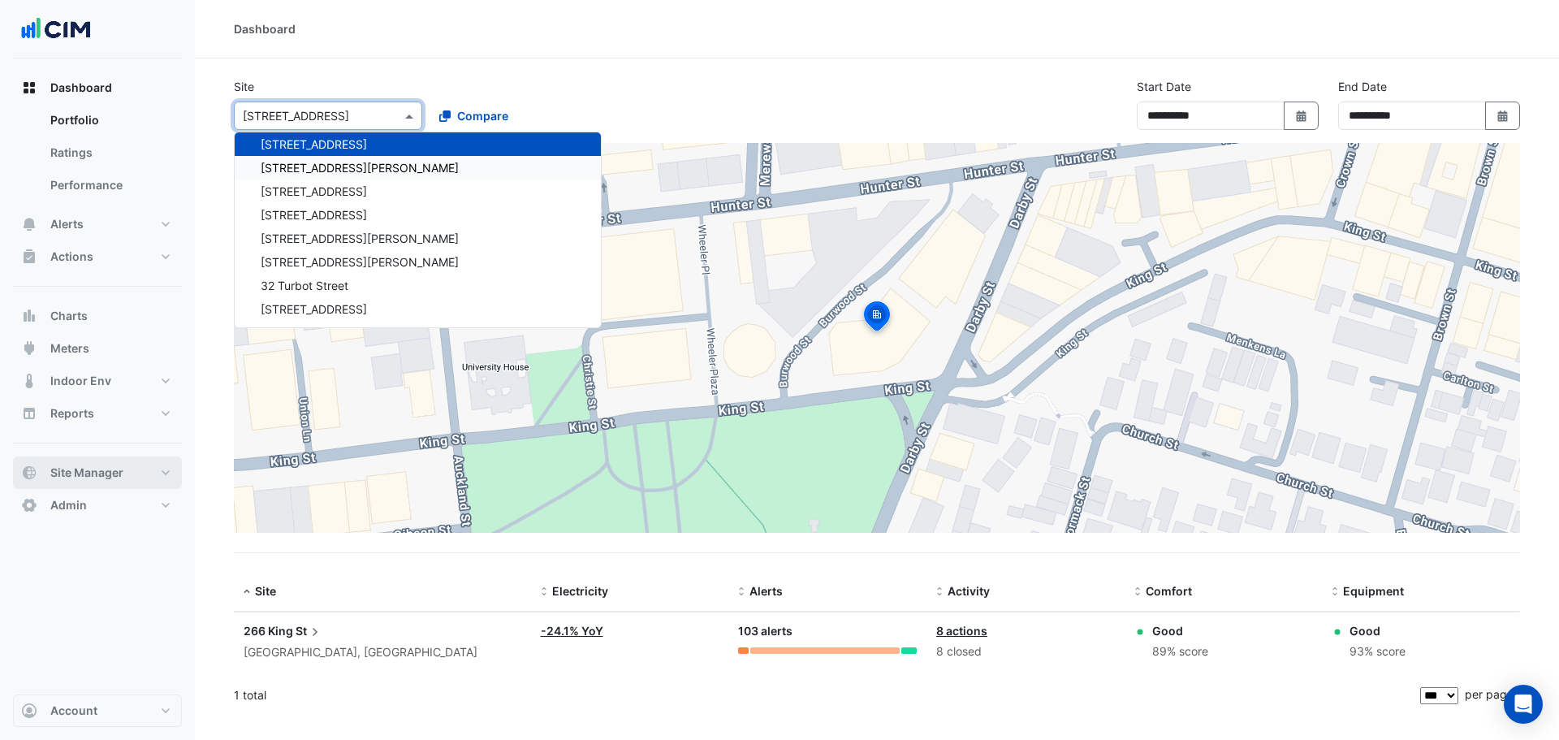
click at [117, 480] on span "Site Manager" at bounding box center [86, 472] width 73 height 16
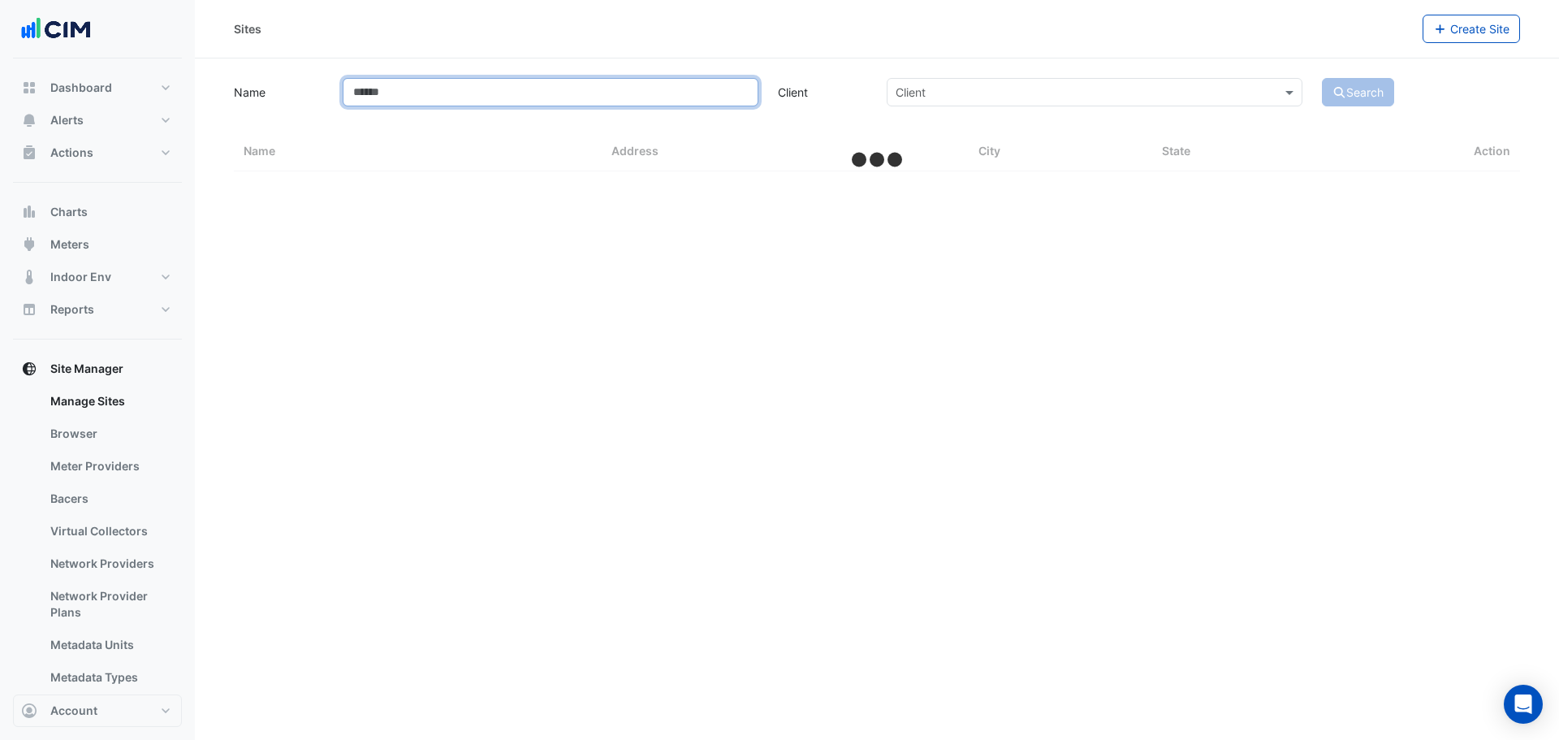
click at [412, 91] on input "Name" at bounding box center [551, 92] width 416 height 28
type input "******"
select select "***"
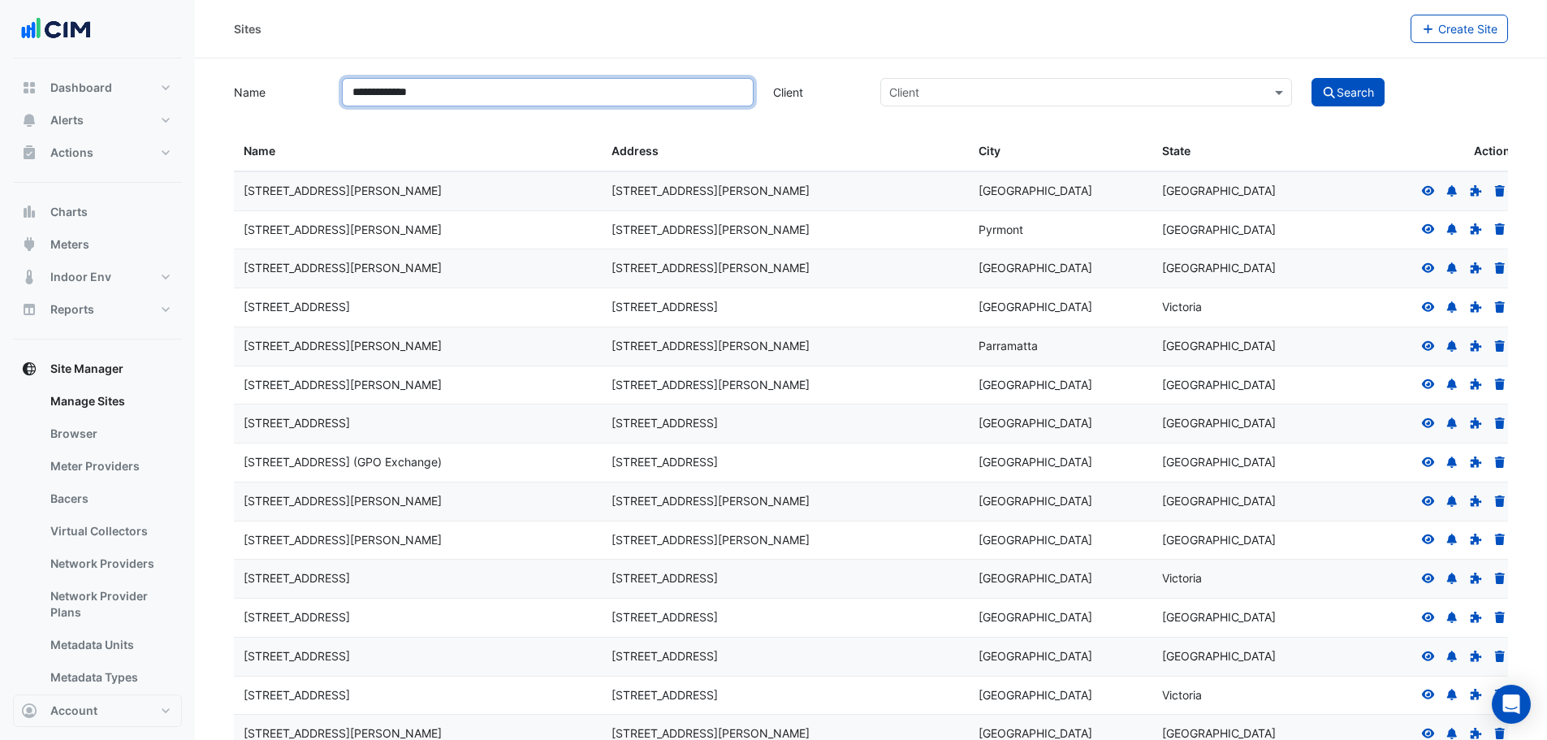
type input "**********"
click at [1311, 78] on button "Search" at bounding box center [1347, 92] width 73 height 28
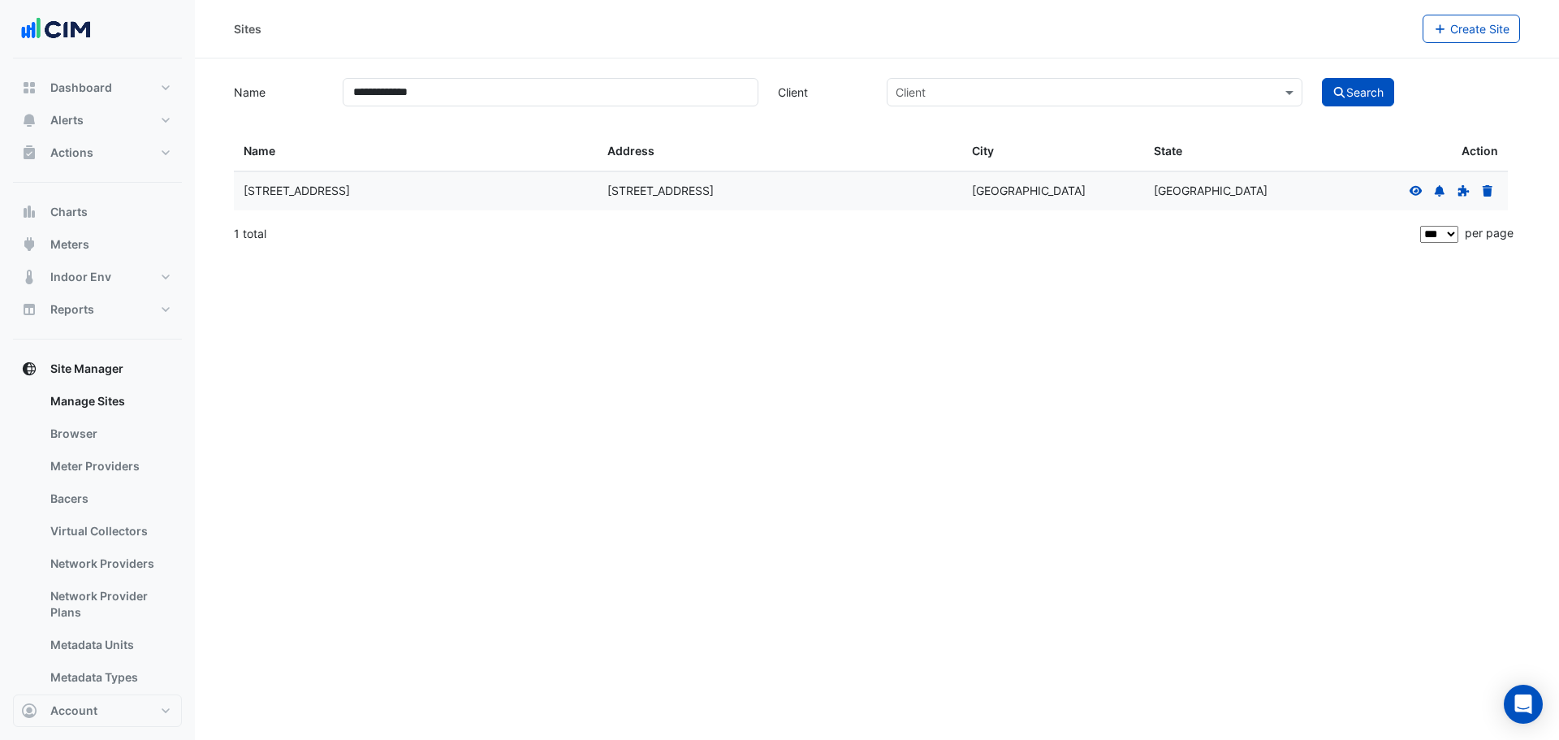
click at [1421, 196] on icon at bounding box center [1416, 190] width 15 height 11
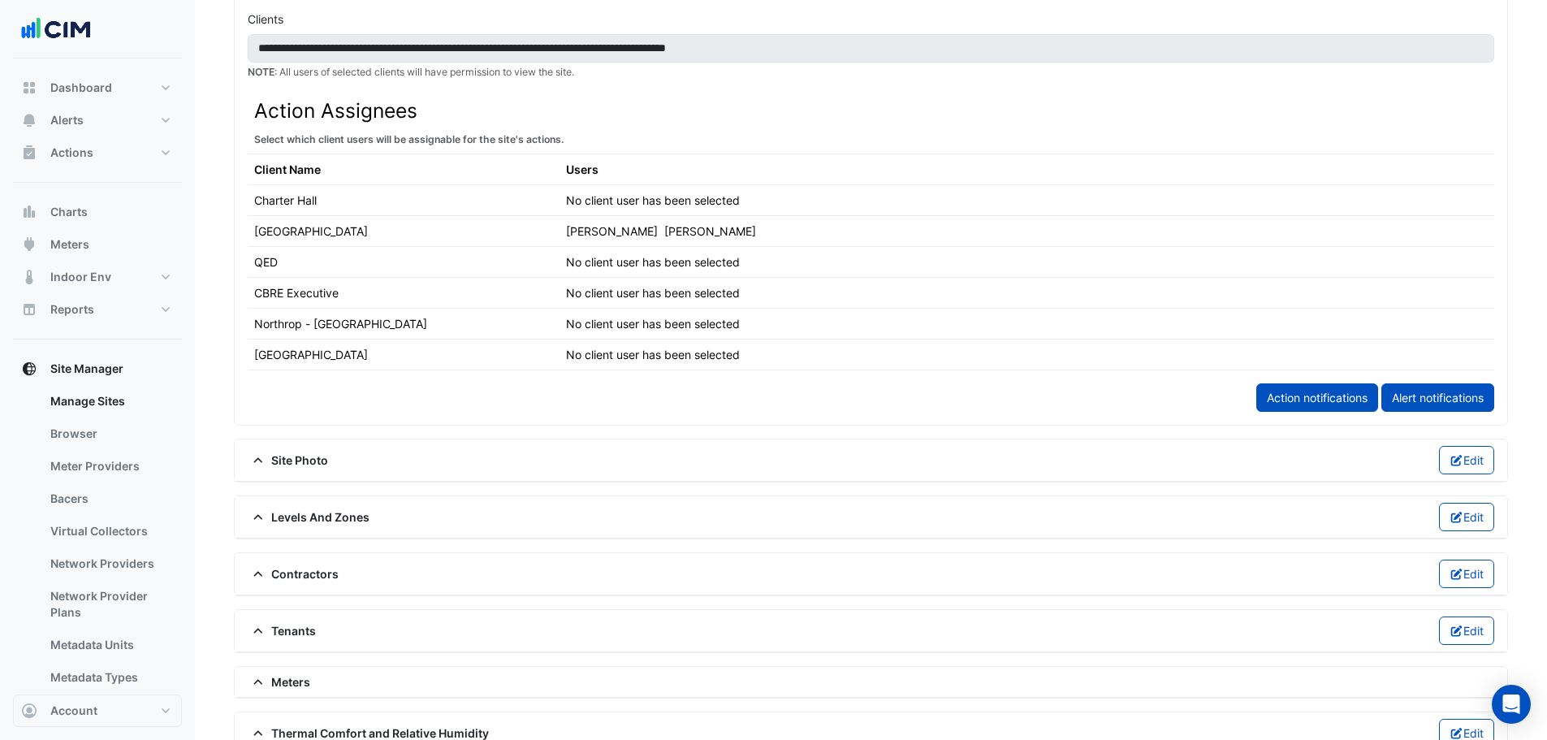
scroll to position [1055, 0]
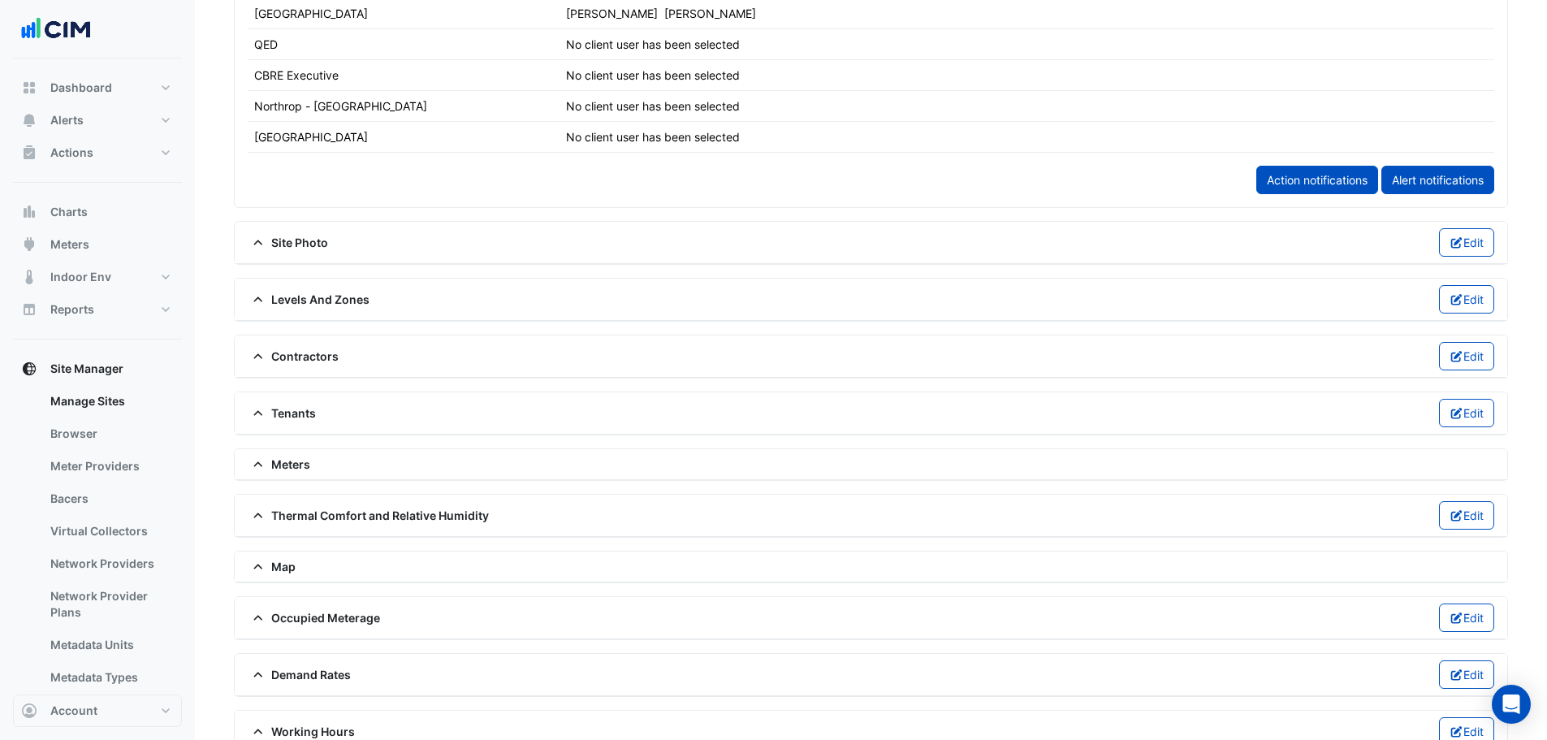
click at [298, 467] on span "Meters" at bounding box center [279, 463] width 63 height 17
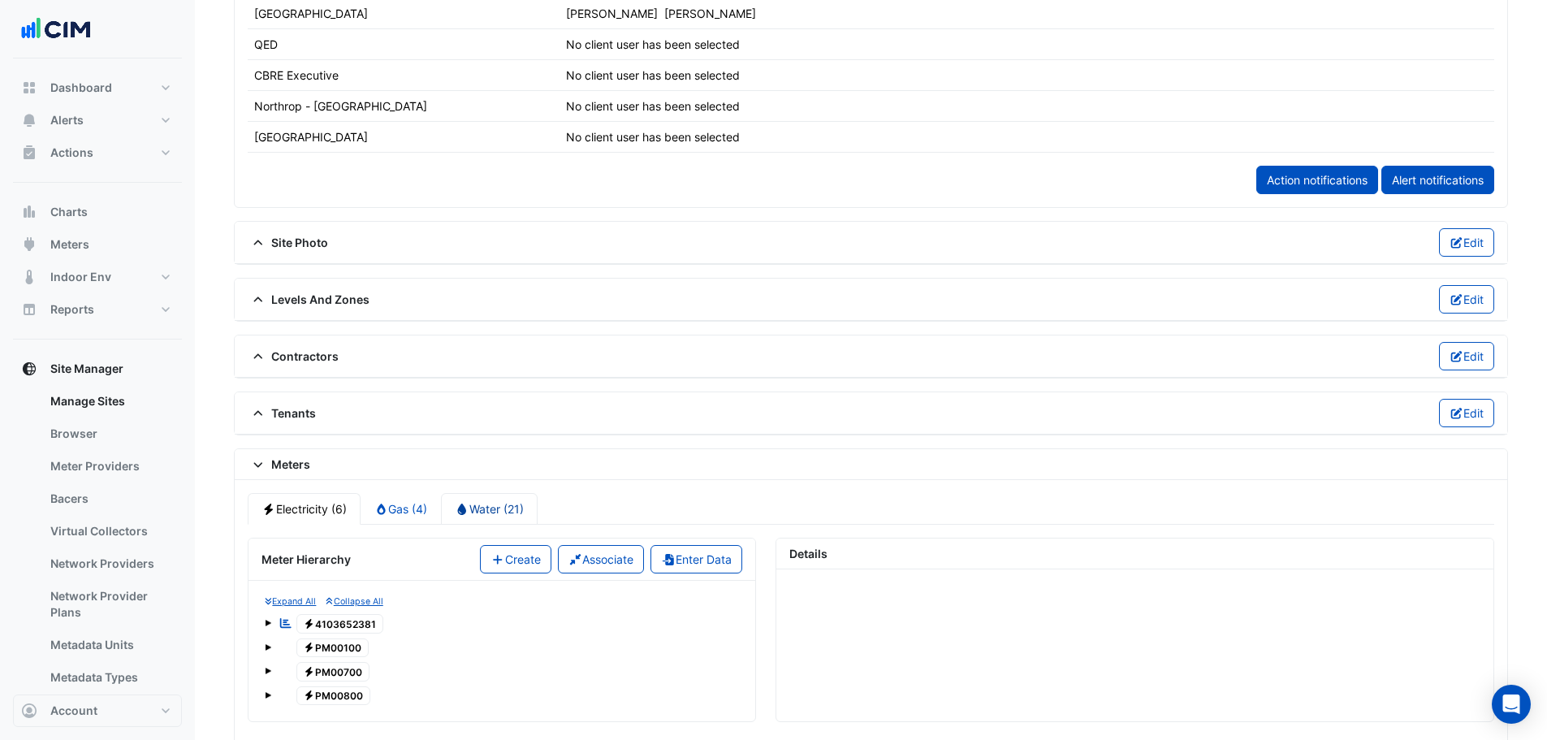
click at [484, 507] on link "Water (21)" at bounding box center [489, 509] width 97 height 32
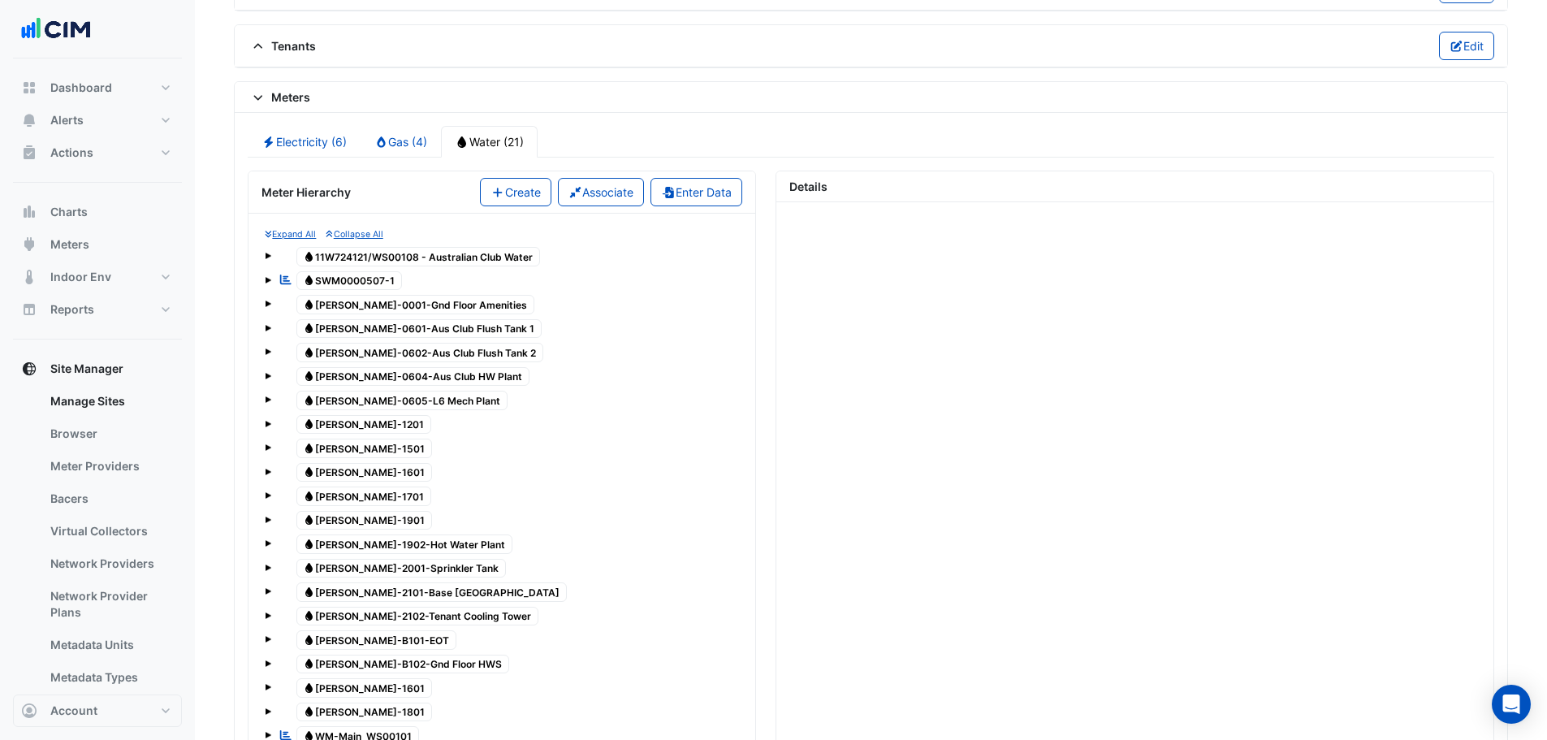
scroll to position [1396, 0]
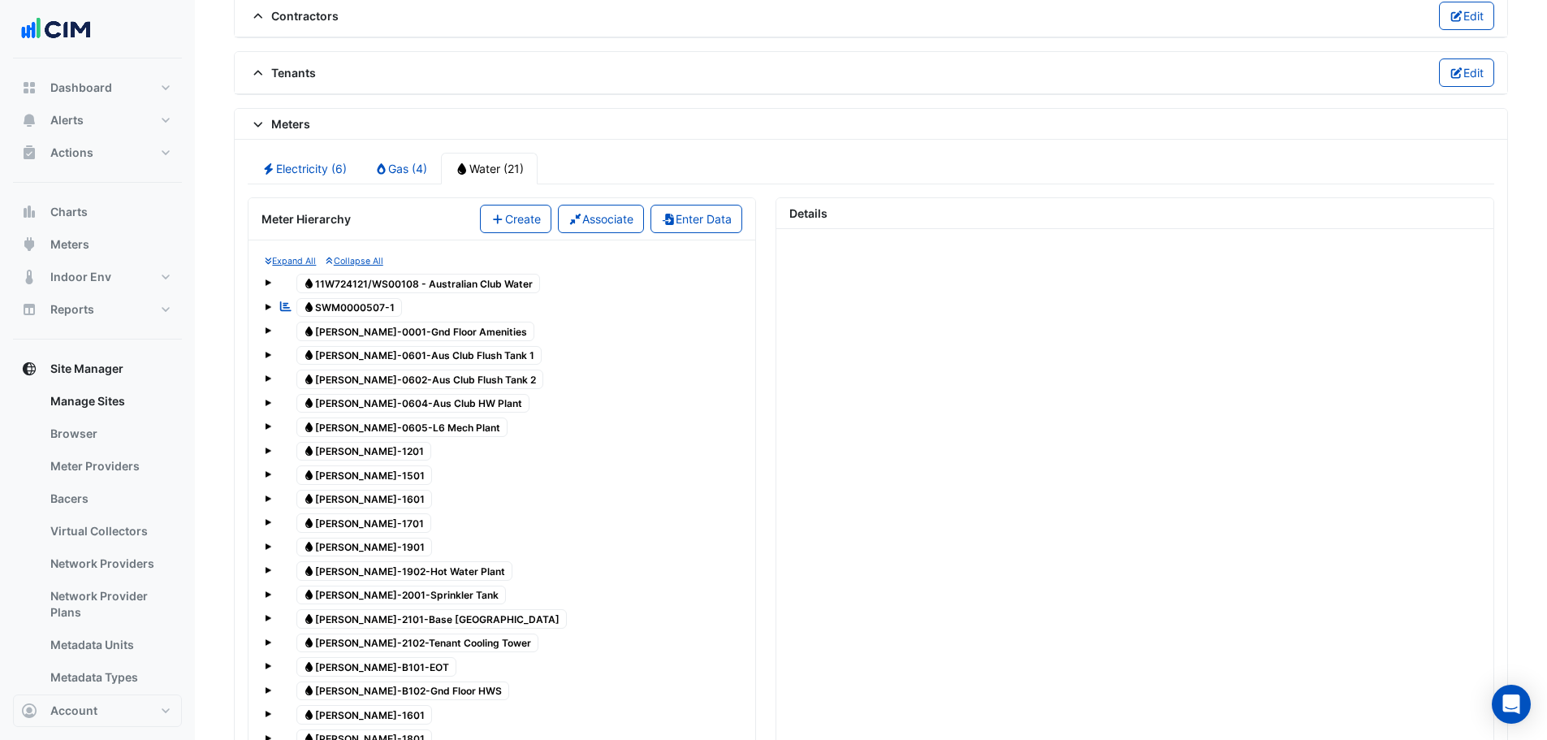
click at [364, 313] on span "Water SWM0000507-1" at bounding box center [349, 307] width 106 height 19
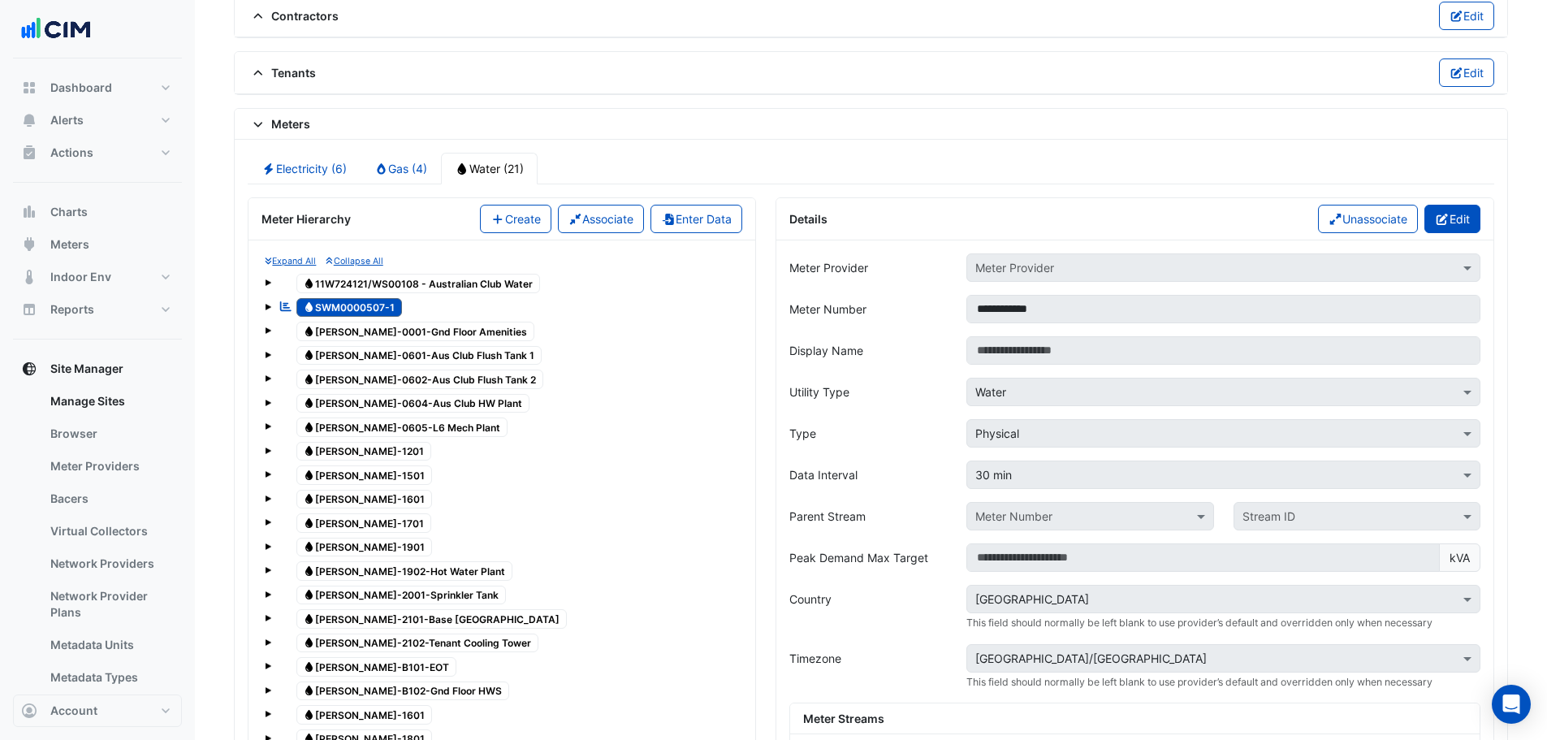
click at [1448, 213] on button "Edit" at bounding box center [1452, 219] width 56 height 28
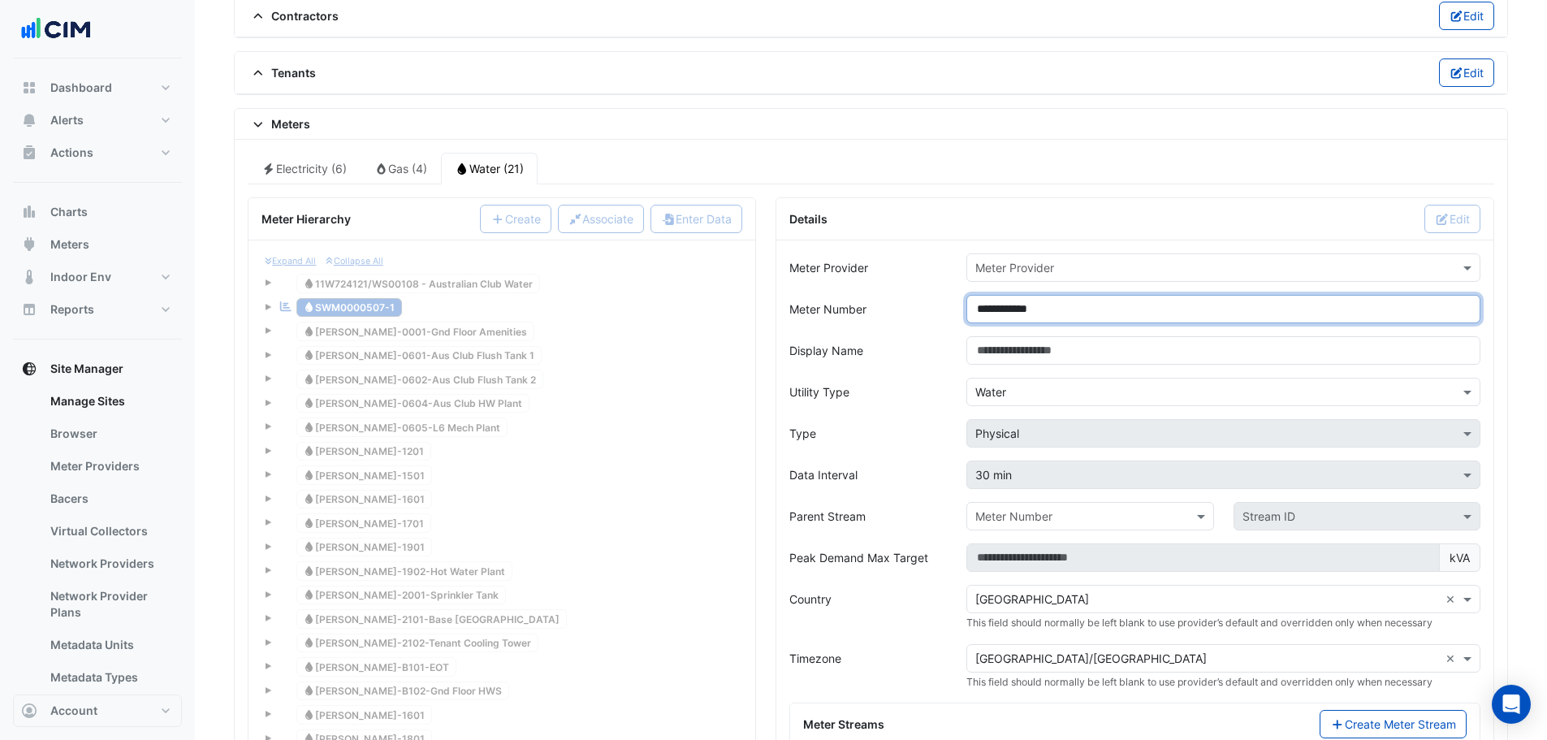
drag, startPoint x: 1052, startPoint y: 311, endPoint x: 1083, endPoint y: 308, distance: 31.0
click at [1083, 308] on input "**********" at bounding box center [1223, 309] width 514 height 28
type input "**********"
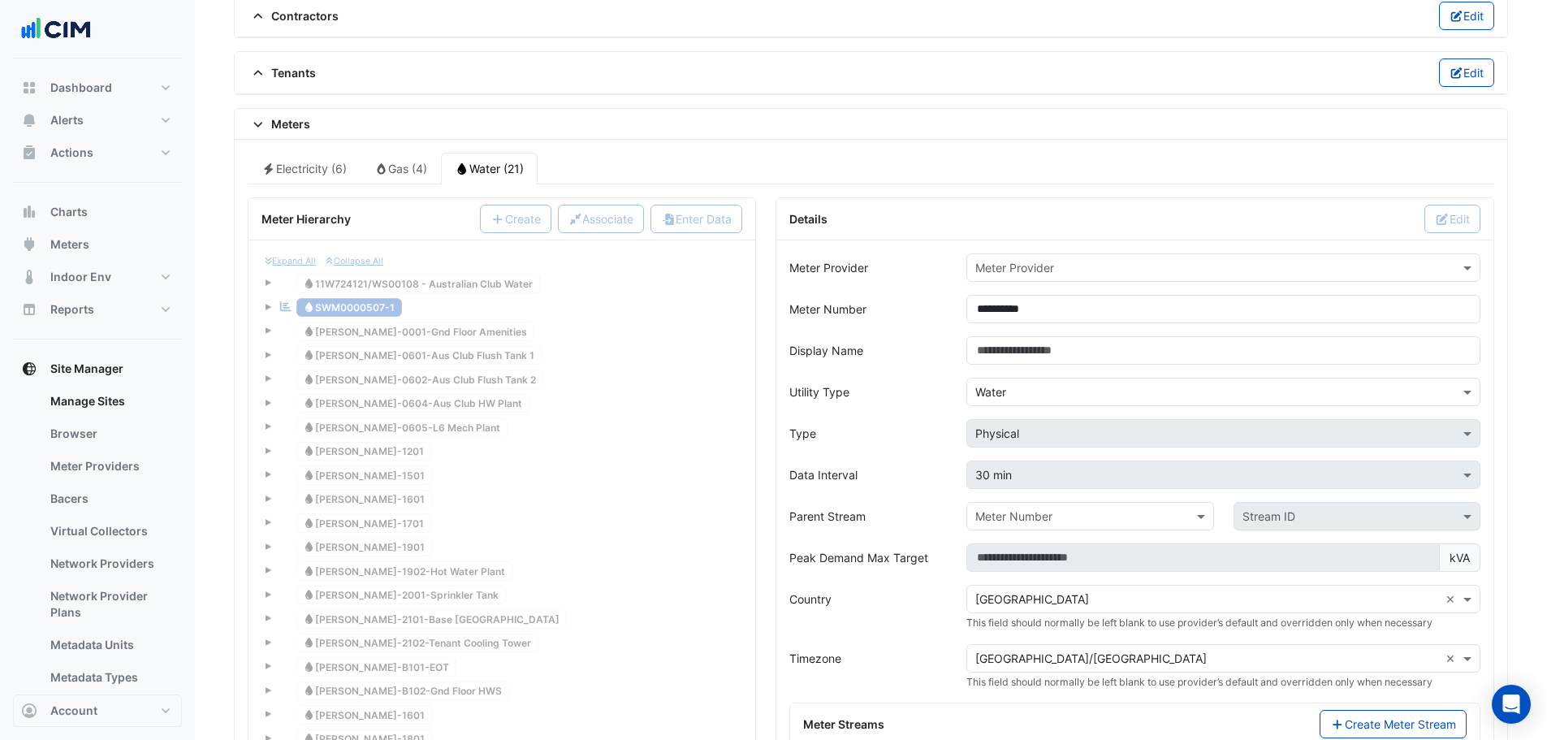
click at [1111, 270] on input "text" at bounding box center [1207, 268] width 464 height 17
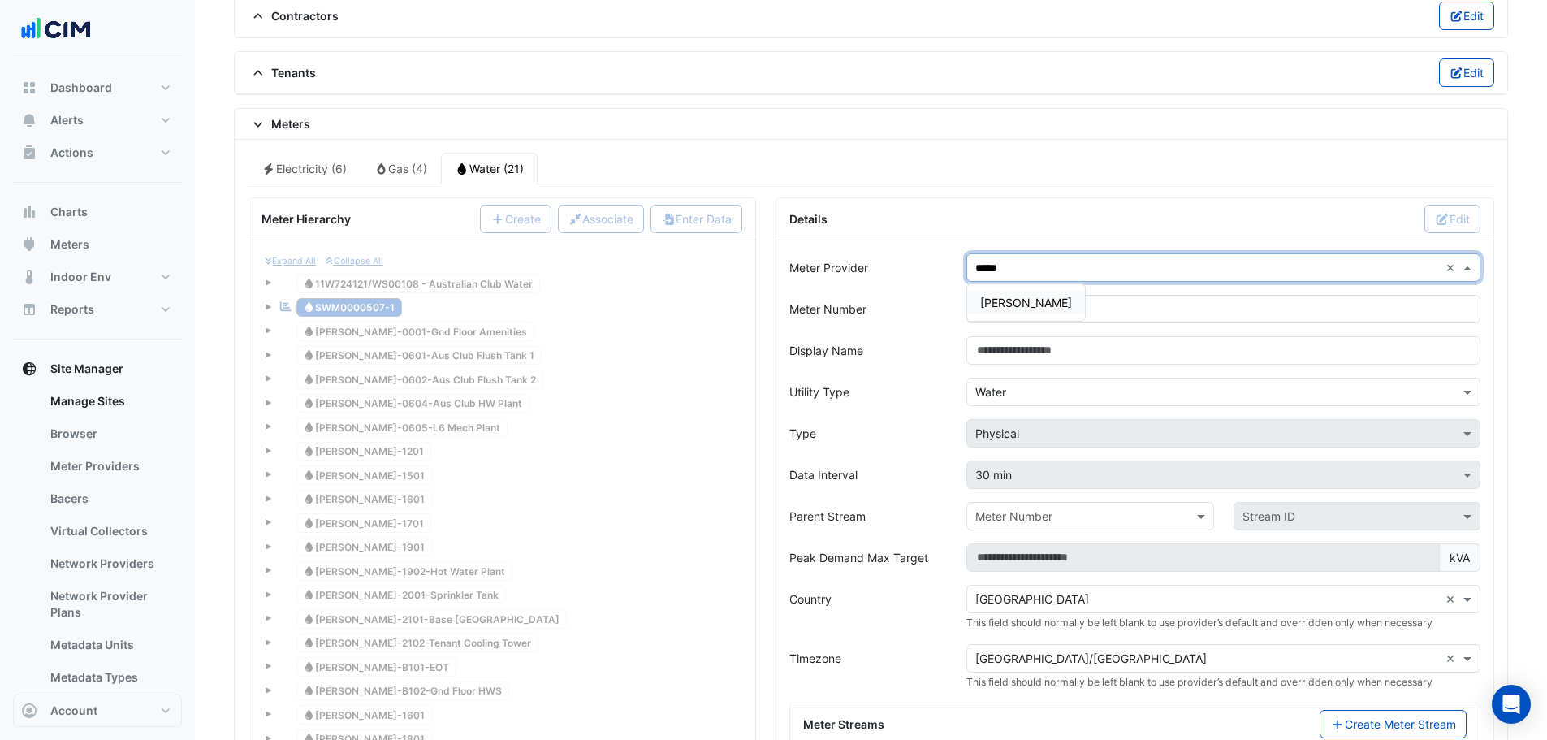
type input "******"
click at [992, 308] on span "[PERSON_NAME]" at bounding box center [1026, 303] width 92 height 14
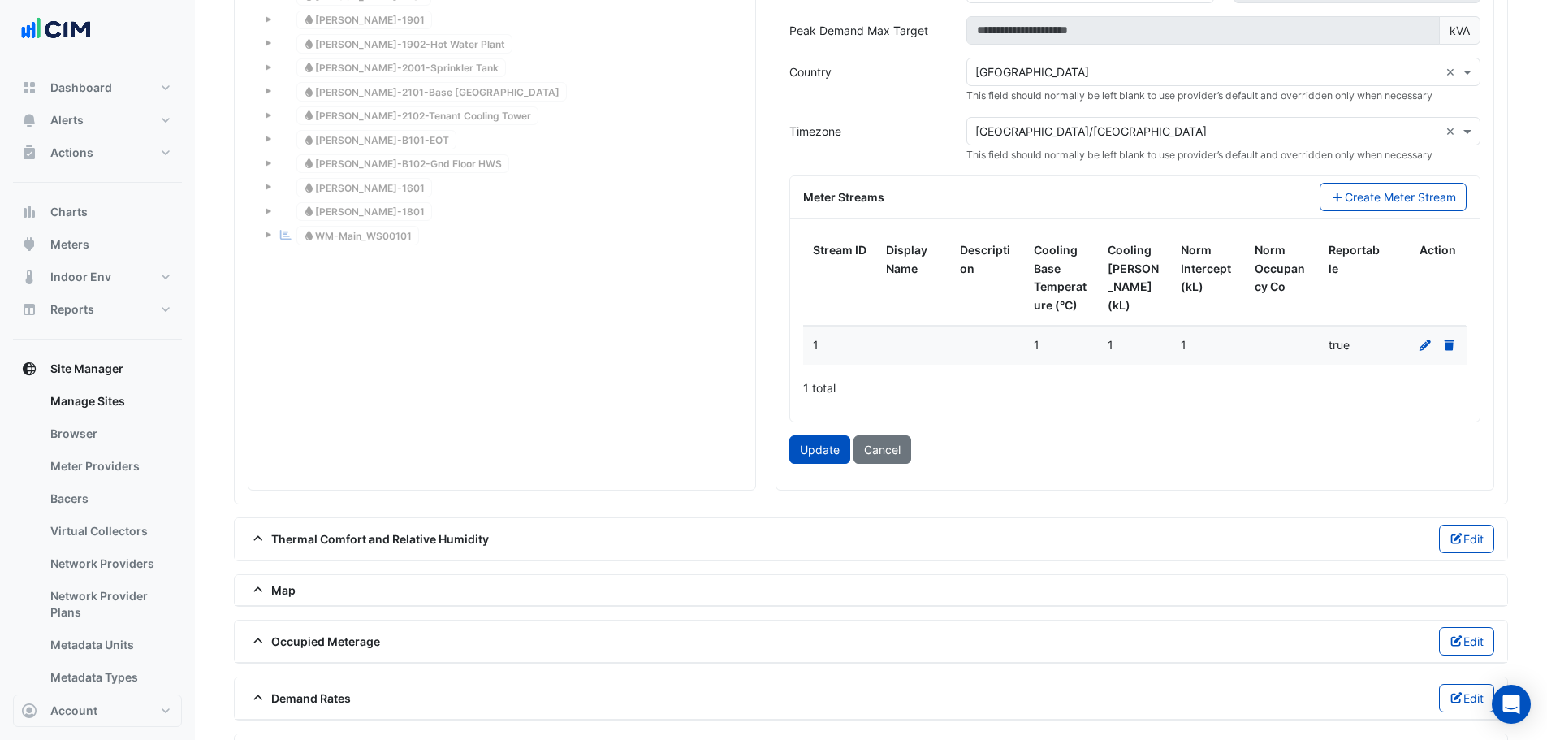
scroll to position [1964, 0]
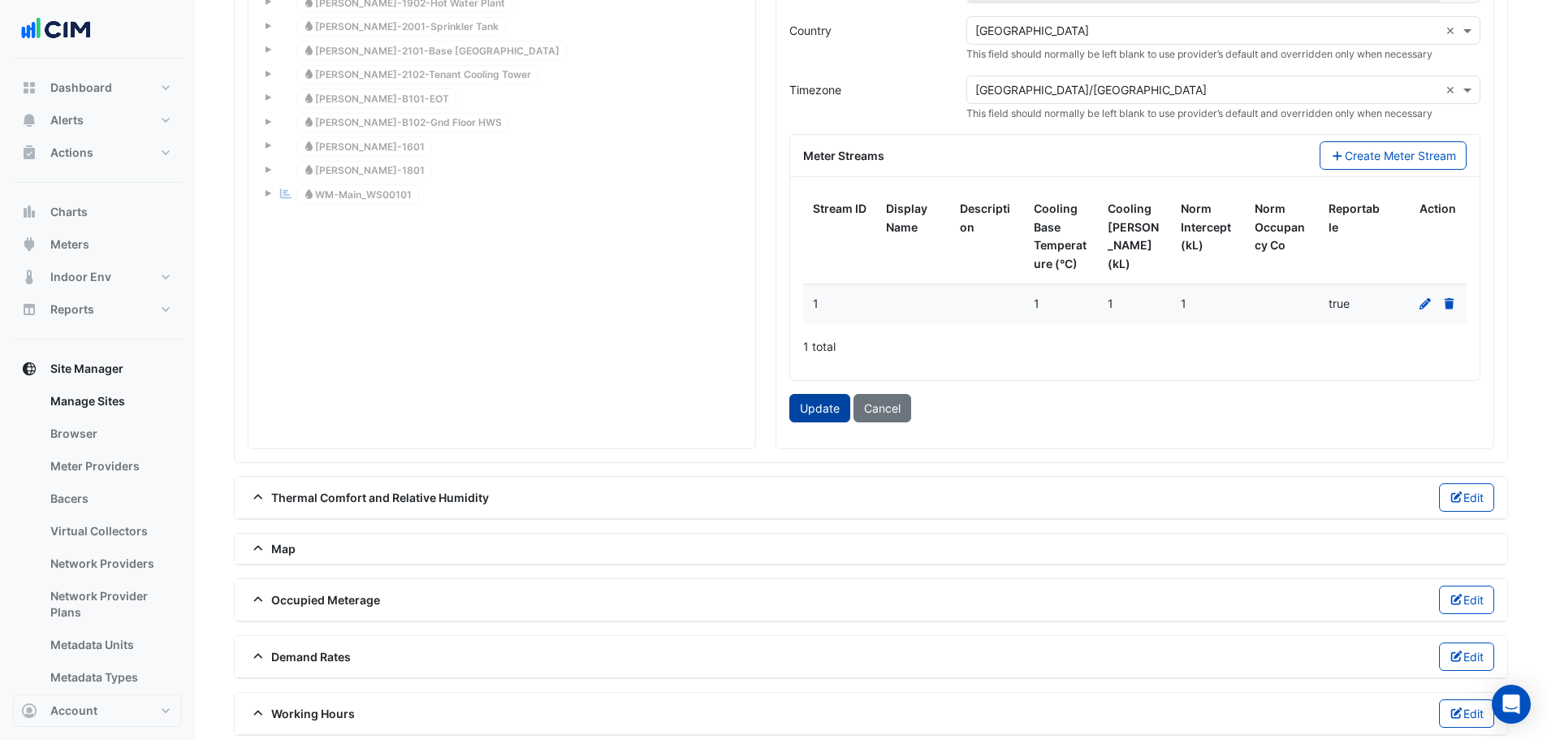
click at [809, 398] on button "Update" at bounding box center [819, 408] width 61 height 28
type input "**********"
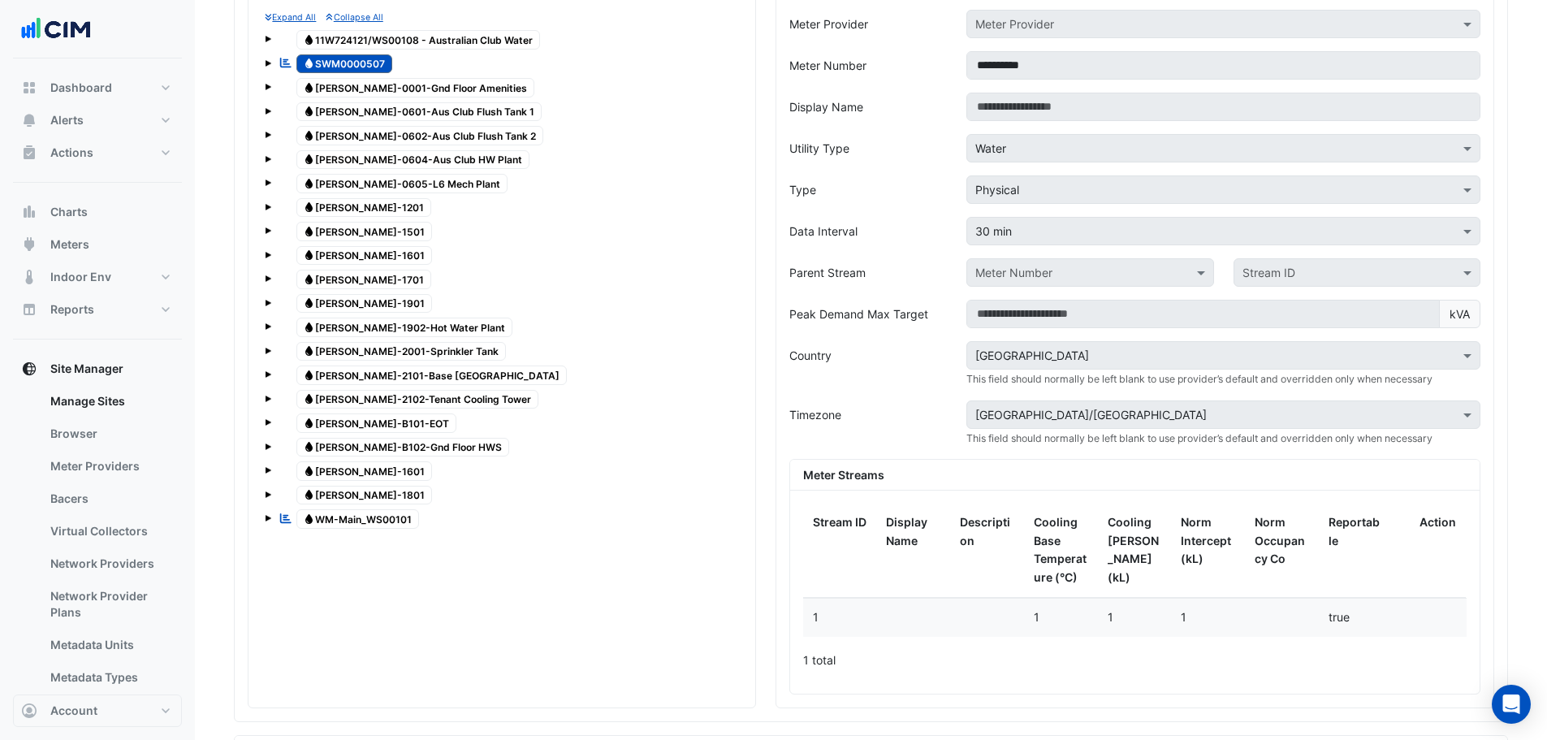
scroll to position [1477, 0]
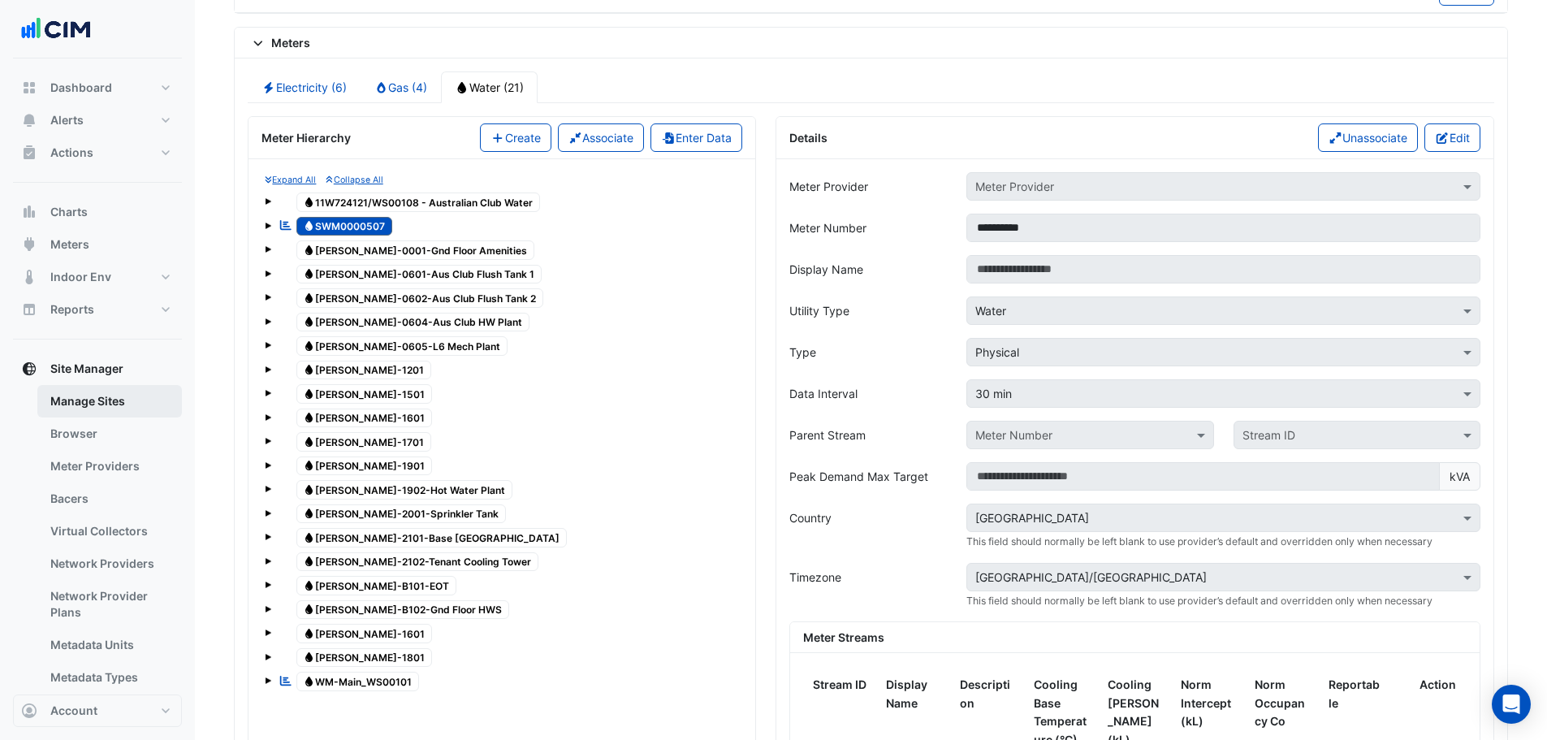
click at [114, 398] on link "Manage Sites" at bounding box center [109, 401] width 145 height 32
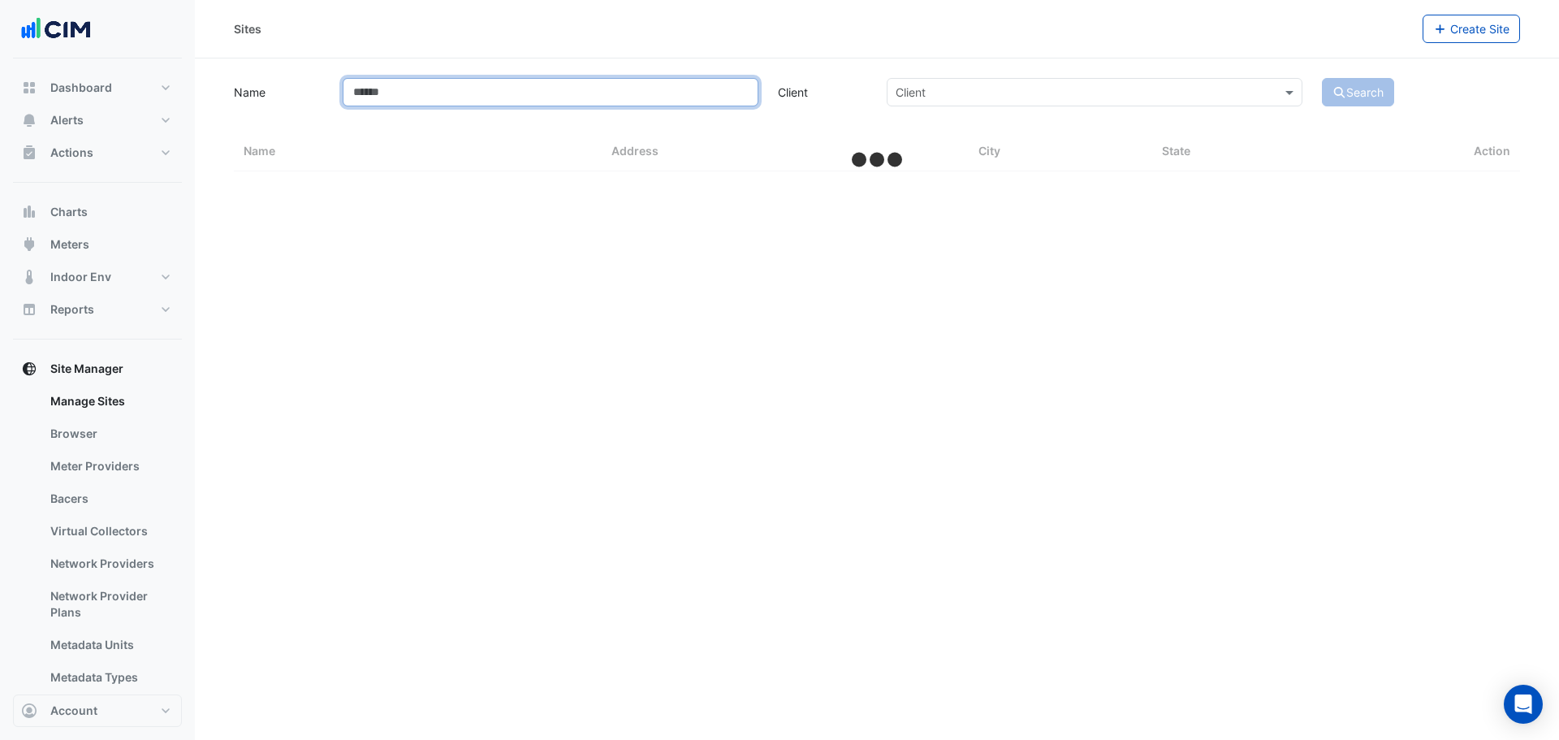
click at [419, 98] on input "Name" at bounding box center [551, 92] width 416 height 28
type input "*******"
select select "***"
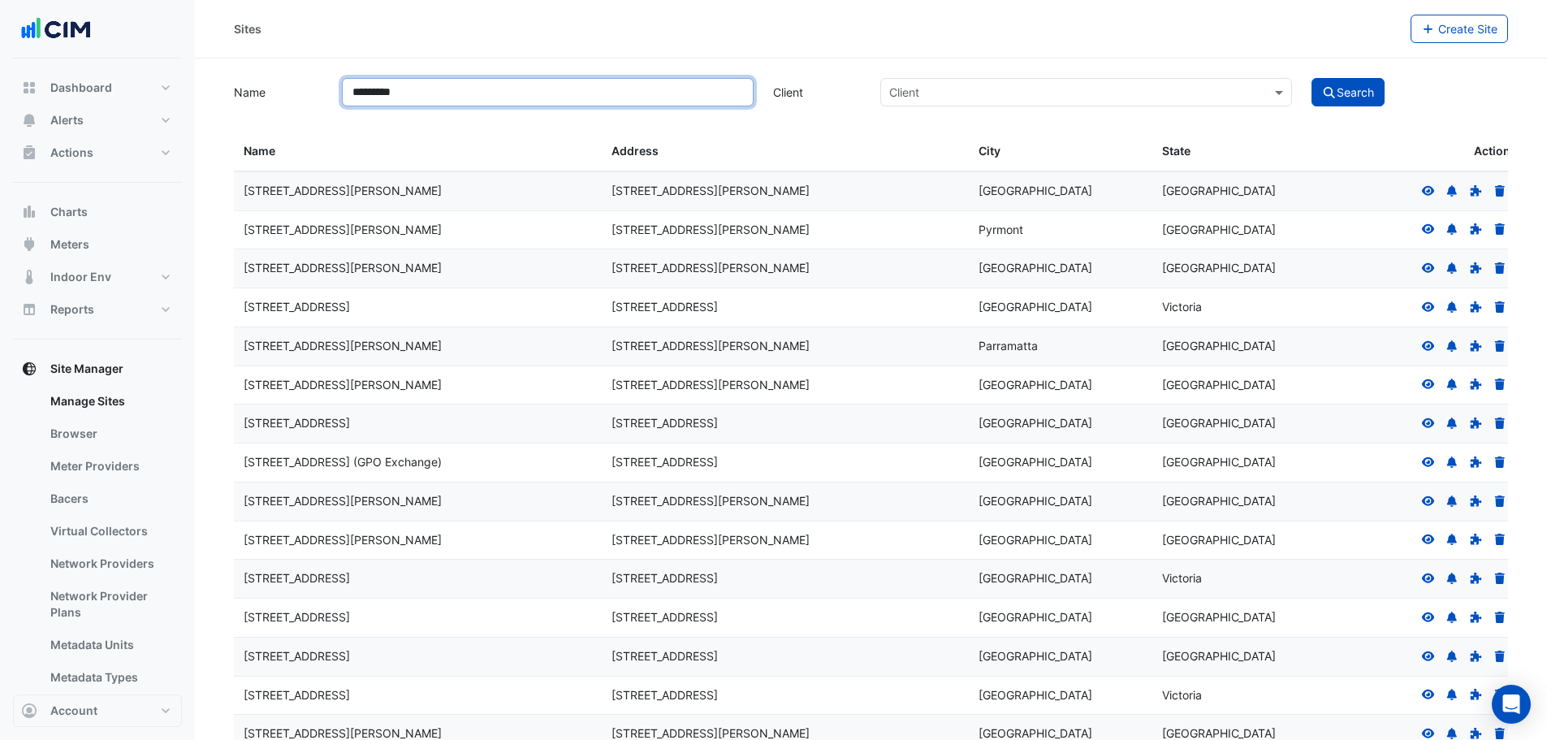
type input "*********"
click at [1311, 78] on button "Search" at bounding box center [1347, 92] width 73 height 28
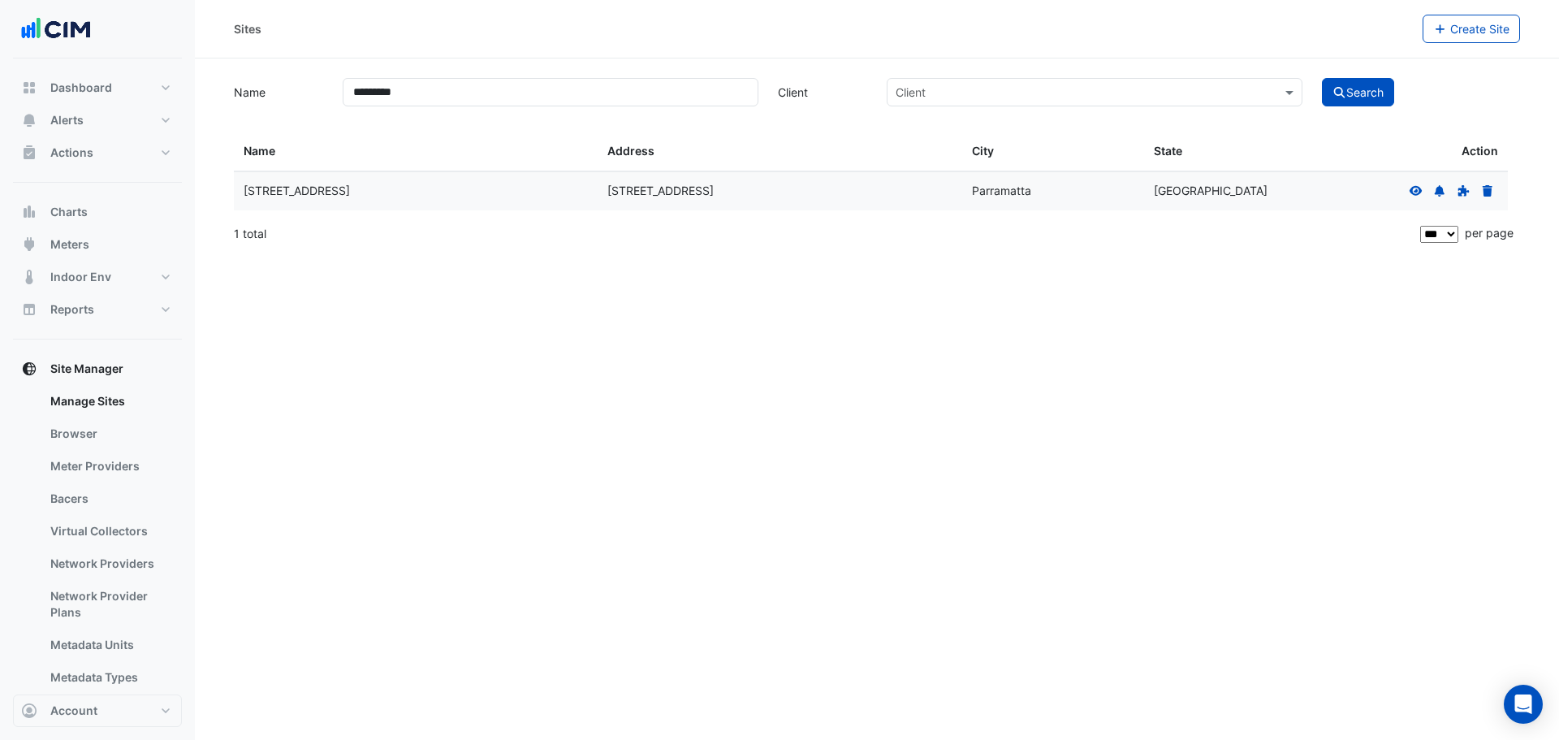
click at [1409, 192] on icon at bounding box center [1416, 190] width 15 height 11
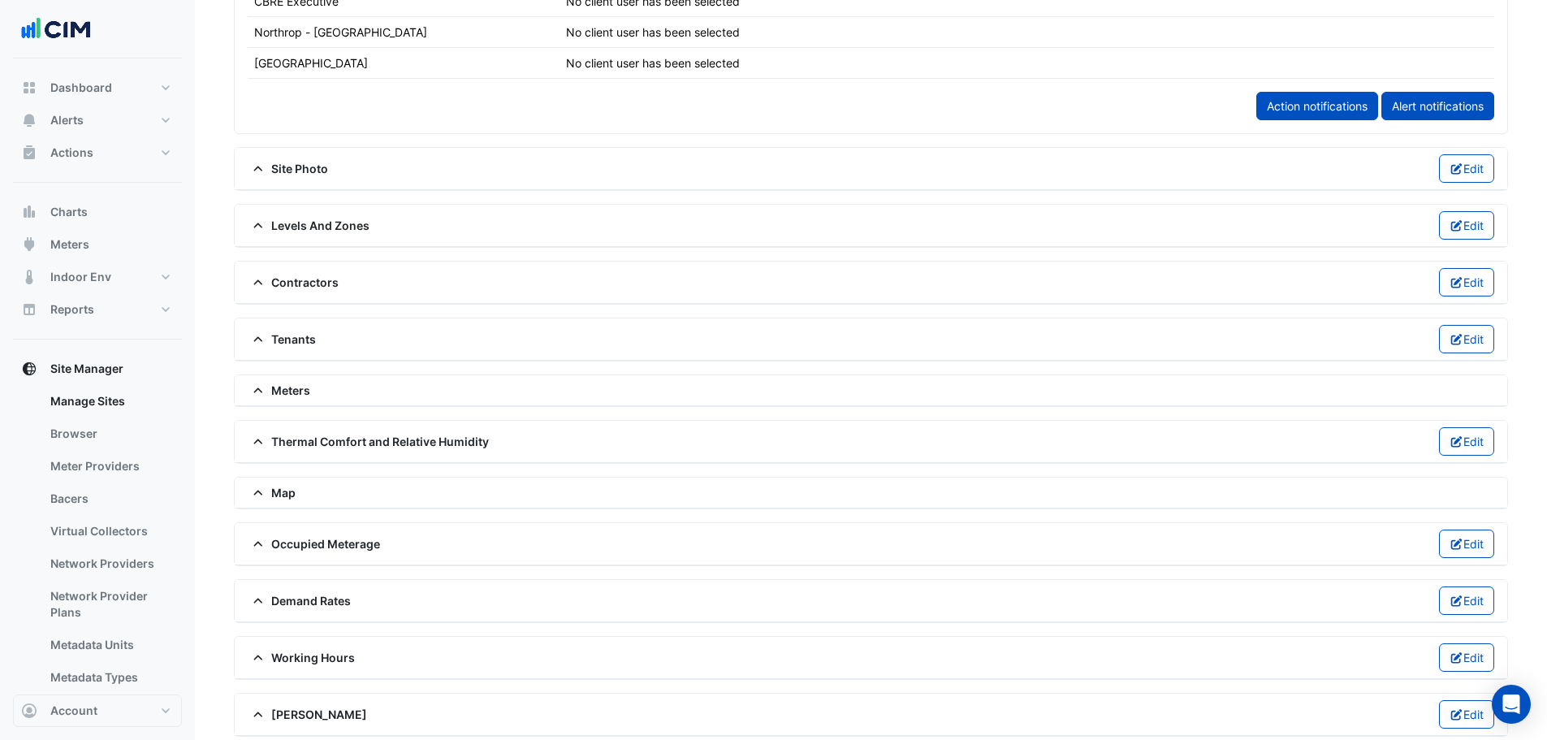
scroll to position [1137, 0]
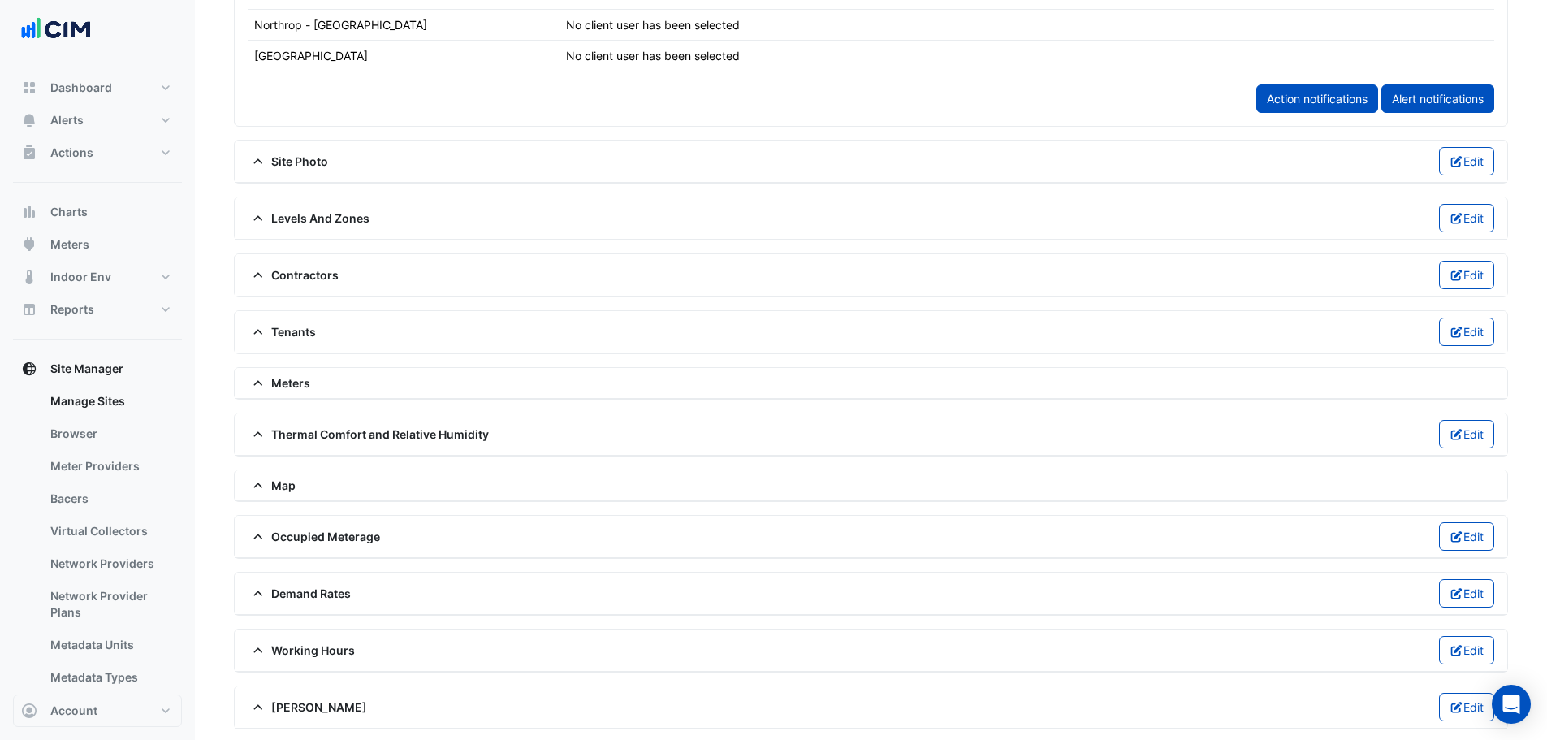
click at [291, 278] on span "Contractors" at bounding box center [293, 274] width 91 height 17
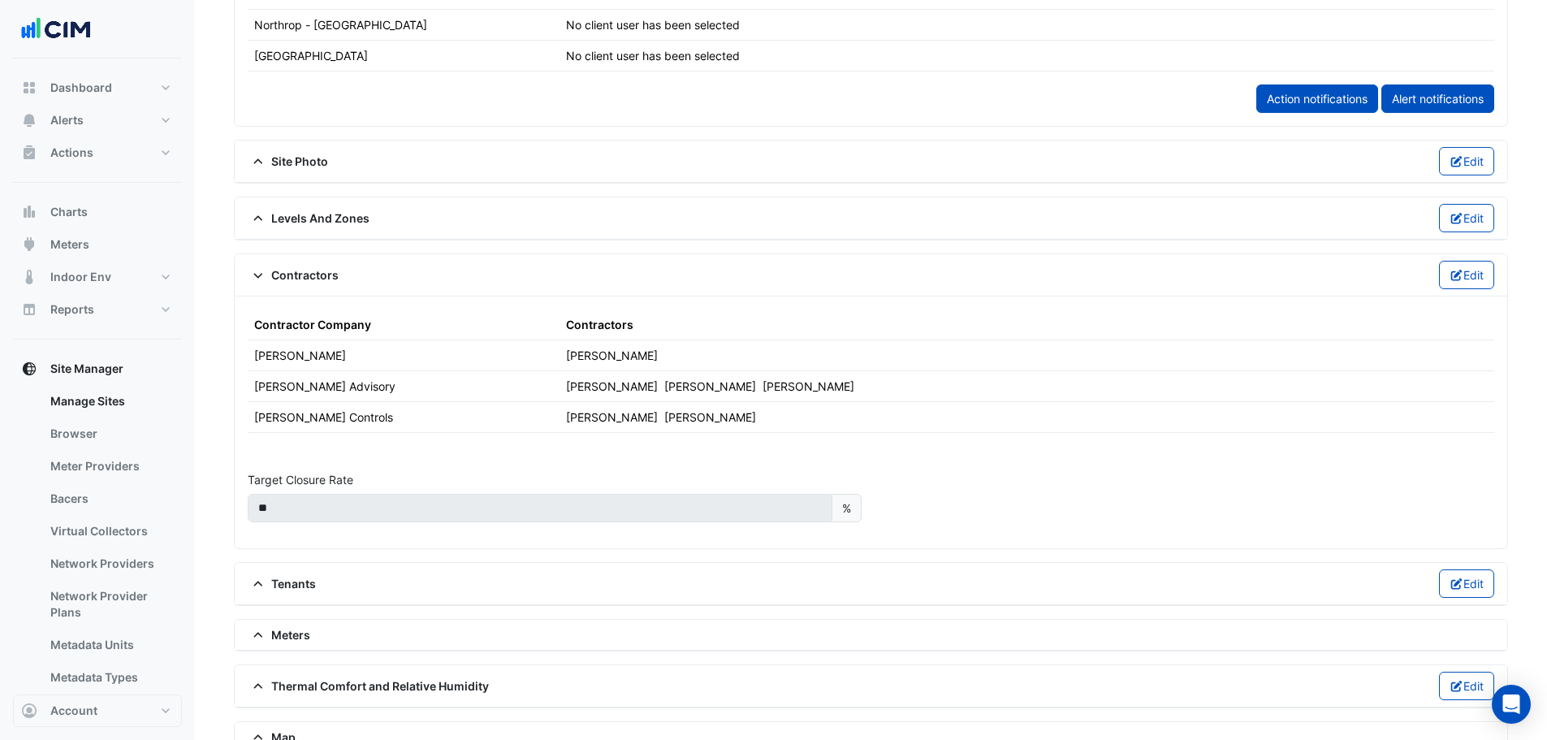
click at [284, 261] on div "Contractors Edit" at bounding box center [871, 275] width 1246 height 28
click at [291, 271] on span "Contractors" at bounding box center [293, 274] width 91 height 17
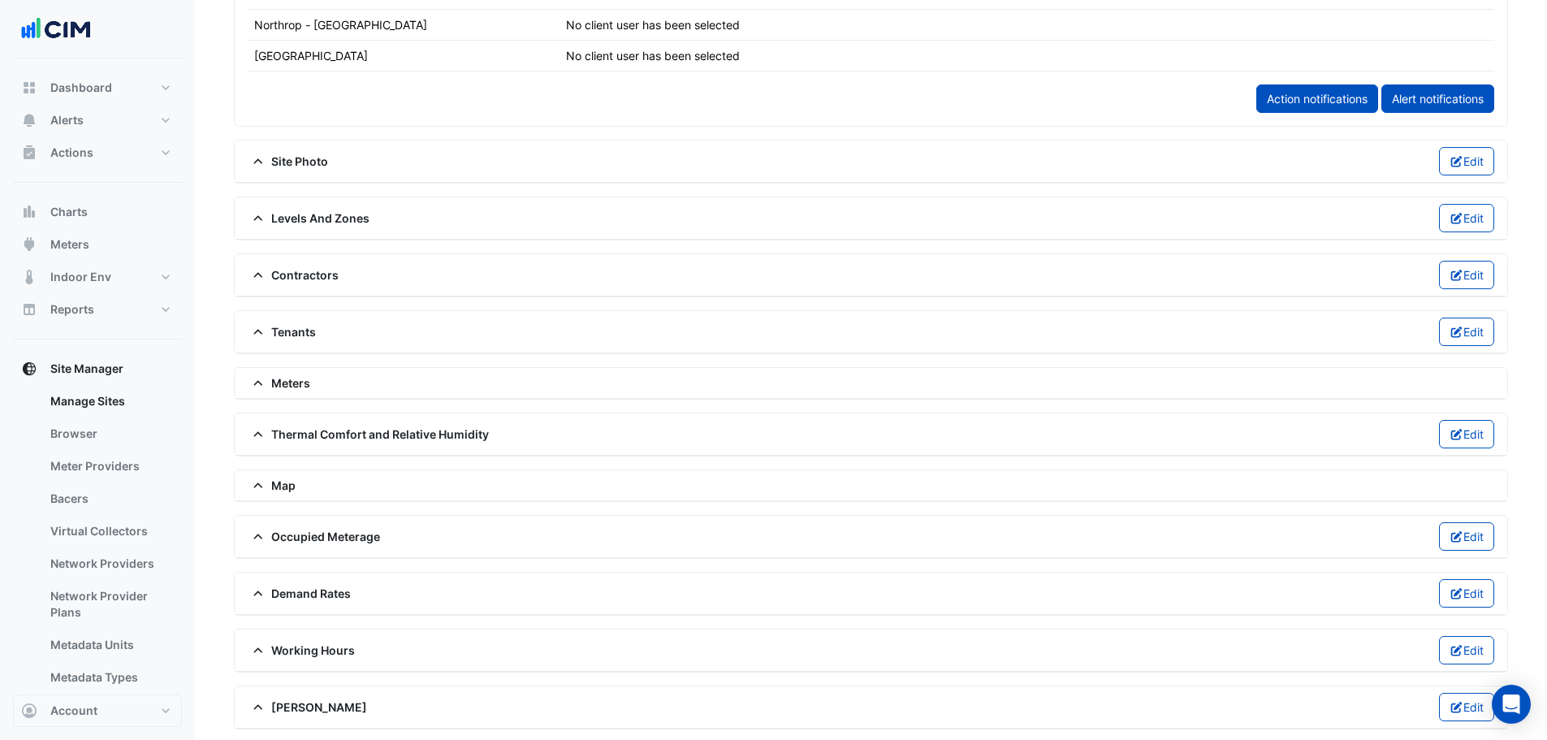
click at [296, 370] on div "Meters" at bounding box center [871, 383] width 1272 height 31
click at [298, 386] on span "Meters" at bounding box center [279, 382] width 63 height 17
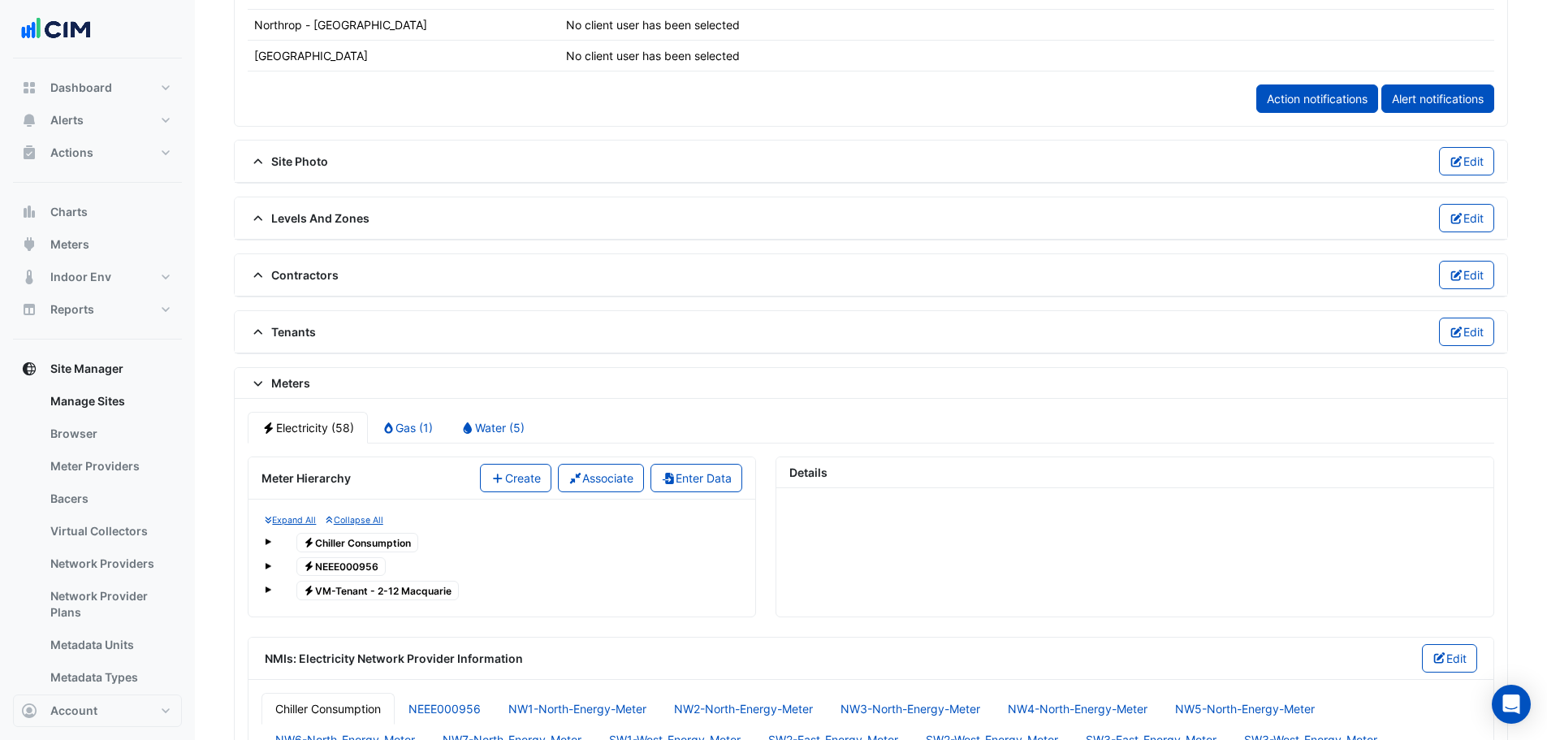
click at [267, 567] on span at bounding box center [268, 566] width 6 height 6
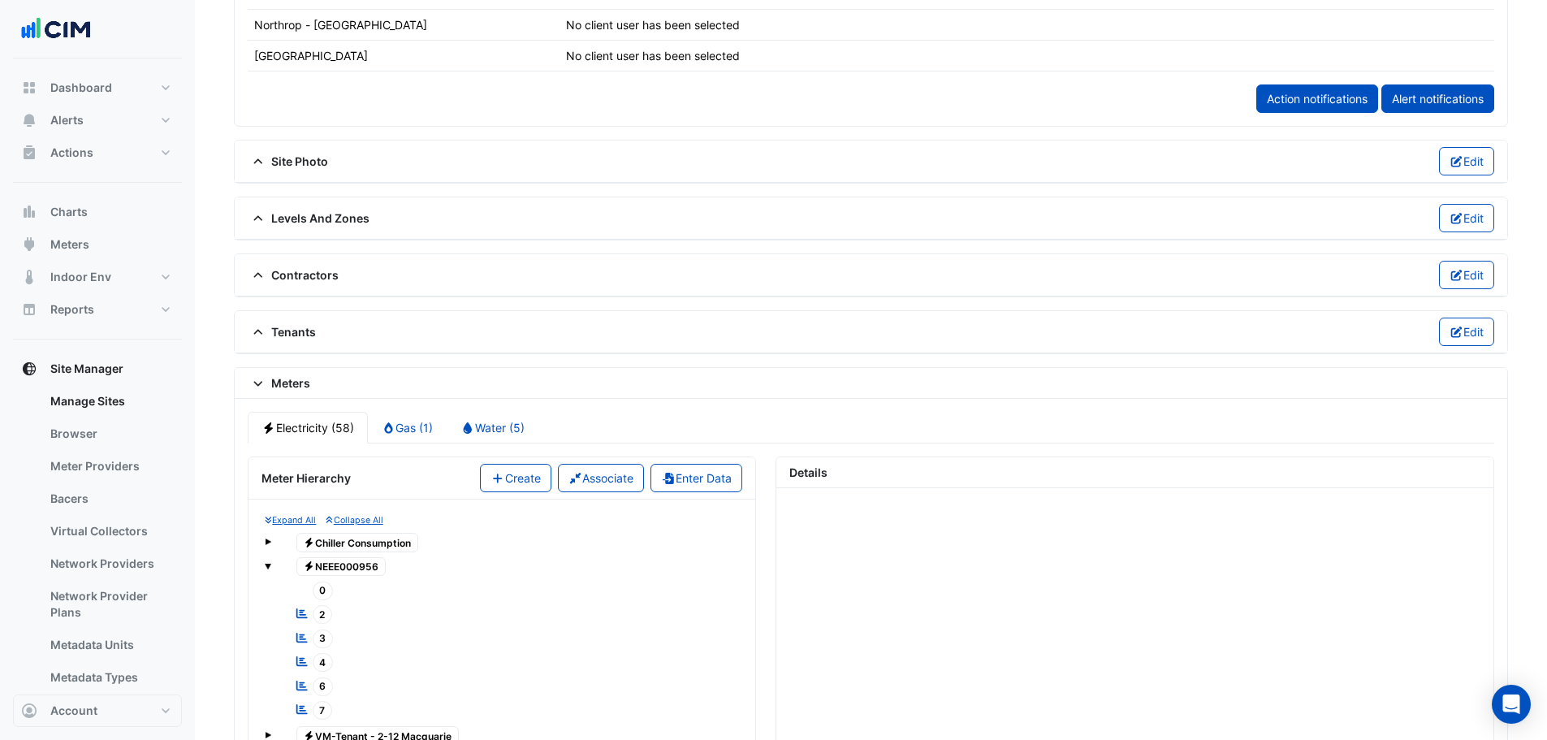
click at [267, 567] on span at bounding box center [268, 566] width 6 height 6
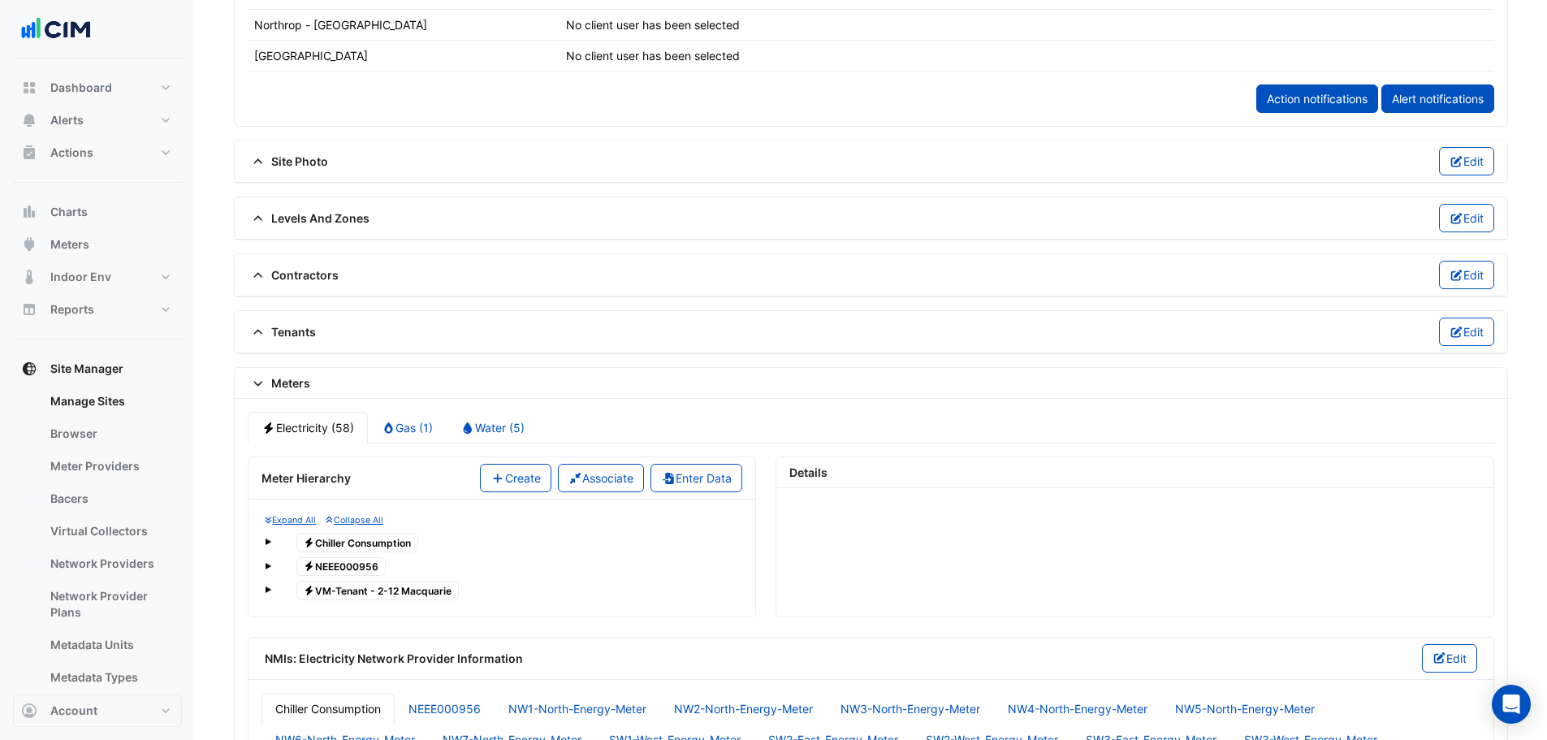
click at [270, 592] on div "Electricity VM-Tenant - 2-12 Macquarie" at bounding box center [502, 590] width 474 height 23
click at [265, 590] on span at bounding box center [268, 589] width 6 height 6
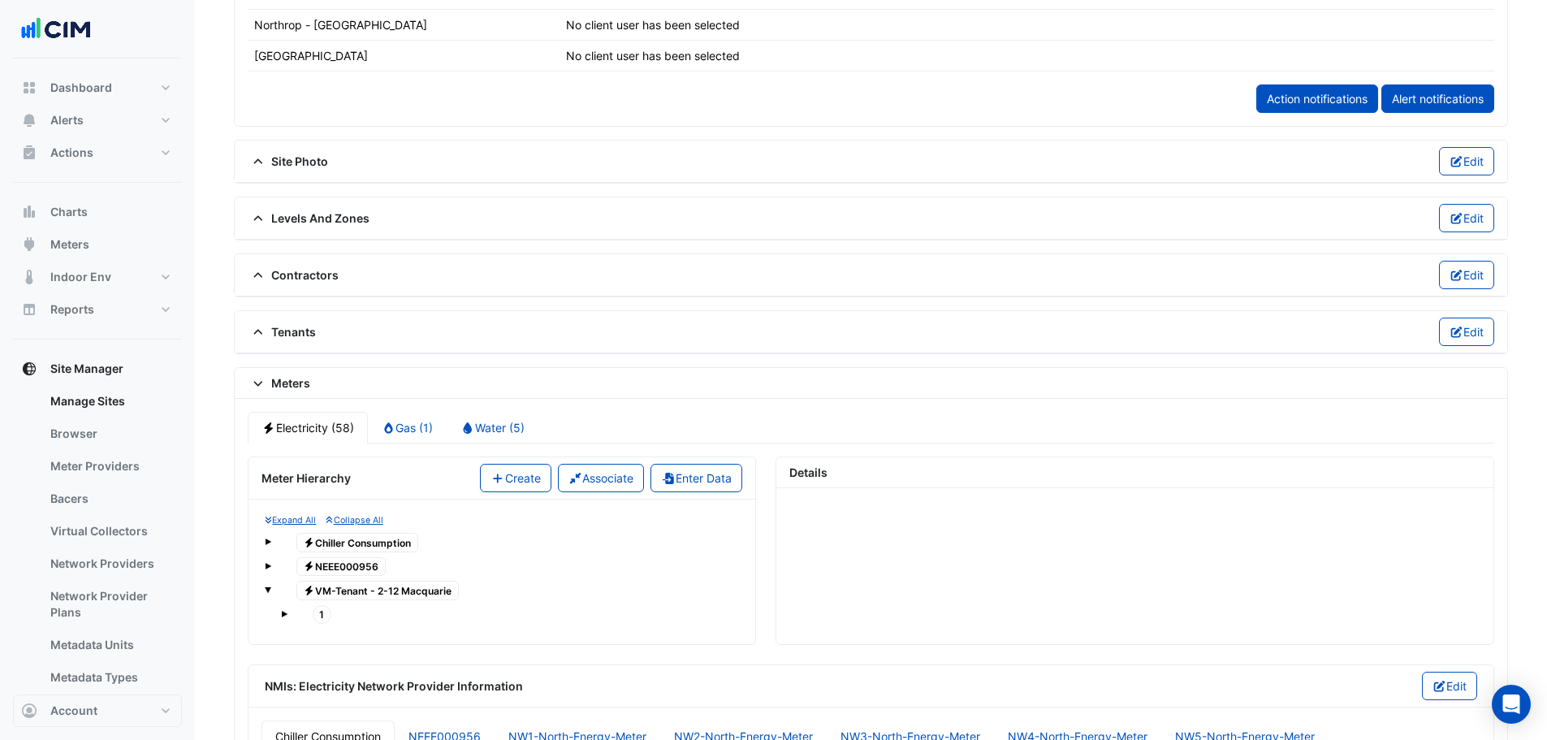
click at [282, 612] on span at bounding box center [284, 613] width 6 height 6
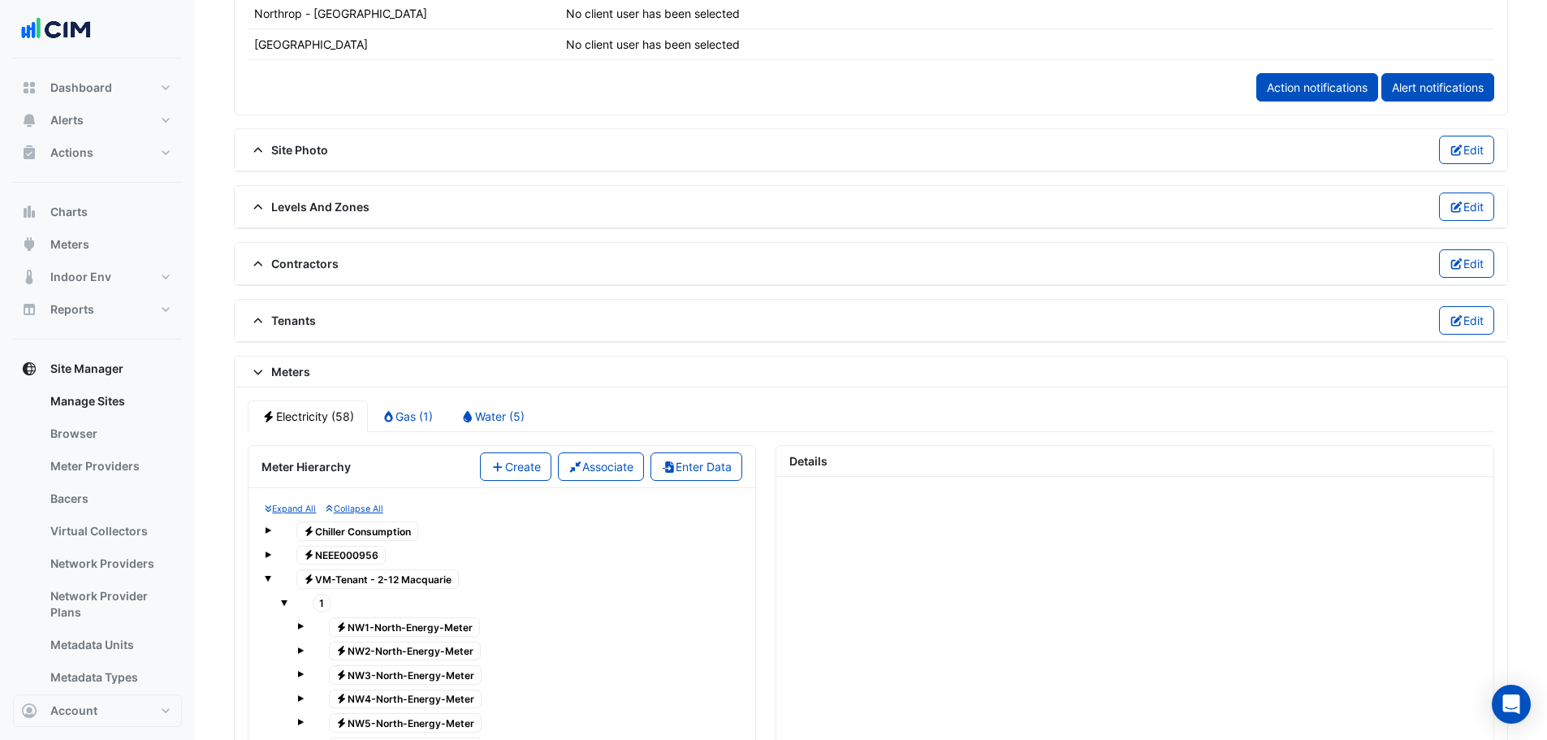
scroll to position [1299, 0]
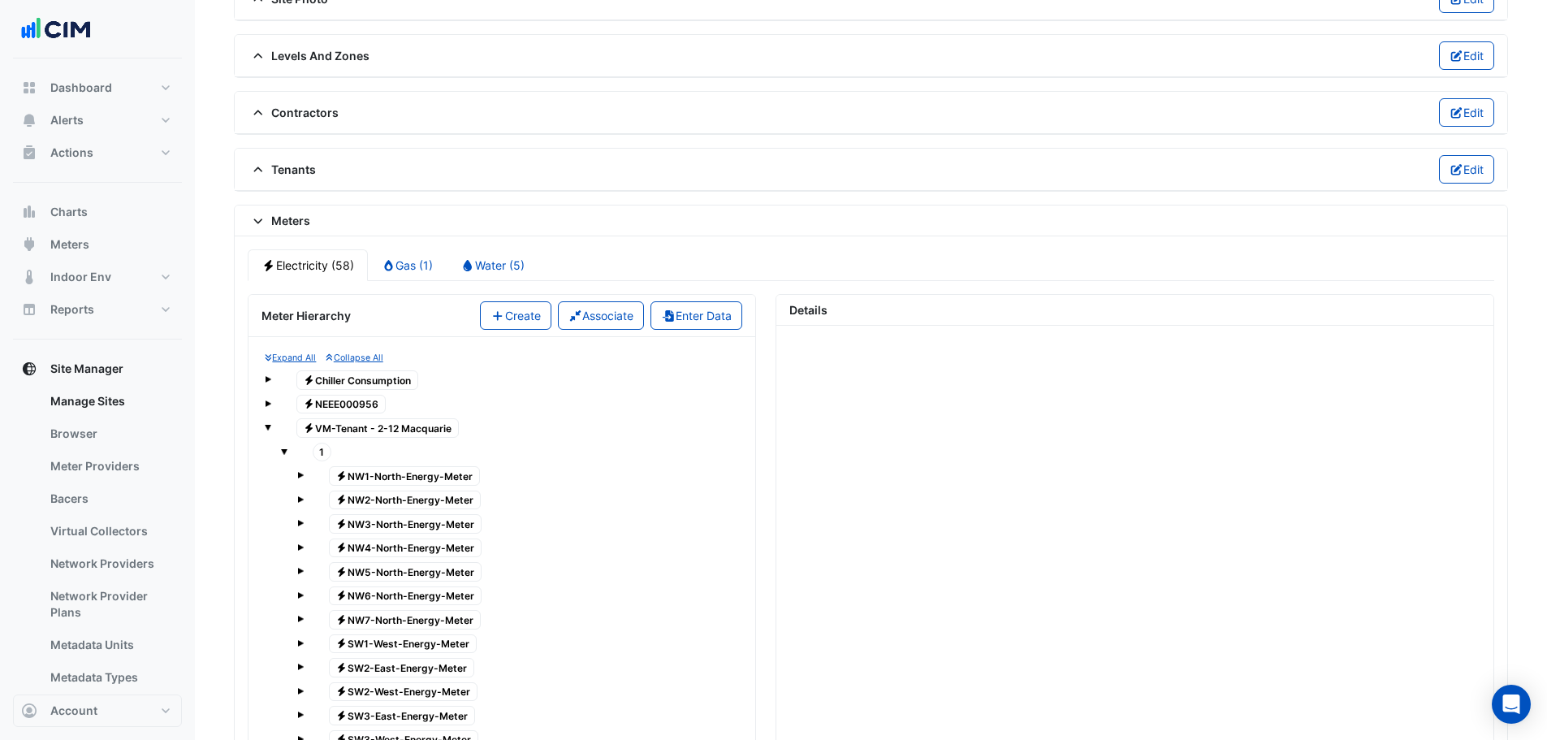
click at [283, 448] on span at bounding box center [284, 451] width 6 height 6
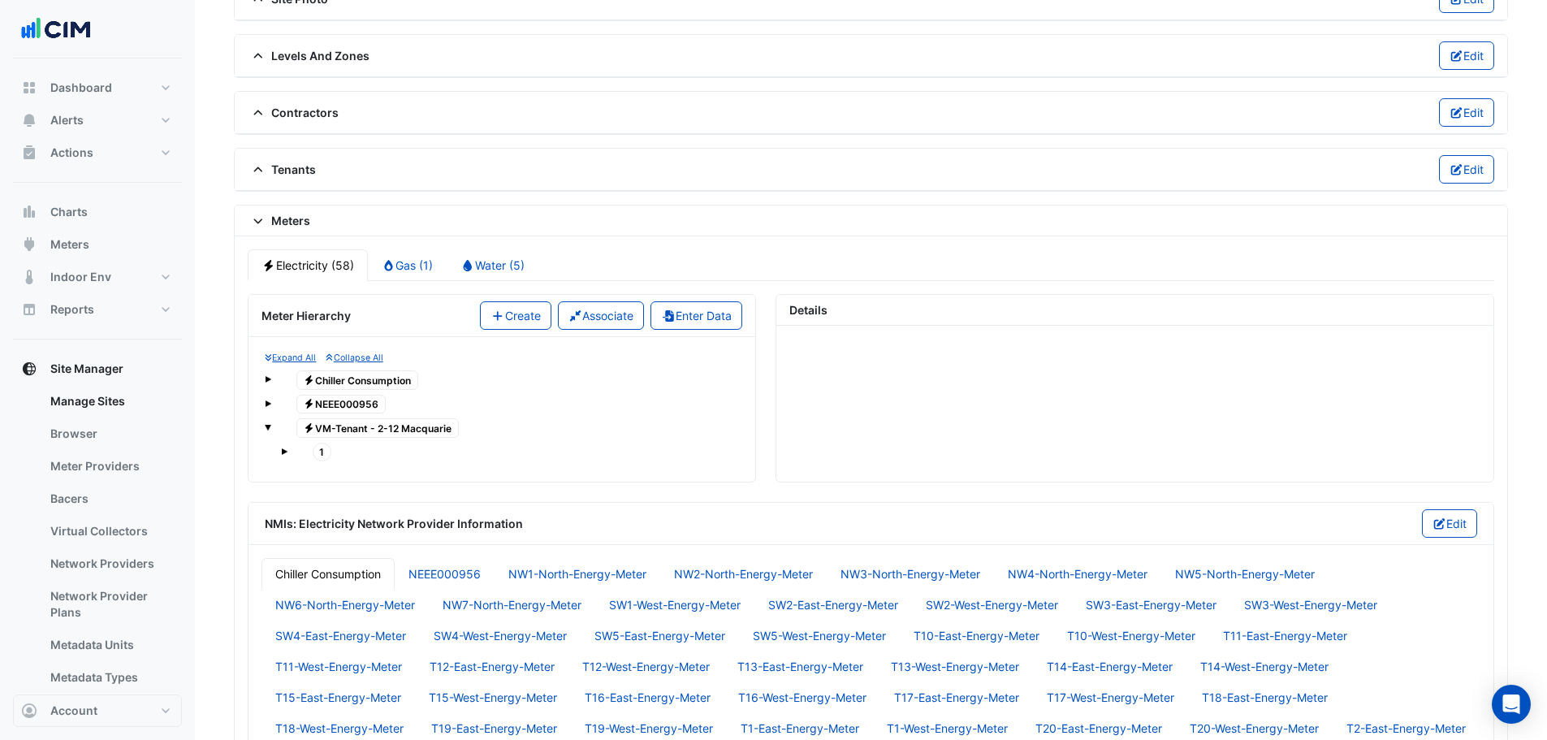
click at [270, 430] on span at bounding box center [268, 427] width 6 height 6
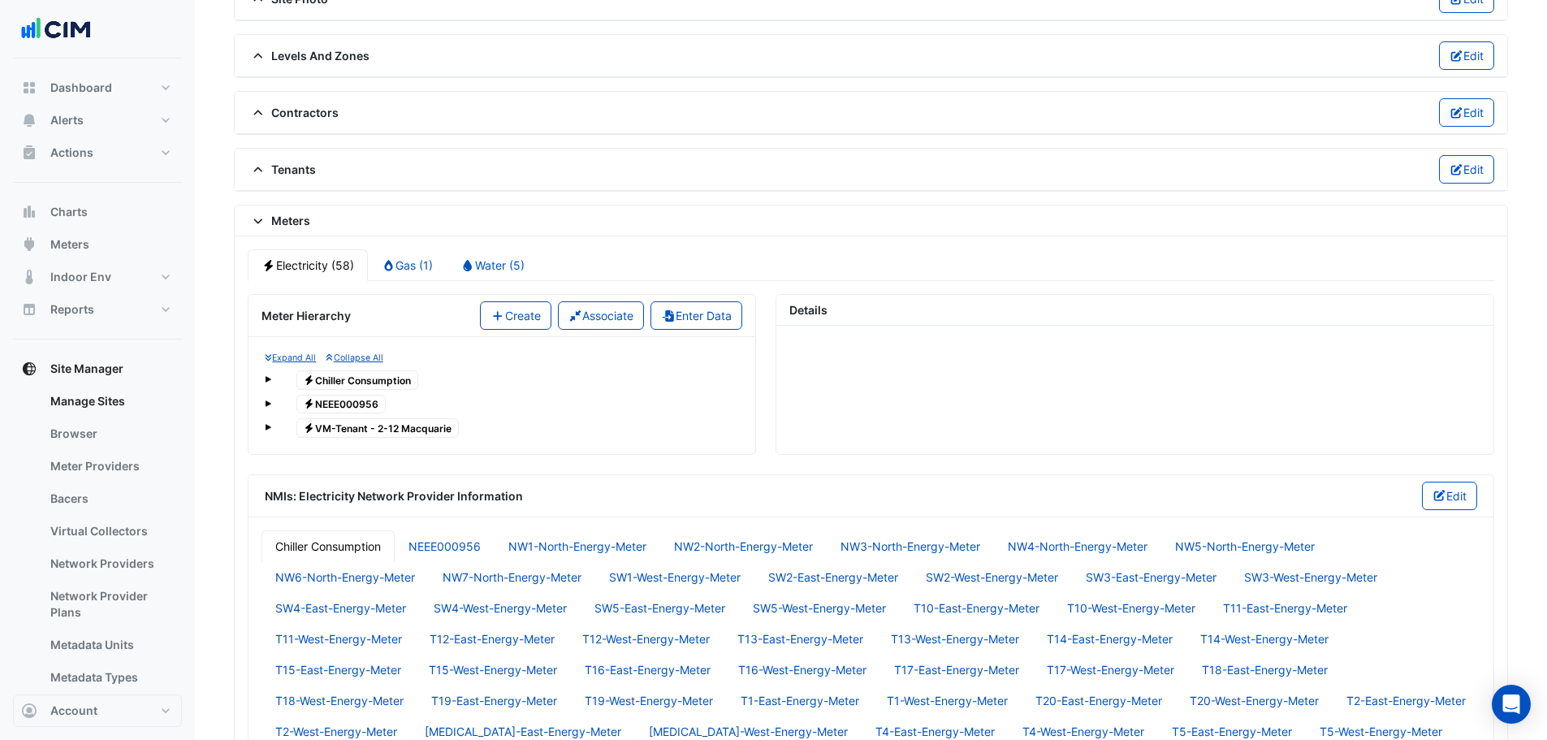
click at [269, 403] on span at bounding box center [268, 403] width 6 height 6
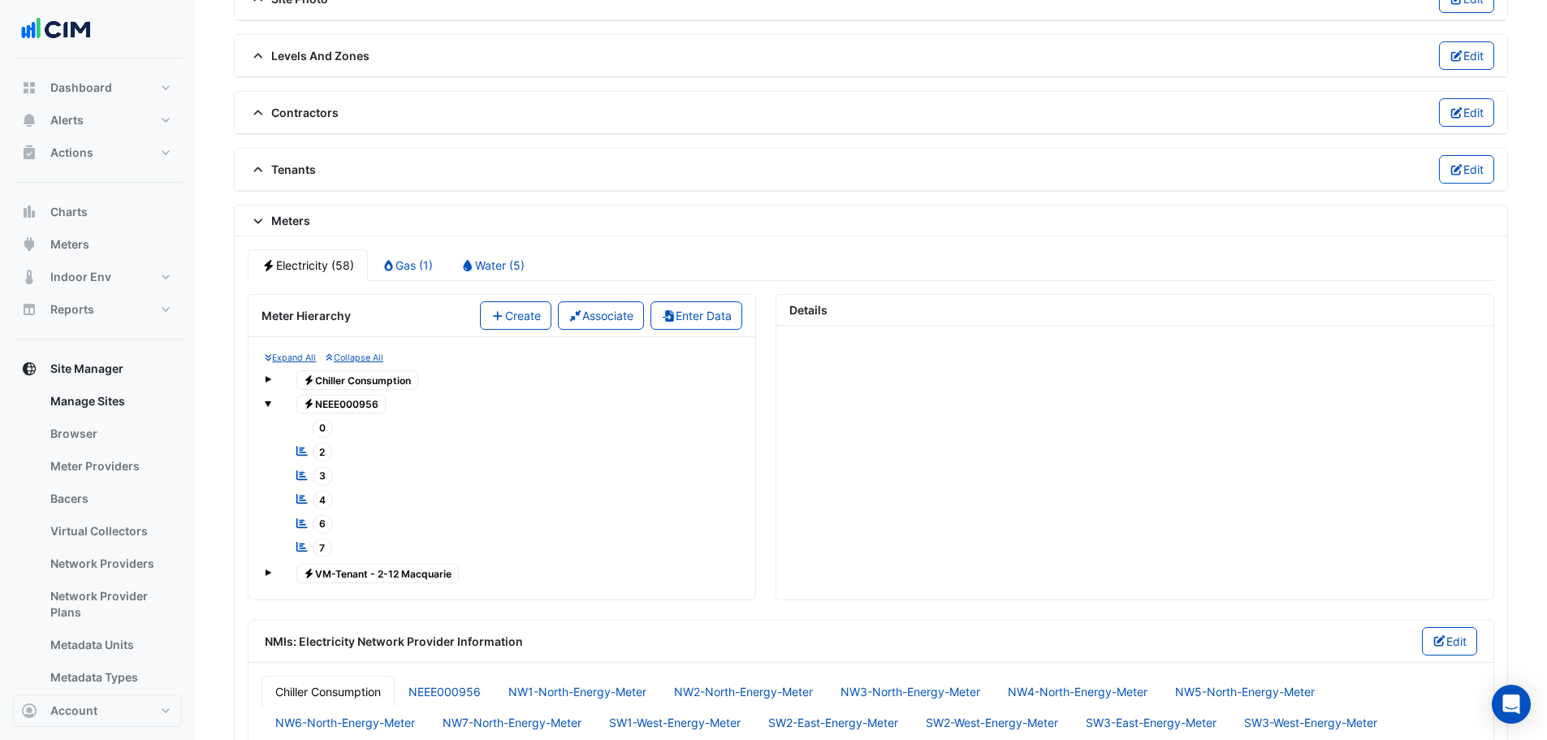
click at [268, 382] on span at bounding box center [268, 379] width 6 height 6
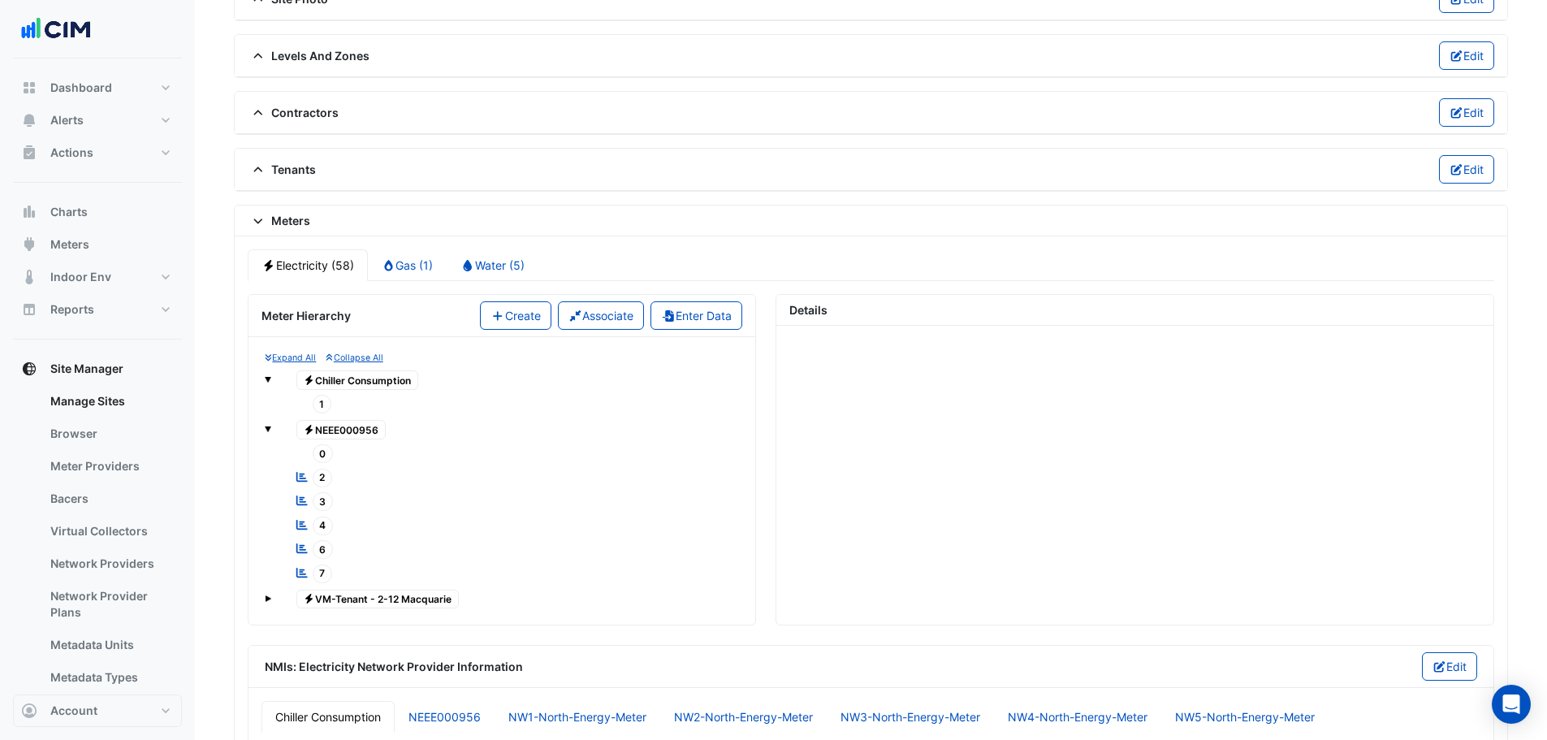
click at [268, 382] on span at bounding box center [268, 379] width 6 height 6
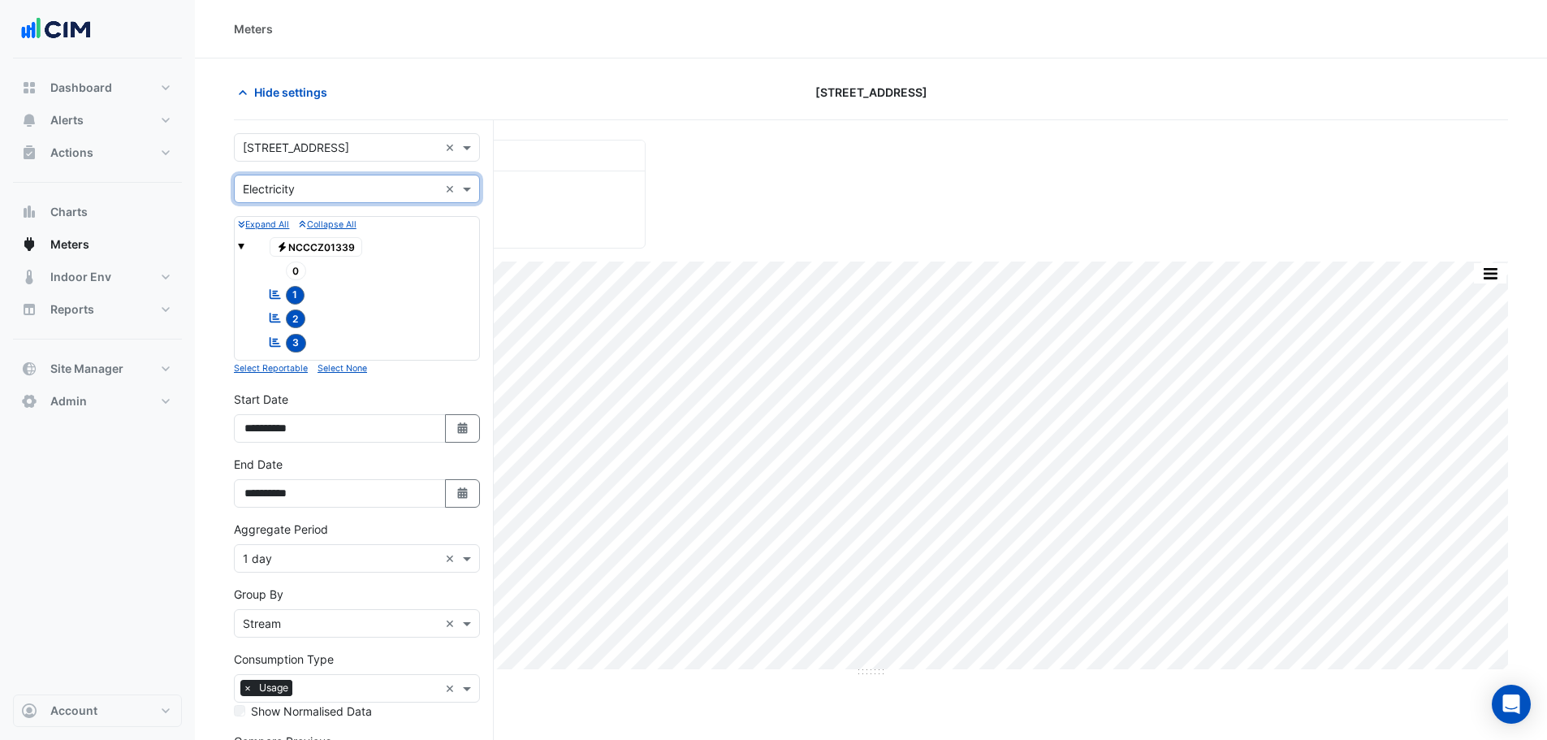
scroll to position [131, 0]
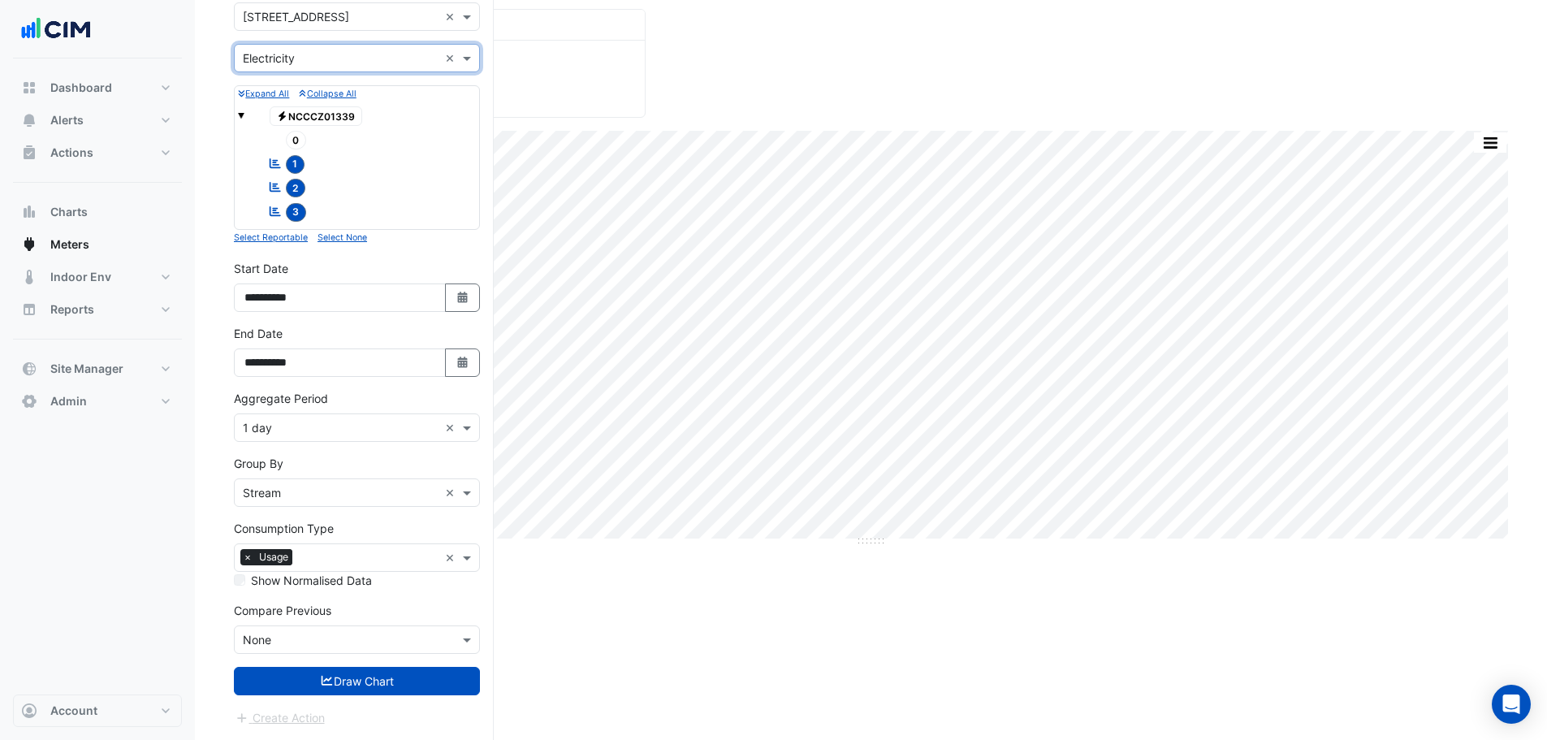
drag, startPoint x: 0, startPoint y: 0, endPoint x: 619, endPoint y: 47, distance: 620.4
click at [710, 41] on div "Current Period Total ([DATE] ) 0 MJ" at bounding box center [870, 57] width 1293 height 122
click at [314, 13] on input "text" at bounding box center [341, 17] width 196 height 17
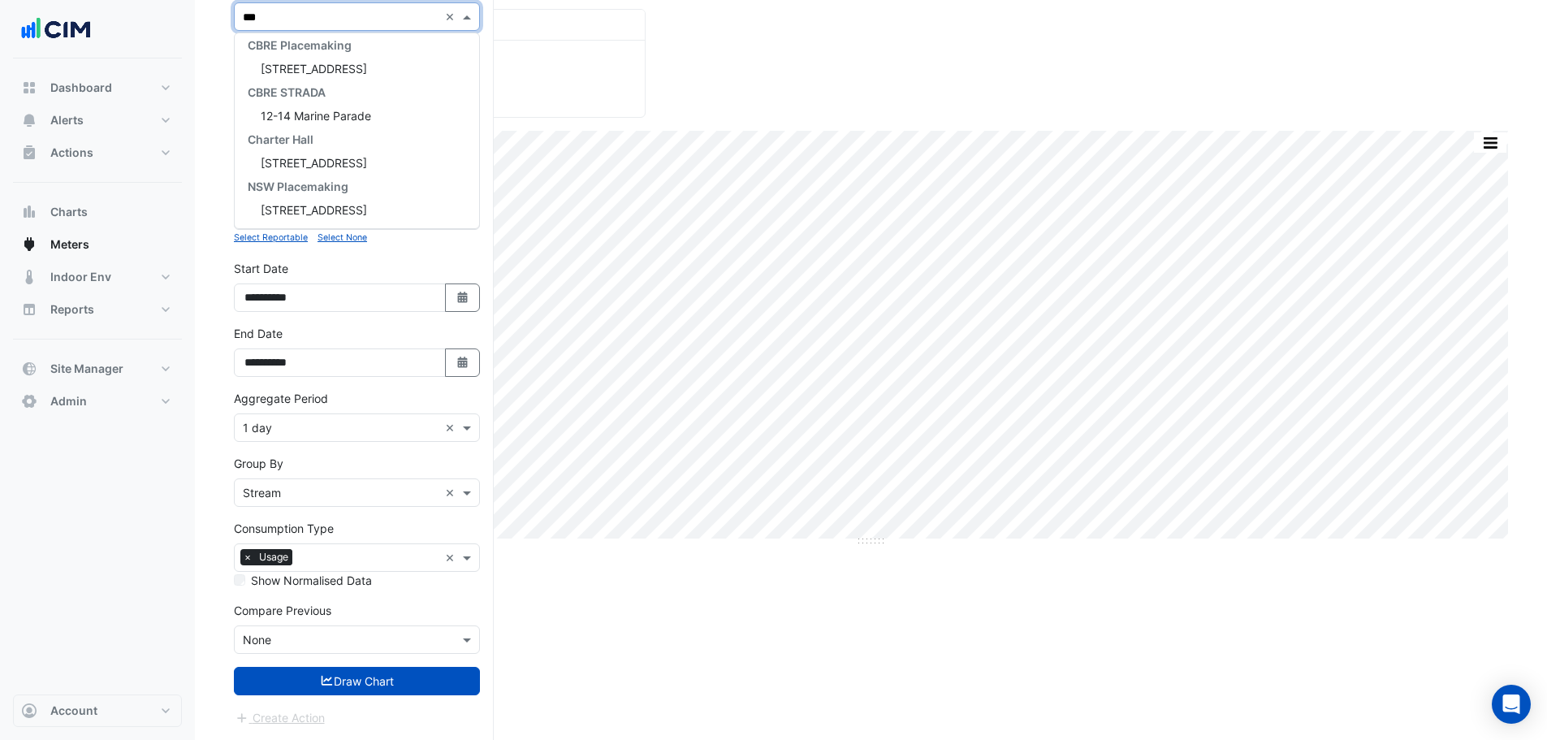
scroll to position [30, 0]
type input "*****"
click at [318, 45] on span "[STREET_ADDRESS]" at bounding box center [314, 45] width 106 height 14
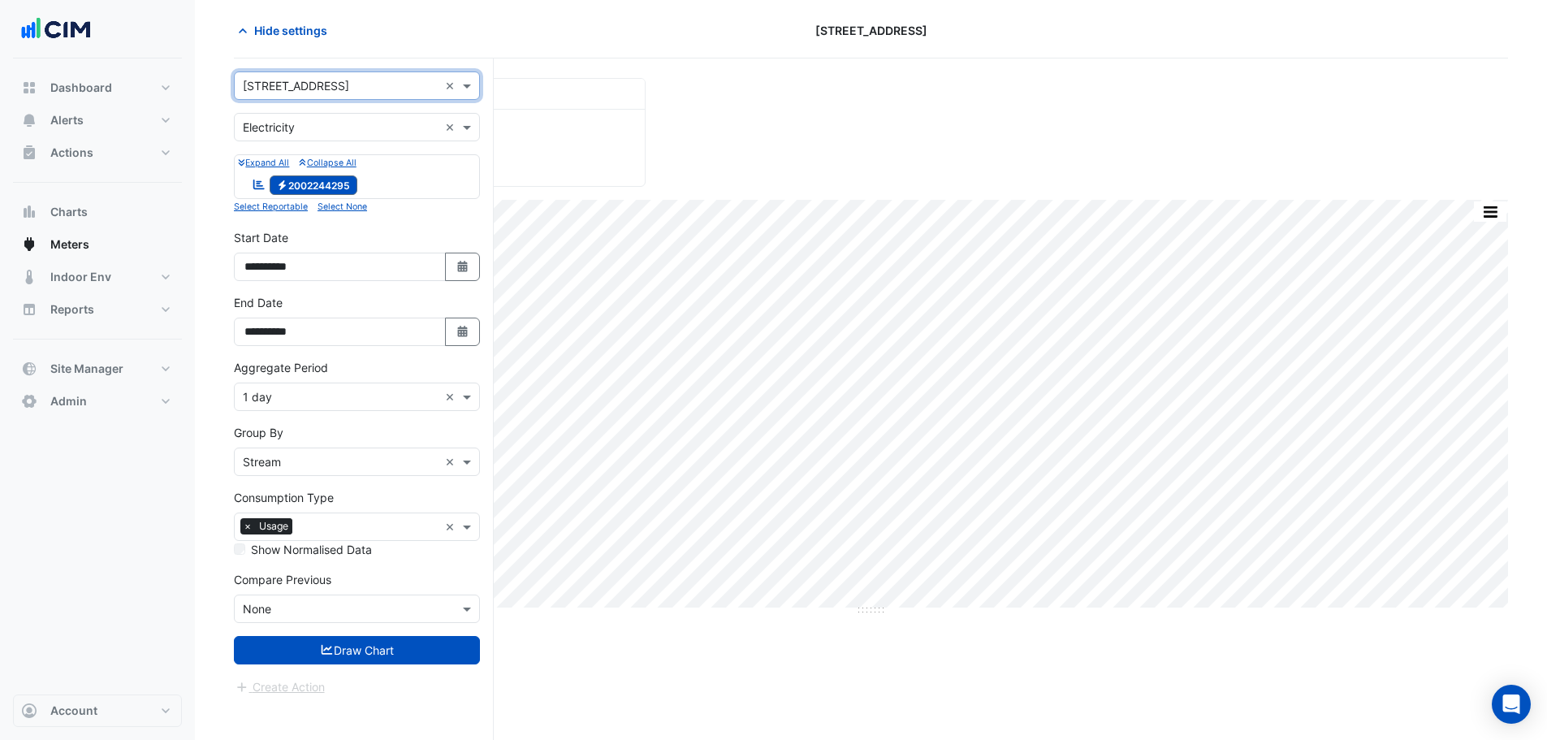
scroll to position [62, 0]
click at [304, 129] on input "text" at bounding box center [341, 127] width 196 height 17
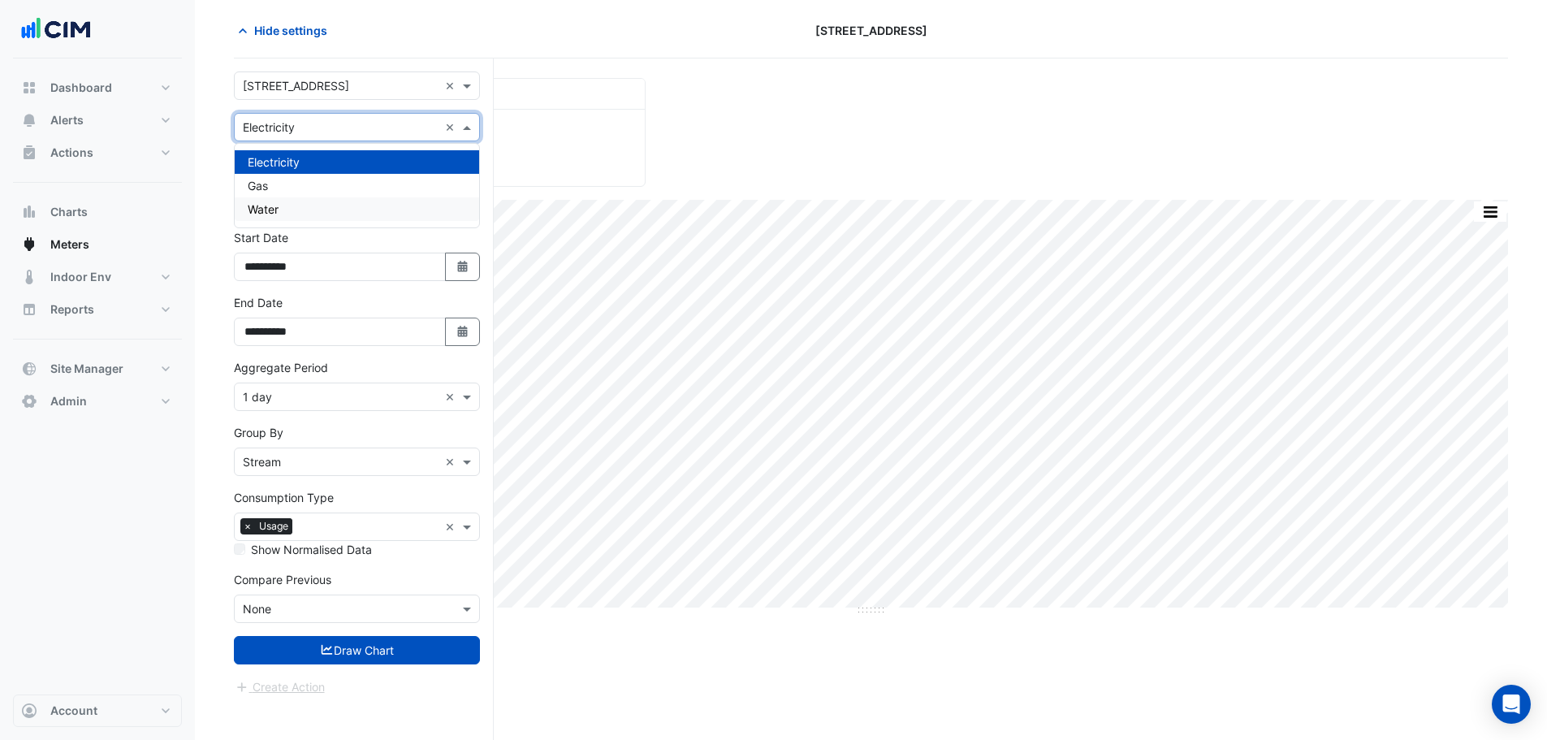
click at [288, 210] on div "Water" at bounding box center [357, 209] width 244 height 24
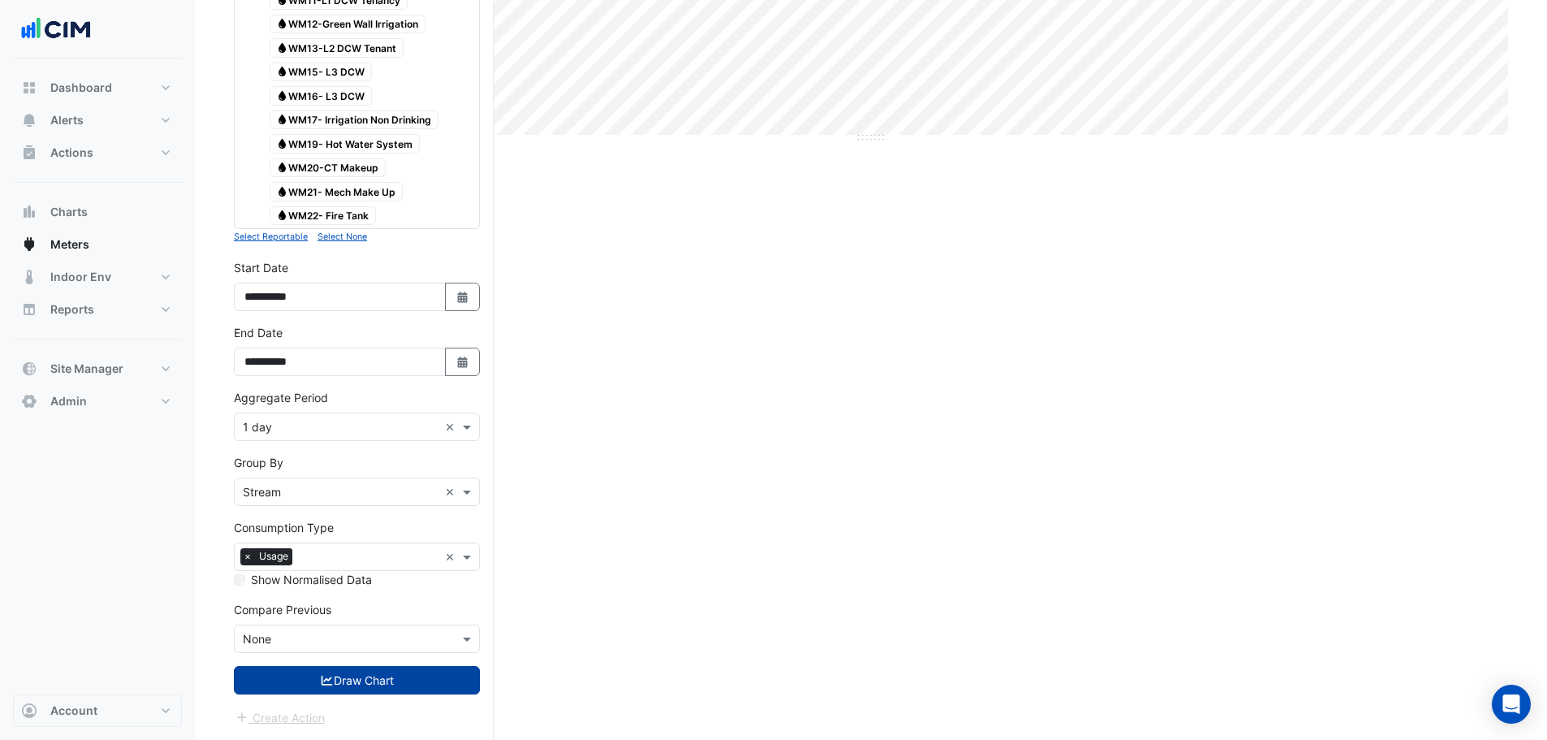
click at [367, 683] on button "Draw Chart" at bounding box center [357, 680] width 246 height 28
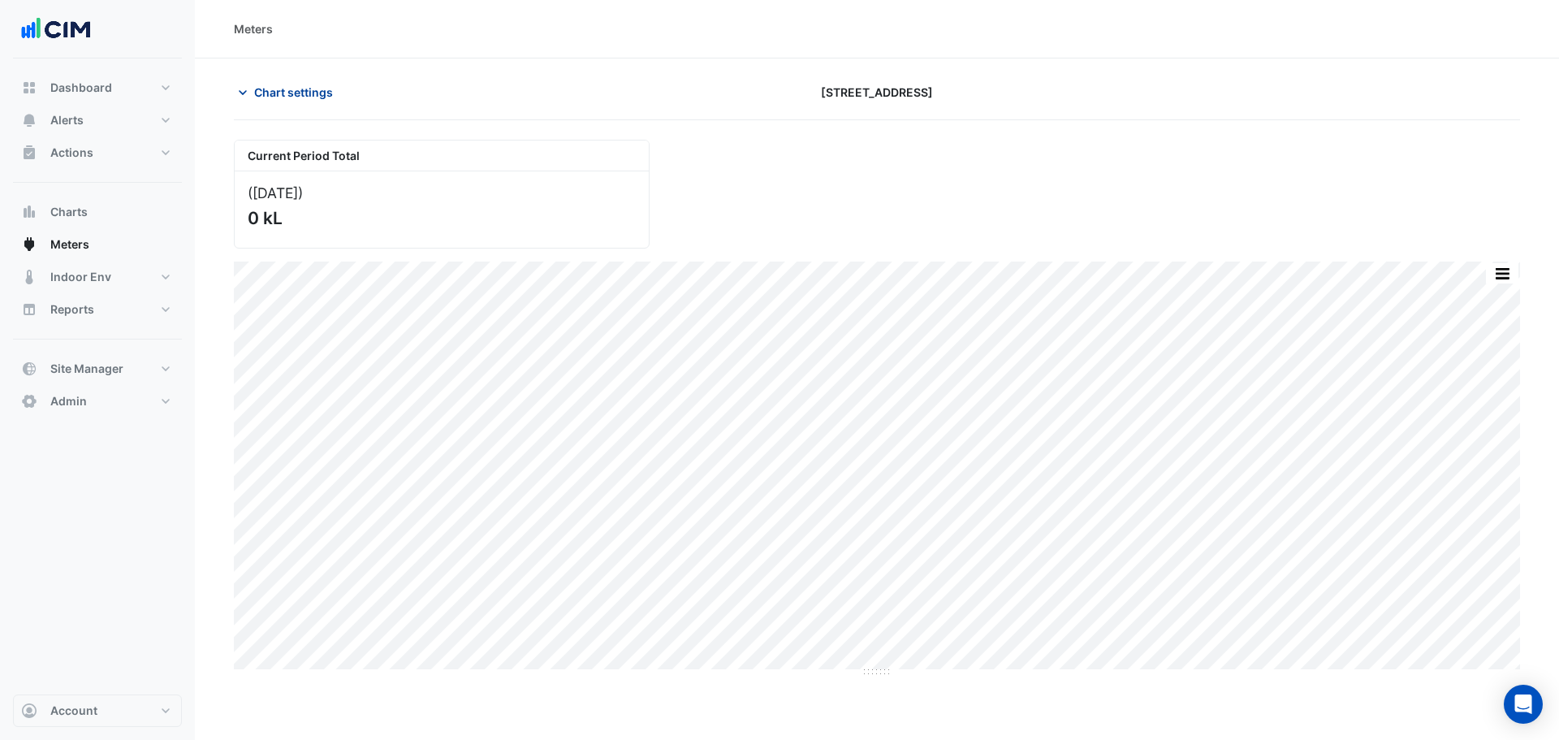
click at [239, 94] on icon "button" at bounding box center [243, 92] width 16 height 16
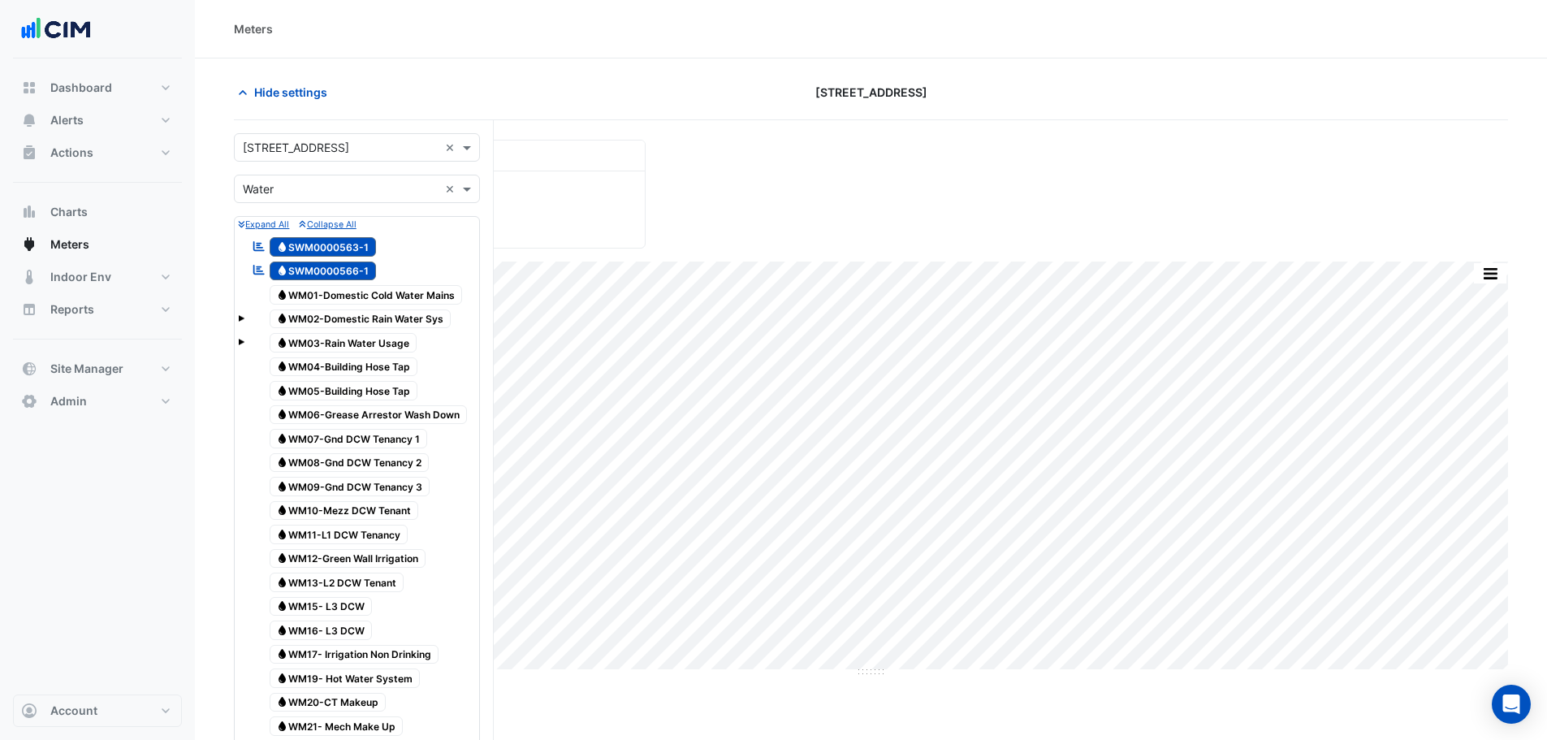
click at [326, 157] on div "Select a Site × 12-26 Franklin Street ×" at bounding box center [357, 147] width 246 height 28
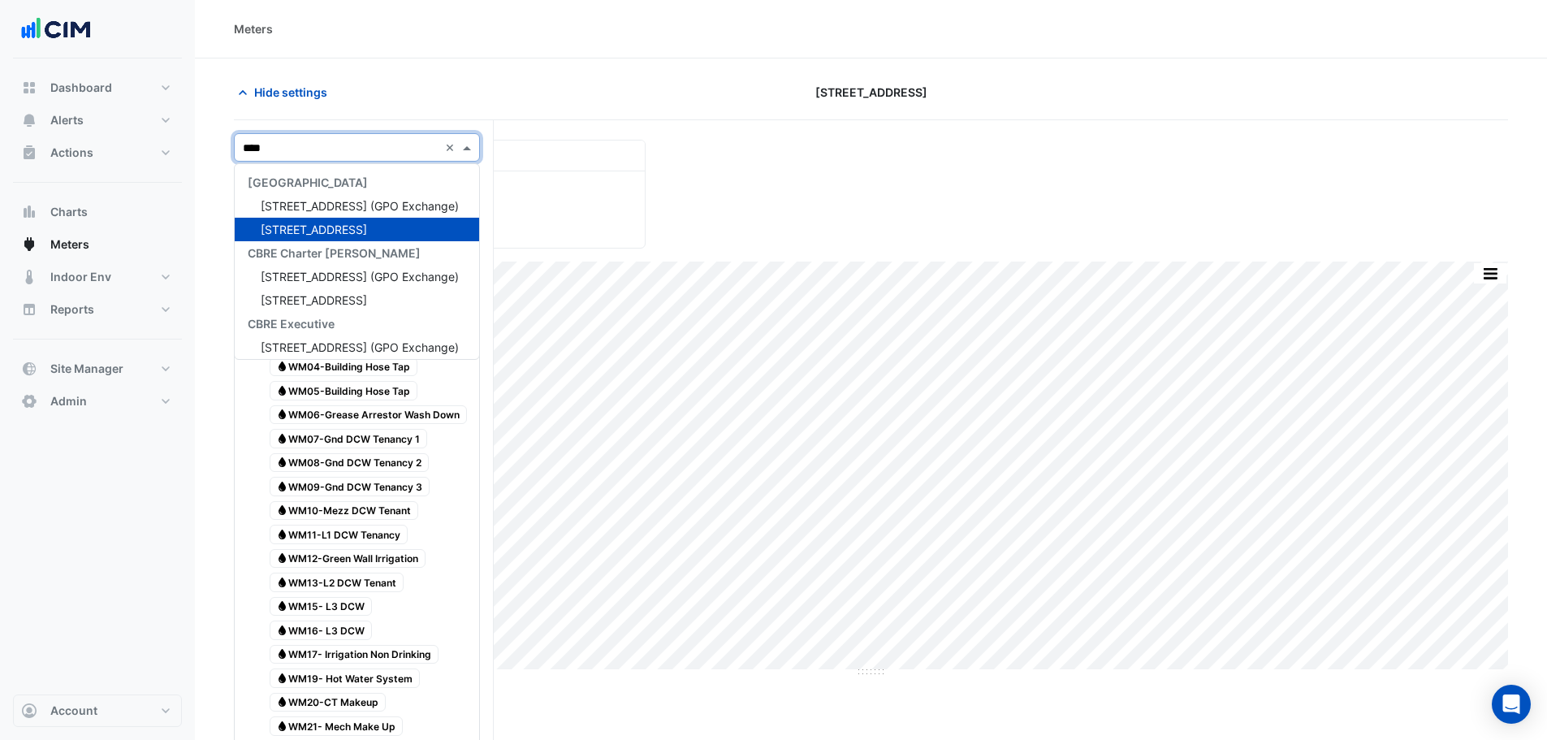
type input "*****"
click at [291, 192] on div "[GEOGRAPHIC_DATA]" at bounding box center [357, 182] width 244 height 24
click at [289, 207] on span "[STREET_ADDRESS] (GPO Exchange)" at bounding box center [360, 206] width 198 height 14
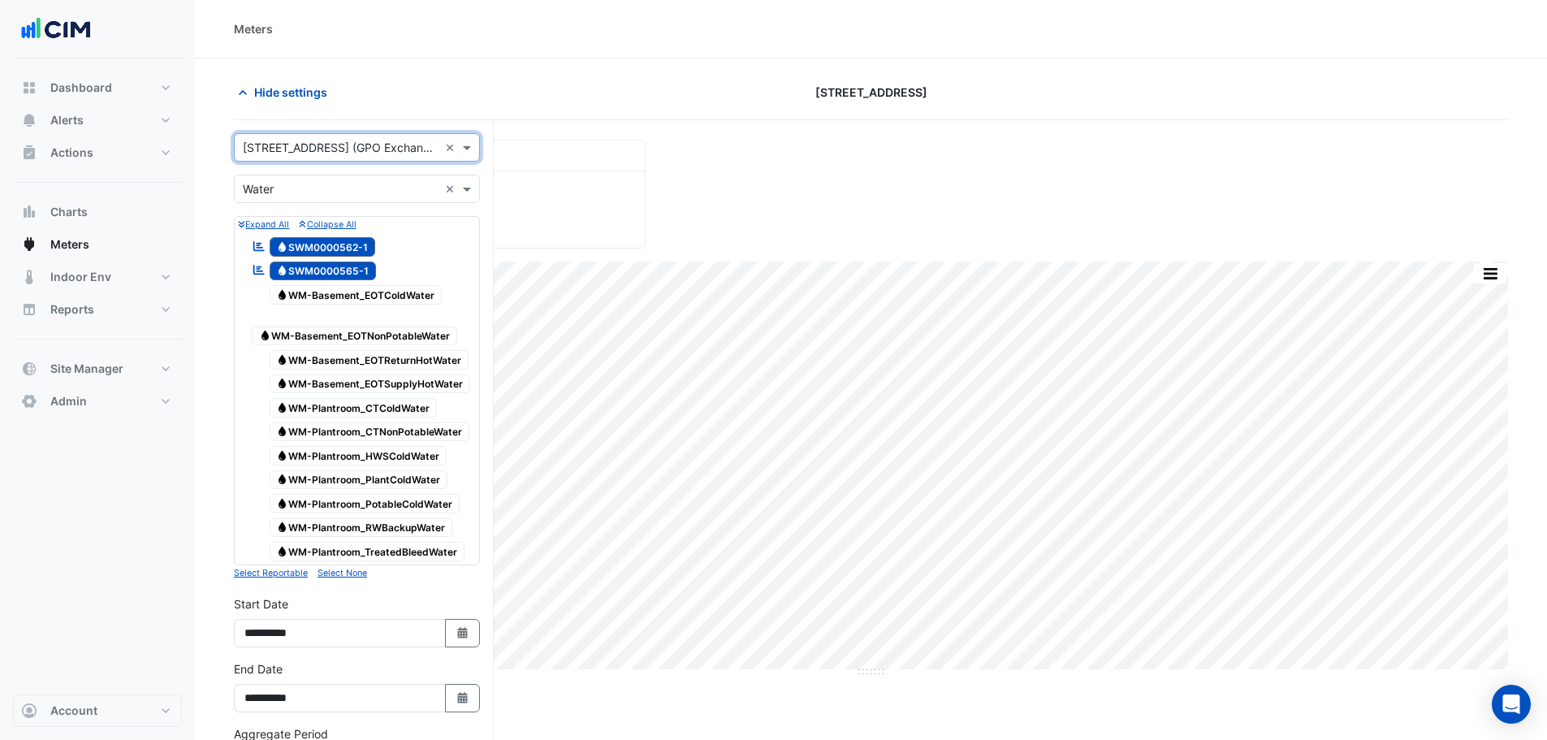
click at [338, 157] on div "Select a Site × 10 Franklin Street (GPO Exchange) ×" at bounding box center [357, 147] width 246 height 28
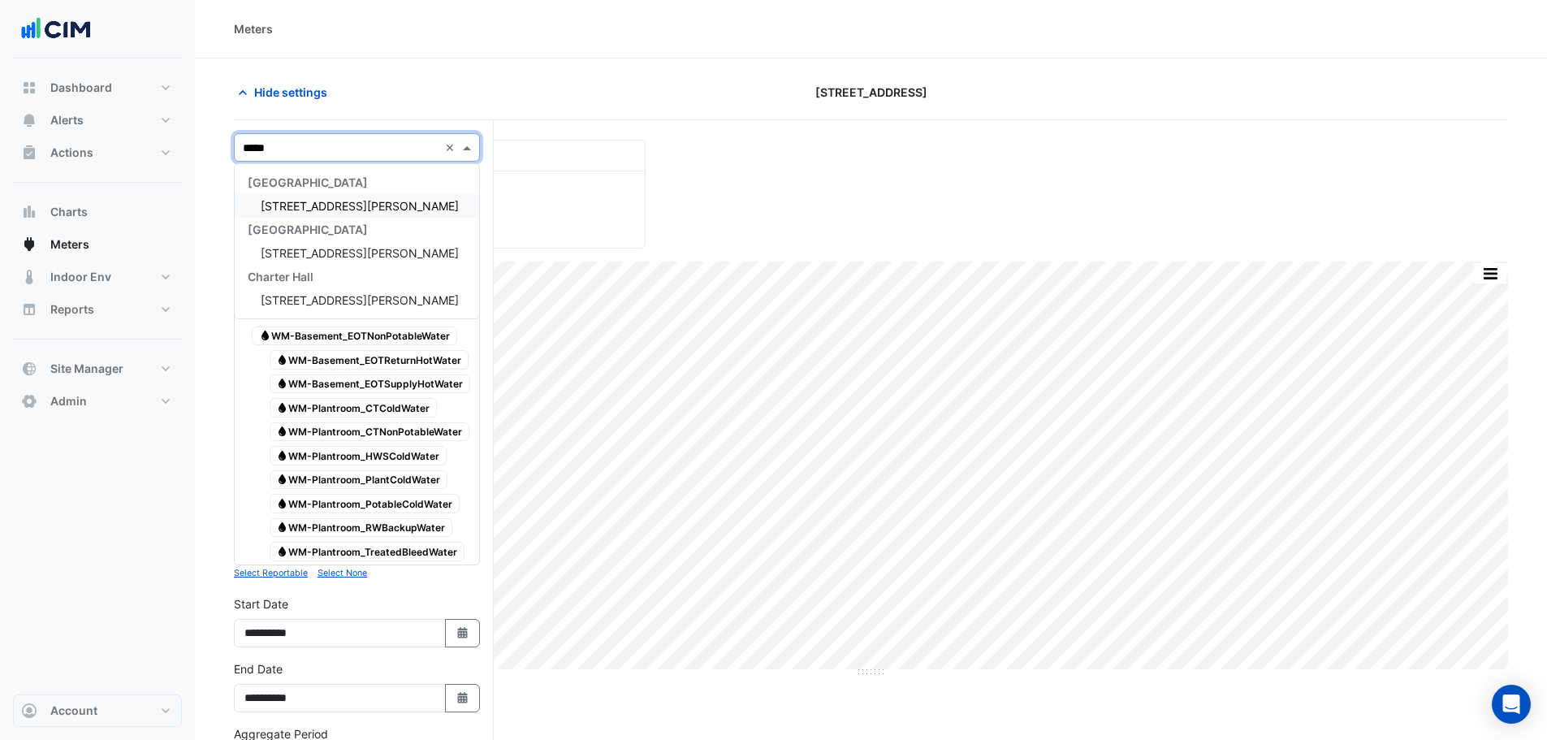
type input "******"
click at [310, 205] on span "[STREET_ADDRESS][PERSON_NAME]" at bounding box center [360, 206] width 198 height 14
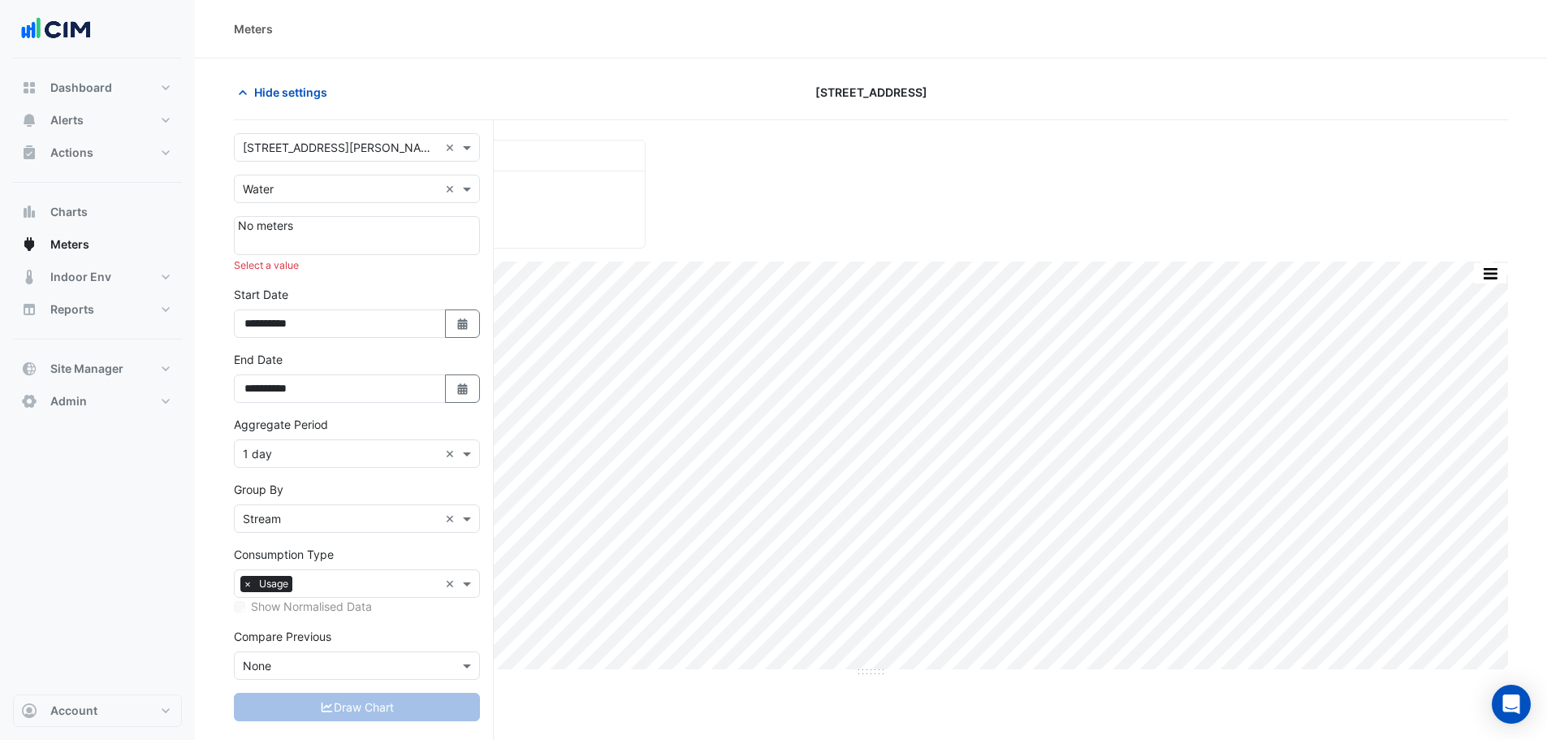
click at [303, 147] on input "text" at bounding box center [341, 148] width 196 height 17
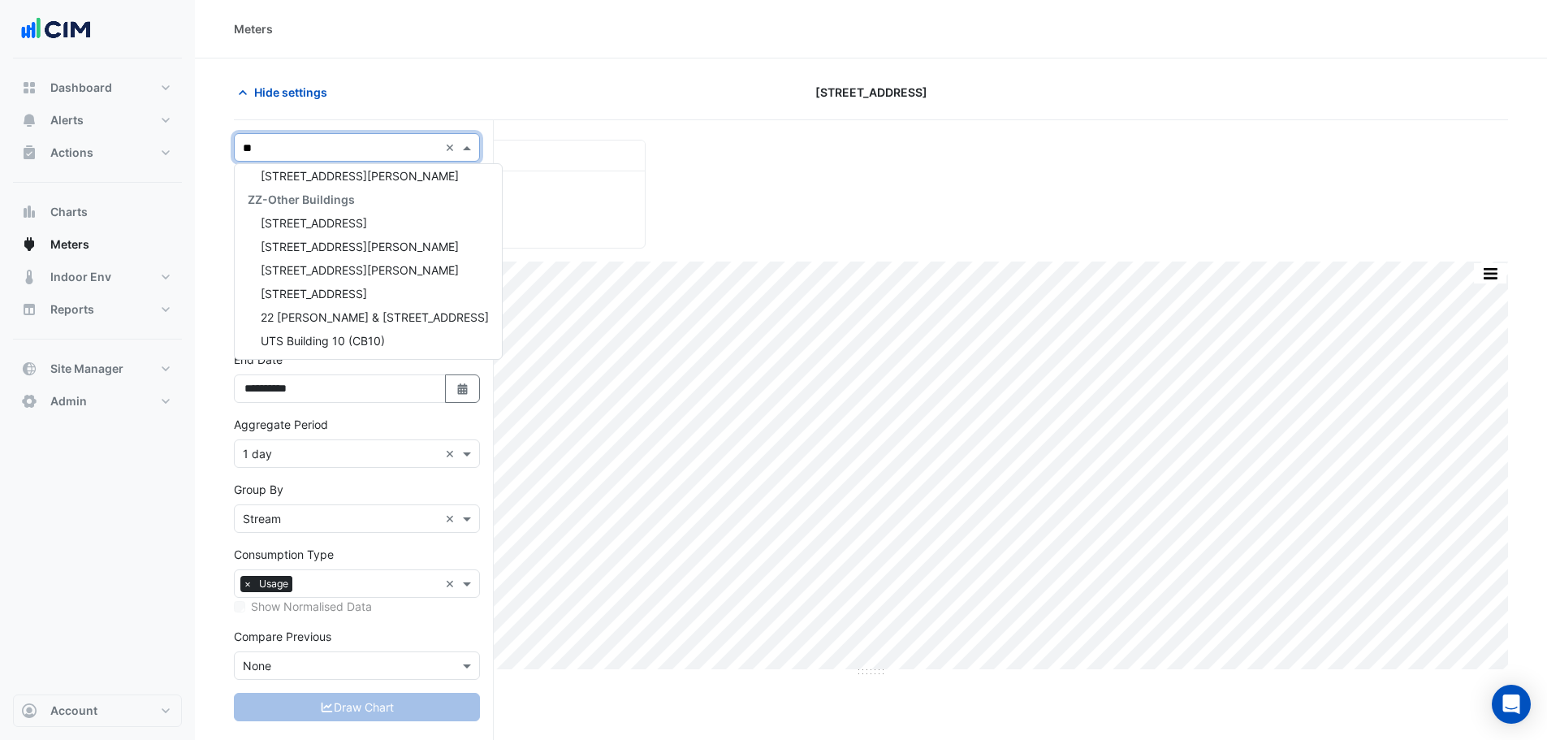
type input "***"
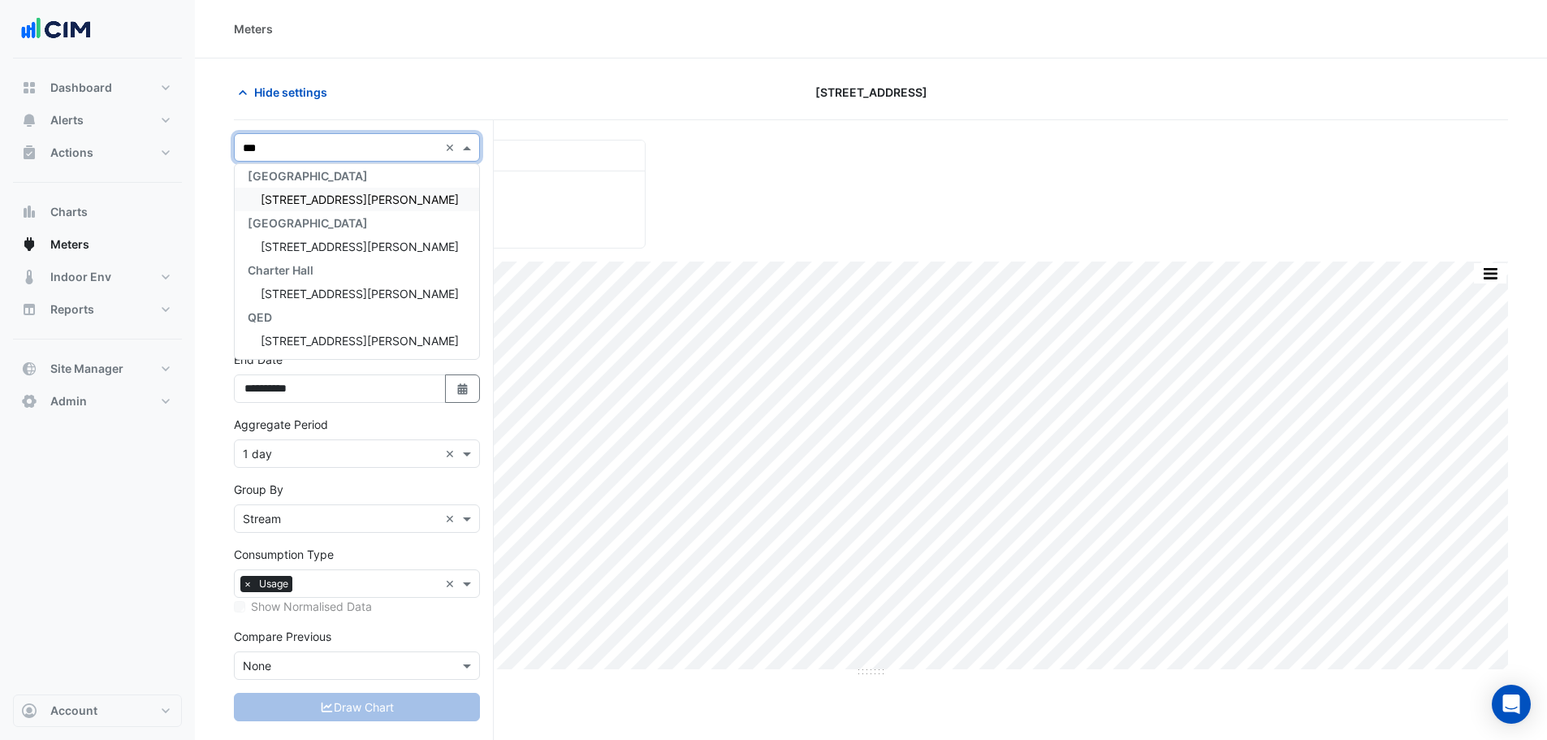
click at [330, 201] on span "[STREET_ADDRESS][PERSON_NAME]" at bounding box center [360, 199] width 198 height 14
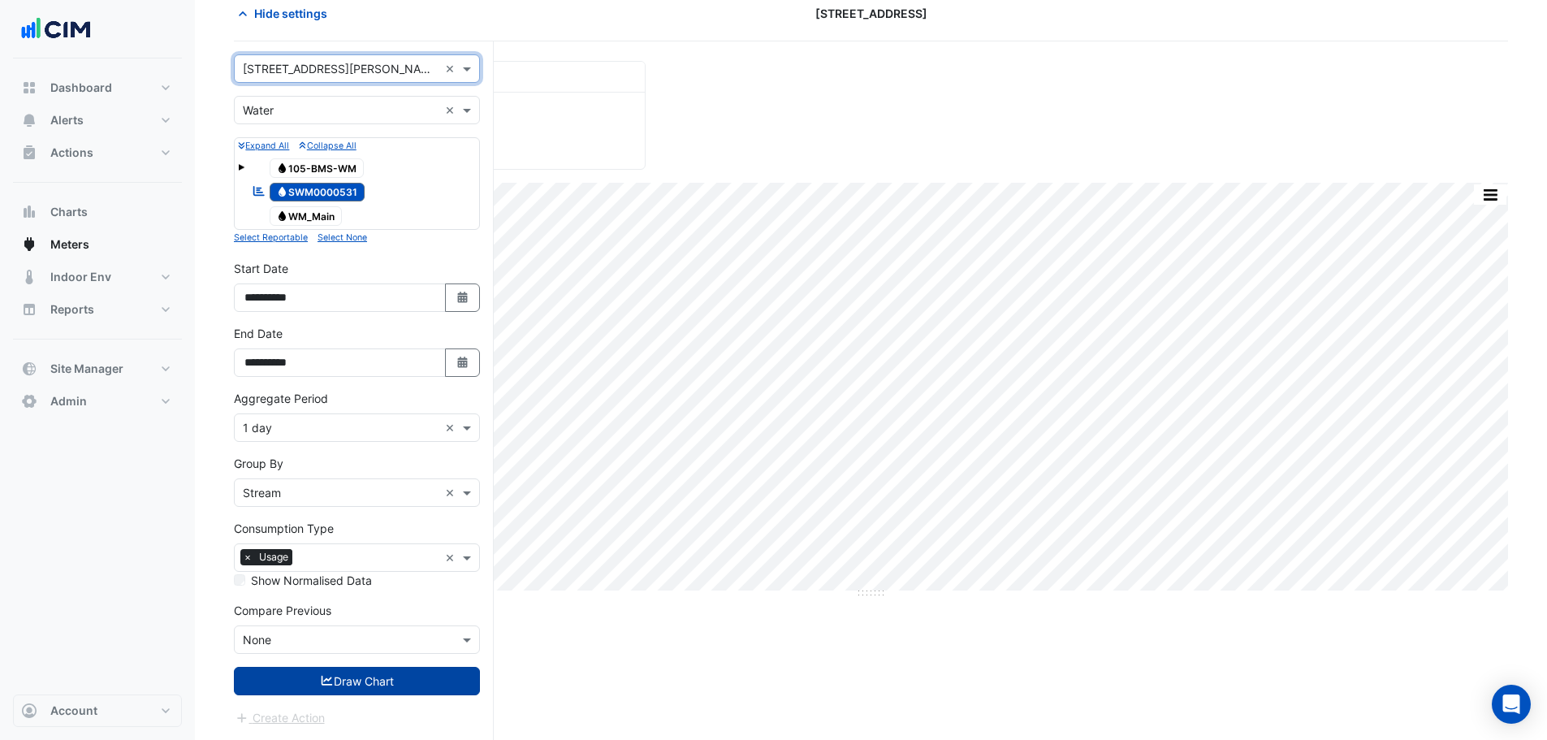
click at [396, 682] on button "Draw Chart" at bounding box center [357, 681] width 246 height 28
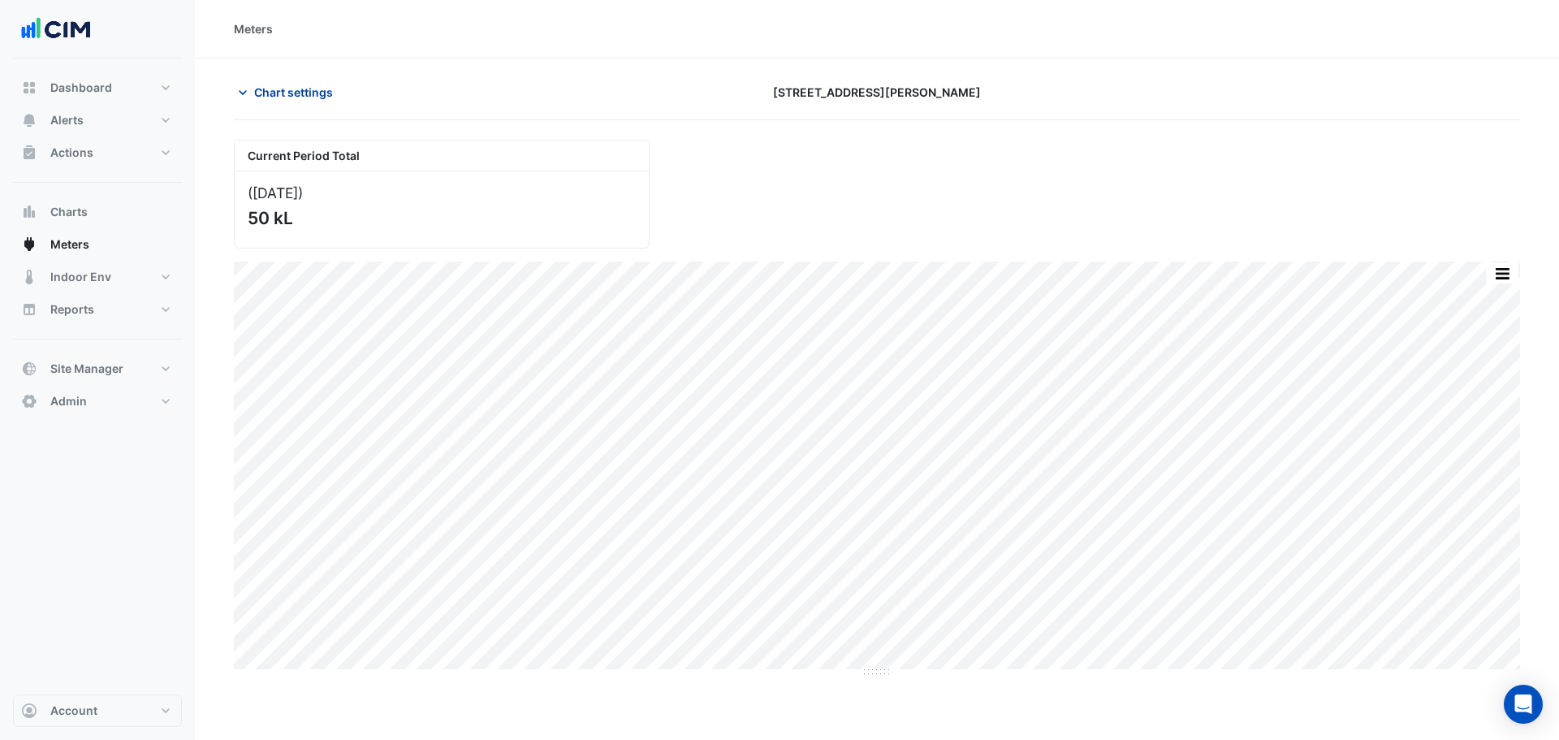
click at [271, 97] on span "Chart settings" at bounding box center [293, 92] width 79 height 17
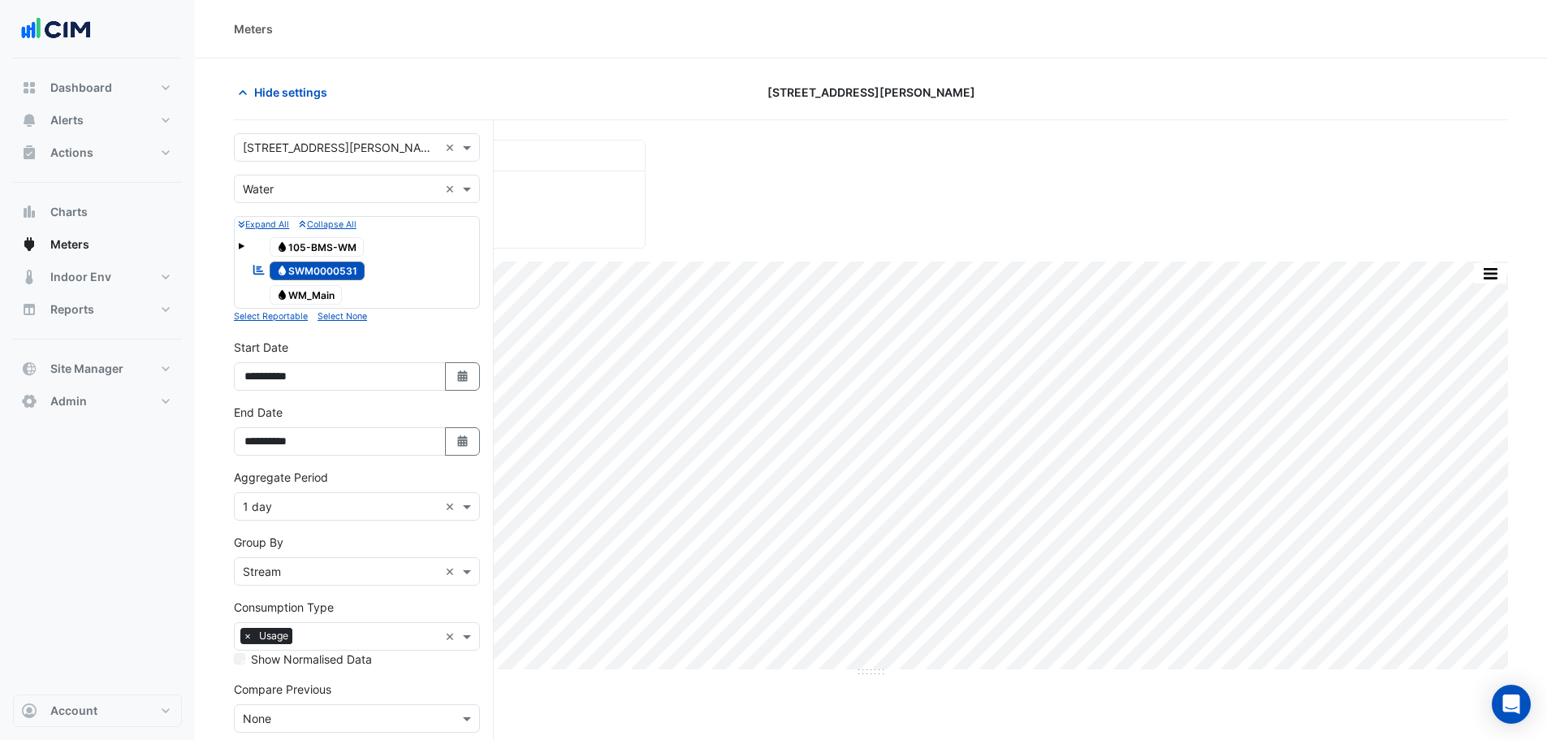
click at [313, 150] on input "text" at bounding box center [341, 148] width 196 height 17
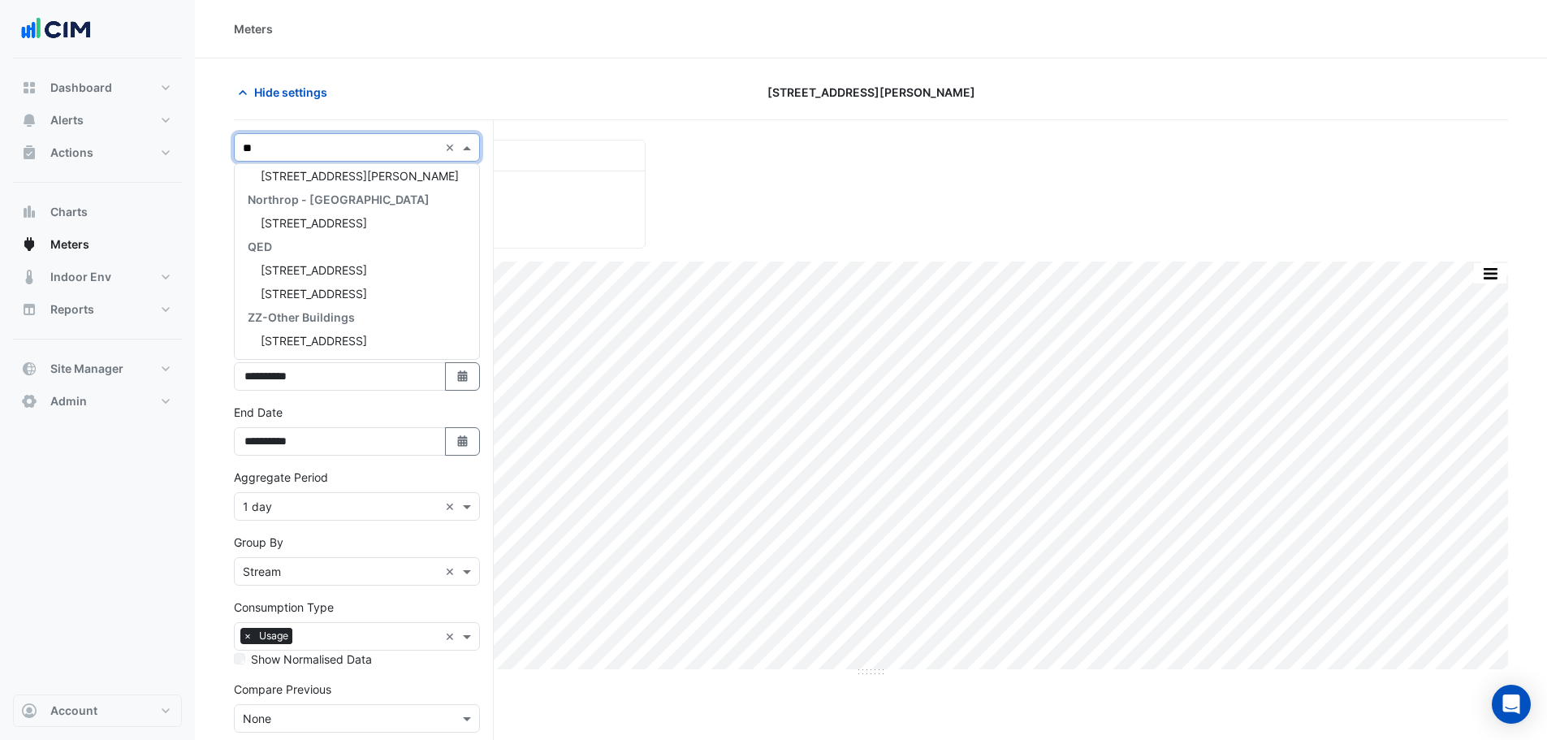
type input "***"
click at [310, 196] on span "[STREET_ADDRESS]" at bounding box center [314, 199] width 106 height 14
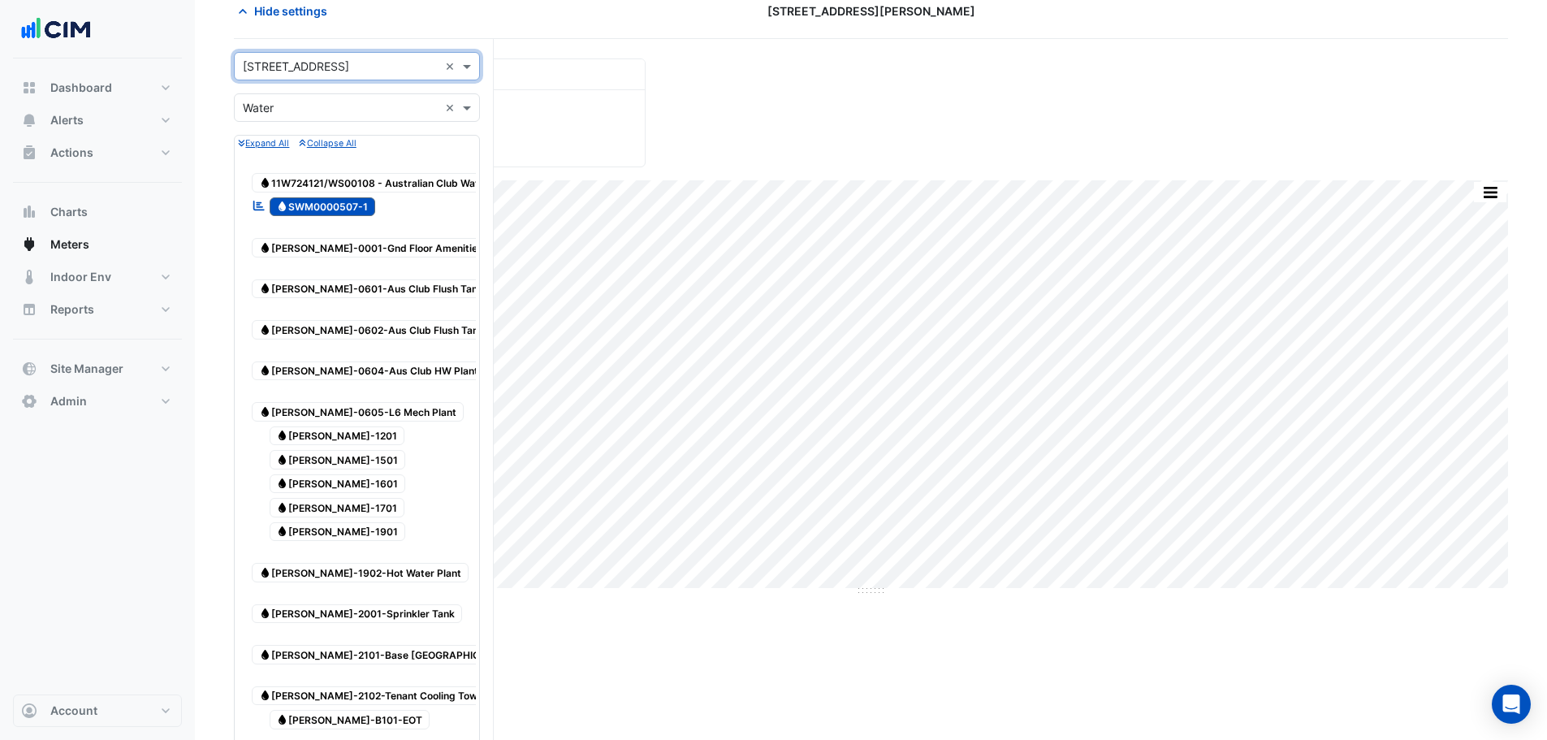
scroll to position [568, 0]
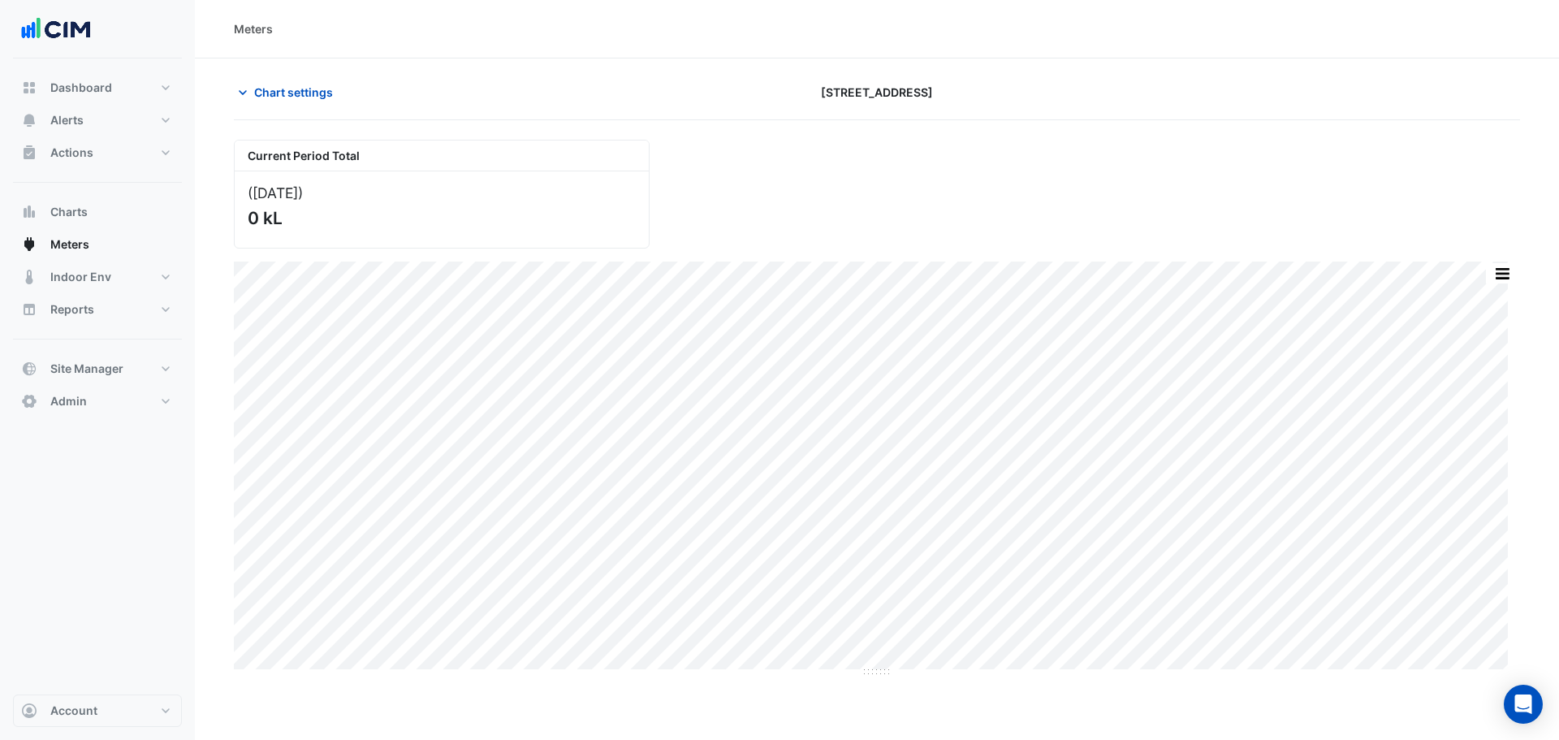
click at [291, 71] on div "Meters Chart settings 167 Macquarie St Current Period Total (Aug 25 ) 0 kL Spli…" at bounding box center [877, 370] width 1364 height 740
click at [303, 84] on span "Chart settings" at bounding box center [293, 92] width 79 height 17
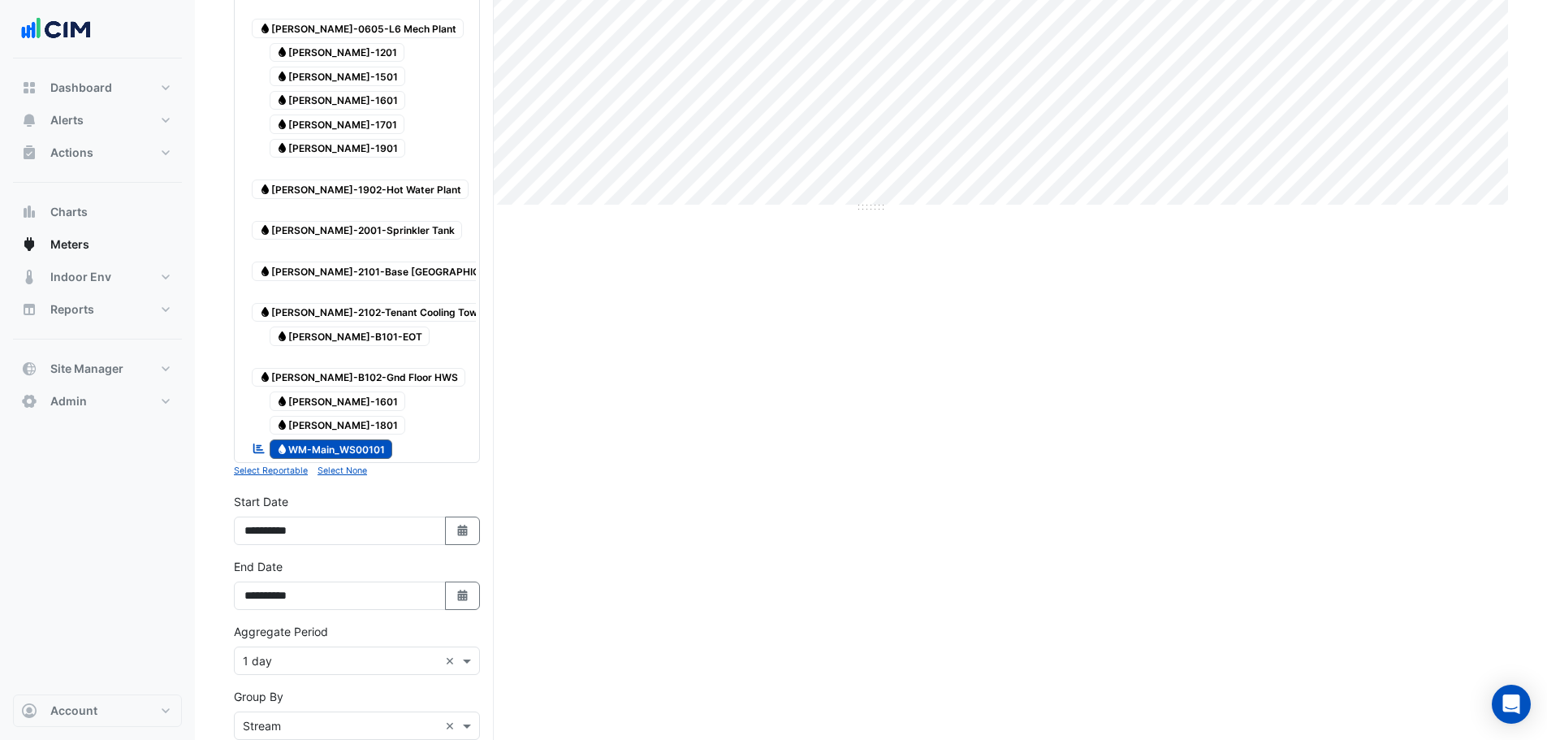
scroll to position [487, 0]
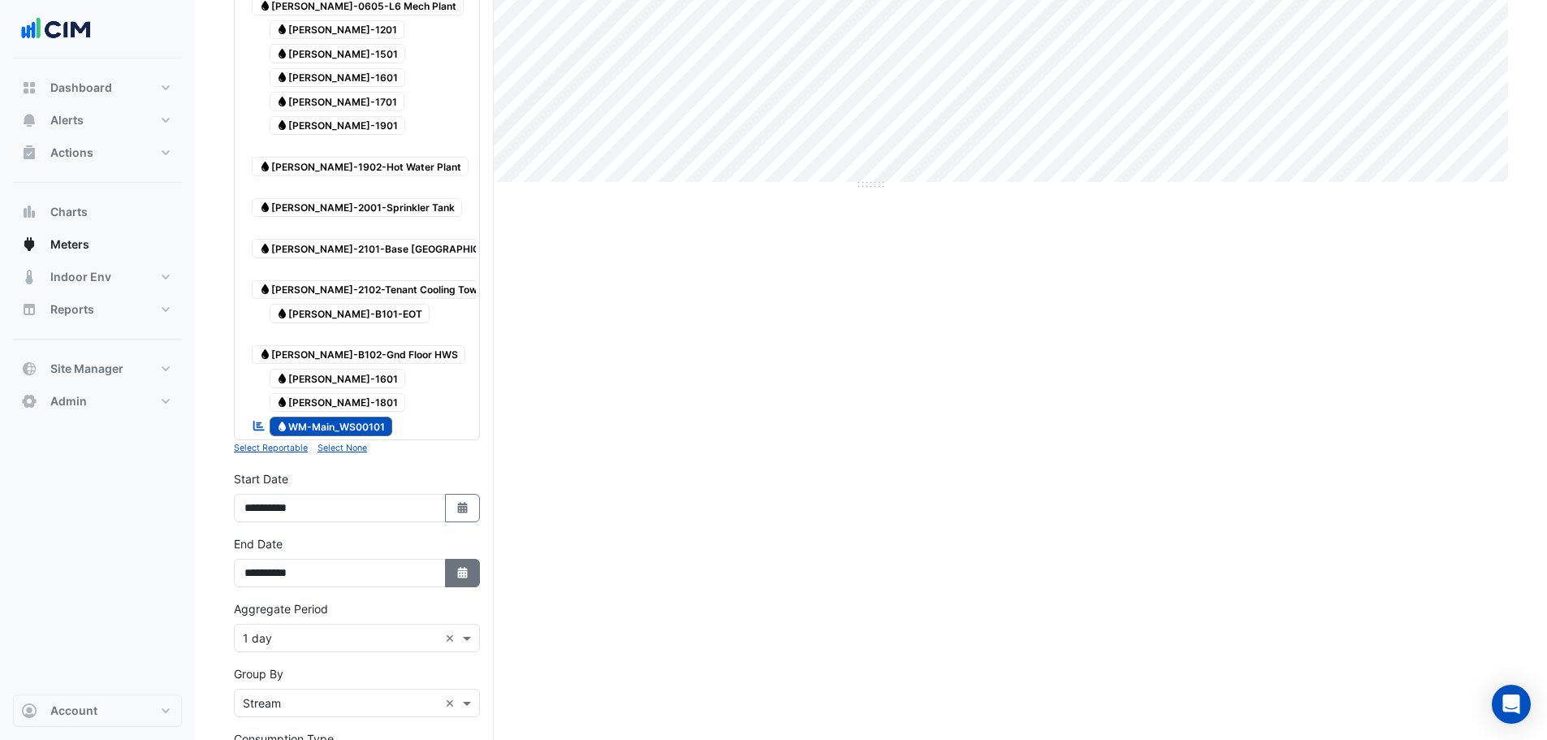
click at [458, 567] on icon "button" at bounding box center [462, 572] width 10 height 11
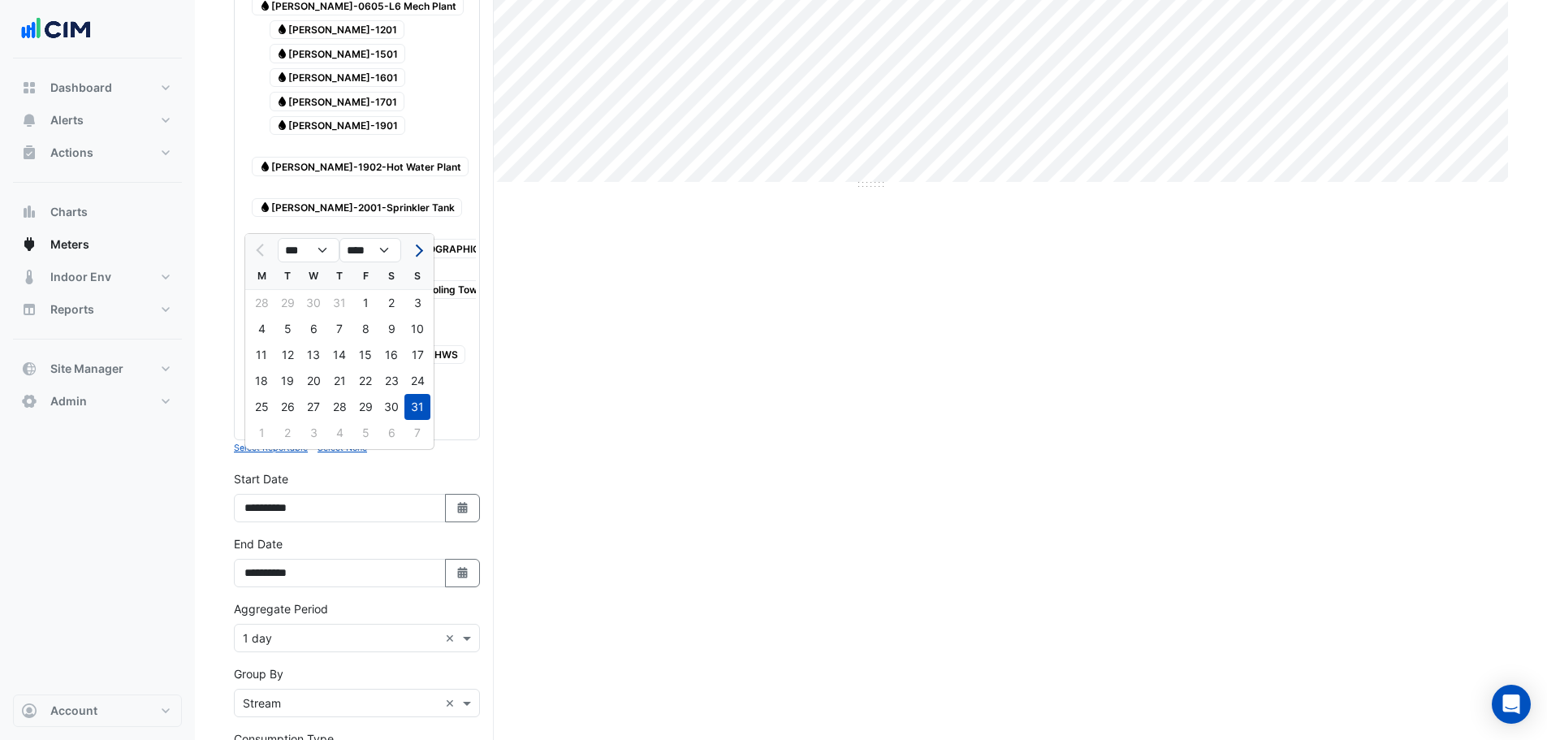
click at [417, 253] on span "Next month" at bounding box center [417, 250] width 12 height 12
select select "*"
click at [289, 403] on div "30" at bounding box center [287, 407] width 26 height 26
type input "**********"
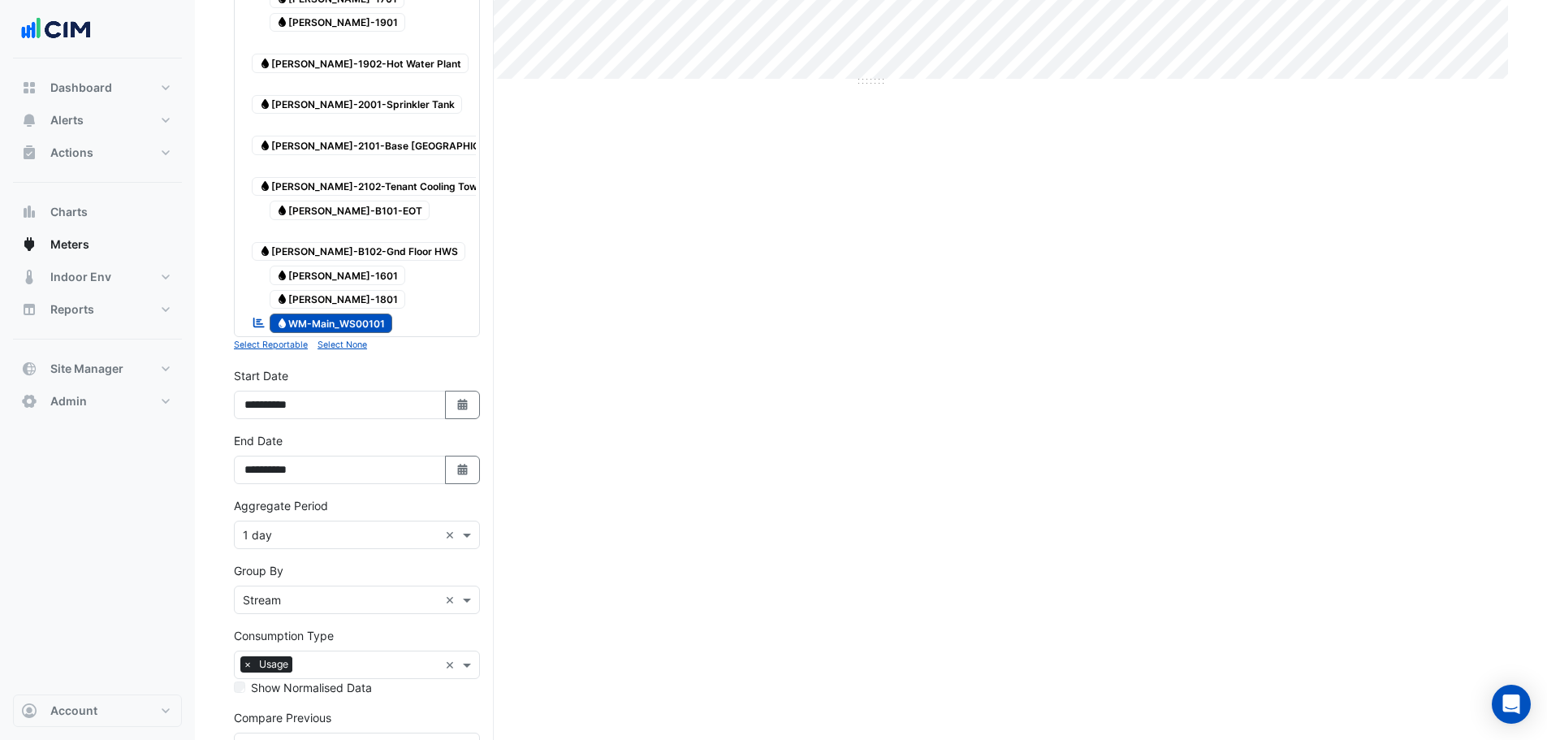
click at [393, 666] on form "Select a Site × 167 Macquarie St × Utility Type × Water × Expand All Collapse A…" at bounding box center [357, 188] width 246 height 1291
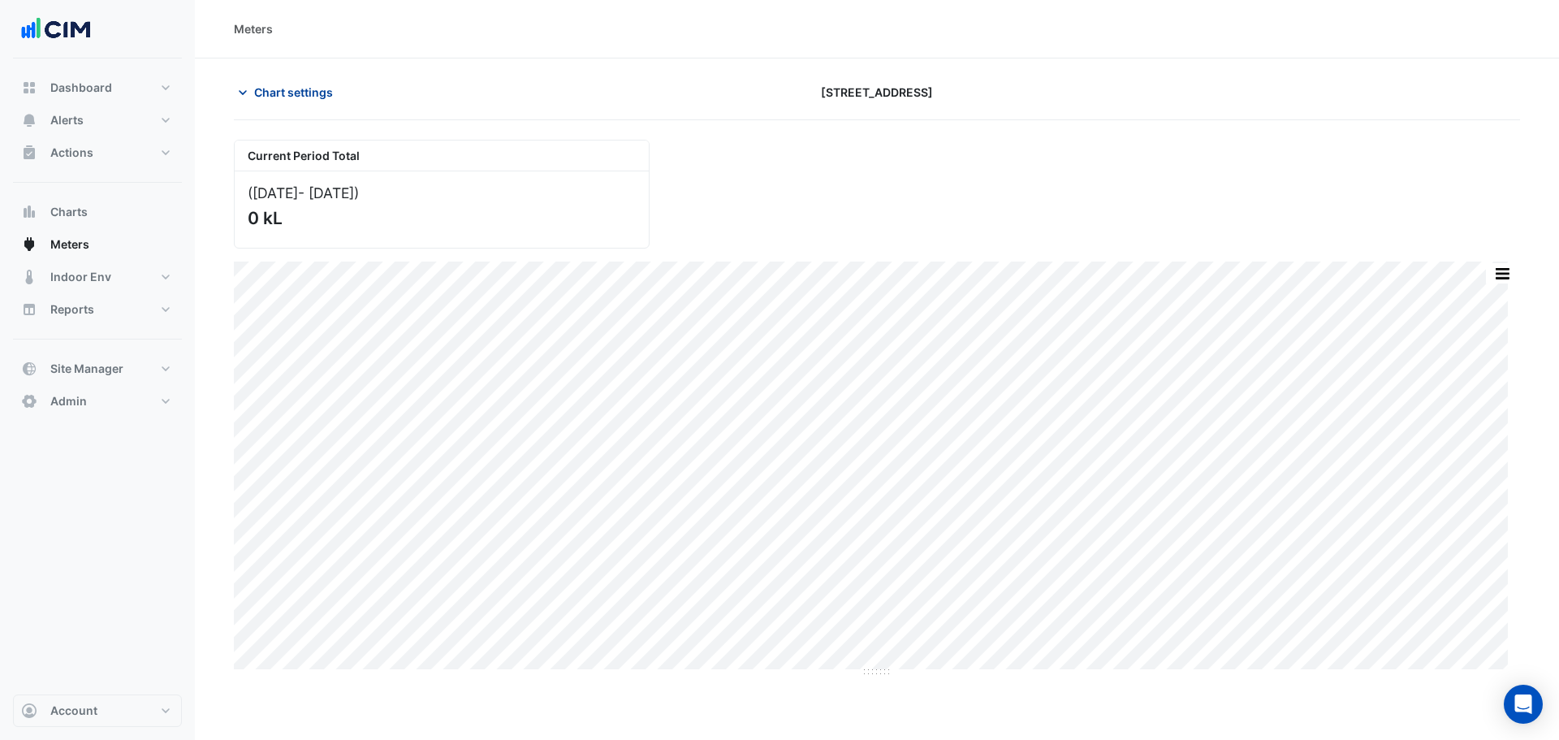
click at [292, 81] on button "Chart settings" at bounding box center [289, 92] width 110 height 28
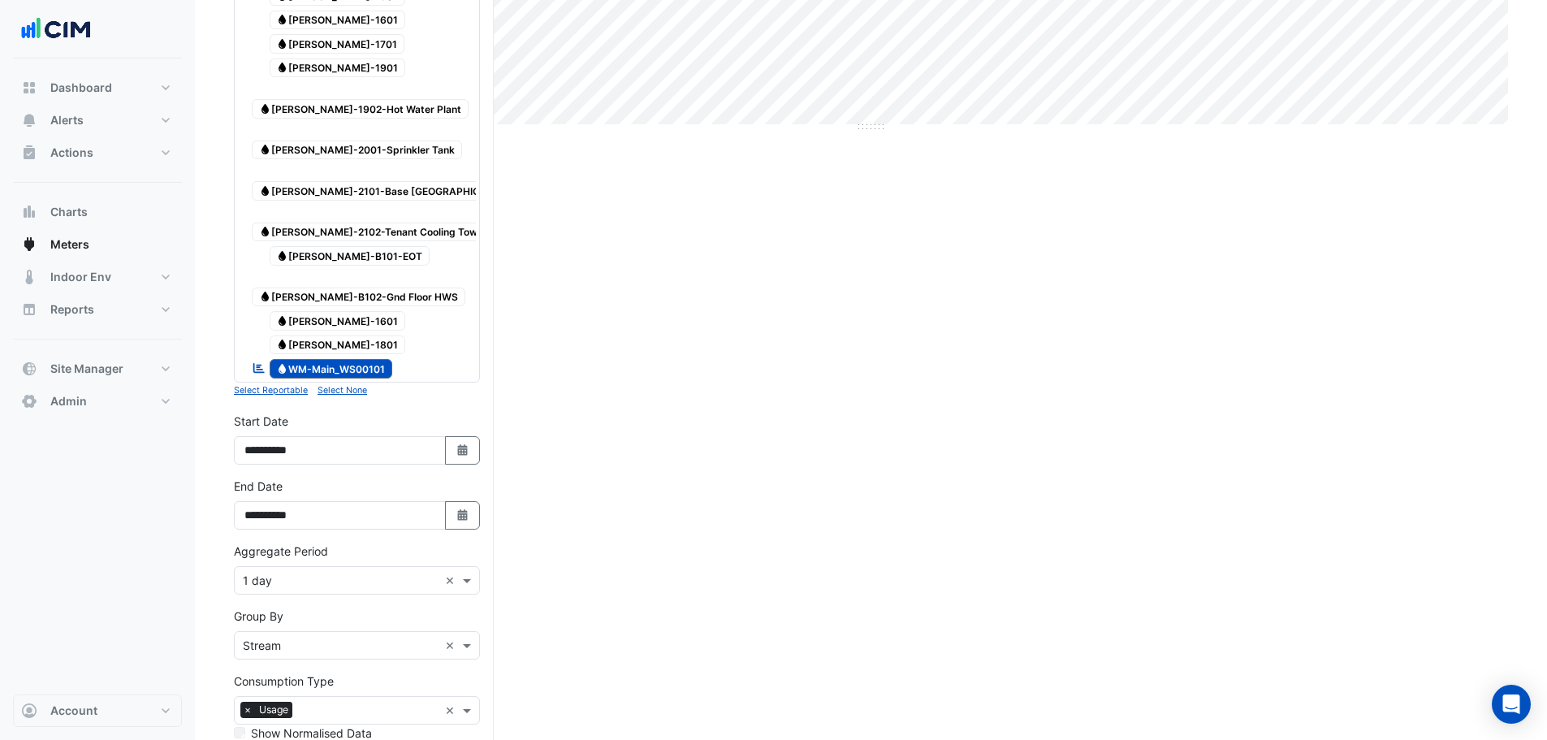
scroll to position [590, 0]
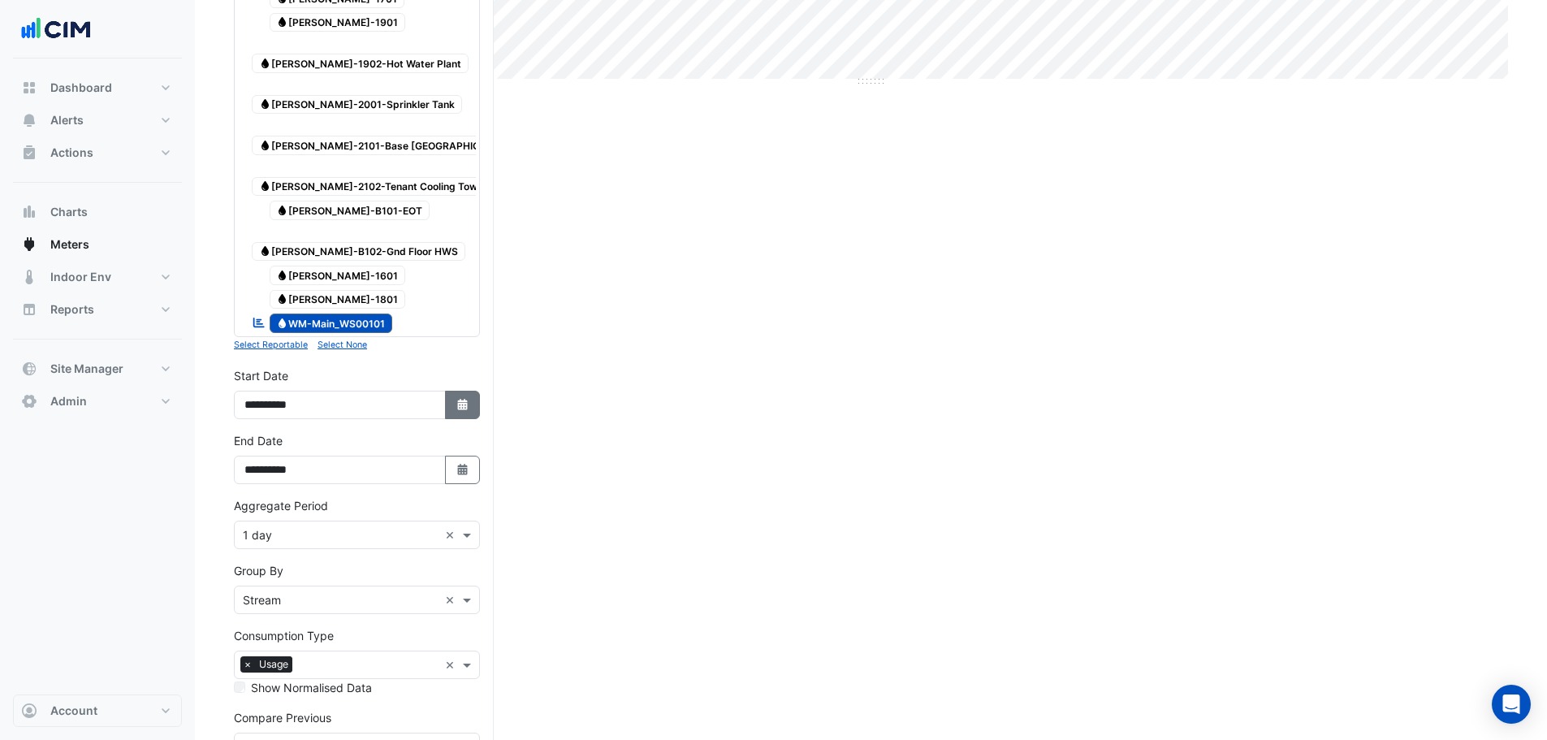
click at [460, 390] on button "Select Date" at bounding box center [463, 404] width 36 height 28
select select "*"
select select "****"
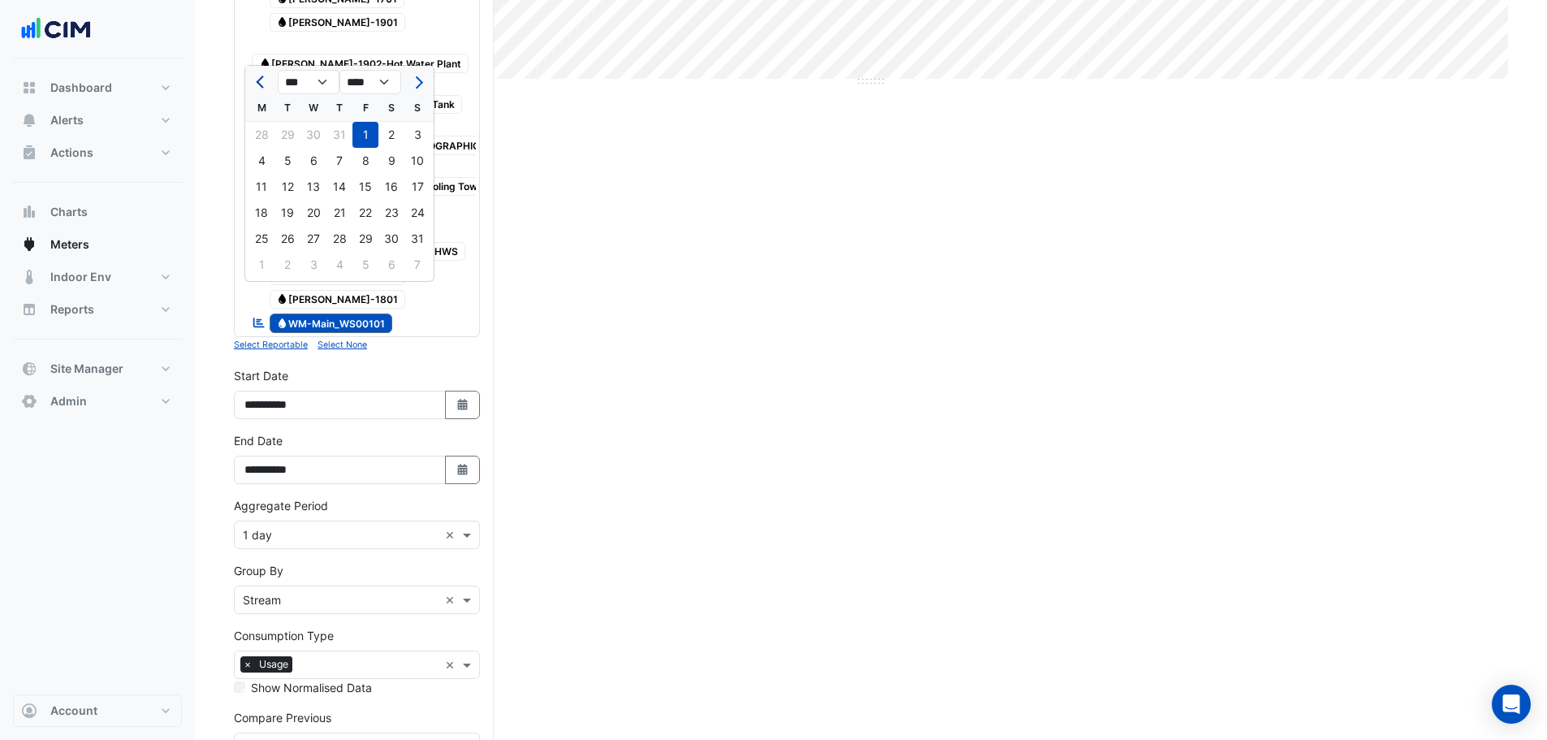
click at [255, 82] on button "Previous month" at bounding box center [261, 82] width 19 height 26
select select "*"
click at [287, 133] on div "1" at bounding box center [287, 135] width 26 height 26
type input "**********"
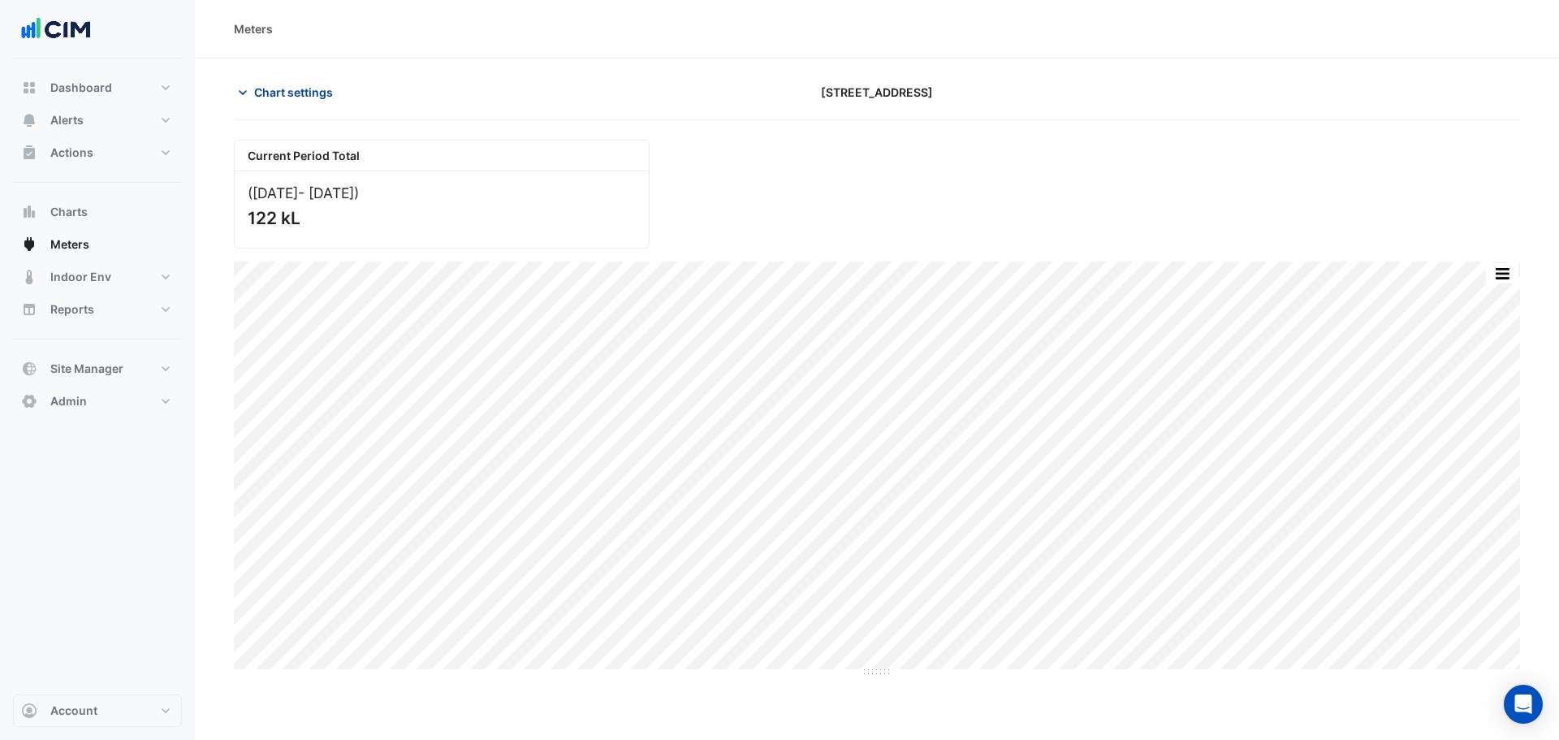
click at [311, 89] on span "Chart settings" at bounding box center [293, 92] width 79 height 17
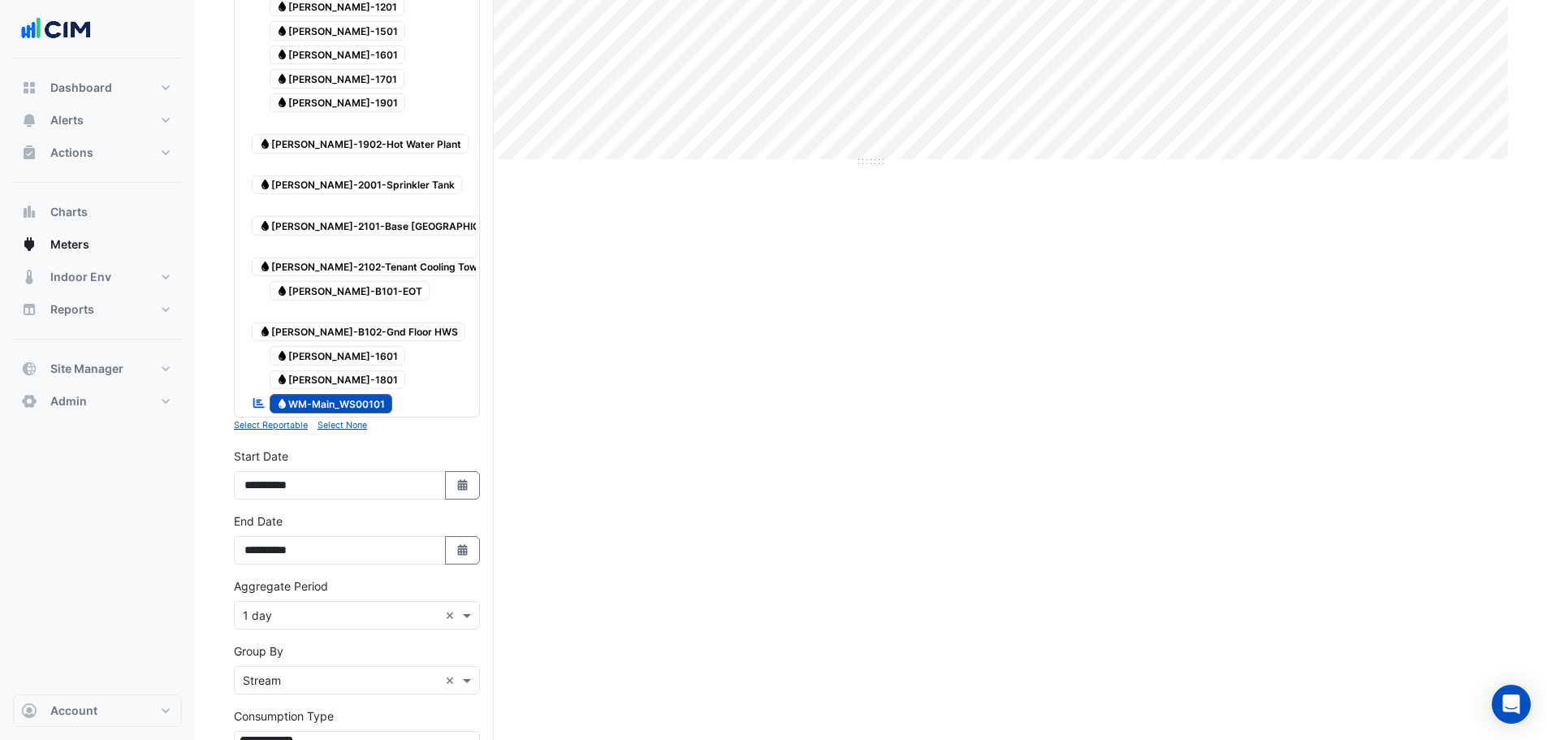
scroll to position [509, 0]
click at [468, 472] on button "Select Date" at bounding box center [463, 486] width 36 height 28
select select "*"
select select "****"
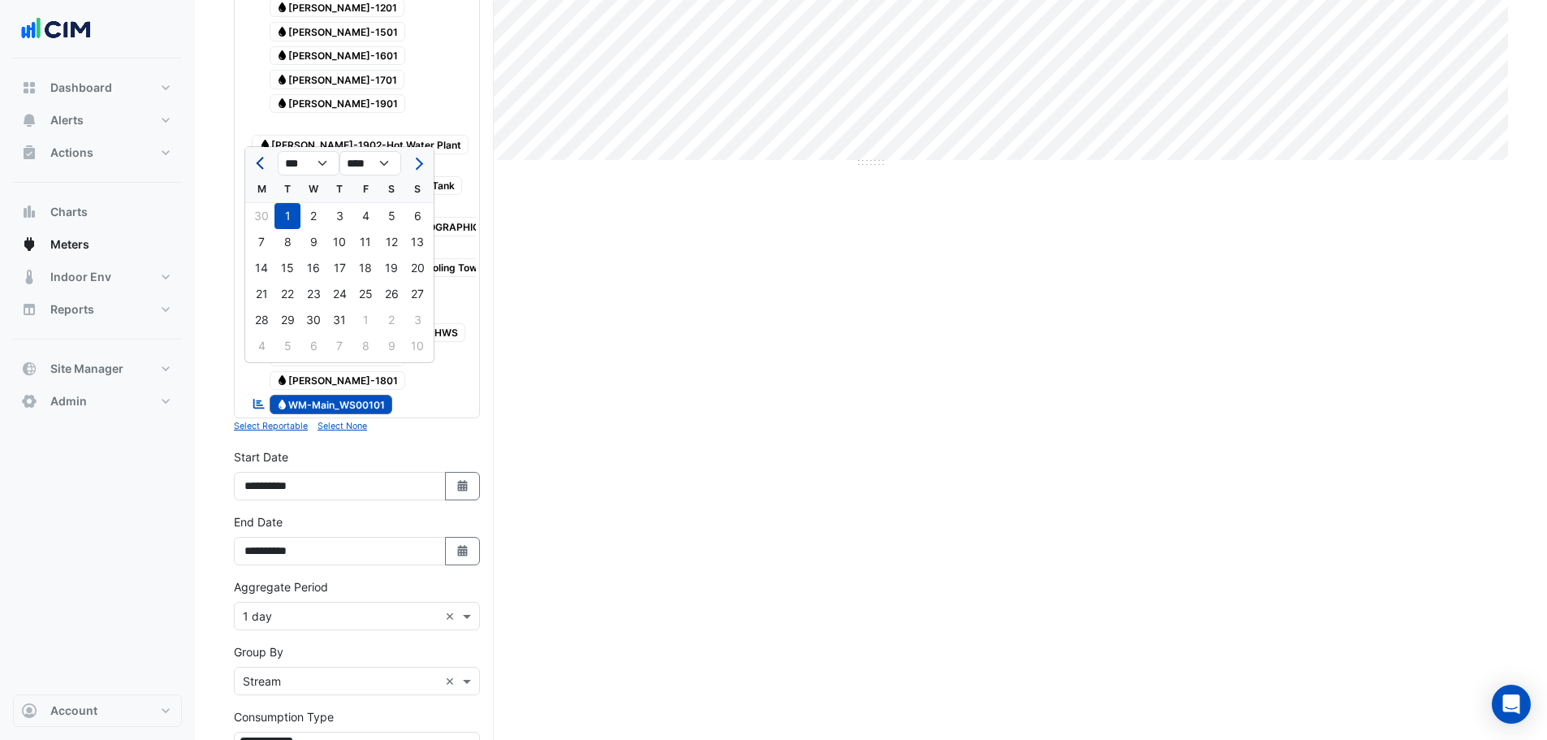
click at [261, 162] on span "Previous month" at bounding box center [262, 163] width 12 height 12
select select "*"
click at [416, 222] on div "1" at bounding box center [417, 216] width 26 height 26
type input "**********"
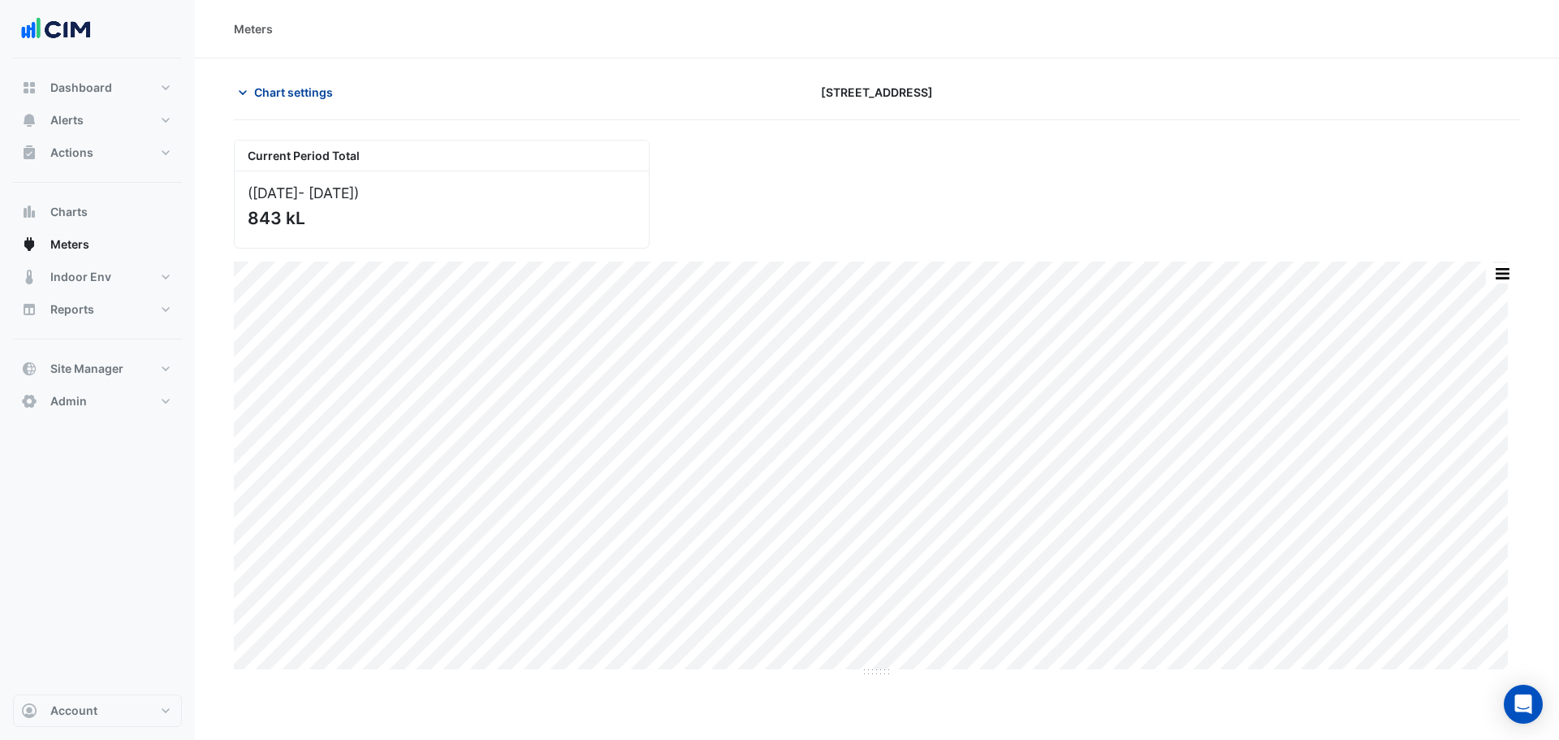
click at [304, 101] on button "Chart settings" at bounding box center [289, 92] width 110 height 28
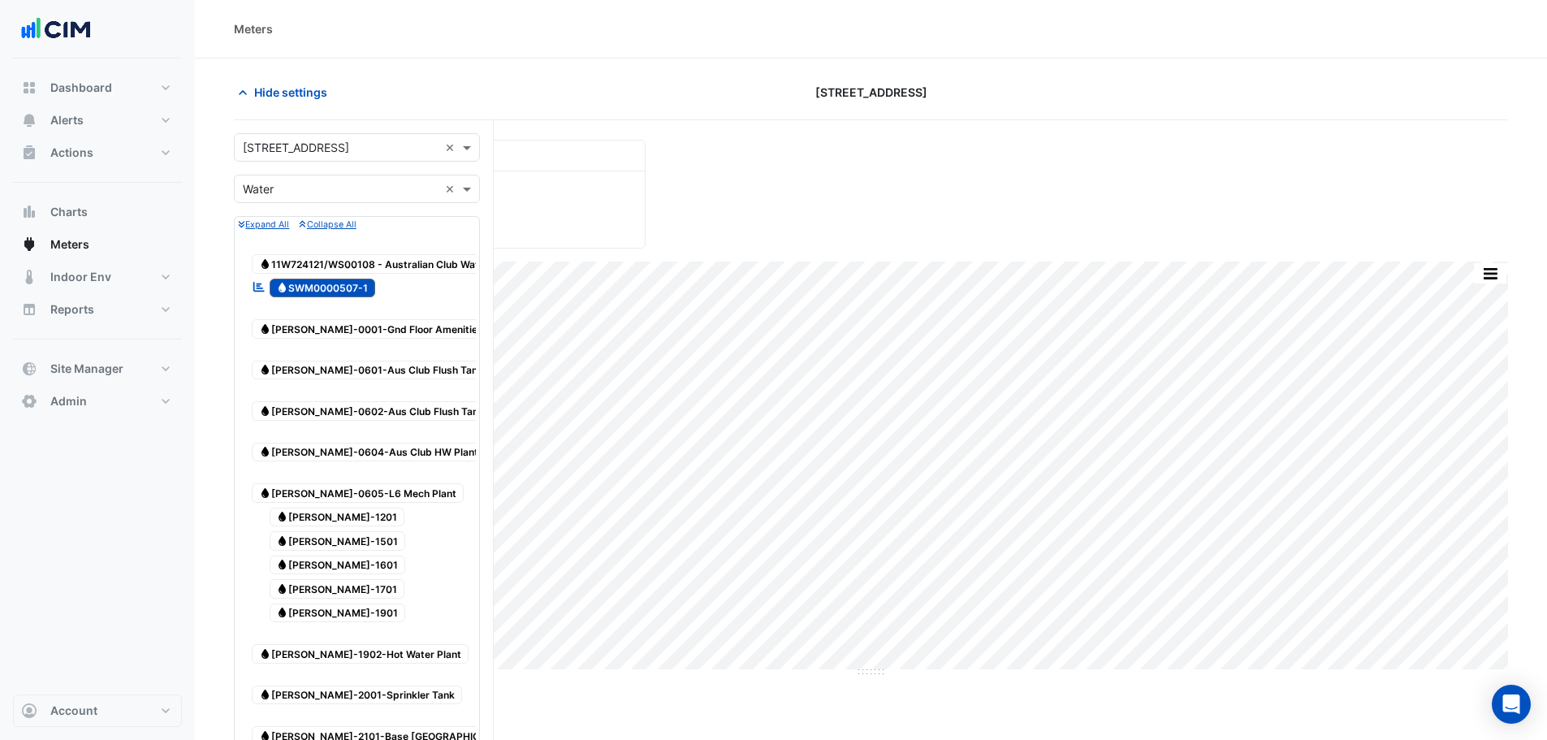
click at [304, 153] on input "text" at bounding box center [341, 148] width 196 height 17
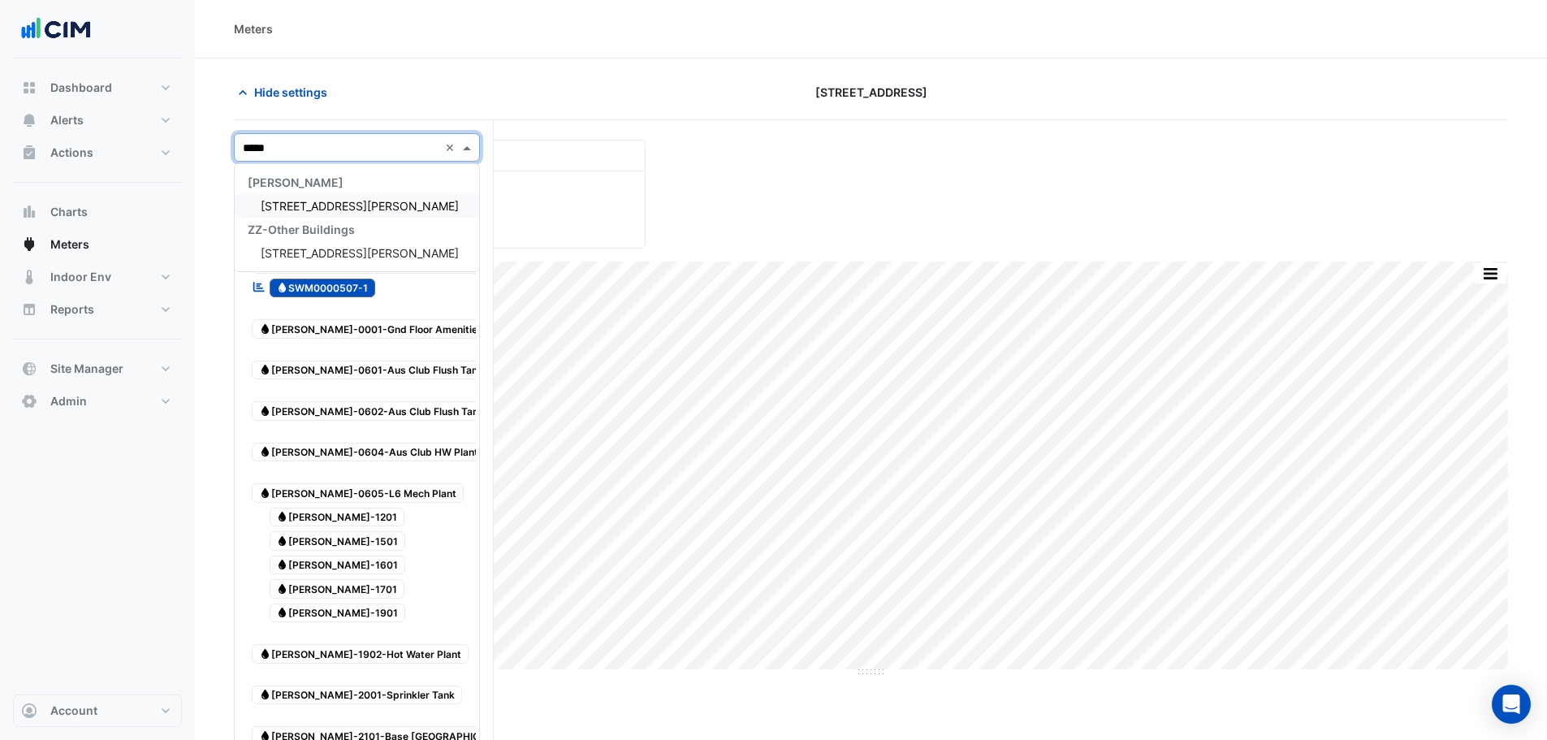
type input "******"
click at [330, 200] on span "[STREET_ADDRESS][PERSON_NAME]" at bounding box center [360, 206] width 198 height 14
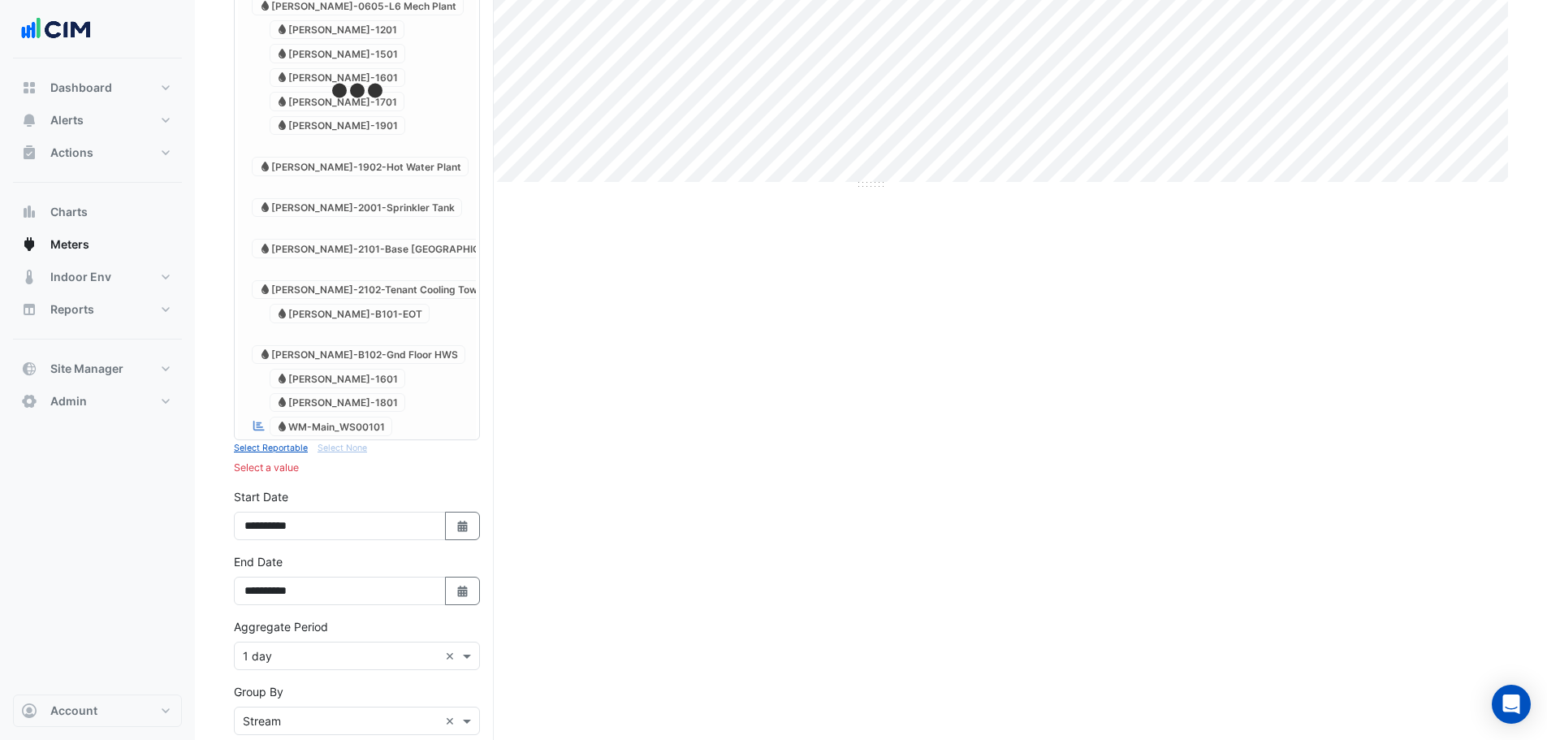
scroll to position [103, 0]
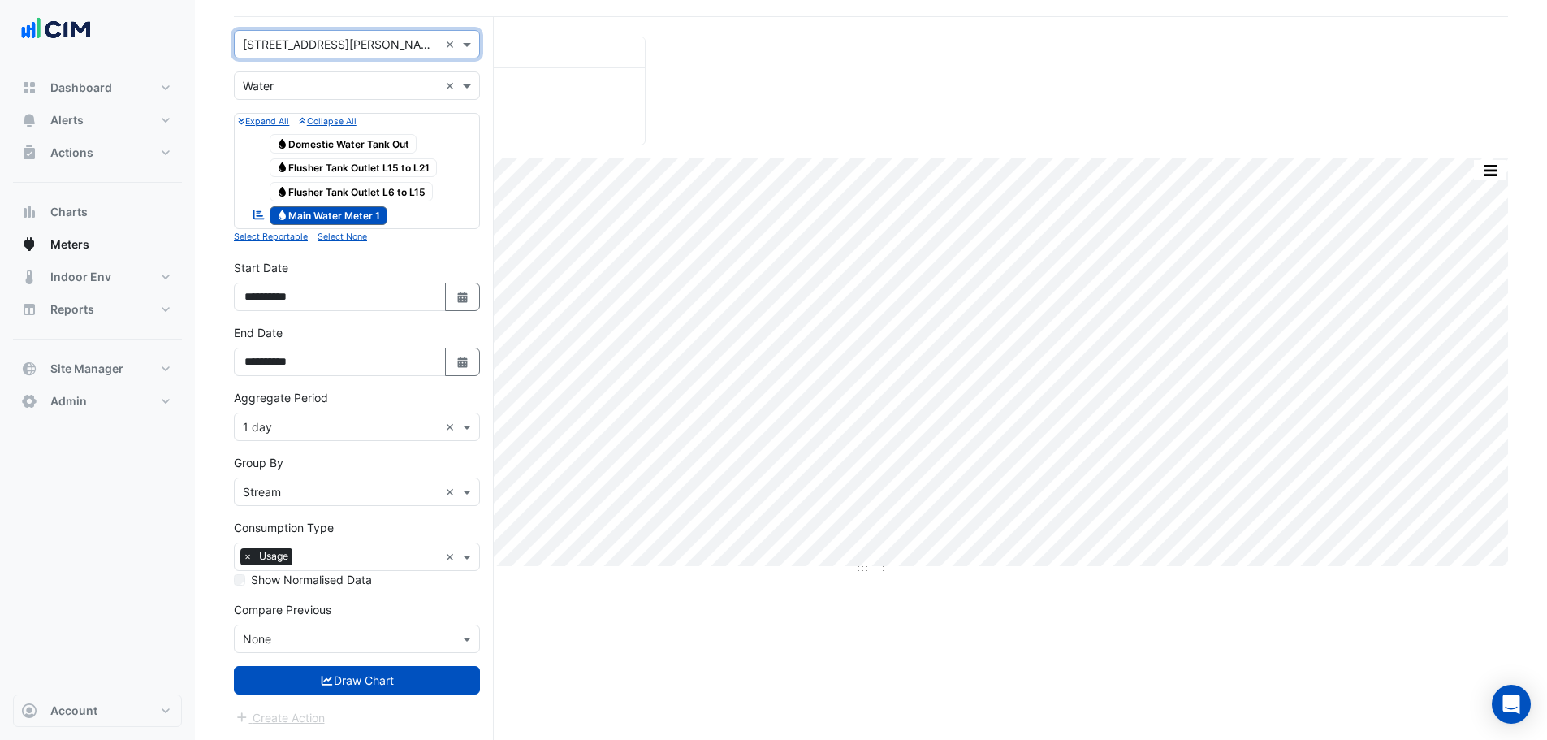
click at [334, 38] on input "text" at bounding box center [341, 45] width 196 height 17
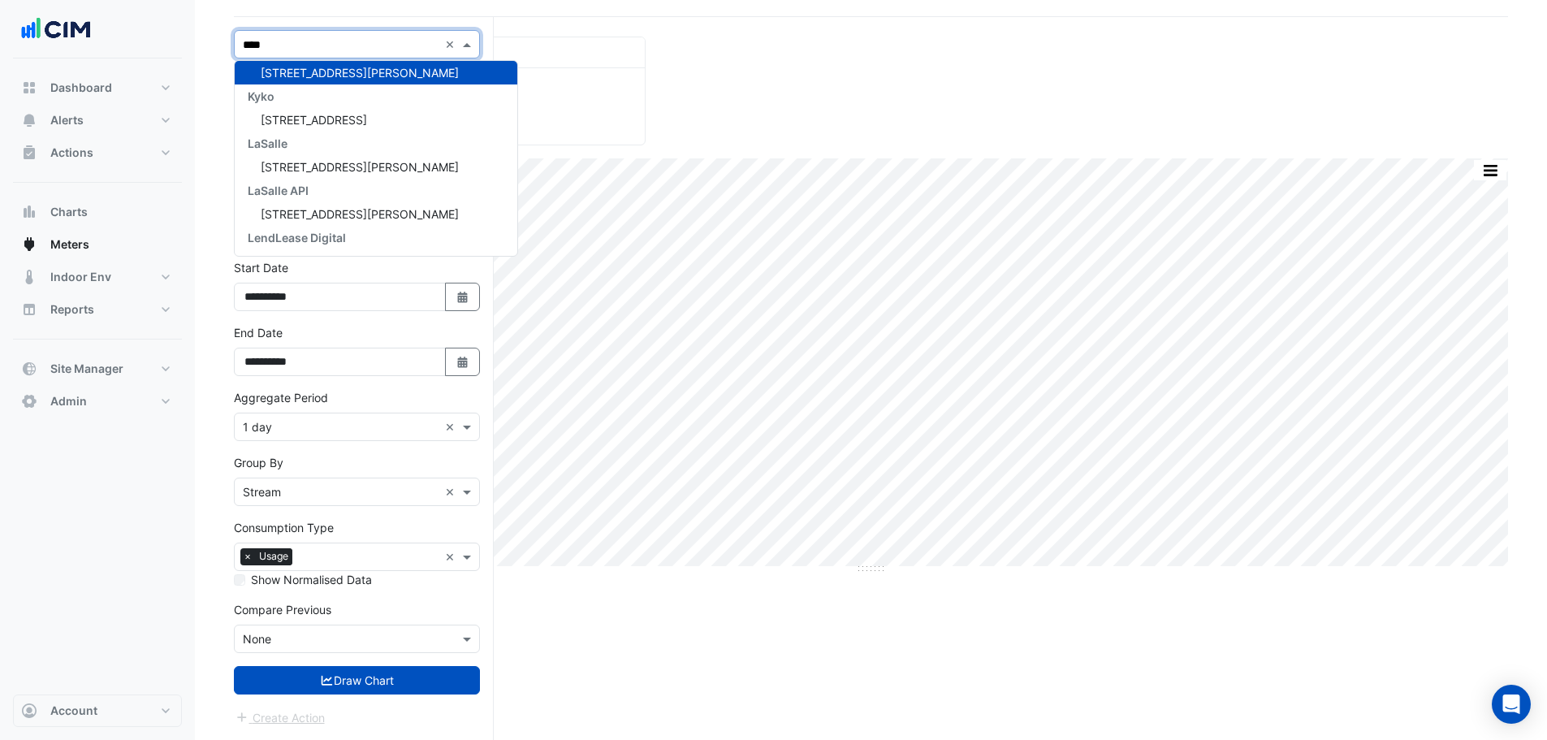
scroll to position [54, 0]
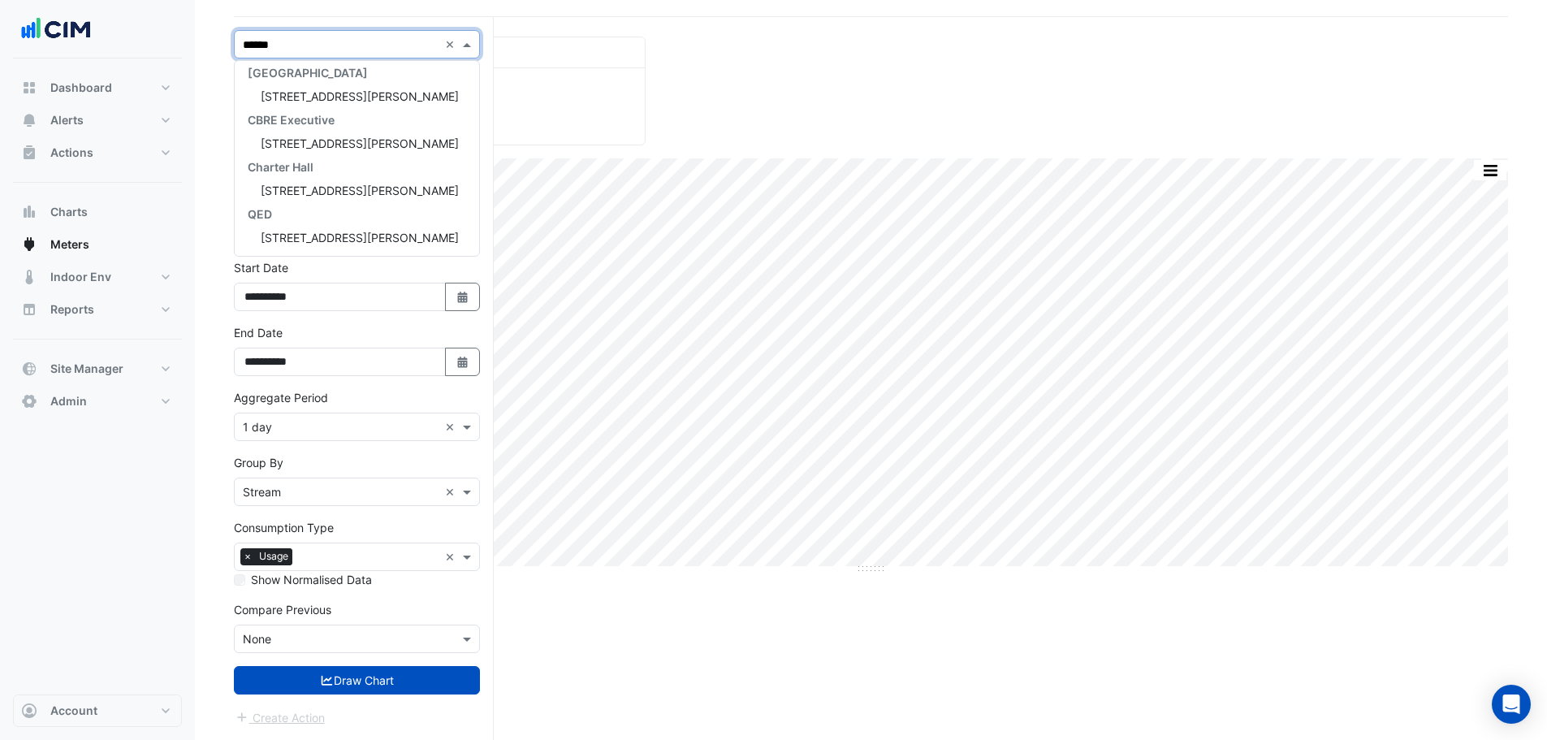
type input "*******"
click at [317, 96] on span "[STREET_ADDRESS][PERSON_NAME]" at bounding box center [360, 96] width 198 height 14
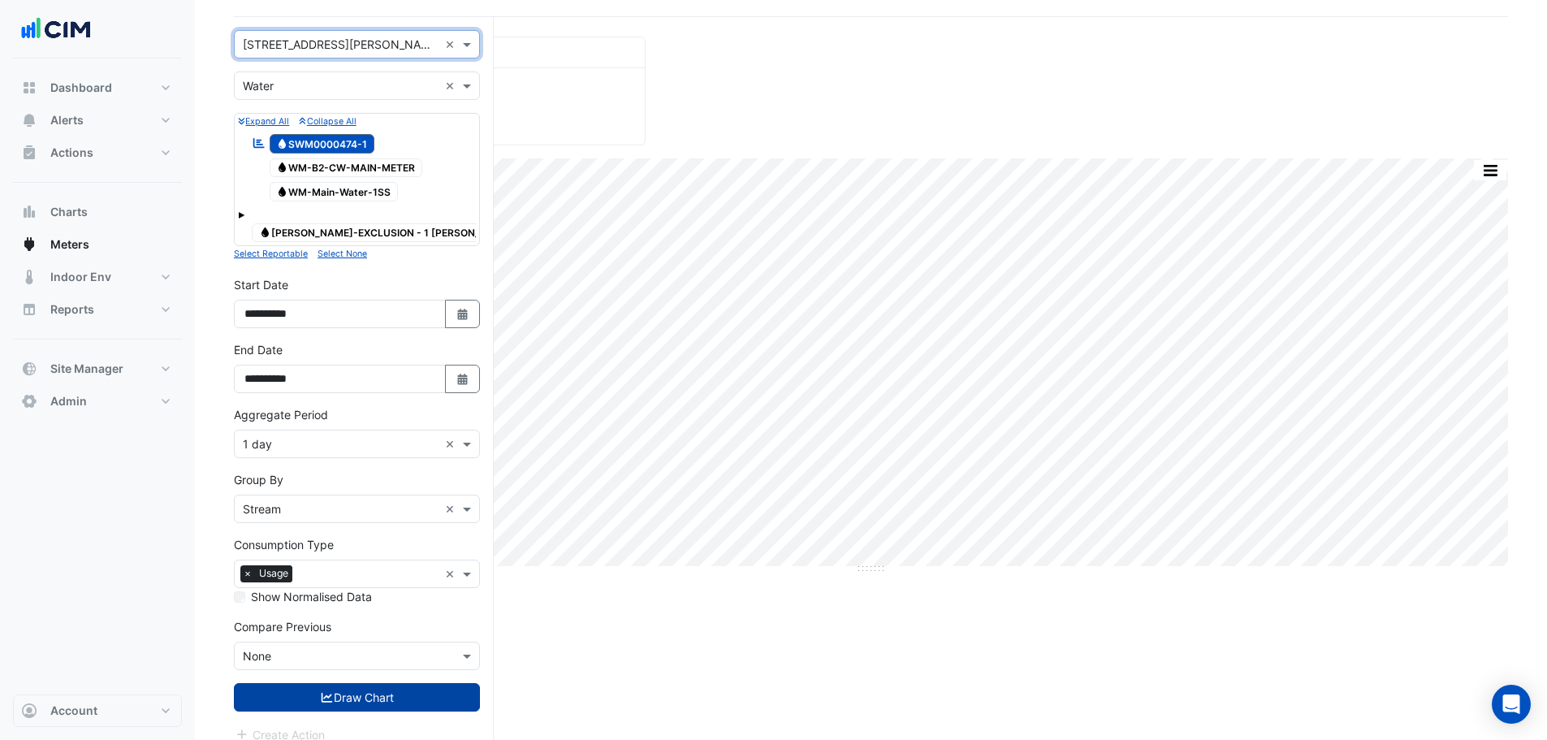
click at [369, 683] on button "Draw Chart" at bounding box center [357, 697] width 246 height 28
